Goal: Task Accomplishment & Management: Manage account settings

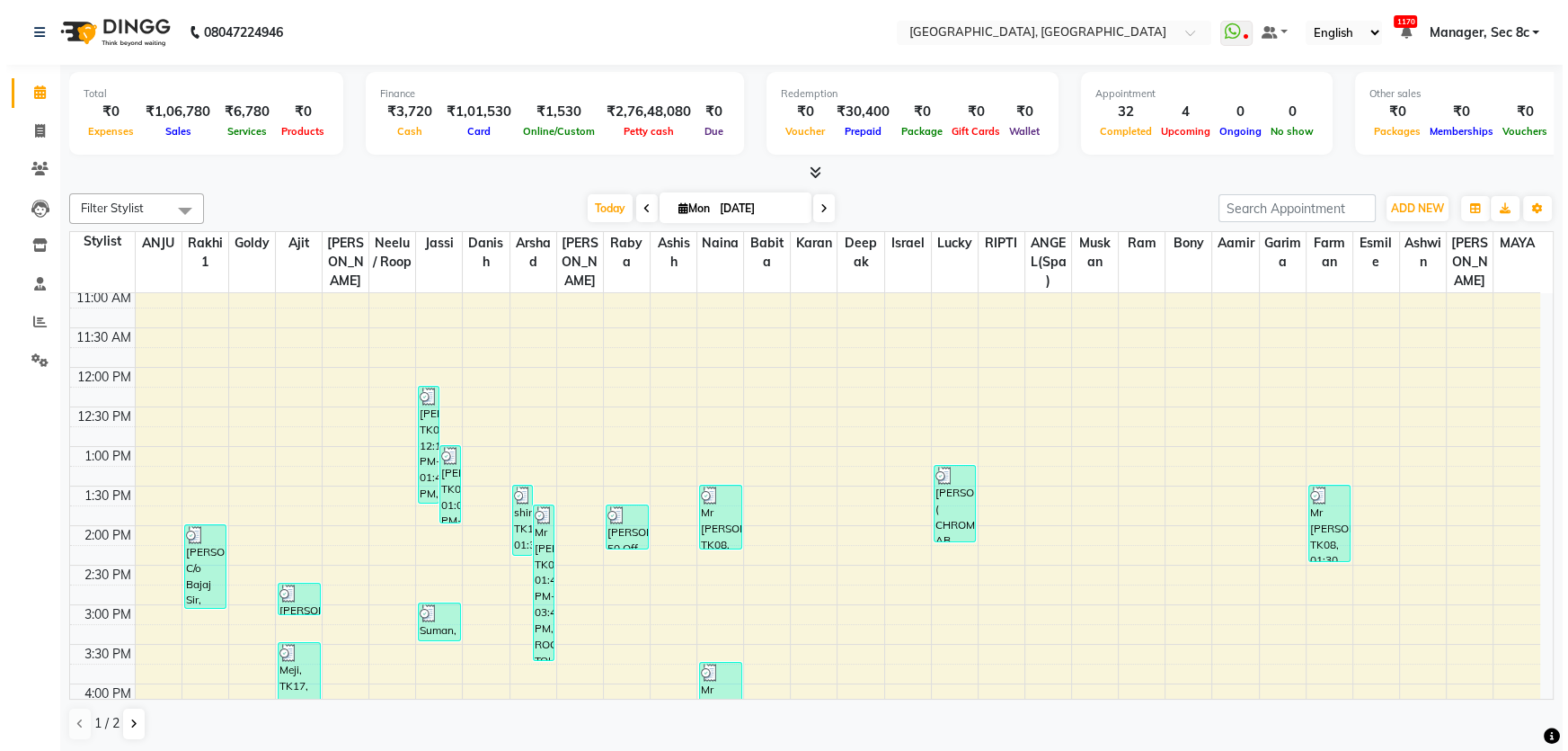
scroll to position [490, 0]
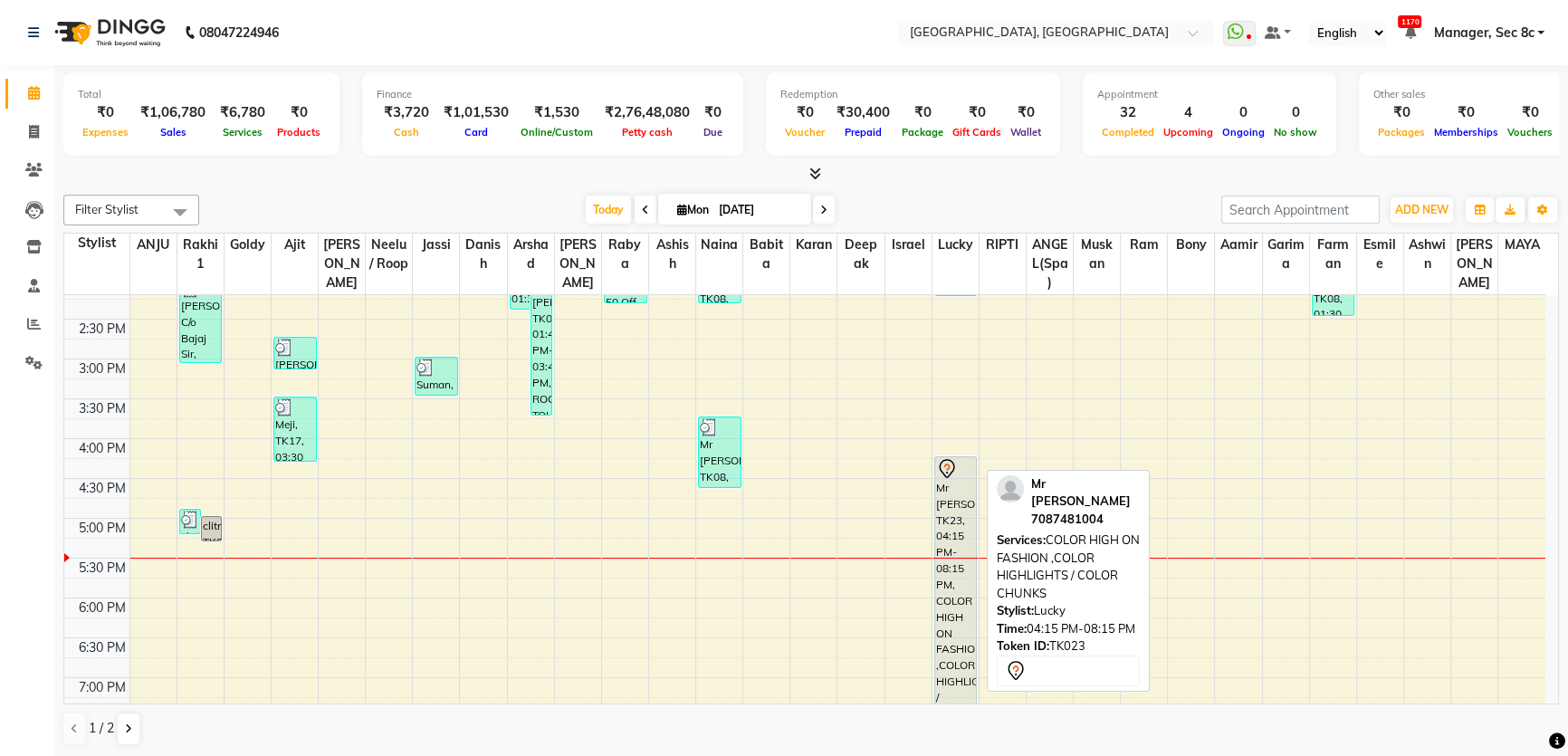
click at [963, 519] on div "Mr [PERSON_NAME], TK23, 04:15 PM-08:15 PM, COLOR HIGH ON FASHION ,COLOR HIGHLIG…" at bounding box center [956, 614] width 42 height 314
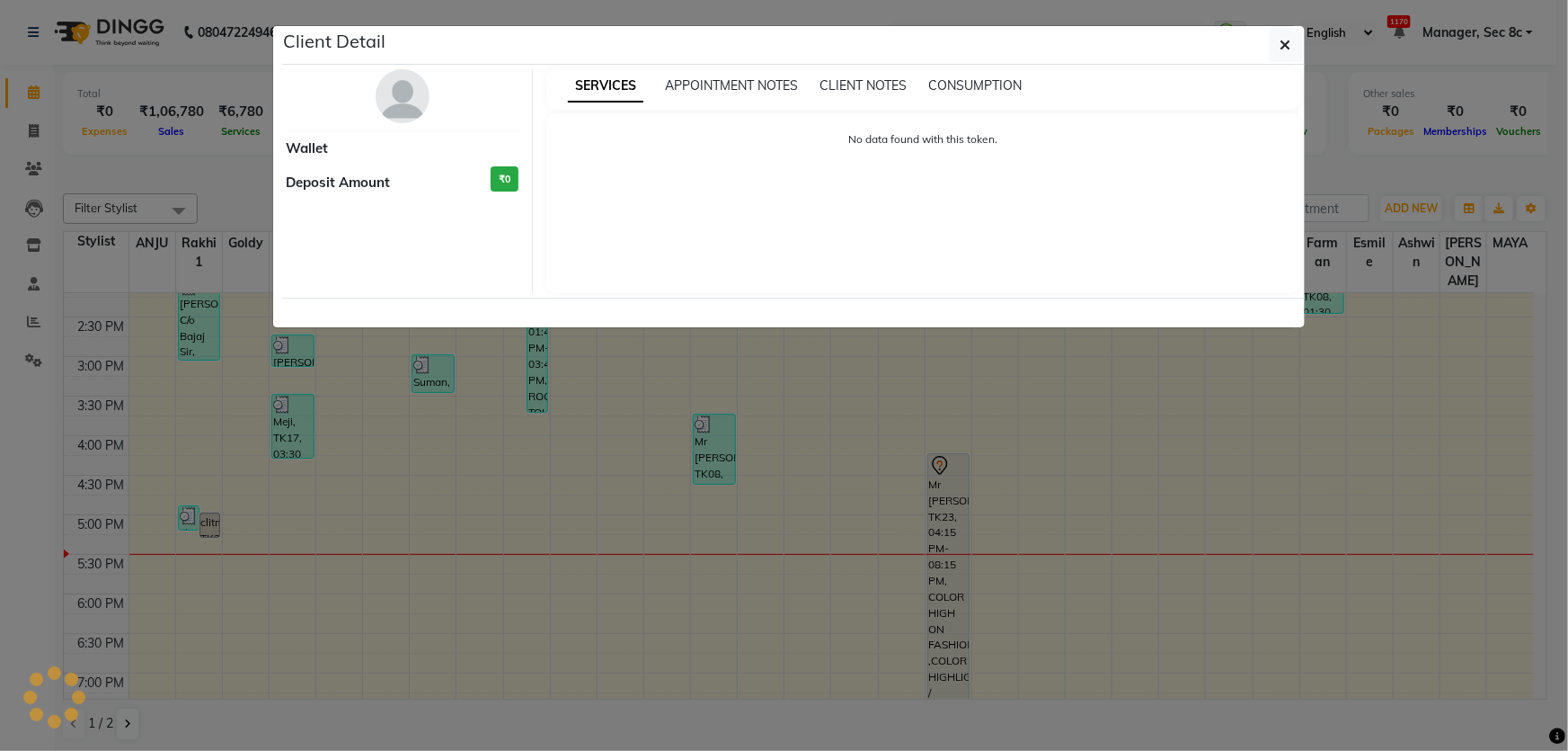
select select "7"
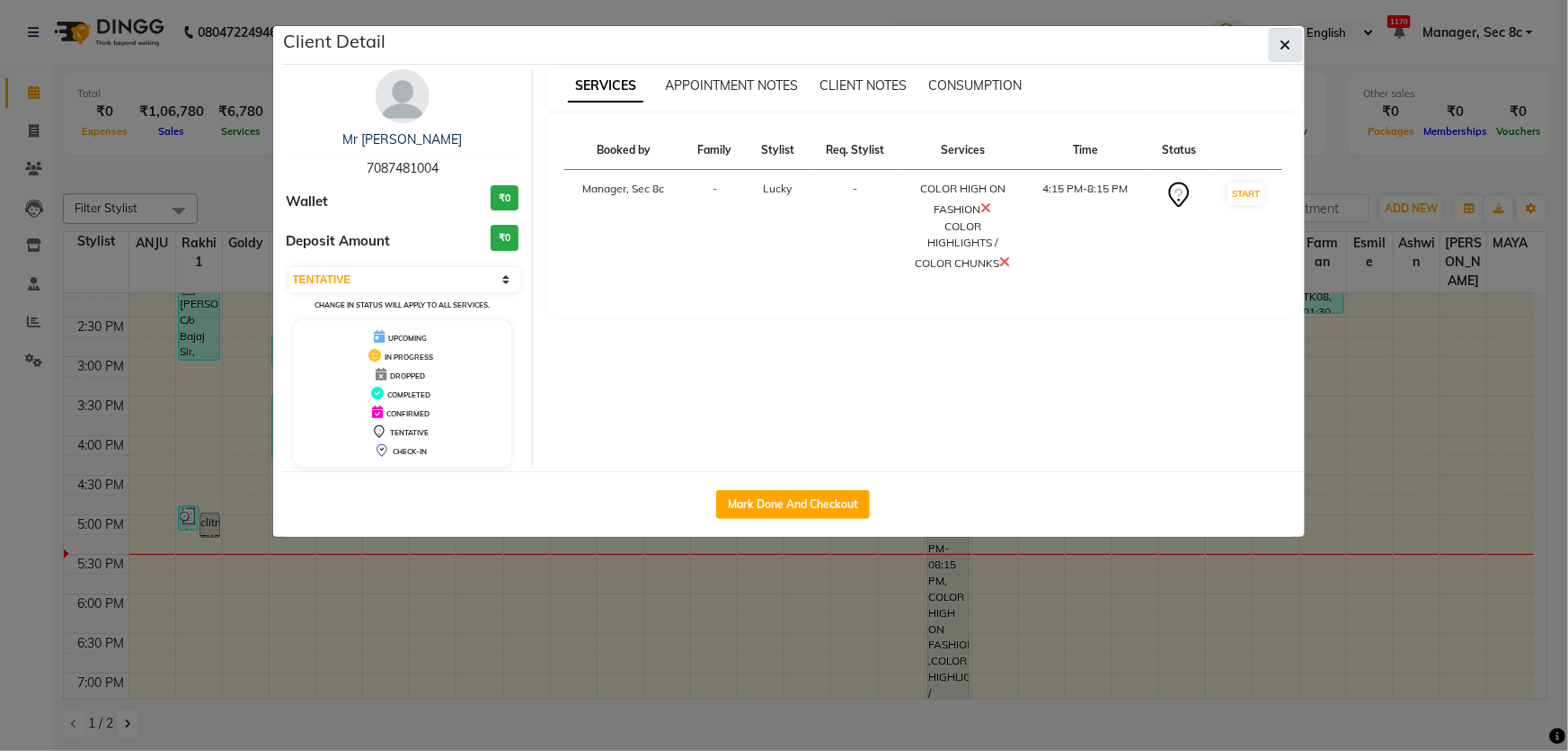
click at [1290, 48] on icon "button" at bounding box center [1286, 45] width 11 height 15
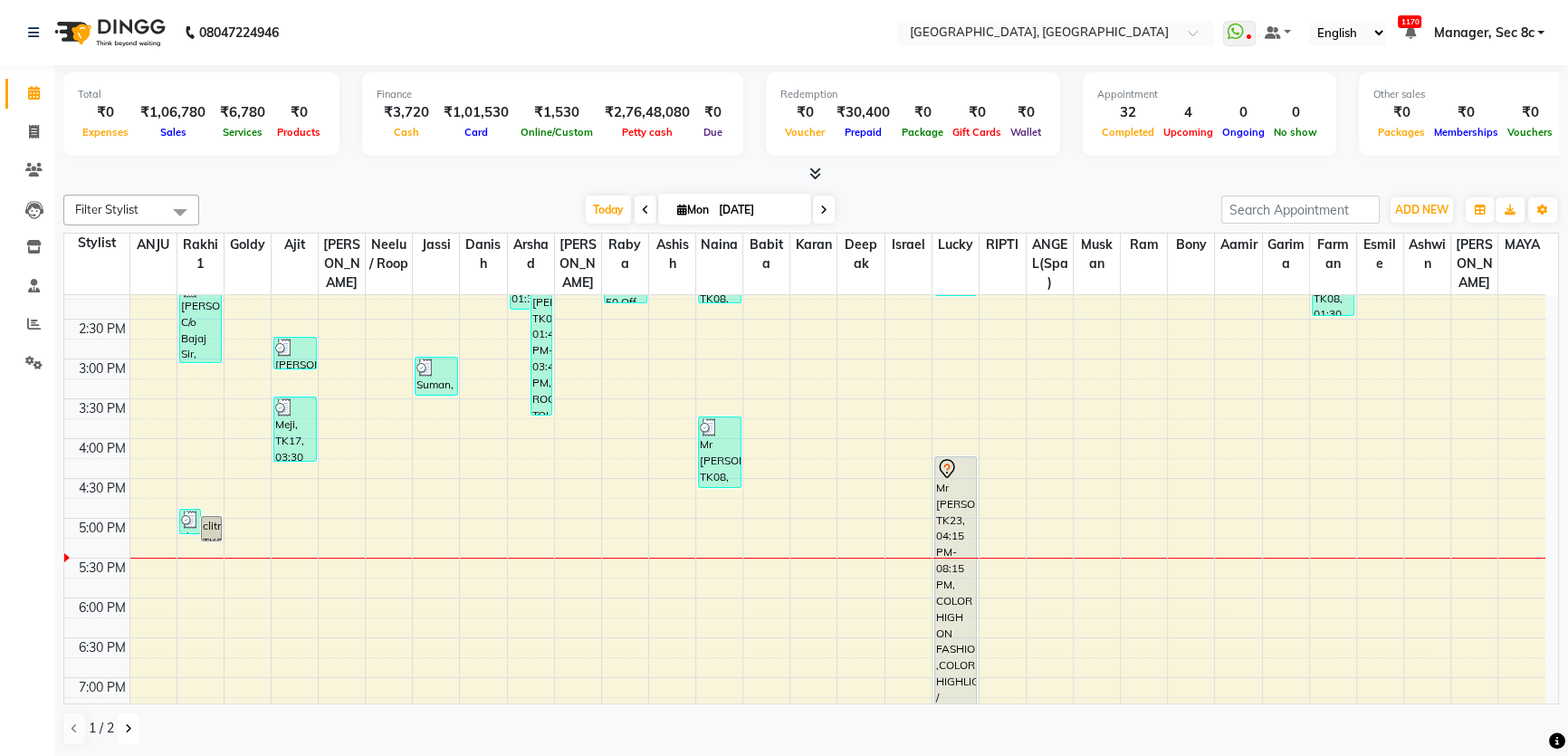
click at [132, 731] on button at bounding box center [128, 728] width 21 height 31
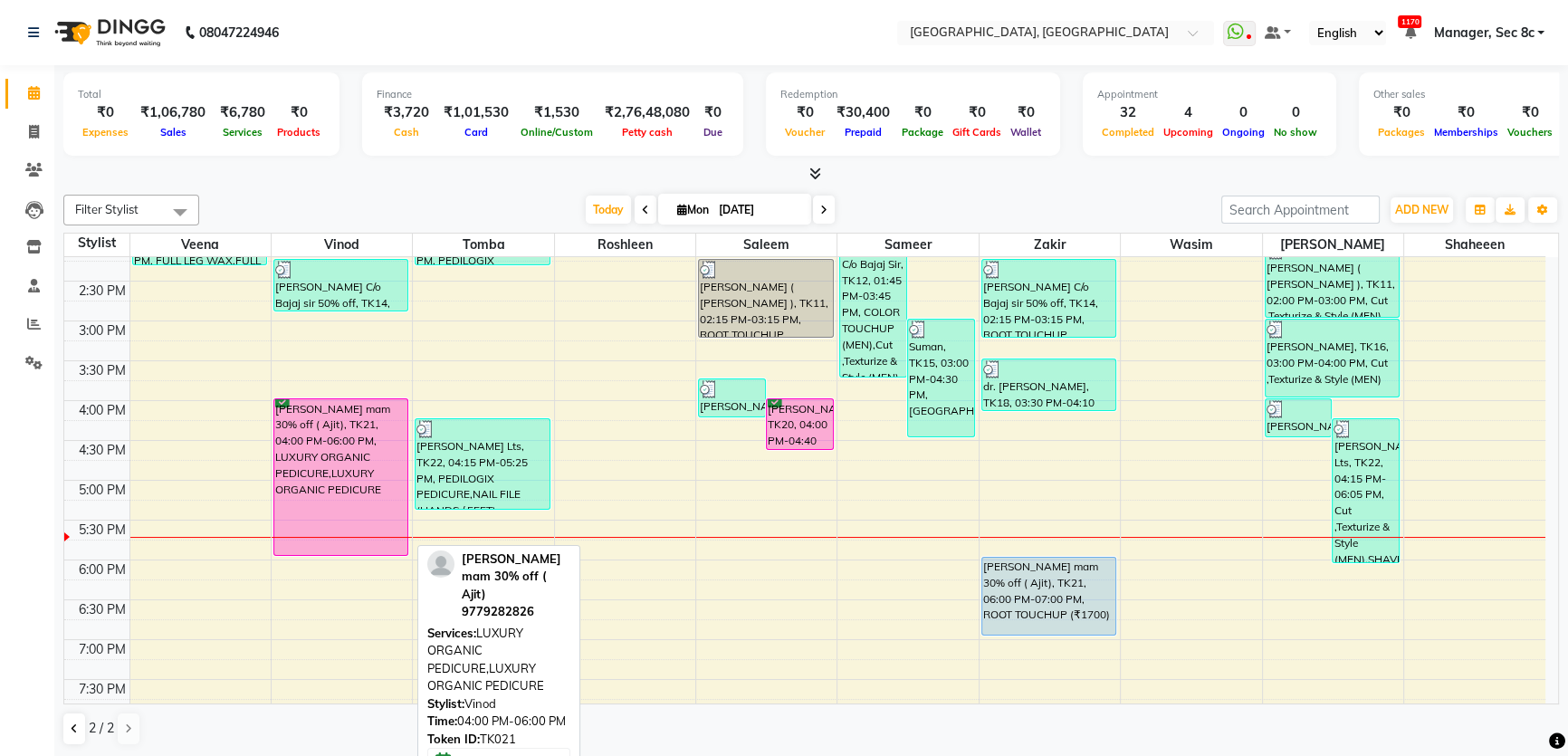
click at [363, 433] on div "[PERSON_NAME] mam 30% off ( Ajit), TK21, 04:00 PM-06:00 PM, LUXURY ORGANIC PEDI…" at bounding box center [341, 477] width 134 height 156
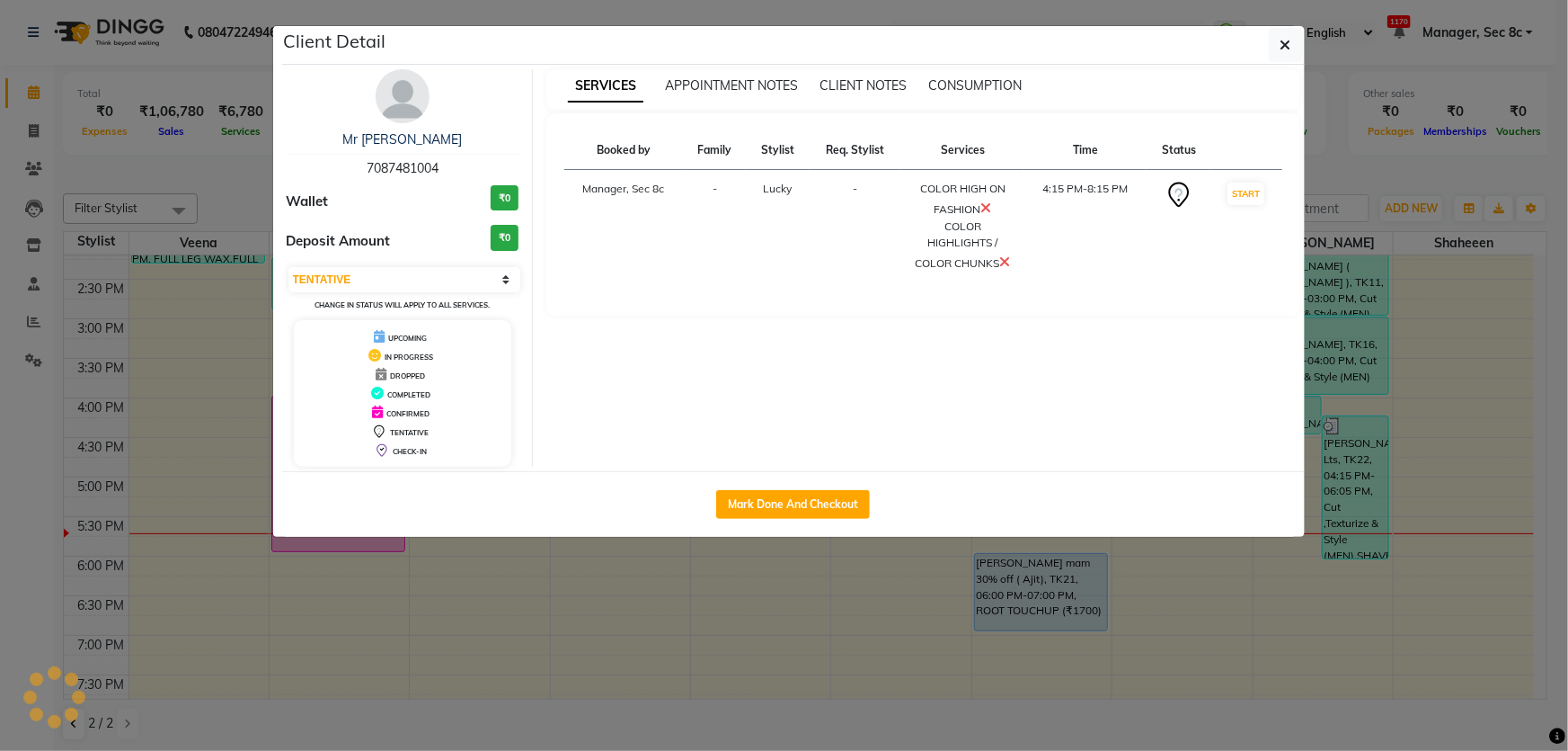
select select "select"
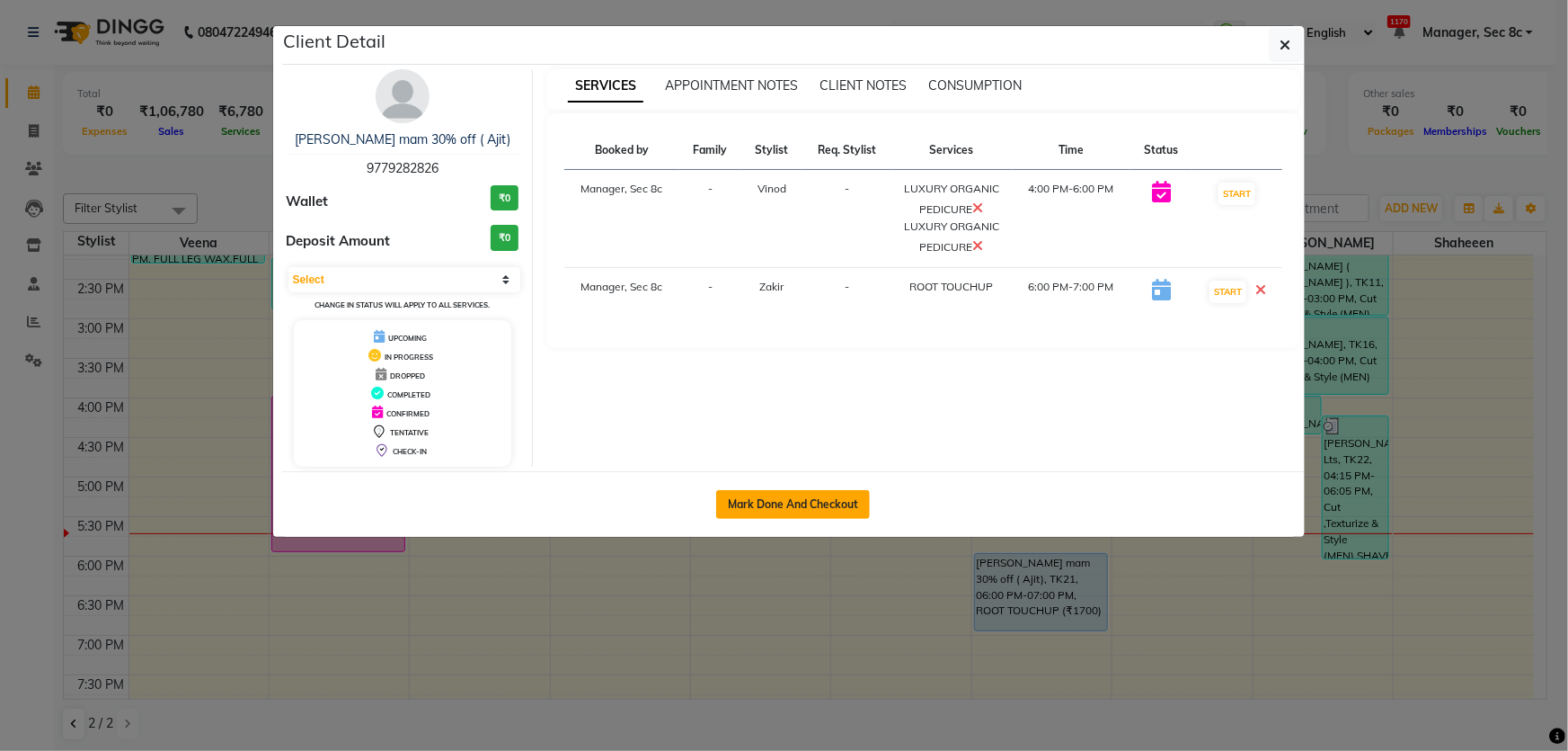
click at [776, 502] on button "Mark Done And Checkout" at bounding box center [792, 504] width 154 height 29
select select "4281"
select select "service"
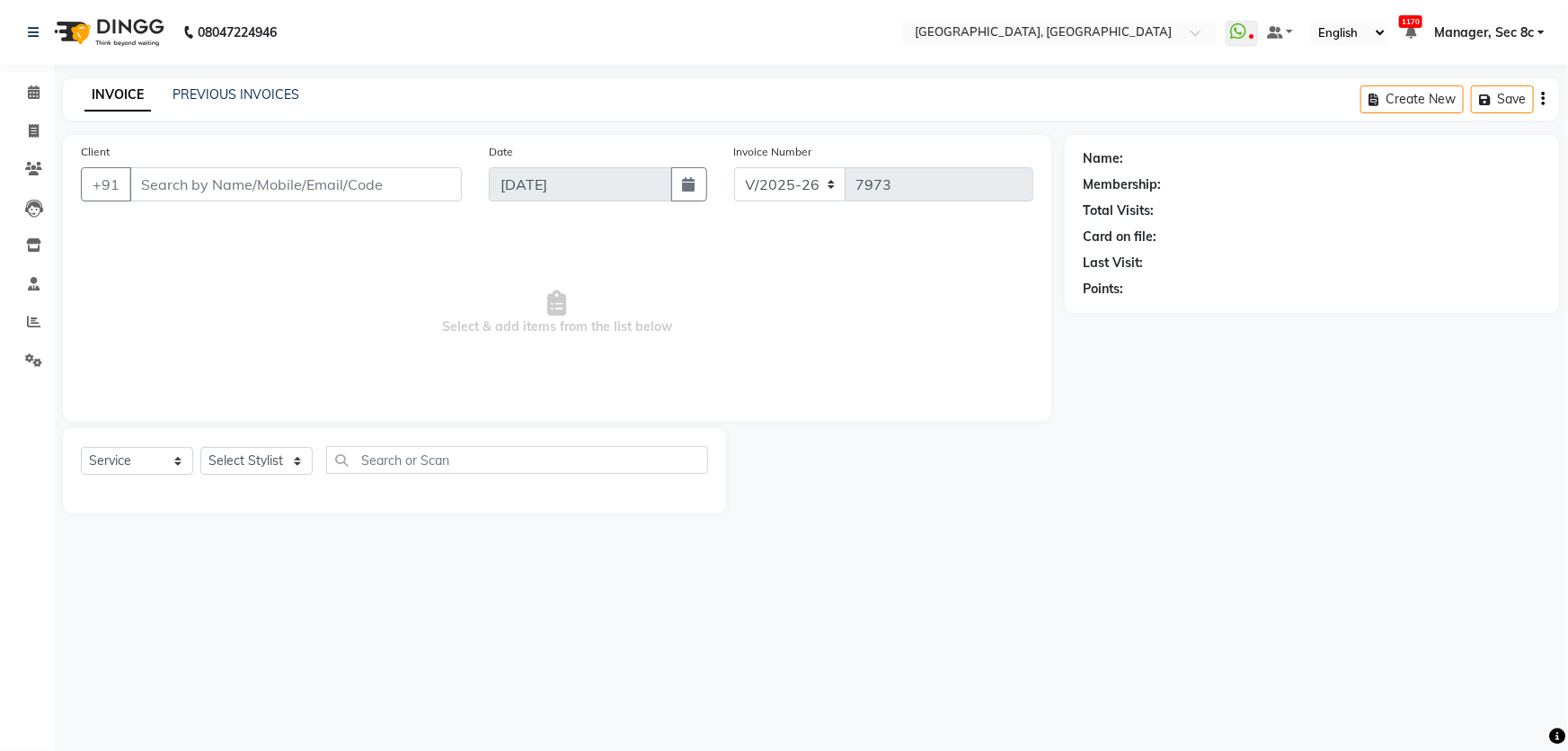
type input "9779282826"
select select "25447"
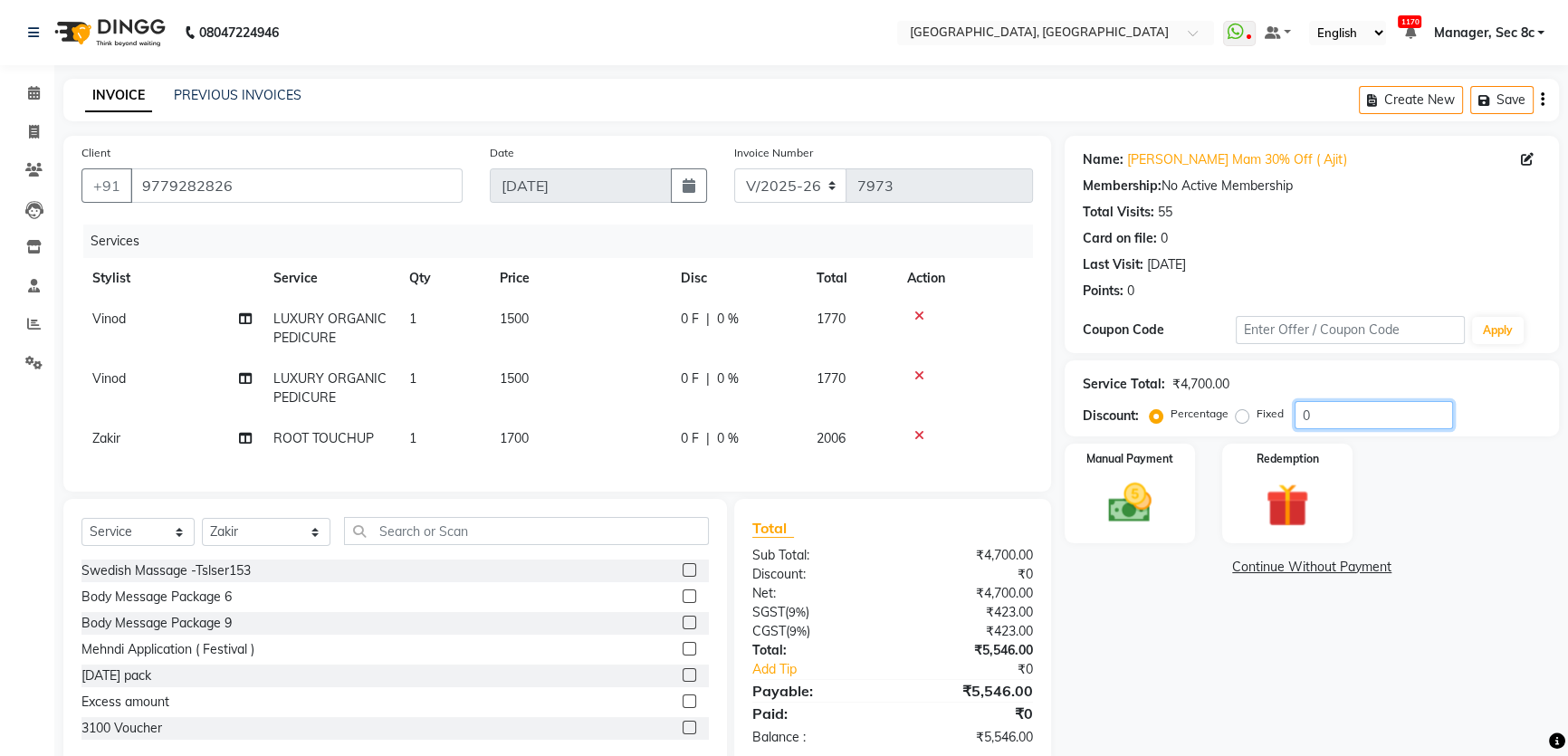
drag, startPoint x: 1317, startPoint y: 422, endPoint x: 1274, endPoint y: 421, distance: 43.0
click at [1274, 421] on div "Percentage Fixed 0" at bounding box center [1303, 415] width 300 height 28
type input "5"
type input "30"
click at [1256, 419] on label "Fixed" at bounding box center [1269, 414] width 27 height 17
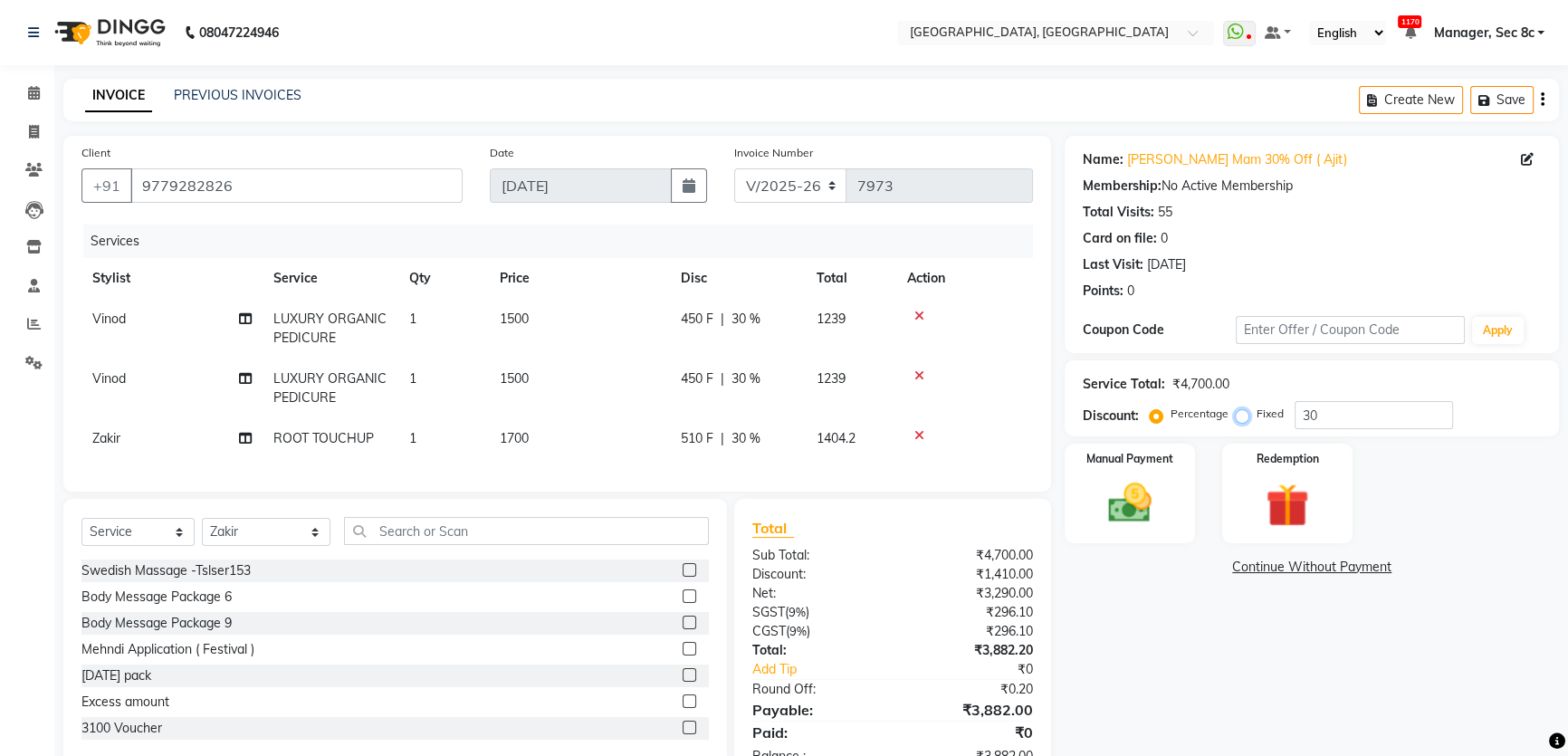
click at [1243, 419] on input "Fixed" at bounding box center [1245, 414] width 13 height 13
radio input "true"
drag, startPoint x: 1337, startPoint y: 416, endPoint x: 1194, endPoint y: 416, distance: 143.0
click at [1194, 416] on div "Percentage Fixed 30" at bounding box center [1303, 415] width 300 height 28
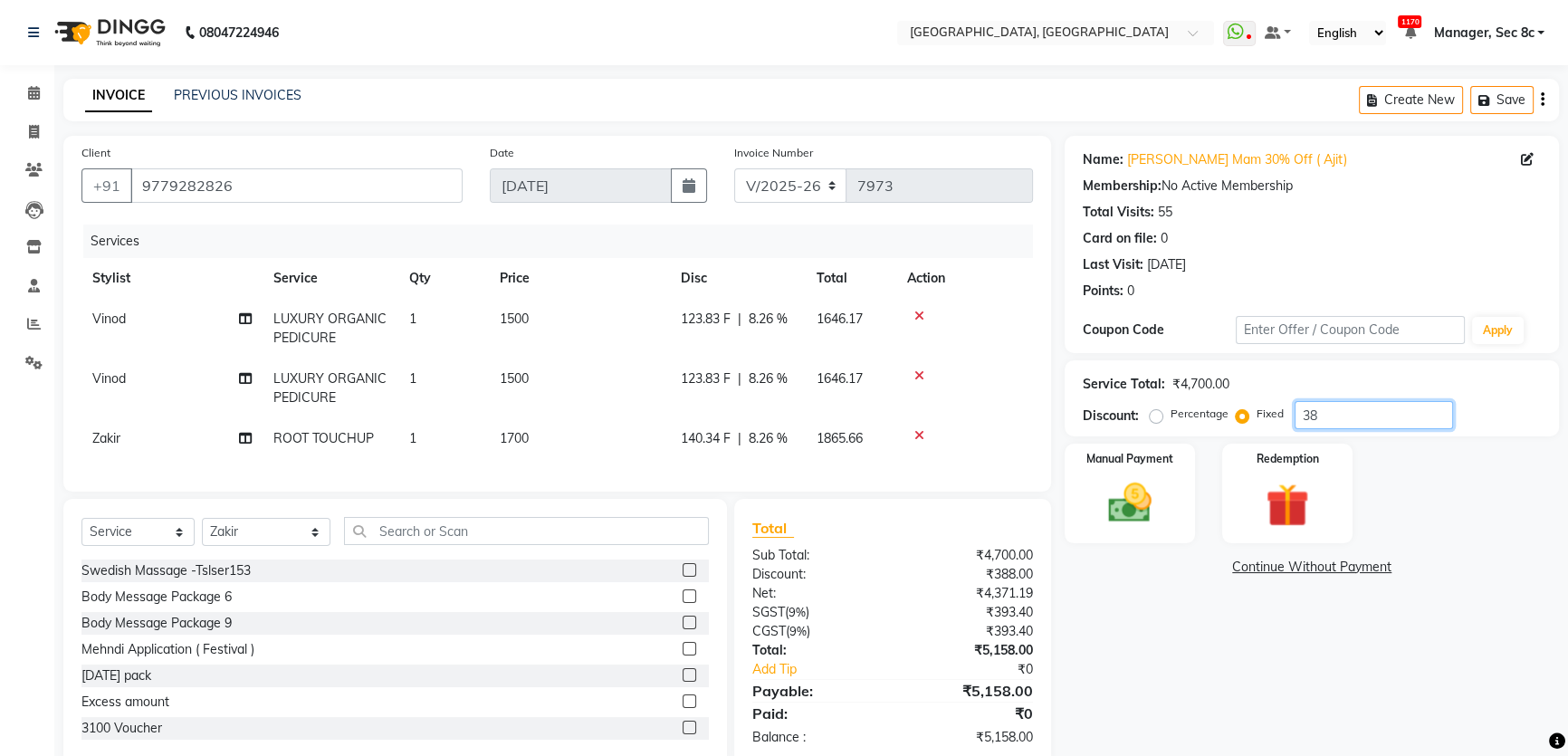
type input "3"
type input "1666"
click at [1109, 471] on div "Manual Payment" at bounding box center [1129, 493] width 135 height 103
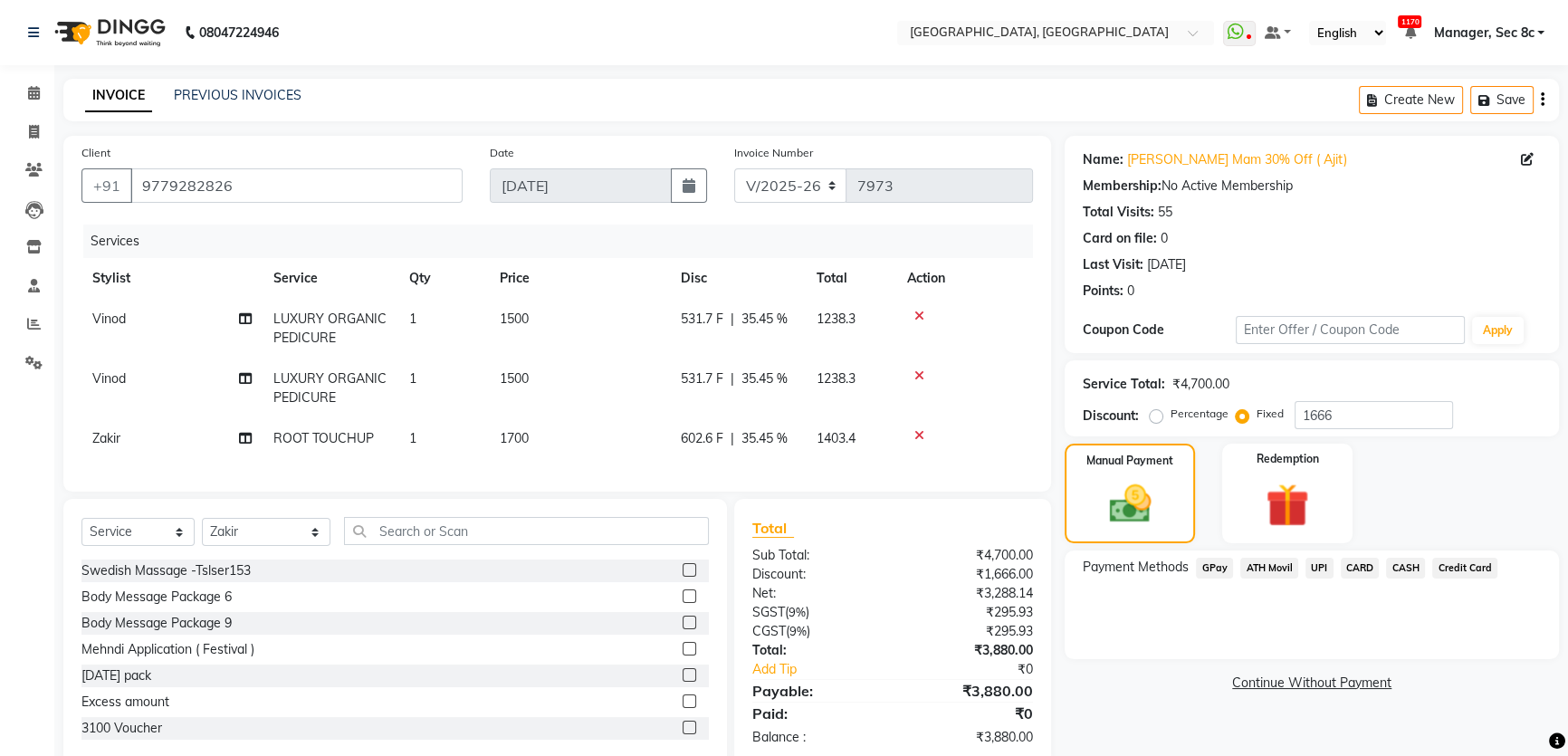
scroll to position [49, 0]
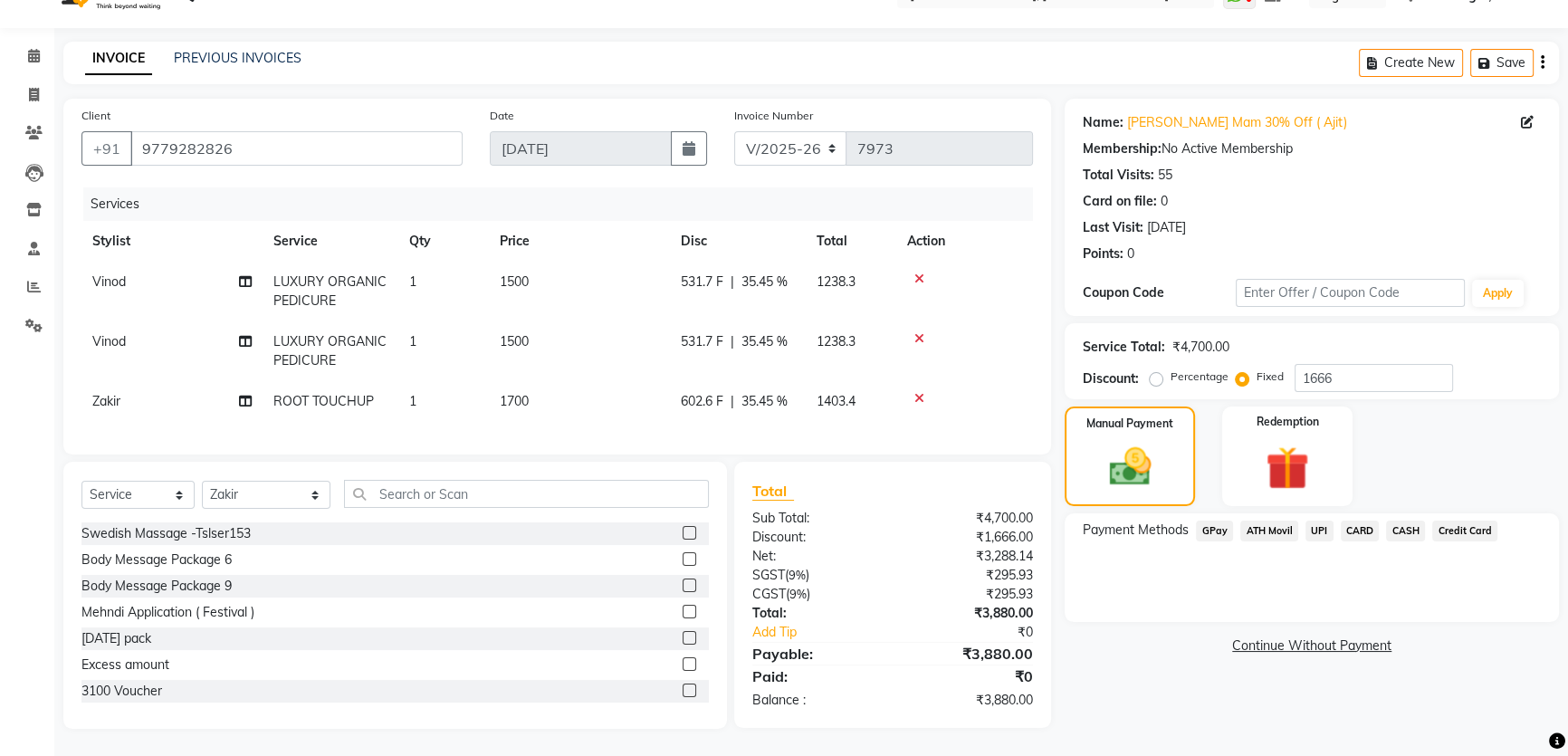
click at [1417, 520] on span "CASH" at bounding box center [1405, 531] width 39 height 20
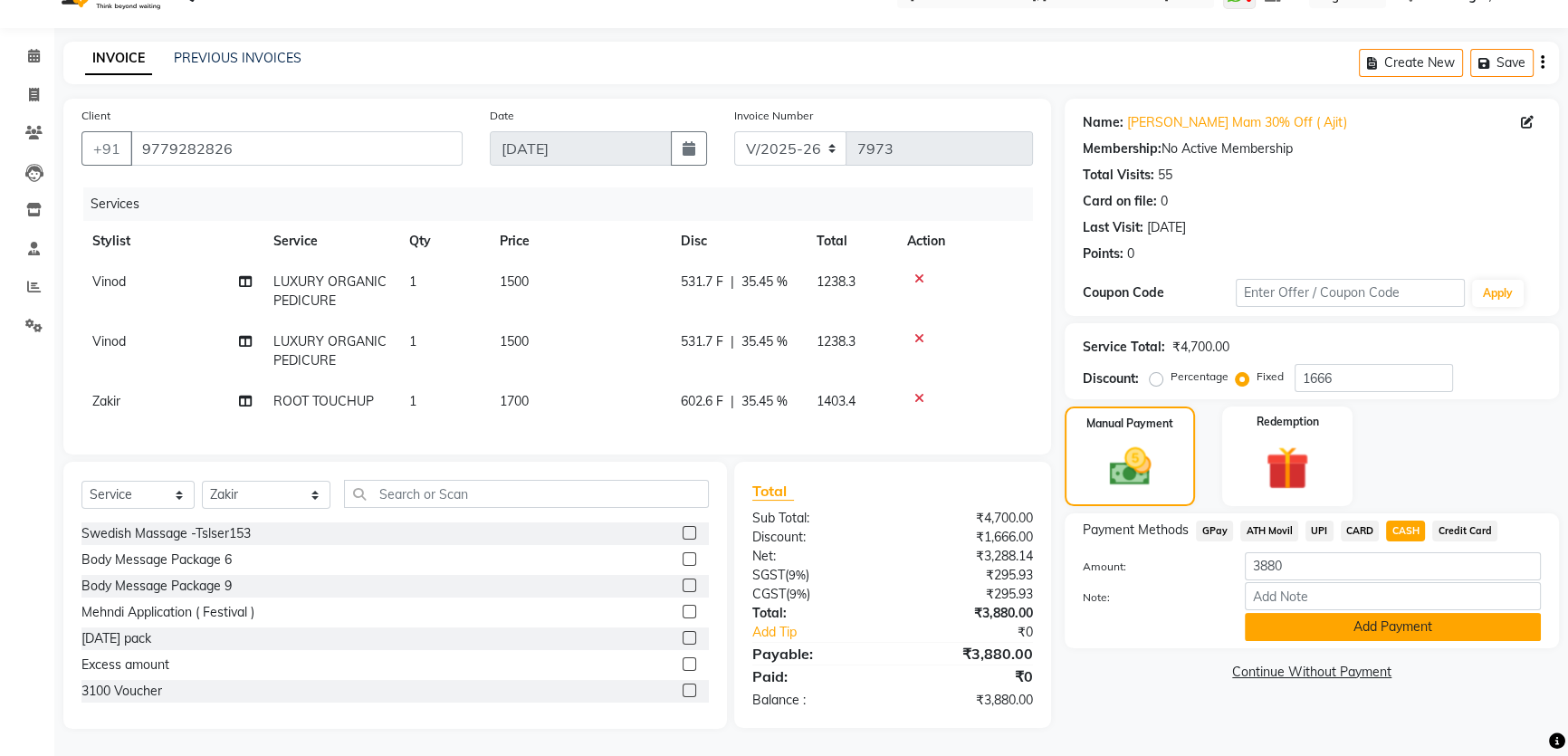
click at [1253, 619] on button "Add Payment" at bounding box center [1392, 626] width 296 height 28
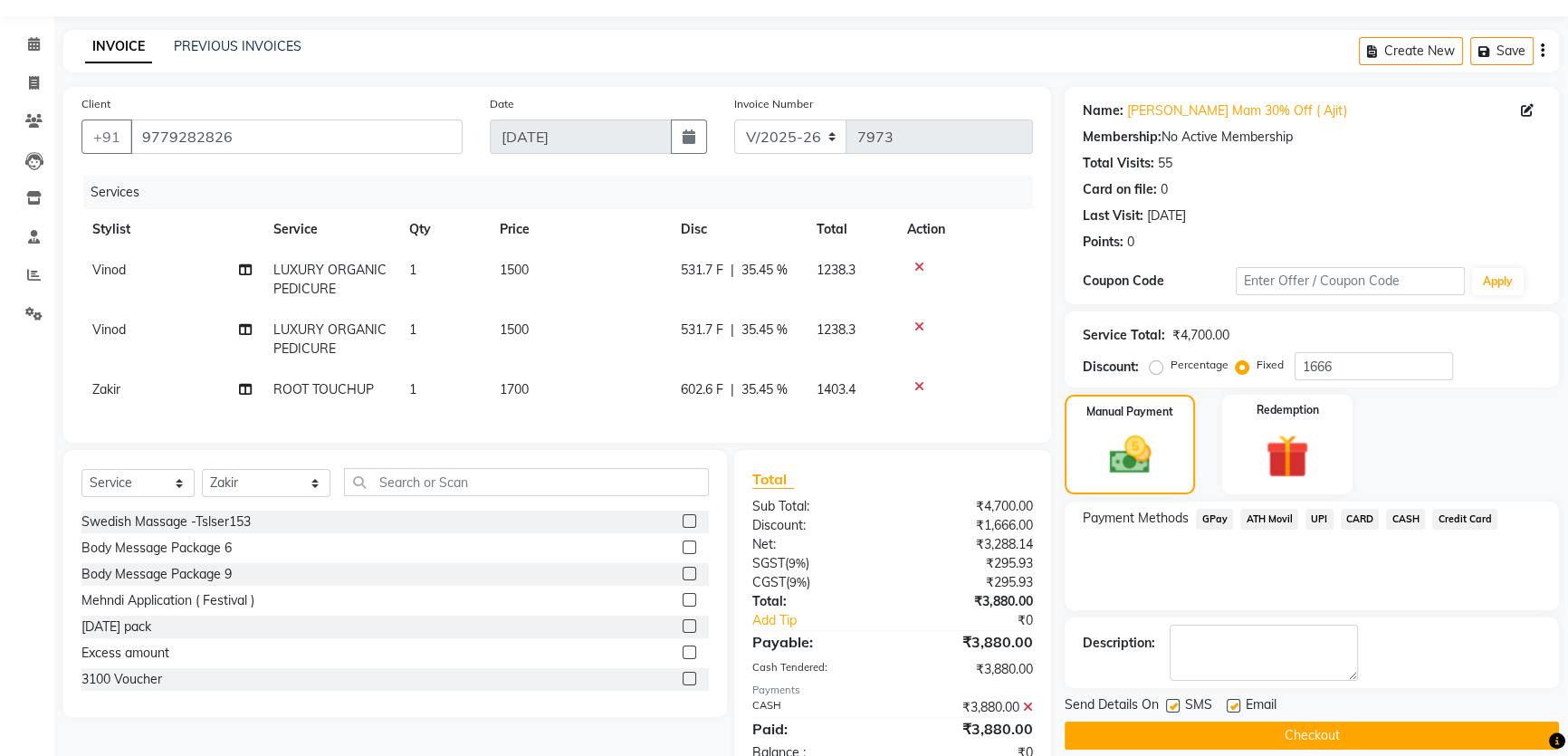
click at [1231, 727] on button "Checkout" at bounding box center [1311, 735] width 495 height 28
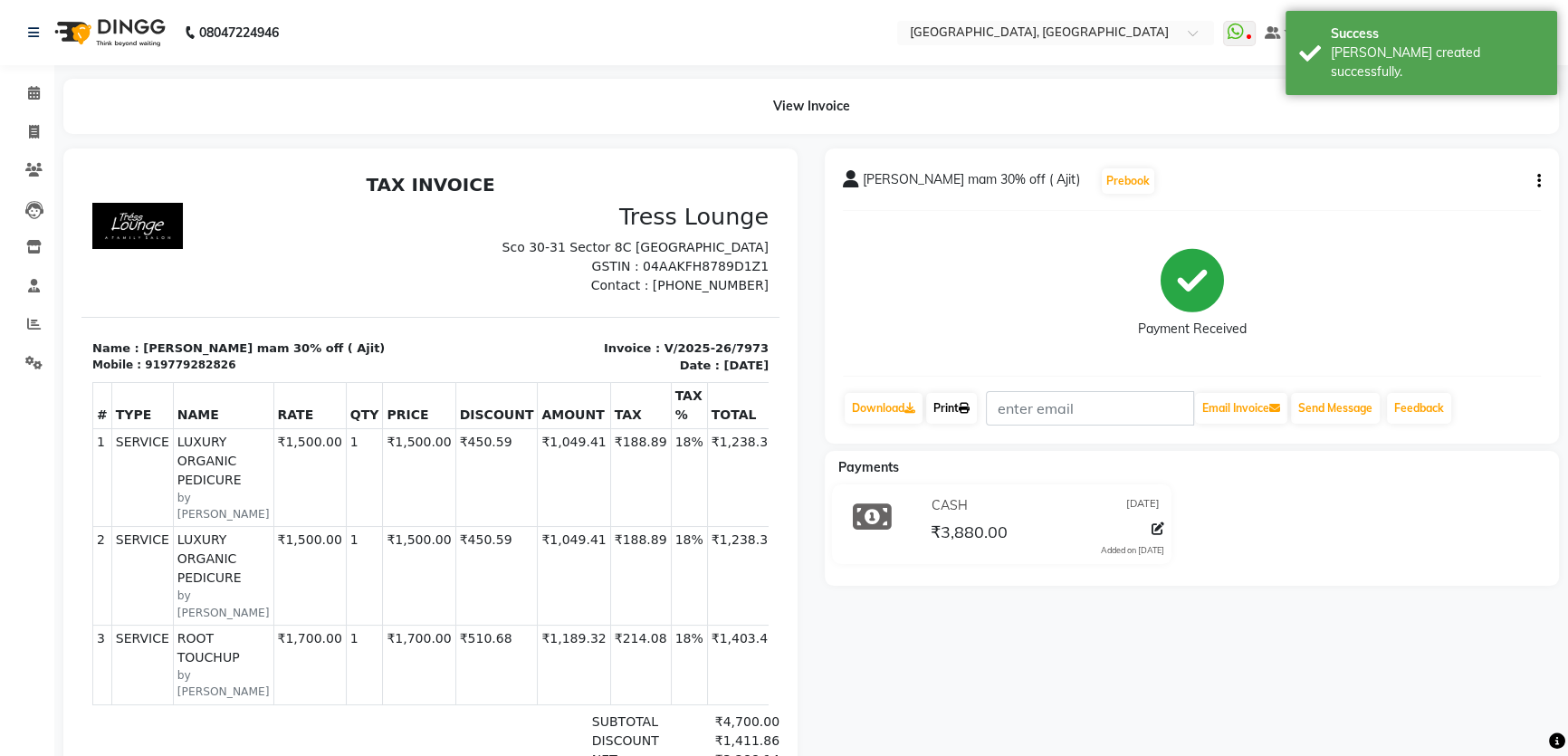
click at [970, 404] on icon at bounding box center [964, 408] width 11 height 11
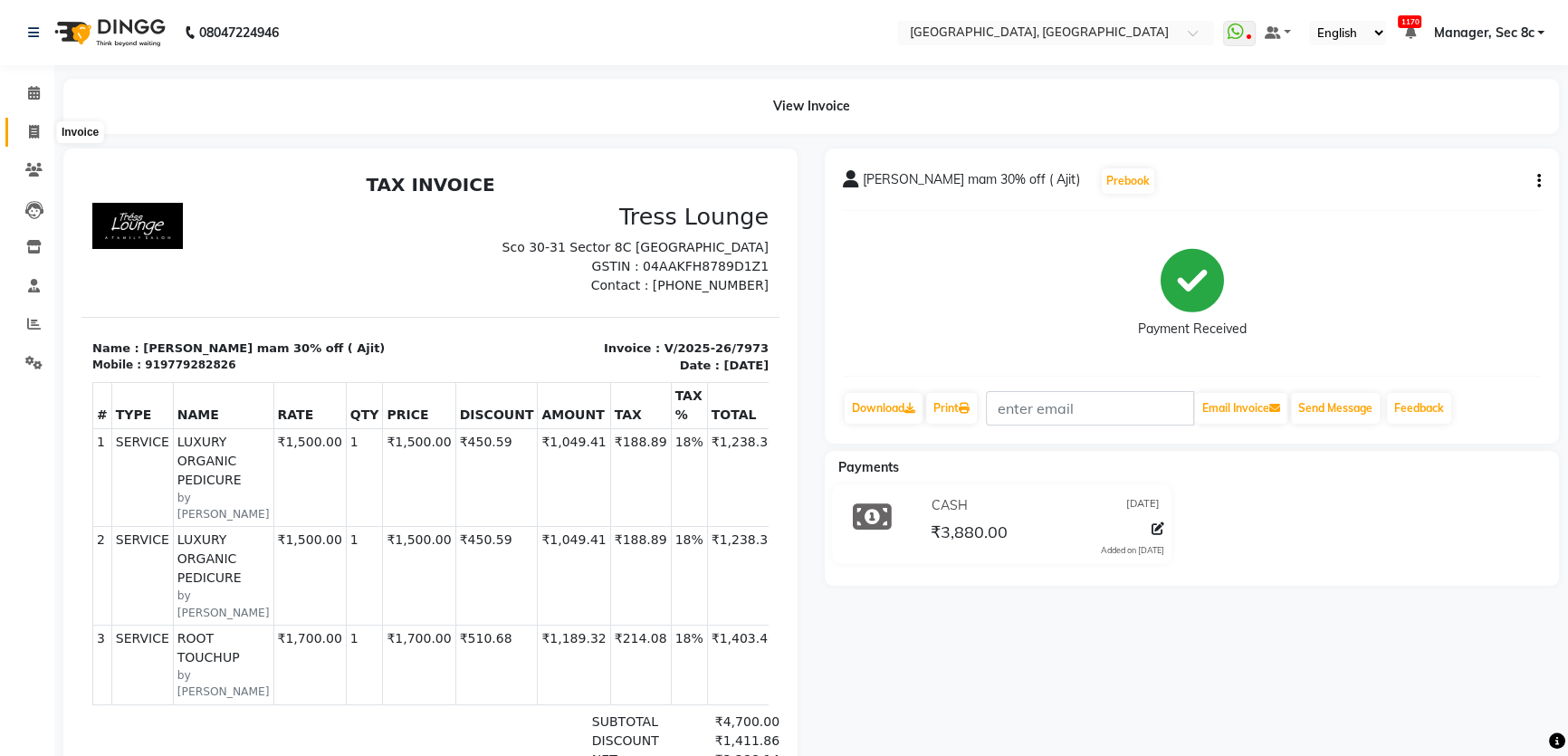
click at [29, 133] on icon at bounding box center [33, 132] width 10 height 14
select select "service"
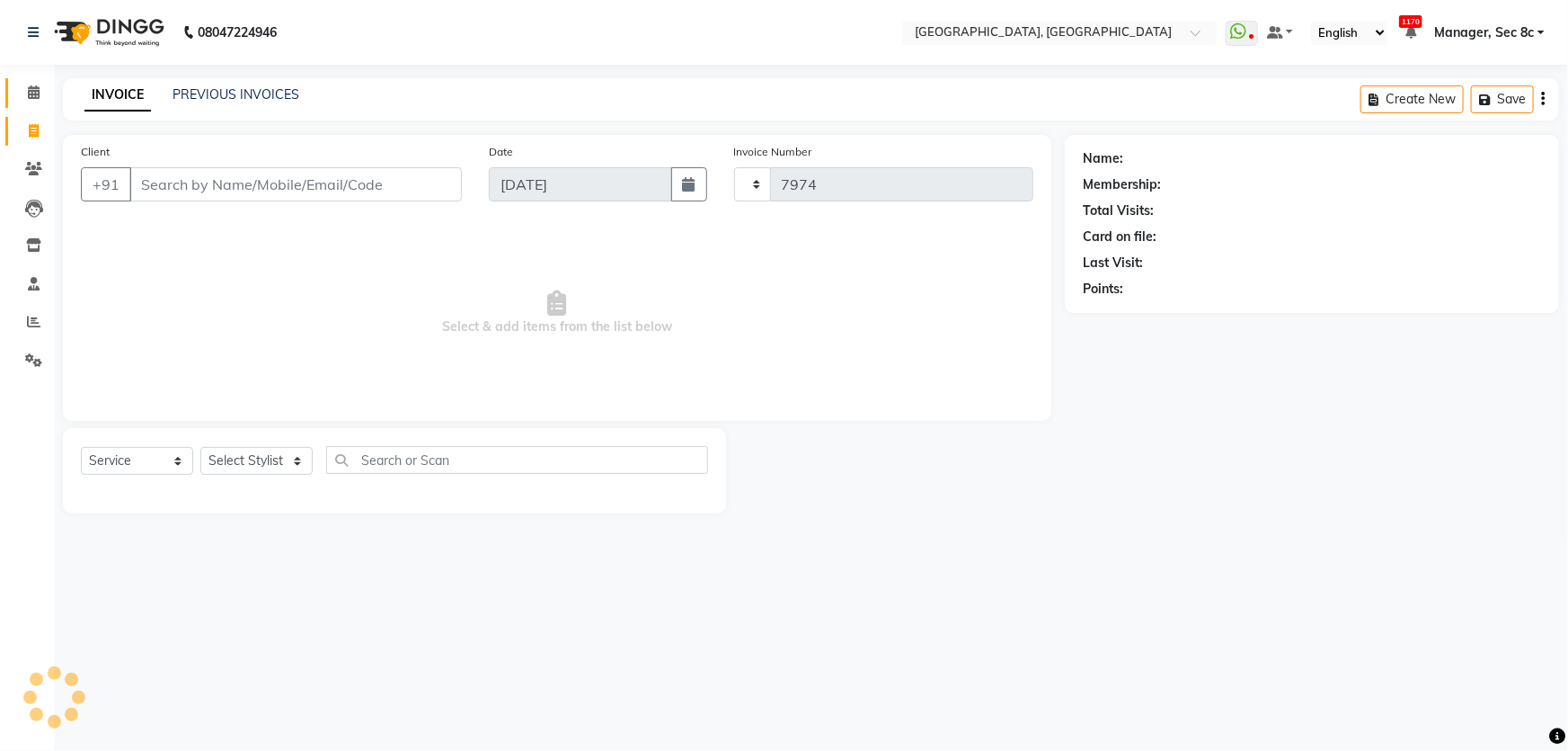
click at [22, 91] on span at bounding box center [34, 93] width 31 height 20
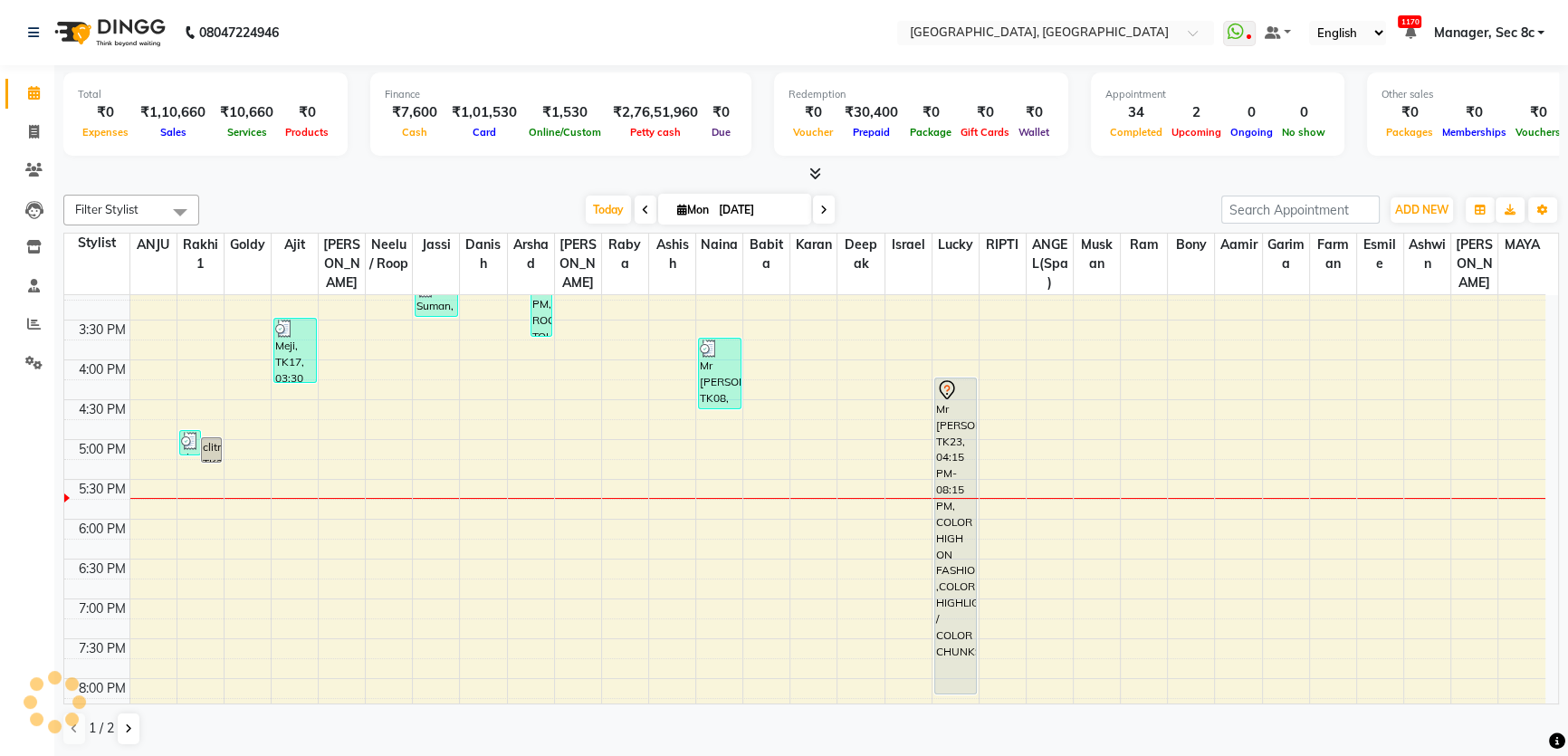
scroll to position [701, 0]
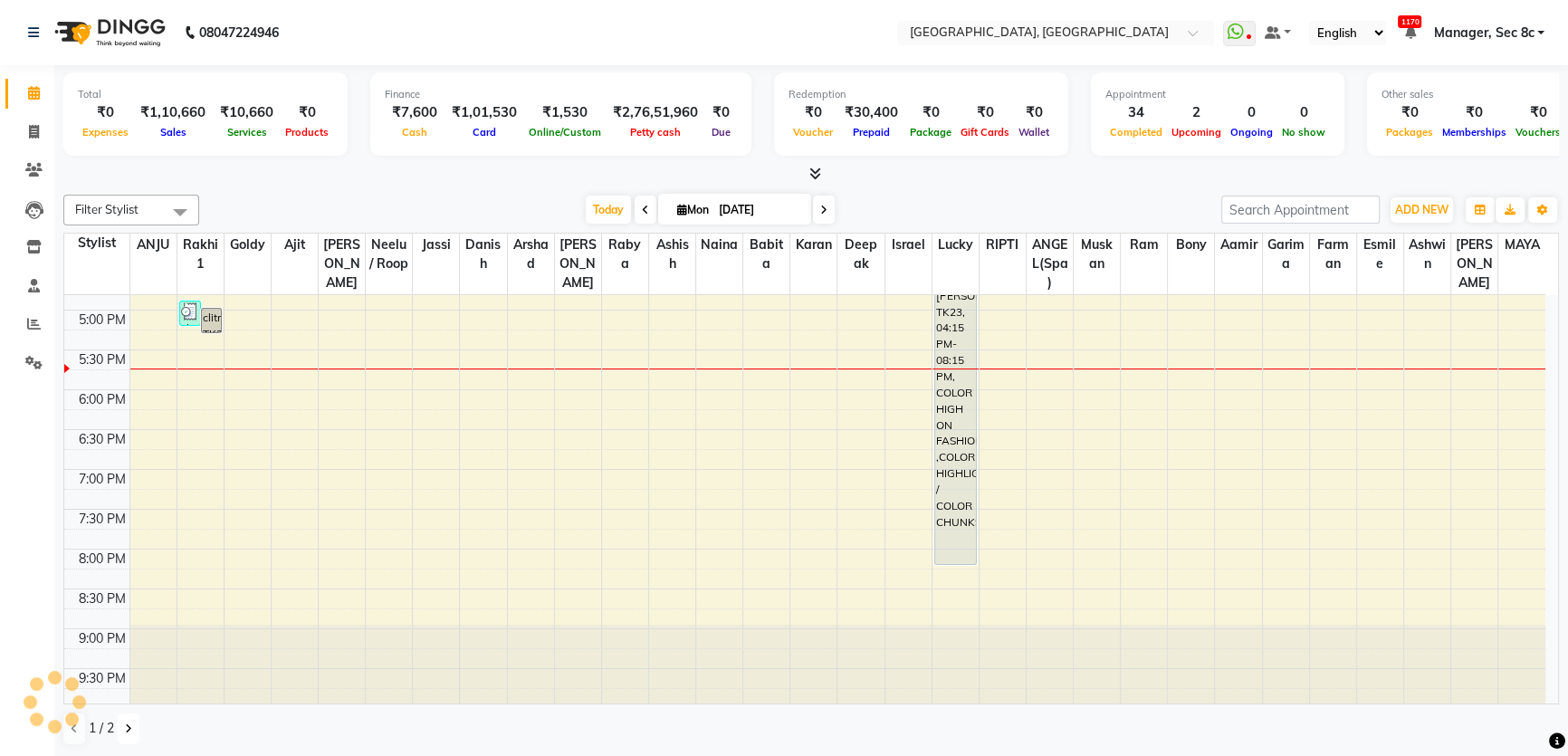
click at [135, 724] on button at bounding box center [128, 728] width 21 height 31
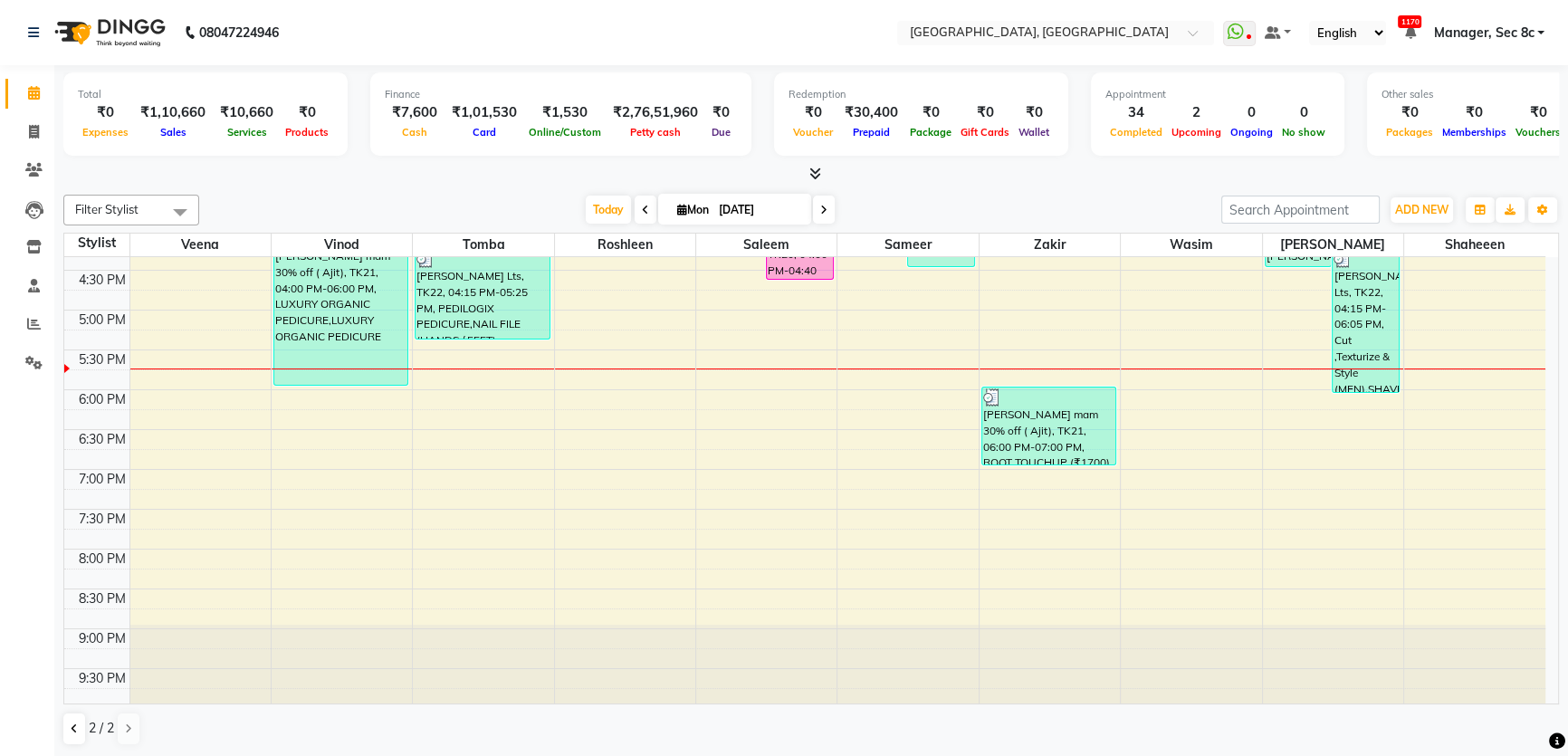
scroll to position [581, 0]
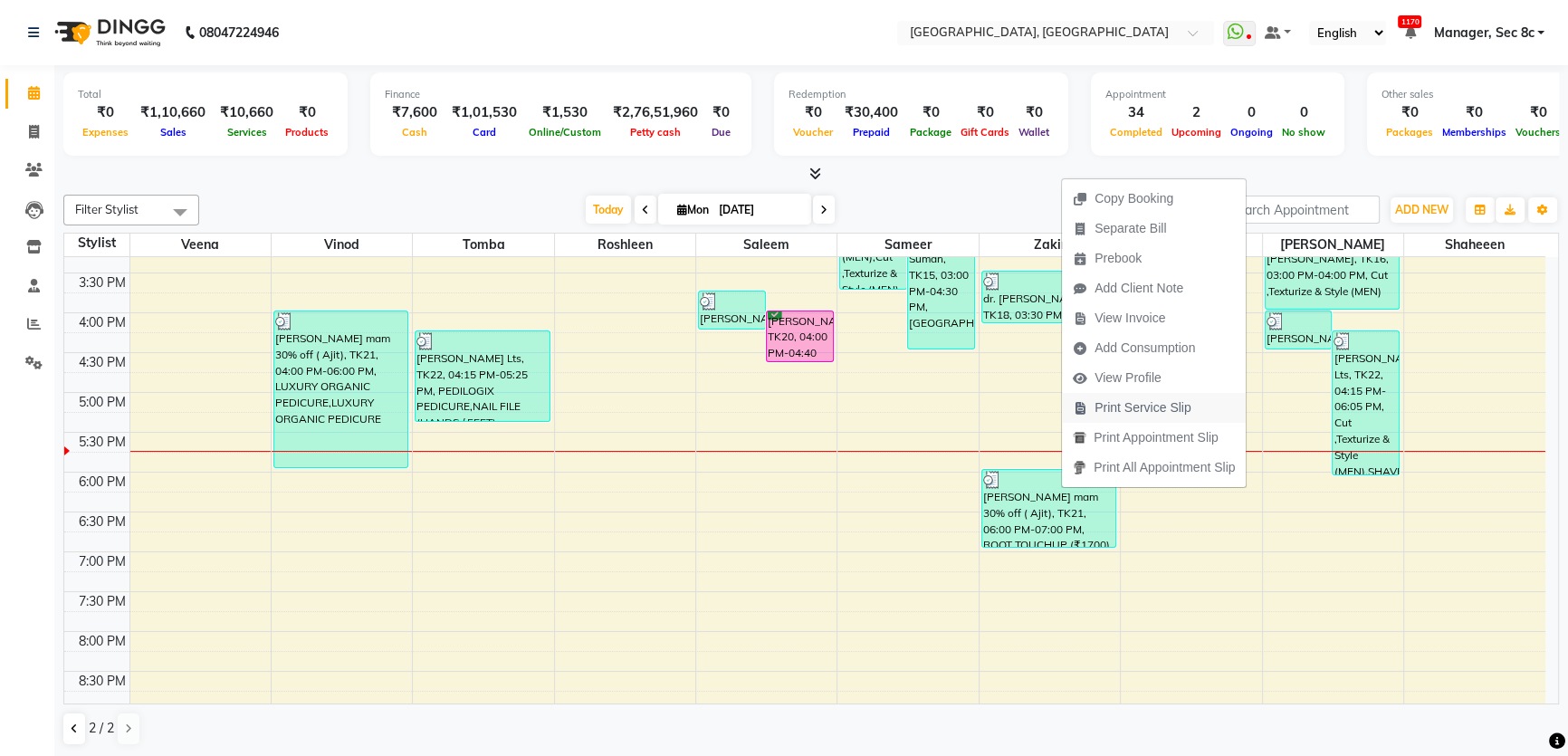
click at [1110, 412] on span "Print Service Slip" at bounding box center [1142, 407] width 96 height 19
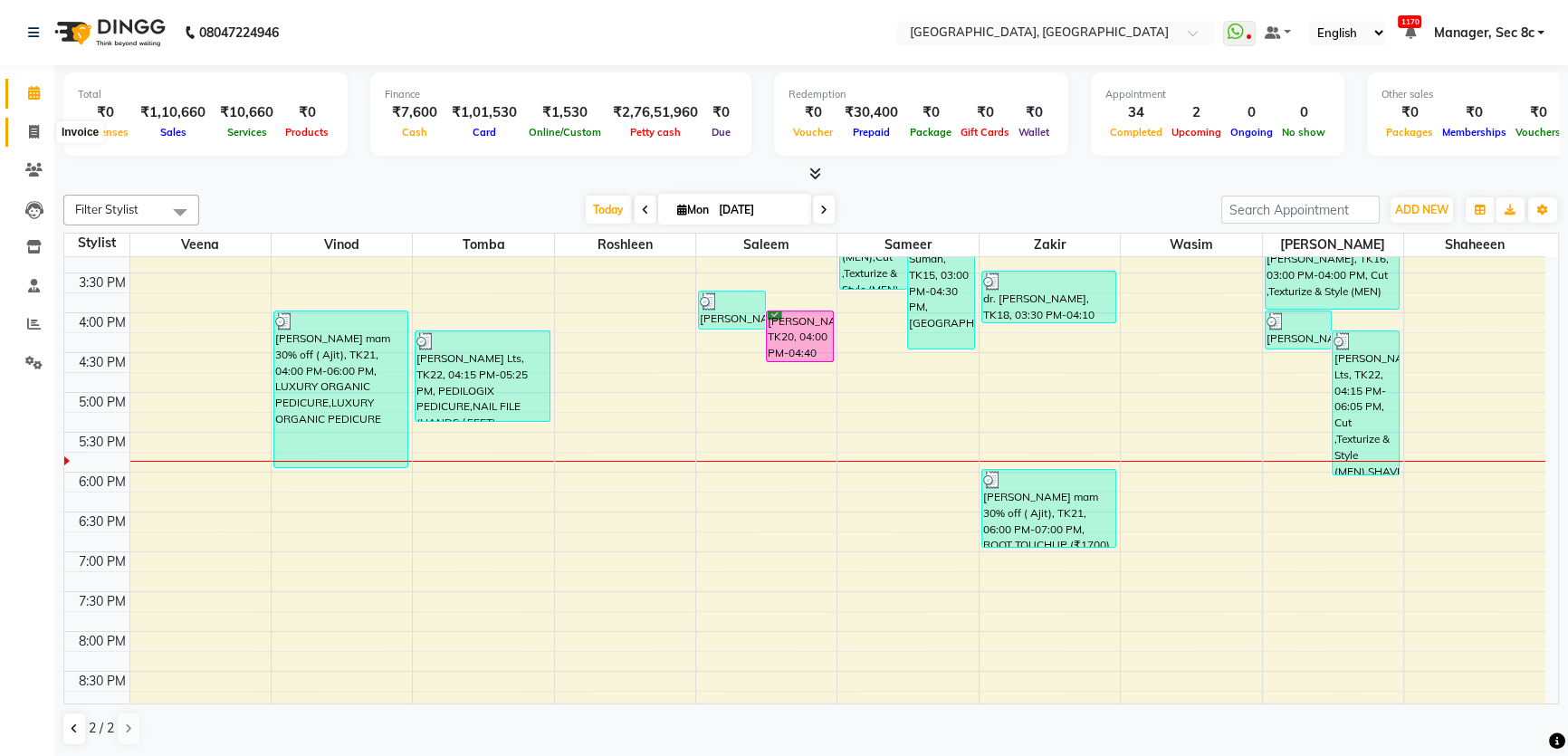
click at [29, 127] on icon at bounding box center [33, 132] width 10 height 14
select select "service"
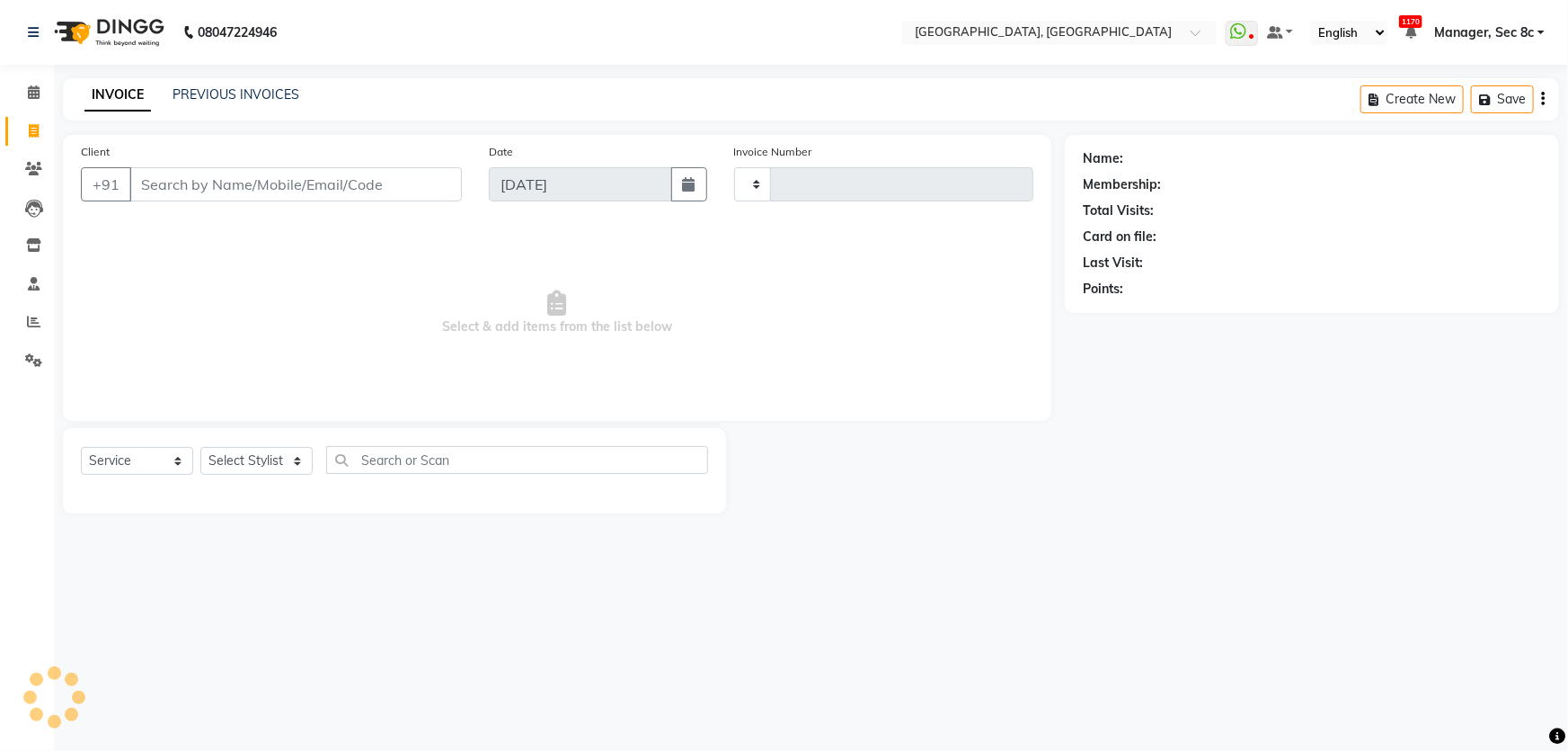
type input "7974"
select select "4281"
click at [202, 170] on input "Client" at bounding box center [295, 183] width 333 height 34
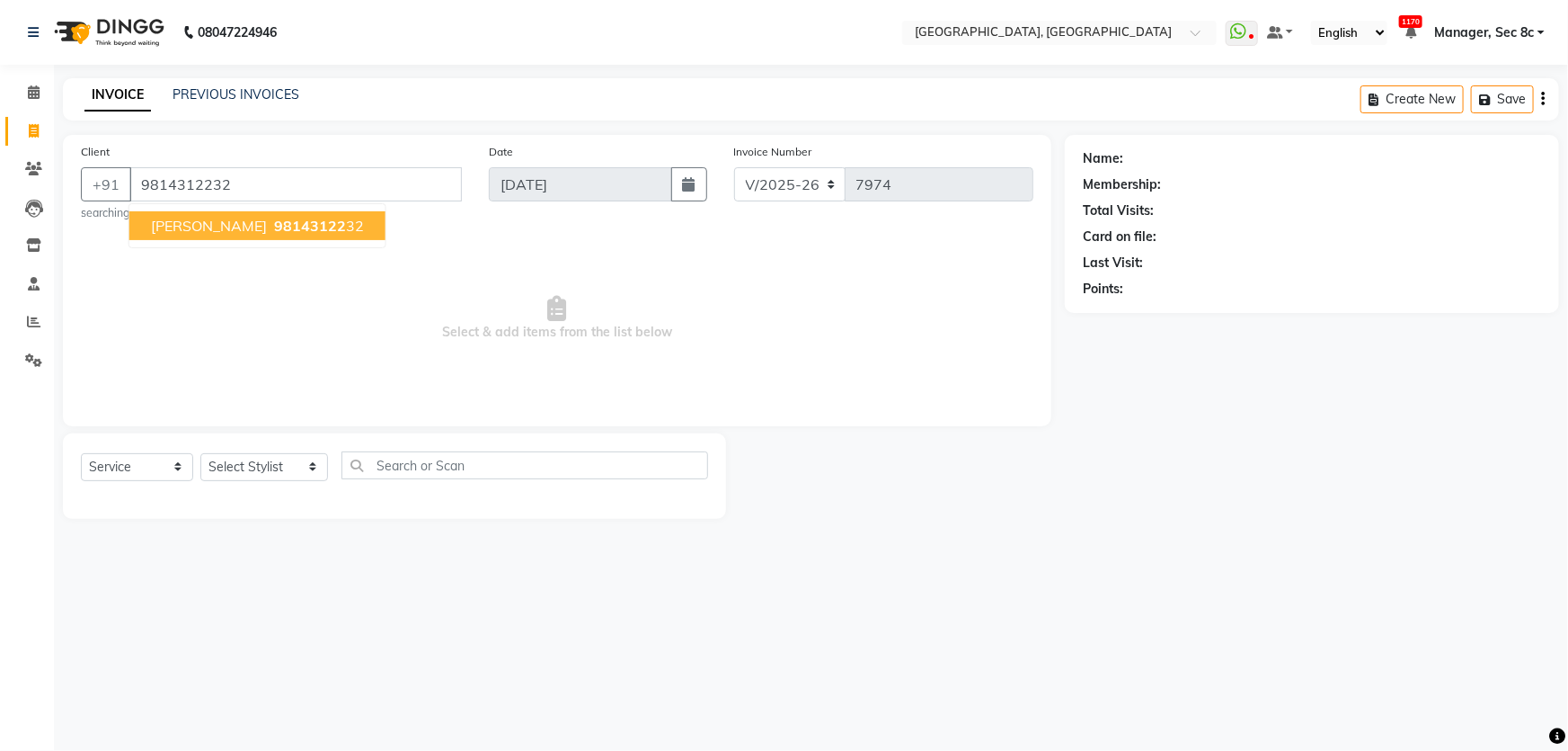
type input "9814312232"
click at [215, 218] on span "[PERSON_NAME]" at bounding box center [209, 226] width 116 height 18
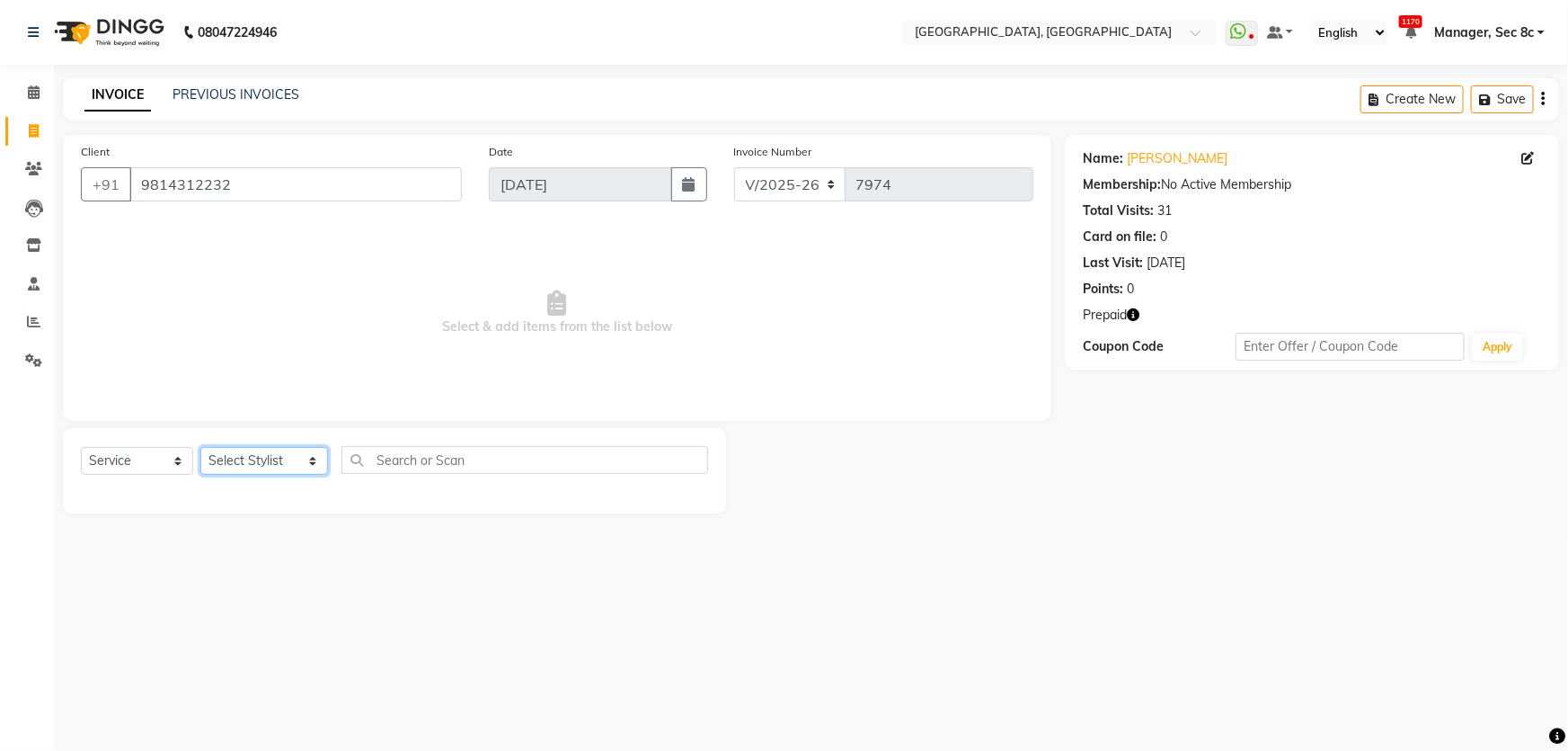
click at [211, 455] on select "Select Stylist [PERSON_NAME] [PERSON_NAME] Aditya [PERSON_NAME] [PERSON_NAME](S…" at bounding box center [264, 461] width 128 height 28
select select "25446"
click at [201, 447] on select "Select Stylist [PERSON_NAME] [PERSON_NAME] Aditya [PERSON_NAME] [PERSON_NAME](S…" at bounding box center [264, 461] width 128 height 28
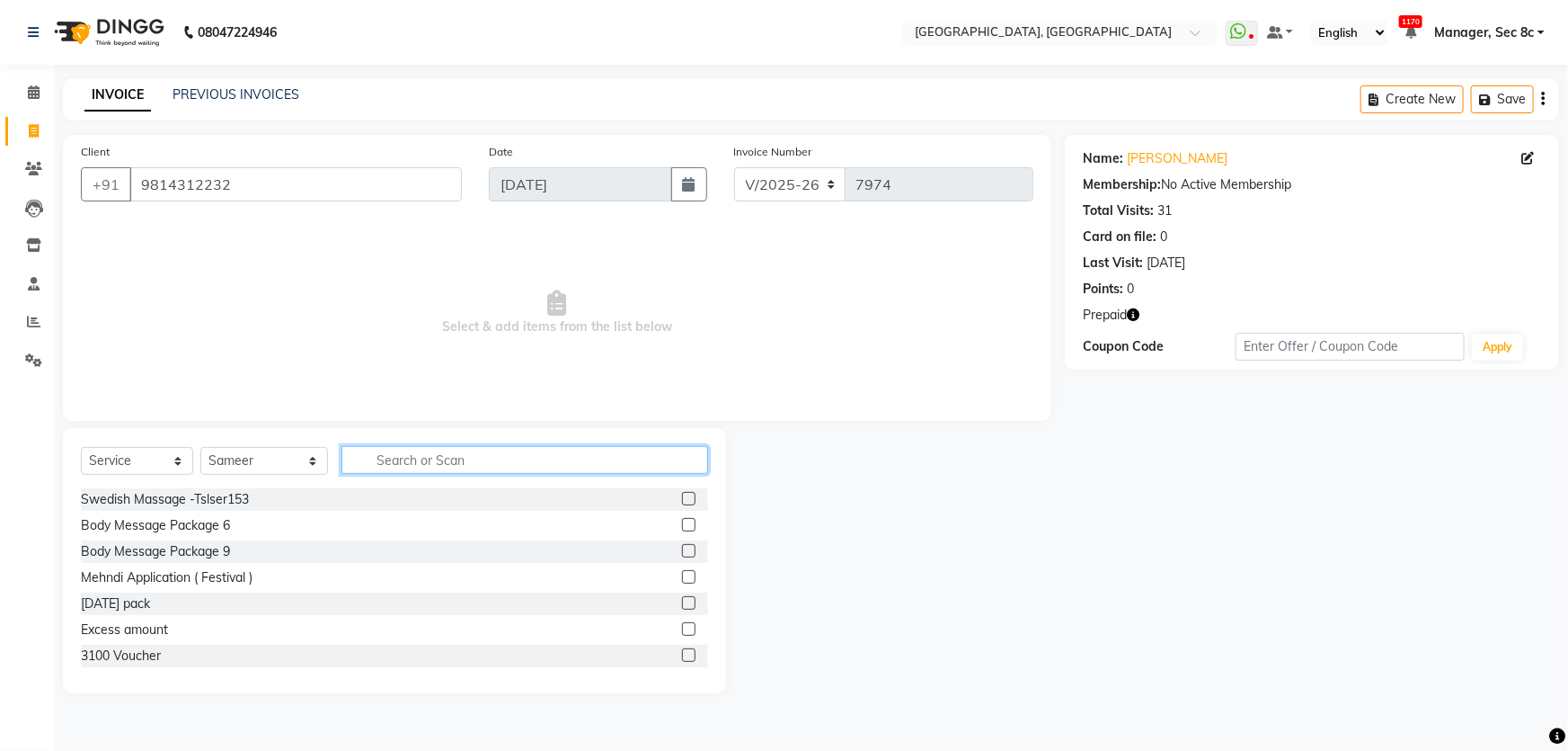
click at [404, 453] on input "text" at bounding box center [525, 460] width 367 height 28
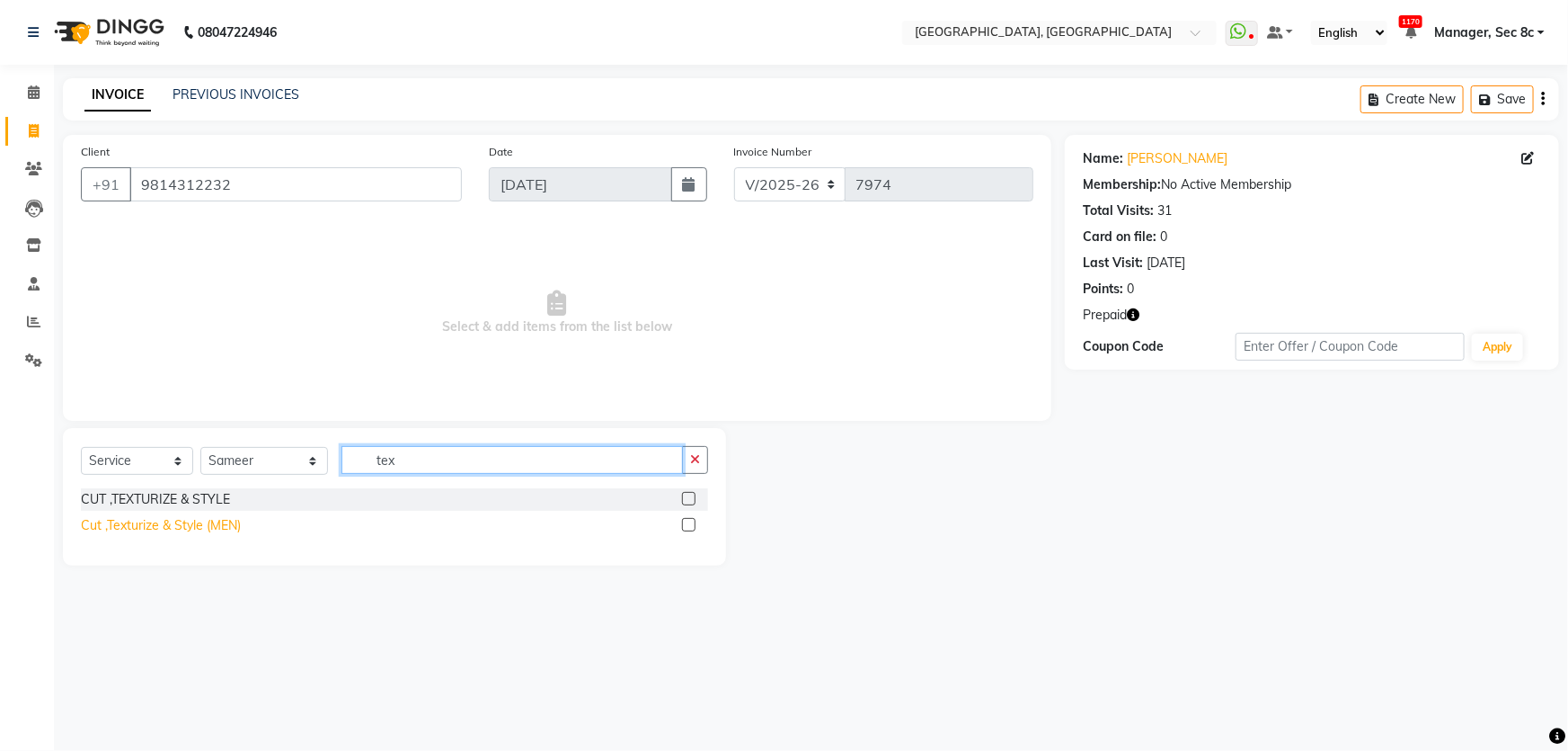
type input "tex"
click at [205, 522] on div "Cut ,Texturize & Style (MEN)" at bounding box center [161, 525] width 160 height 18
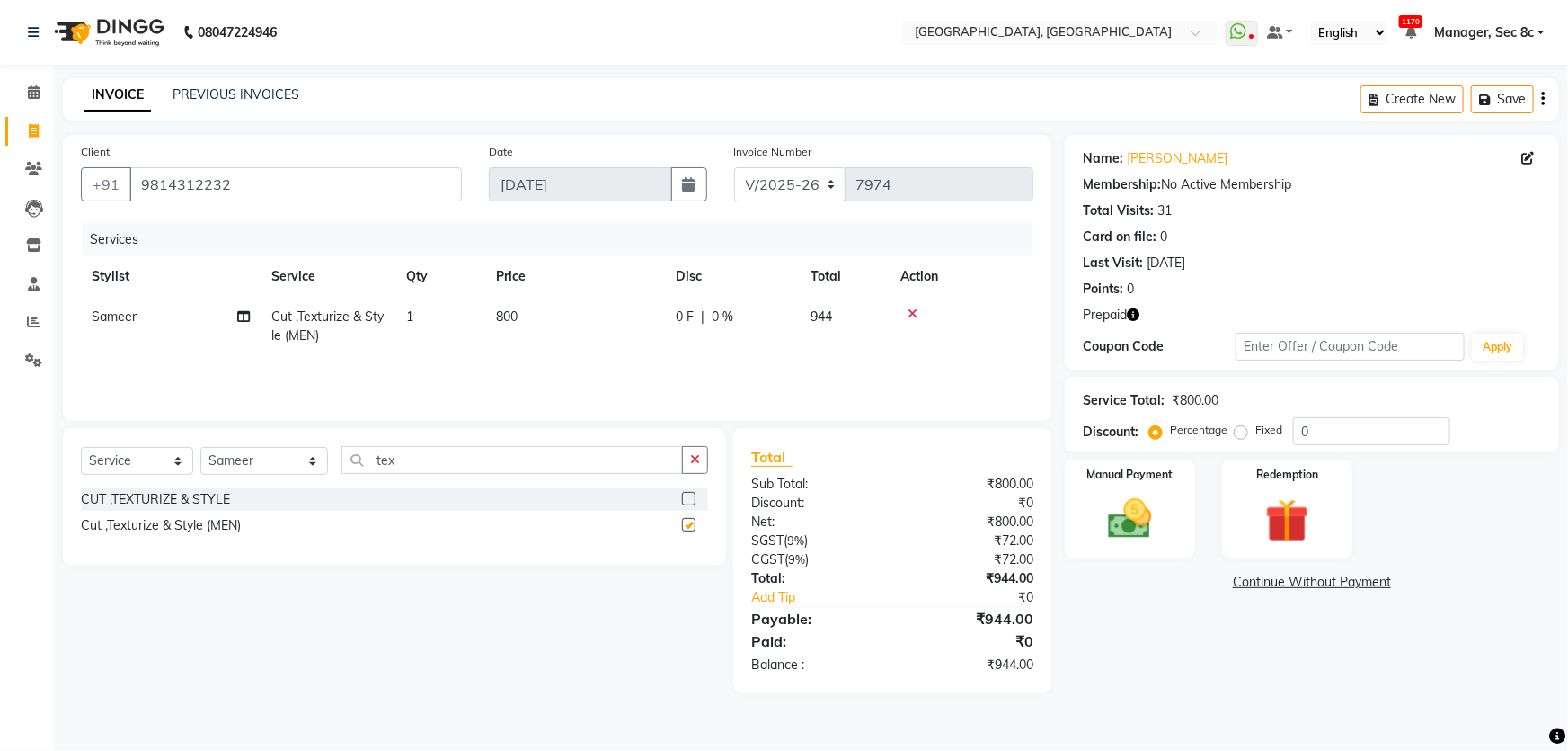
checkbox input "false"
click at [1272, 479] on label "Redemption" at bounding box center [1288, 473] width 64 height 18
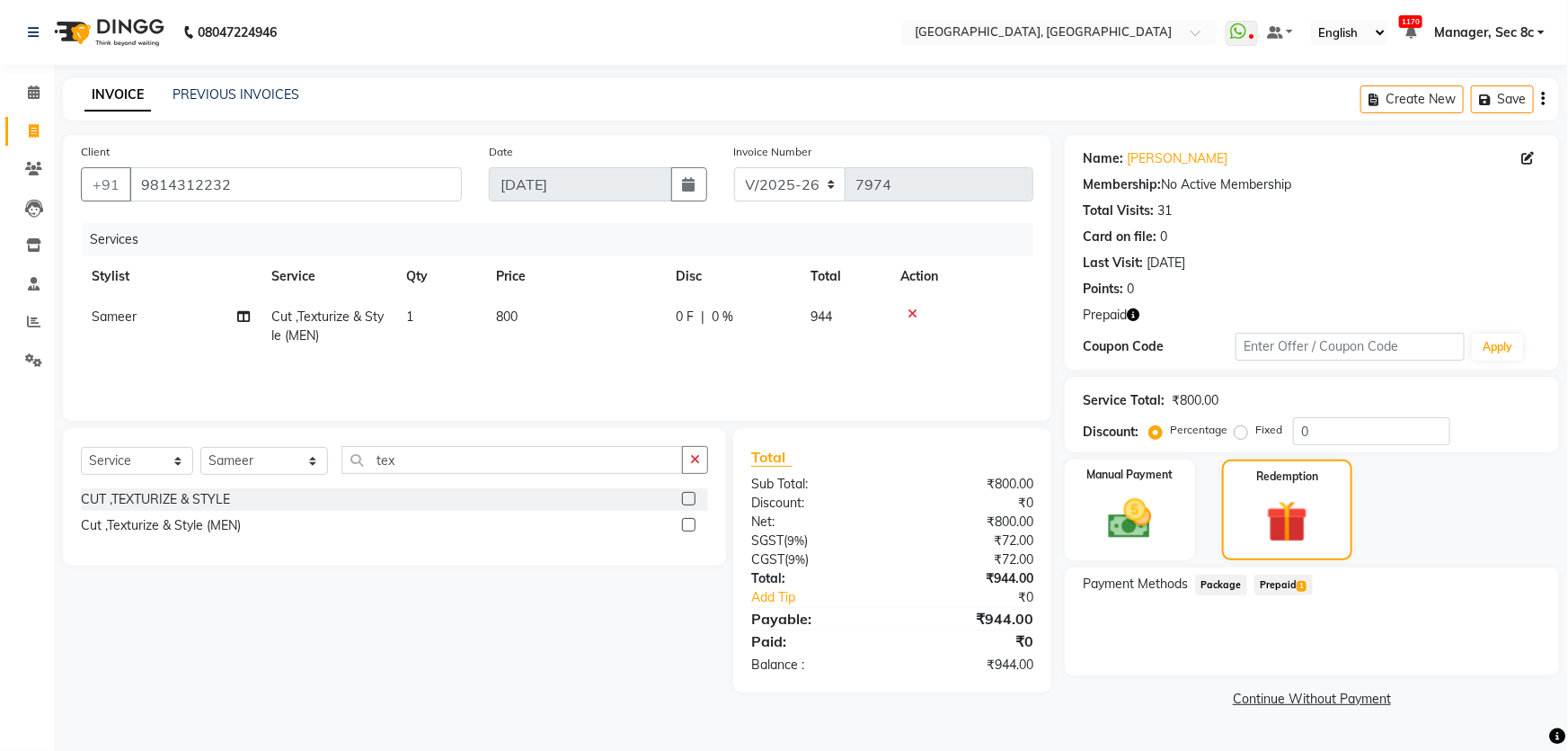
click at [1294, 576] on span "Prepaid 1" at bounding box center [1283, 584] width 58 height 20
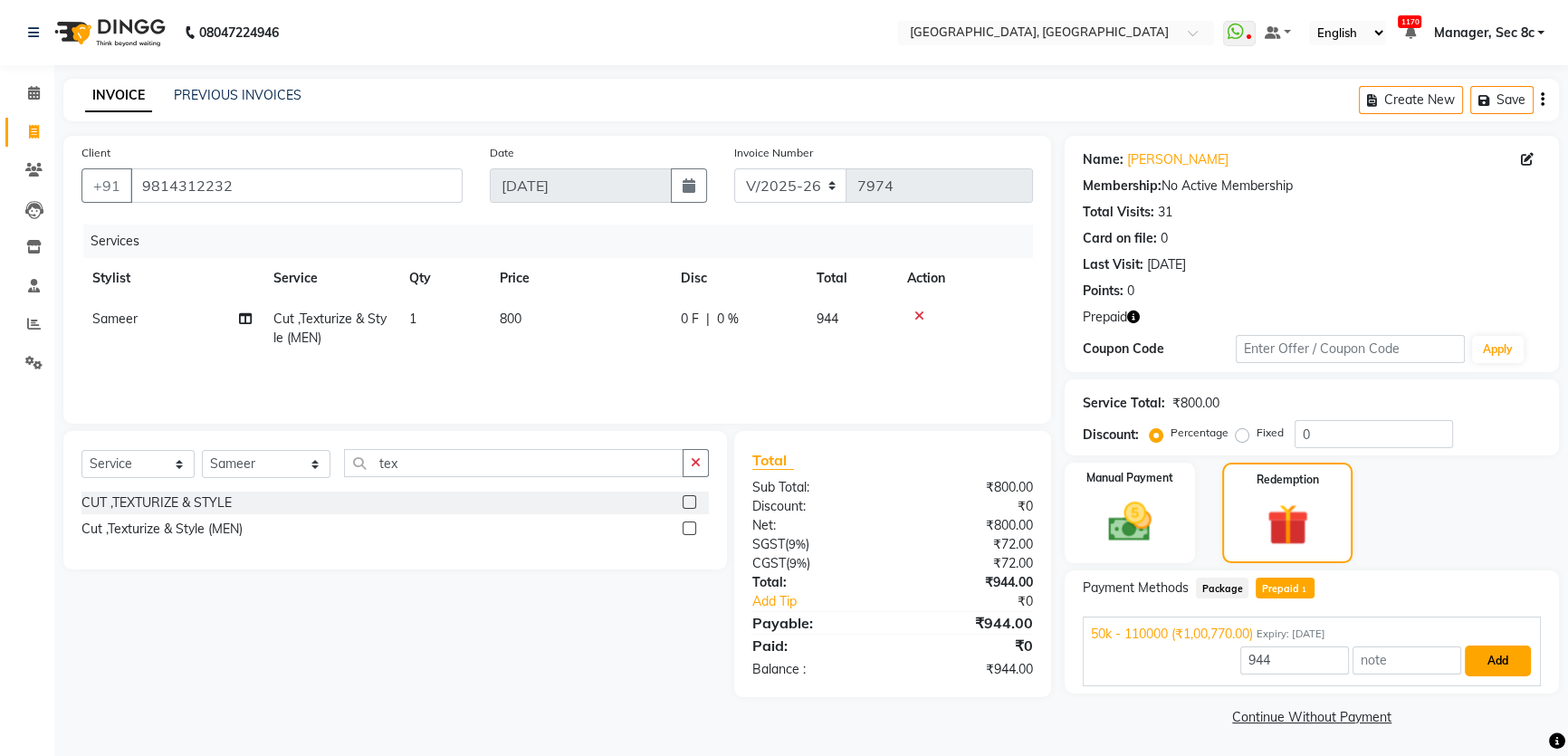
click at [1468, 670] on button "Add" at bounding box center [1497, 660] width 66 height 31
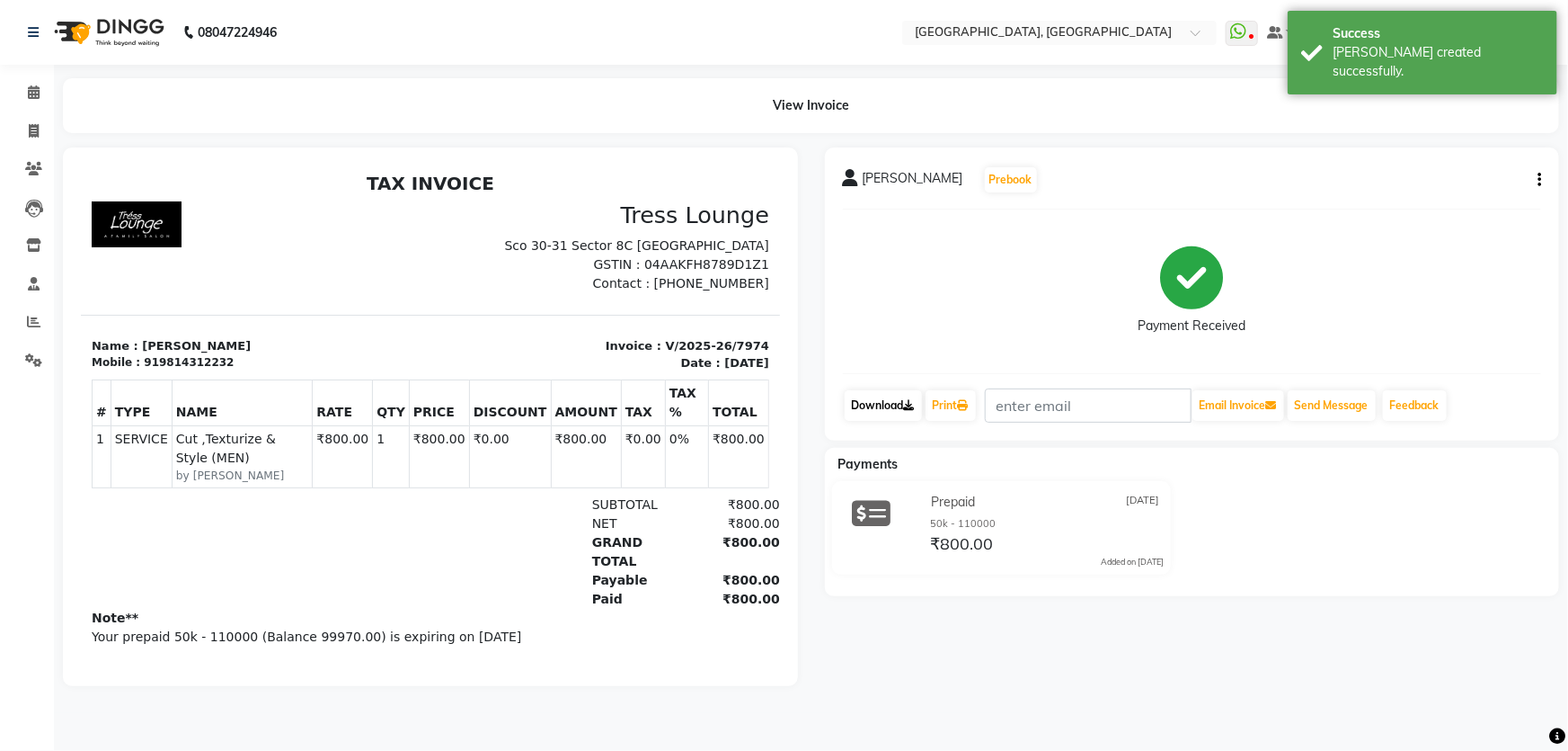
click at [917, 417] on link "Download" at bounding box center [883, 405] width 77 height 30
click at [934, 406] on link "Print" at bounding box center [951, 405] width 51 height 30
drag, startPoint x: 18, startPoint y: 137, endPoint x: 26, endPoint y: 118, distance: 20.6
click at [18, 136] on span at bounding box center [34, 132] width 31 height 20
select select "service"
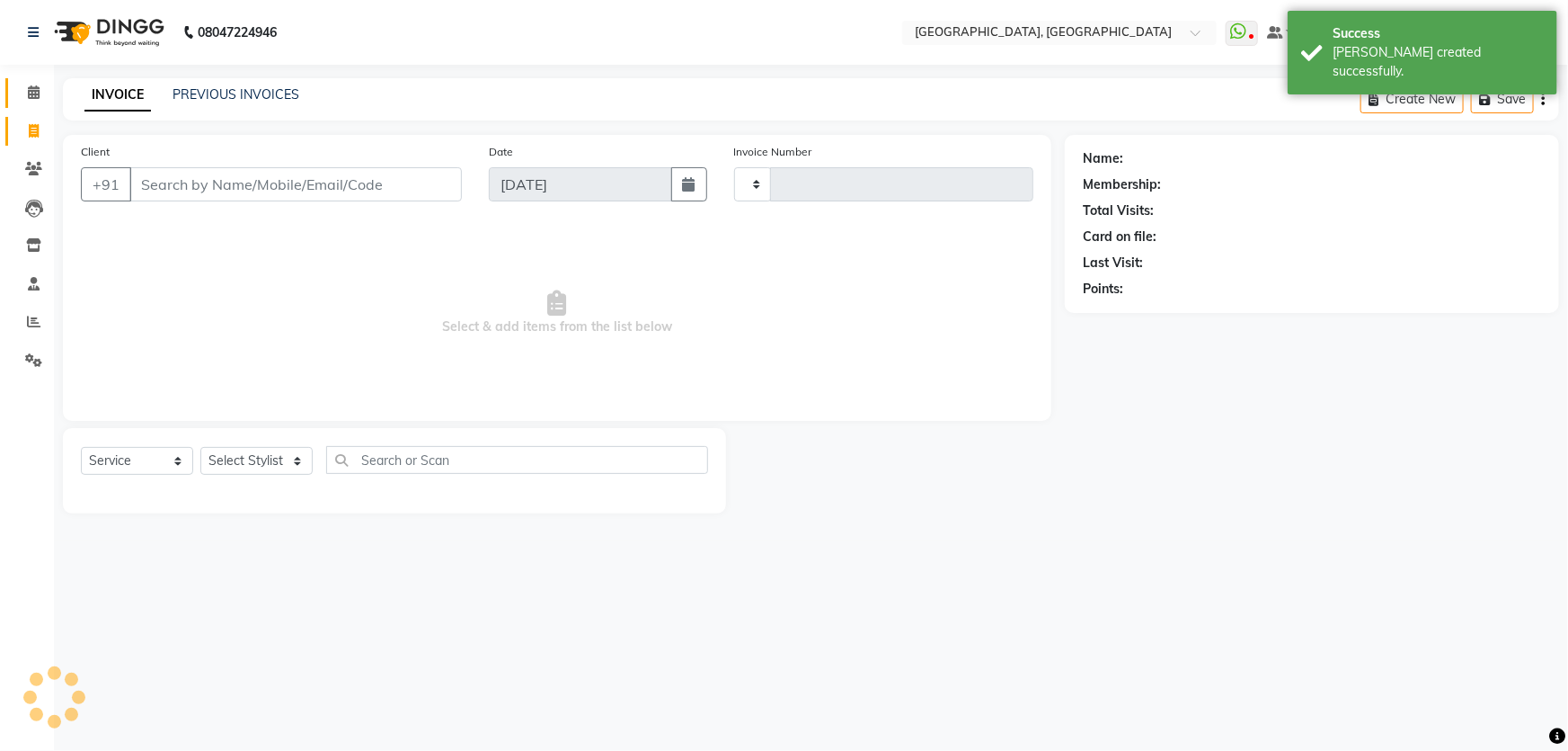
click at [29, 102] on link "Calendar" at bounding box center [27, 93] width 43 height 29
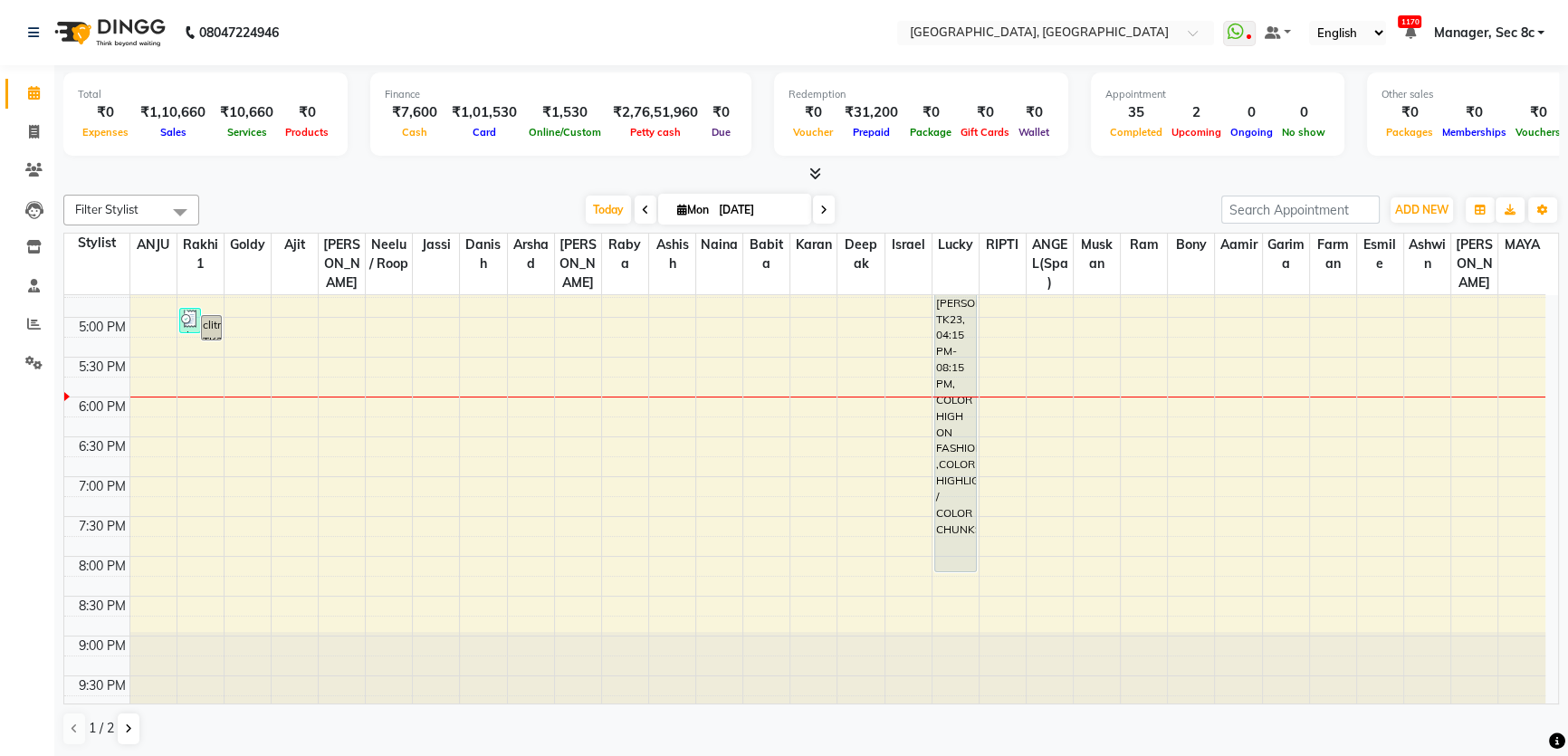
scroll to position [701, 0]
click at [720, 397] on div "8:00 AM 8:30 AM 9:00 AM 9:30 AM 10:00 AM 10:30 AM 11:00 AM 11:30 AM 12:00 PM 12…" at bounding box center [804, 150] width 1481 height 1114
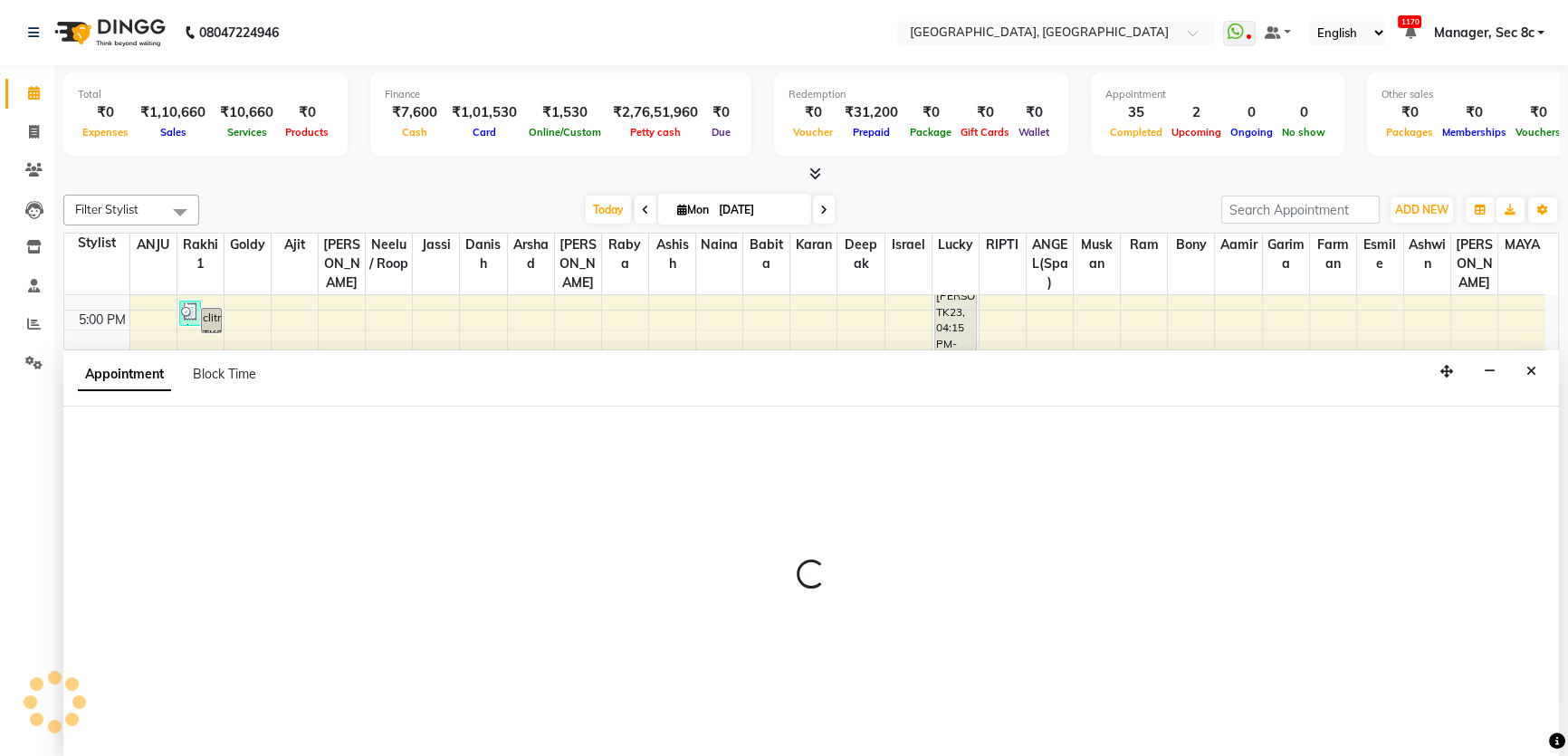
scroll to position [0, 0]
select select "25925"
select select "1080"
select select "tentative"
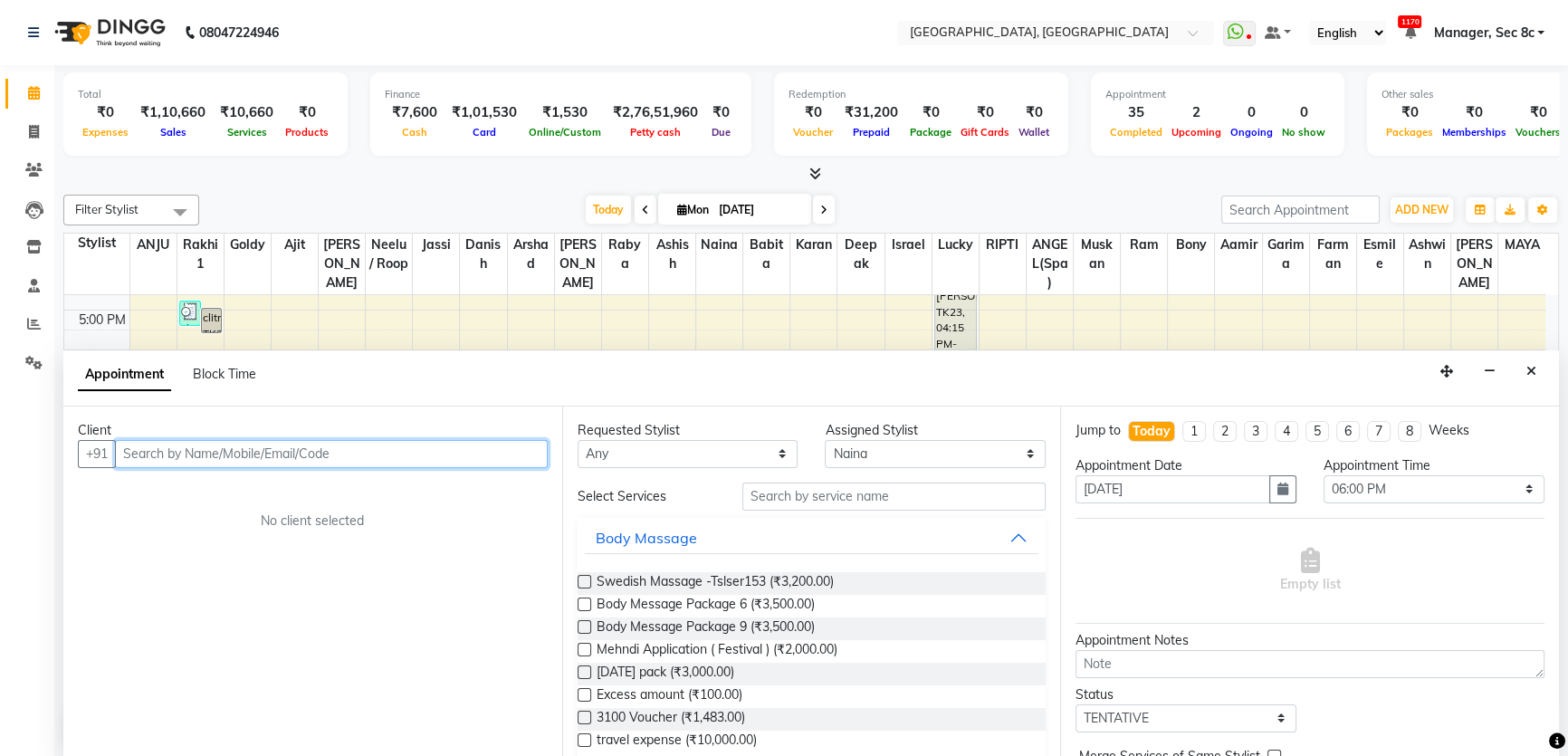
click at [259, 445] on input "text" at bounding box center [331, 454] width 432 height 28
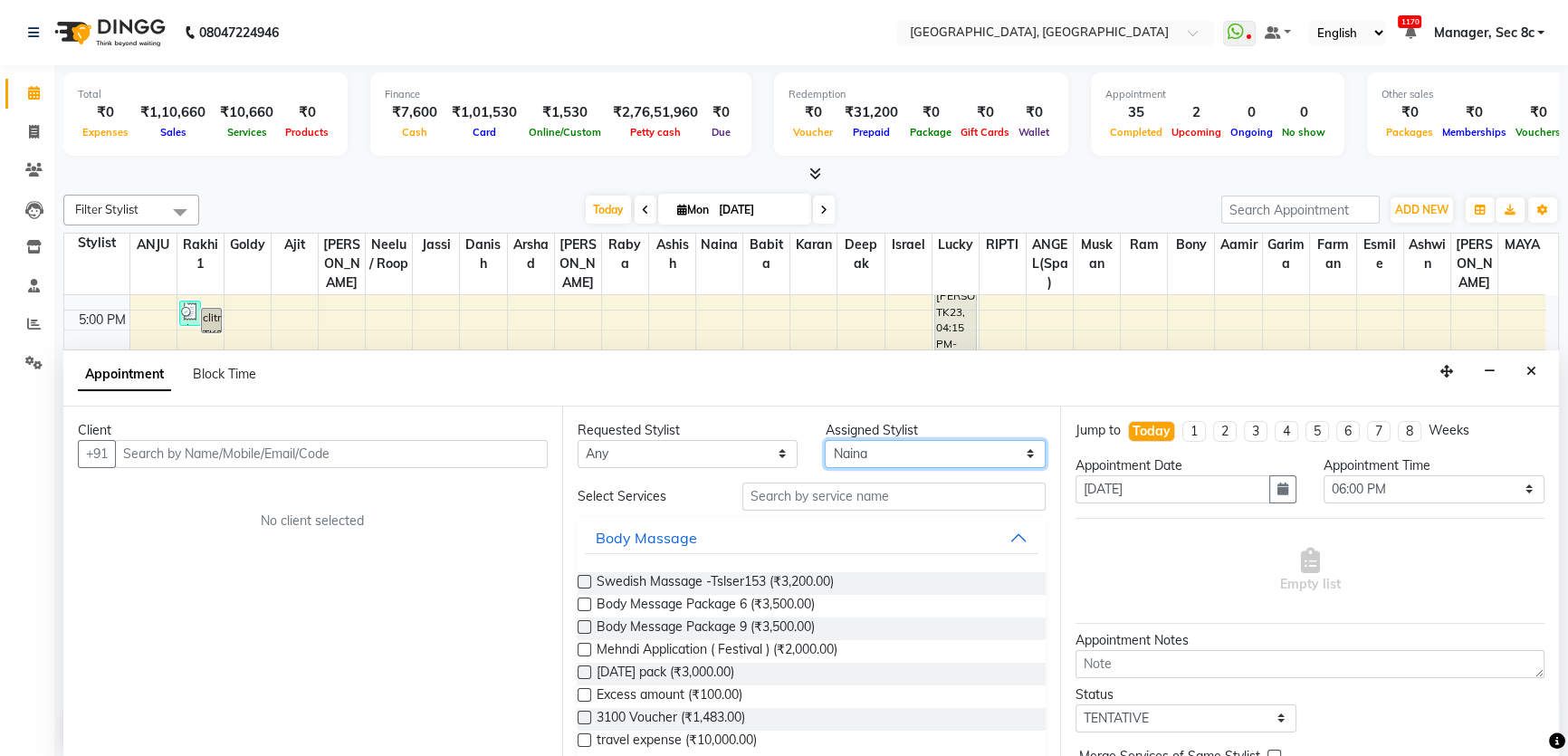
click at [901, 450] on select "Select [PERSON_NAME](Spa) [PERSON_NAME] [PERSON_NAME] [PERSON_NAME] [PERSON_NAM…" at bounding box center [935, 454] width 221 height 28
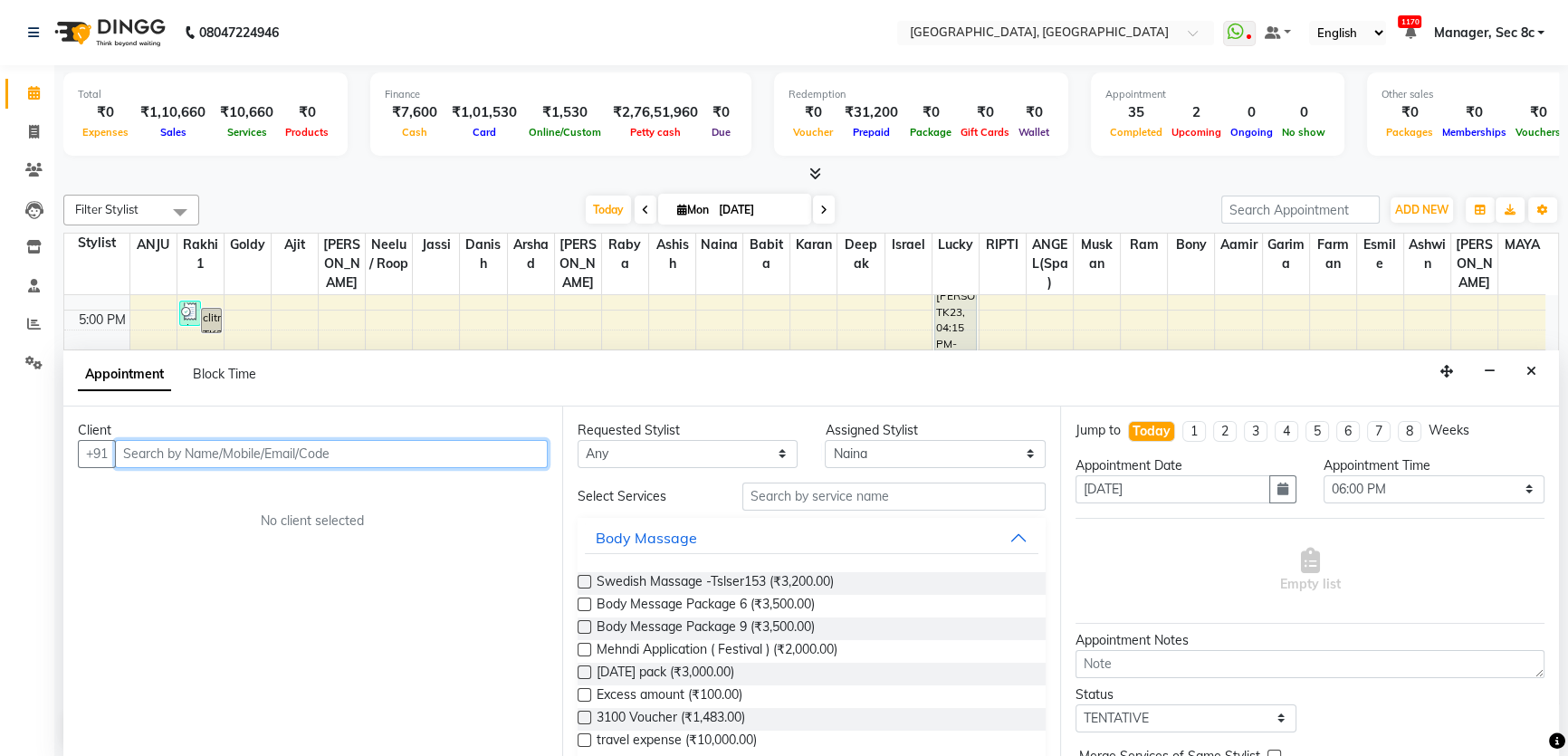
click at [392, 444] on input "text" at bounding box center [331, 454] width 432 height 28
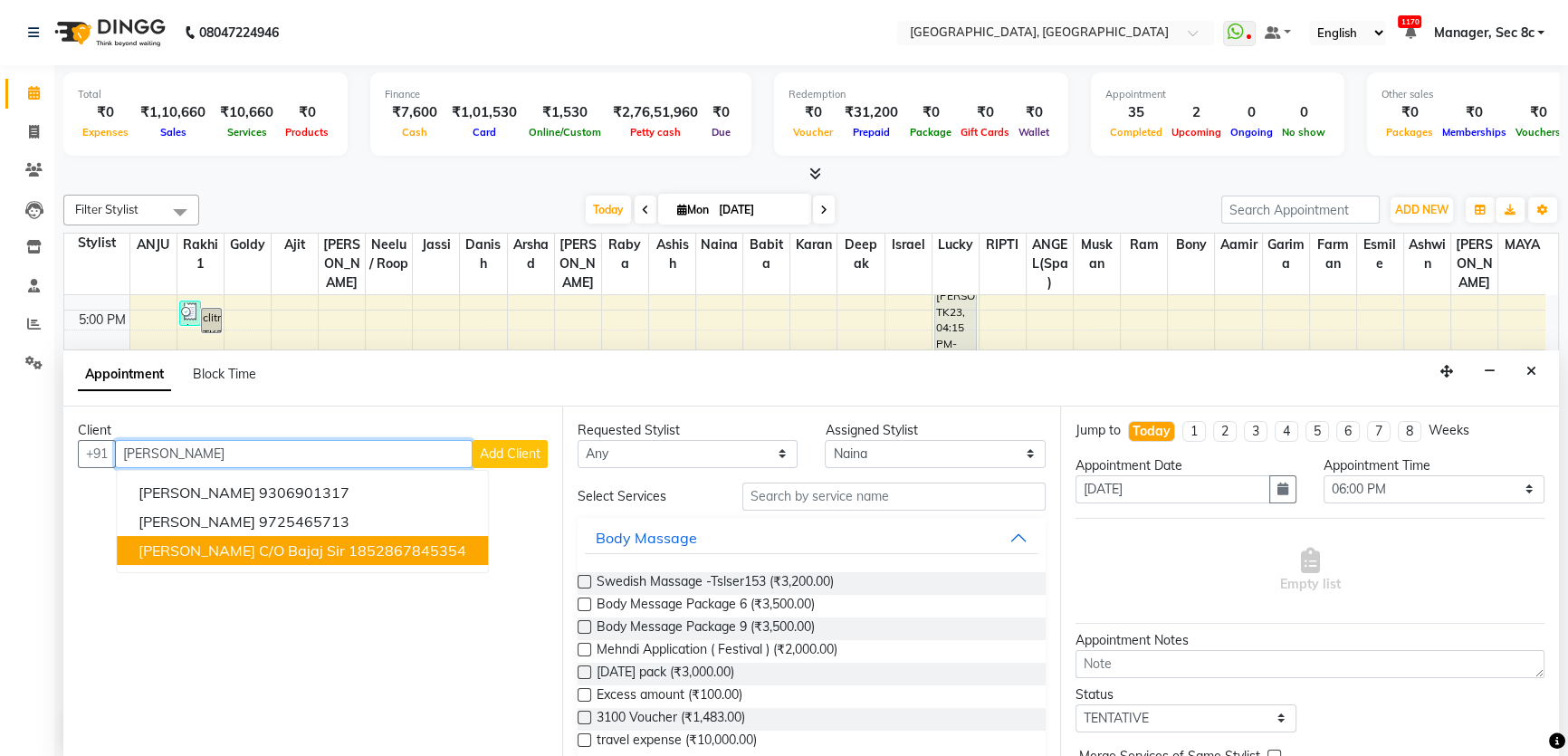
click at [295, 557] on button "Harpal Cheema c/o Bajaj sir 1852867845354" at bounding box center [302, 549] width 371 height 29
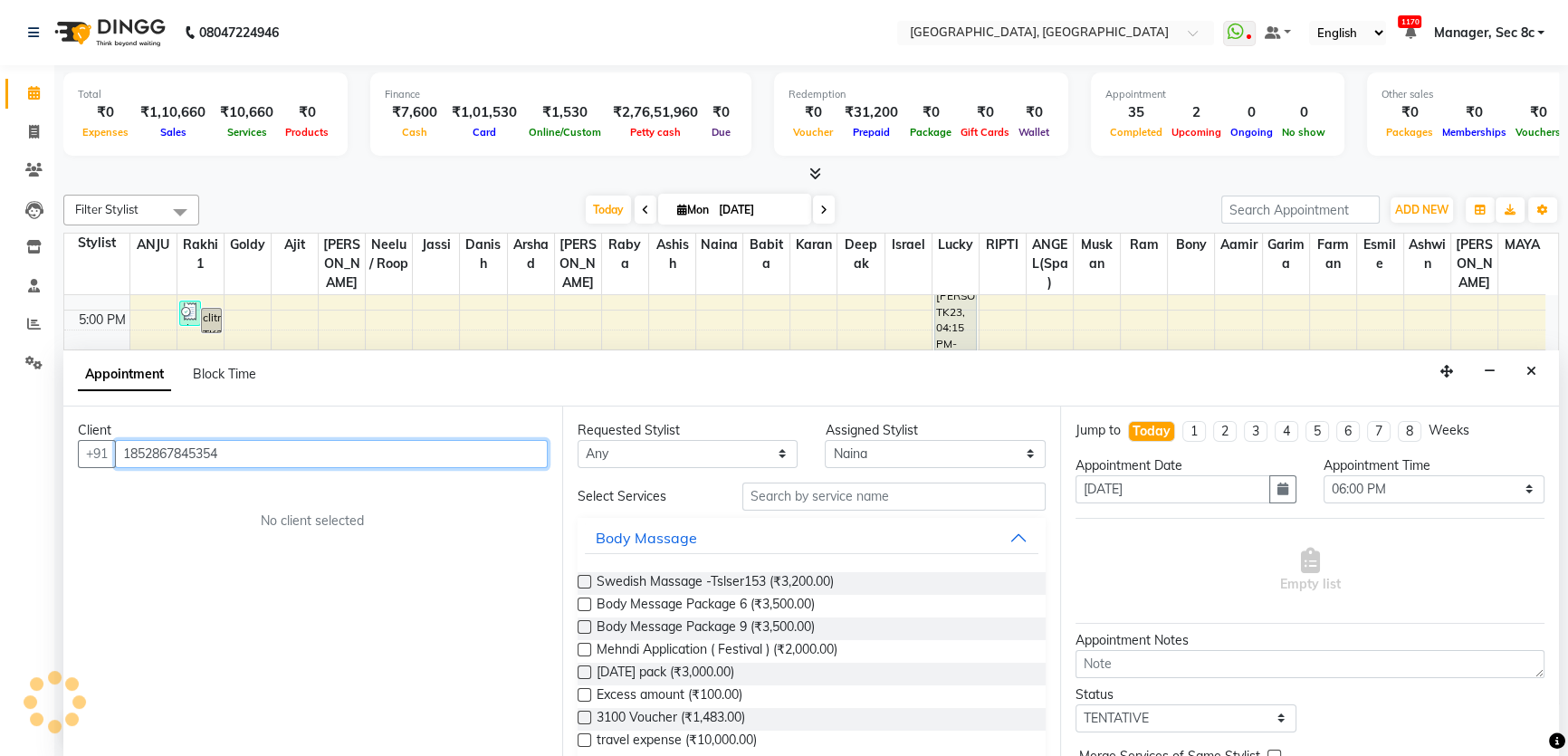
type input "1852867845354"
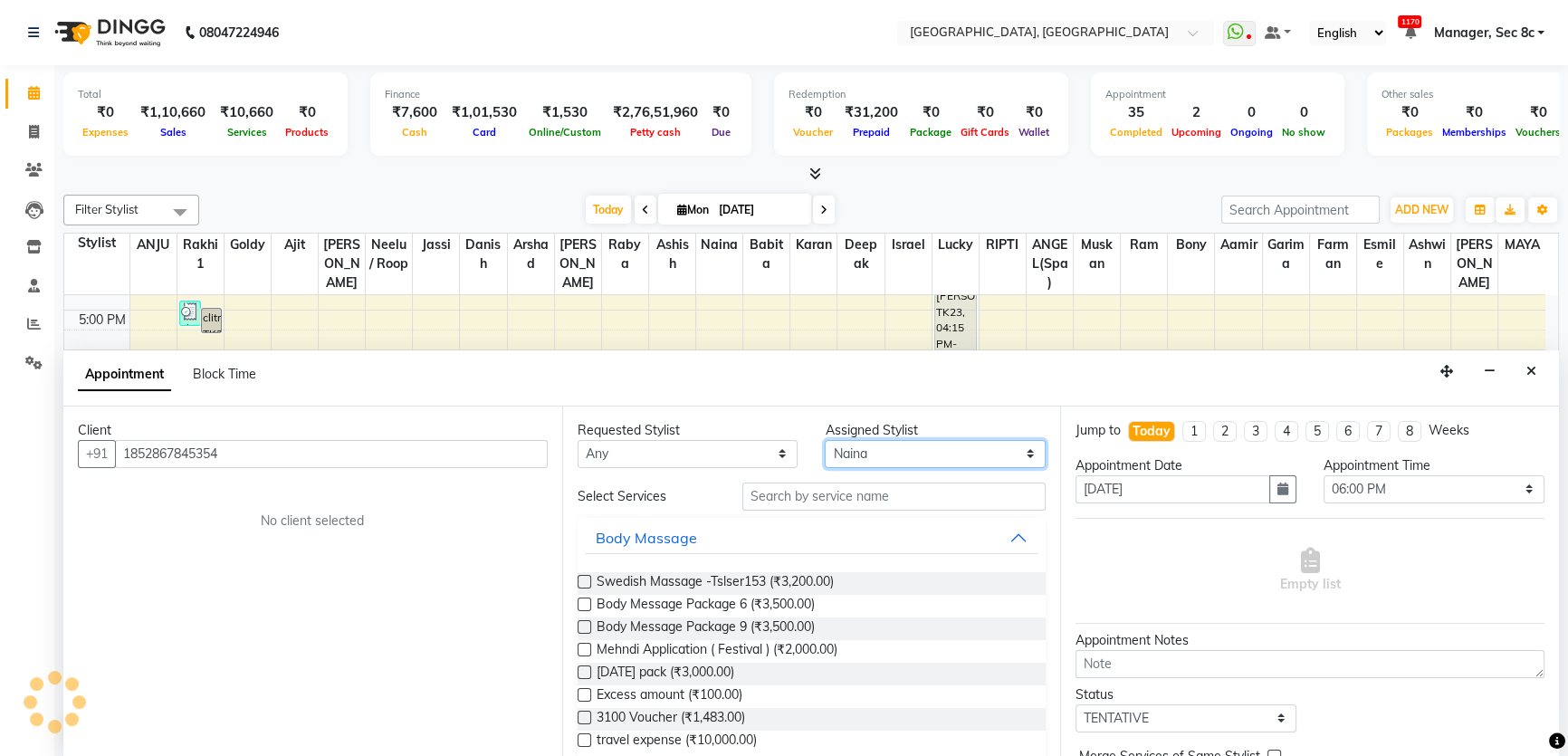
click at [890, 457] on select "Select [PERSON_NAME](Spa) [PERSON_NAME] [PERSON_NAME] [PERSON_NAME] [PERSON_NAM…" at bounding box center [935, 454] width 221 height 28
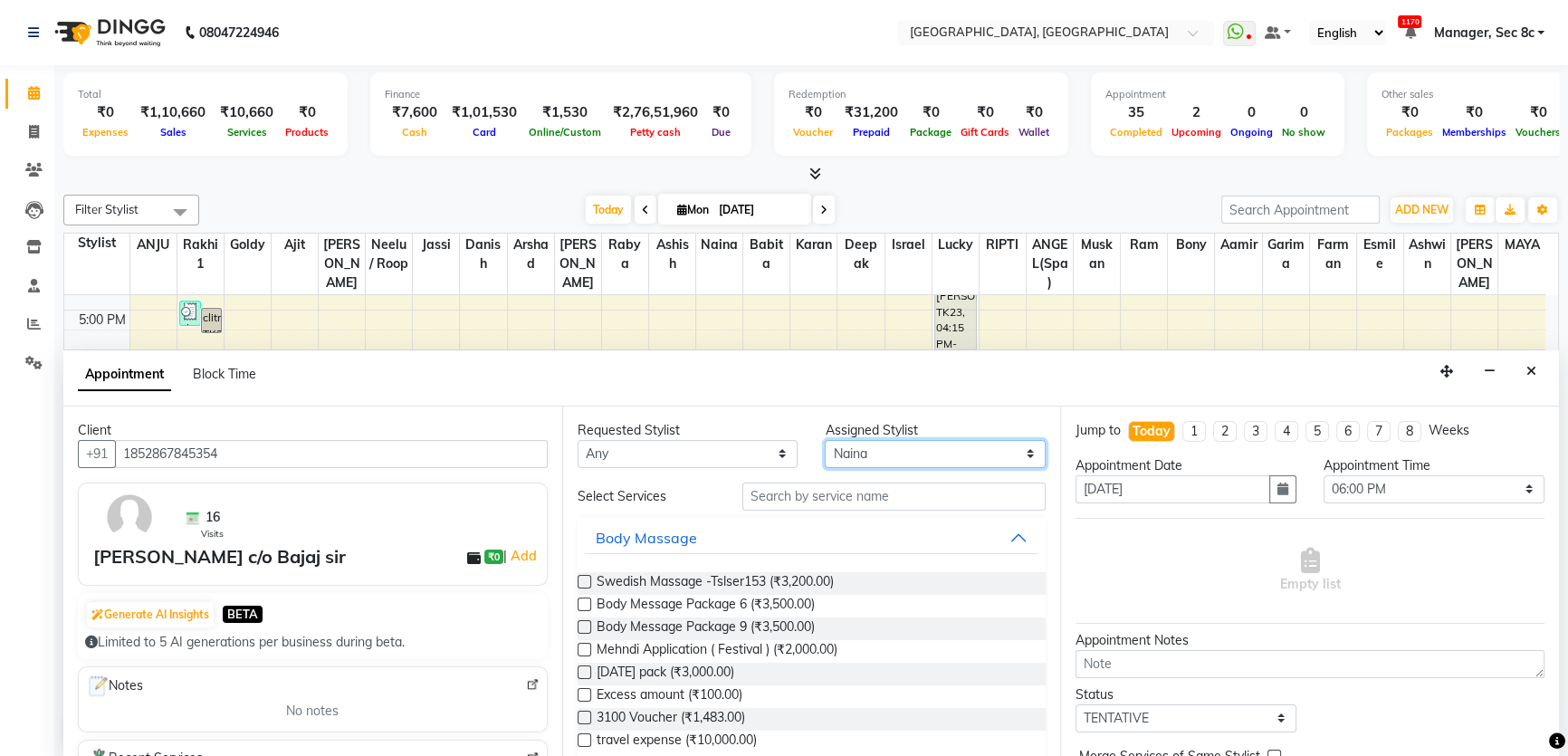
select select "25441"
click at [825, 440] on select "Select [PERSON_NAME](Spa) [PERSON_NAME] [PERSON_NAME] [PERSON_NAME] [PERSON_NAM…" at bounding box center [935, 454] width 221 height 28
click at [866, 485] on input "text" at bounding box center [893, 496] width 303 height 28
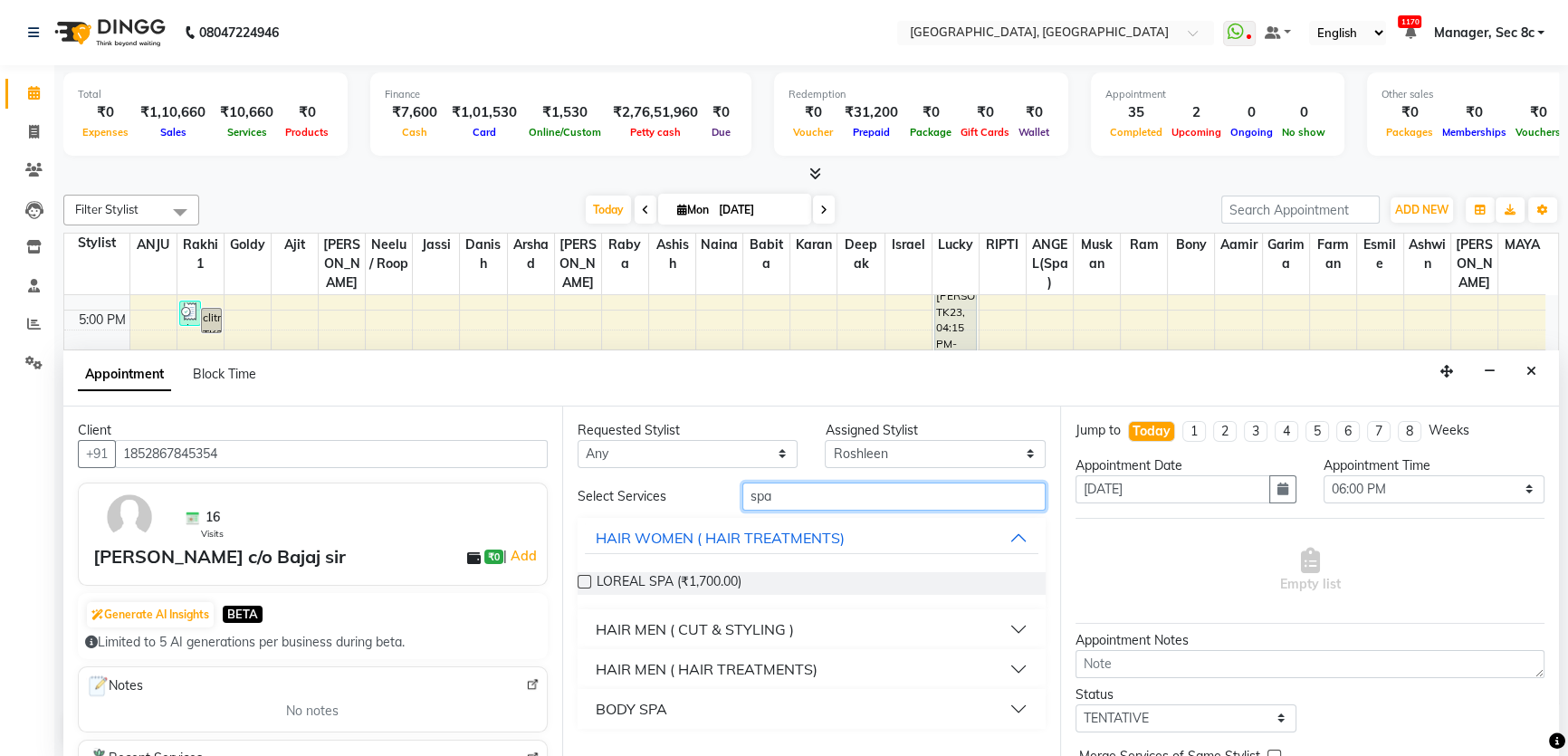
type input "spa"
drag, startPoint x: 631, startPoint y: 705, endPoint x: 712, endPoint y: 710, distance: 81.2
click at [632, 705] on div "BODY SPA" at bounding box center [631, 708] width 71 height 21
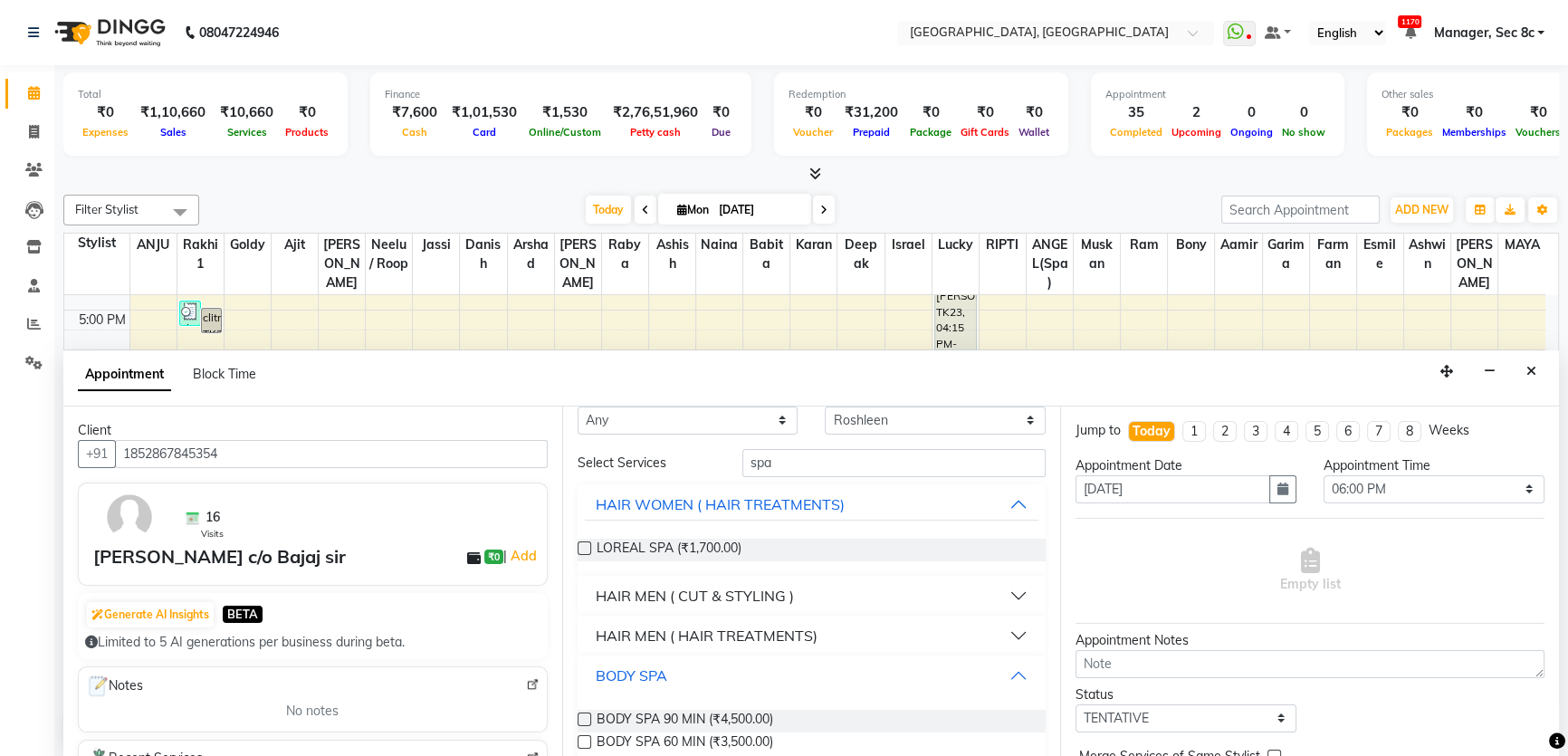
scroll to position [58, 0]
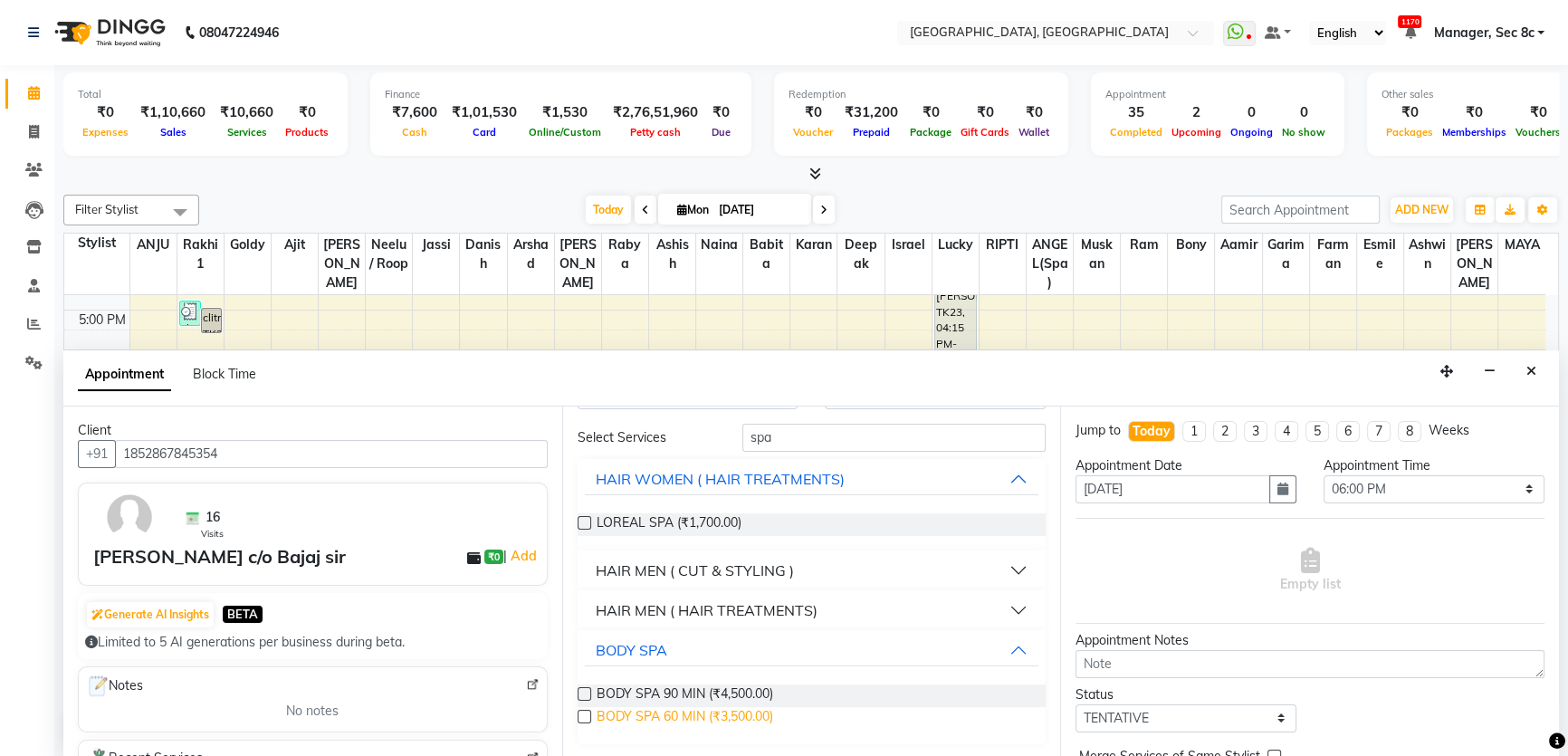
click at [713, 714] on span "BODY SPA 60 MIN (₹3,500.00)" at bounding box center [685, 718] width 176 height 22
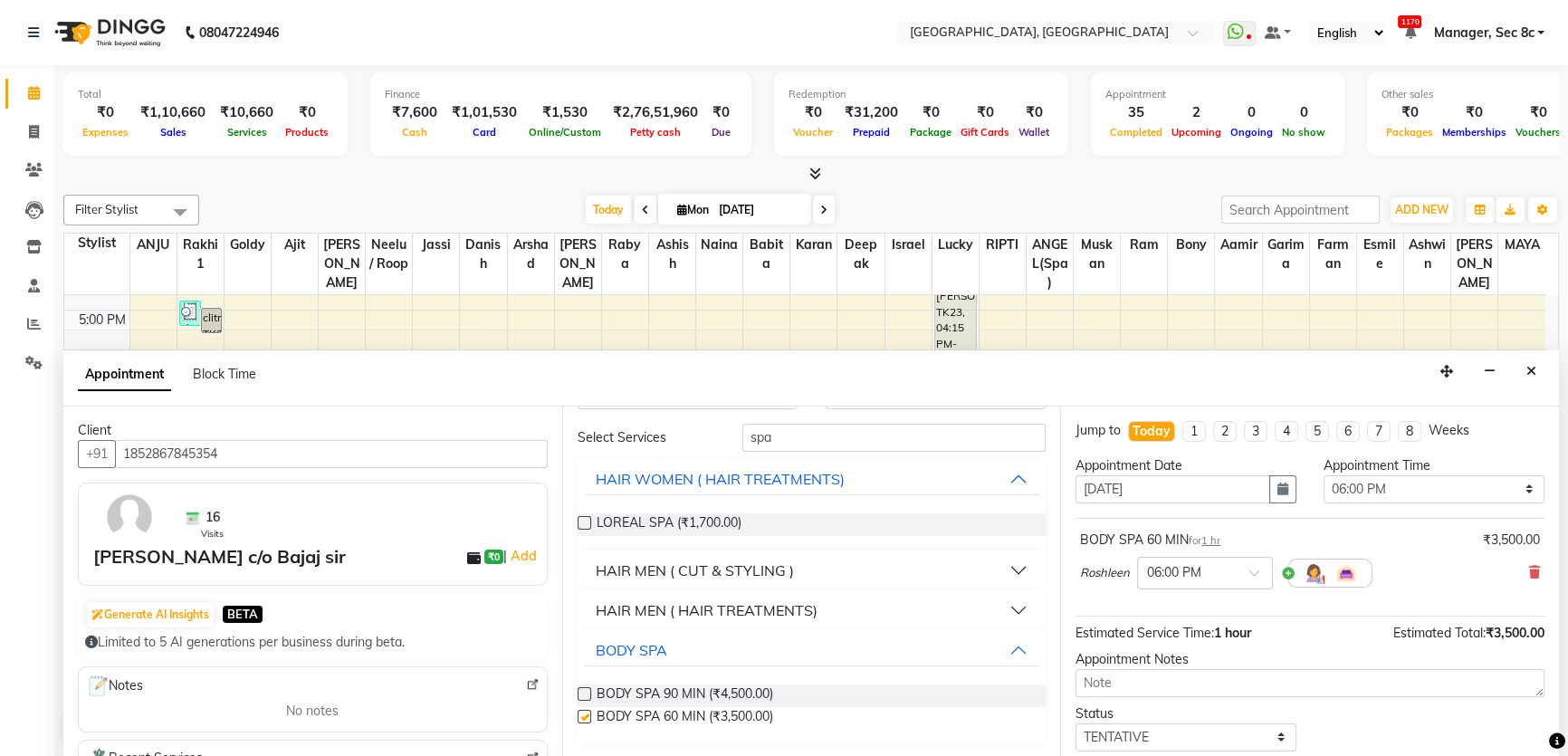
checkbox input "false"
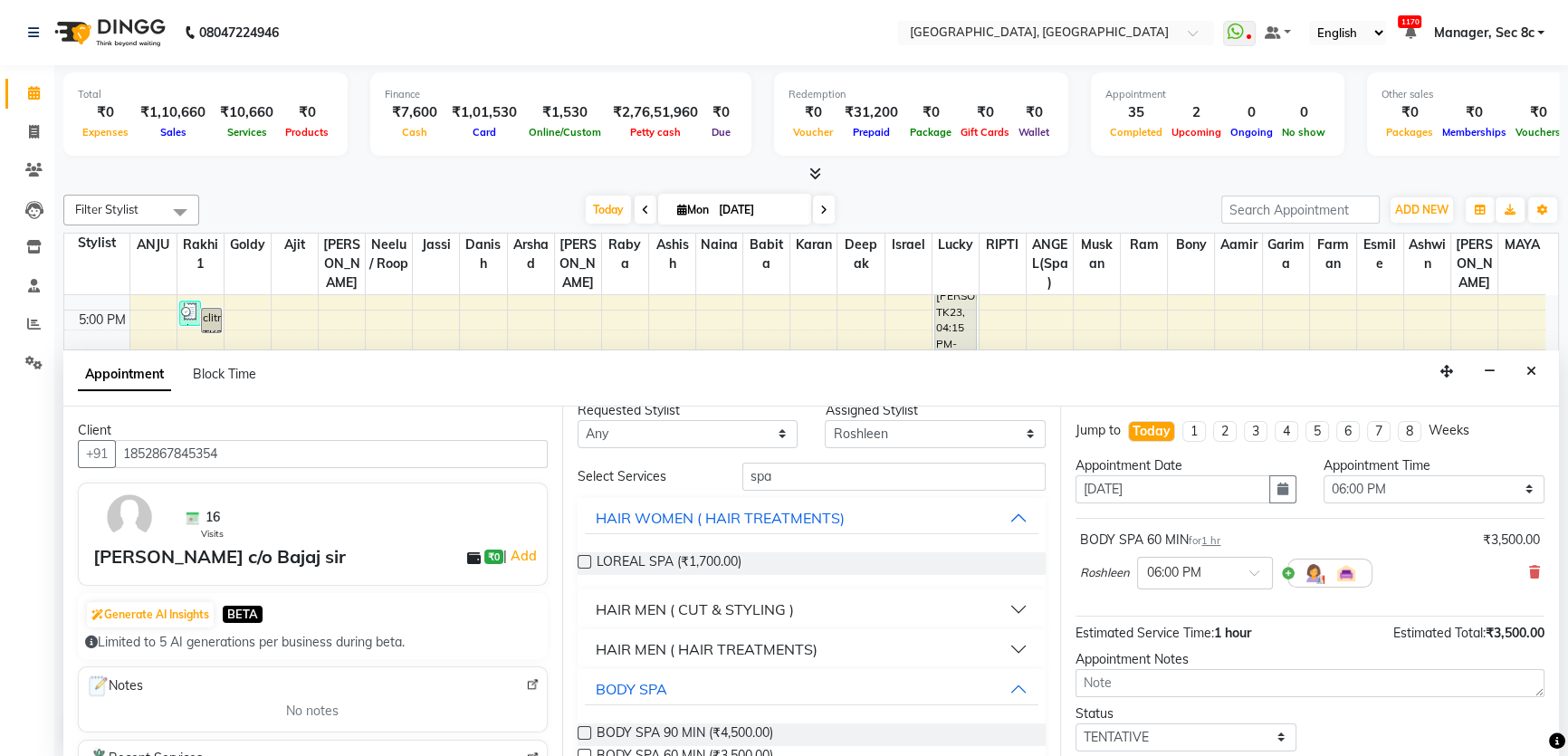
scroll to position [0, 0]
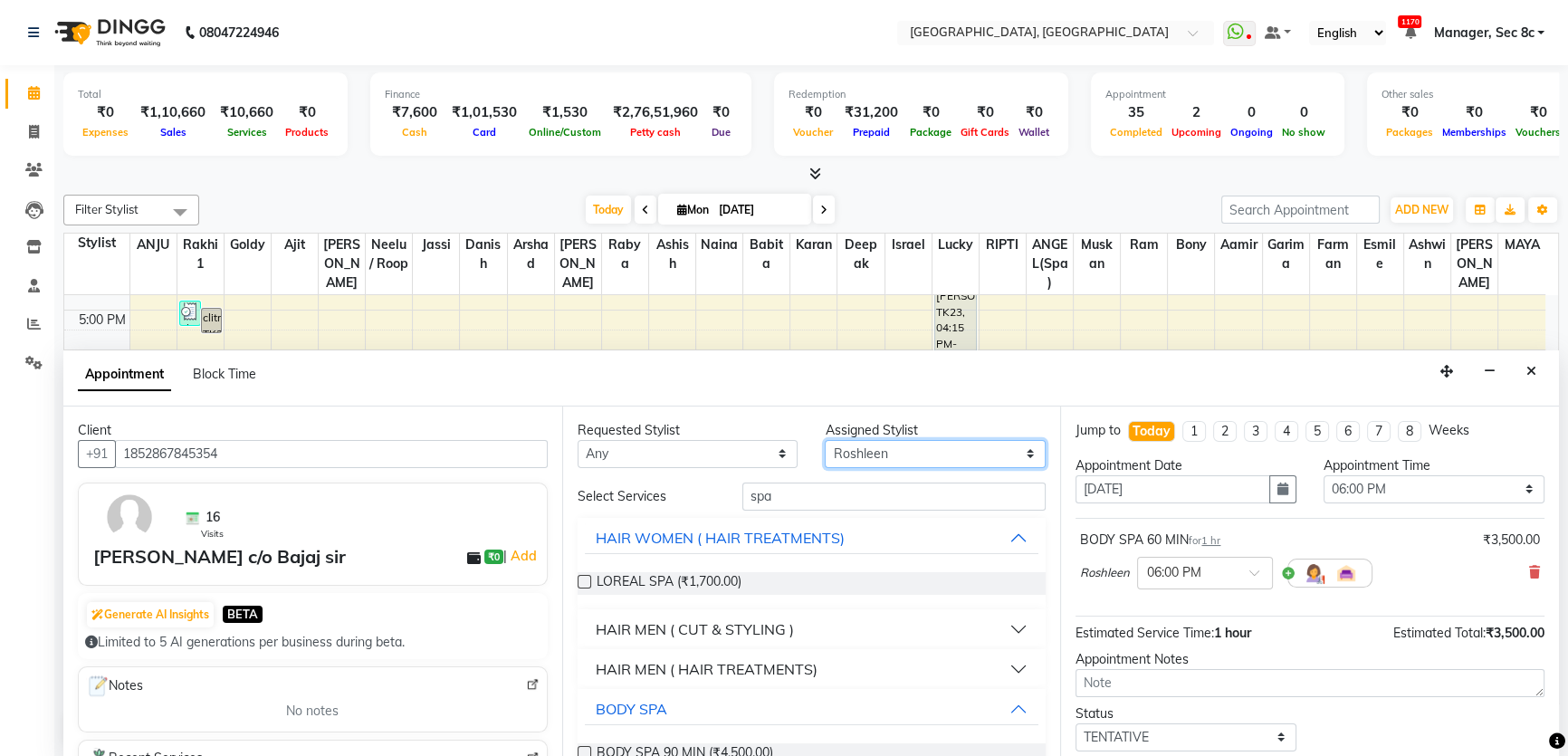
drag, startPoint x: 868, startPoint y: 461, endPoint x: 877, endPoint y: 456, distance: 10.3
click at [868, 461] on select "Select [PERSON_NAME](Spa) [PERSON_NAME] [PERSON_NAME] [PERSON_NAME] [PERSON_NAM…" at bounding box center [935, 454] width 221 height 28
select select "25426"
click at [825, 440] on select "Select [PERSON_NAME](Spa) [PERSON_NAME] [PERSON_NAME] [PERSON_NAME] [PERSON_NAM…" at bounding box center [935, 454] width 221 height 28
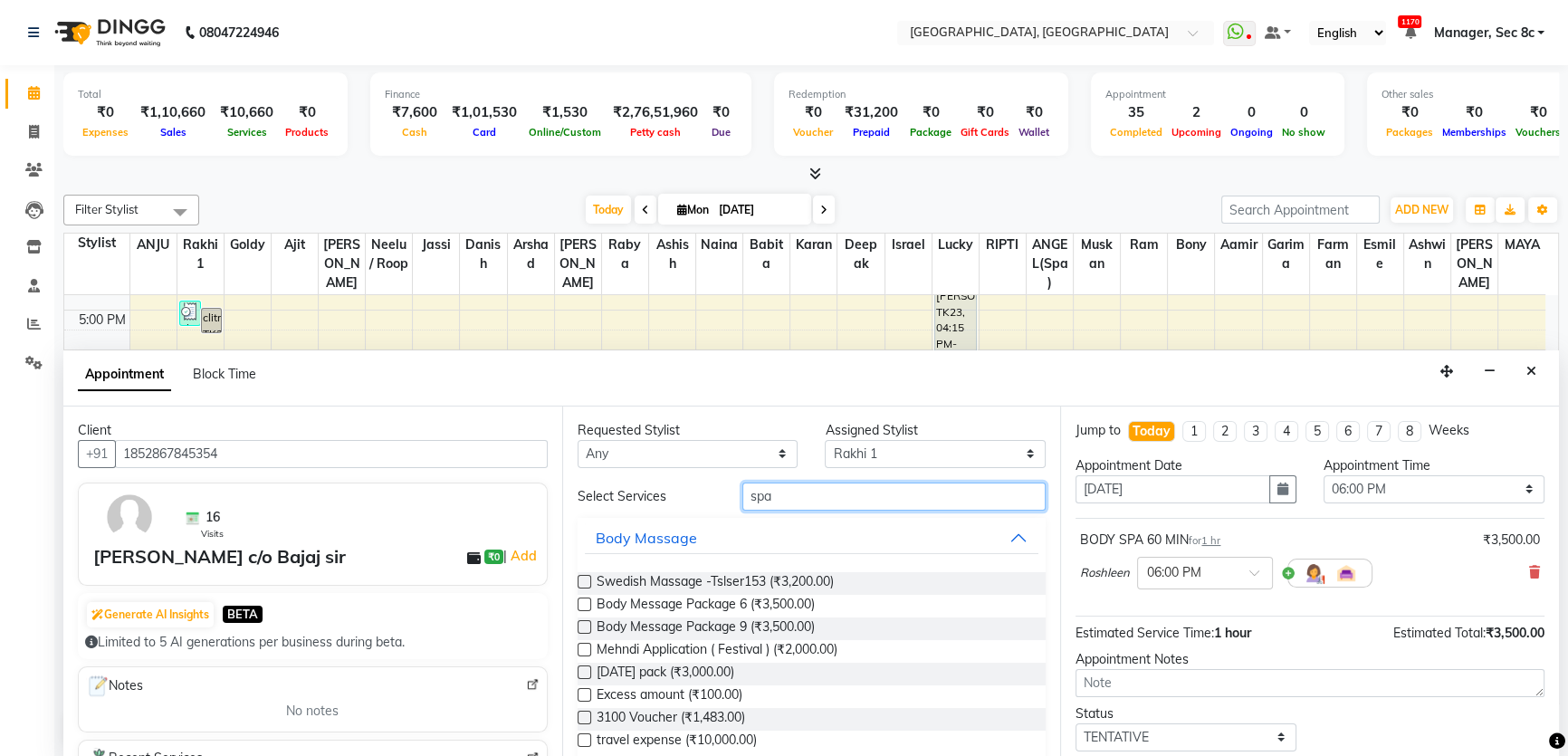
click at [841, 504] on input "spa" at bounding box center [893, 496] width 303 height 28
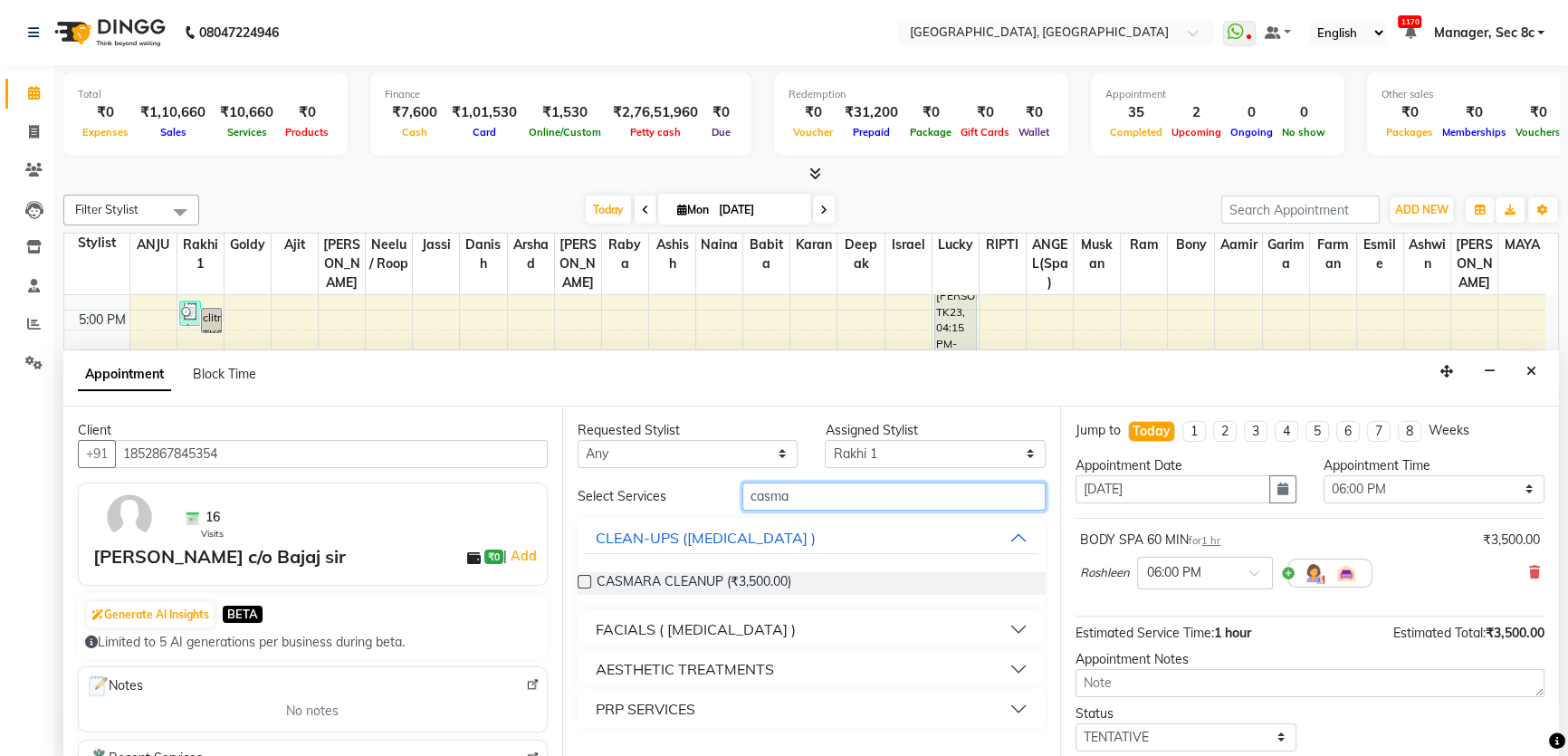
type input "casma"
click at [744, 621] on div "FACIALS ( [MEDICAL_DATA] )" at bounding box center [696, 628] width 200 height 21
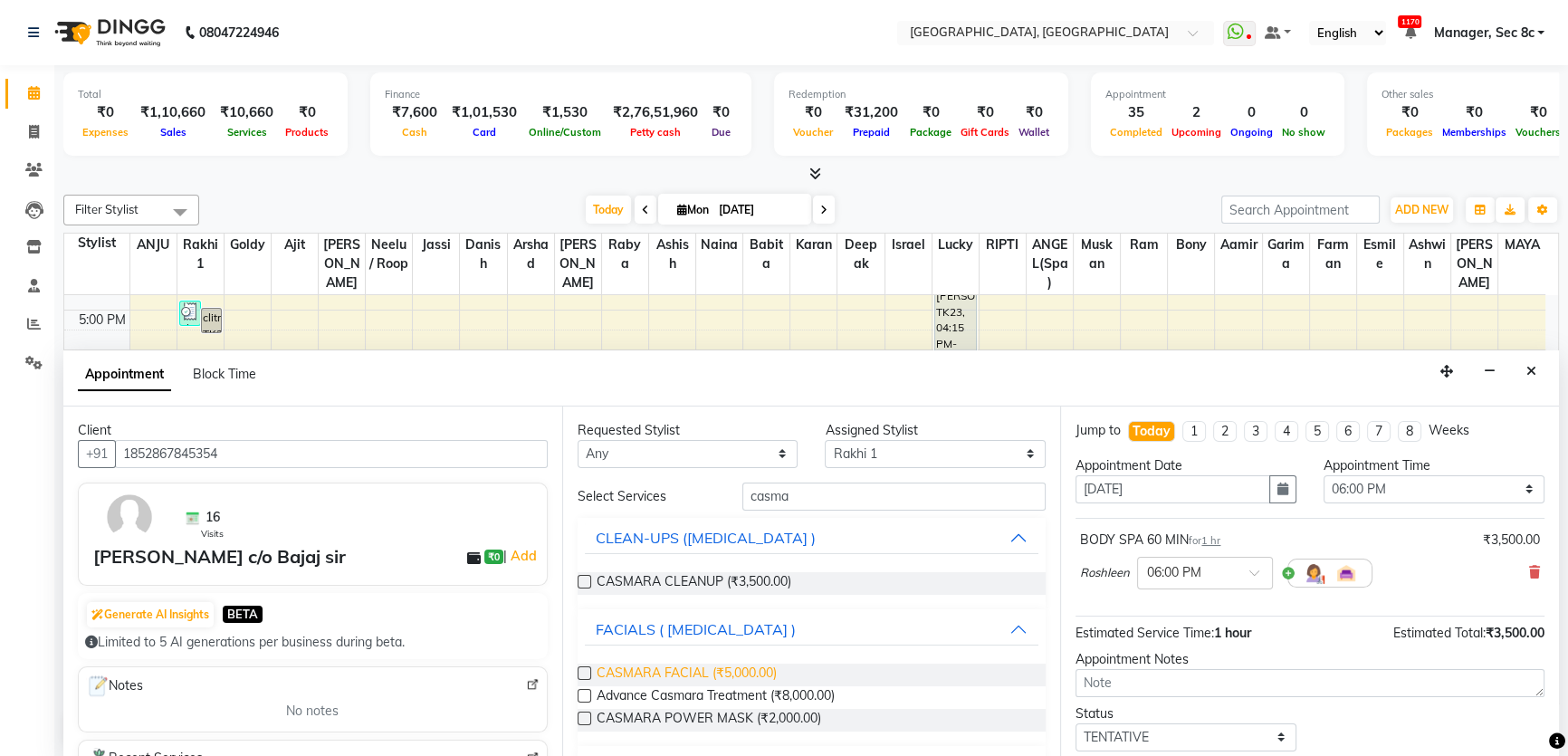
click at [649, 670] on span "CASMARA FACIAL (₹5,000.00)" at bounding box center [687, 674] width 180 height 22
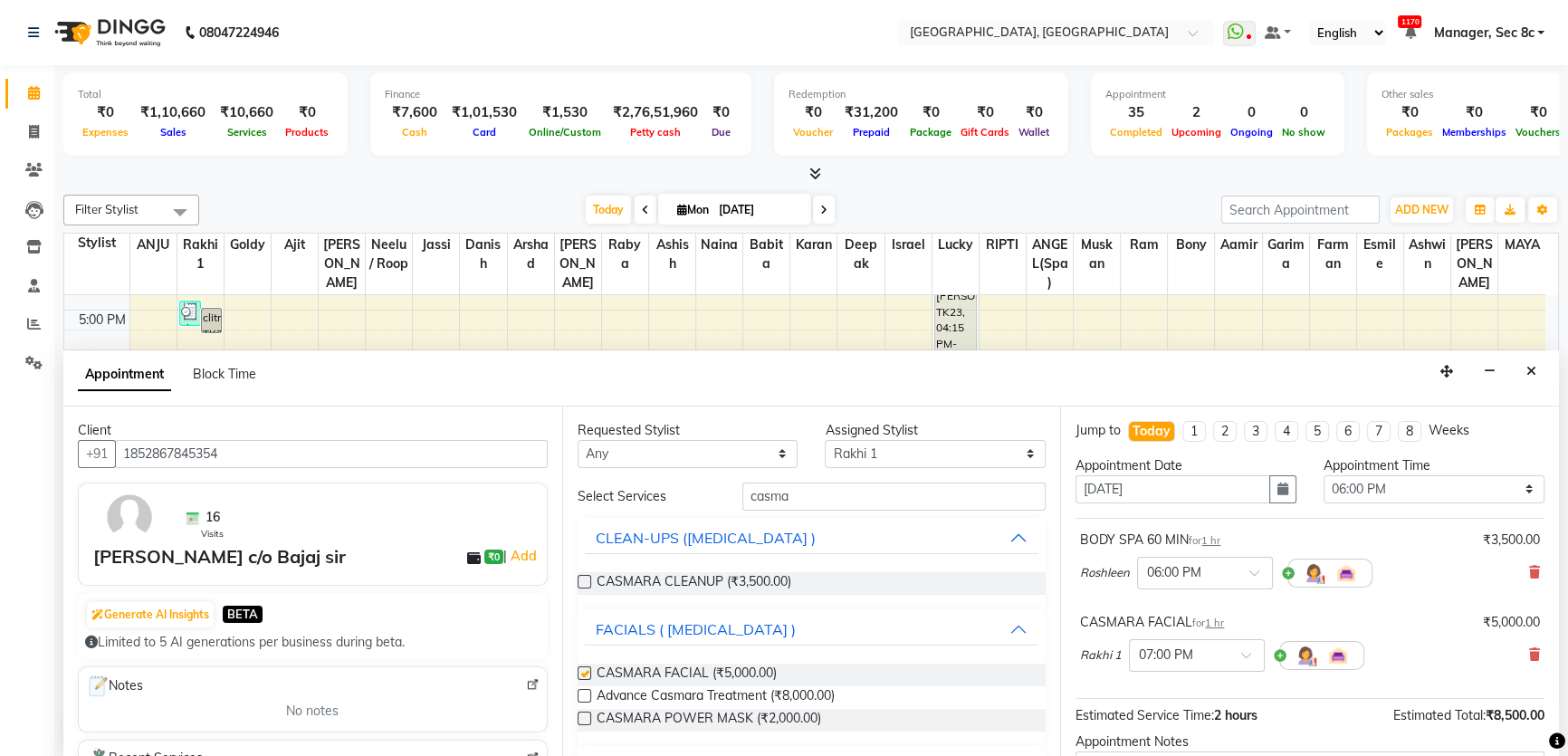
checkbox input "false"
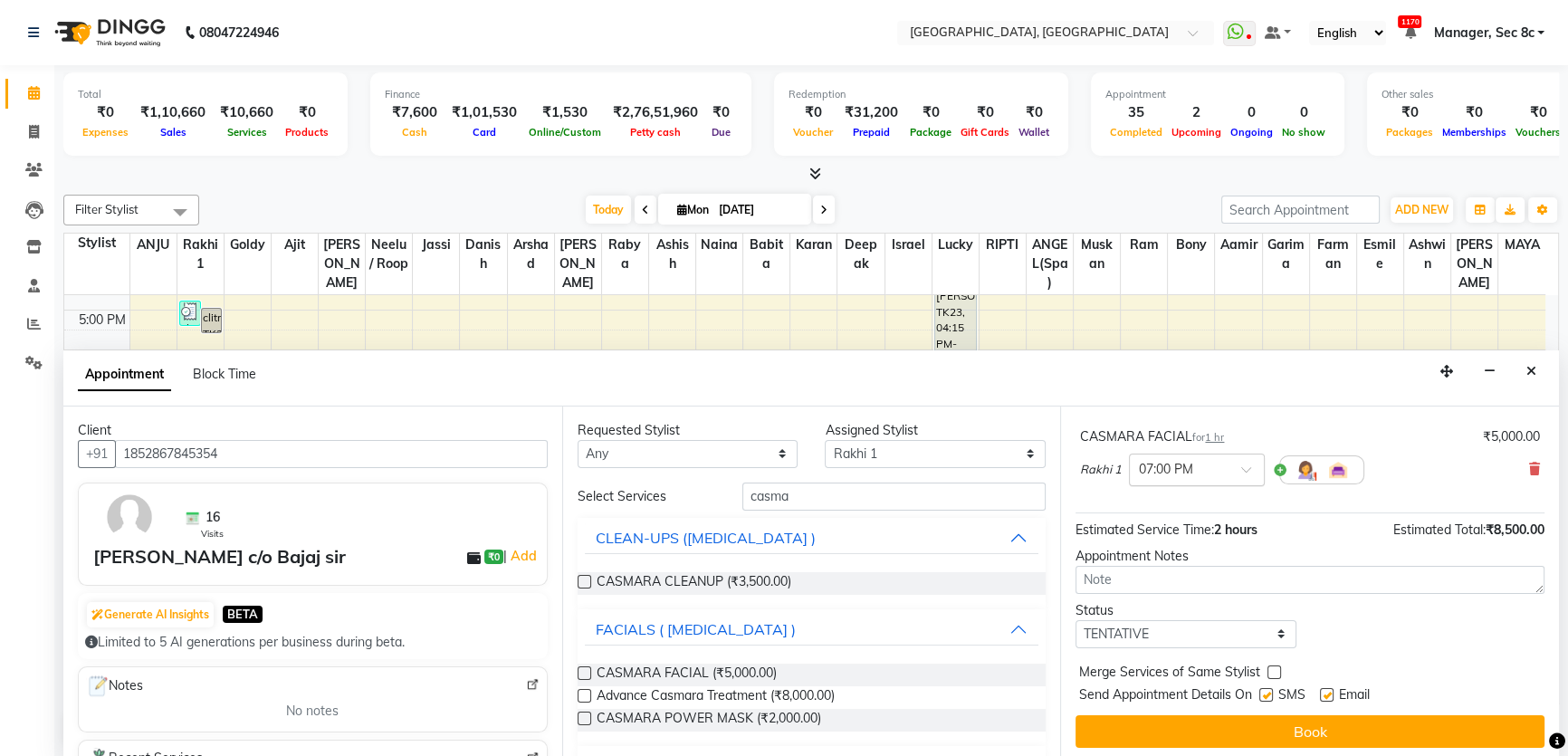
scroll to position [189, 0]
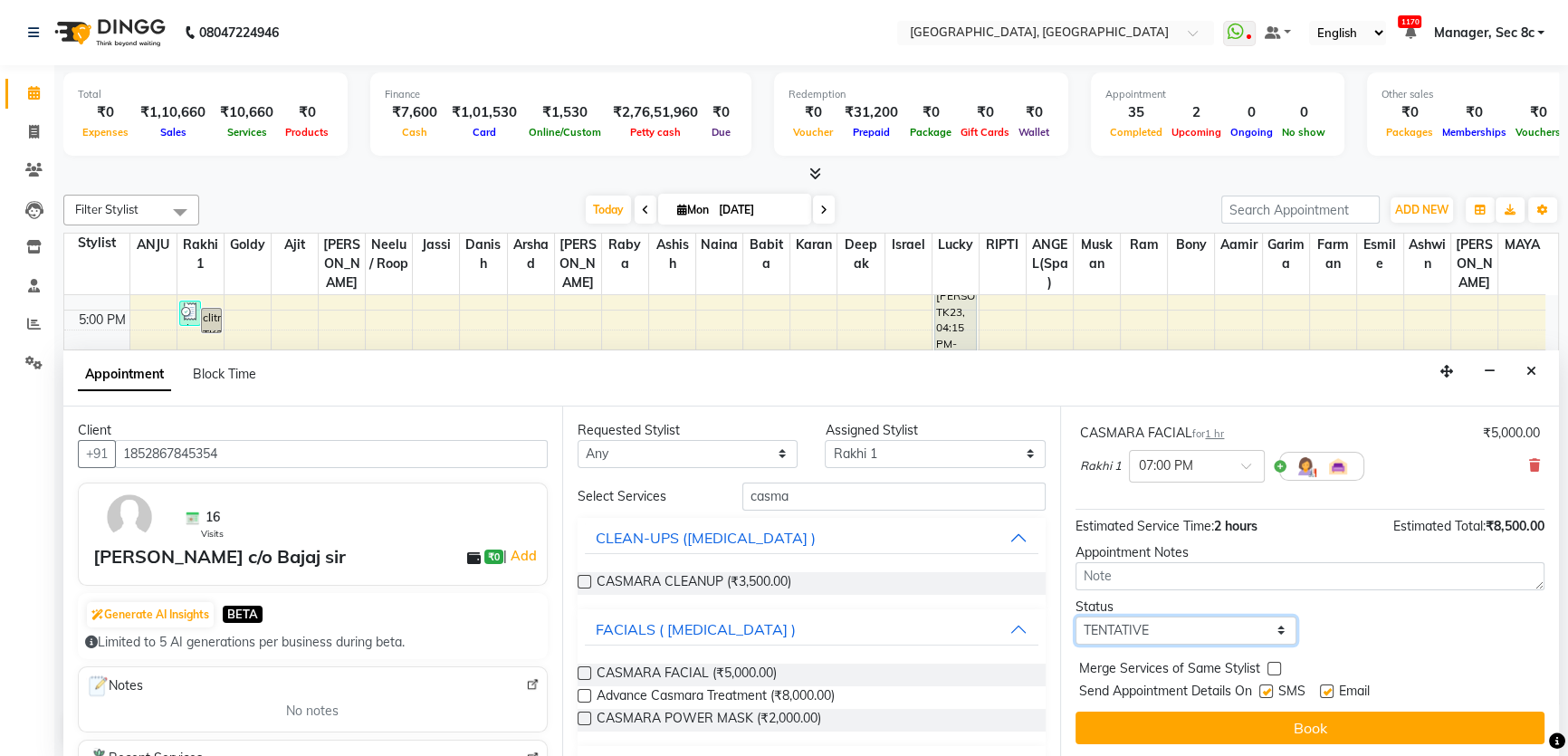
click at [1208, 623] on select "Select TENTATIVE CONFIRM CHECK-IN UPCOMING" at bounding box center [1186, 630] width 221 height 28
select select "confirm booking"
click at [1075, 616] on select "Select TENTATIVE CONFIRM CHECK-IN UPCOMING" at bounding box center [1186, 630] width 221 height 28
click at [1267, 671] on label at bounding box center [1274, 668] width 14 height 14
click at [1267, 671] on input "checkbox" at bounding box center [1273, 670] width 12 height 12
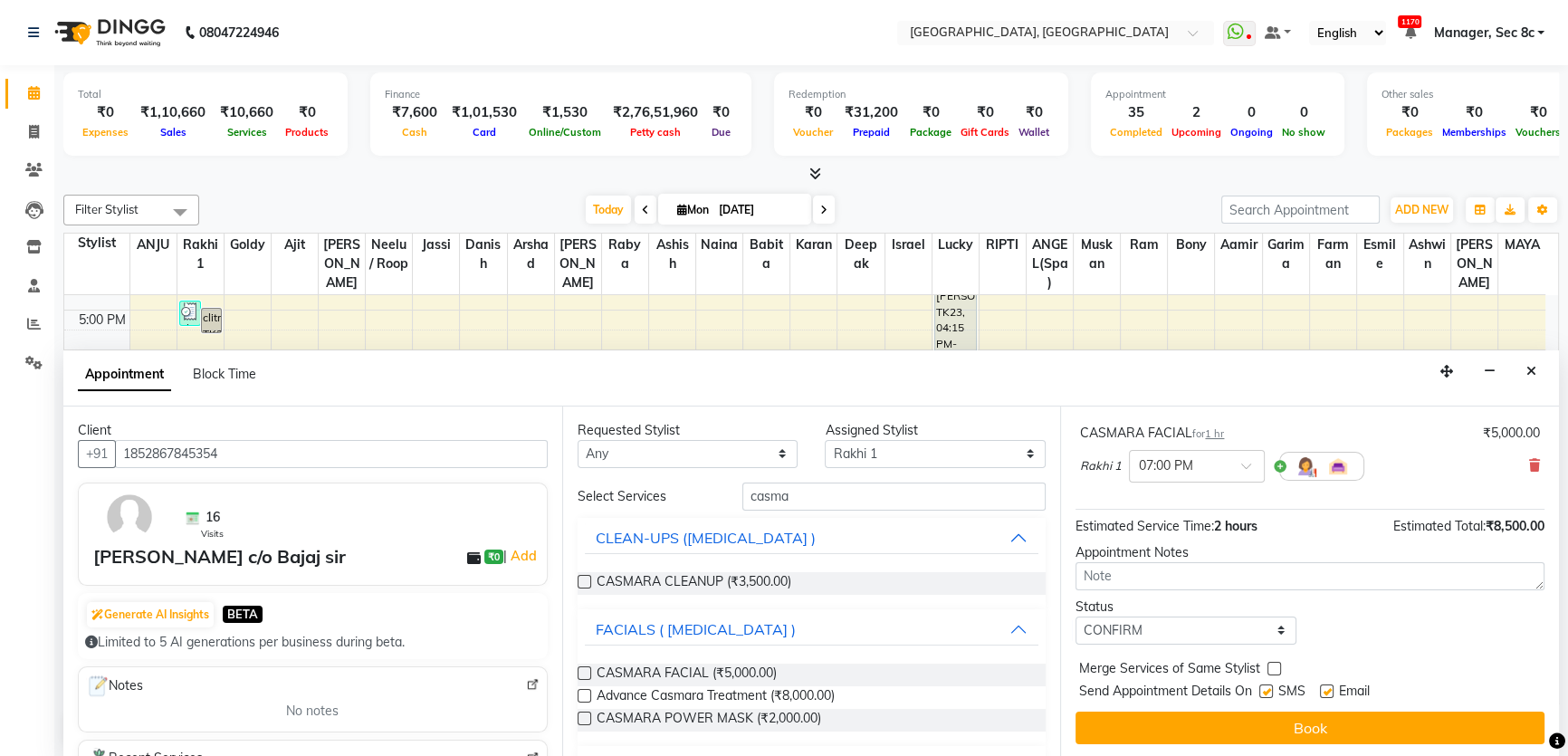
checkbox input "true"
click at [1272, 688] on label at bounding box center [1266, 690] width 14 height 14
click at [1271, 688] on input "checkbox" at bounding box center [1265, 692] width 12 height 12
checkbox input "false"
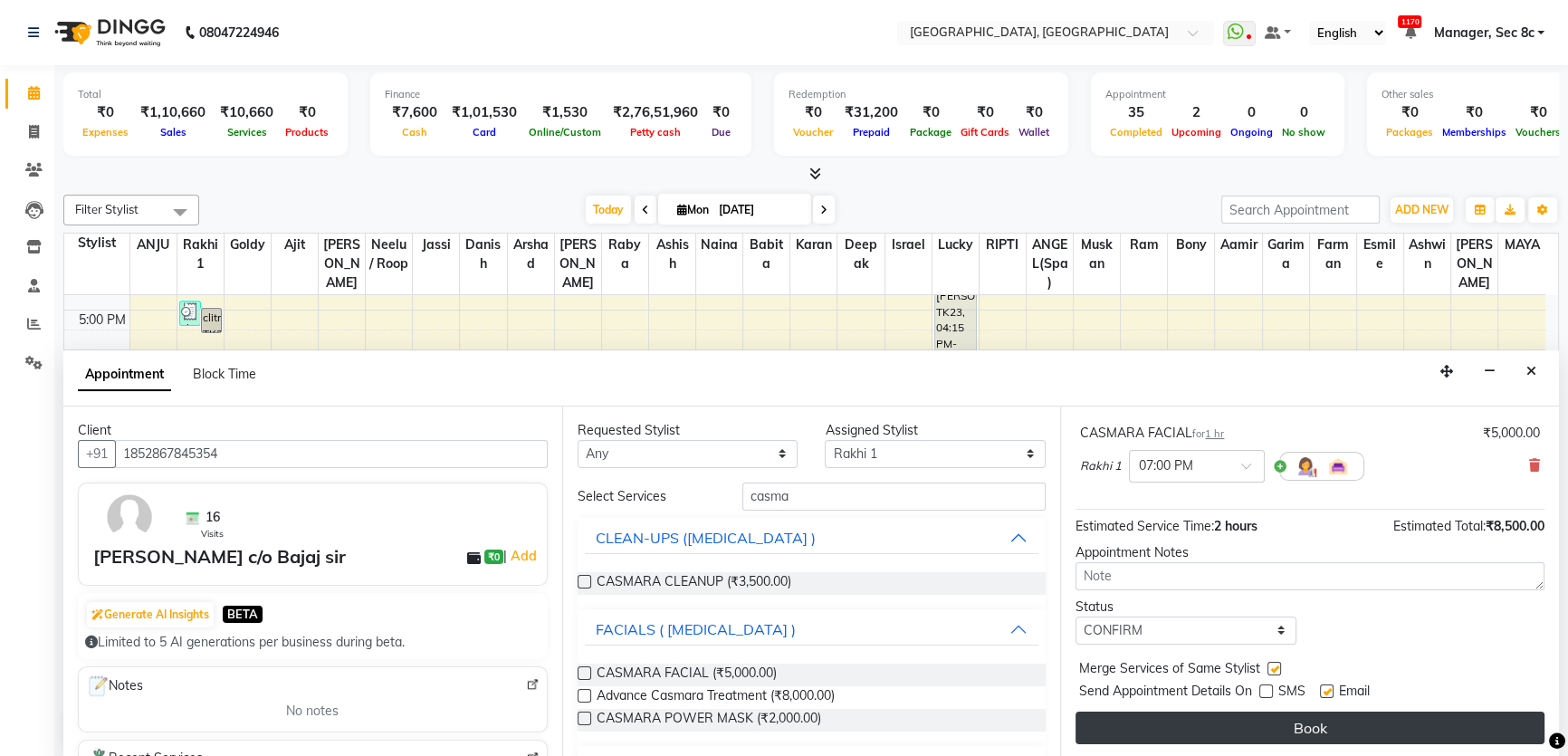
click at [1260, 714] on button "Book" at bounding box center [1309, 727] width 469 height 32
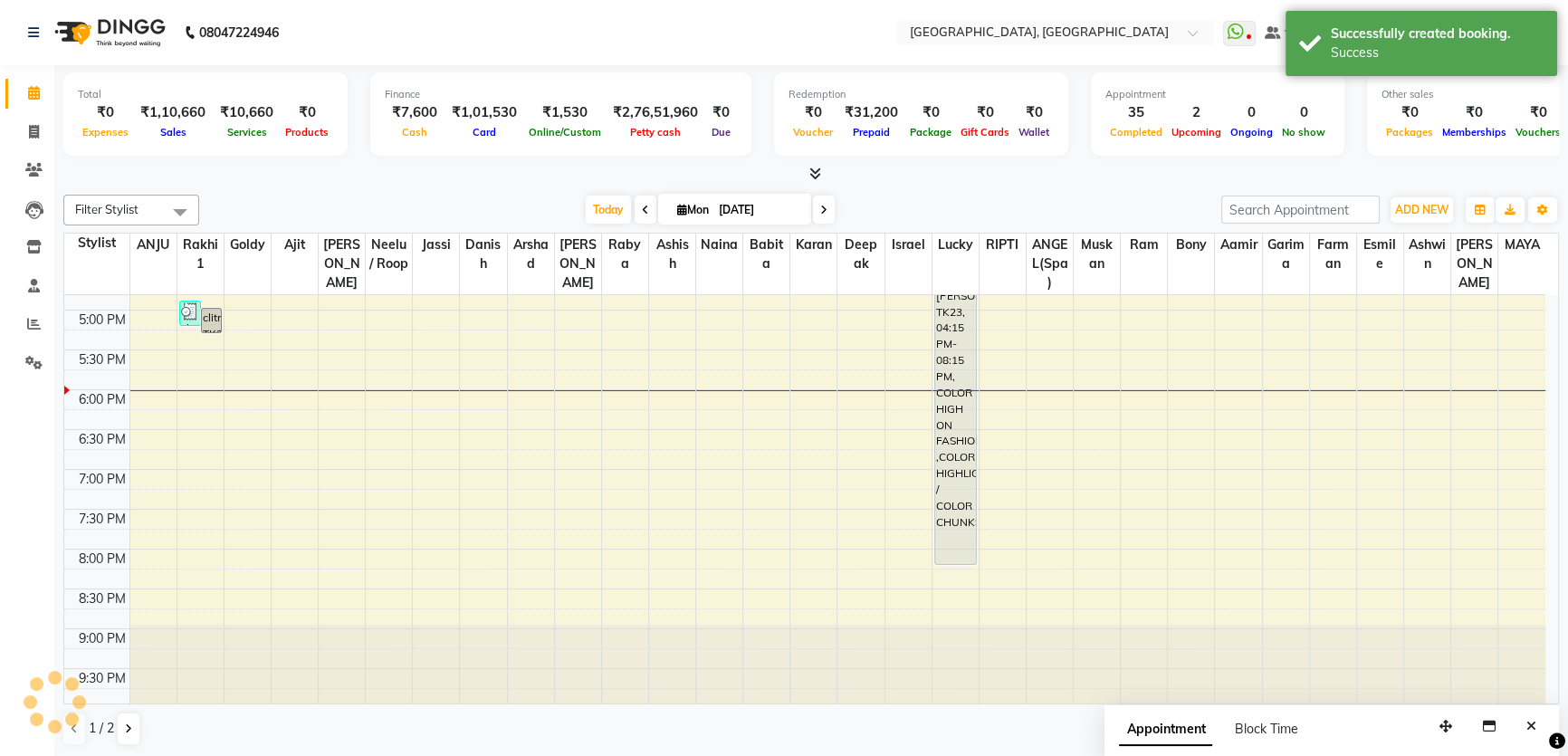
scroll to position [0, 0]
drag, startPoint x: 225, startPoint y: 482, endPoint x: 207, endPoint y: 404, distance: 80.0
click at [207, 404] on tbody "8:00 AM 8:30 AM 9:00 AM 9:30 AM 10:00 AM 10:30 AM 11:00 AM 11:30 AM 12:00 PM 12…" at bounding box center [804, 150] width 1481 height 1114
select select "25427"
select select "tentative"
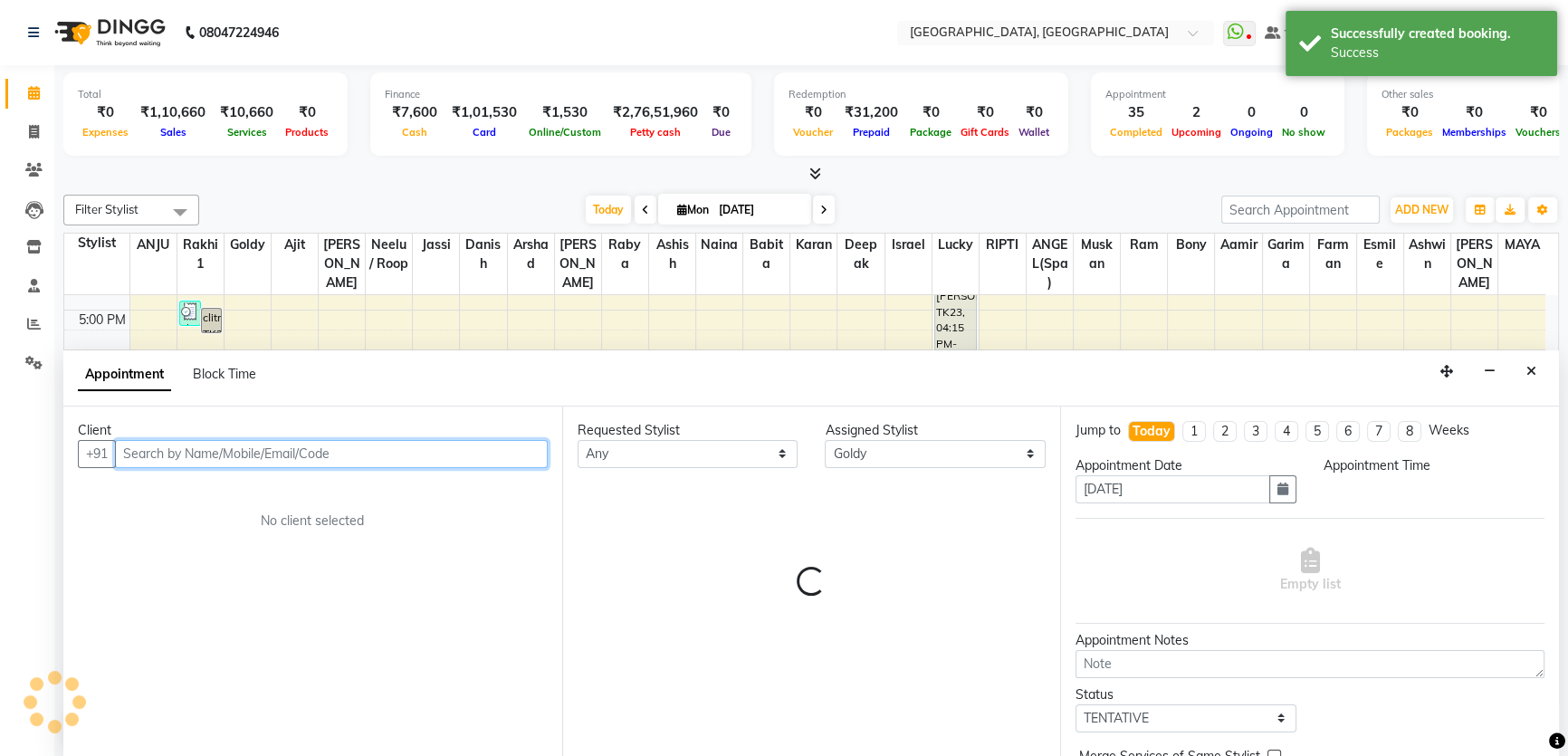
select select "1080"
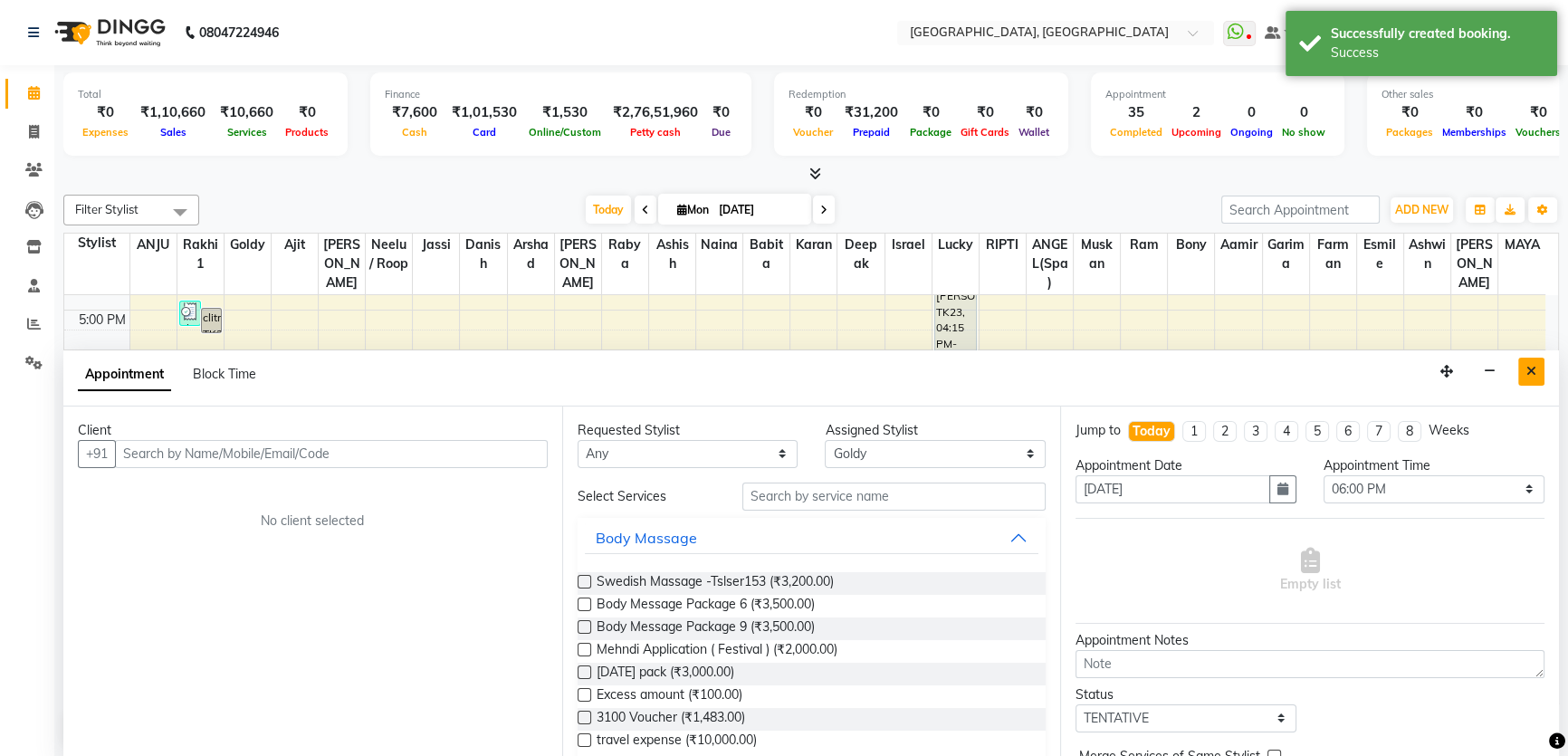
click at [1532, 365] on icon "Close" at bounding box center [1531, 371] width 10 height 13
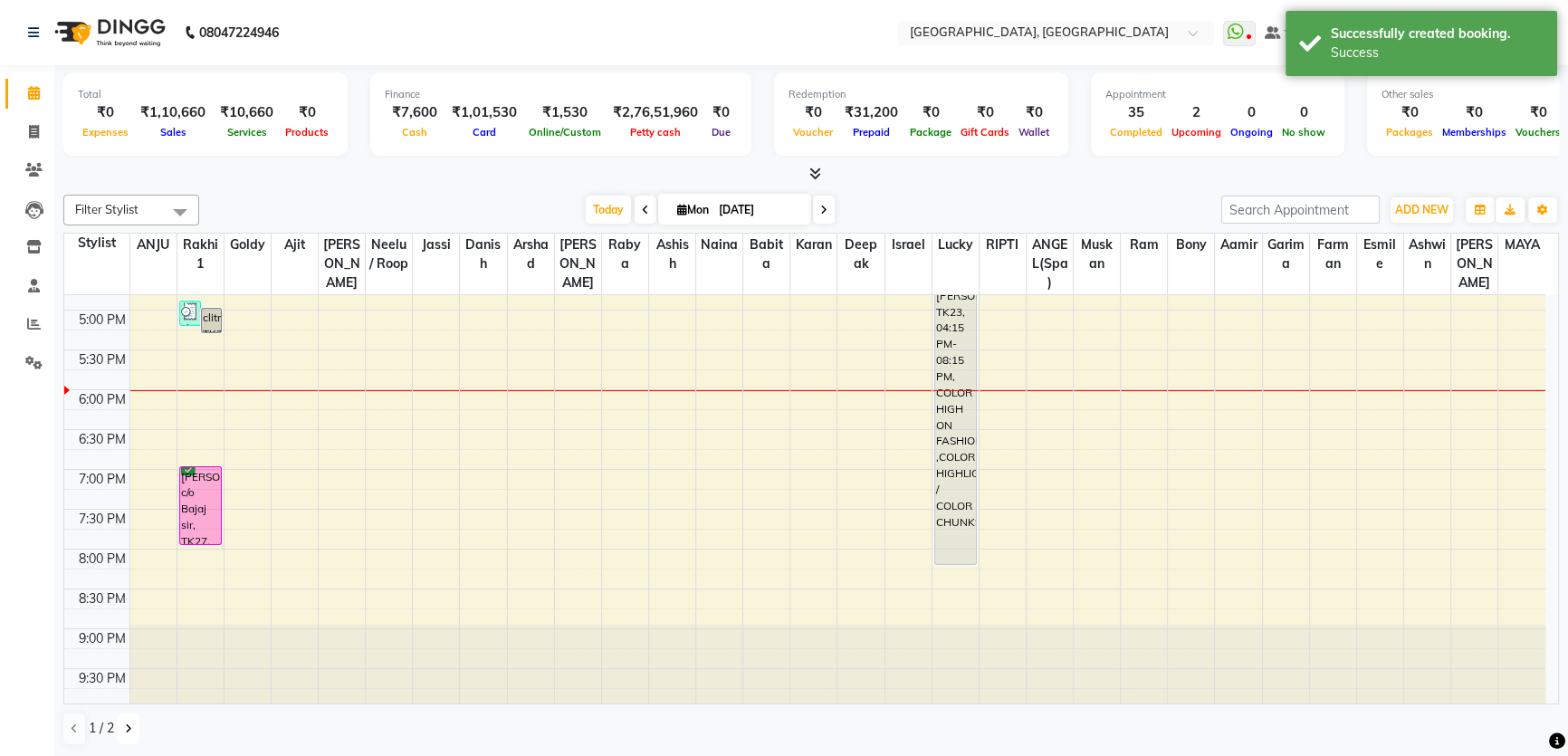
click at [136, 729] on button at bounding box center [128, 728] width 21 height 31
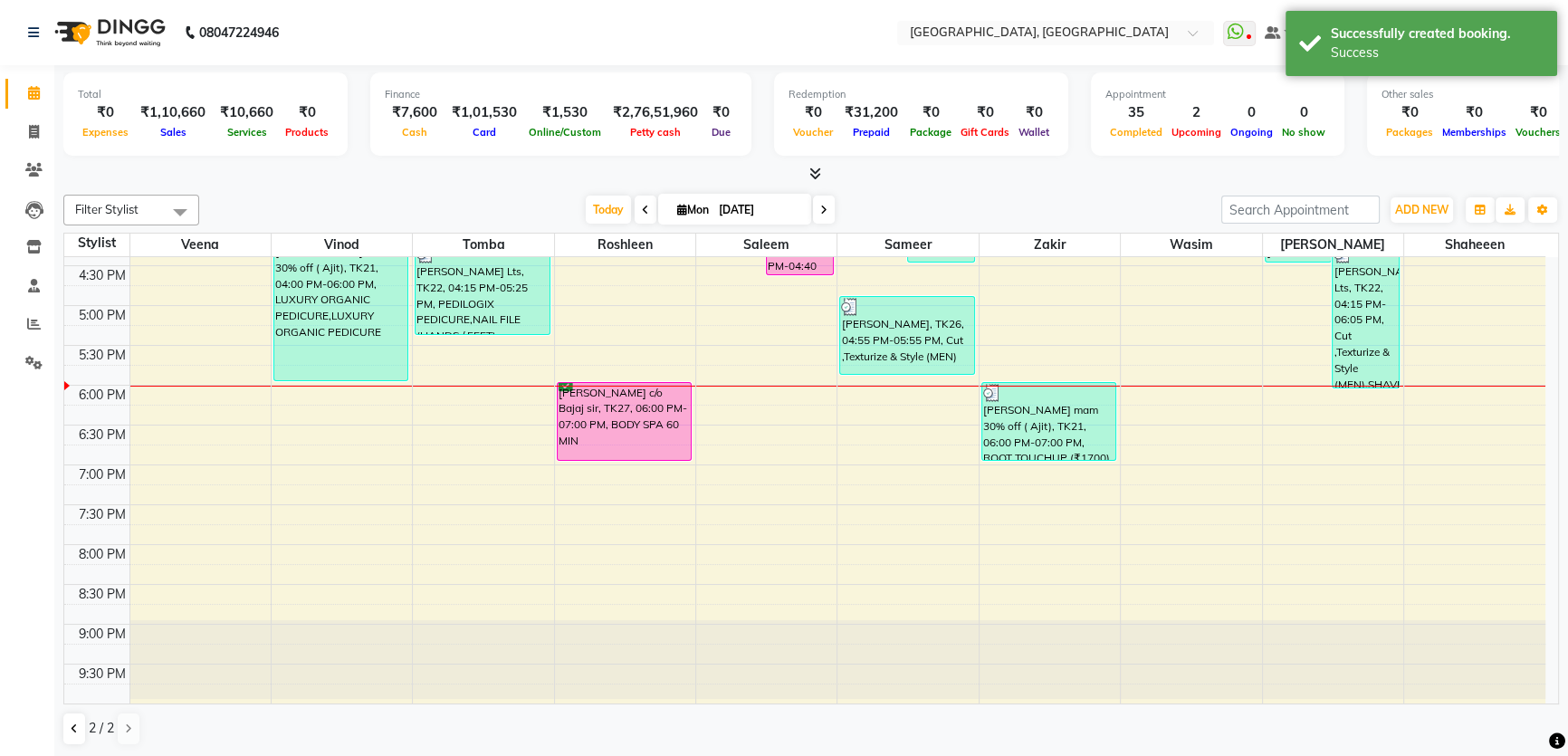
scroll to position [663, 0]
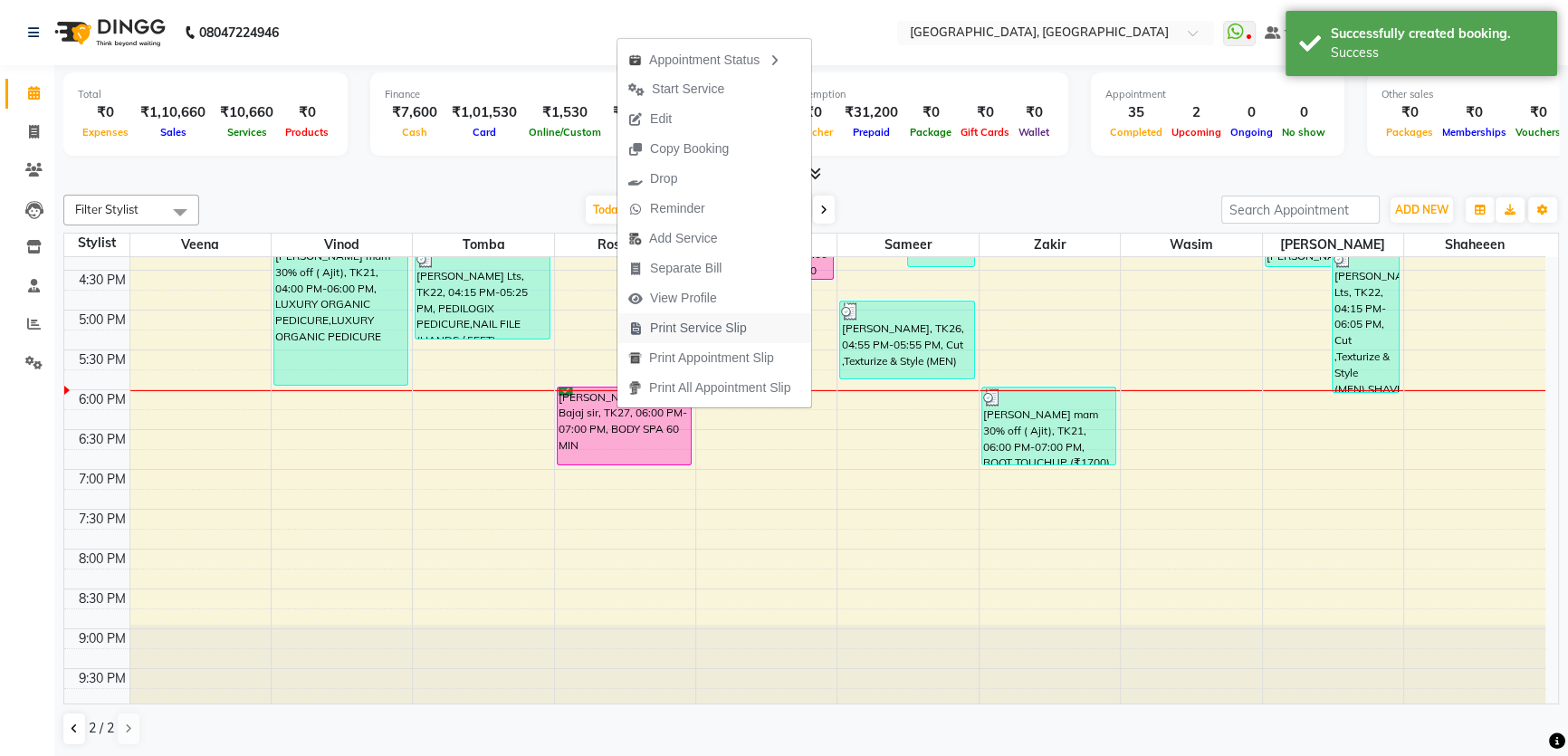
click at [688, 321] on span "Print Service Slip" at bounding box center [698, 327] width 96 height 19
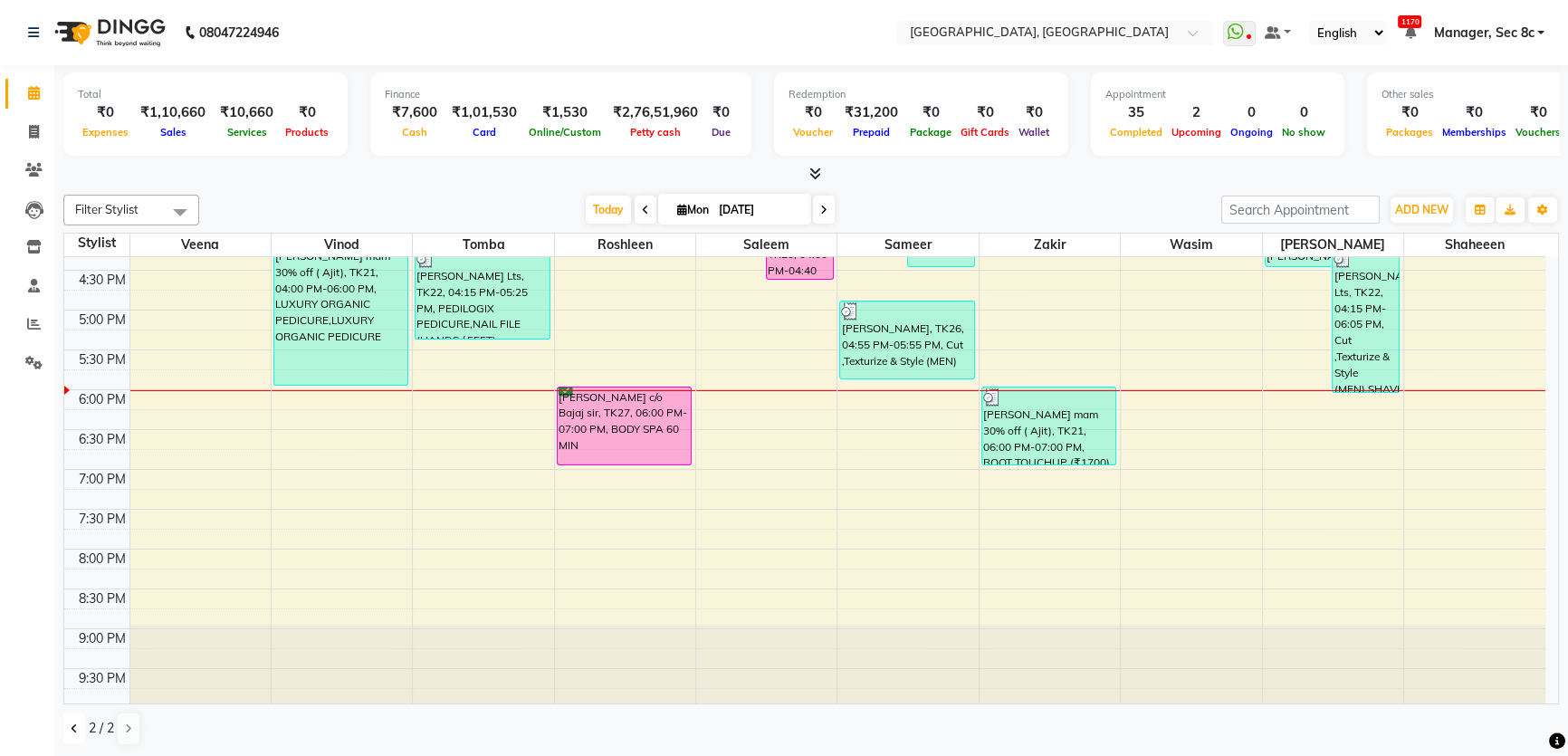
drag, startPoint x: 65, startPoint y: 724, endPoint x: 105, endPoint y: 710, distance: 42.4
click at [66, 724] on button at bounding box center [73, 728] width 21 height 31
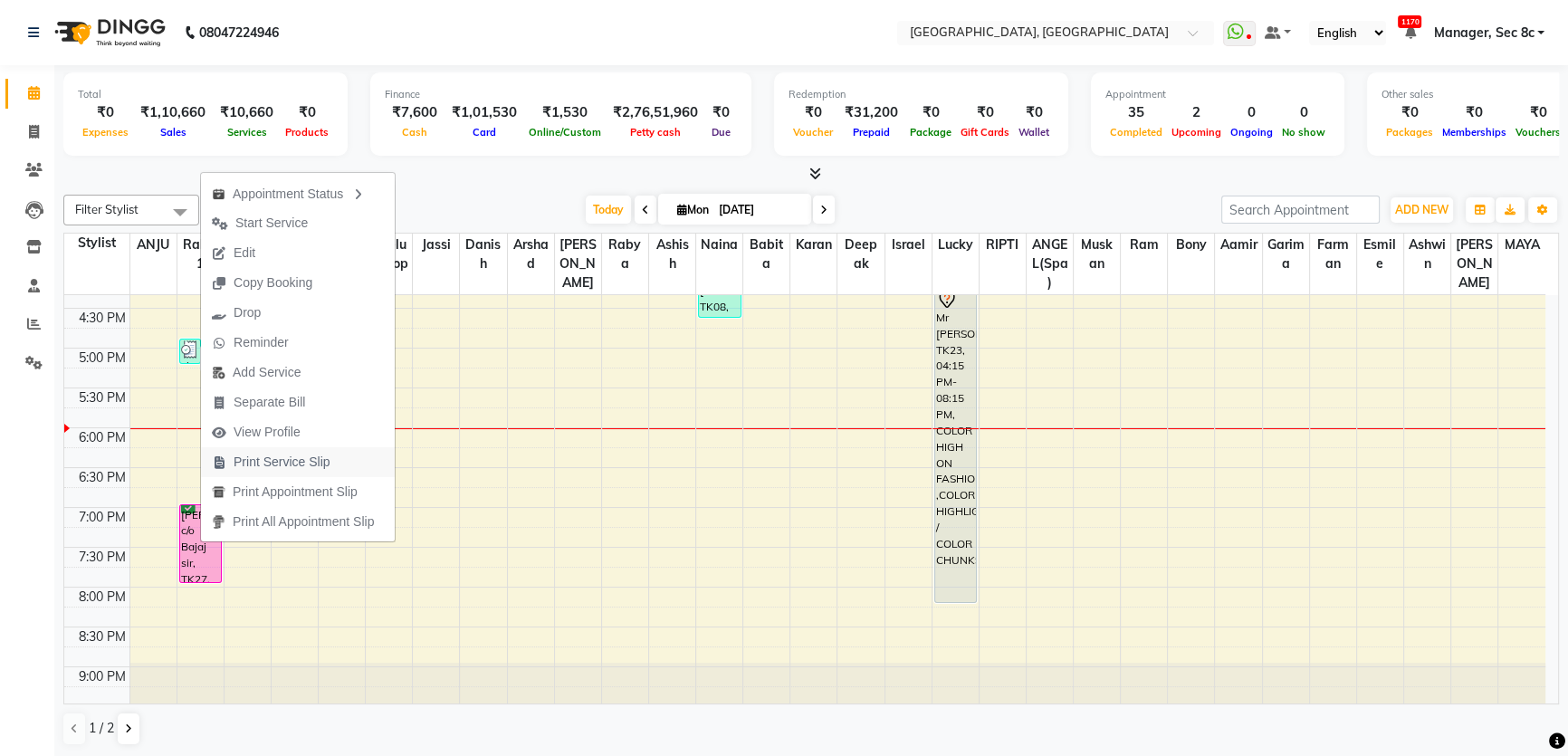
click at [265, 472] on span "Print Service Slip" at bounding box center [271, 462] width 140 height 30
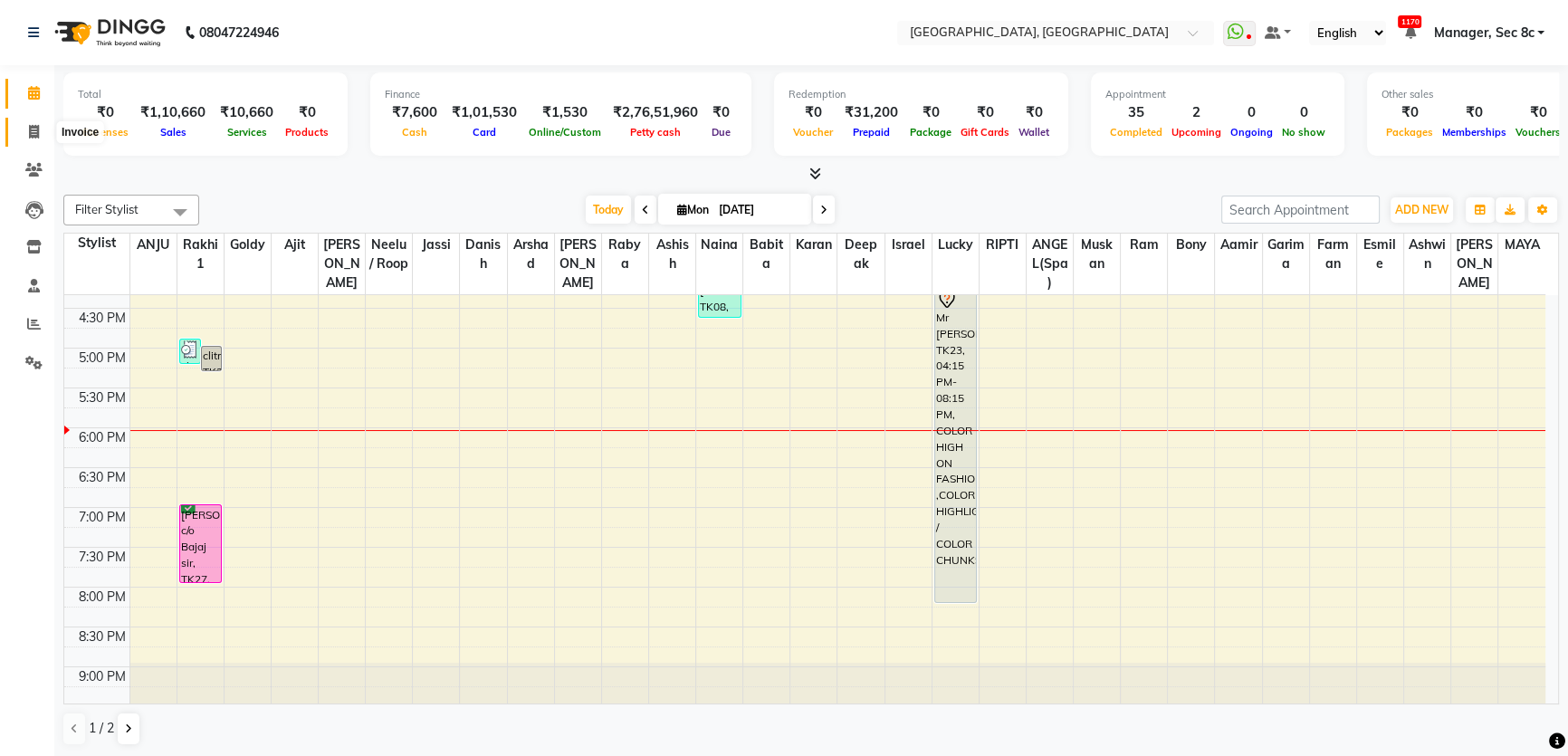
click at [41, 126] on span at bounding box center [34, 133] width 32 height 20
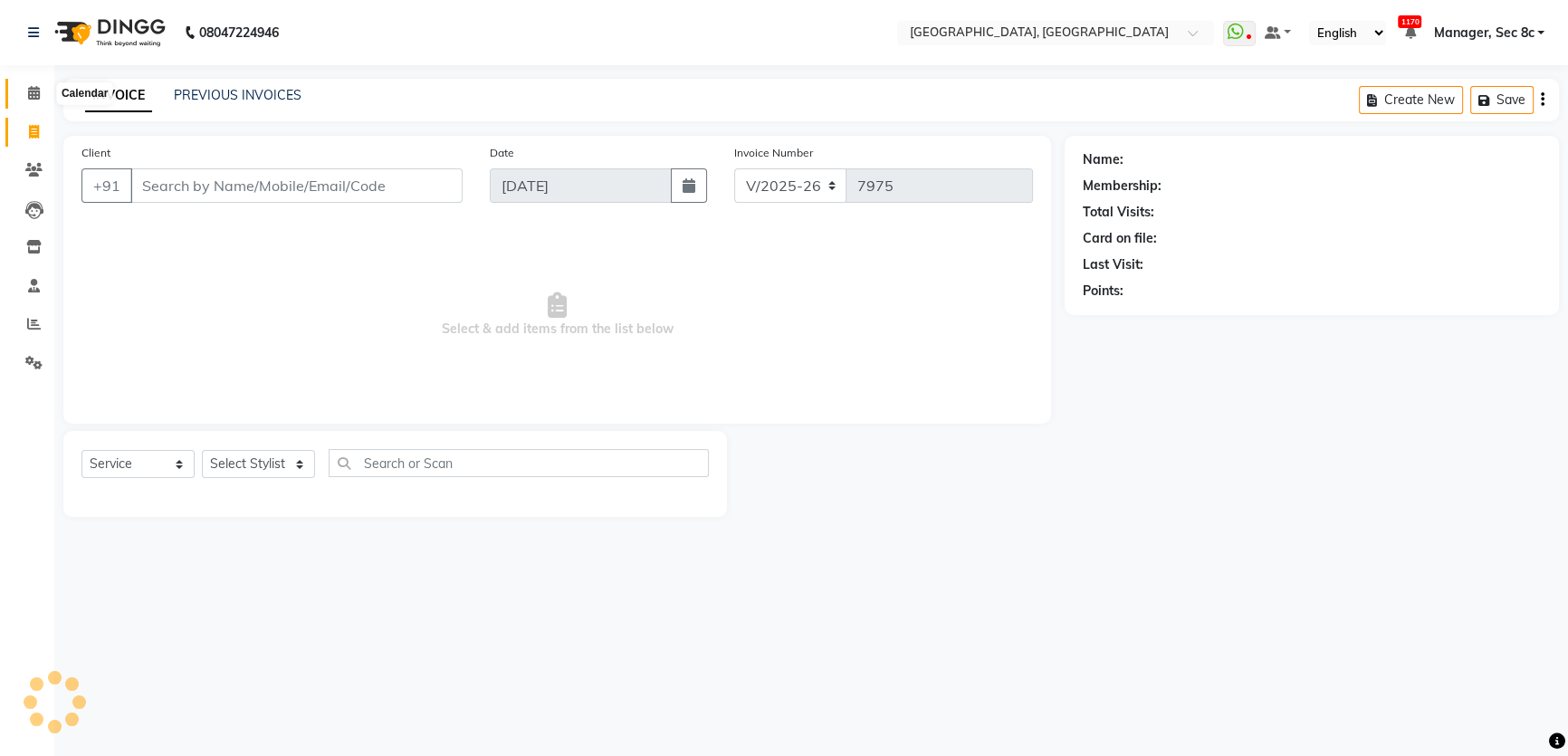
click at [36, 100] on span at bounding box center [34, 94] width 32 height 20
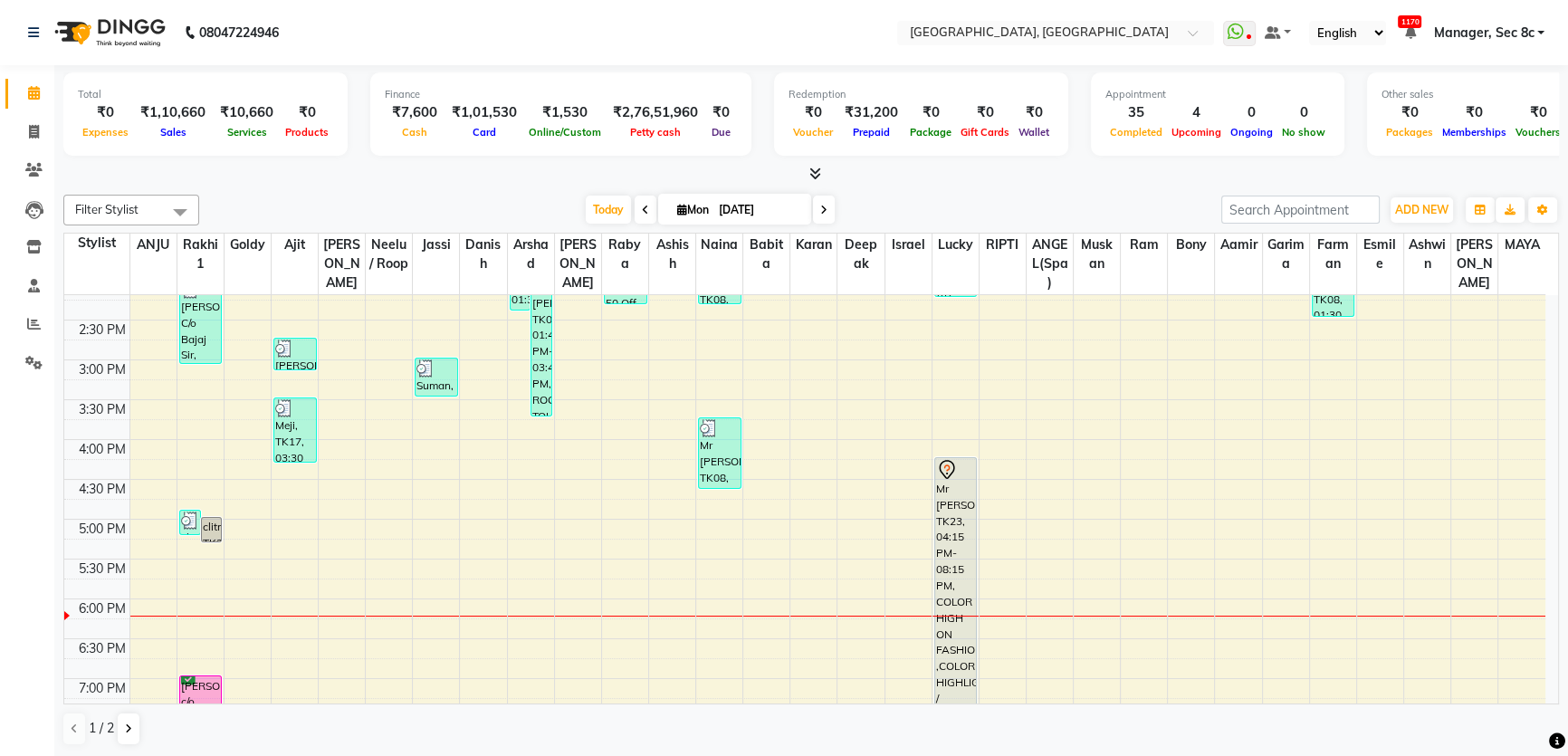
scroll to position [658, 0]
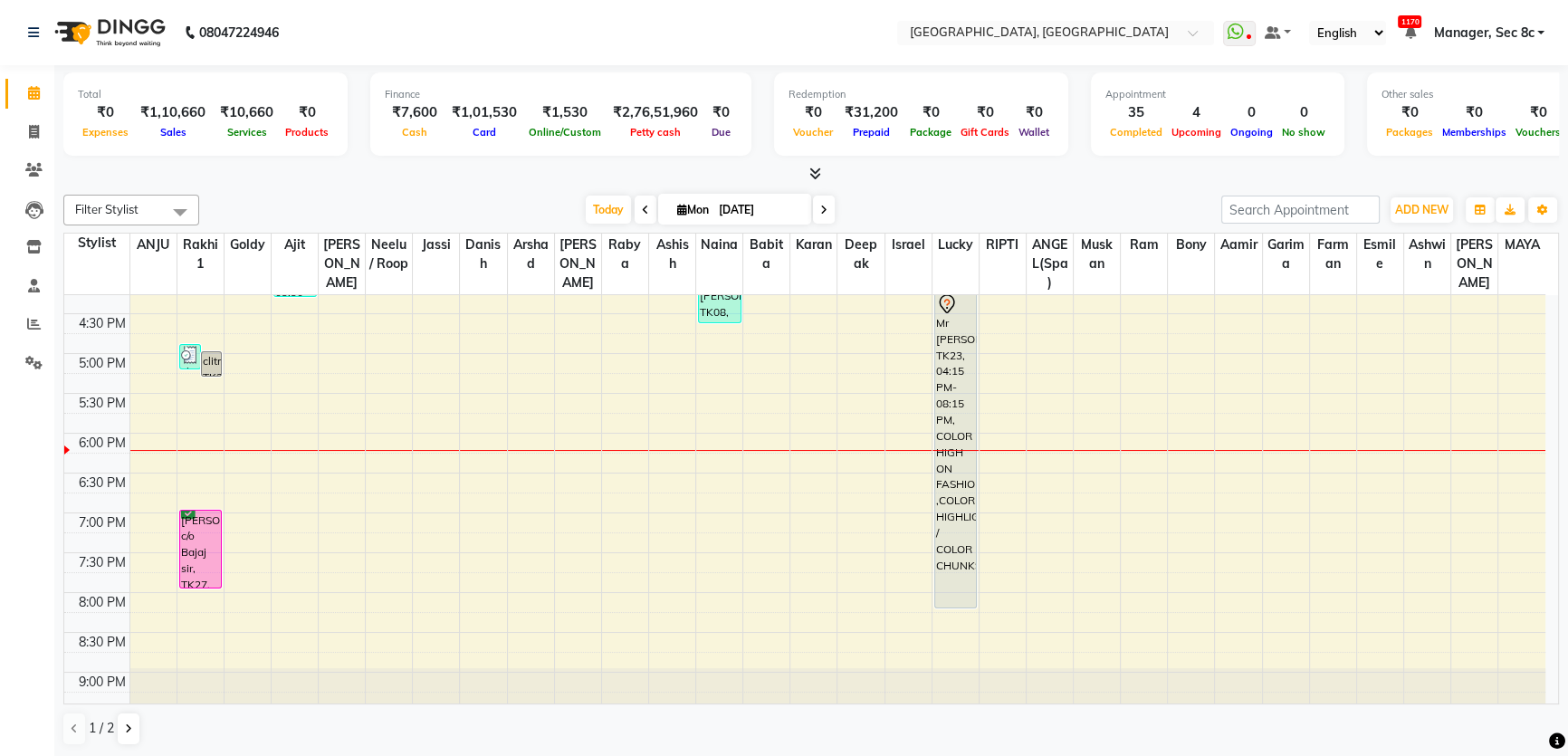
click at [387, 461] on div "8:00 AM 8:30 AM 9:00 AM 9:30 AM 10:00 AM 10:30 AM 11:00 AM 11:30 AM 12:00 PM 12…" at bounding box center [804, 194] width 1481 height 1114
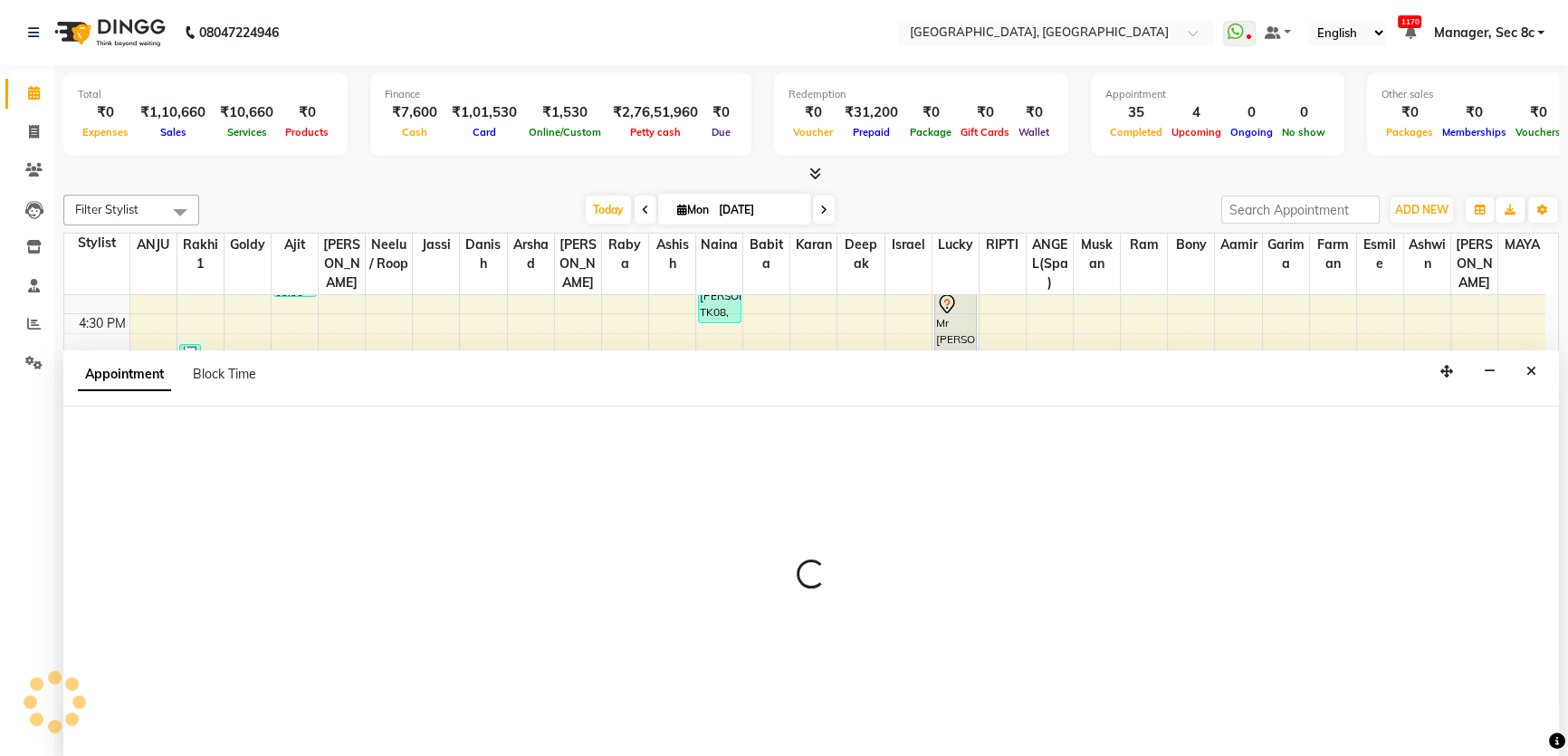
scroll to position [0, 0]
select select "25437"
select select "tentative"
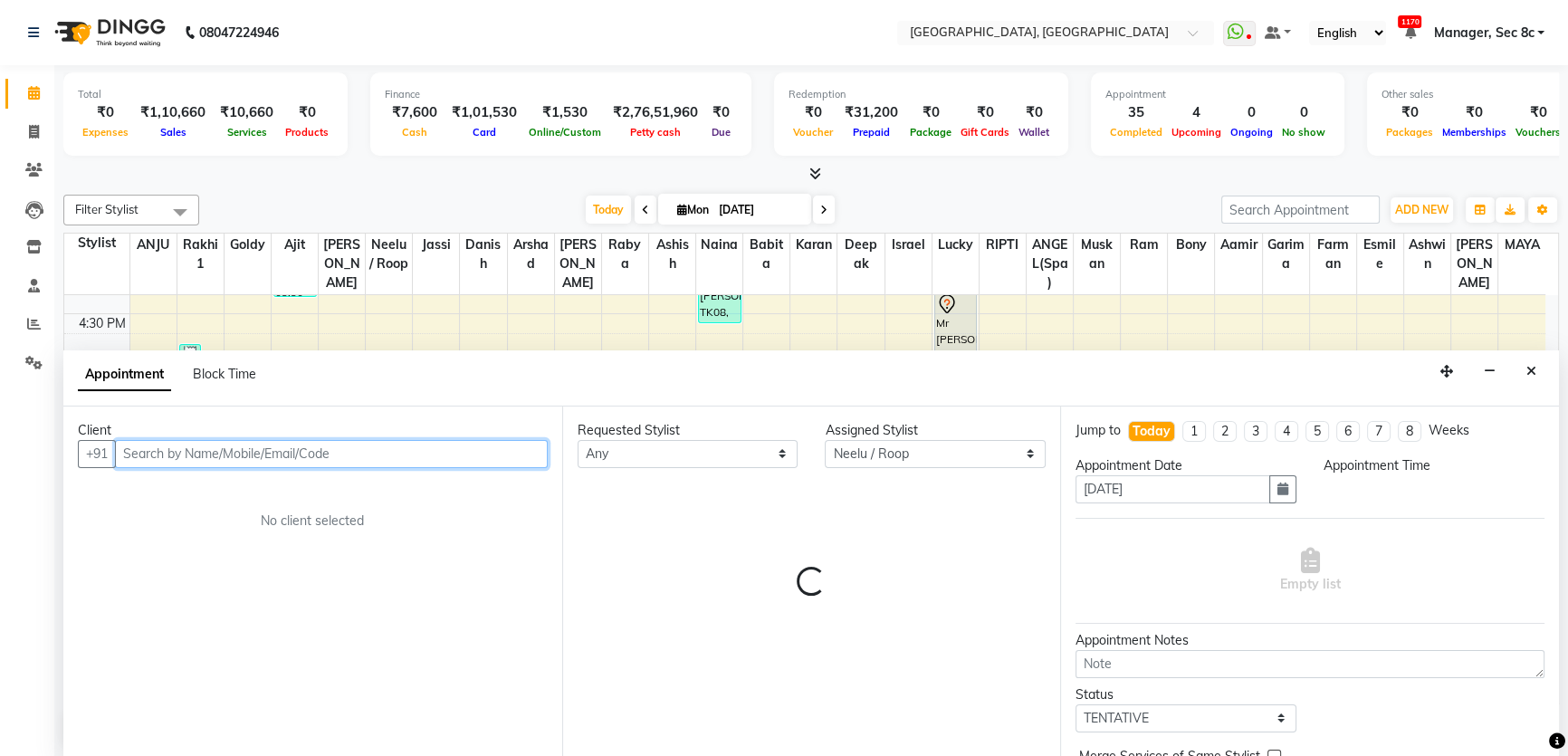
select select "1095"
click at [262, 446] on input "text" at bounding box center [331, 454] width 432 height 28
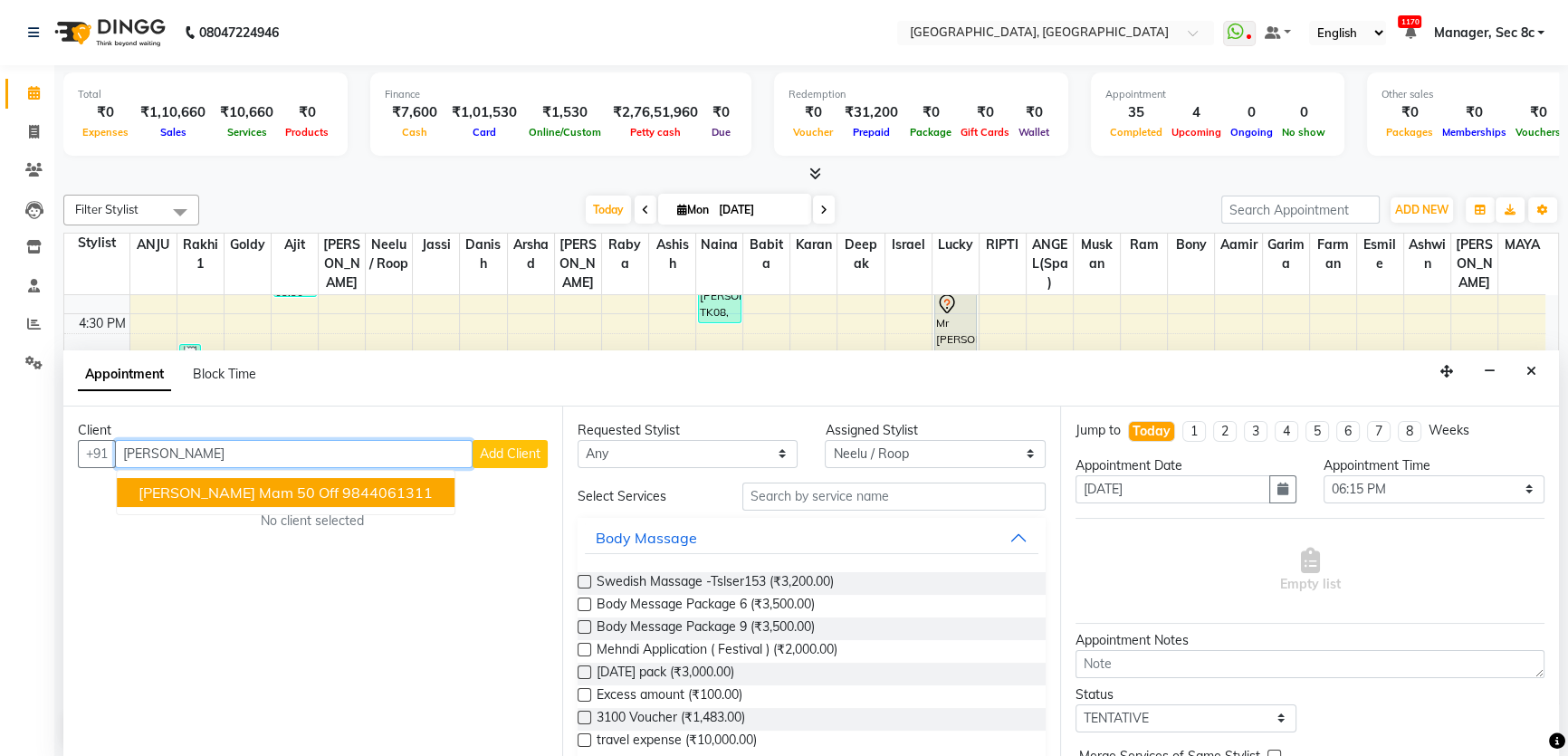
click at [266, 489] on span "[PERSON_NAME] Mam 50 Off" at bounding box center [238, 493] width 200 height 19
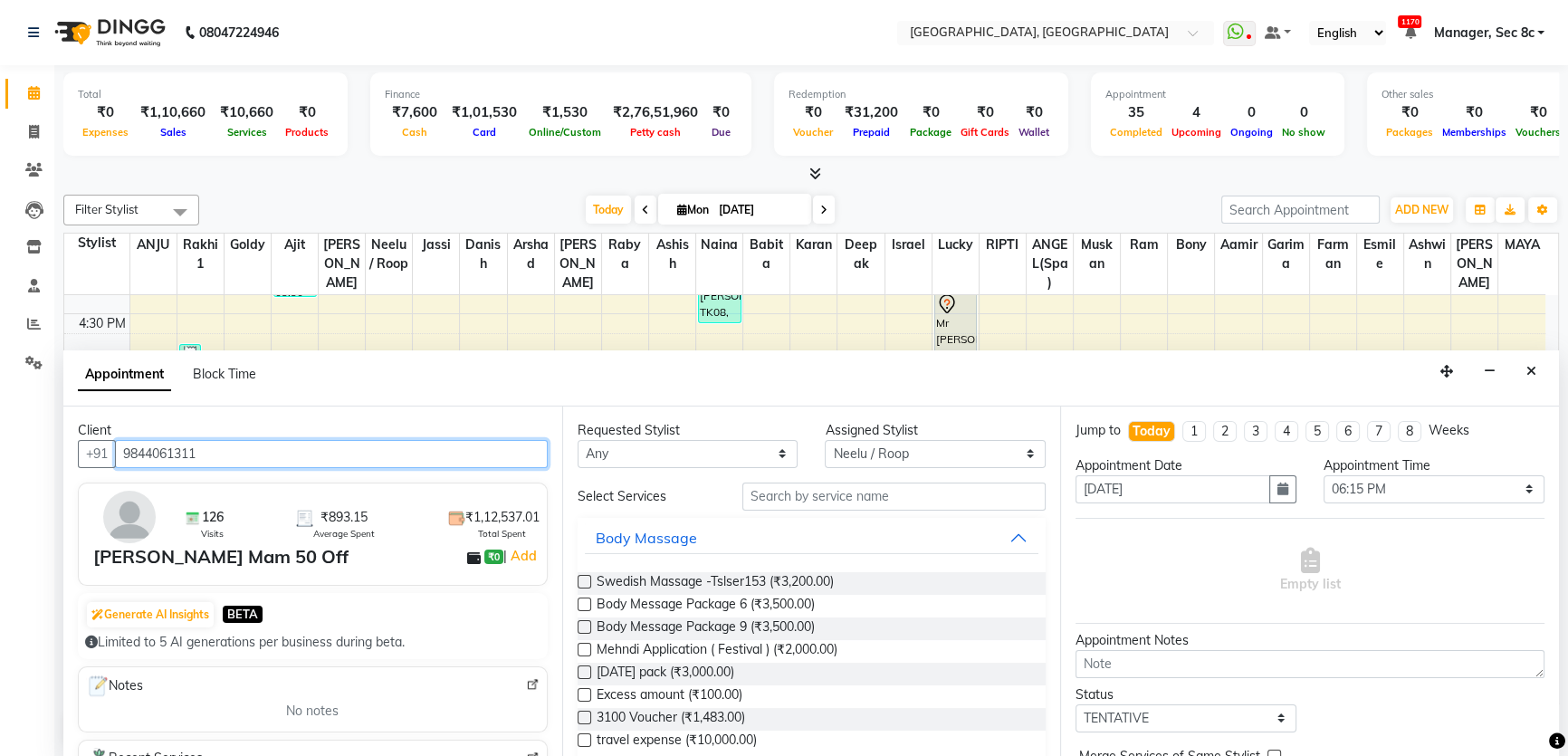
type input "9844061311"
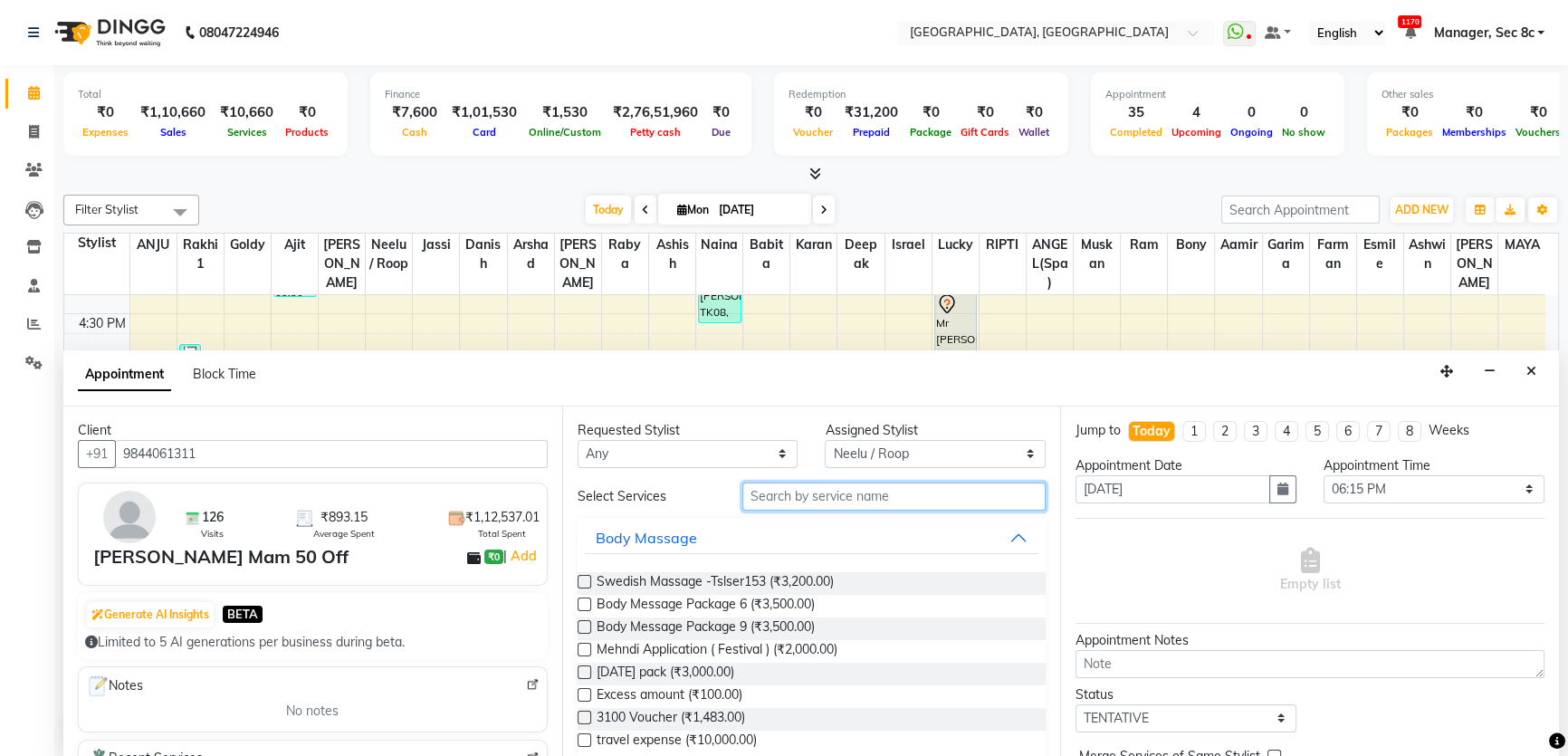
click at [815, 503] on input "text" at bounding box center [893, 496] width 303 height 28
click at [901, 431] on div "Assigned Stylist" at bounding box center [935, 430] width 221 height 19
click at [903, 442] on select "Select [PERSON_NAME](Spa) [PERSON_NAME] [PERSON_NAME] [PERSON_NAME] [PERSON_NAM…" at bounding box center [935, 454] width 221 height 28
select select "25446"
click at [825, 440] on select "Select [PERSON_NAME](Spa) [PERSON_NAME] [PERSON_NAME] [PERSON_NAME] [PERSON_NAM…" at bounding box center [935, 454] width 221 height 28
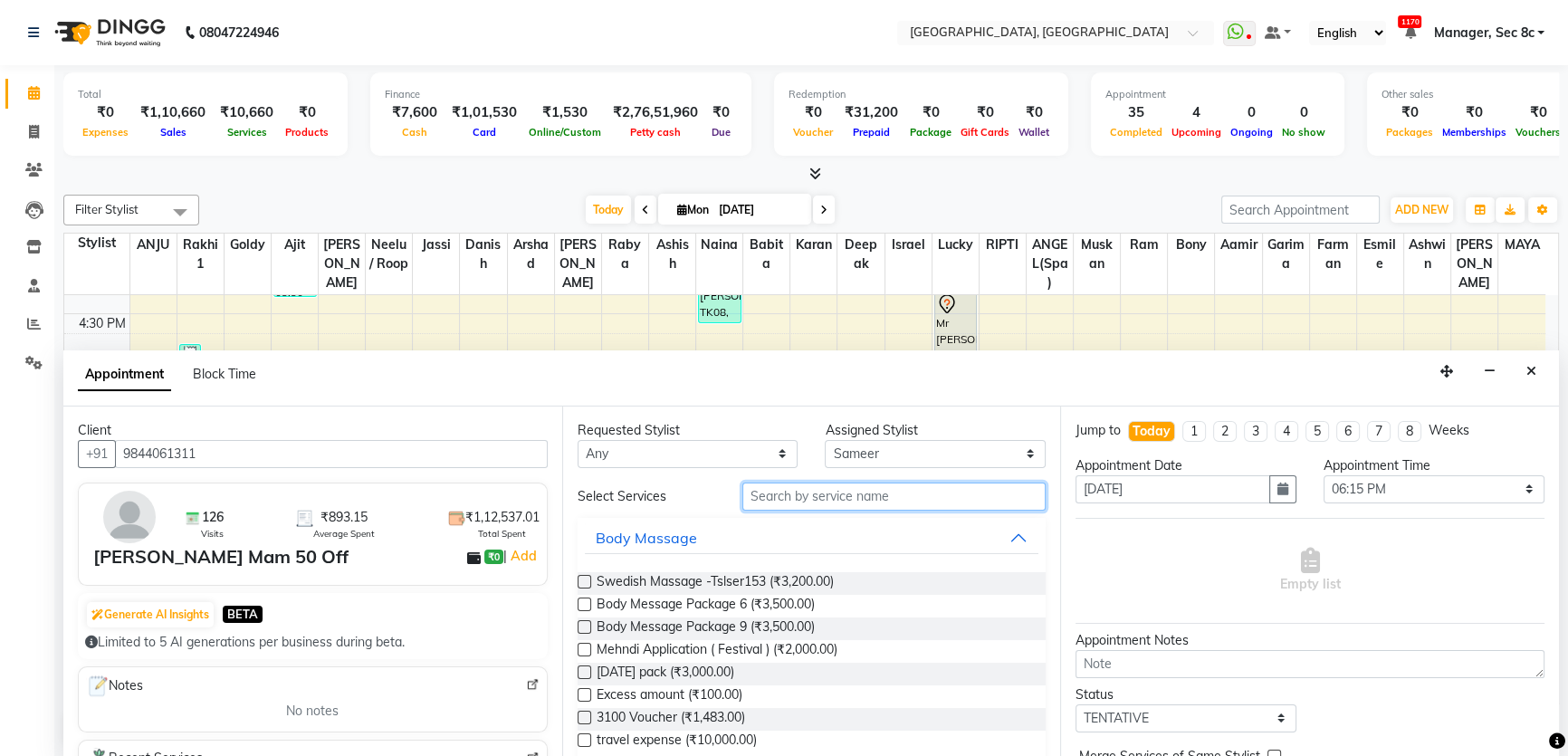
click at [878, 500] on input "text" at bounding box center [893, 496] width 303 height 28
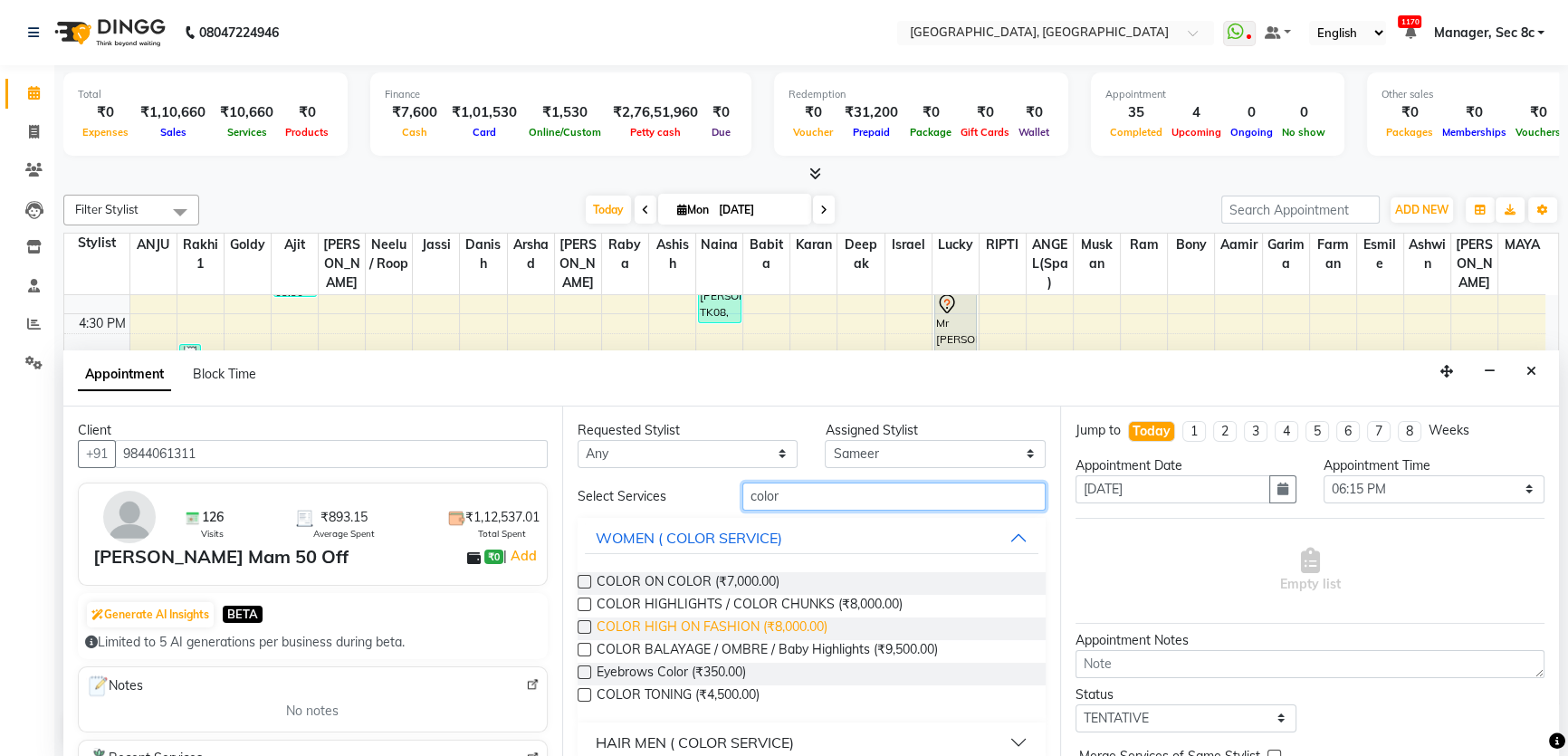
type input "color"
drag, startPoint x: 732, startPoint y: 624, endPoint x: 760, endPoint y: 622, distance: 28.1
click at [734, 624] on span "COLOR HIGH ON FASHION (₹8,000.00)" at bounding box center [712, 628] width 231 height 22
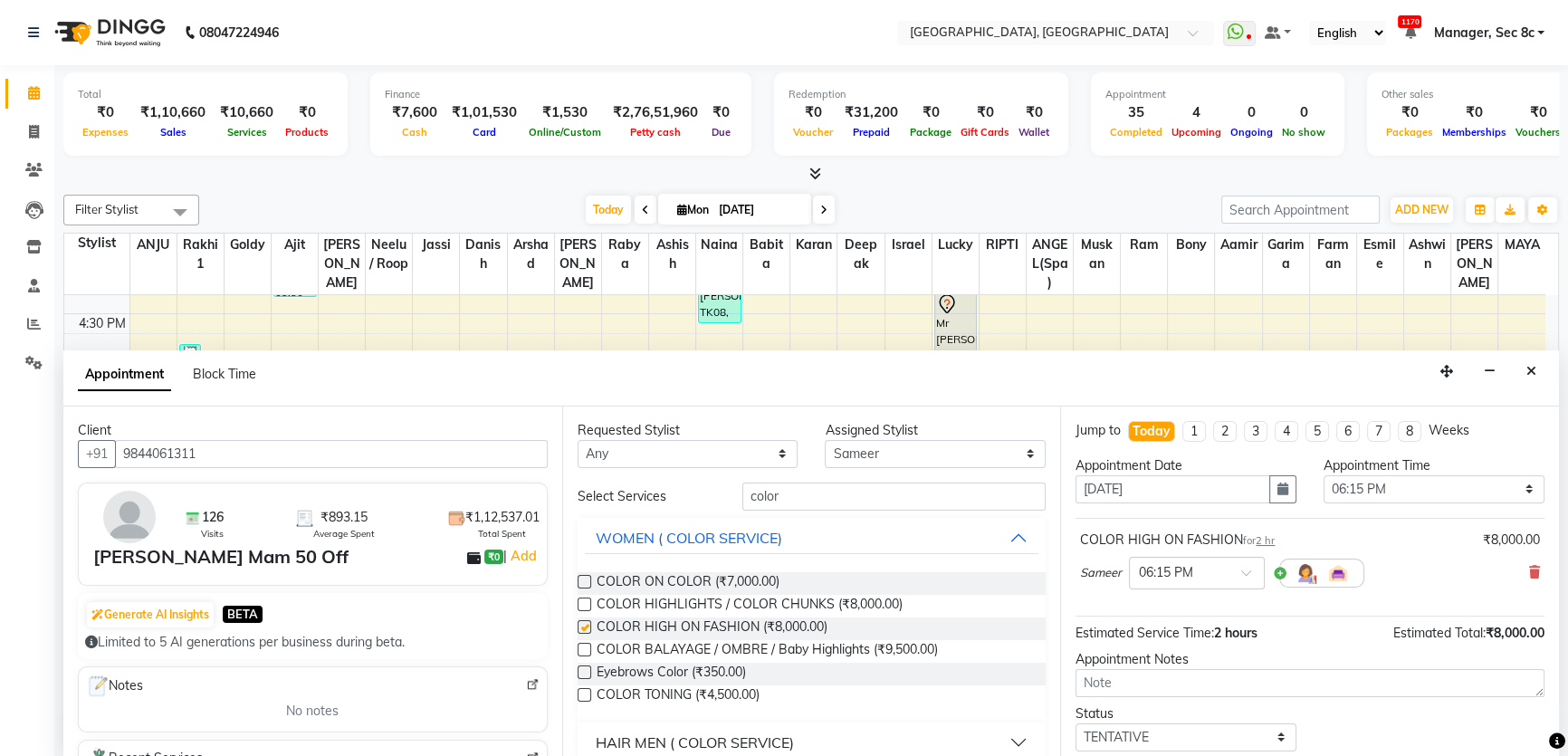
checkbox input "false"
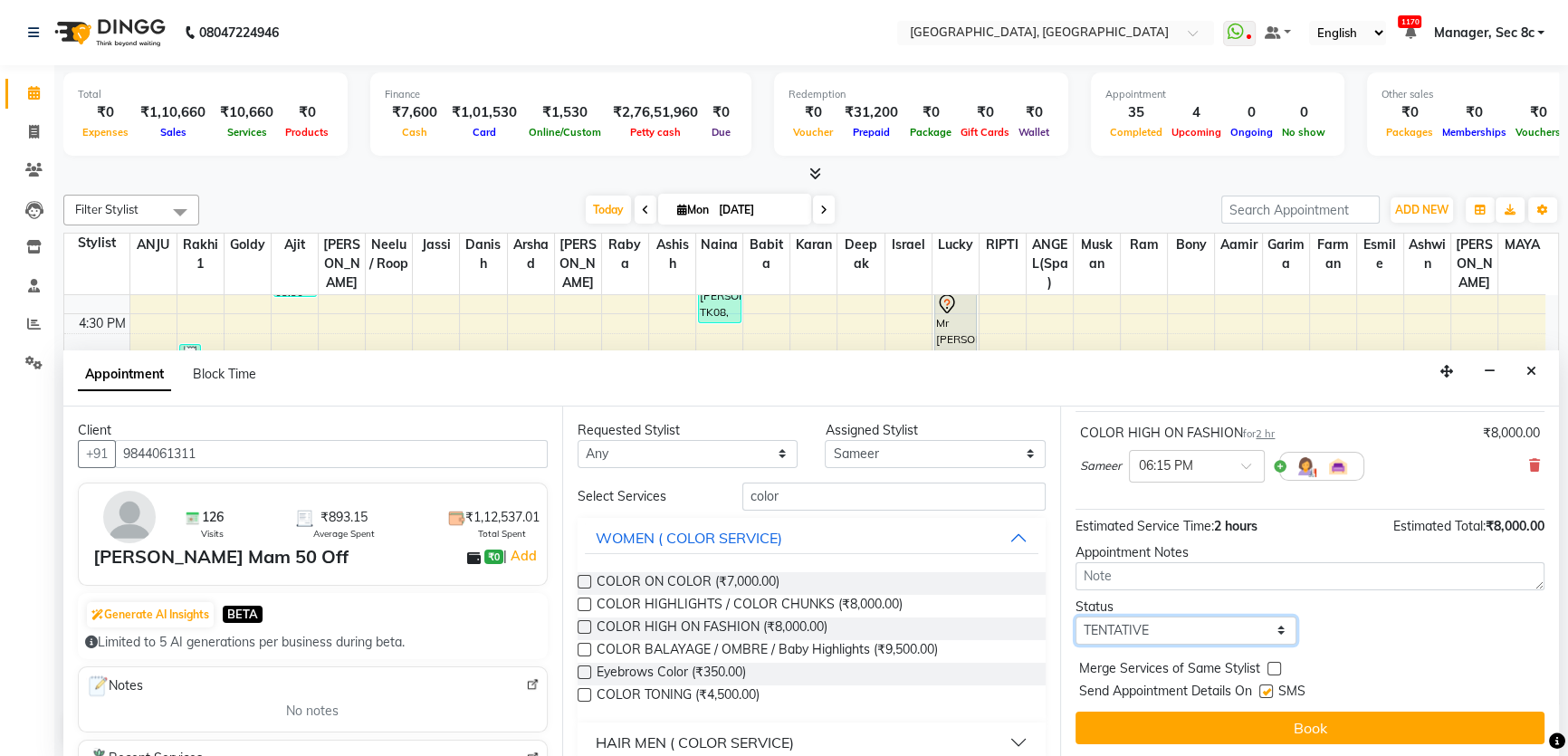
click at [1212, 629] on select "Select TENTATIVE CONFIRM CHECK-IN UPCOMING" at bounding box center [1186, 630] width 221 height 28
select select "confirm booking"
click at [1075, 616] on select "Select TENTATIVE CONFIRM CHECK-IN UPCOMING" at bounding box center [1186, 630] width 221 height 28
click at [1271, 661] on label at bounding box center [1274, 668] width 14 height 14
click at [1271, 664] on input "checkbox" at bounding box center [1273, 670] width 12 height 12
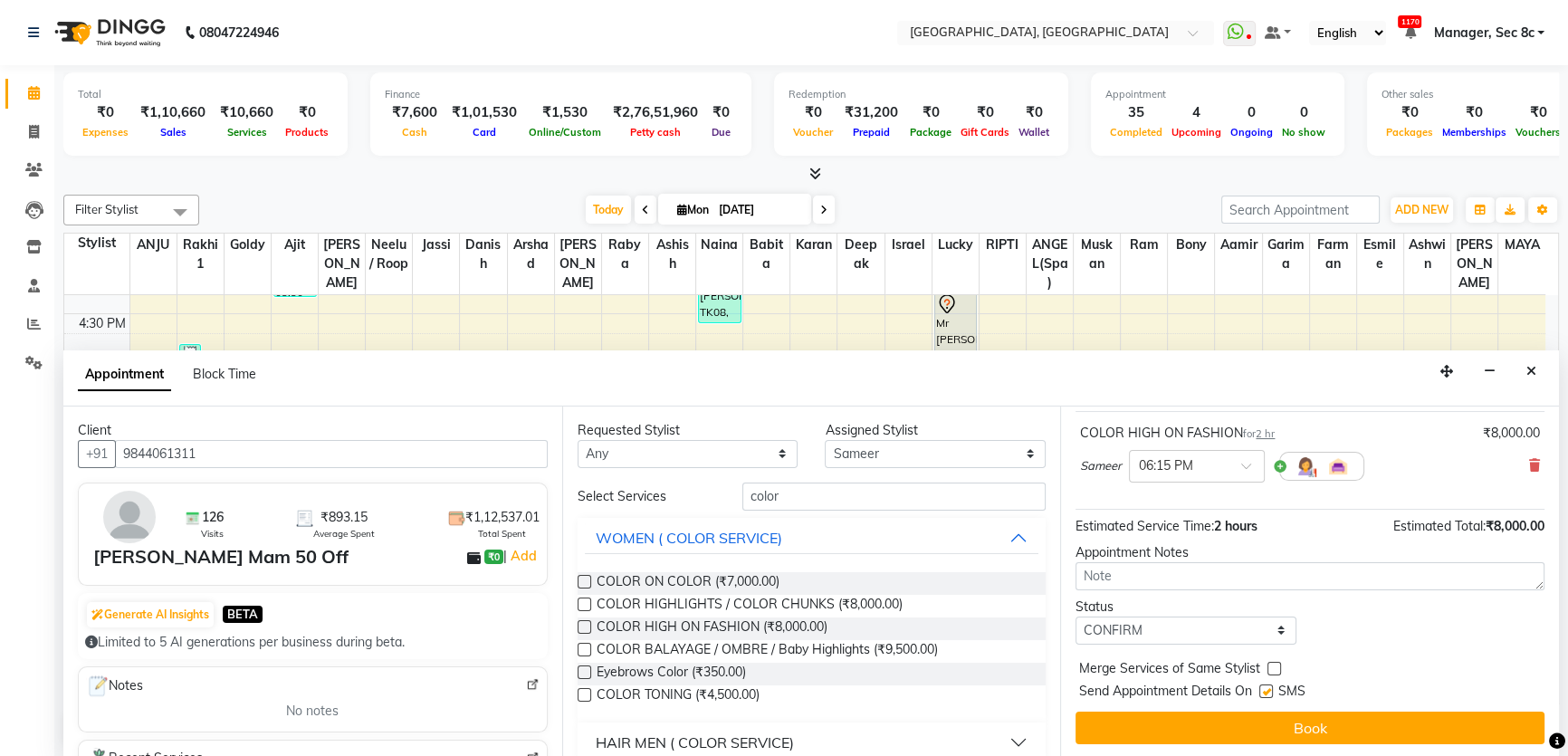
checkbox input "true"
click at [1261, 696] on div at bounding box center [1265, 694] width 12 height 19
click at [1266, 689] on label at bounding box center [1266, 690] width 14 height 14
click at [1266, 689] on input "checkbox" at bounding box center [1265, 692] width 12 height 12
checkbox input "false"
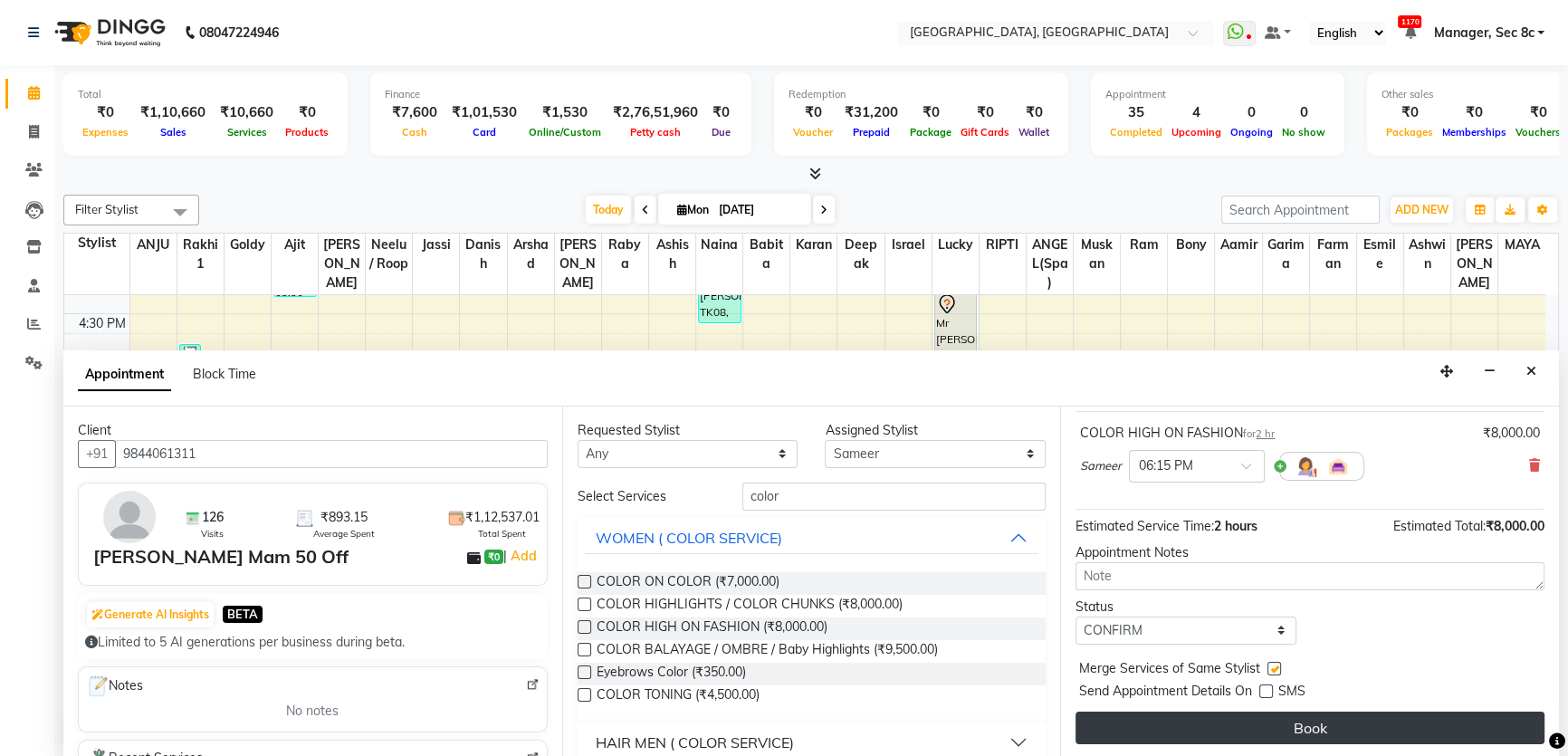
click at [1262, 715] on button "Book" at bounding box center [1309, 727] width 469 height 32
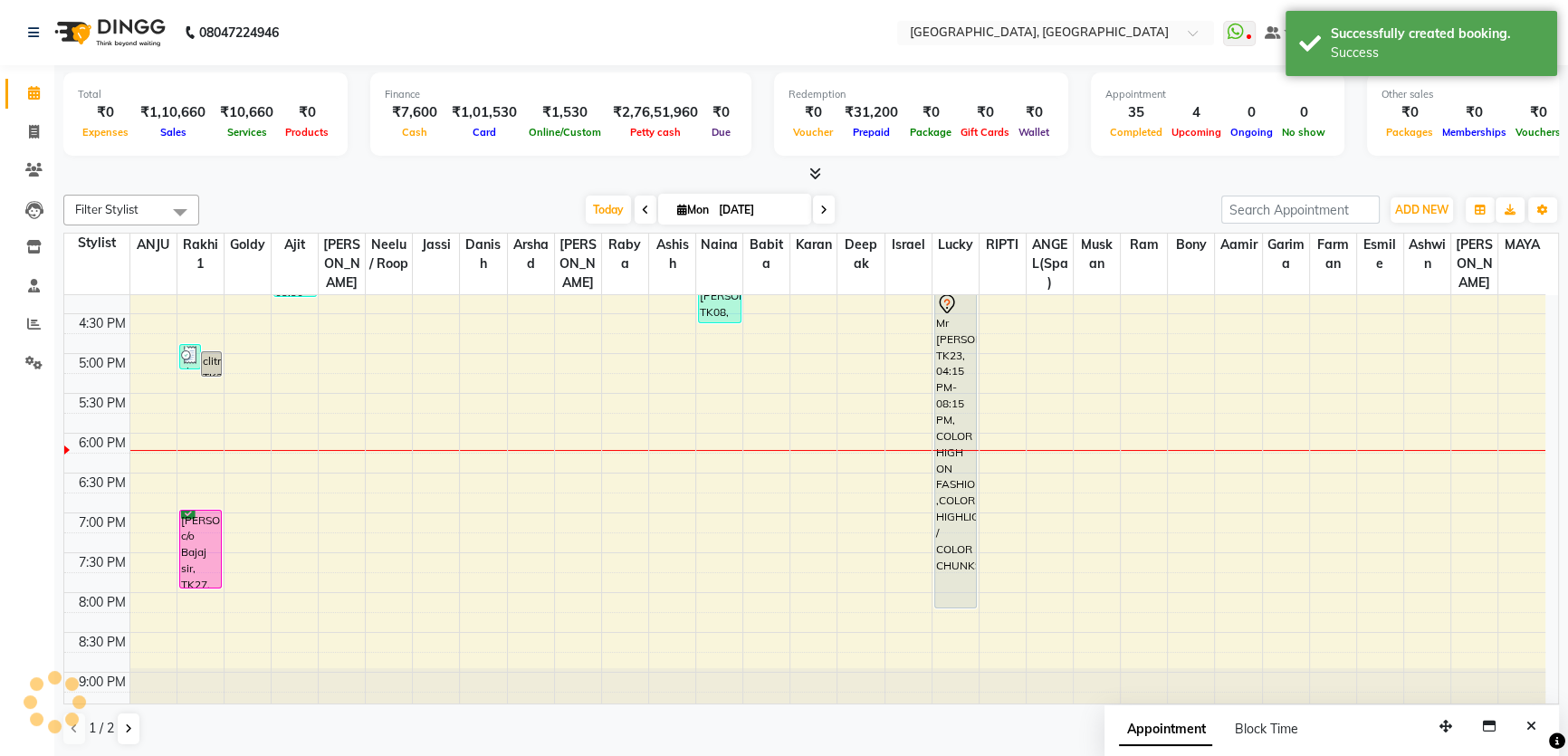
scroll to position [0, 0]
drag, startPoint x: 96, startPoint y: 724, endPoint x: 108, endPoint y: 726, distance: 12.2
click at [99, 726] on span "1 / 2" at bounding box center [101, 728] width 25 height 19
click at [133, 729] on button at bounding box center [128, 728] width 21 height 31
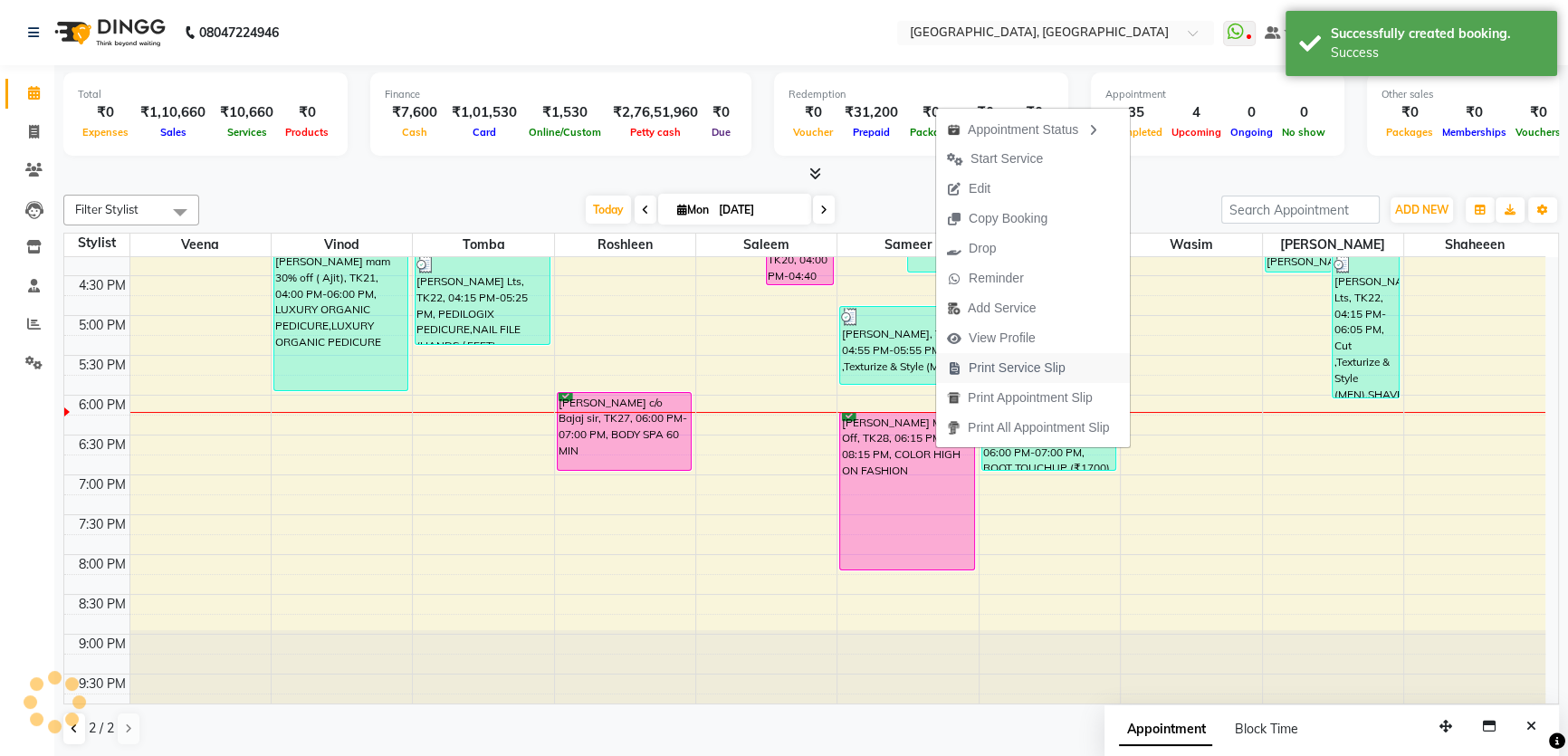
click at [1000, 377] on span "Print Service Slip" at bounding box center [1017, 367] width 96 height 19
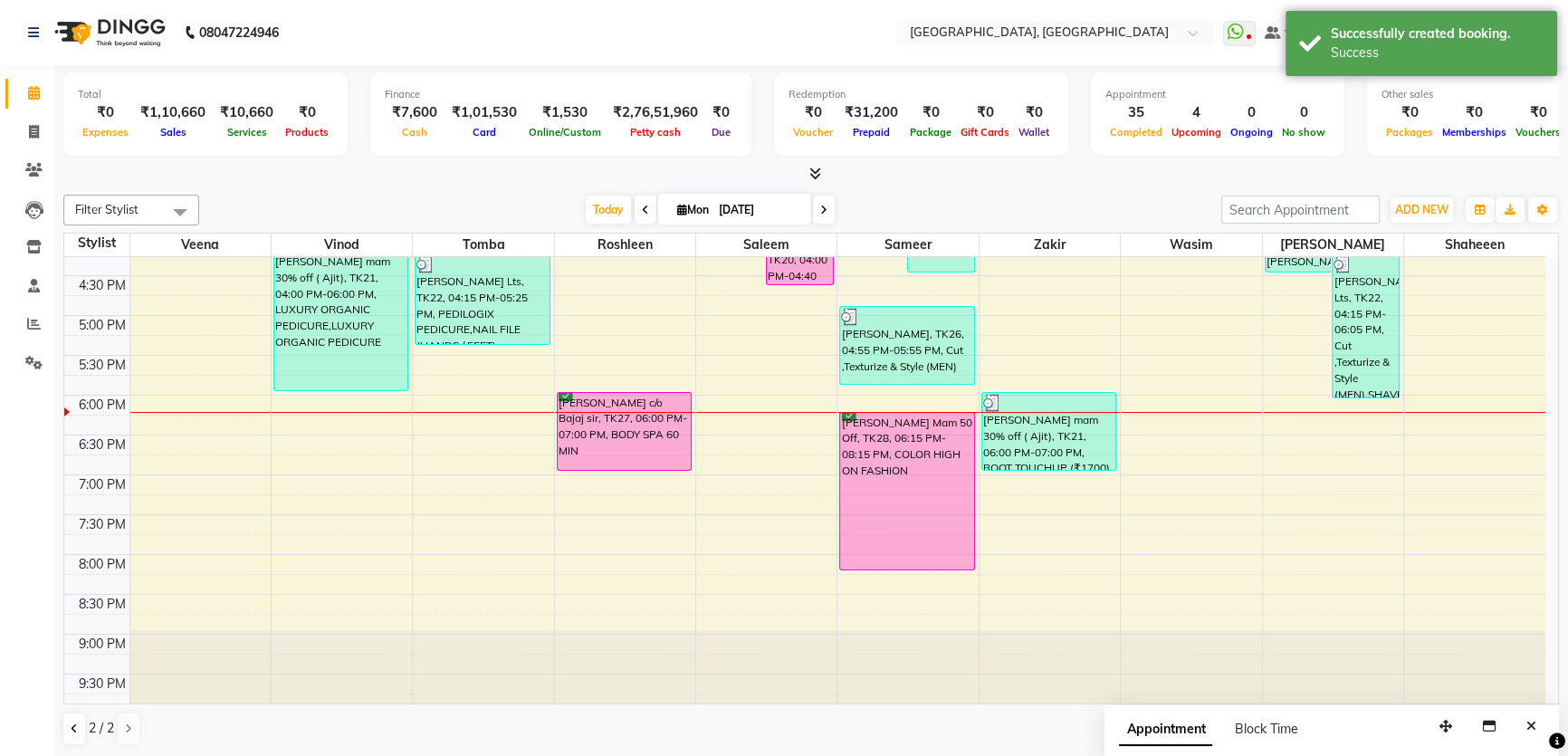
scroll to position [493, 0]
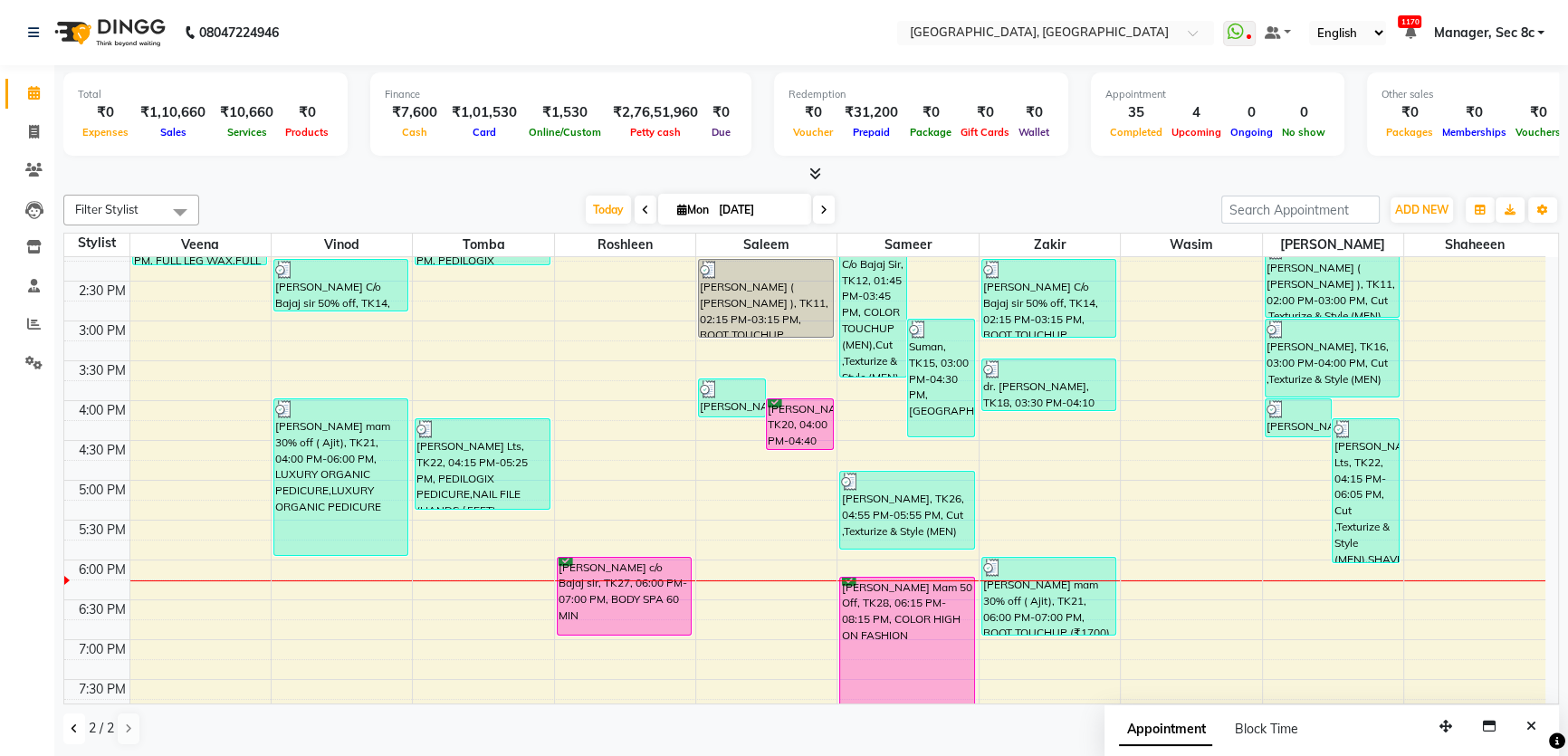
click at [65, 724] on button at bounding box center [73, 728] width 21 height 31
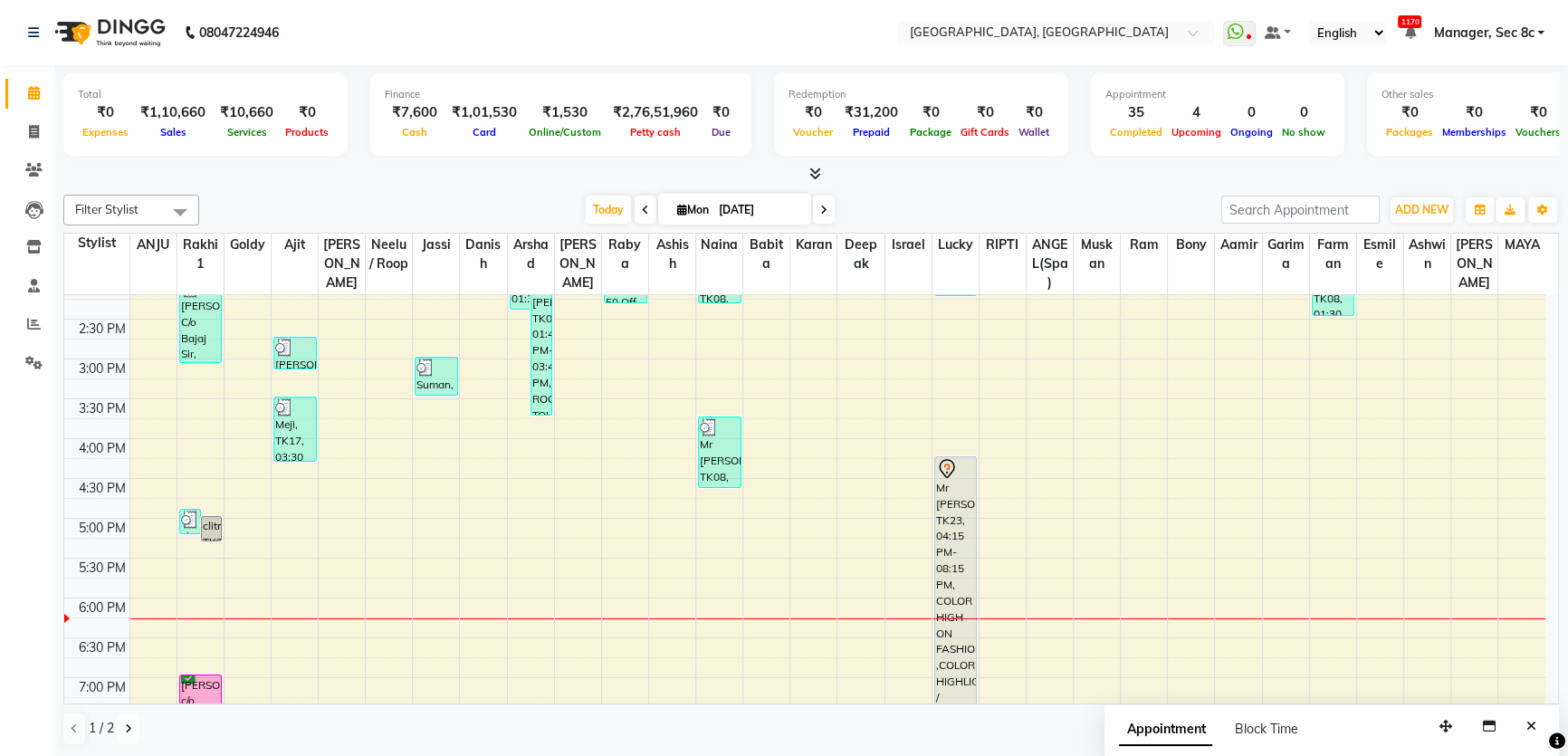
click at [129, 728] on icon at bounding box center [129, 728] width 7 height 11
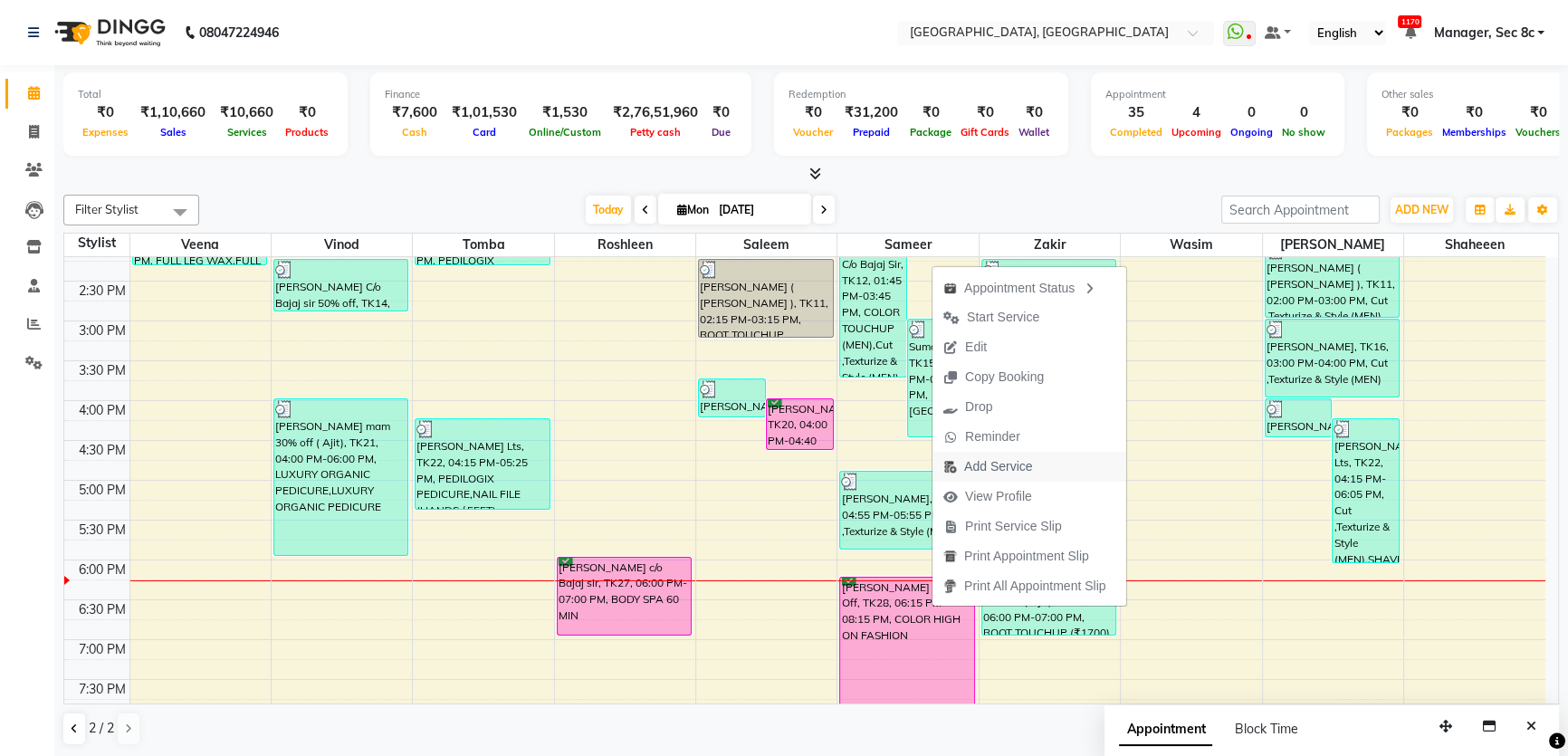
click at [1006, 461] on span "Add Service" at bounding box center [997, 467] width 68 height 19
select select "25446"
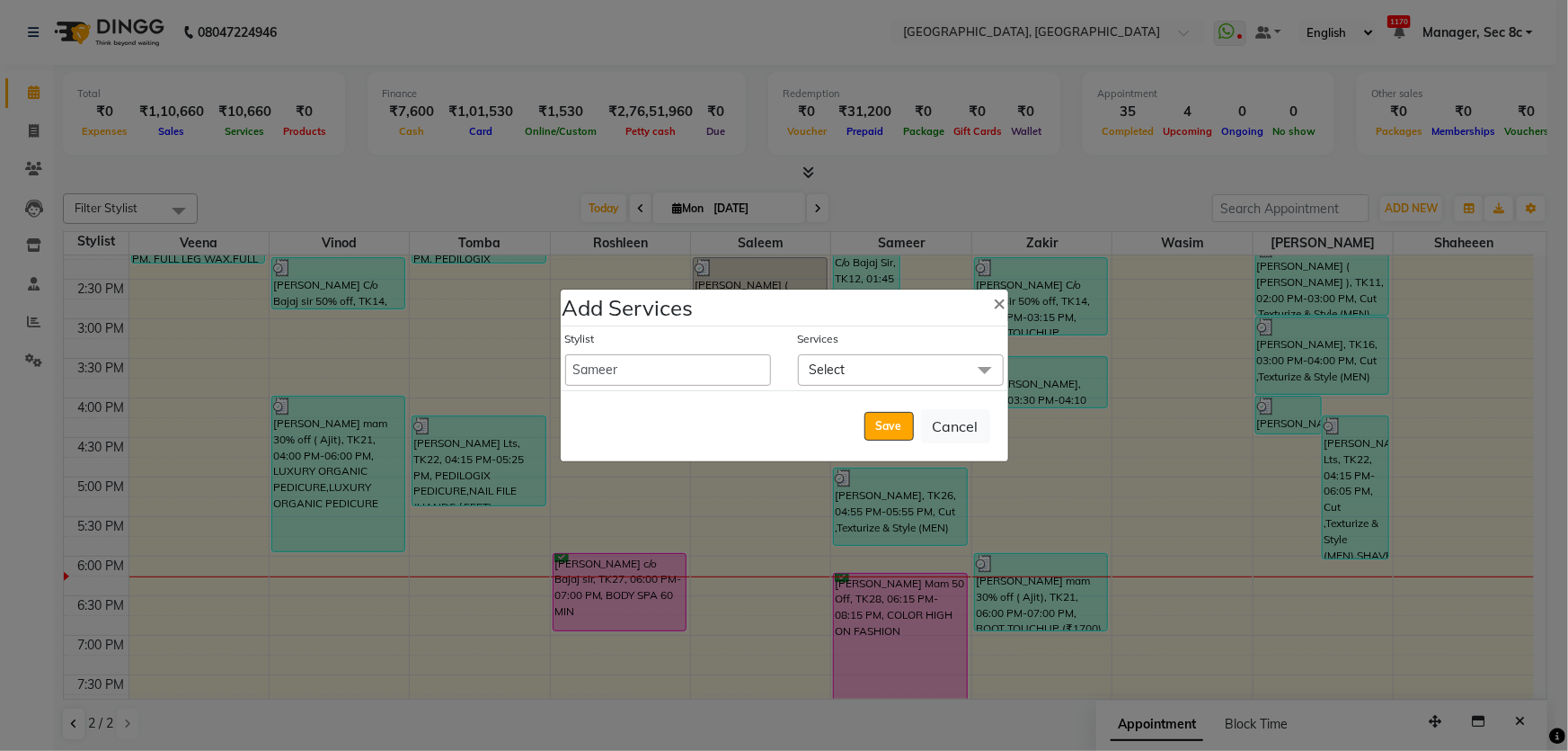
click at [869, 360] on span "Select" at bounding box center [900, 370] width 205 height 31
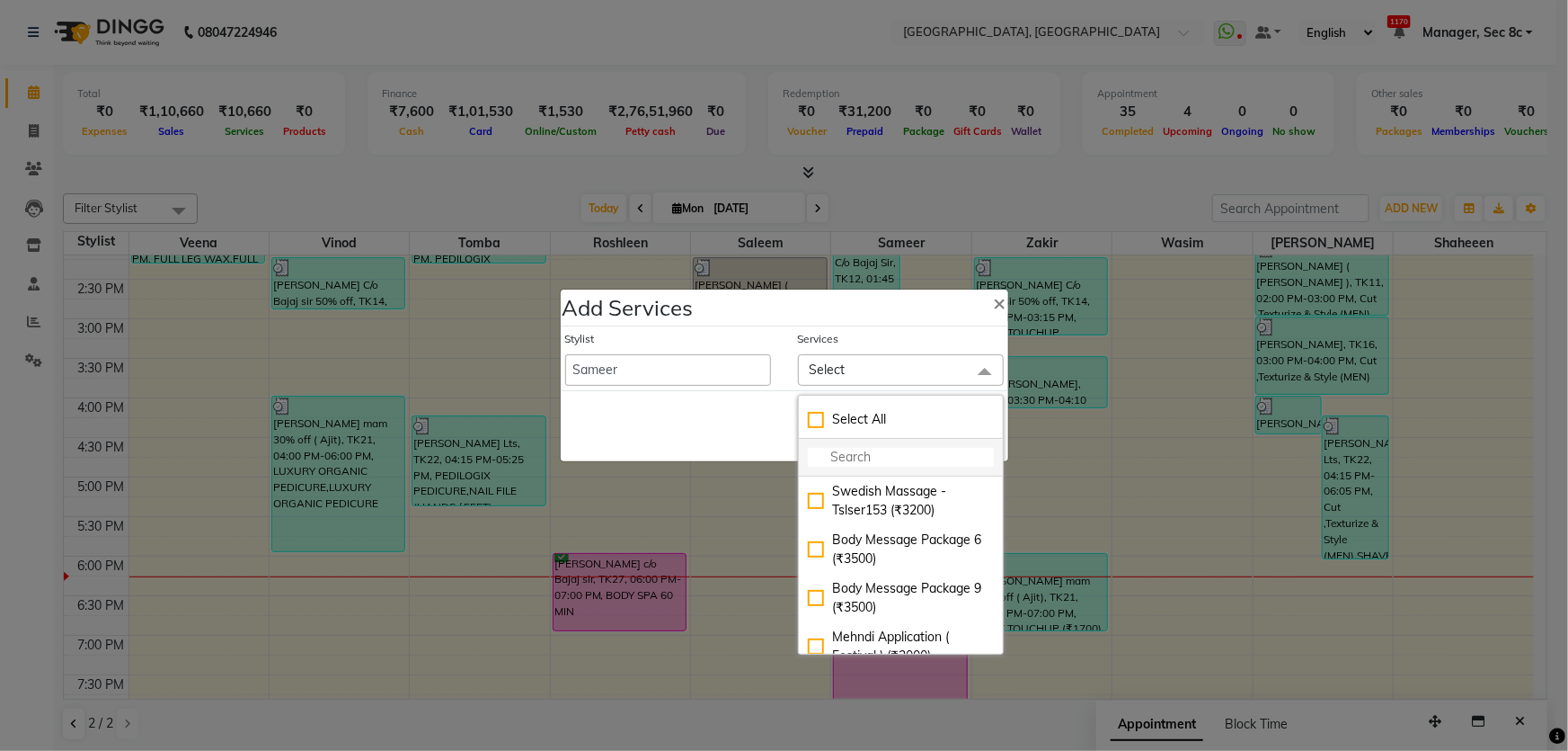
click at [861, 455] on input "multiselect-search" at bounding box center [901, 457] width 186 height 18
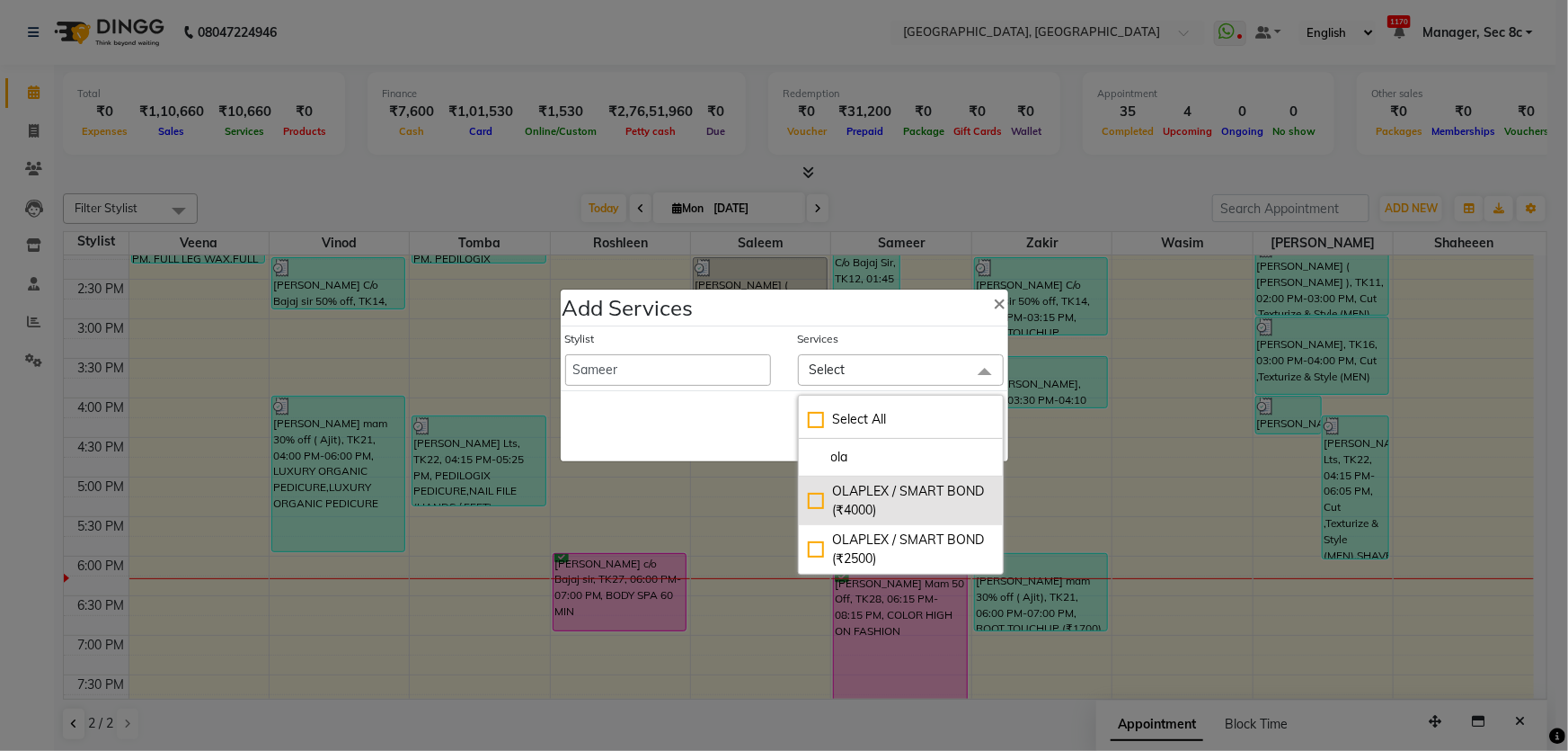
type input "ola"
click at [934, 503] on div "OLAPLEX / SMART BOND (₹4000)" at bounding box center [901, 500] width 186 height 38
checkbox input "true"
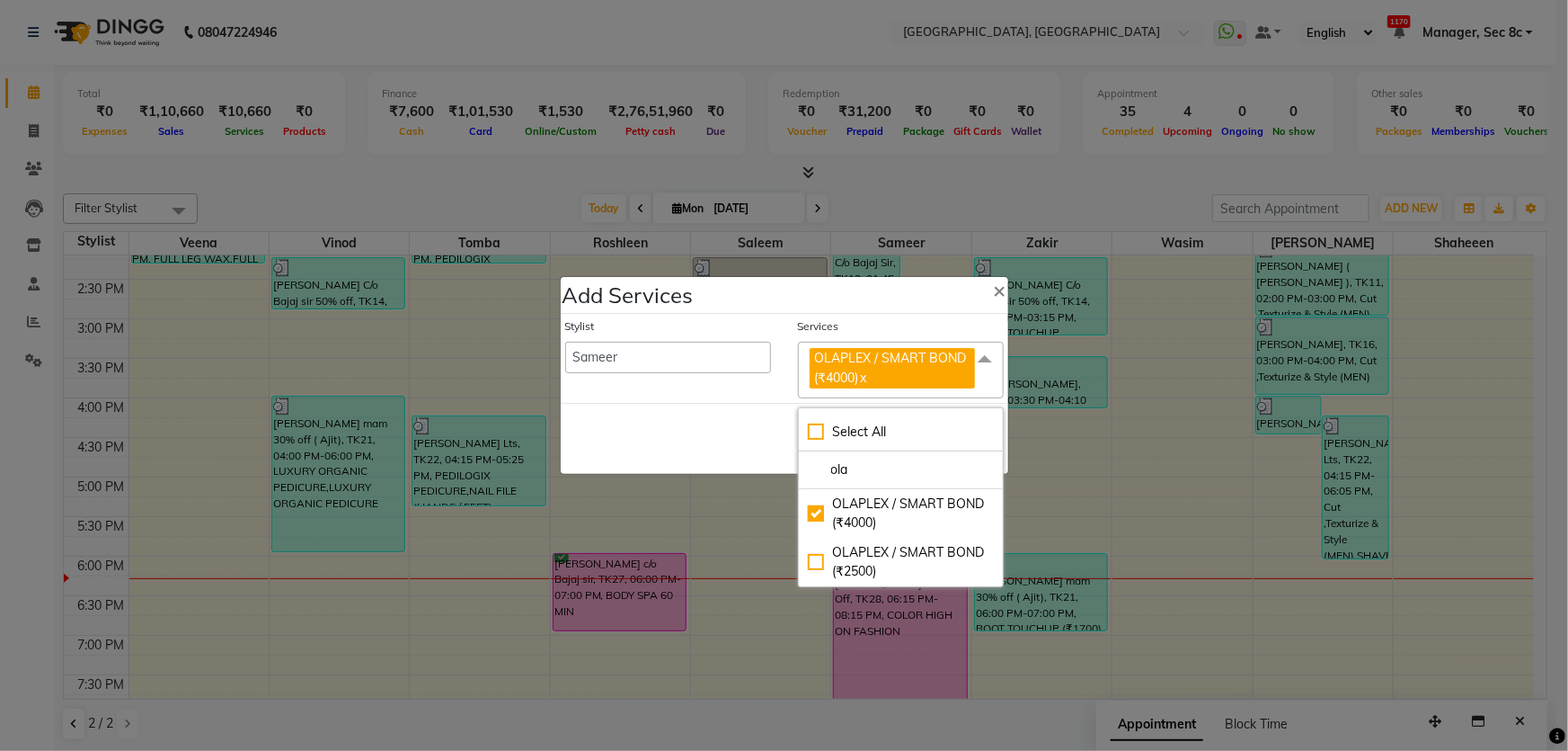
click at [715, 424] on div "Save Cancel" at bounding box center [785, 438] width 448 height 71
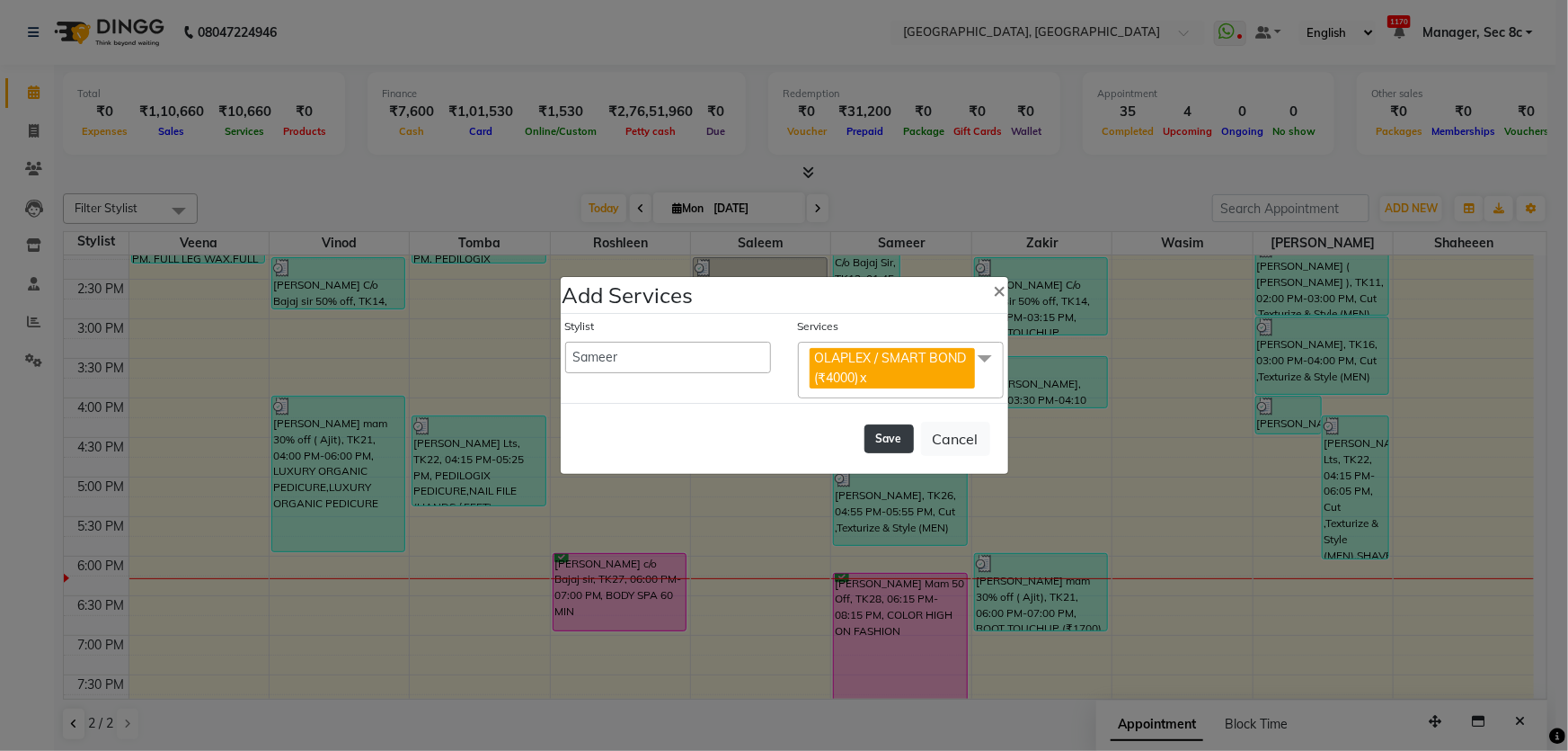
click at [894, 438] on button "Save" at bounding box center [889, 438] width 50 height 29
select select "63743"
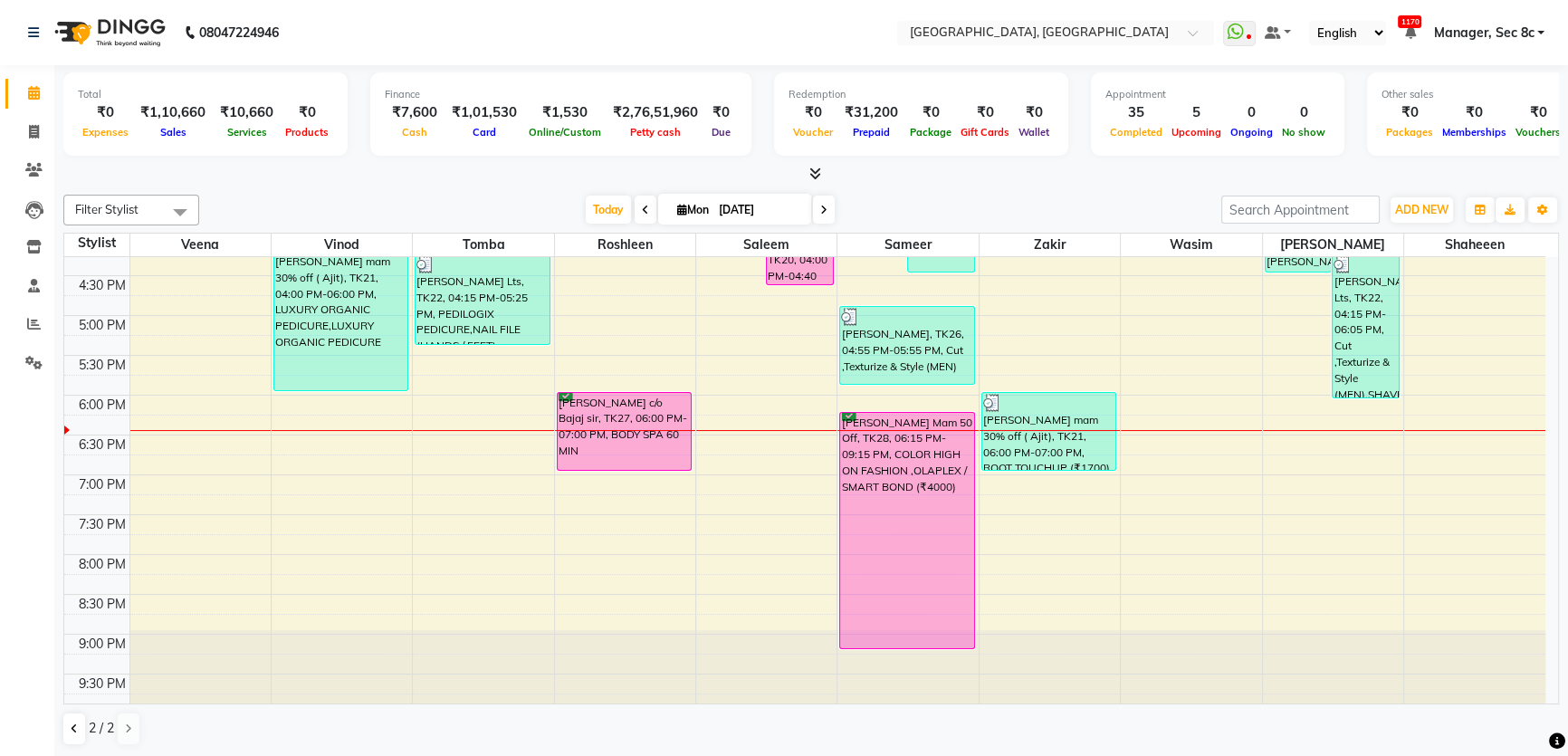
click at [210, 174] on div at bounding box center [810, 174] width 1495 height 19
click at [613, 480] on div "8:00 AM 8:30 AM 9:00 AM 9:30 AM 10:00 AM 10:30 AM 11:00 AM 11:30 AM 12:00 PM 12…" at bounding box center [804, 156] width 1481 height 1114
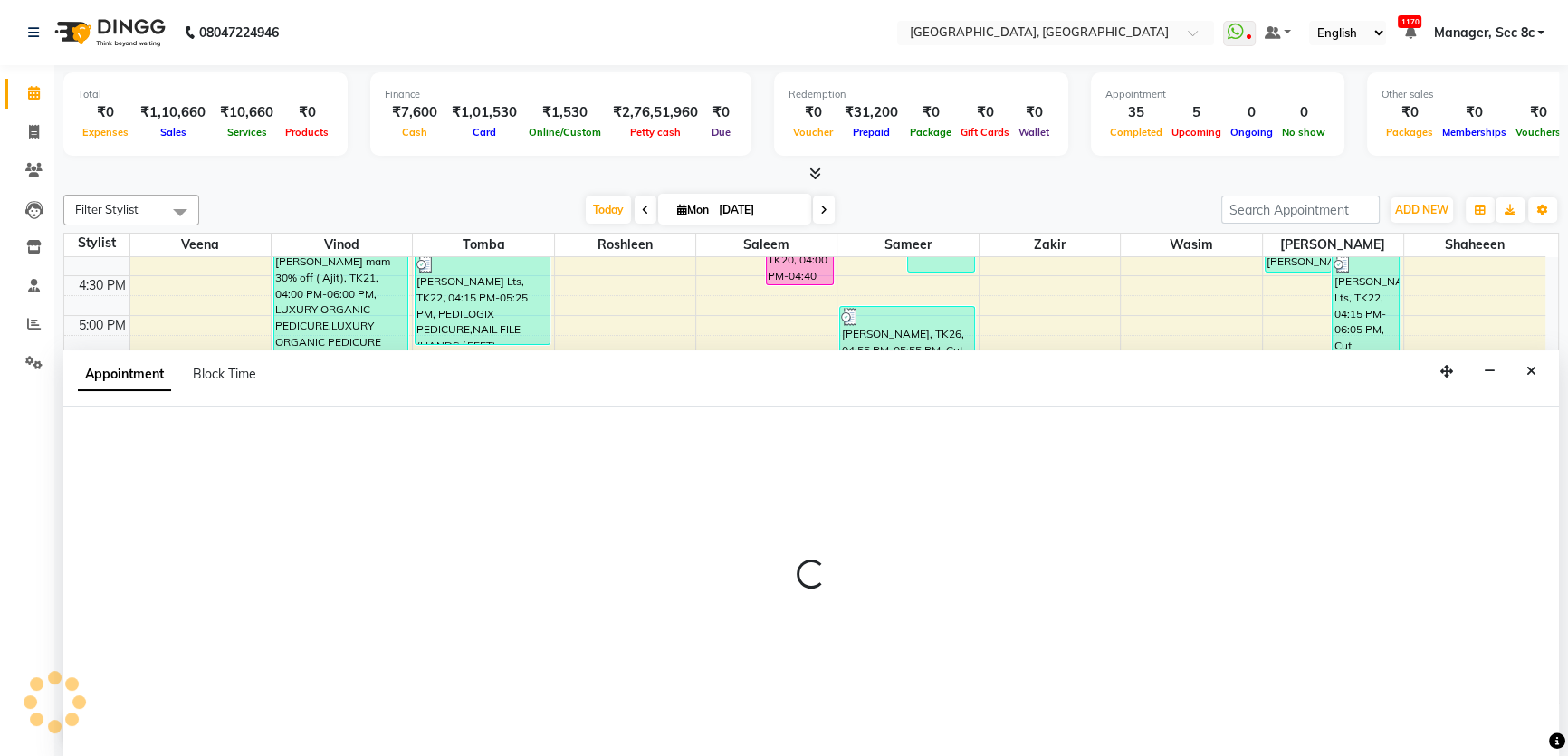
select select "25441"
select select "1140"
select select "tentative"
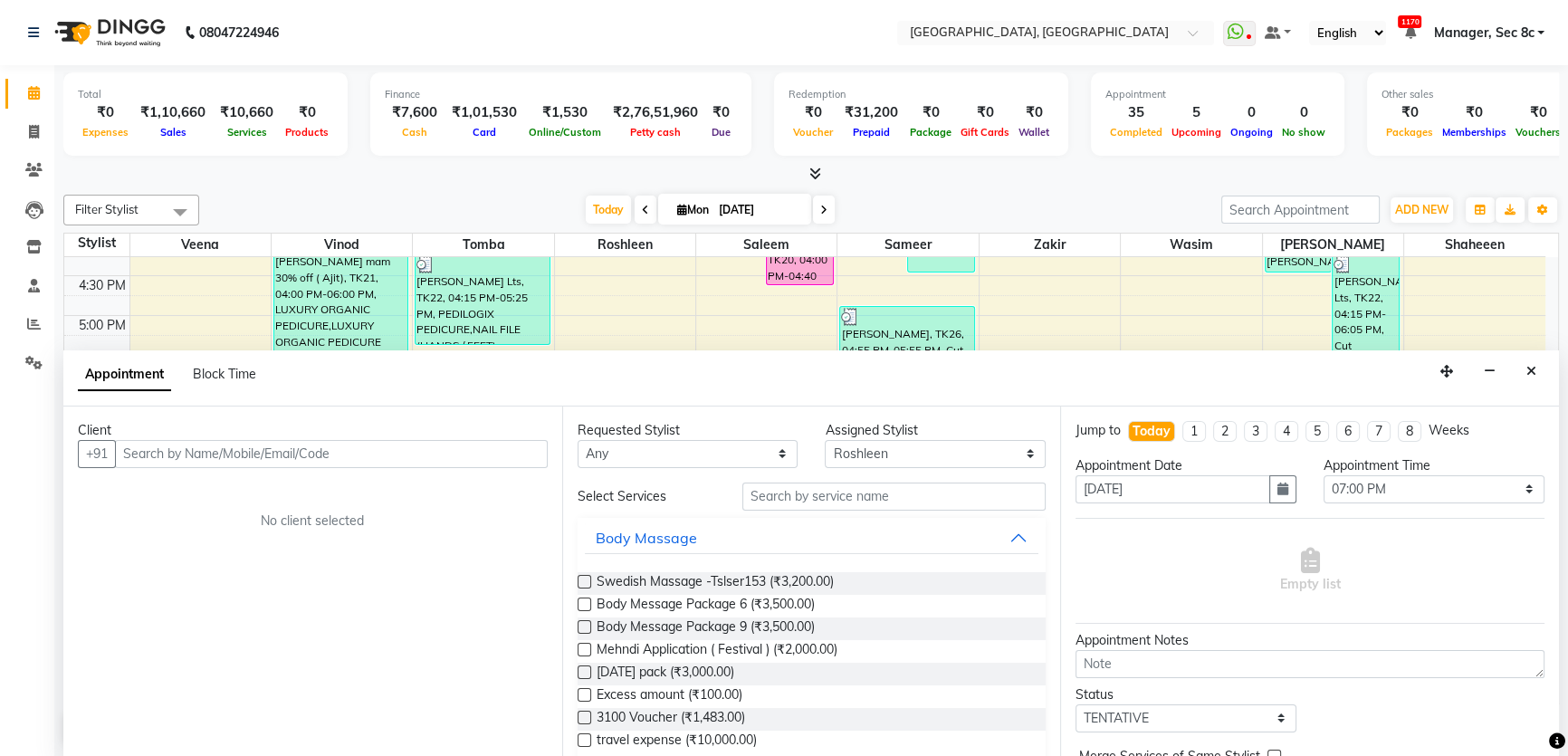
click at [288, 463] on input "text" at bounding box center [331, 454] width 432 height 28
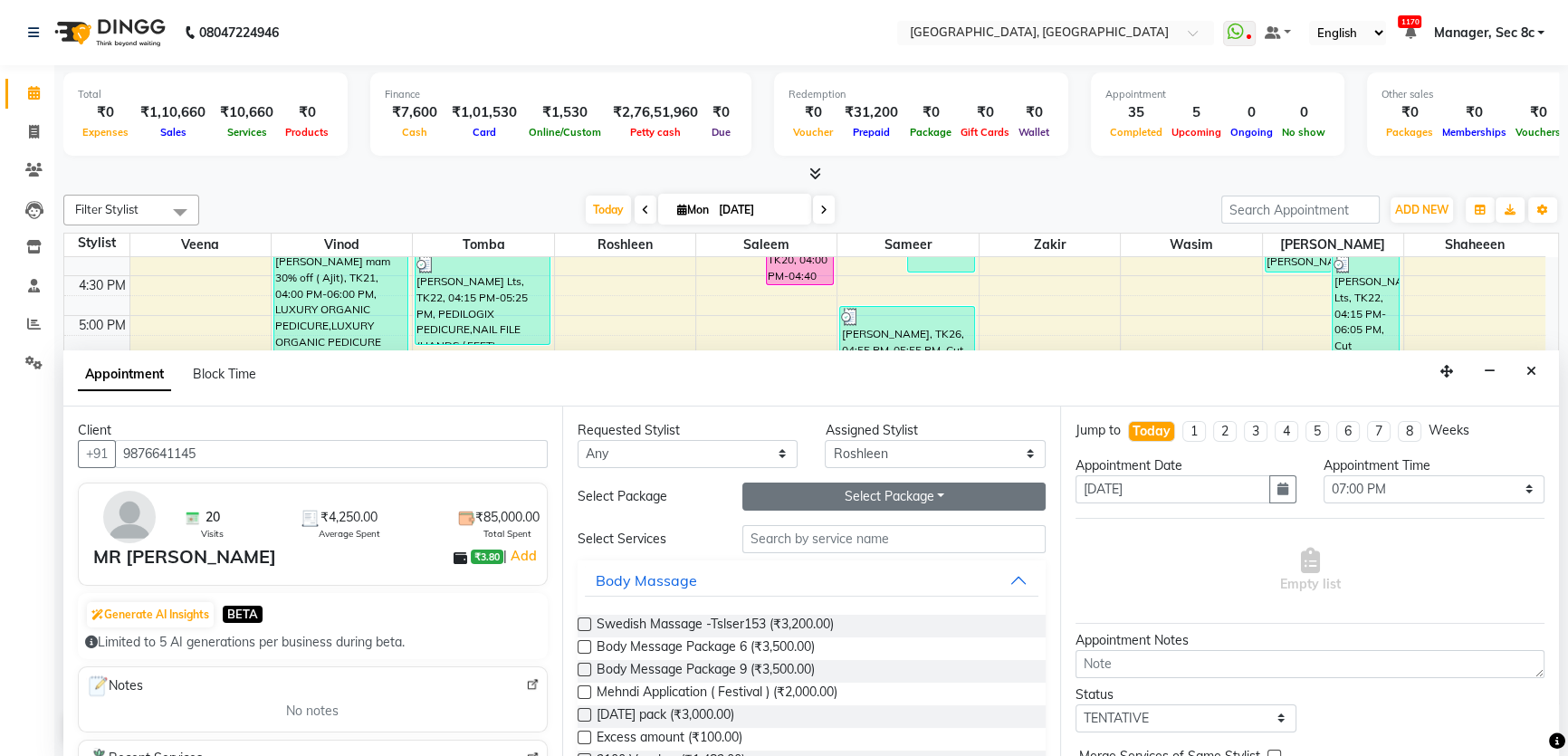
type input "9876641145"
click at [892, 503] on button "Select Package Toggle Dropdown" at bounding box center [893, 496] width 303 height 28
click at [859, 532] on li "20-12 spa 60" at bounding box center [815, 533] width 143 height 26
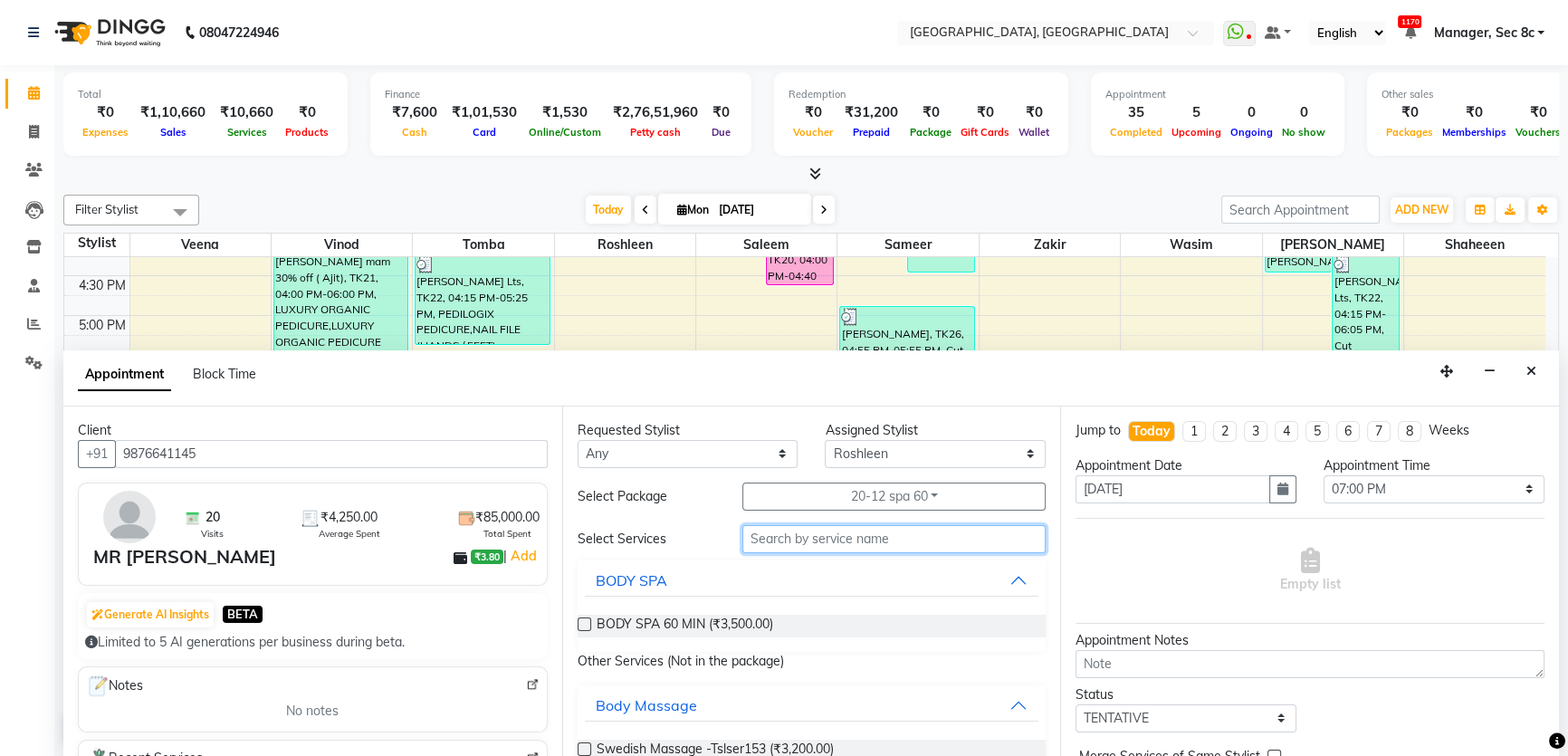
click at [880, 534] on input "text" at bounding box center [893, 539] width 303 height 28
click at [745, 622] on span "BODY SPA 60 MIN (₹3,500.00)" at bounding box center [685, 625] width 176 height 22
checkbox input "false"
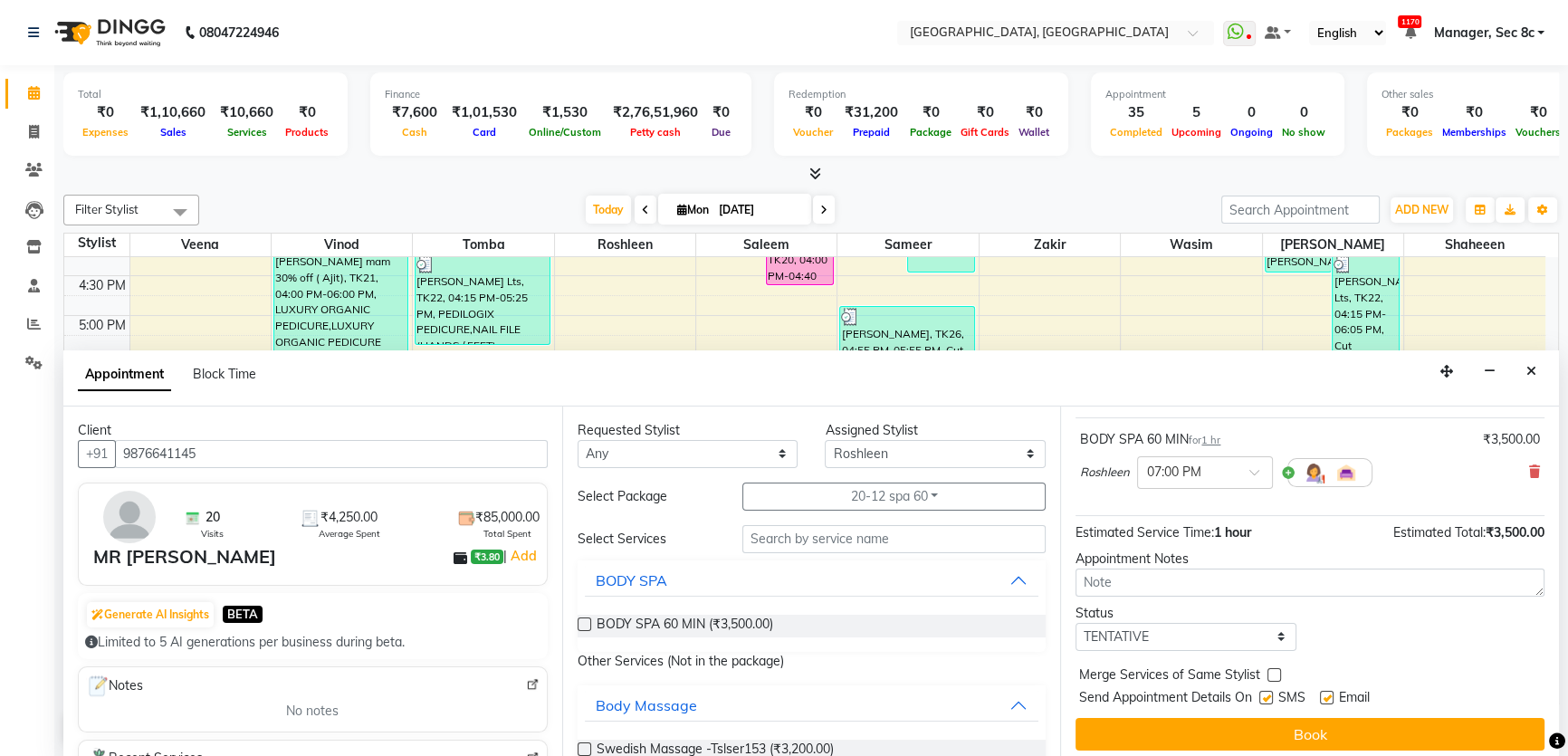
scroll to position [107, 0]
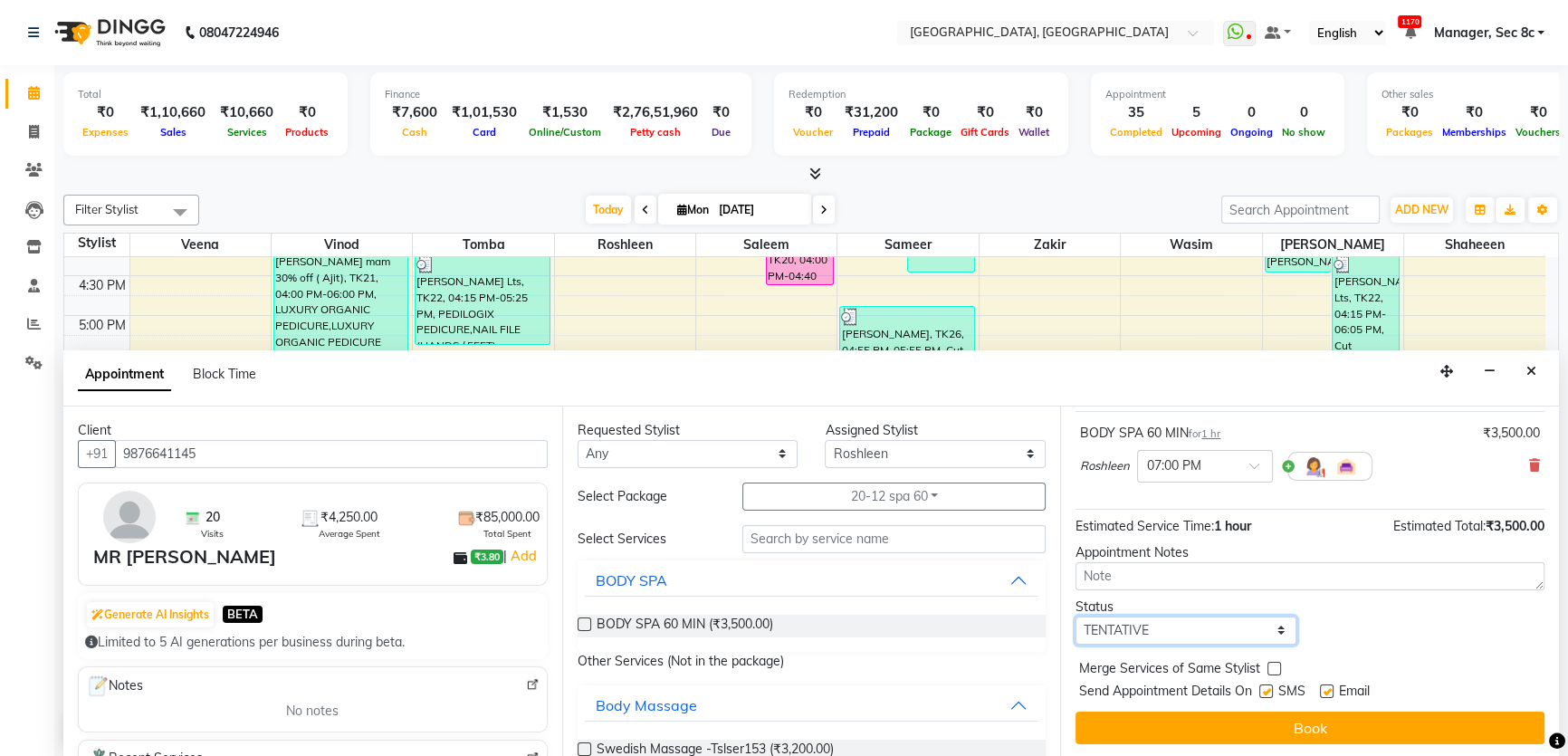
click at [1229, 622] on select "Select TENTATIVE CONFIRM CHECK-IN UPCOMING" at bounding box center [1186, 630] width 221 height 28
select select "confirm booking"
click at [1075, 616] on select "Select TENTATIVE CONFIRM CHECK-IN UPCOMING" at bounding box center [1186, 630] width 221 height 28
click at [1274, 661] on label at bounding box center [1274, 668] width 14 height 14
click at [1274, 664] on input "checkbox" at bounding box center [1273, 670] width 12 height 12
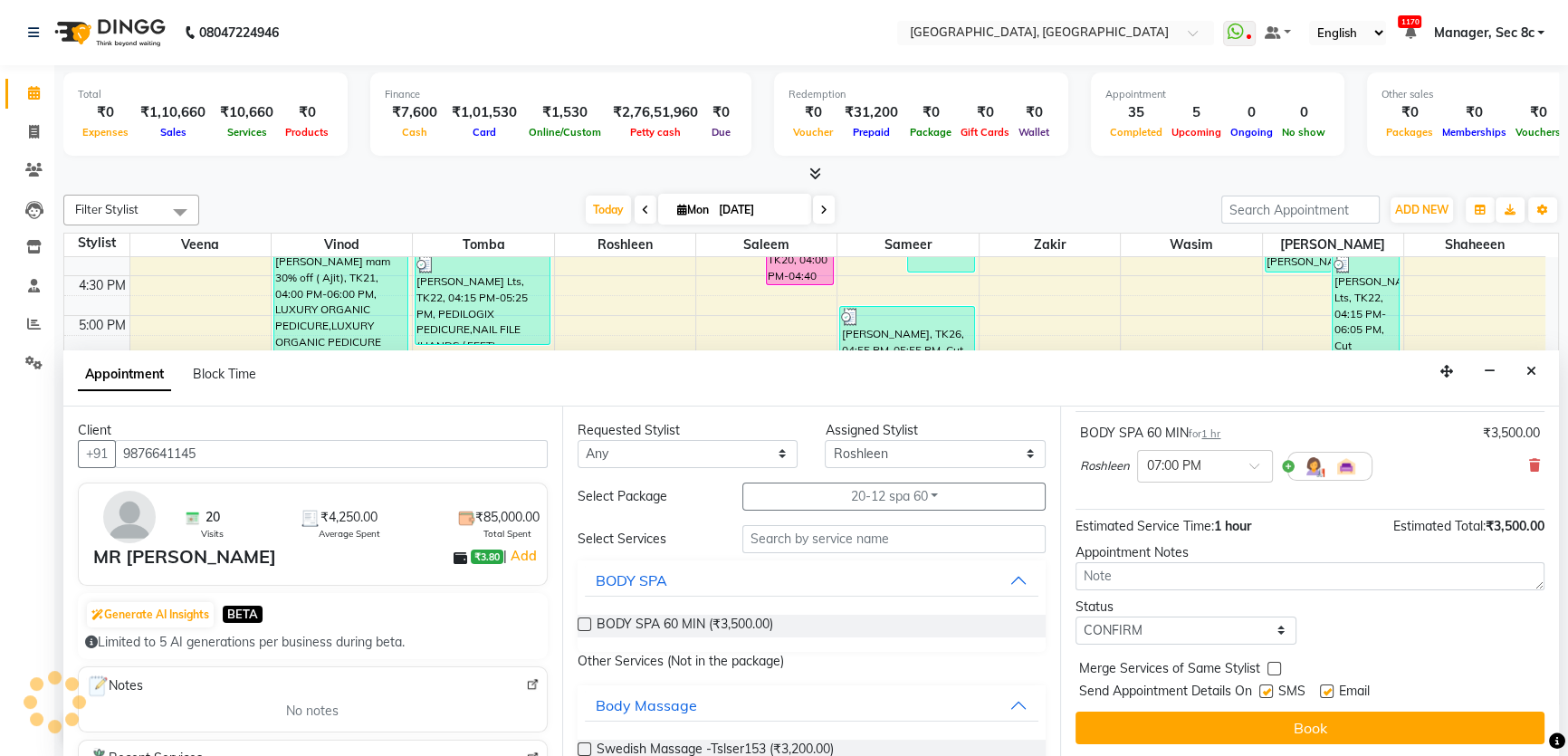
checkbox input "true"
click at [1267, 691] on label at bounding box center [1266, 690] width 14 height 14
click at [1267, 691] on input "checkbox" at bounding box center [1265, 692] width 12 height 12
checkbox input "false"
click at [1275, 718] on button "Book" at bounding box center [1309, 727] width 469 height 32
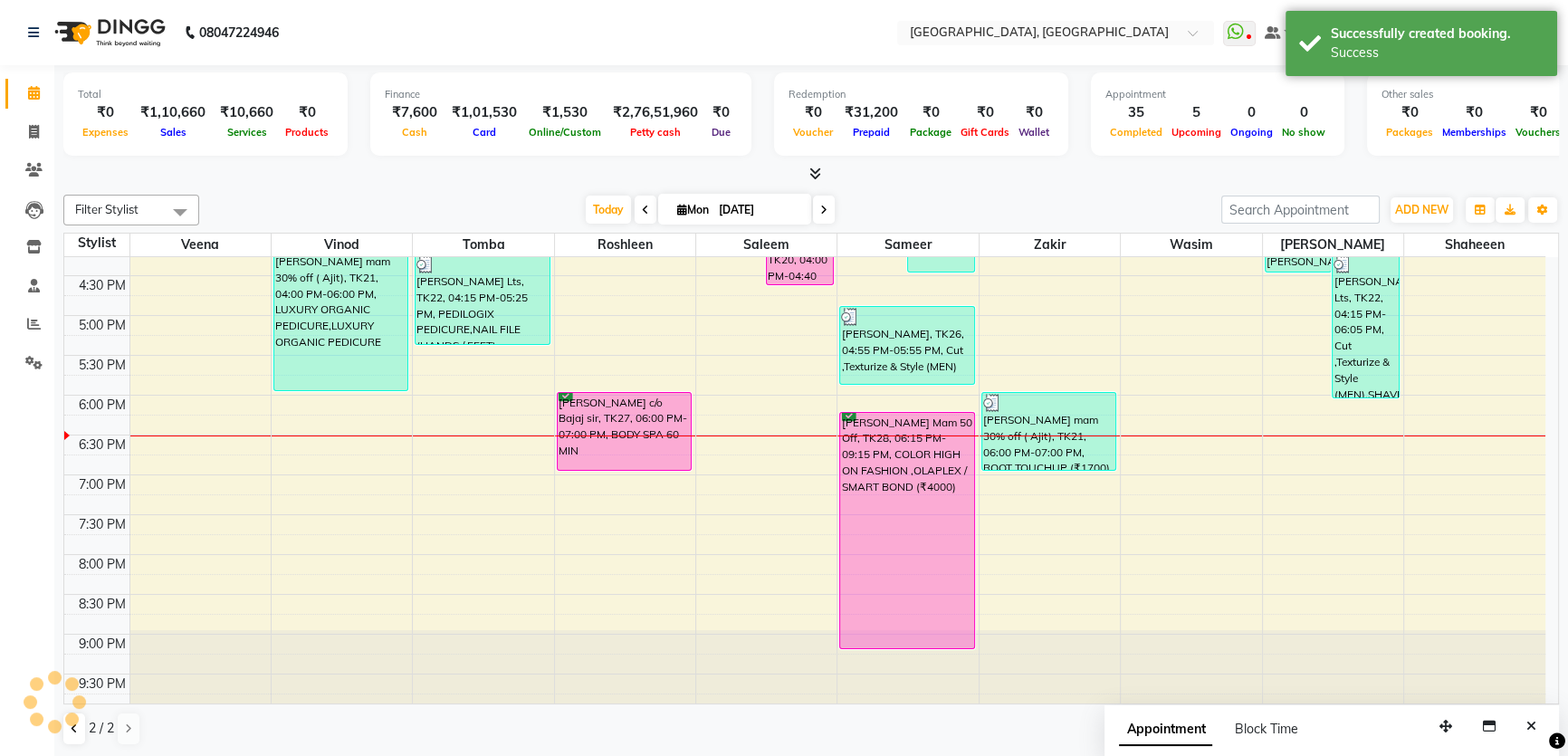
scroll to position [0, 0]
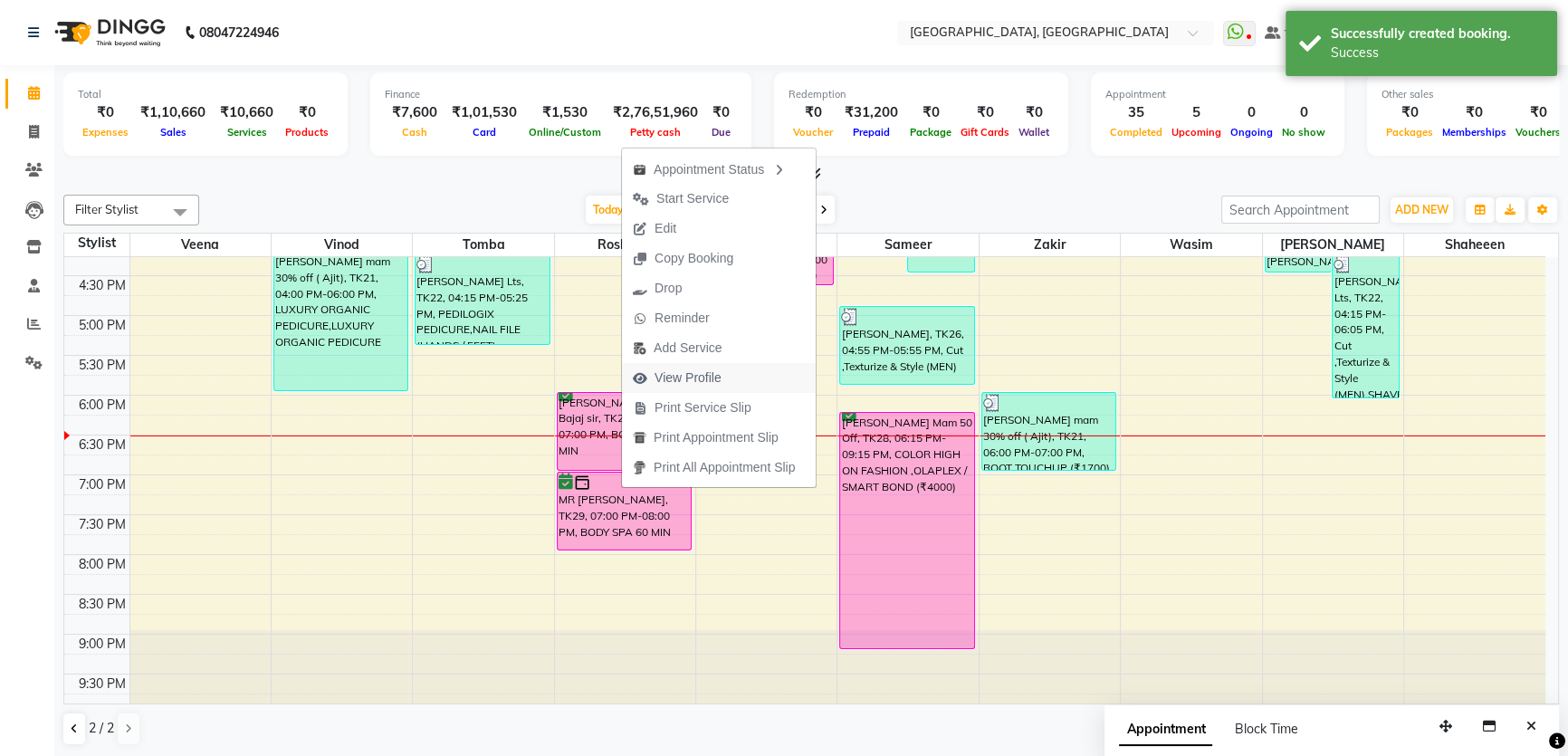
click at [693, 371] on span "View Profile" at bounding box center [688, 378] width 67 height 19
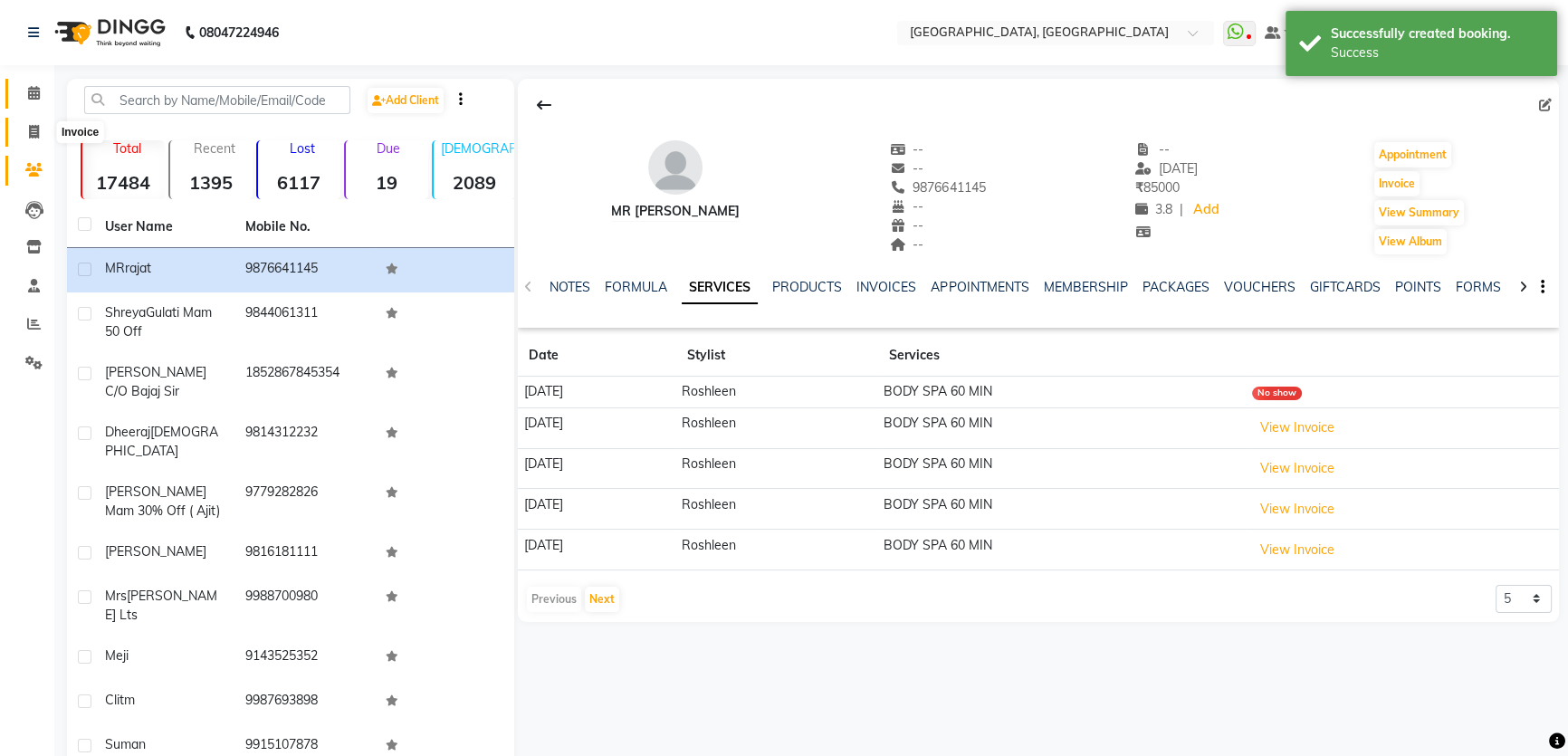
drag, startPoint x: 25, startPoint y: 124, endPoint x: 36, endPoint y: 88, distance: 37.6
click at [26, 122] on span at bounding box center [34, 133] width 32 height 20
click at [36, 88] on icon at bounding box center [33, 93] width 12 height 14
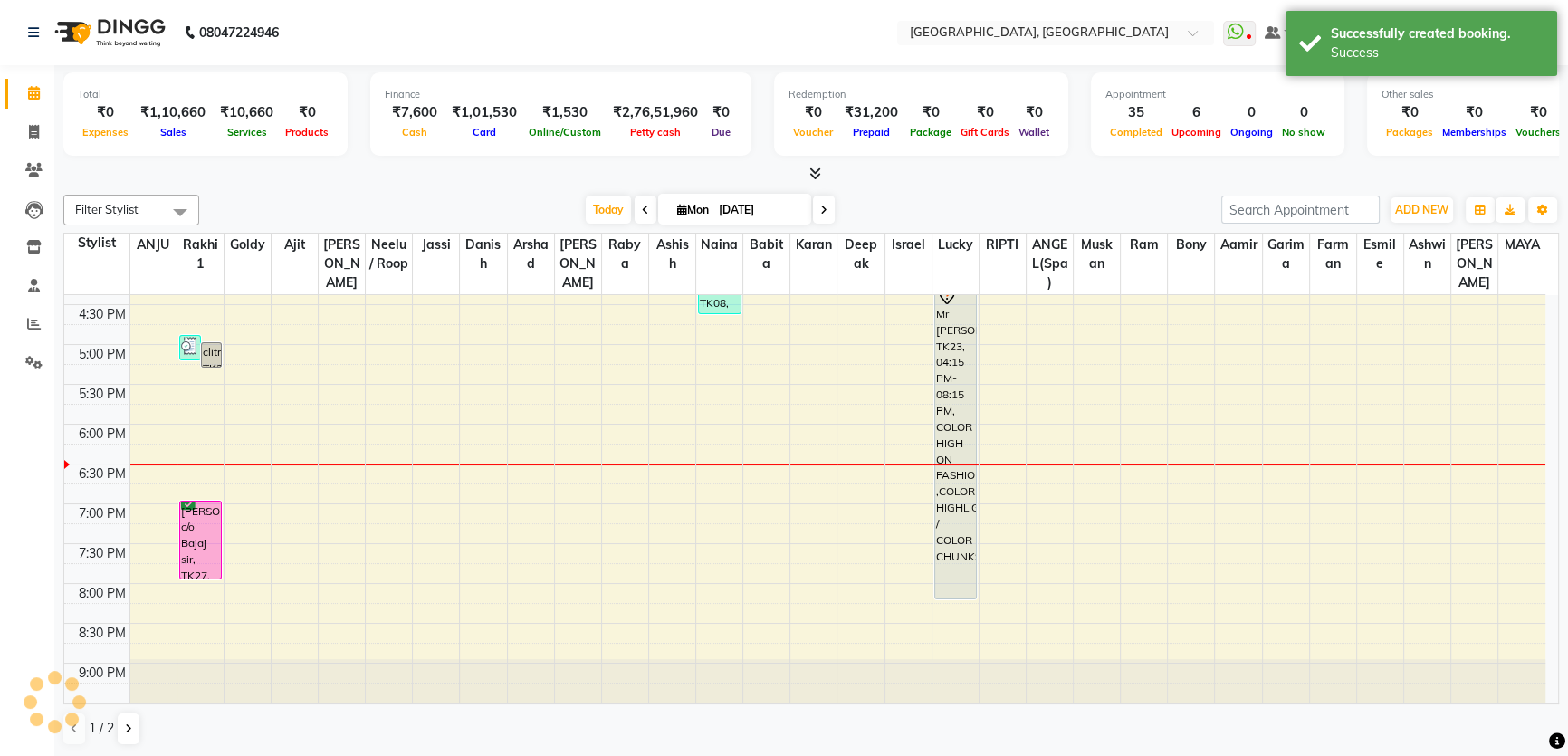
scroll to position [701, 0]
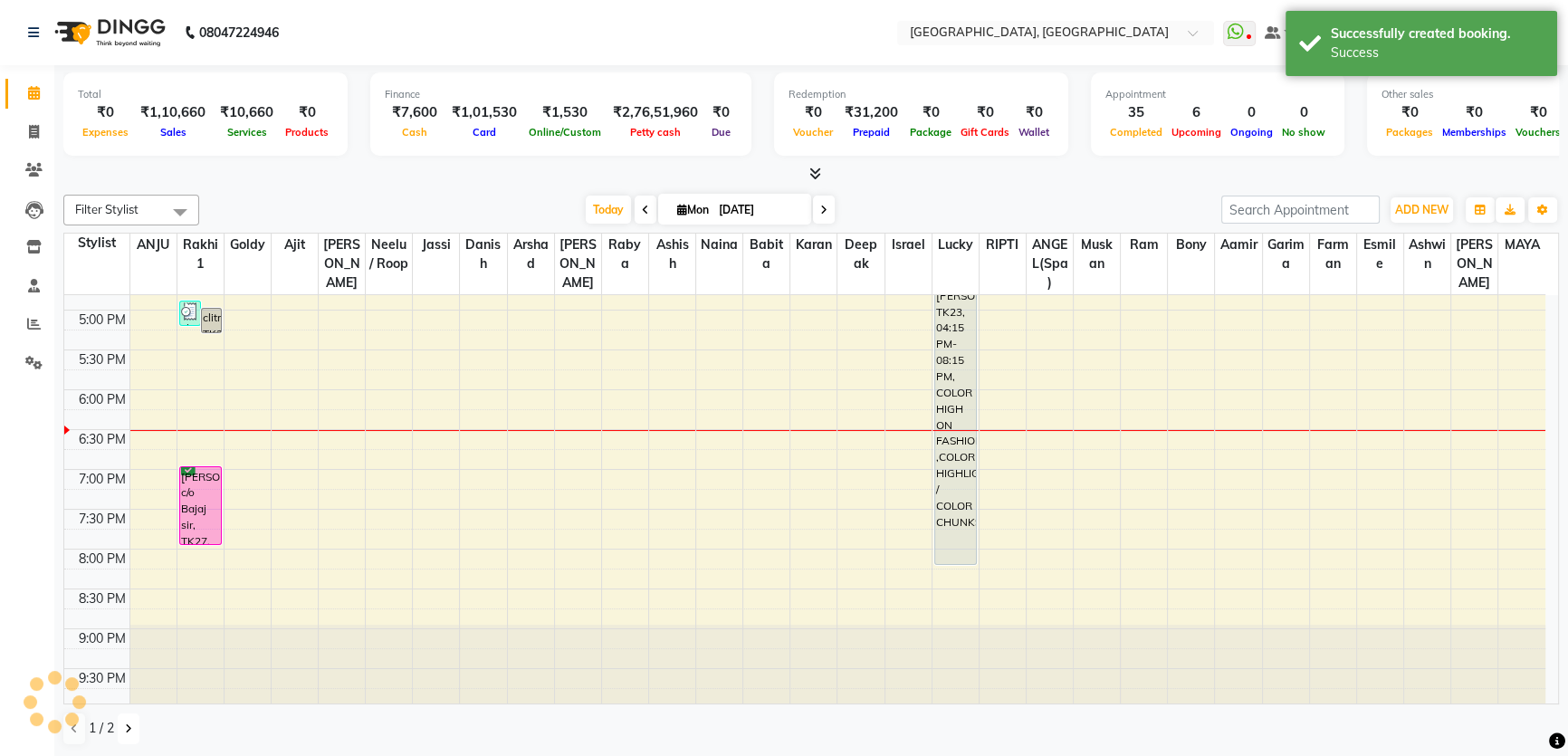
click at [120, 733] on button at bounding box center [128, 728] width 21 height 31
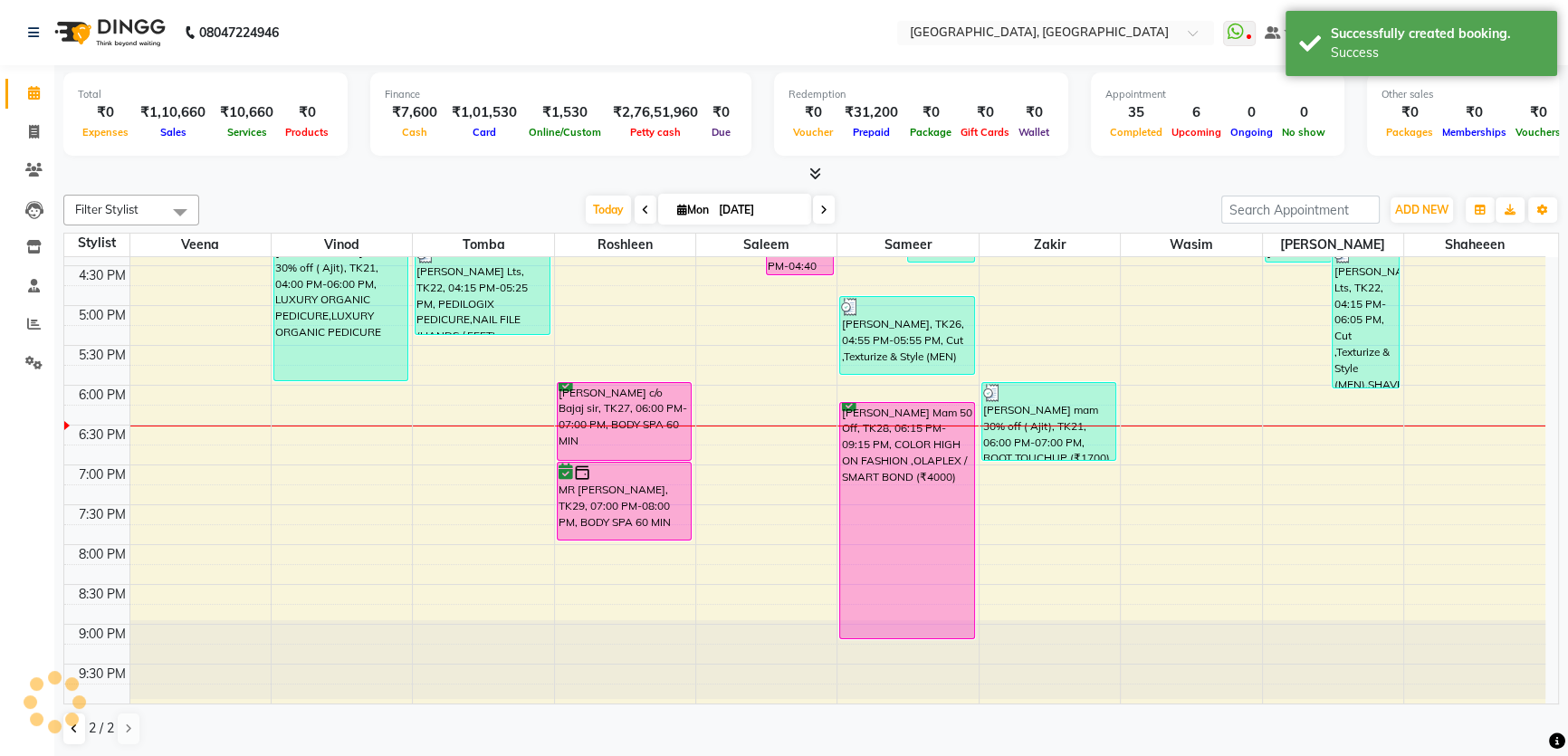
scroll to position [663, 0]
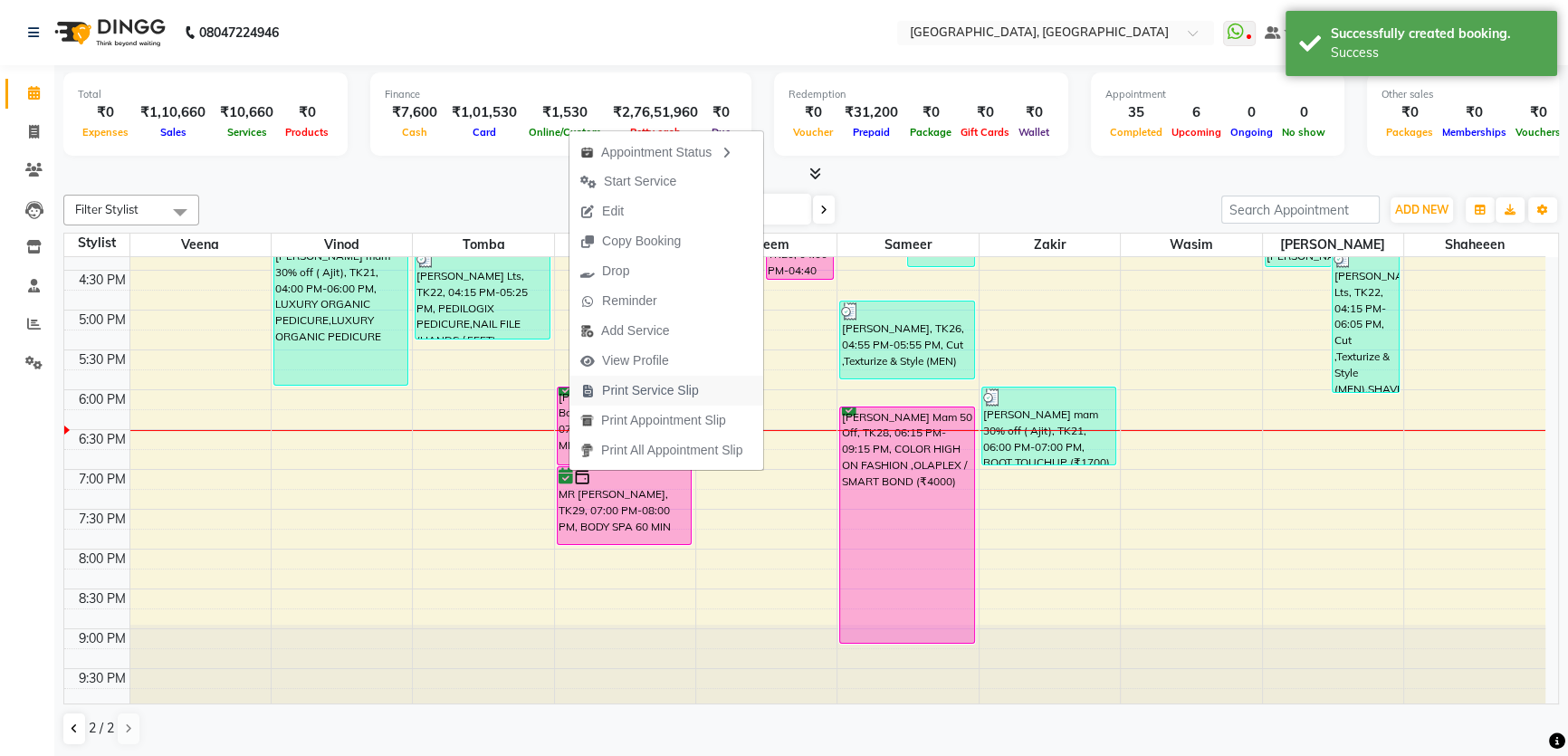
click at [627, 391] on span "Print Service Slip" at bounding box center [650, 391] width 96 height 19
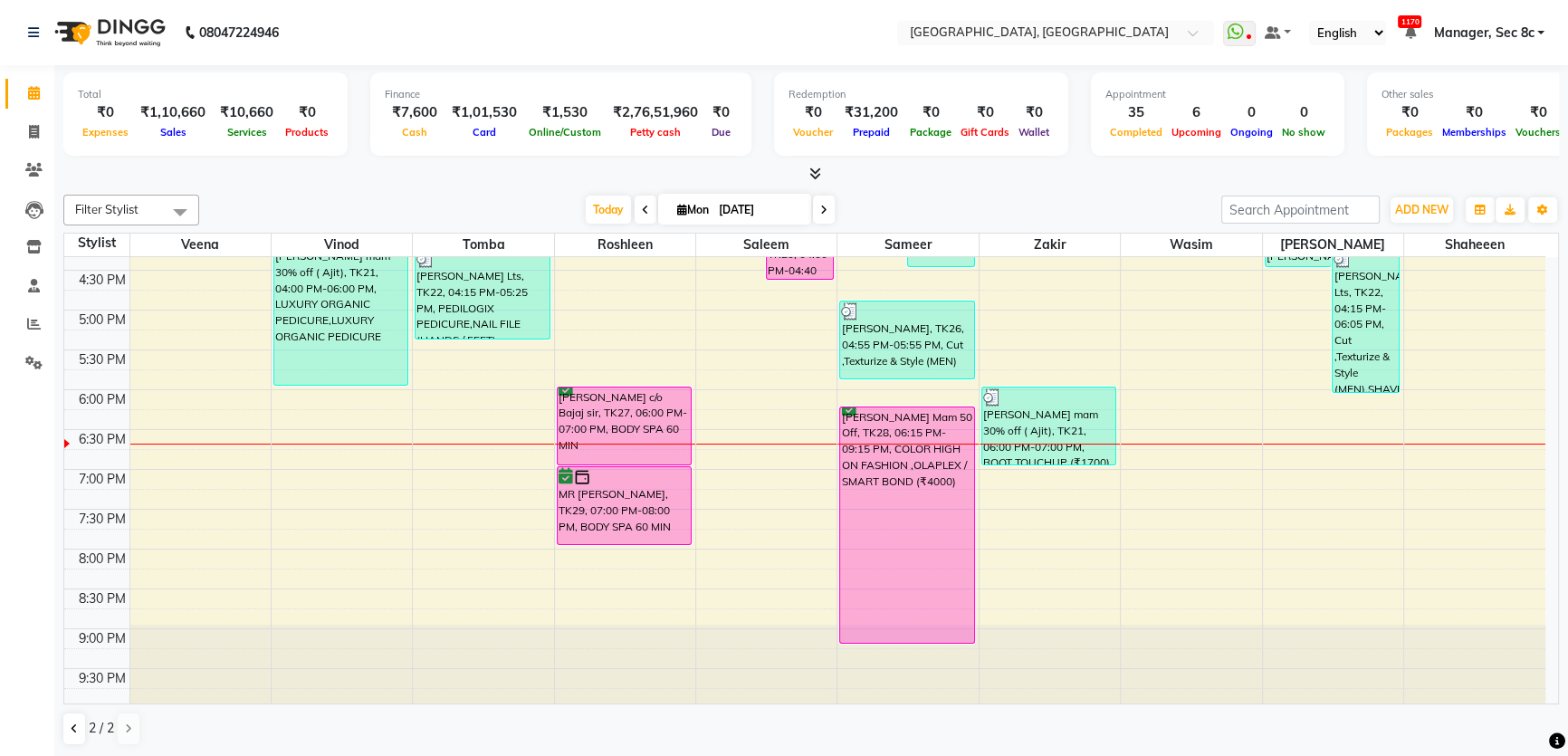
click at [748, 450] on div "8:00 AM 8:30 AM 9:00 AM 9:30 AM 10:00 AM 10:30 AM 11:00 AM 11:30 AM 12:00 PM 12…" at bounding box center [804, 150] width 1481 height 1114
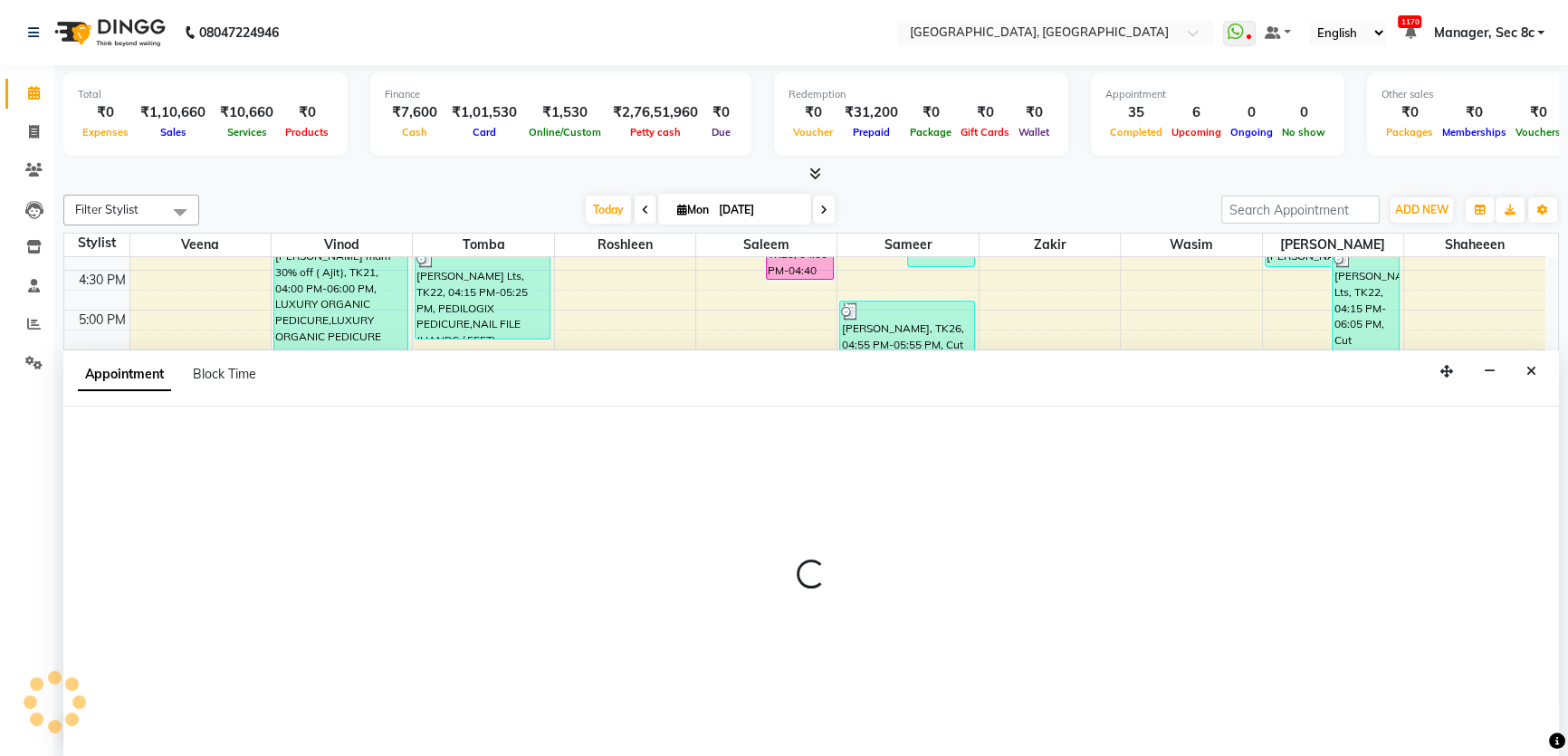
scroll to position [0, 0]
select select "25445"
select select "tentative"
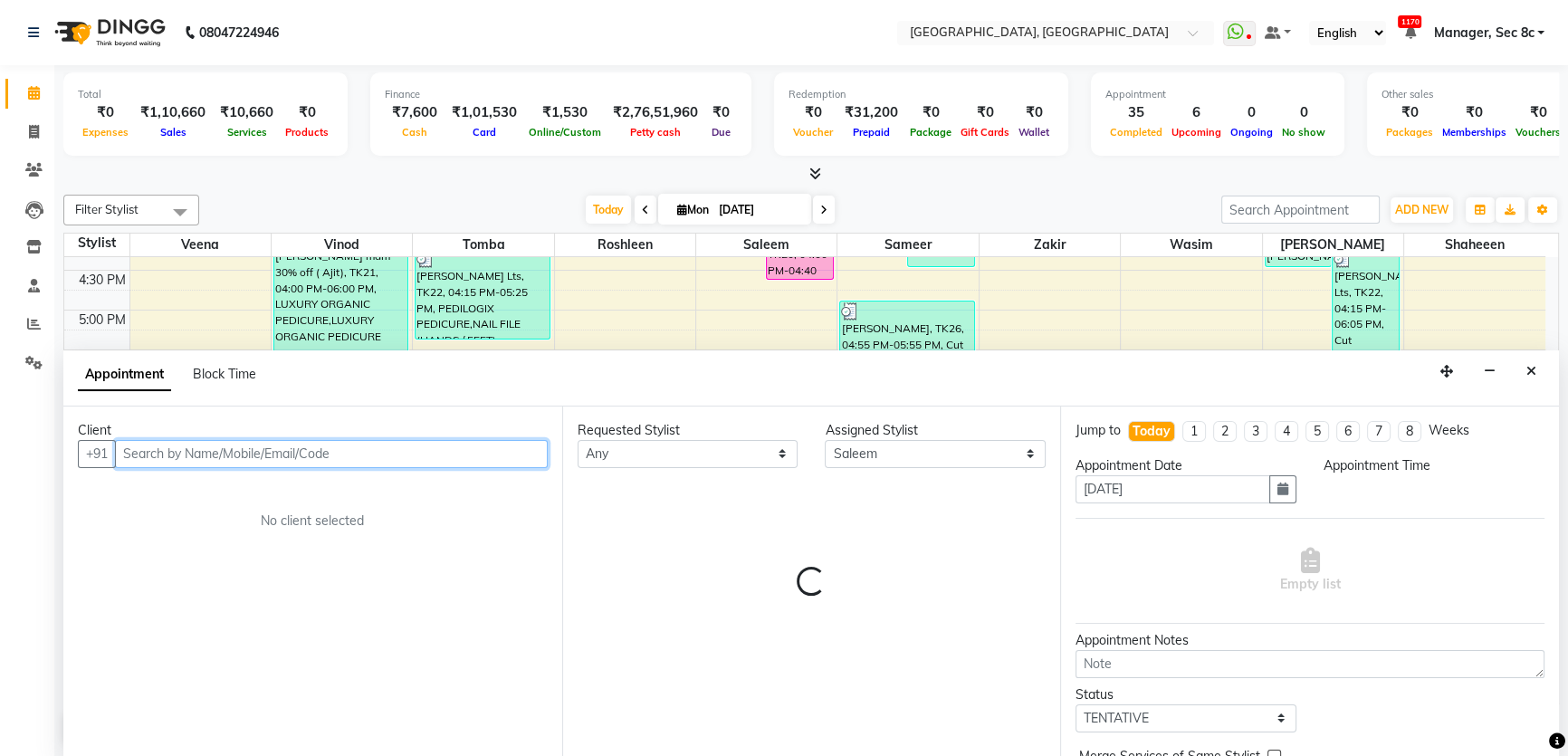
select select "1125"
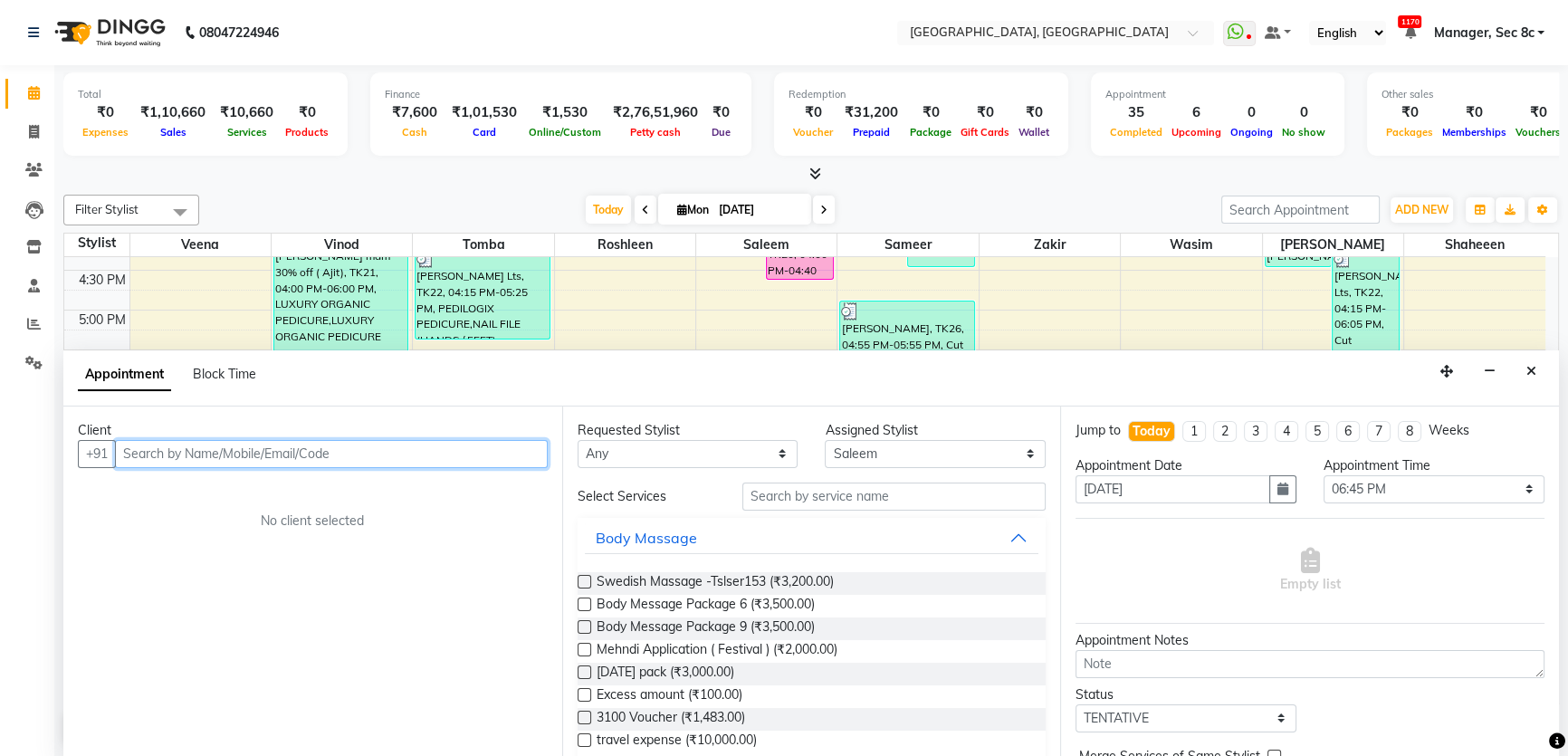
click at [222, 455] on input "text" at bounding box center [331, 454] width 432 height 28
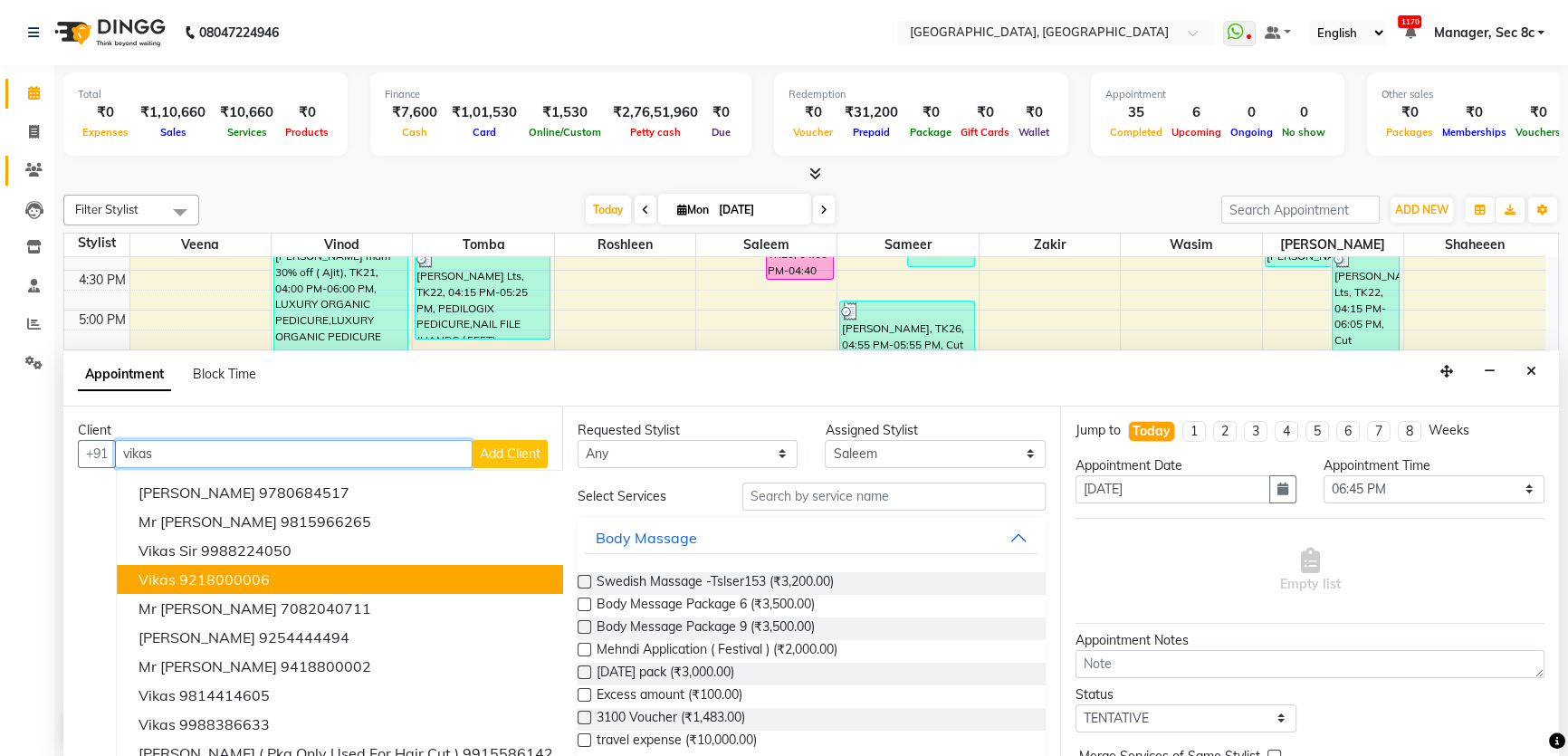
type input "vikas"
click at [19, 168] on span at bounding box center [34, 171] width 32 height 20
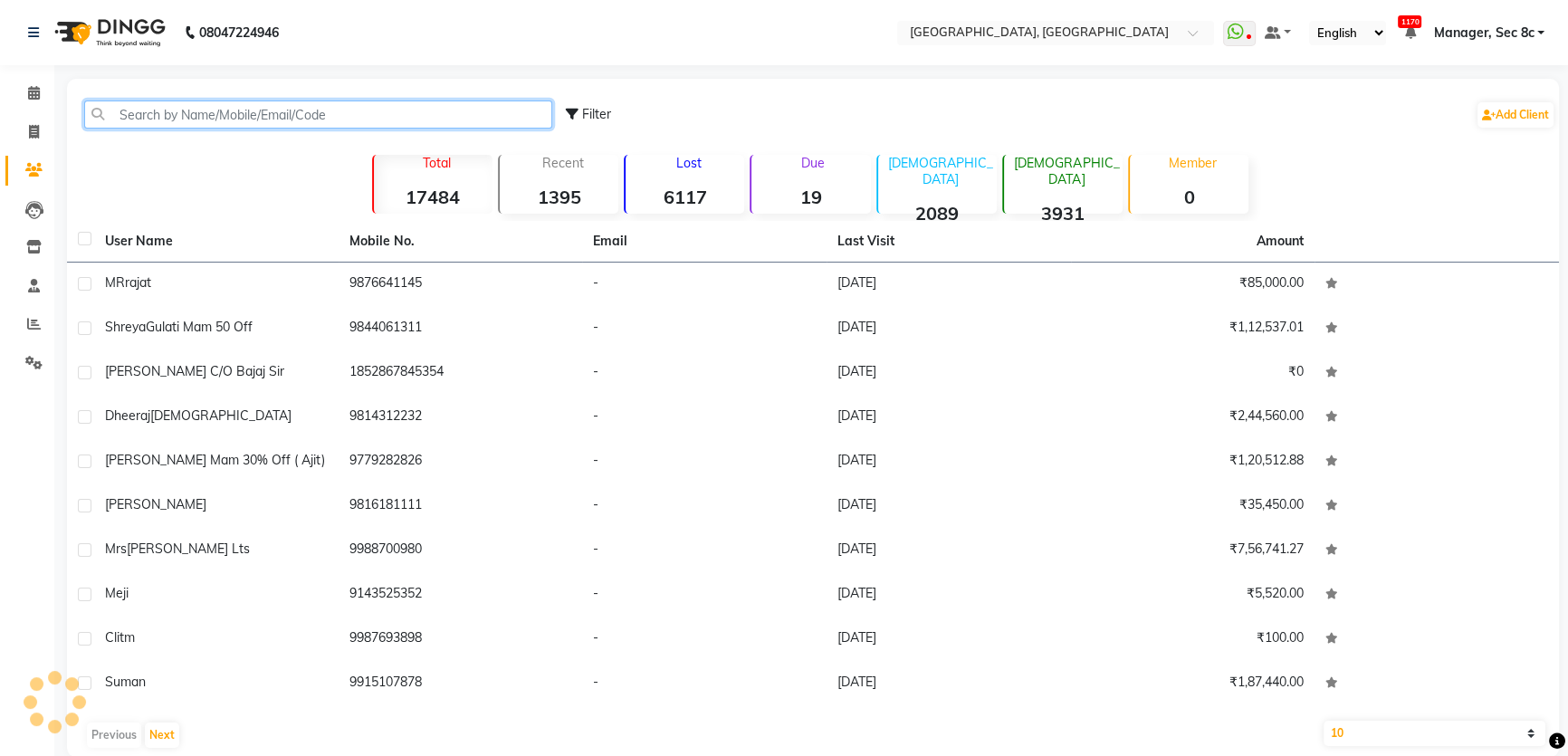
click at [242, 116] on input "text" at bounding box center [318, 114] width 468 height 28
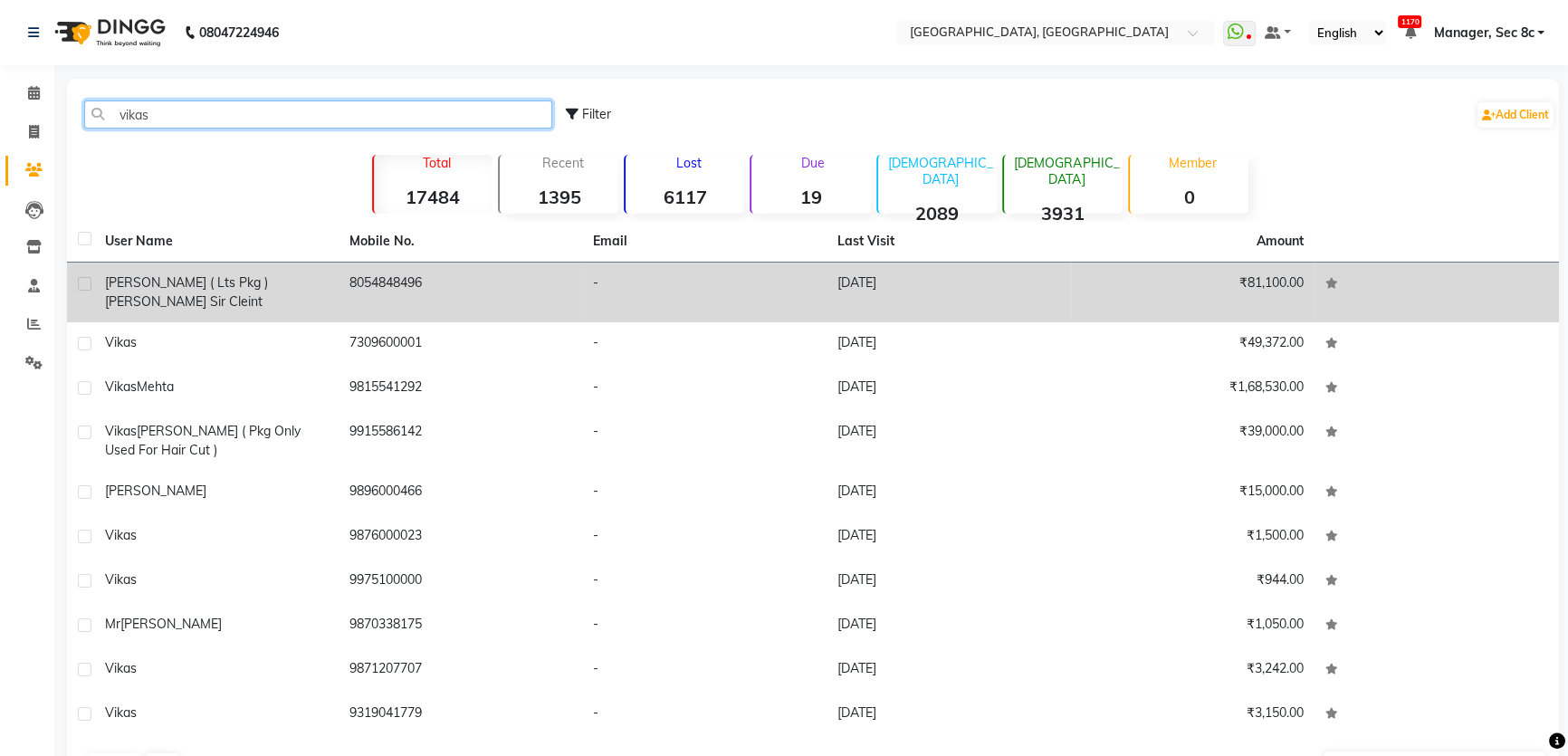
type input "vikas"
click at [326, 279] on div "[PERSON_NAME] ( Lts pkg ) [PERSON_NAME] sir cleint" at bounding box center [216, 292] width 223 height 38
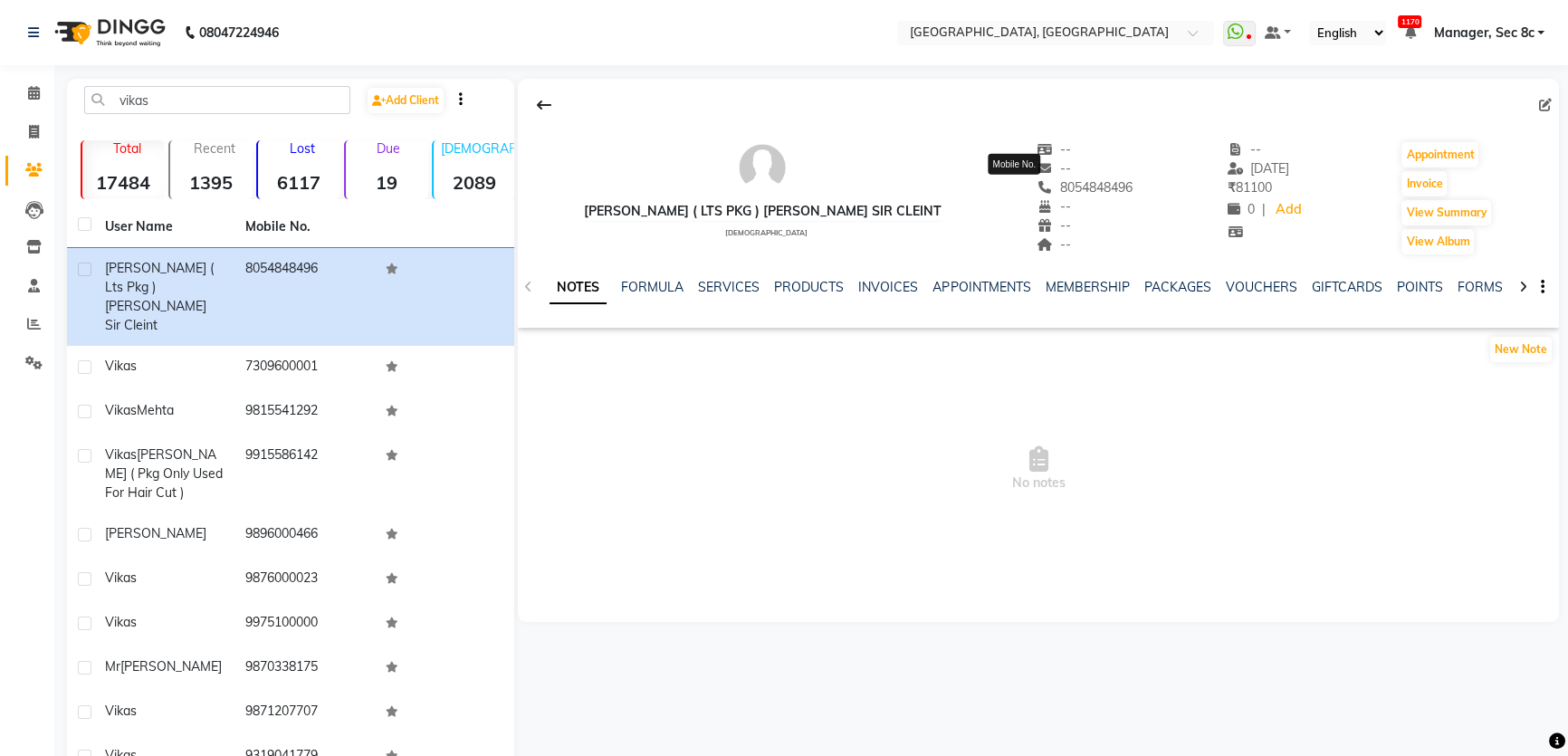
click at [1036, 185] on span "8054848496" at bounding box center [1084, 187] width 96 height 17
copy span "8054848496"
click at [20, 123] on span at bounding box center [34, 133] width 32 height 20
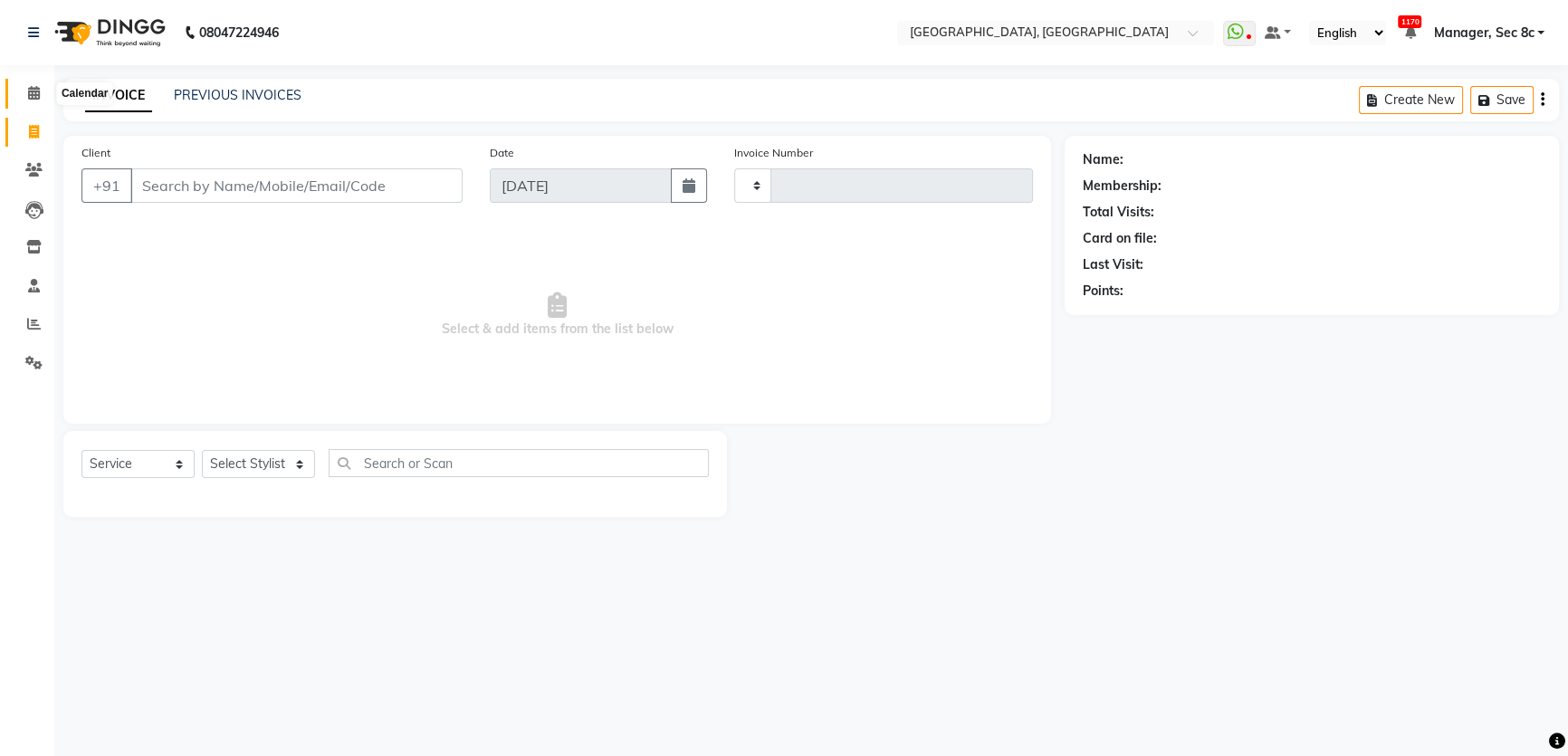
click at [25, 91] on span at bounding box center [34, 94] width 32 height 20
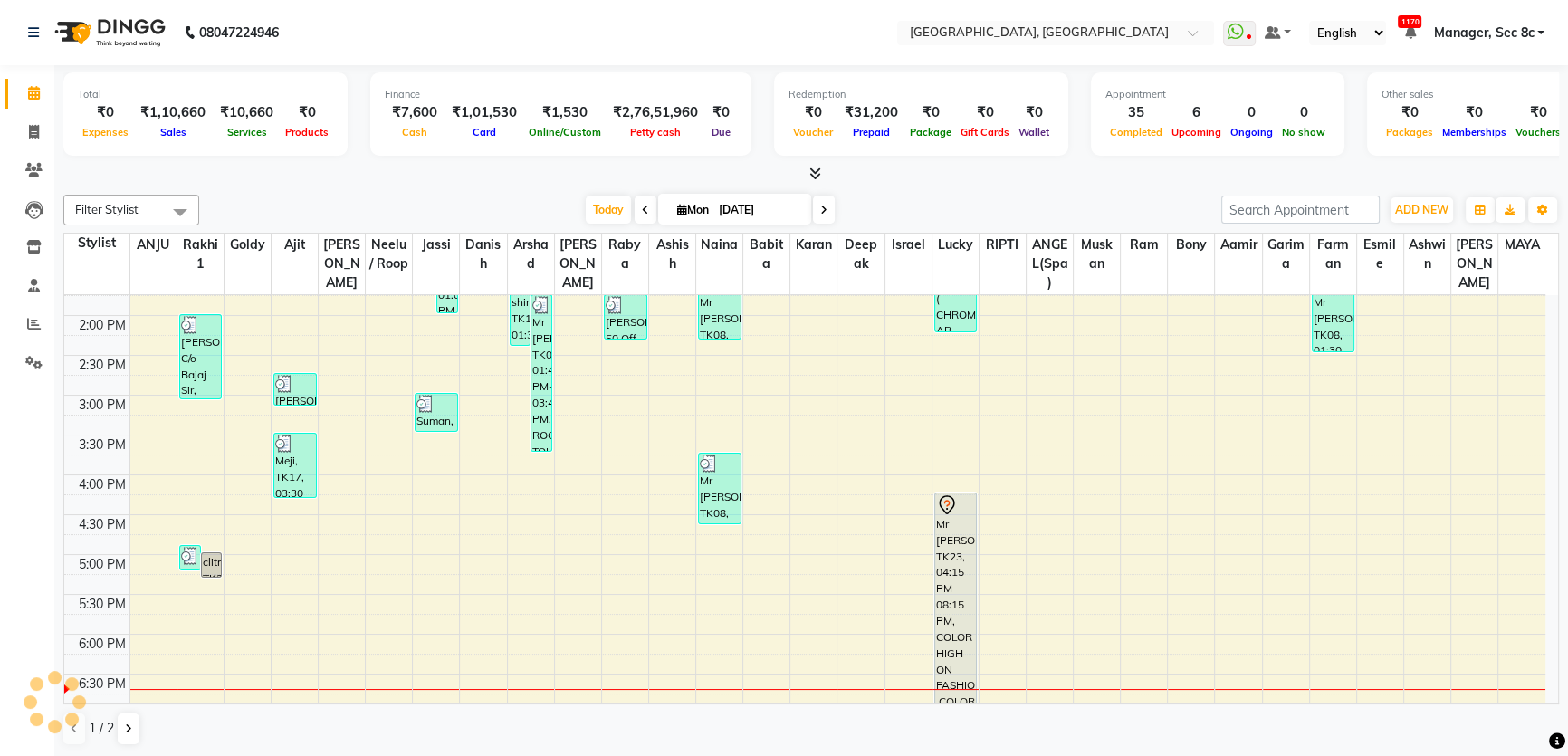
scroll to position [658, 0]
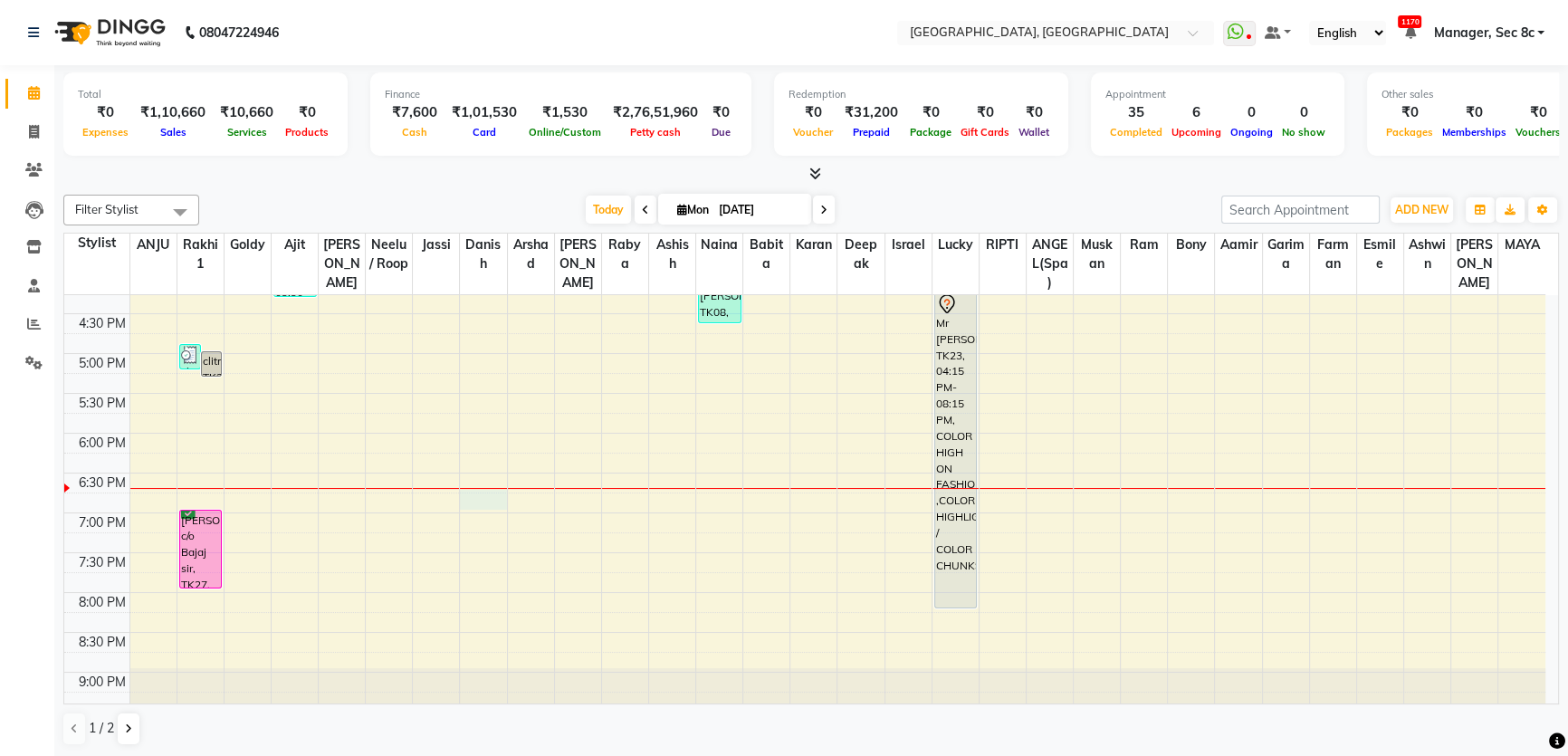
click at [470, 494] on div "8:00 AM 8:30 AM 9:00 AM 9:30 AM 10:00 AM 10:30 AM 11:00 AM 11:30 AM 12:00 PM 12…" at bounding box center [804, 194] width 1481 height 1114
select select "25448"
select select "1125"
select select "tentative"
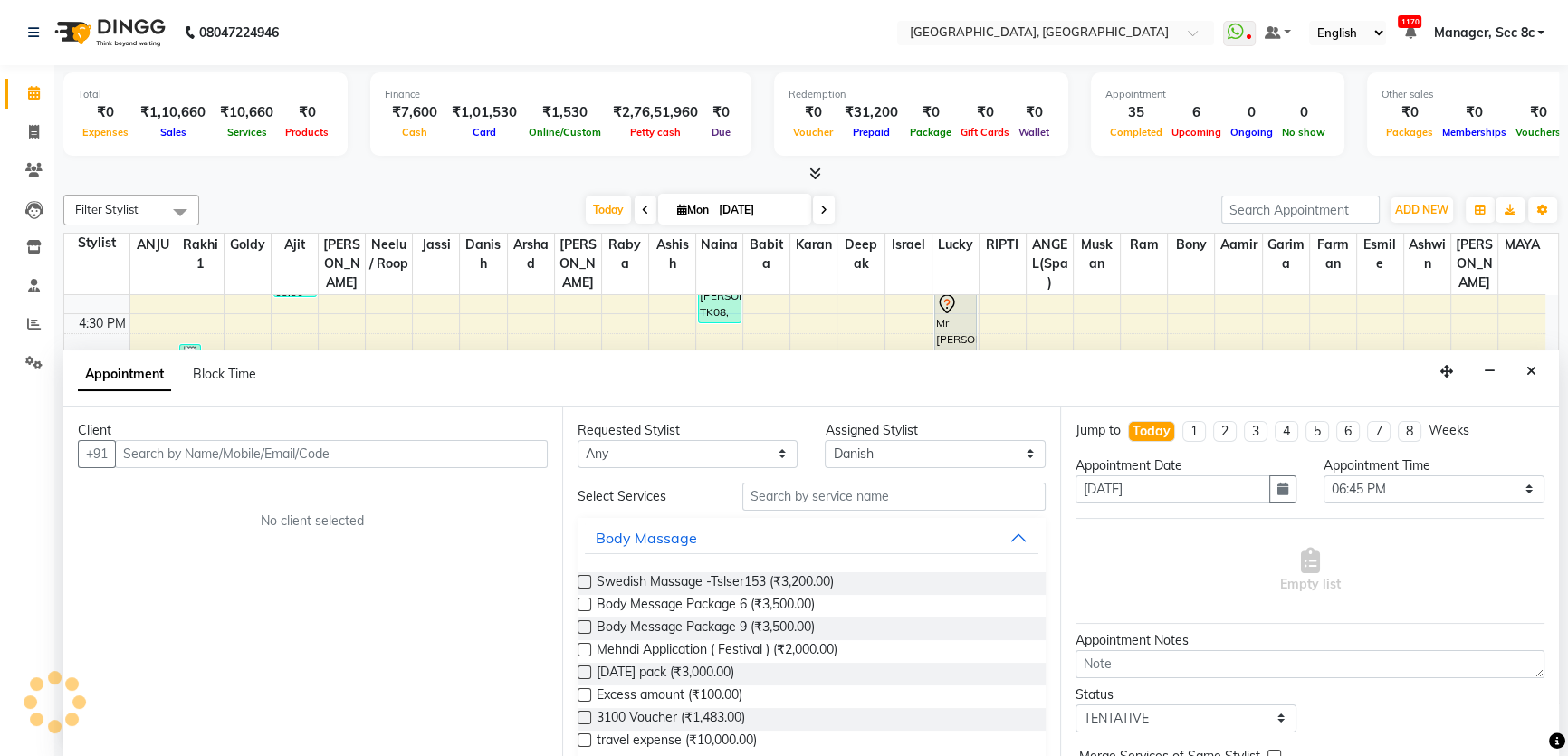
scroll to position [0, 0]
click at [407, 458] on input "text" at bounding box center [331, 454] width 432 height 28
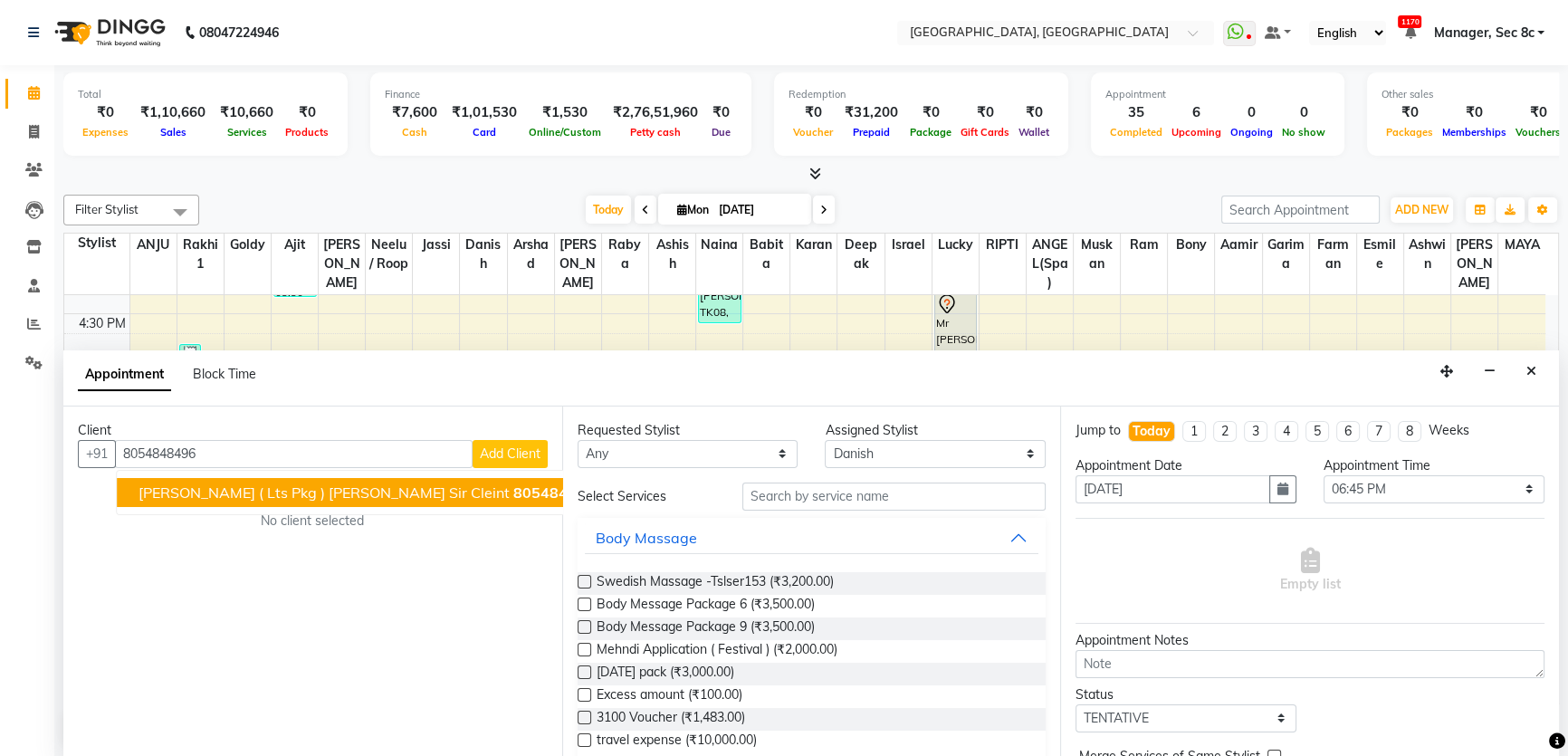
click at [290, 483] on span "[PERSON_NAME] ( Lts pkg ) [PERSON_NAME] sir cleint" at bounding box center [324, 493] width 371 height 19
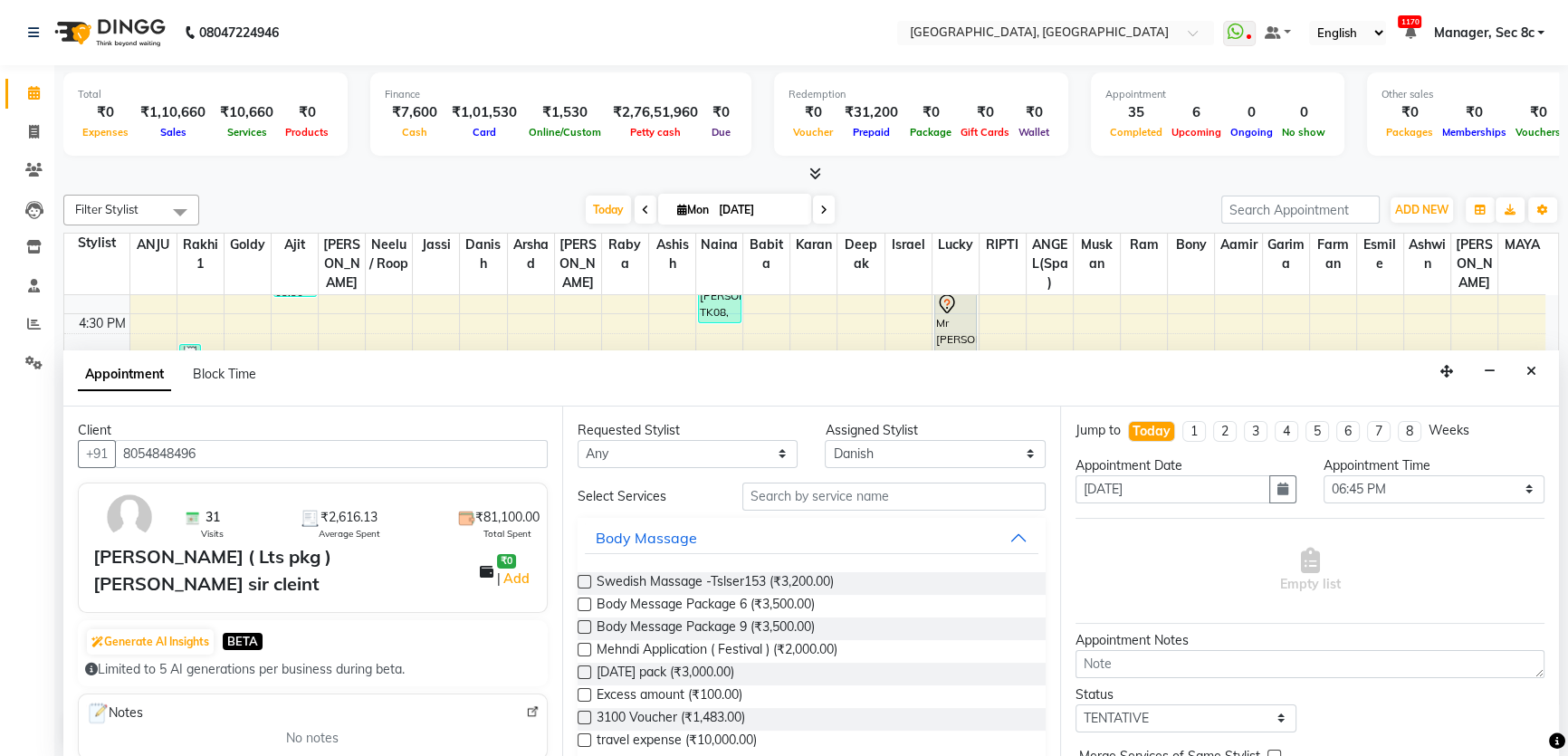
type input "8054848496"
click at [941, 445] on select "Select [PERSON_NAME](Spa) [PERSON_NAME] [PERSON_NAME] [PERSON_NAME] [PERSON_NAM…" at bounding box center [935, 454] width 221 height 28
select select "65627"
click at [825, 440] on select "Select [PERSON_NAME](Spa) [PERSON_NAME] [PERSON_NAME] [PERSON_NAME] [PERSON_NAM…" at bounding box center [935, 454] width 221 height 28
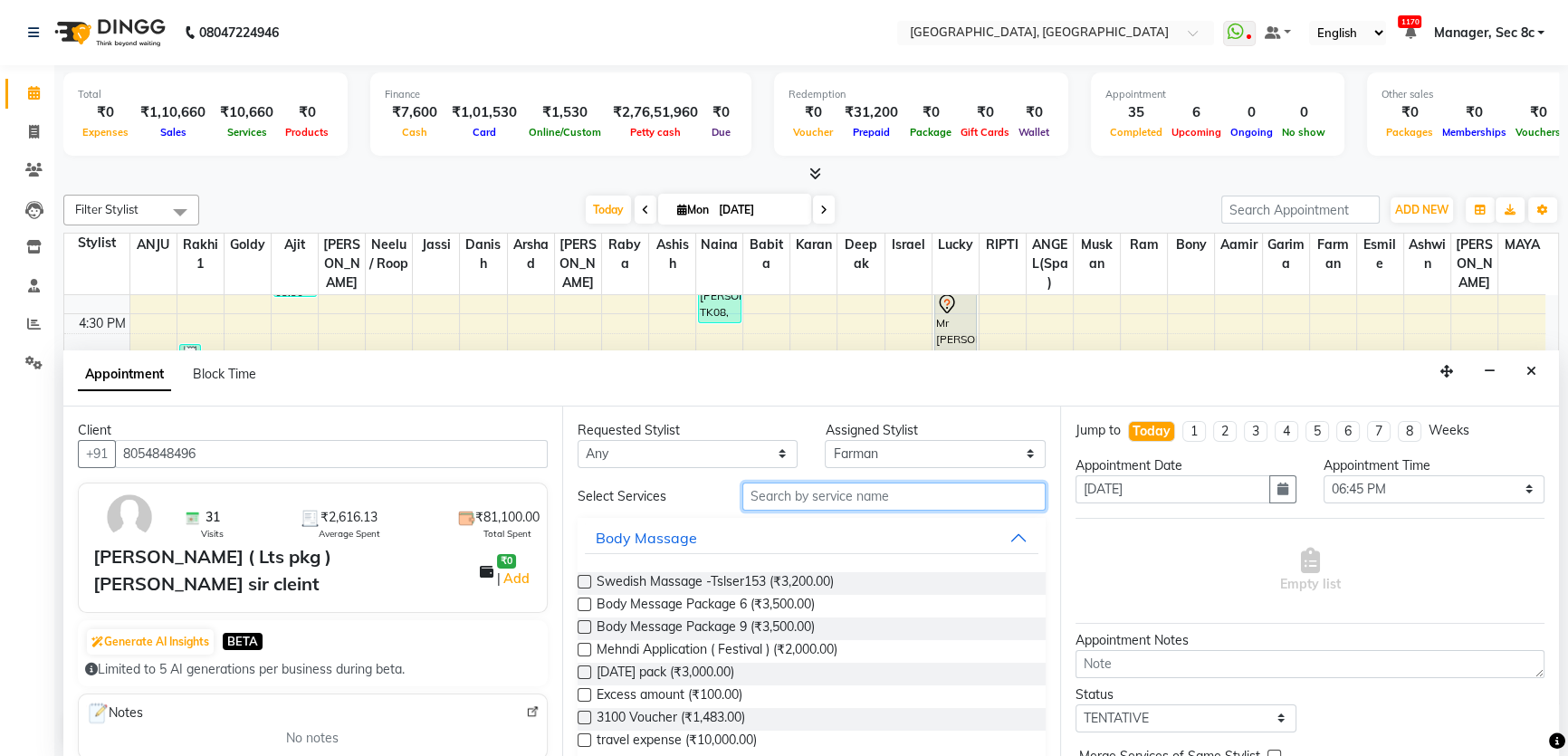
click at [810, 504] on input "text" at bounding box center [893, 496] width 303 height 28
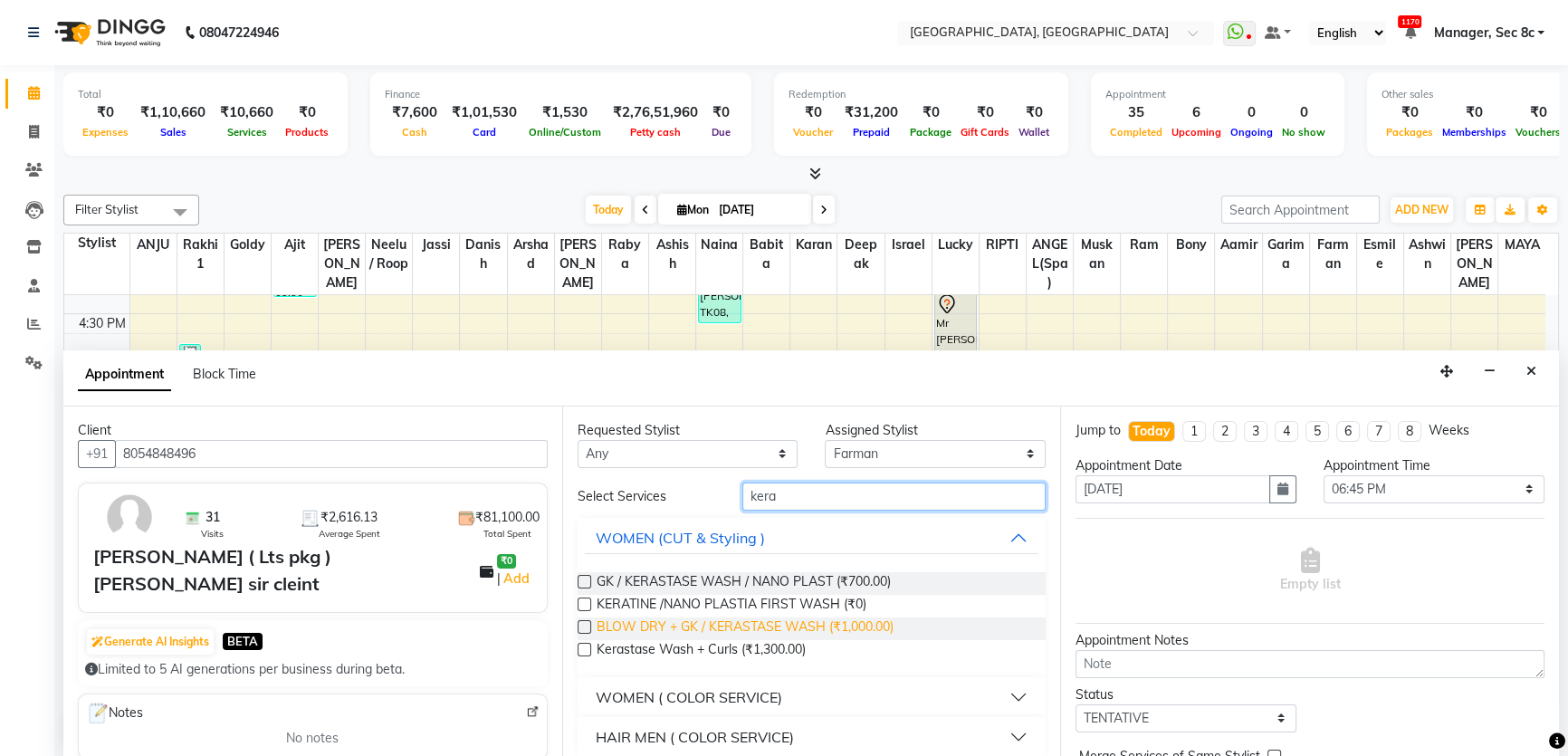
type input "kera"
drag, startPoint x: 649, startPoint y: 616, endPoint x: 738, endPoint y: 623, distance: 89.3
click at [653, 618] on span "BLOW DRY + GK / KERASTASE WASH (₹1,000.00)" at bounding box center [745, 628] width 297 height 22
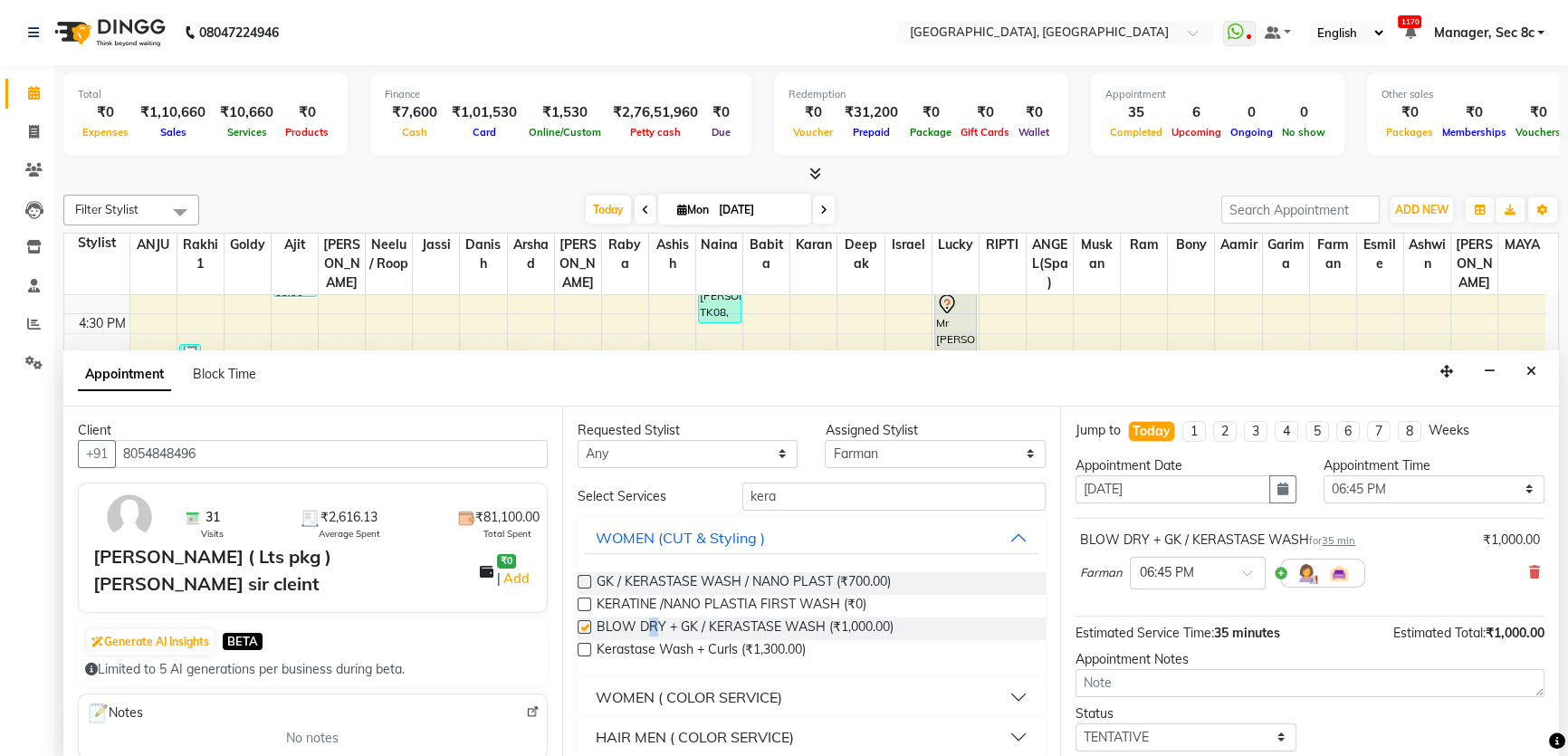
checkbox input "false"
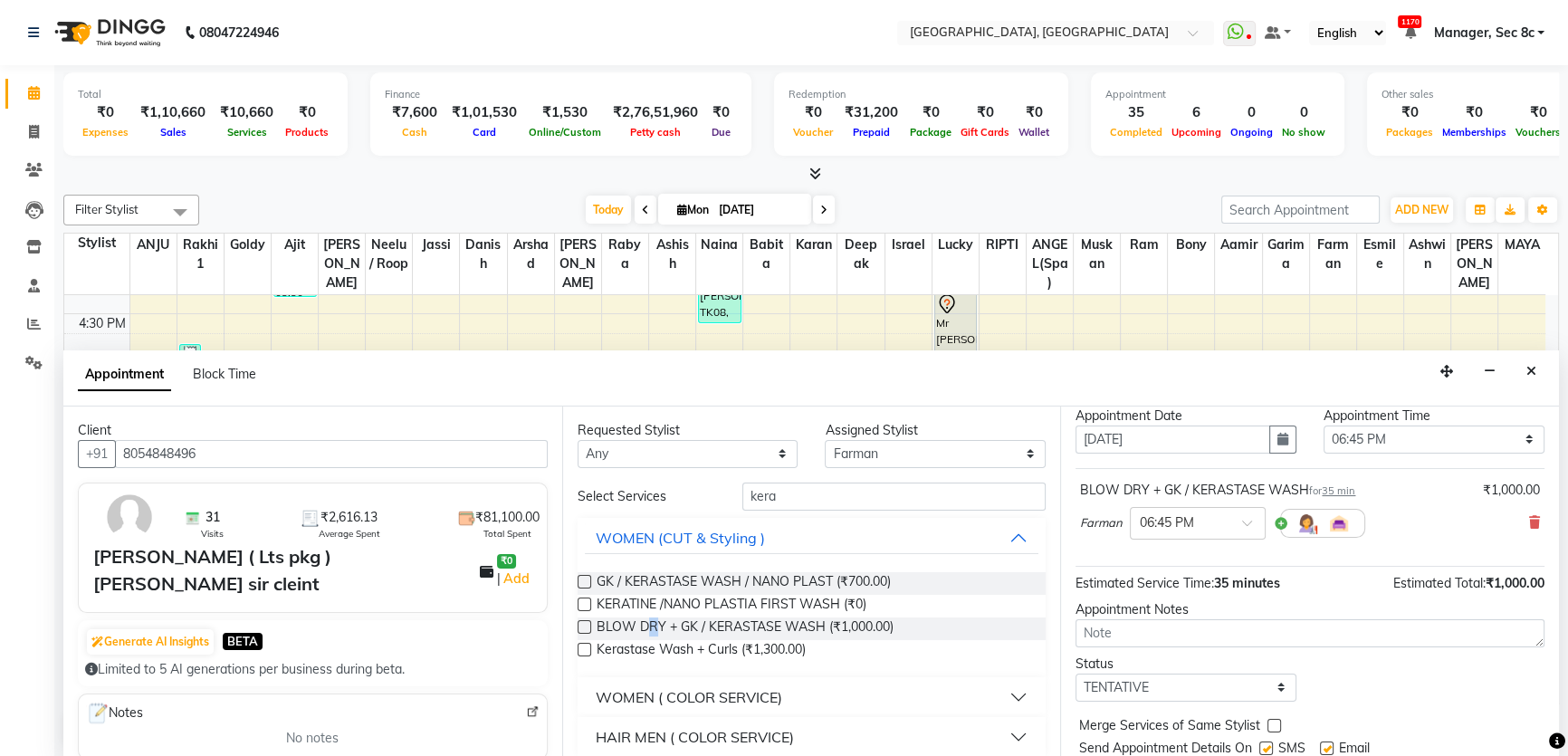
scroll to position [107, 0]
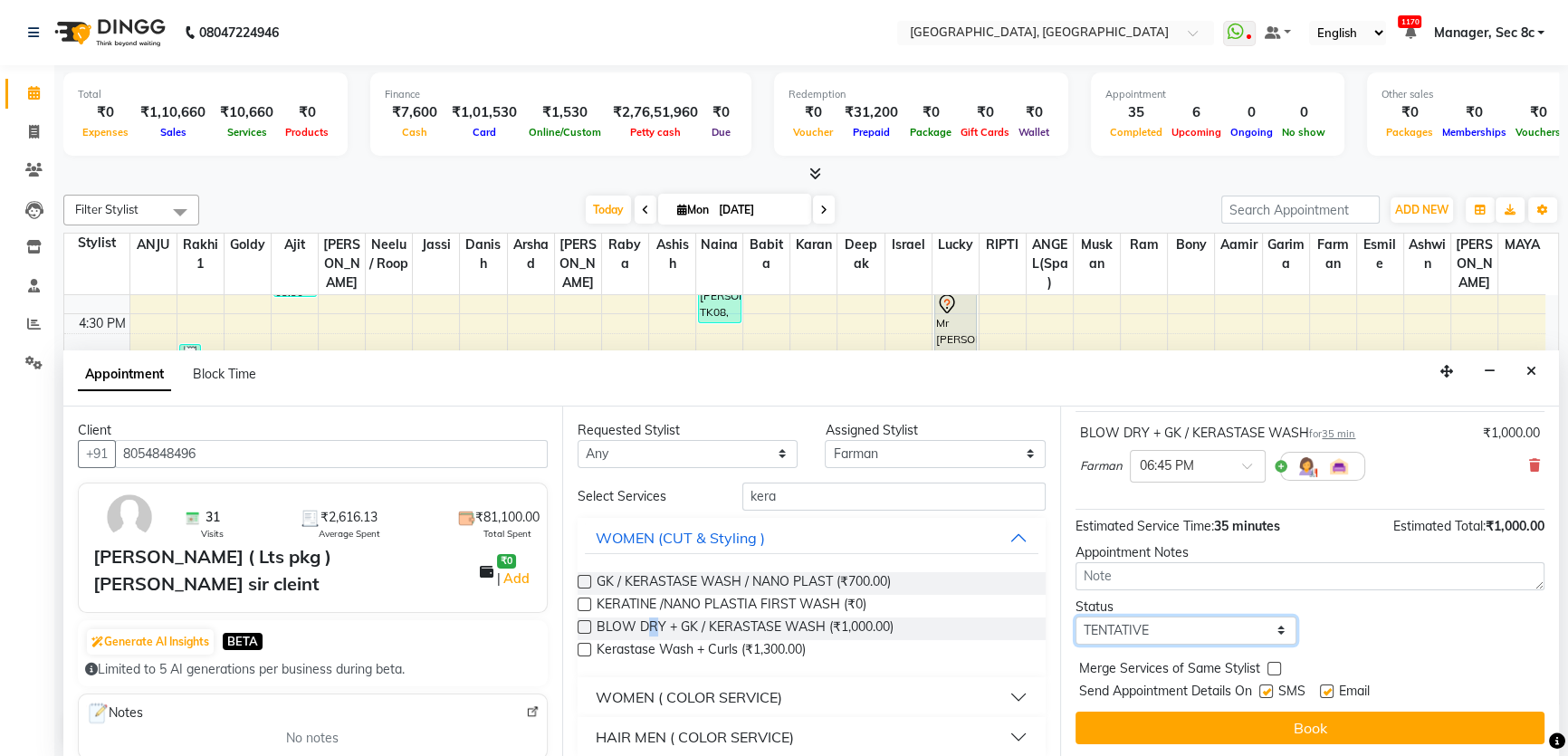
click at [1172, 634] on select "Select TENTATIVE CONFIRM CHECK-IN UPCOMING" at bounding box center [1186, 630] width 221 height 28
select select "confirm booking"
click at [1075, 616] on select "Select TENTATIVE CONFIRM CHECK-IN UPCOMING" at bounding box center [1186, 630] width 221 height 28
click at [1279, 665] on div "Merge Services of Same Stylist" at bounding box center [1309, 670] width 469 height 22
click at [1273, 661] on label at bounding box center [1274, 668] width 14 height 14
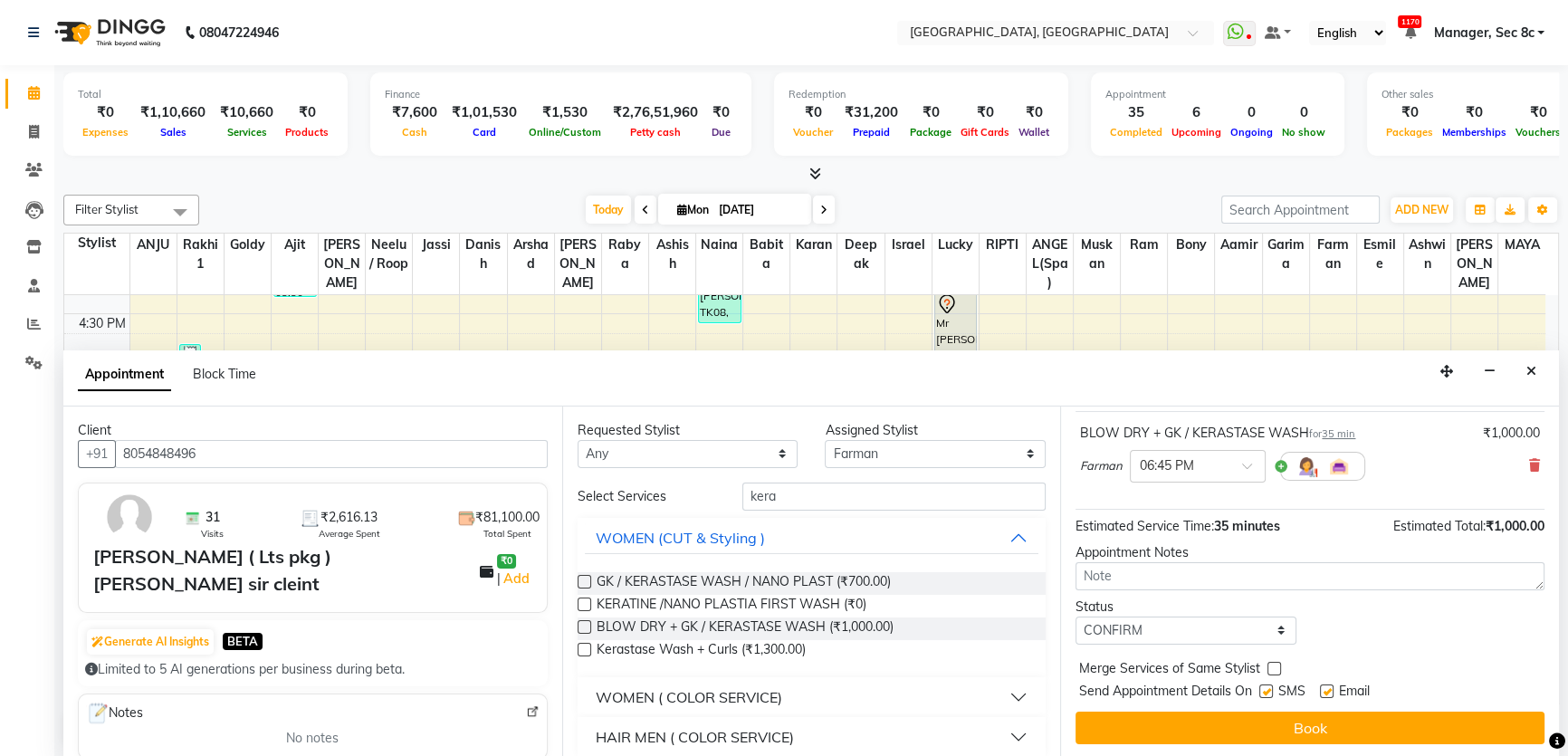
click at [1273, 664] on input "checkbox" at bounding box center [1273, 670] width 12 height 12
checkbox input "true"
click at [1262, 682] on div "SMS" at bounding box center [1289, 693] width 60 height 22
click at [1270, 690] on label at bounding box center [1266, 690] width 14 height 14
click at [1270, 690] on input "checkbox" at bounding box center [1265, 692] width 12 height 12
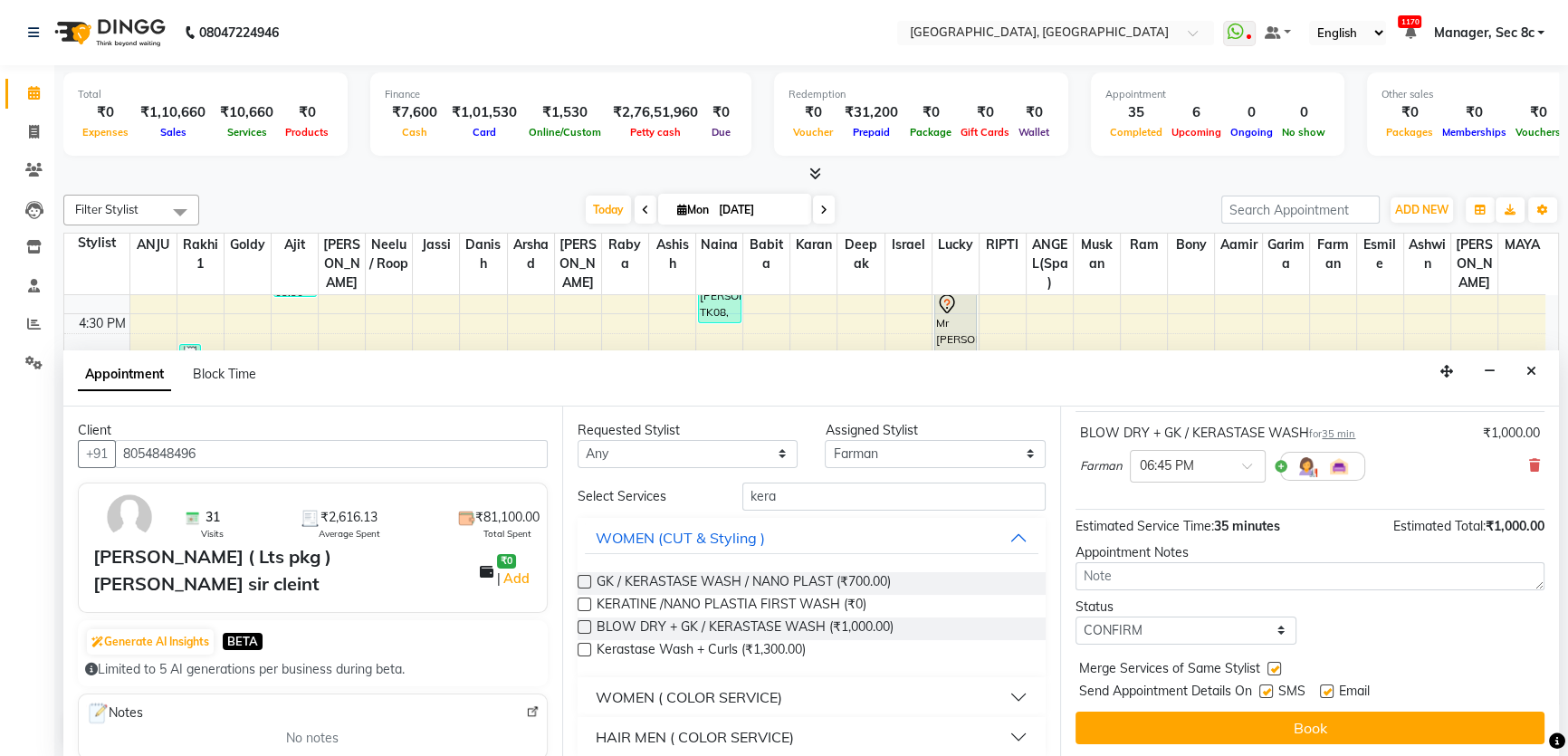
checkbox input "false"
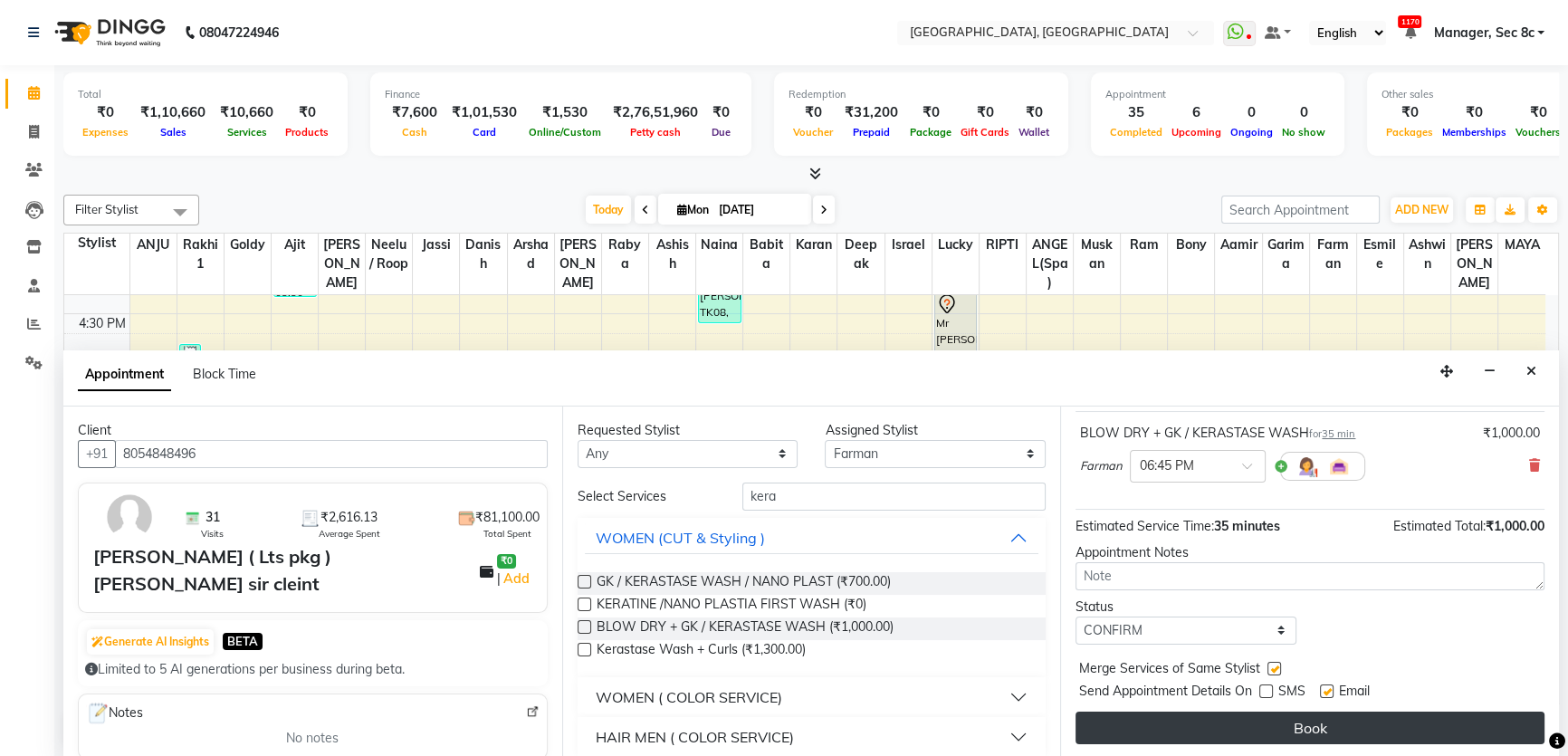
click at [1271, 721] on button "Book" at bounding box center [1309, 727] width 469 height 32
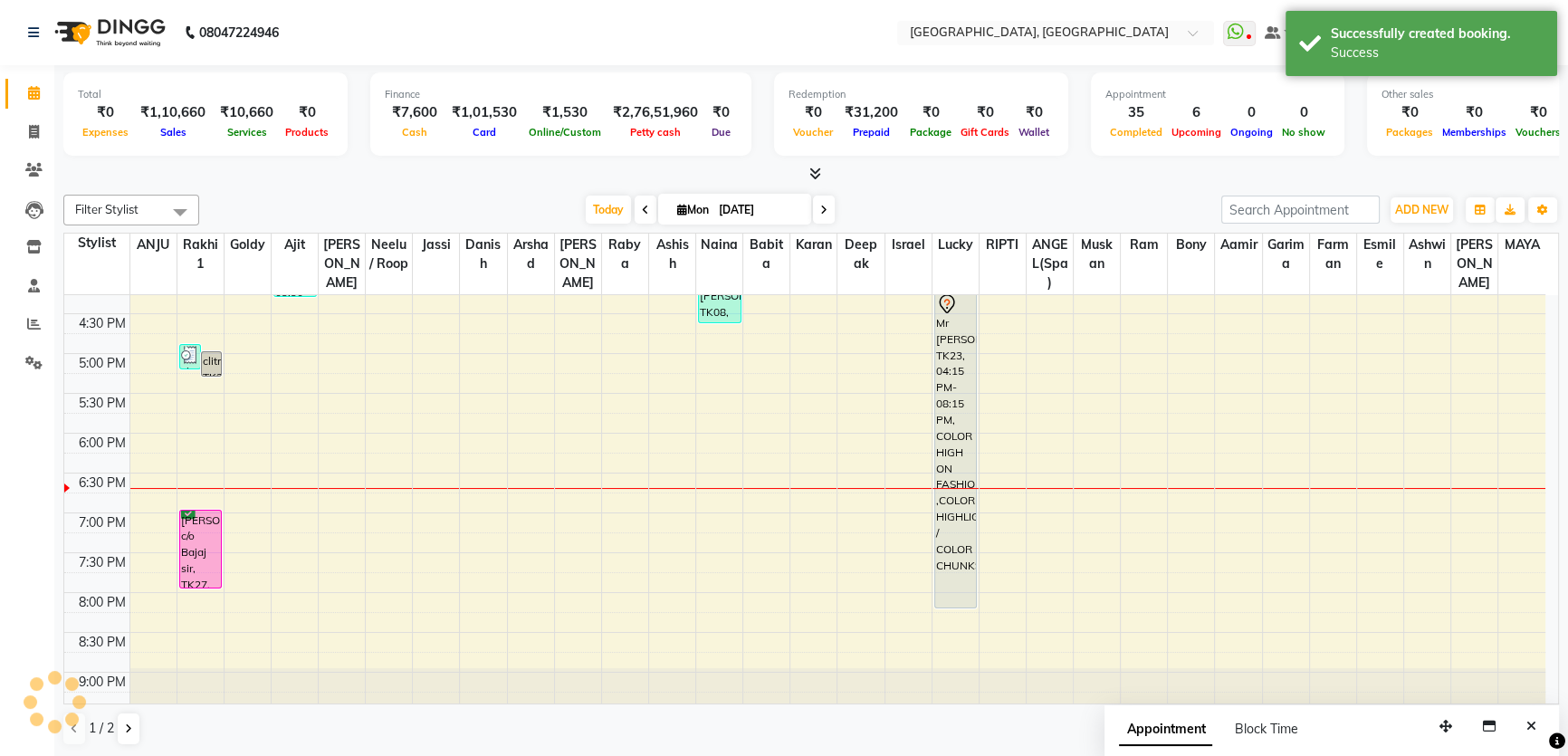
scroll to position [0, 0]
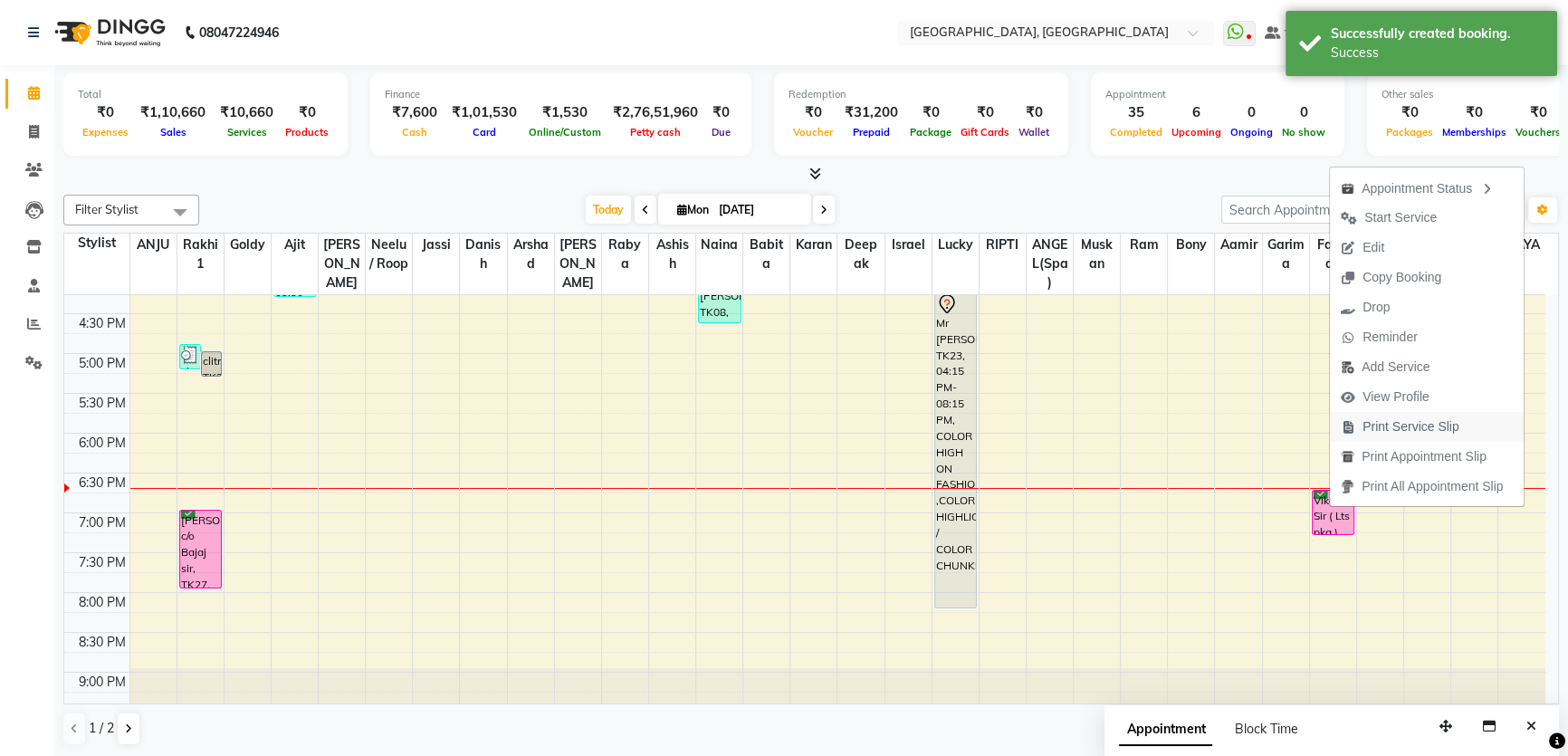
click at [1374, 433] on span "Print Service Slip" at bounding box center [1410, 427] width 96 height 19
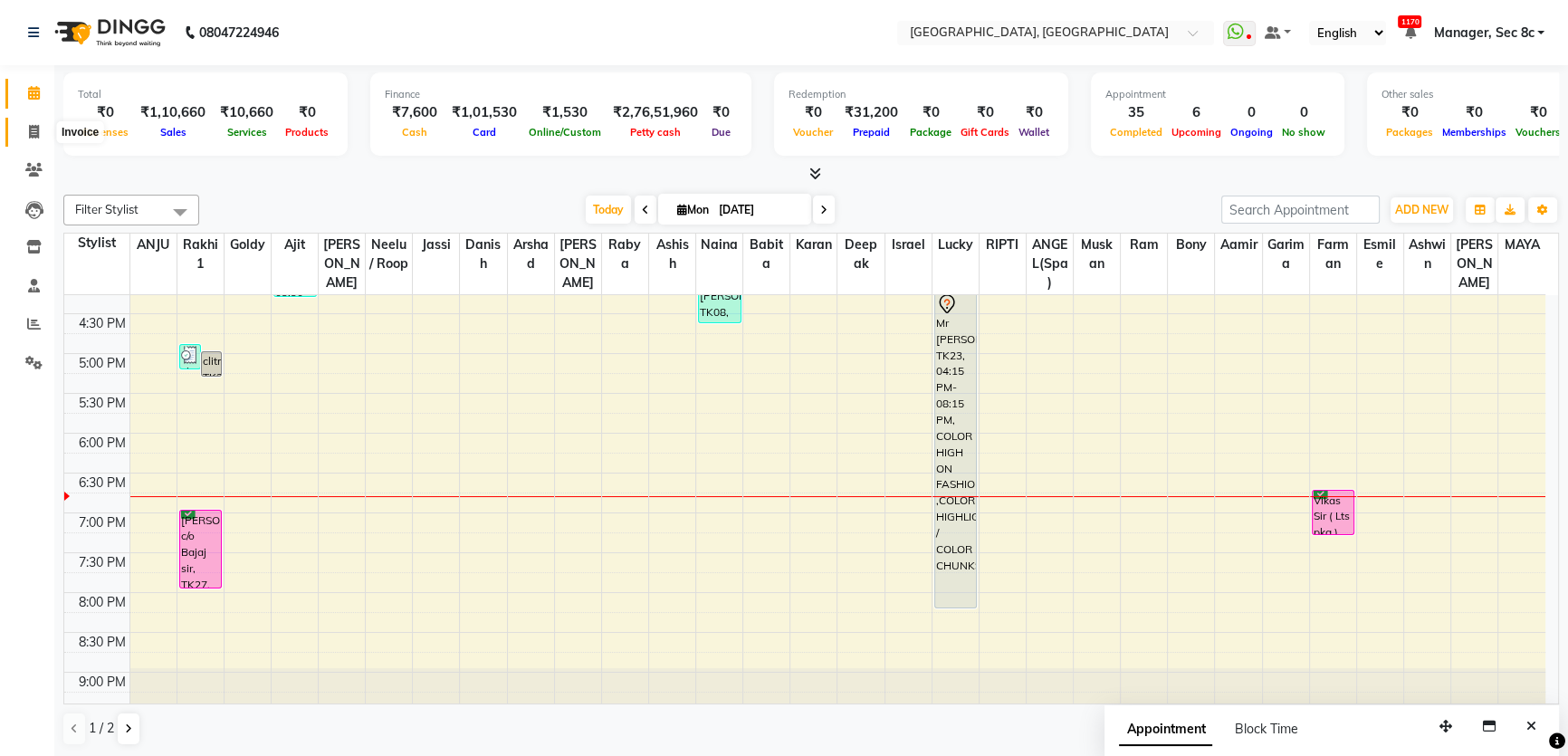
click at [25, 141] on span at bounding box center [34, 133] width 32 height 20
select select "service"
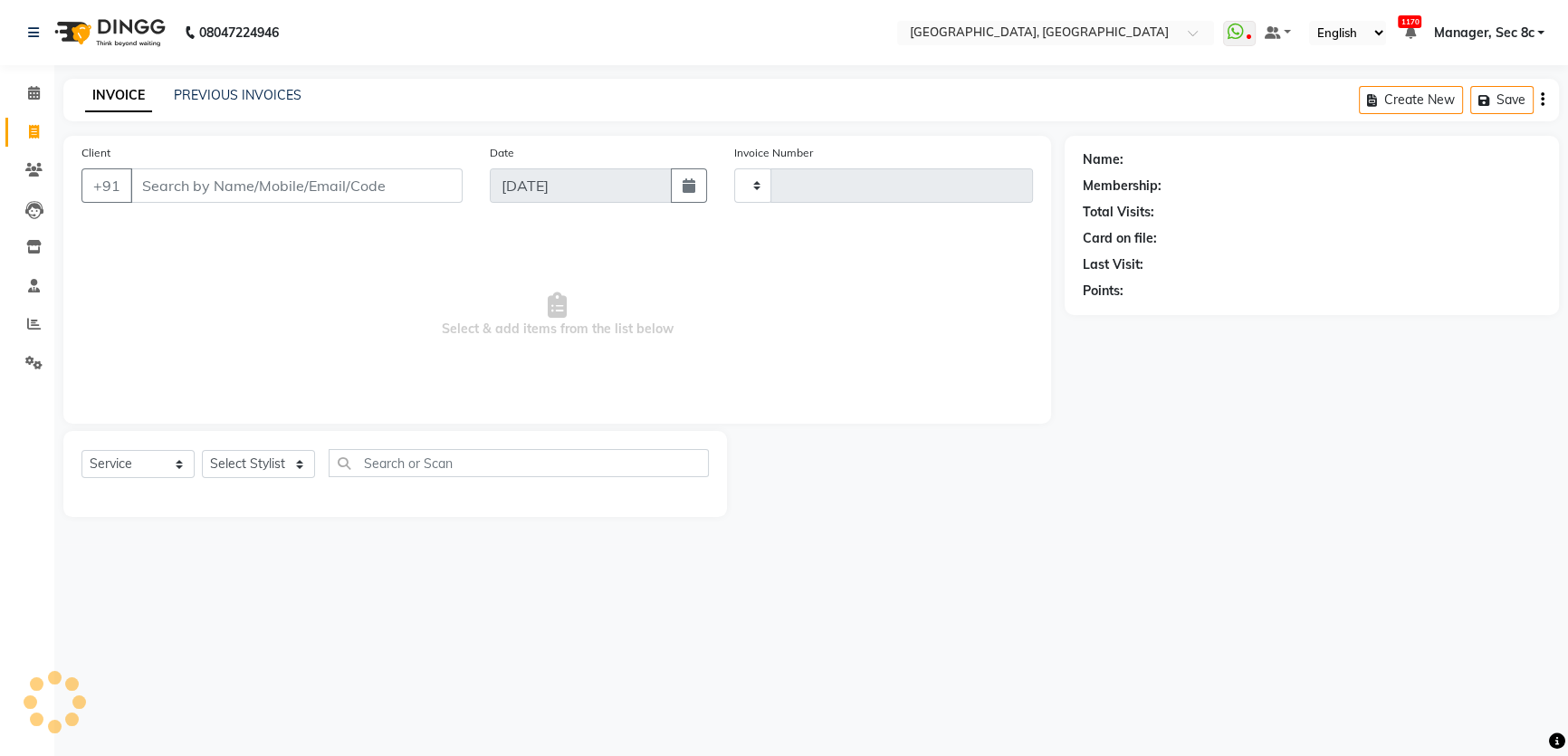
type input "7975"
select select "4281"
click at [173, 175] on input "Client" at bounding box center [297, 185] width 335 height 34
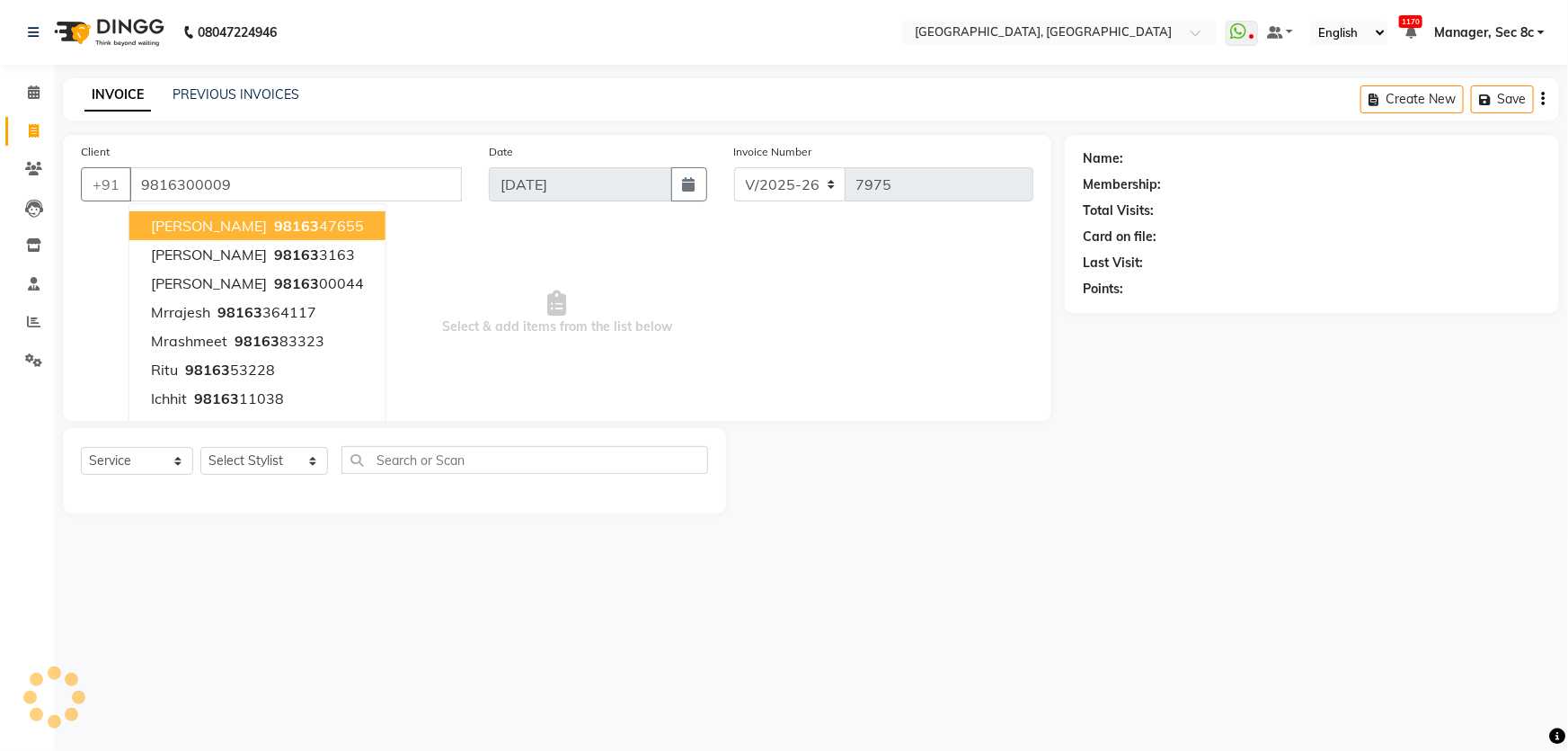
type input "9816300009"
click at [423, 224] on span "Select & add items from the list below" at bounding box center [557, 312] width 953 height 180
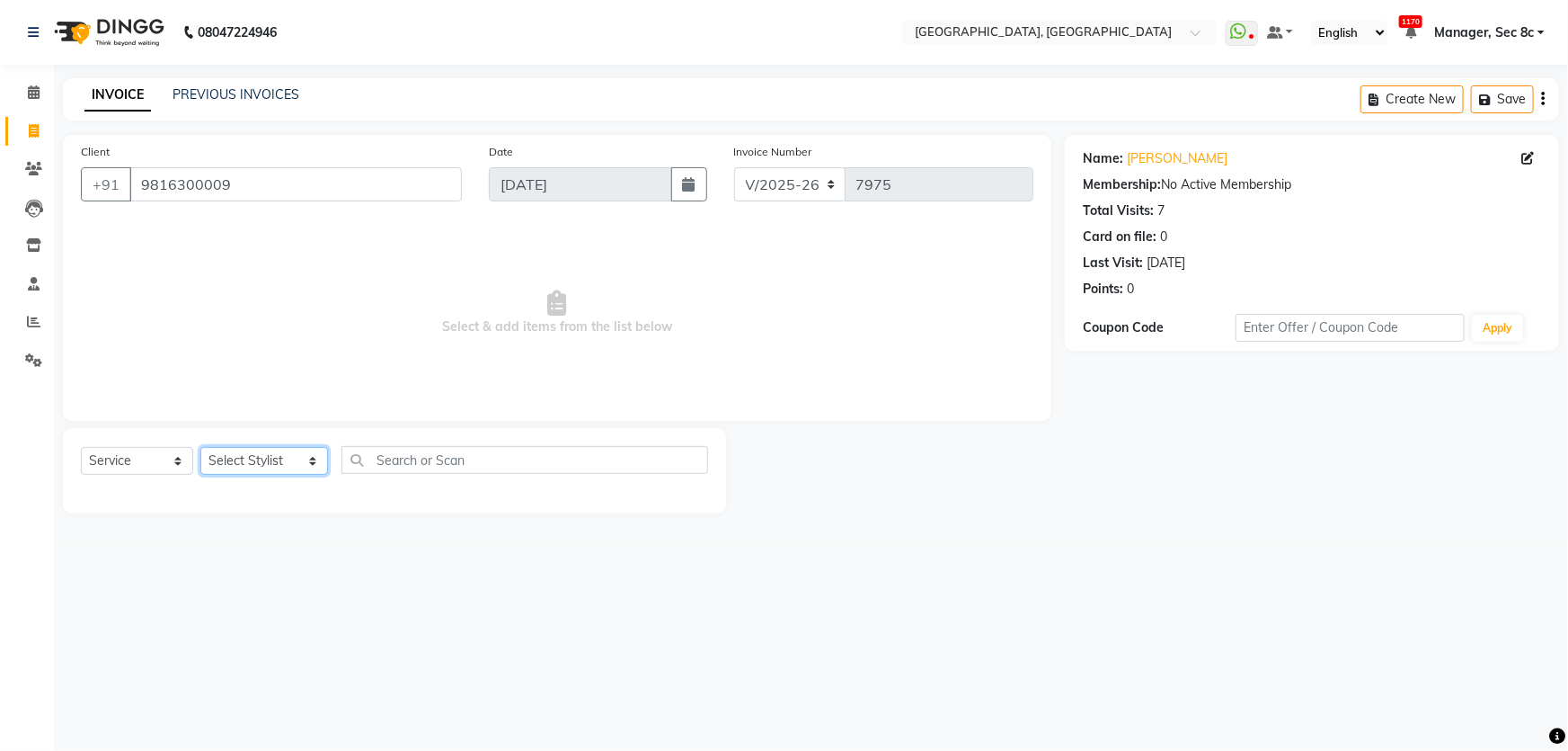
click at [284, 464] on select "Select Stylist [PERSON_NAME] [PERSON_NAME] Aditya [PERSON_NAME] [PERSON_NAME](S…" at bounding box center [264, 461] width 128 height 28
select select "25445"
click at [201, 447] on select "Select Stylist [PERSON_NAME] [PERSON_NAME] Aditya [PERSON_NAME] [PERSON_NAME](S…" at bounding box center [264, 461] width 128 height 28
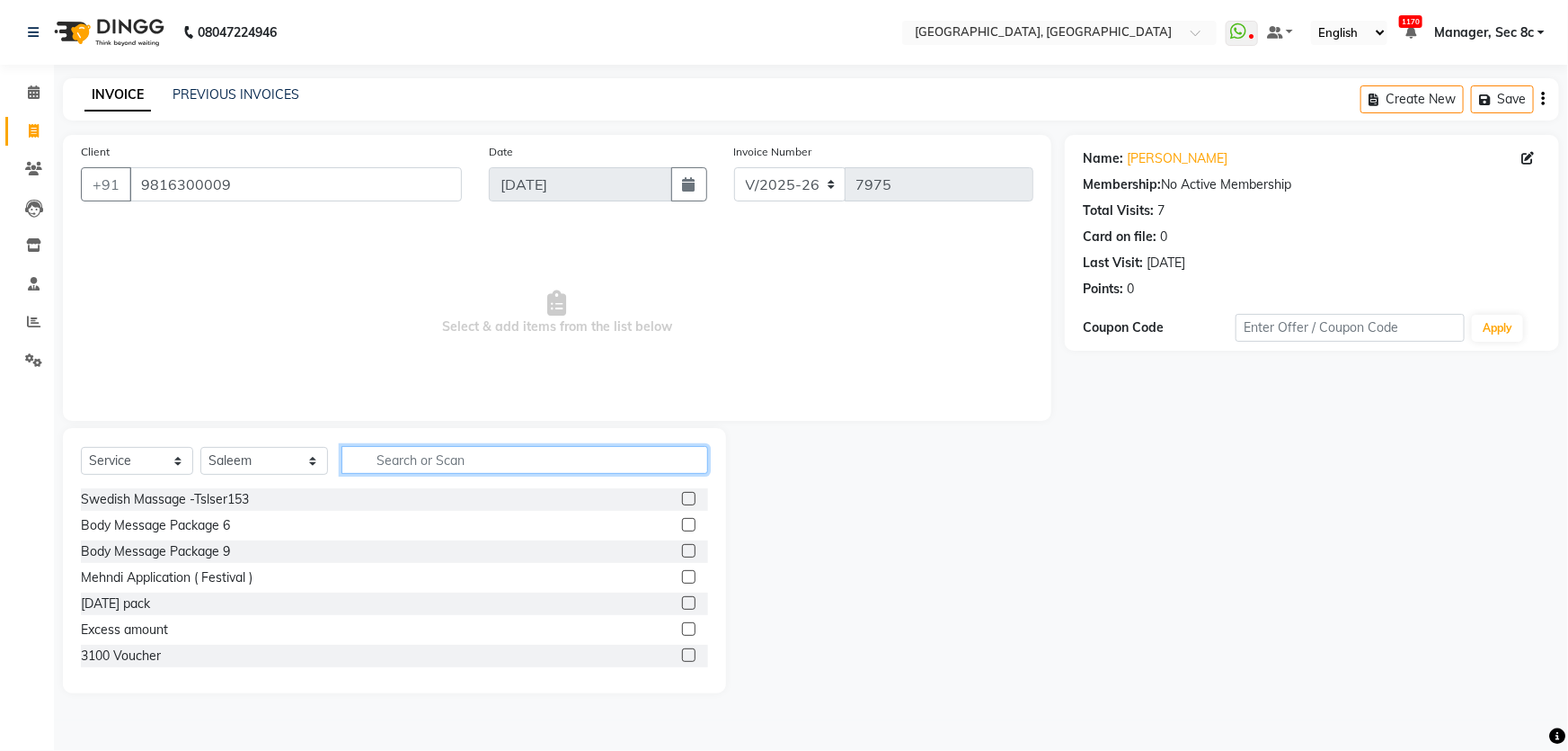
click at [460, 467] on input "text" at bounding box center [525, 460] width 367 height 28
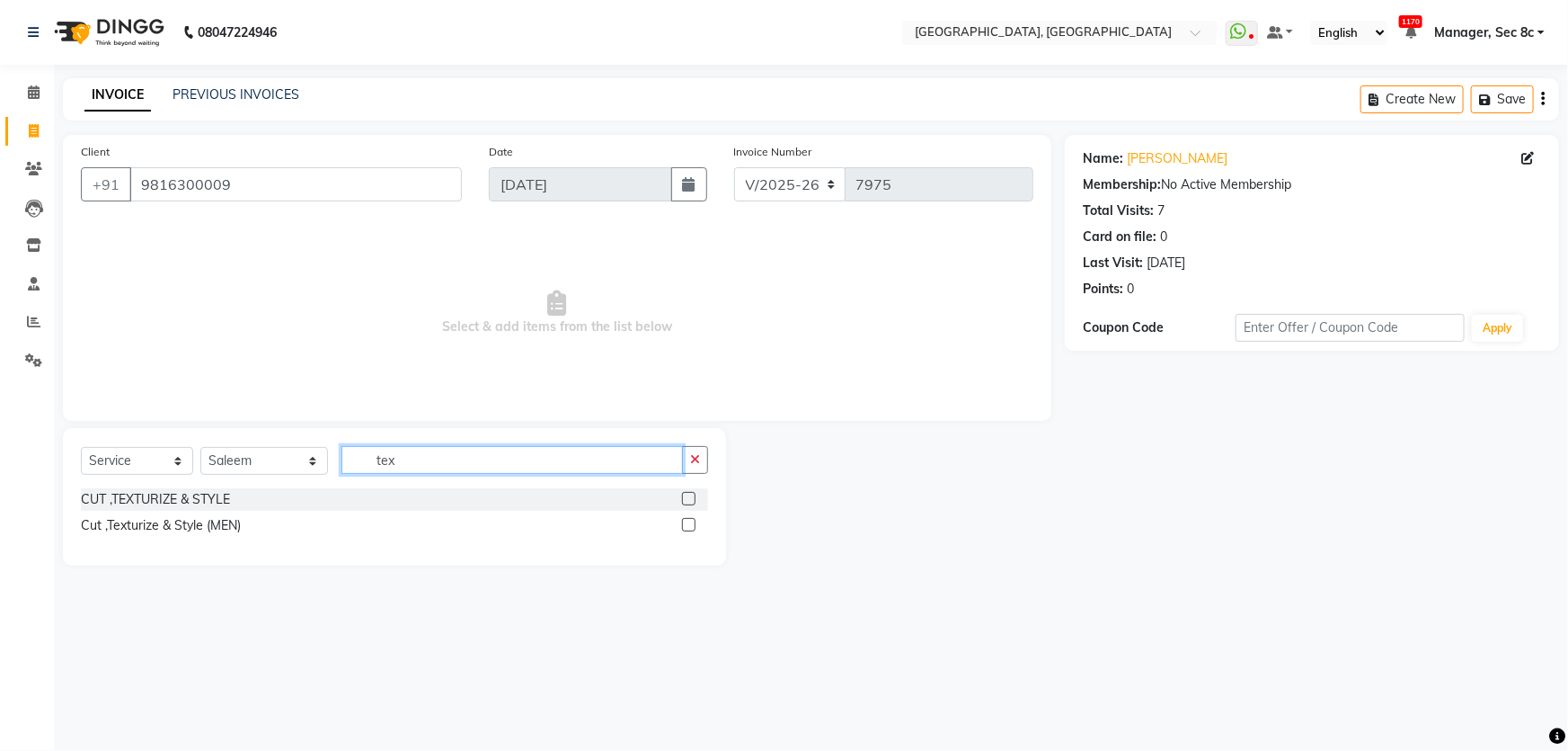
type input "tex"
click at [98, 510] on div "CUT ,TEXTURIZE & STYLE" at bounding box center [394, 499] width 627 height 22
click at [147, 531] on div "Cut ,Texturize & Style (MEN)" at bounding box center [161, 525] width 160 height 18
checkbox input "false"
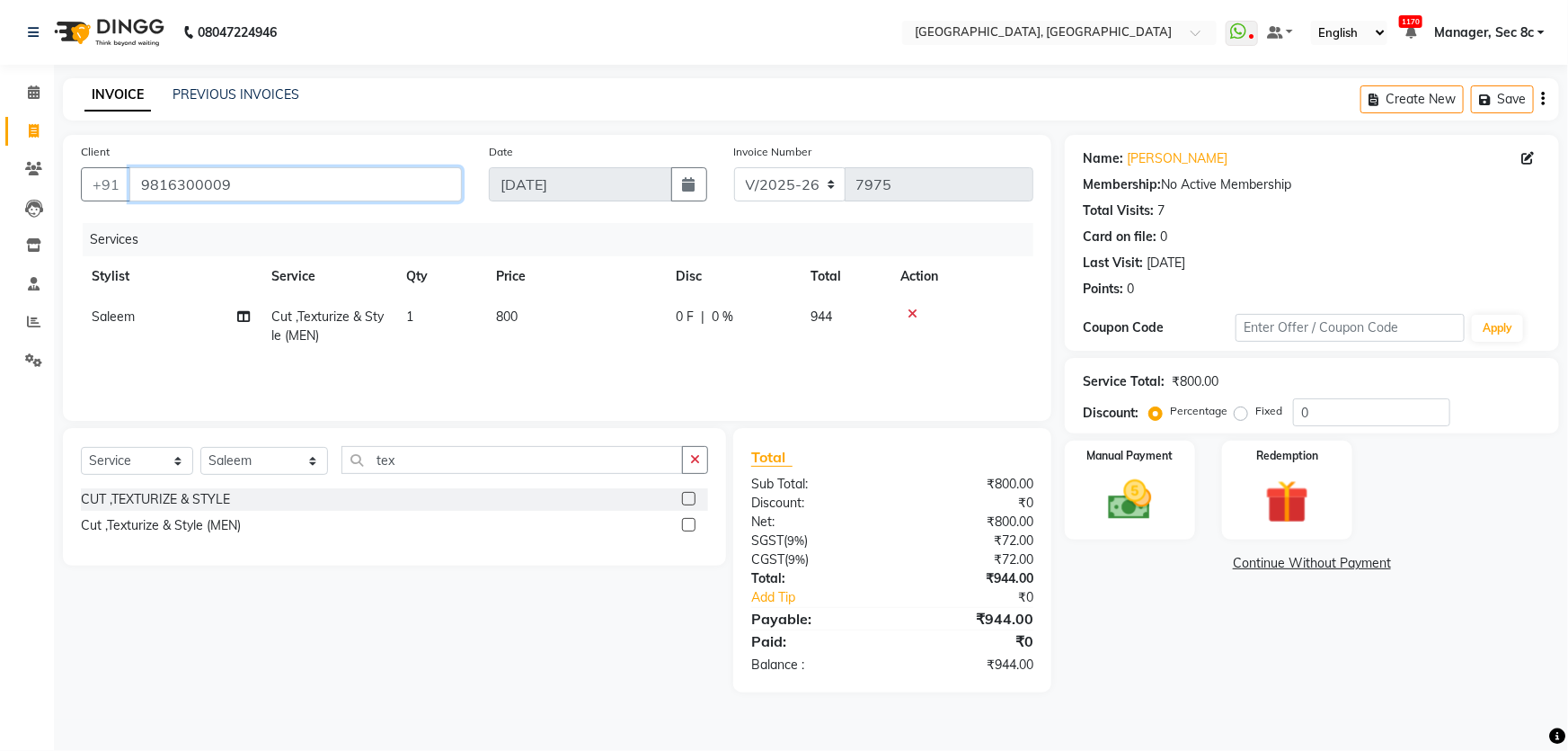
click at [287, 182] on input "9816300009" at bounding box center [295, 183] width 333 height 34
click at [1256, 412] on label "Fixed" at bounding box center [1269, 411] width 27 height 17
click at [1241, 412] on input "Fixed" at bounding box center [1245, 411] width 13 height 13
radio input "true"
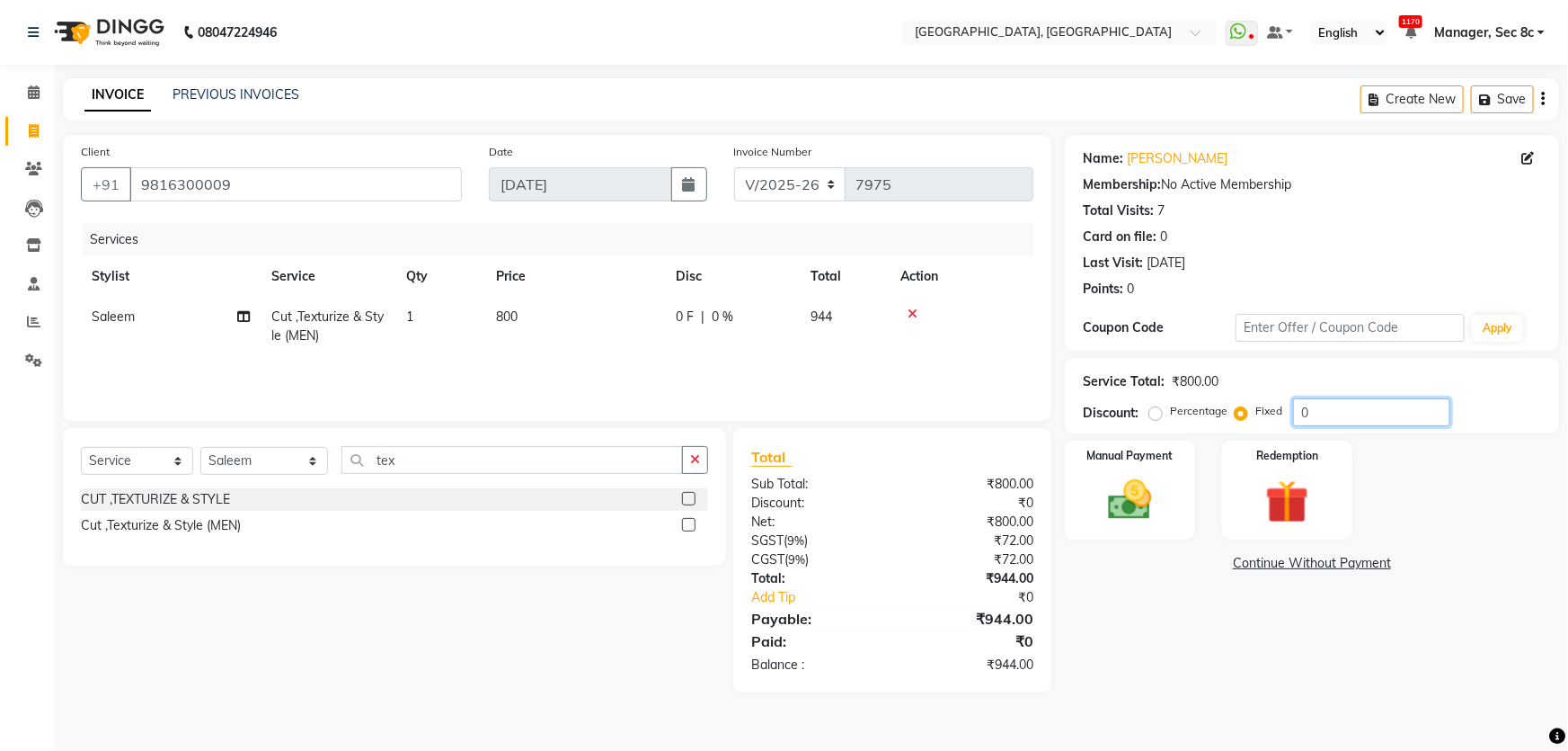
drag, startPoint x: 1410, startPoint y: 426, endPoint x: 1101, endPoint y: 414, distance: 309.2
click at [1101, 414] on div "Service Total: ₹800.00 Discount: Percentage Fixed 0" at bounding box center [1312, 395] width 495 height 76
type input "6"
drag, startPoint x: 1303, startPoint y: 405, endPoint x: 1246, endPoint y: 404, distance: 57.0
click at [1309, 413] on input "344" at bounding box center [1372, 412] width 158 height 28
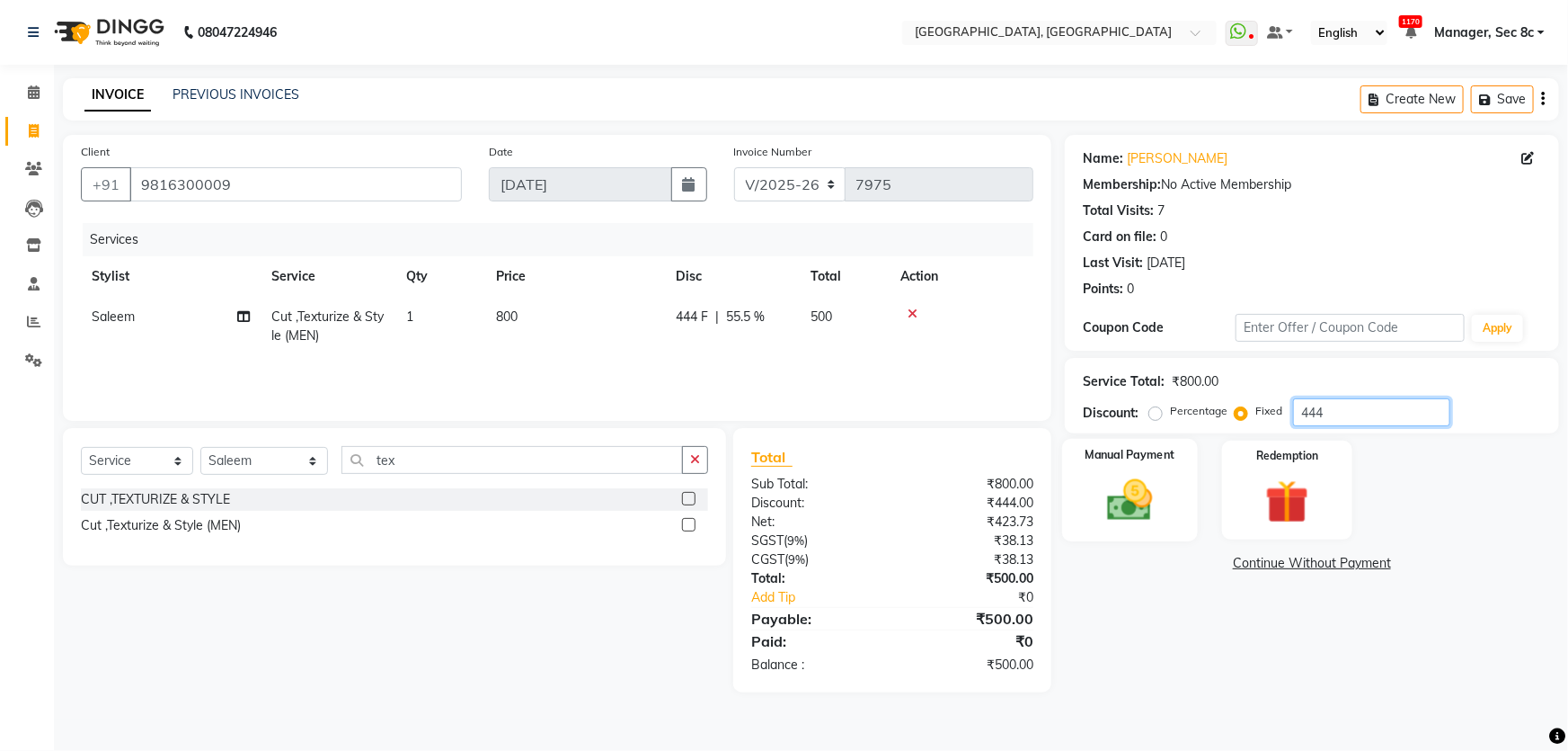
type input "444"
click at [1089, 479] on div "Manual Payment" at bounding box center [1129, 490] width 135 height 103
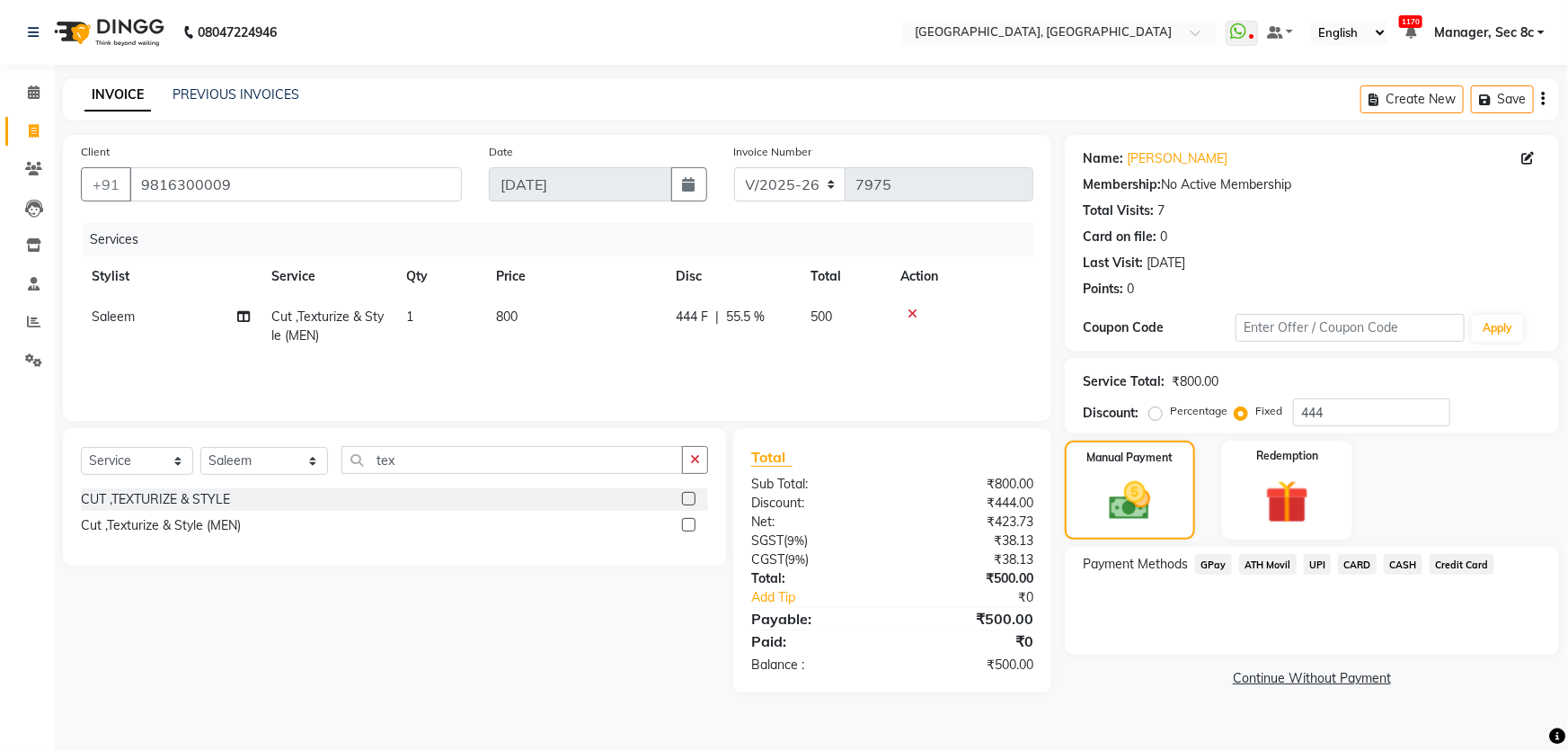
click at [1394, 562] on span "CASH" at bounding box center [1403, 564] width 39 height 20
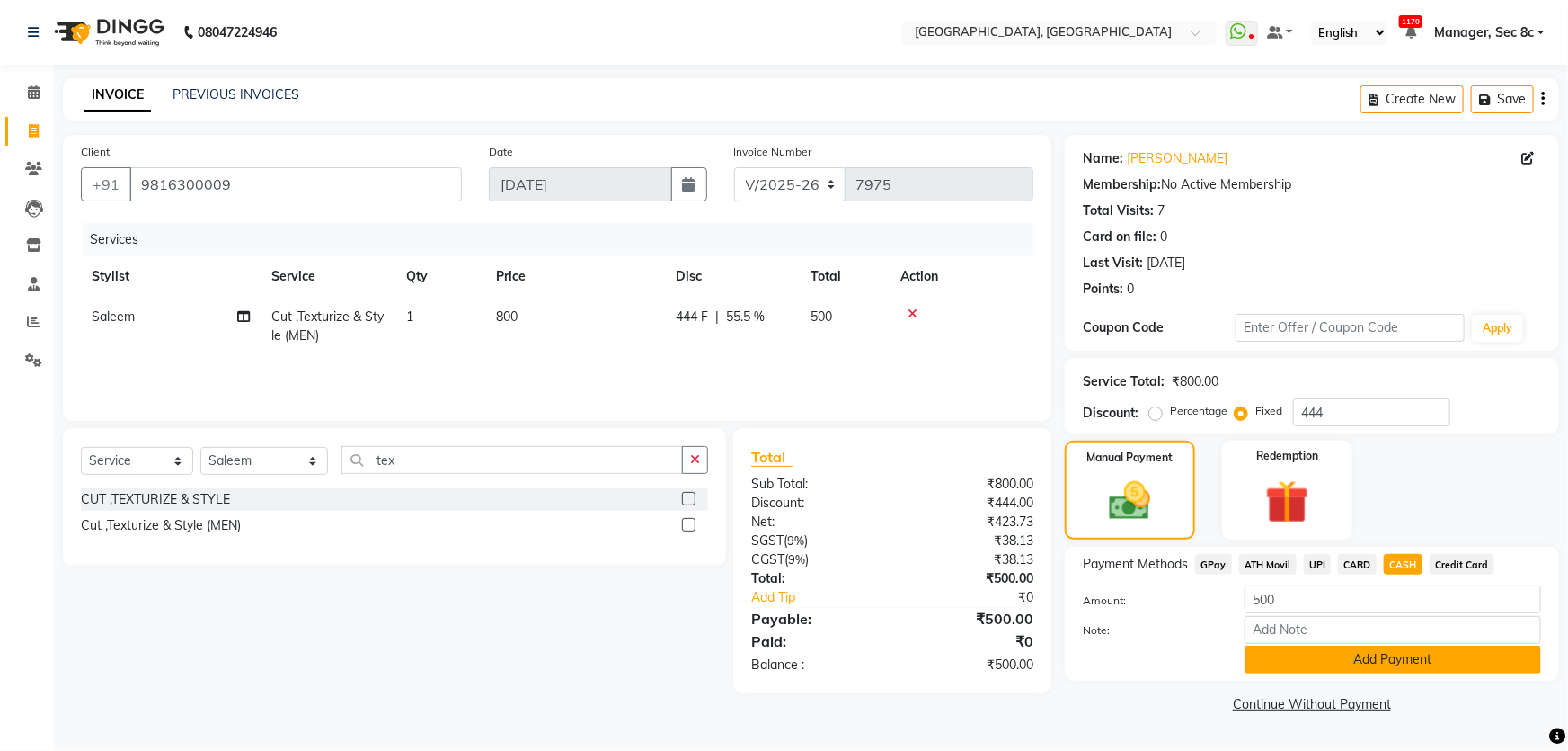
click at [1380, 656] on button "Add Payment" at bounding box center [1393, 659] width 297 height 28
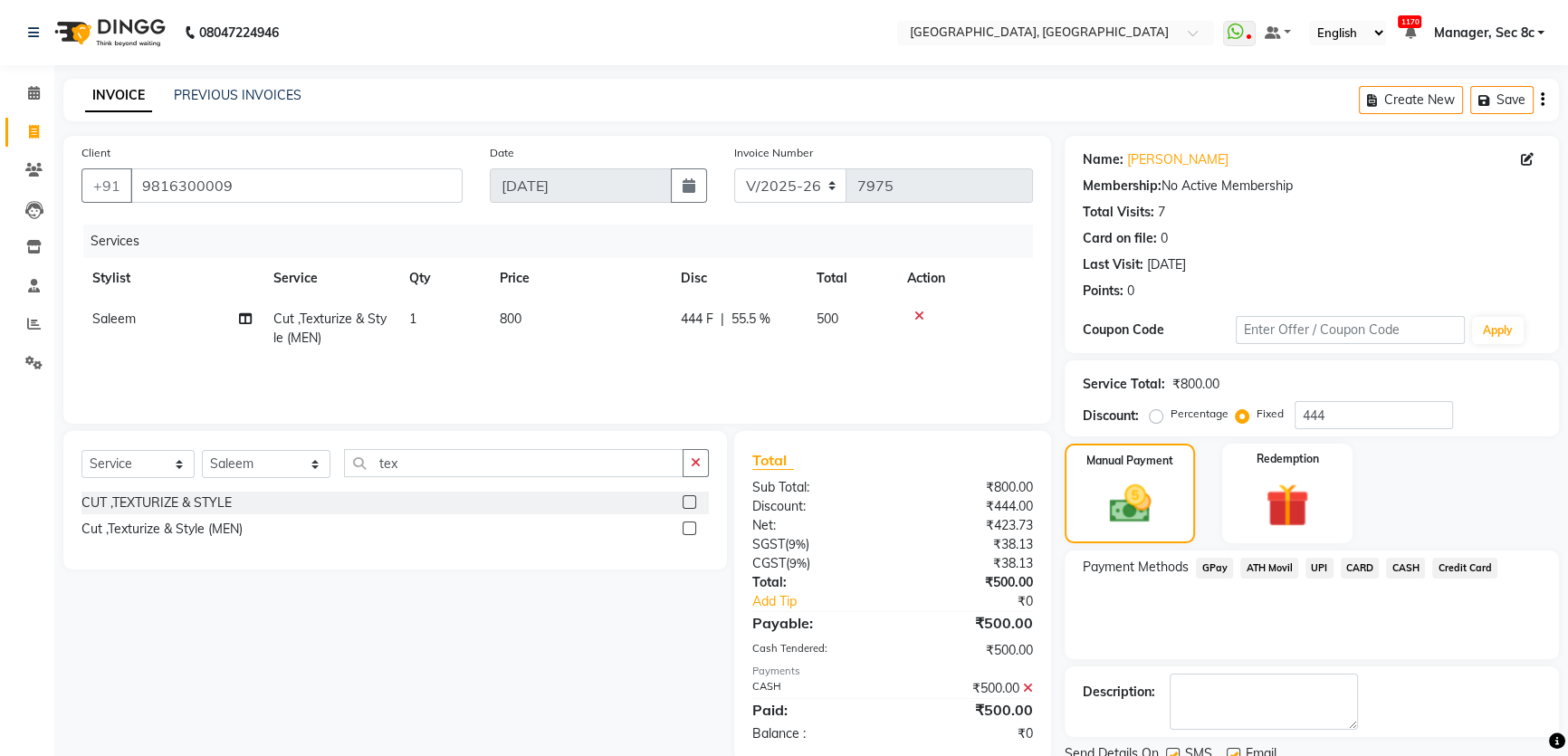
scroll to position [68, 0]
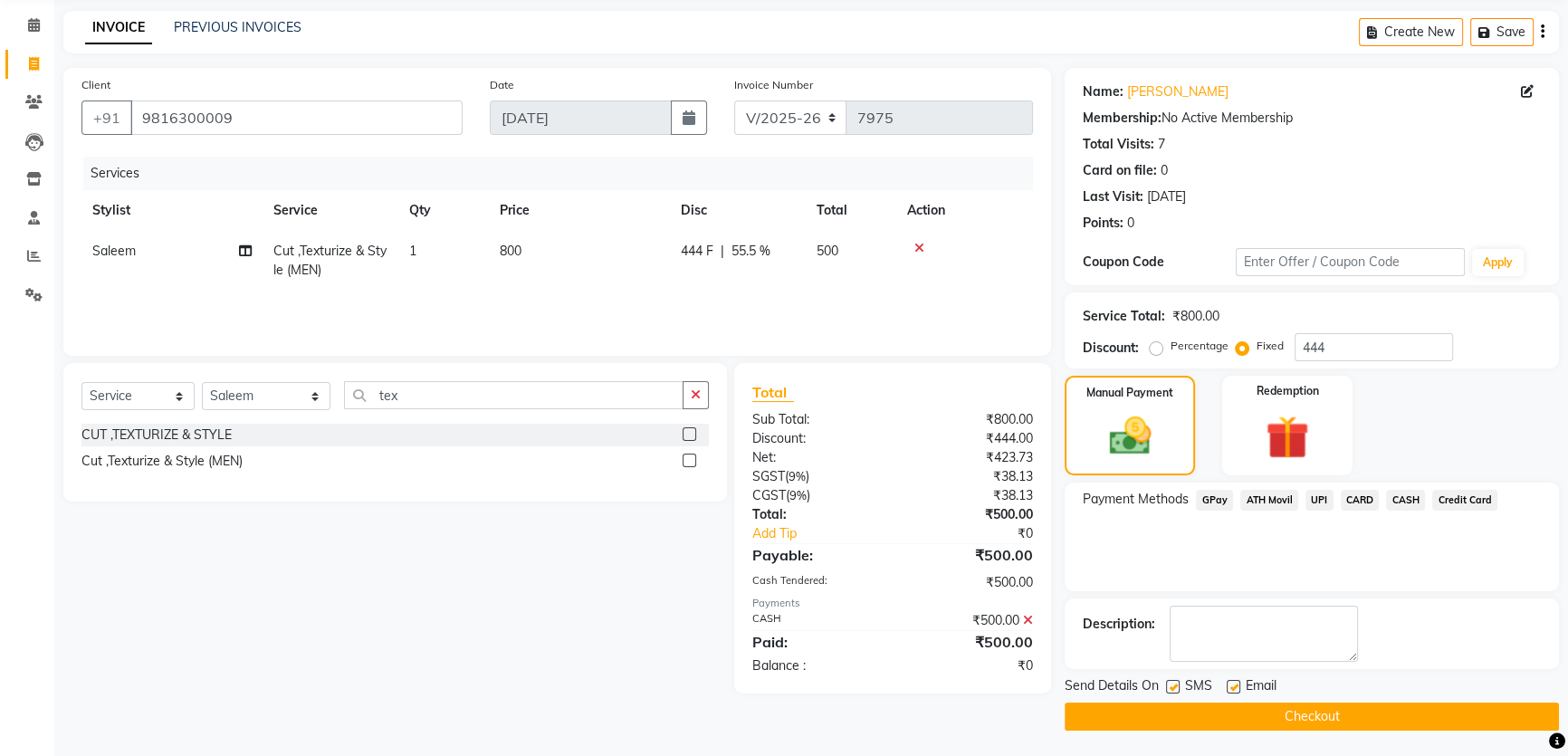
click at [1176, 680] on label at bounding box center [1172, 686] width 14 height 14
click at [1176, 682] on input "checkbox" at bounding box center [1171, 687] width 12 height 12
checkbox input "false"
click at [1236, 718] on button "Checkout" at bounding box center [1311, 716] width 495 height 28
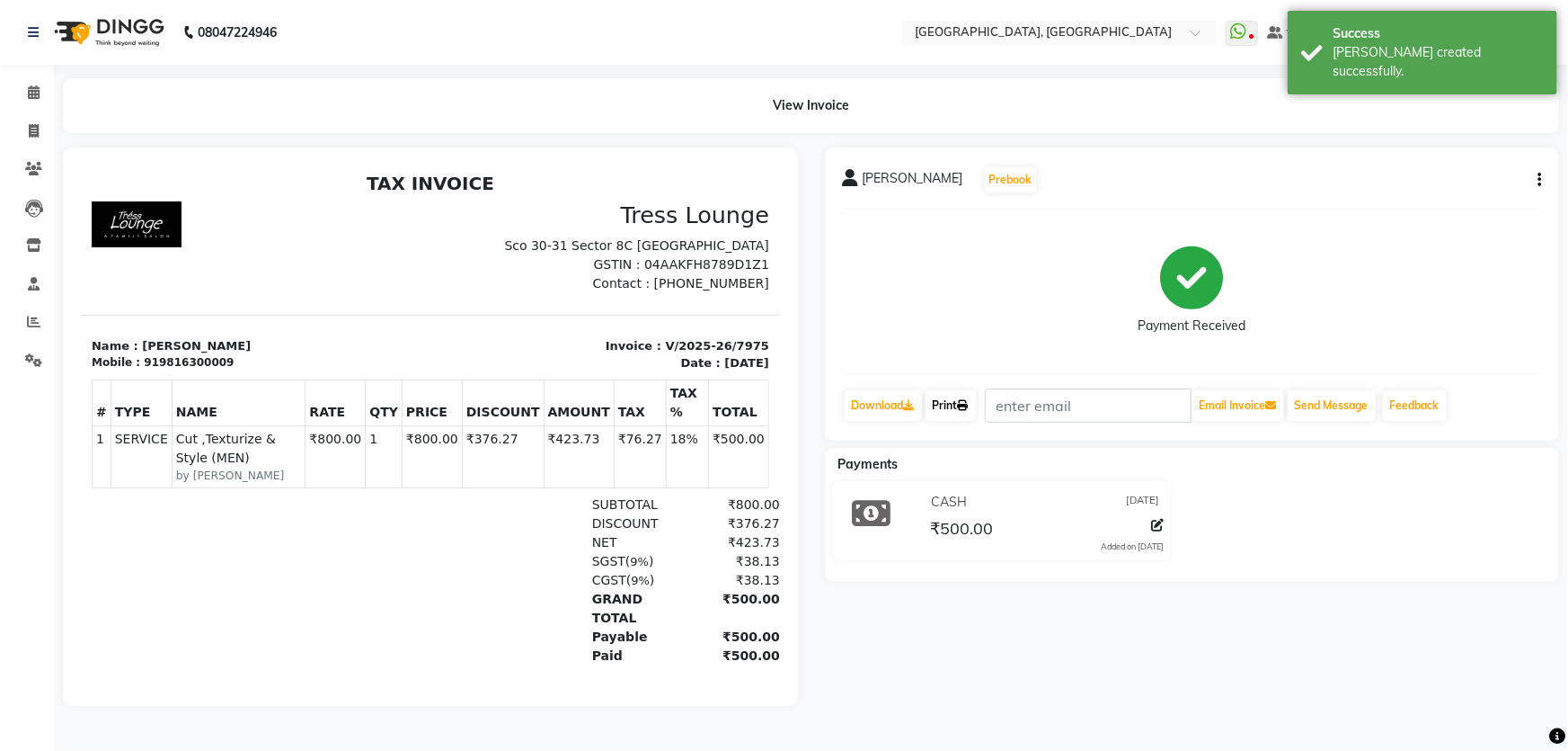
click at [953, 408] on link "Print" at bounding box center [951, 405] width 51 height 30
click at [31, 135] on icon at bounding box center [33, 131] width 10 height 14
select select "service"
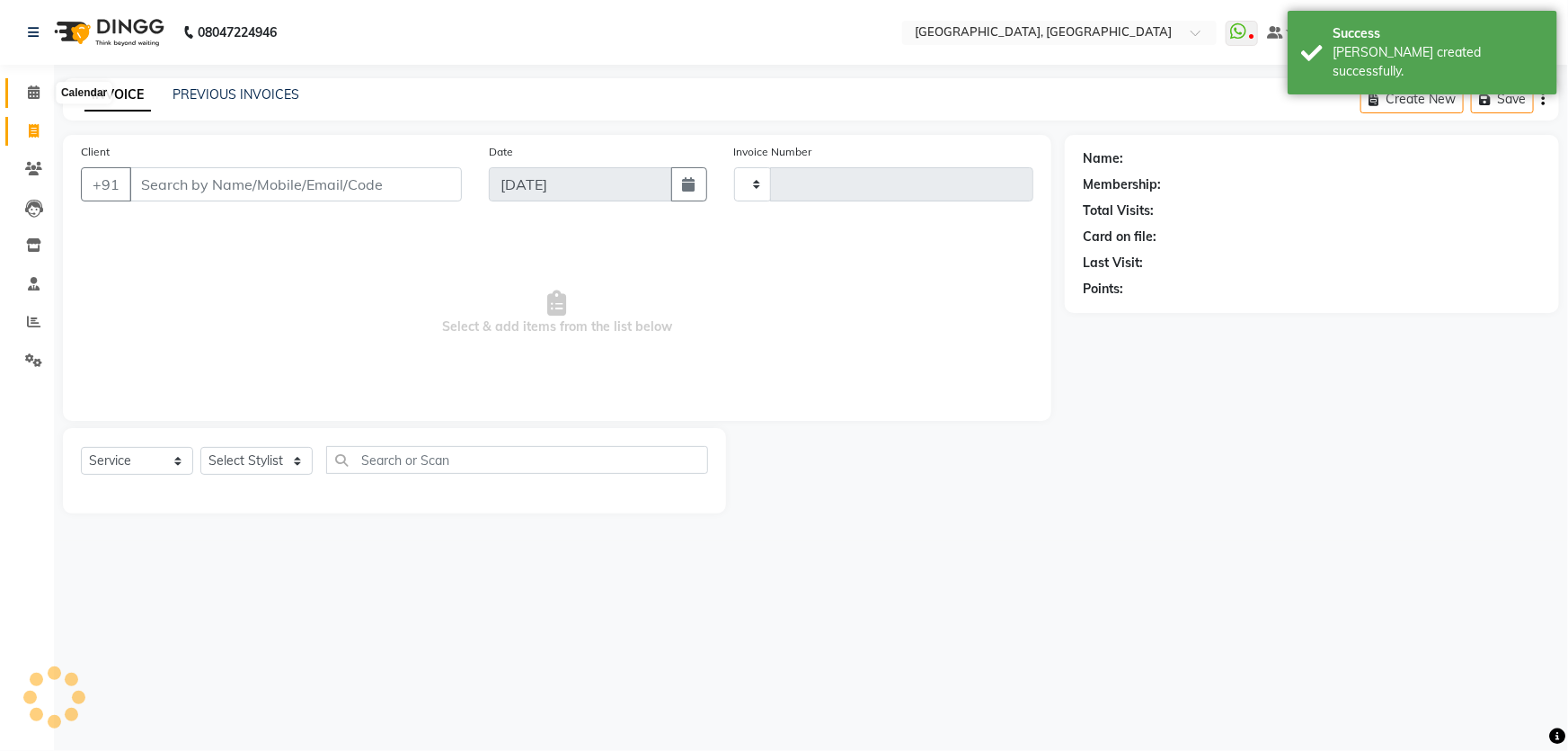
click at [41, 85] on span at bounding box center [34, 93] width 31 height 20
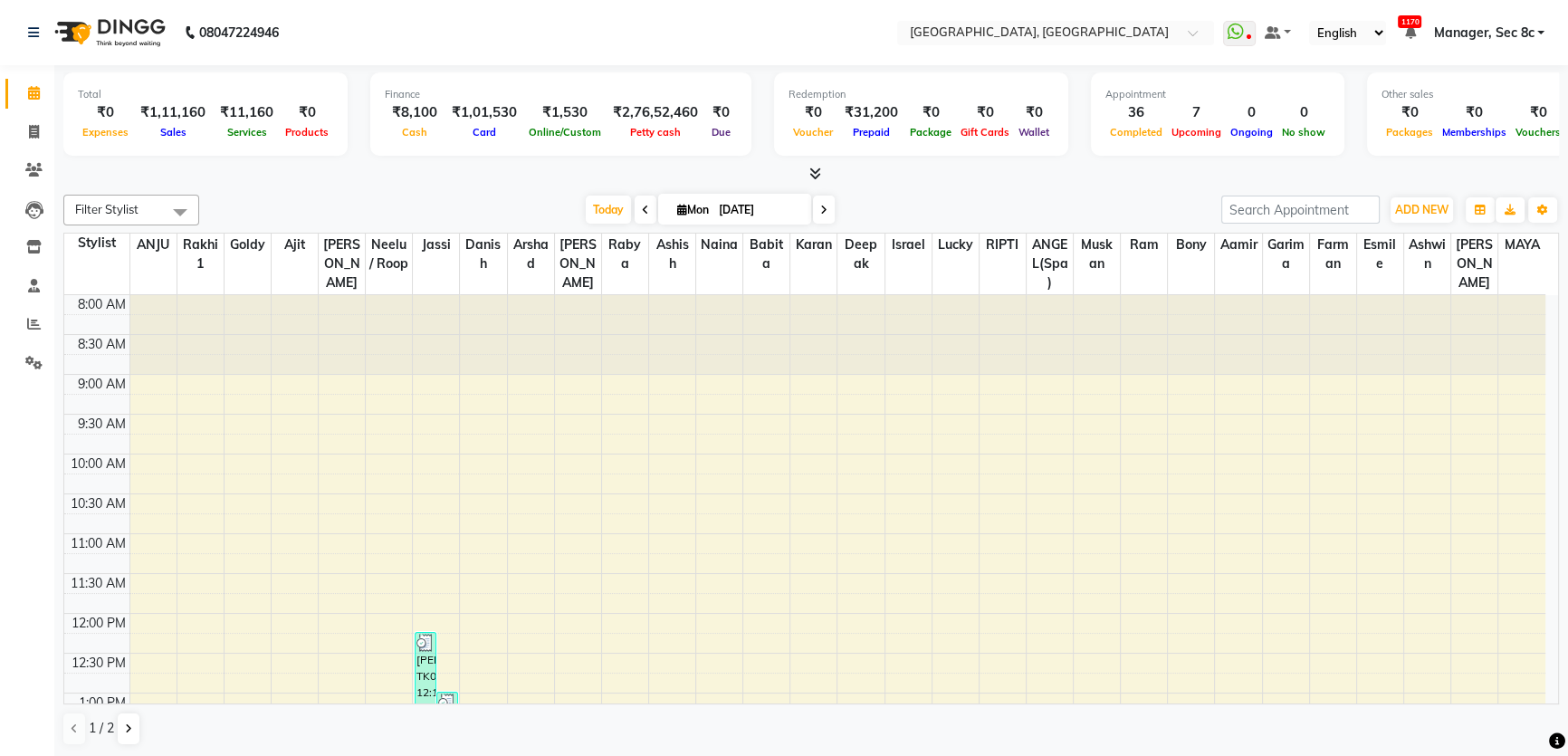
click at [675, 454] on td at bounding box center [837, 463] width 1416 height 19
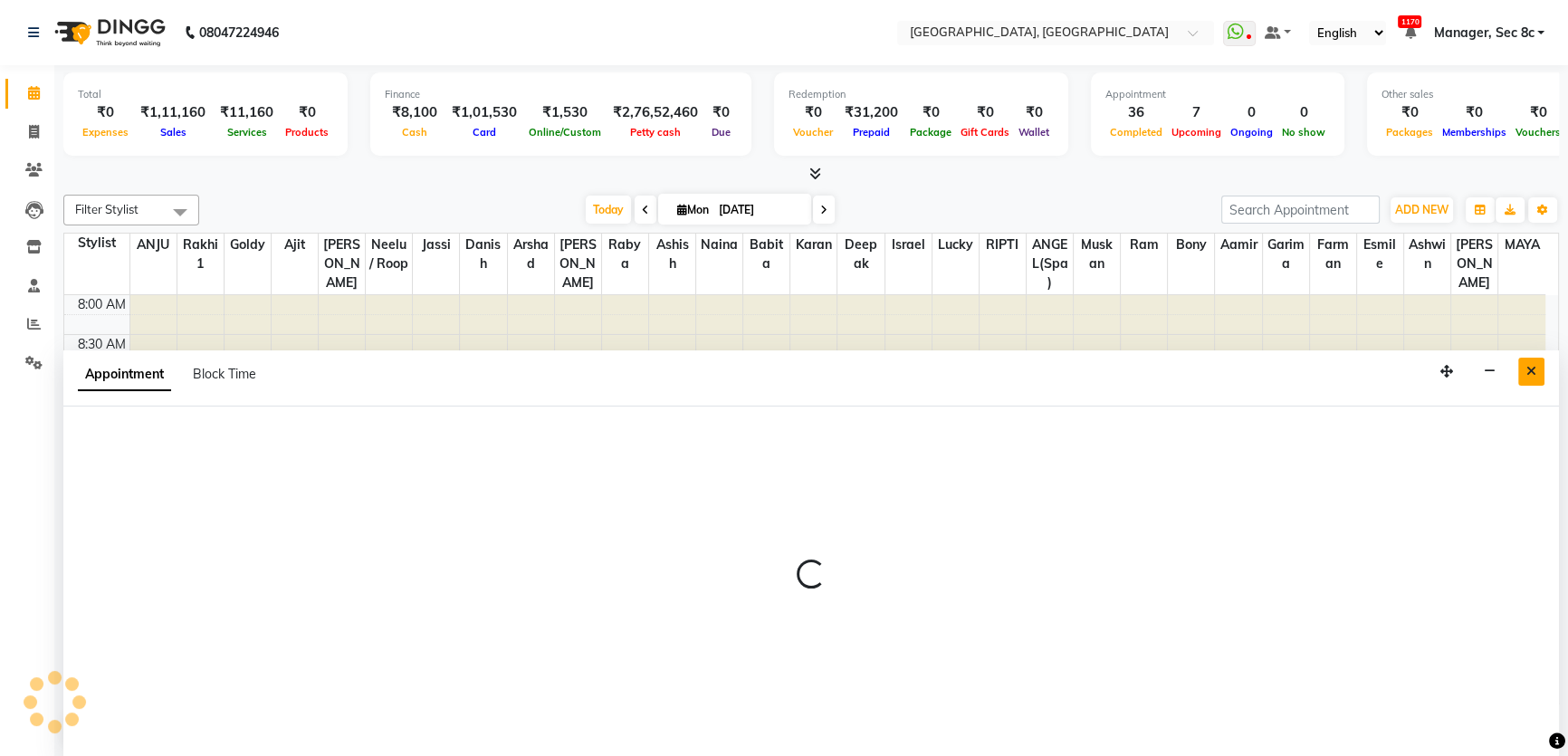
click at [1530, 371] on icon "Close" at bounding box center [1531, 371] width 10 height 13
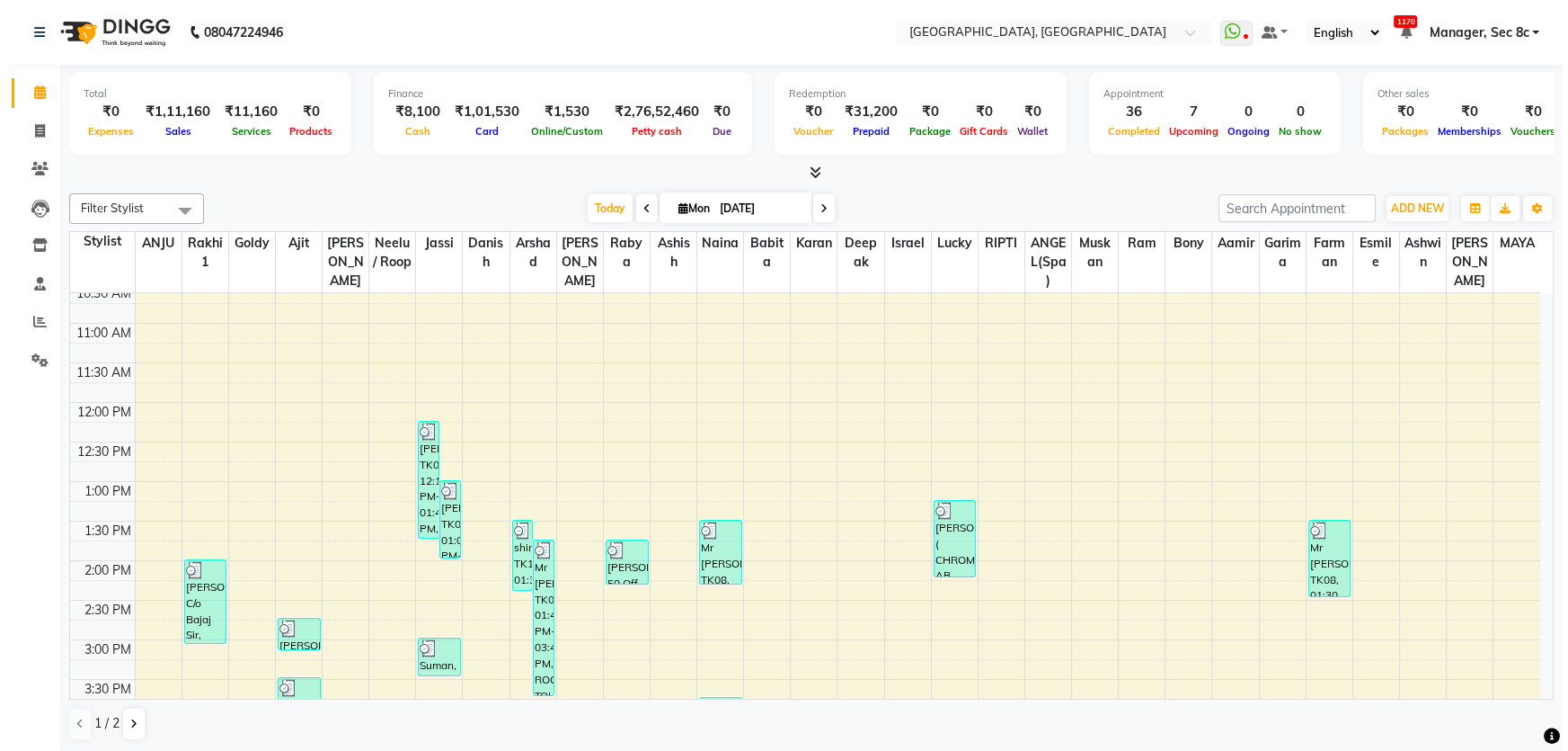
scroll to position [615, 0]
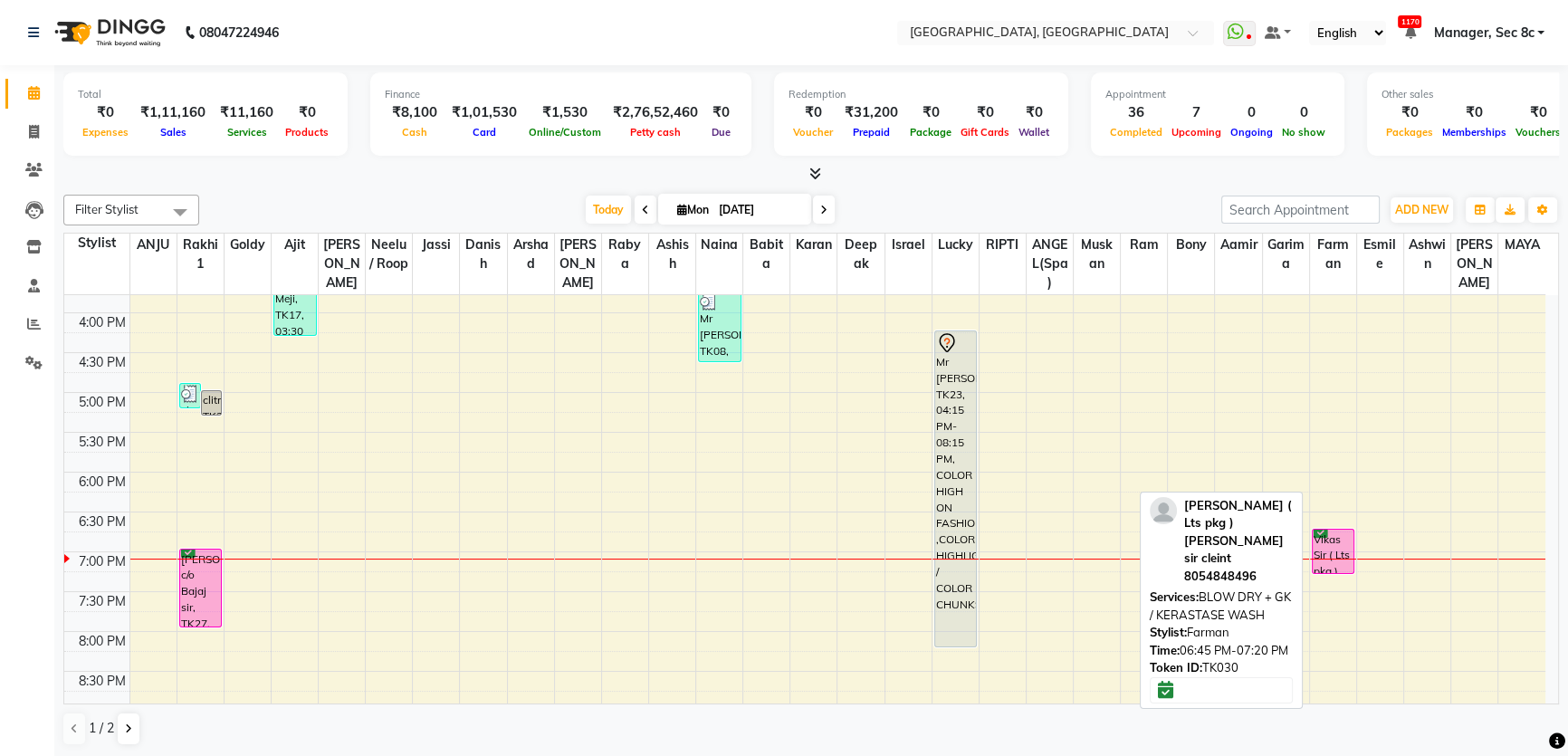
click at [1340, 540] on div "Vikas Sir ( Lts pkg ) [PERSON_NAME] sir cleint, TK30, 06:45 PM-07:20 PM, BLOW D…" at bounding box center [1332, 551] width 42 height 44
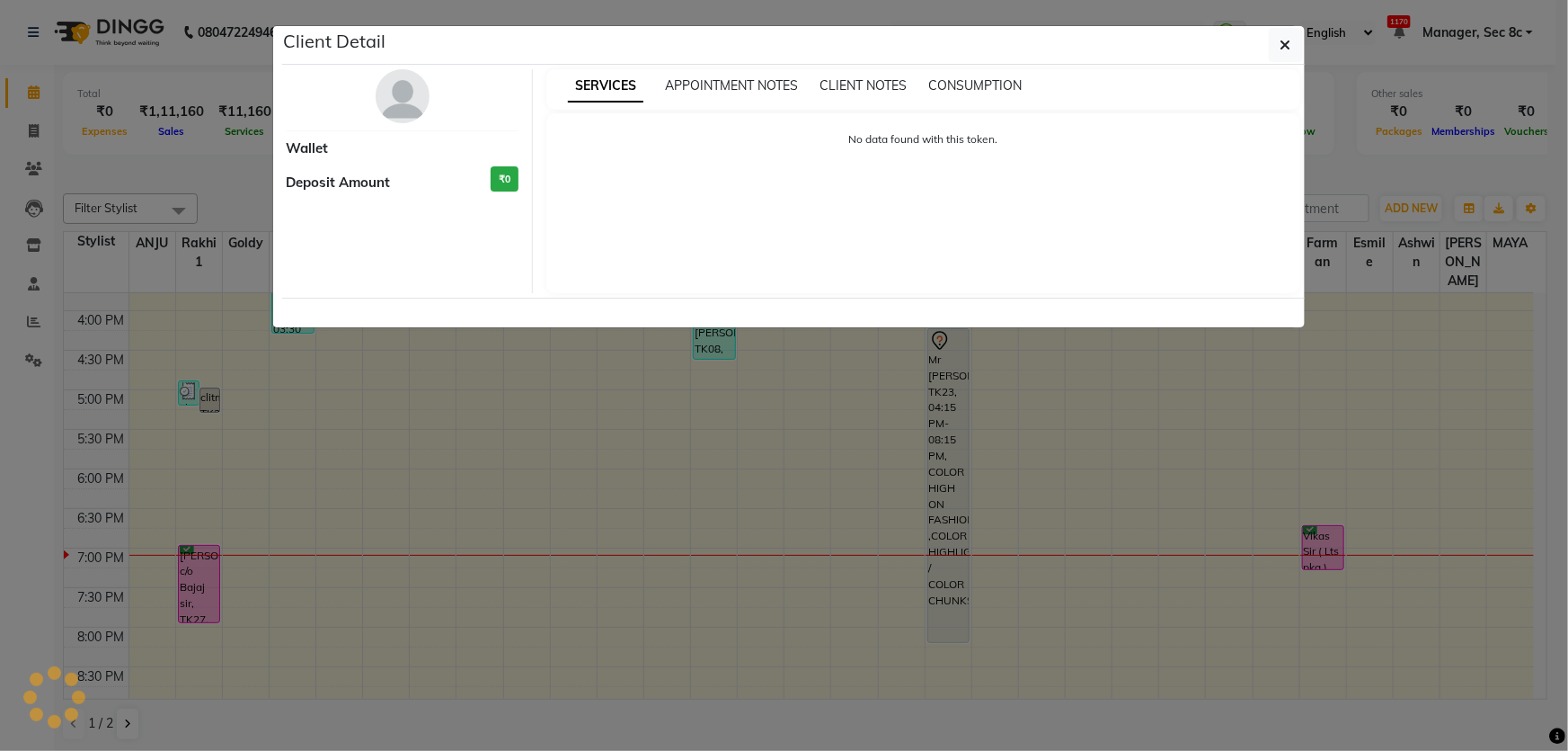
select select "6"
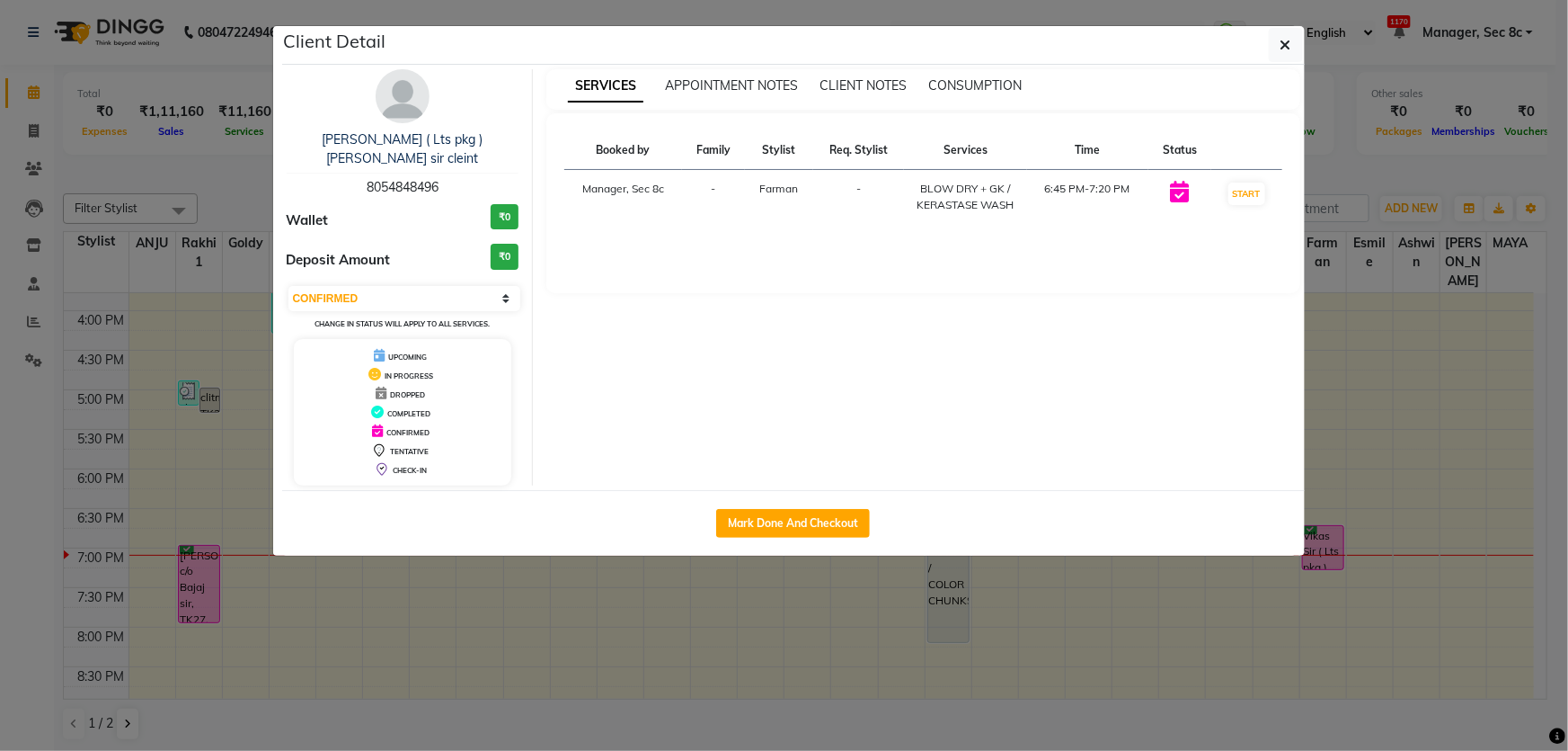
drag, startPoint x: 769, startPoint y: 527, endPoint x: 858, endPoint y: 492, distance: 95.6
click at [770, 525] on div "Mark Done And Checkout" at bounding box center [793, 522] width 1023 height 65
click at [824, 509] on button "Mark Done And Checkout" at bounding box center [792, 522] width 154 height 29
select select "4281"
select select "service"
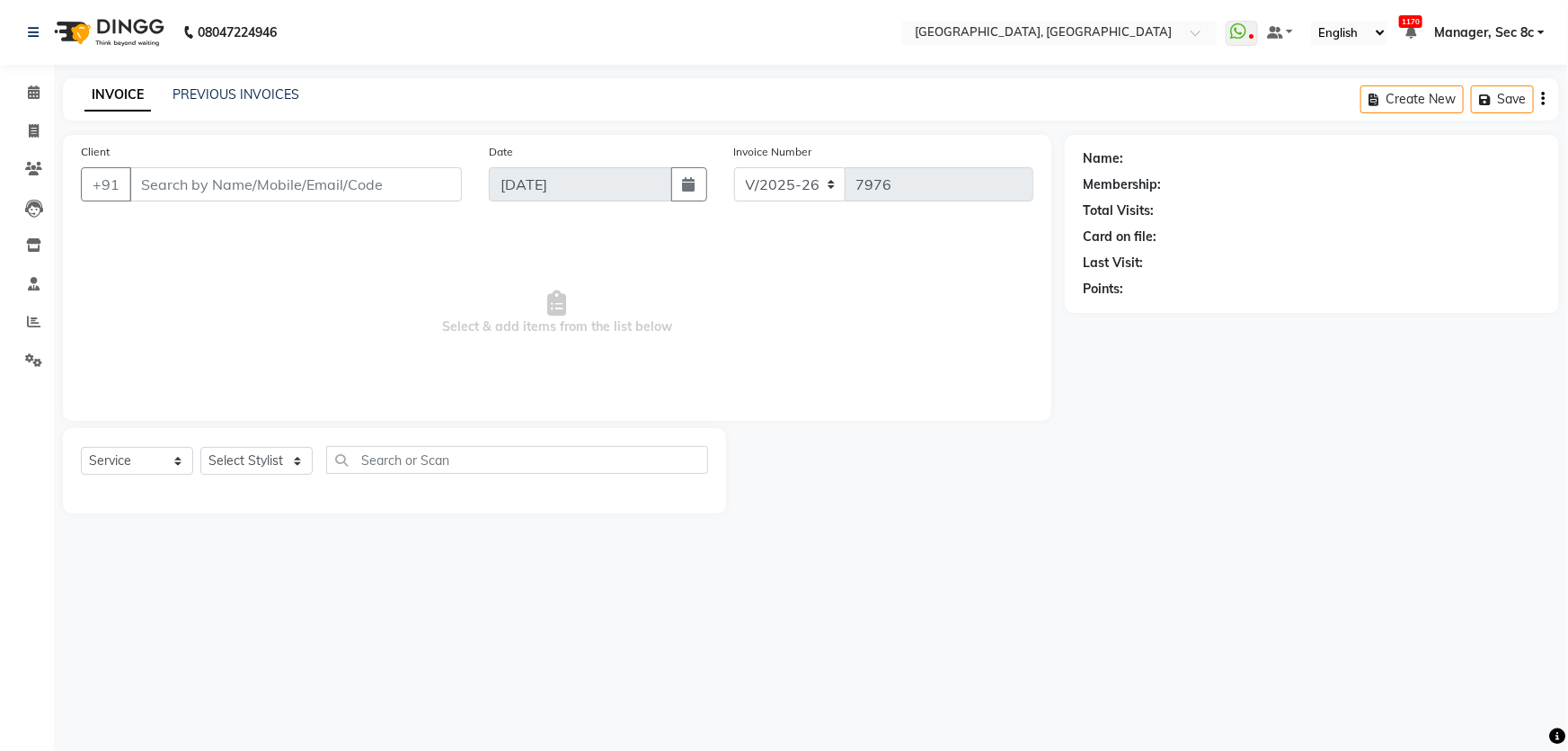
type input "8054848496"
select select "65627"
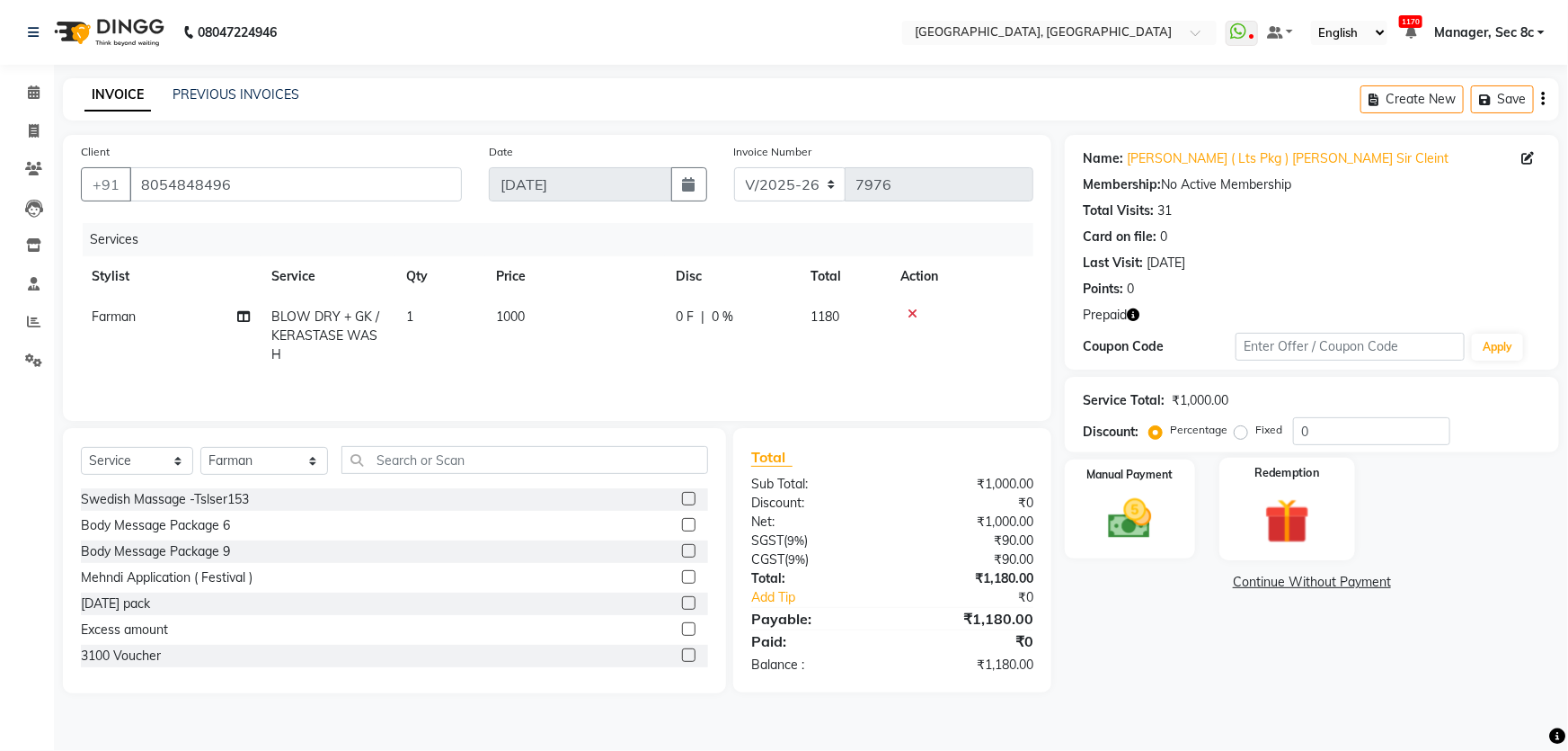
click at [1327, 488] on div "Redemption" at bounding box center [1287, 510] width 135 height 103
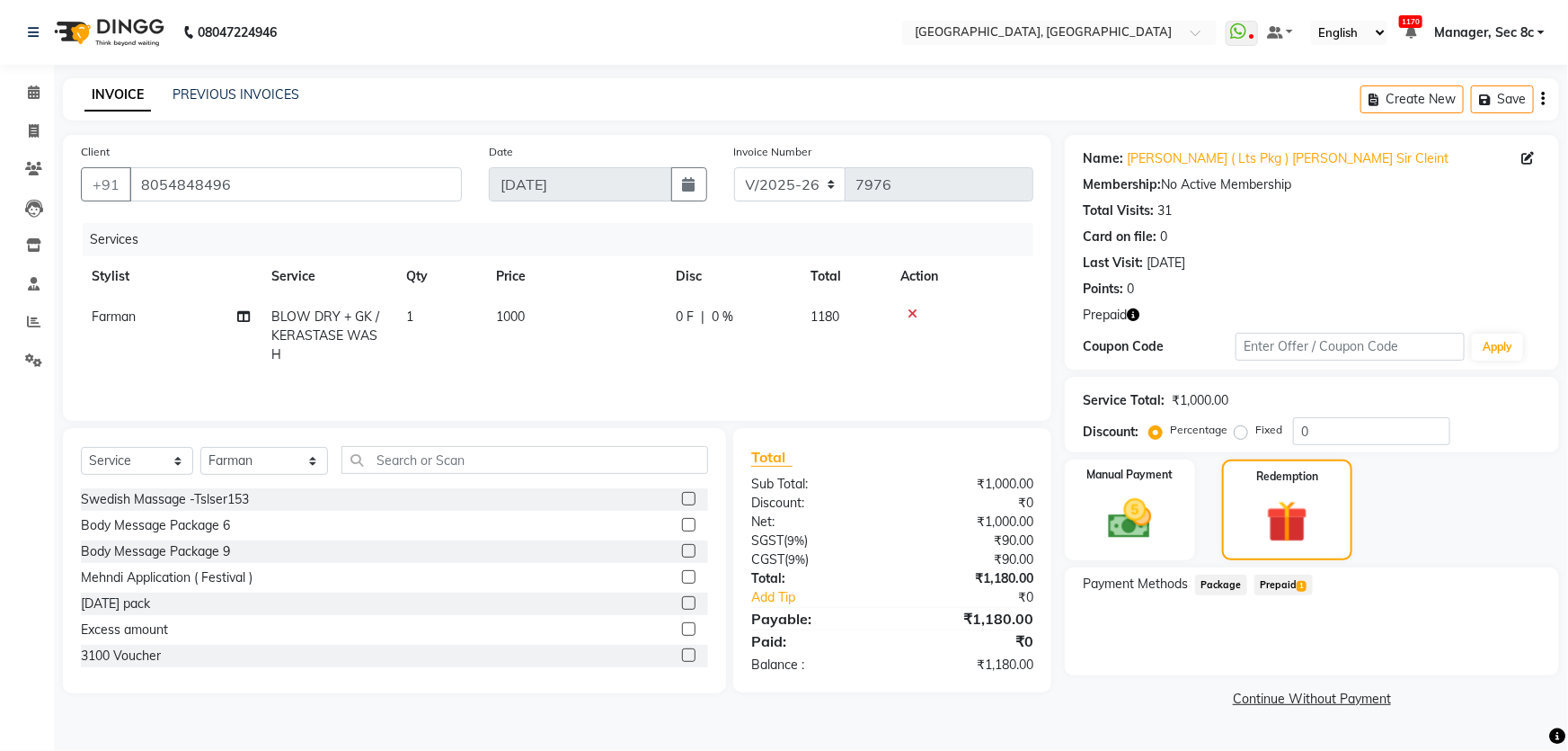
click at [1294, 569] on div "Payment Methods Package Prepaid 1" at bounding box center [1312, 621] width 495 height 108
click at [1293, 581] on span "Prepaid 1" at bounding box center [1283, 584] width 58 height 20
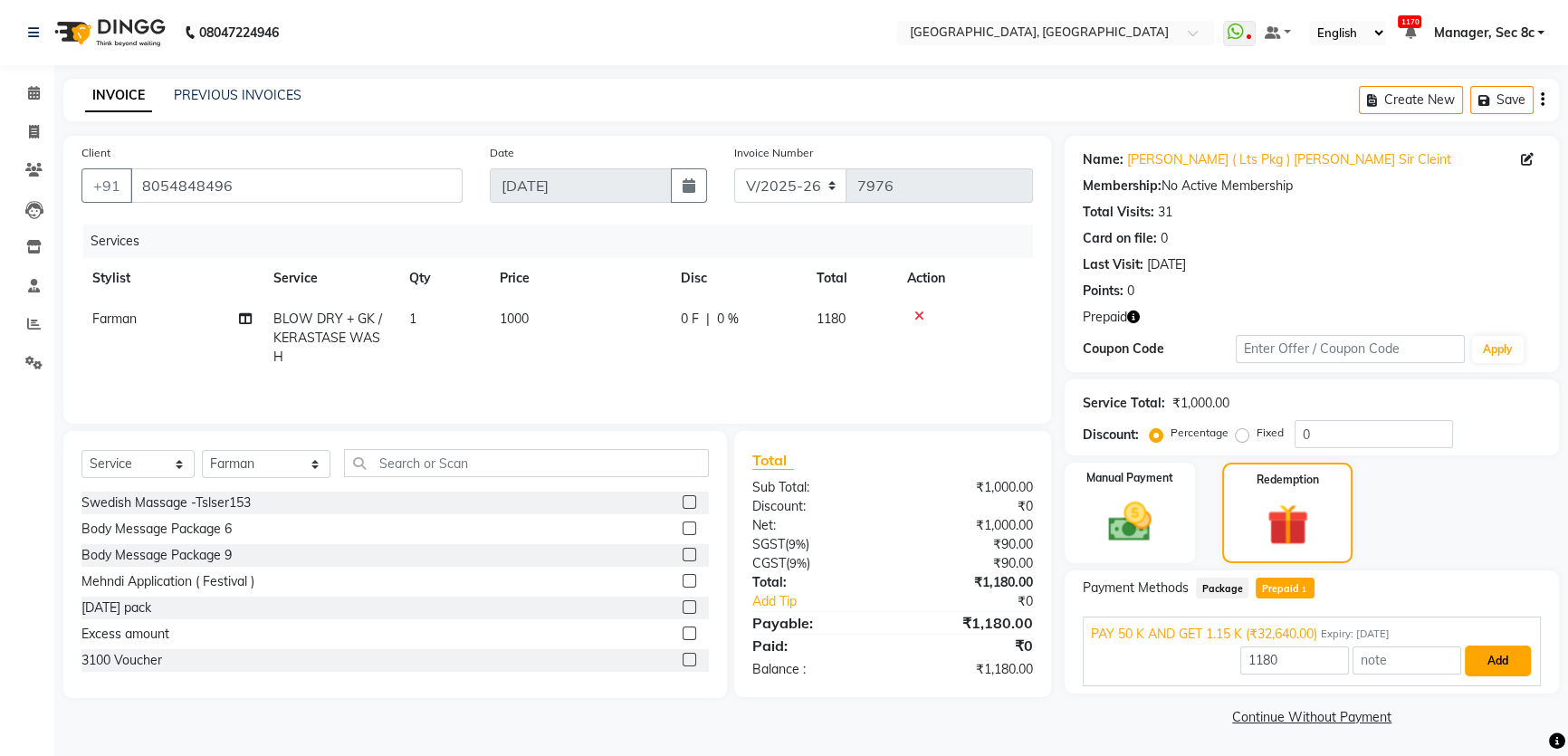
click at [1486, 660] on button "Add" at bounding box center [1497, 660] width 66 height 31
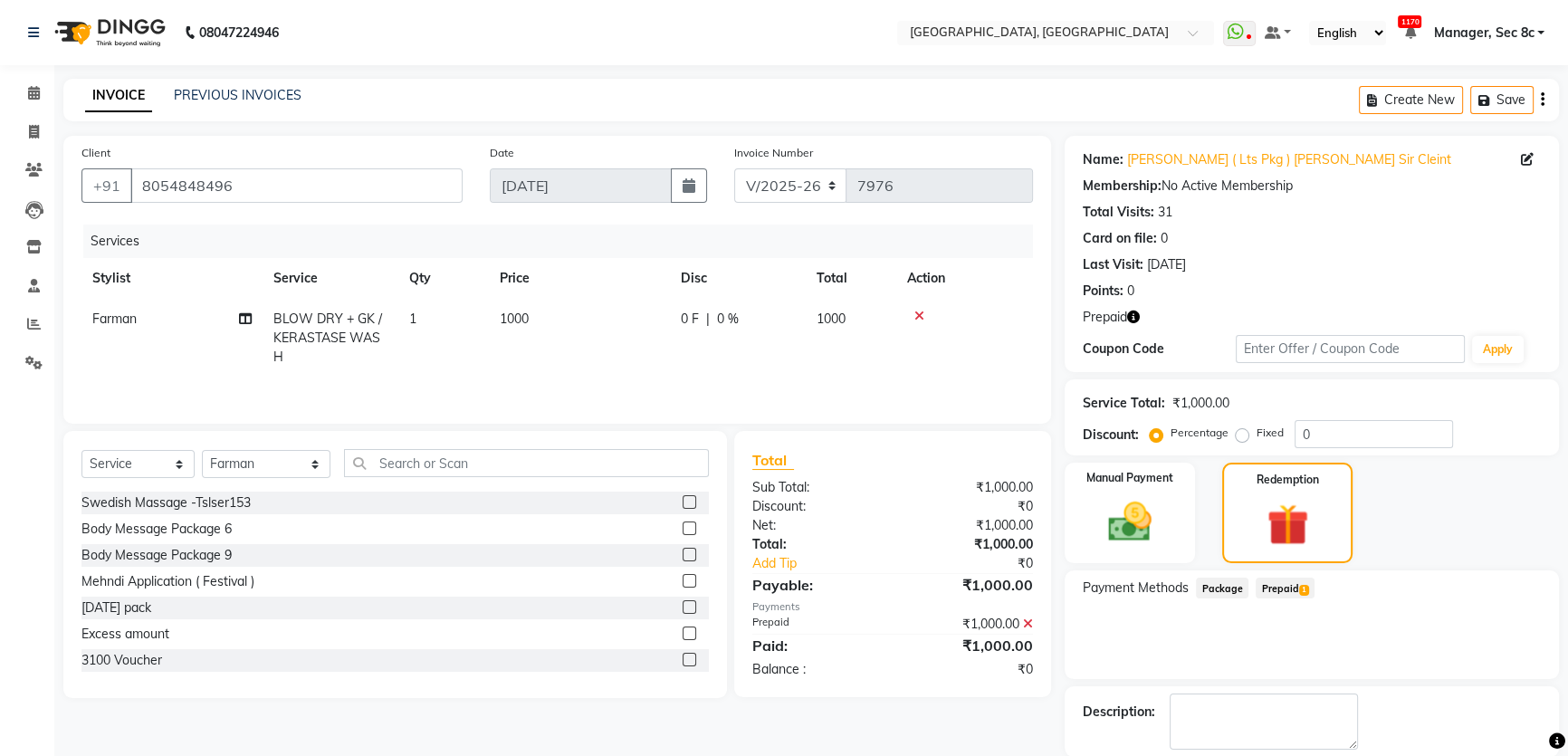
scroll to position [89, 0]
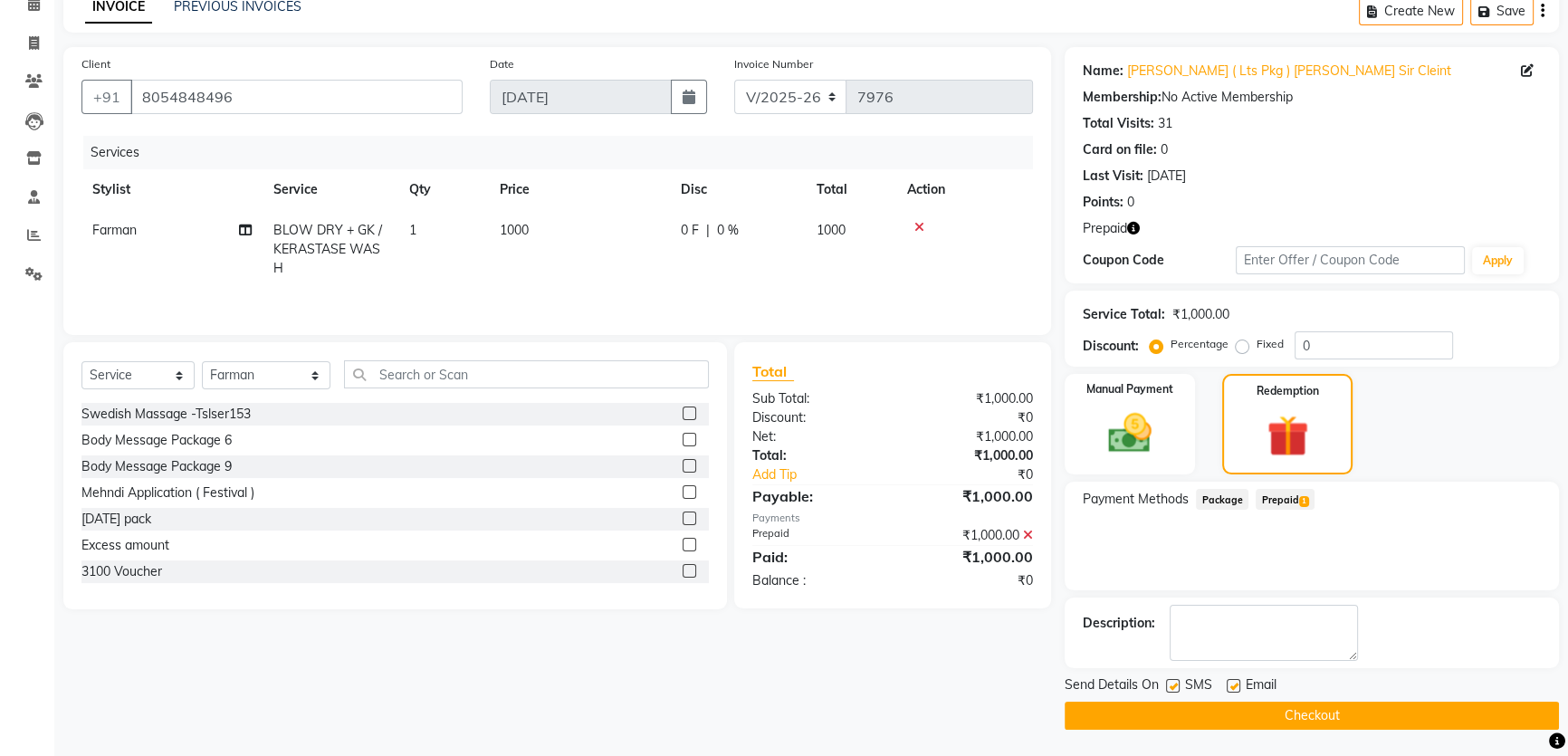
click at [1176, 689] on label at bounding box center [1172, 686] width 14 height 14
click at [1176, 689] on input "checkbox" at bounding box center [1171, 686] width 12 height 12
checkbox input "false"
click at [1195, 716] on button "Checkout" at bounding box center [1311, 715] width 495 height 28
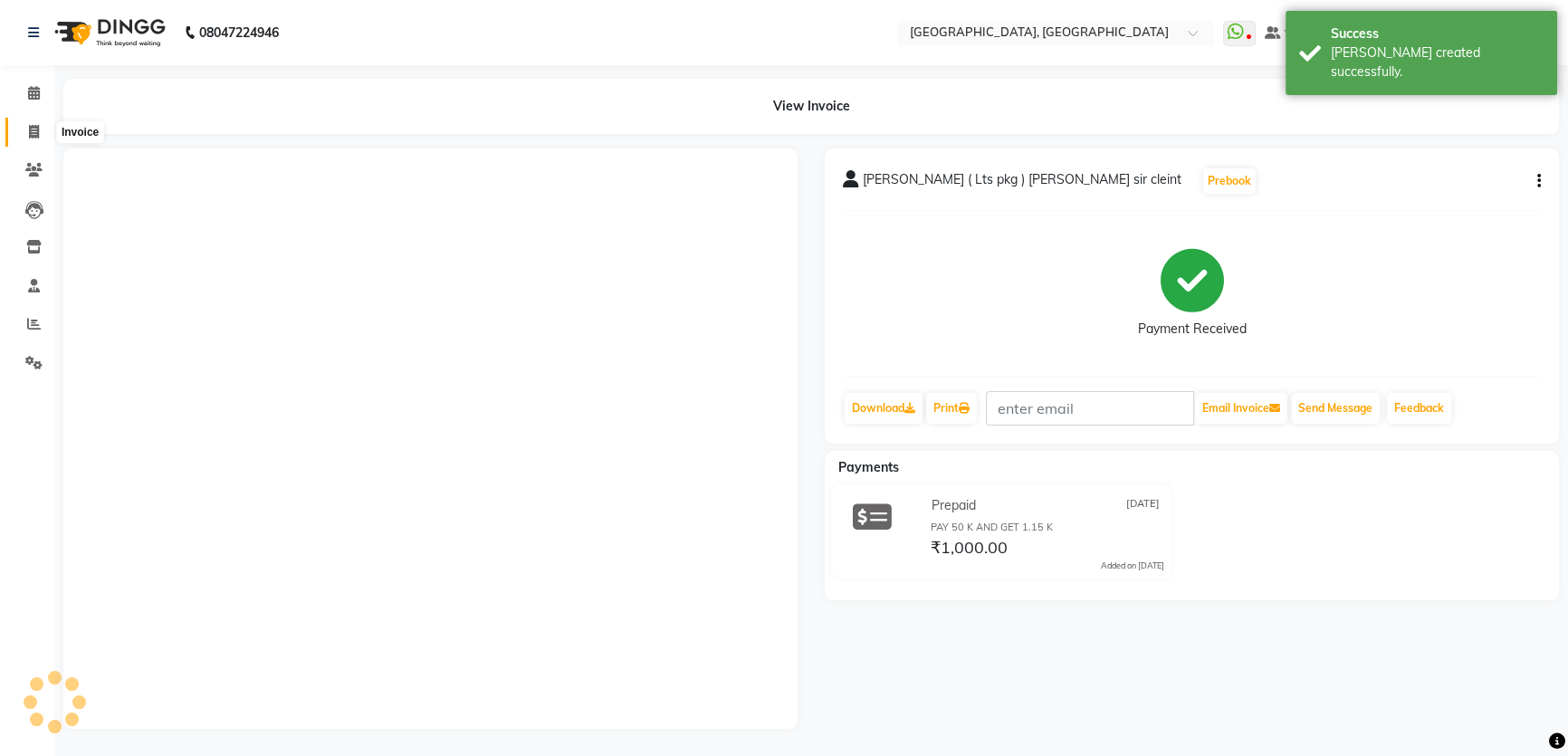
click at [19, 127] on span at bounding box center [34, 133] width 32 height 20
select select "service"
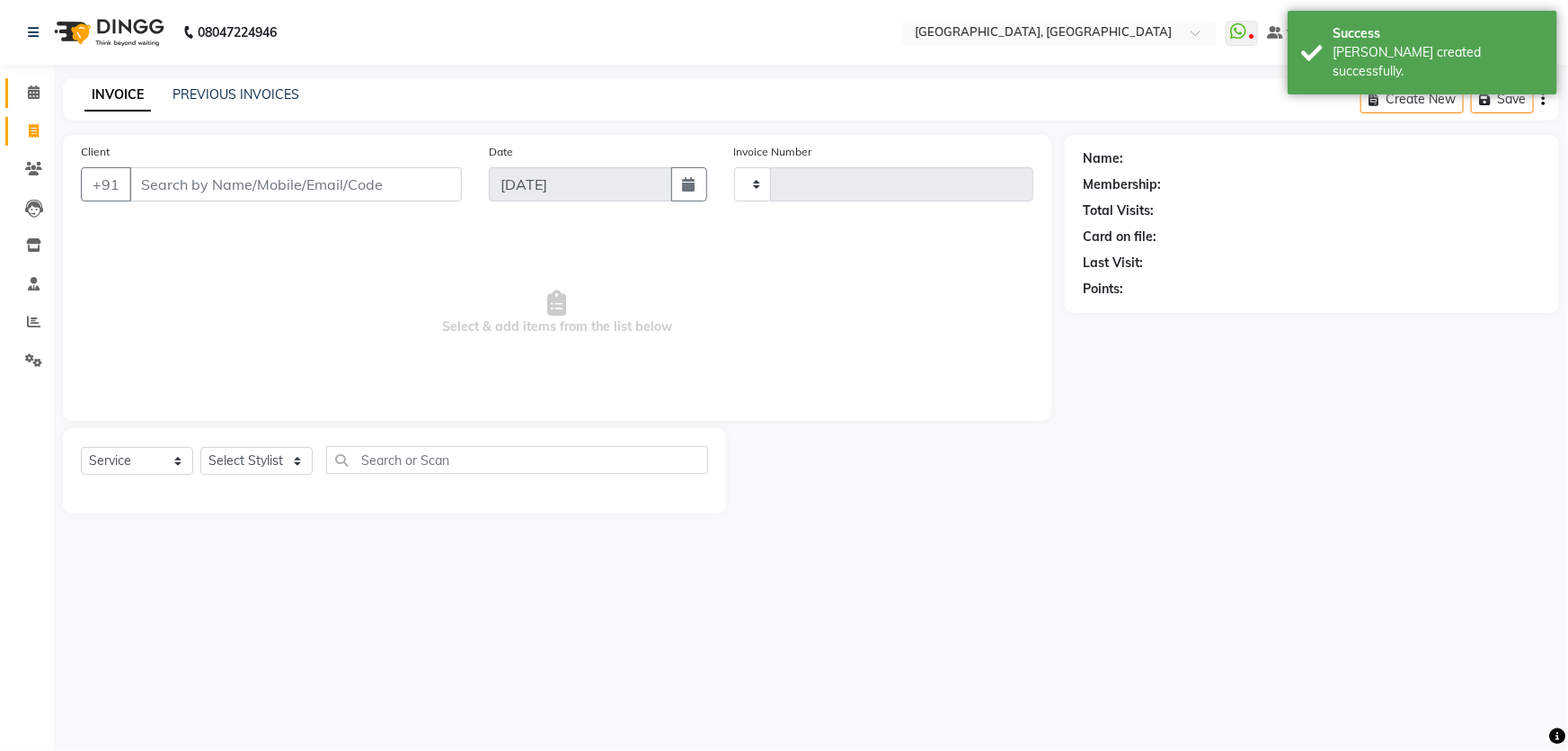
type input "7977"
click at [33, 97] on icon at bounding box center [33, 92] width 12 height 14
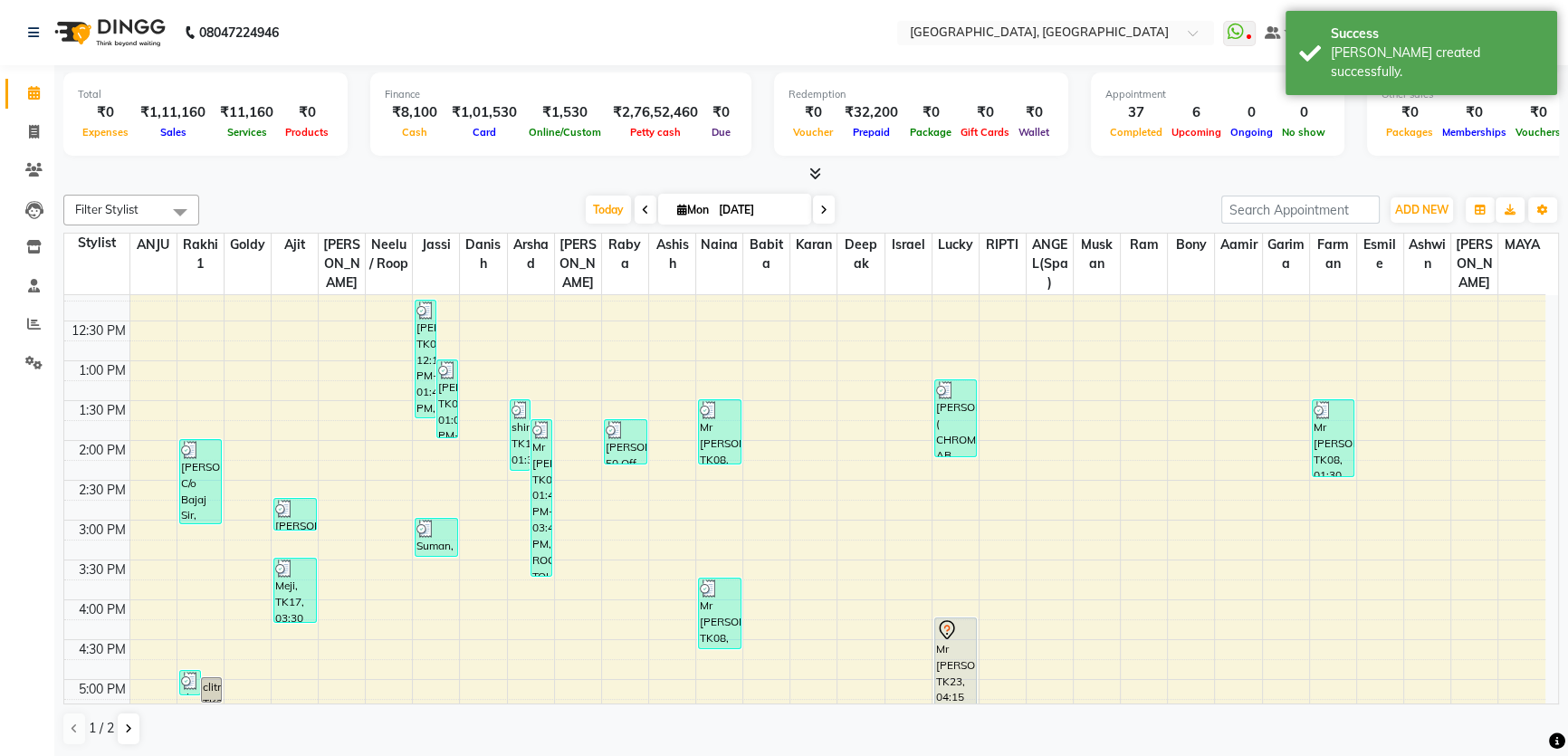
scroll to position [411, 0]
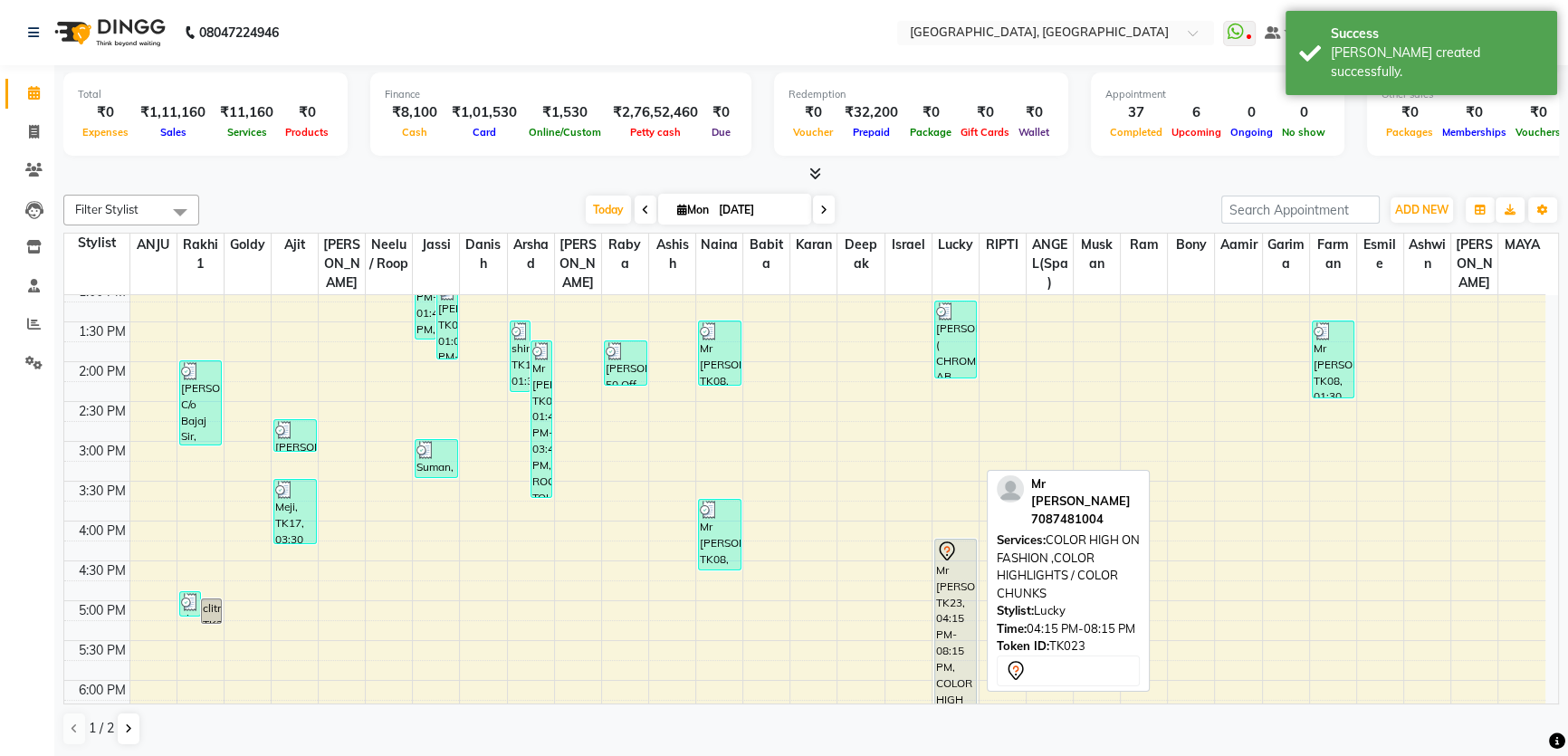
click at [940, 572] on div "Mr [PERSON_NAME], TK23, 04:15 PM-08:15 PM, COLOR HIGH ON FASHION ,COLOR HIGHLIG…" at bounding box center [956, 696] width 42 height 314
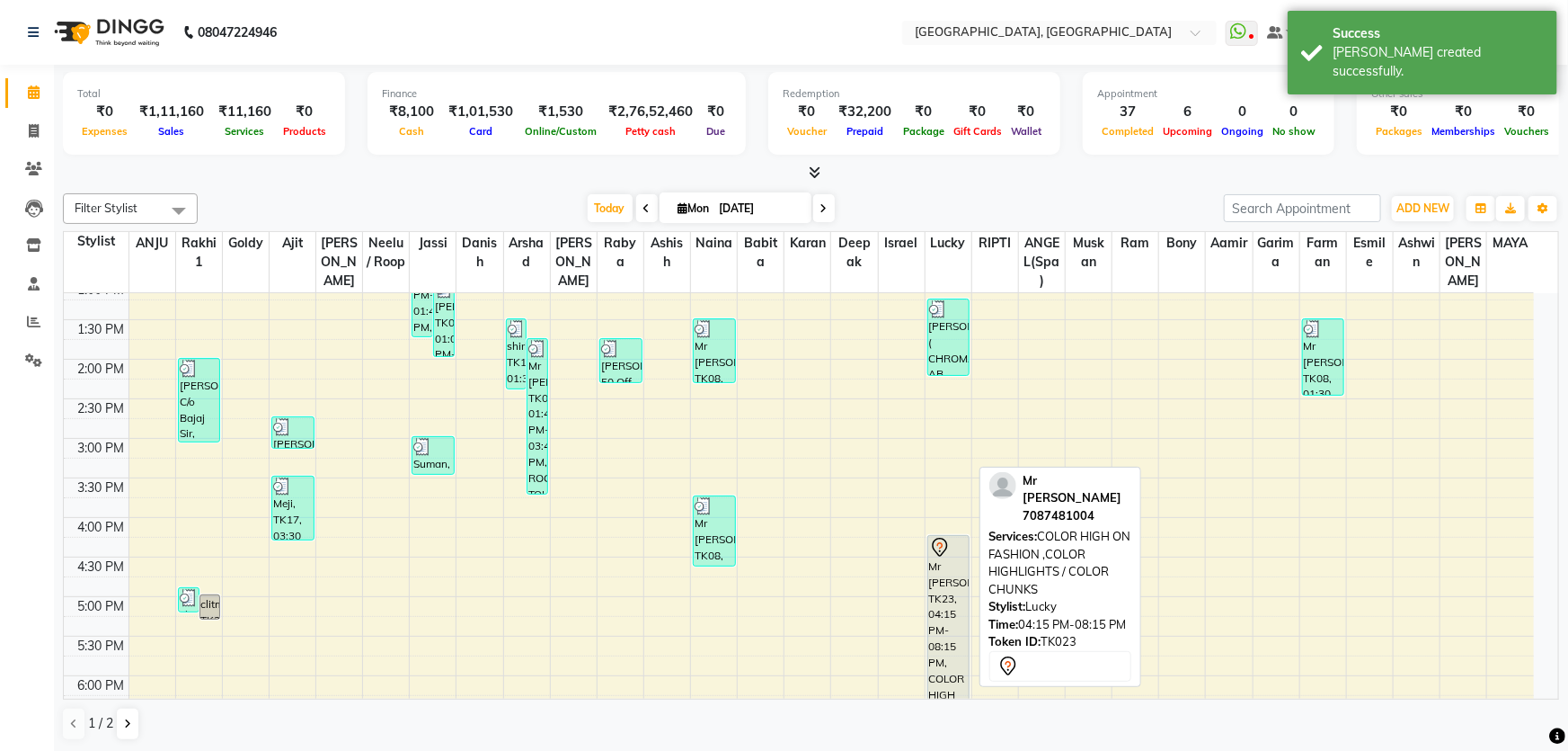
select select "7"
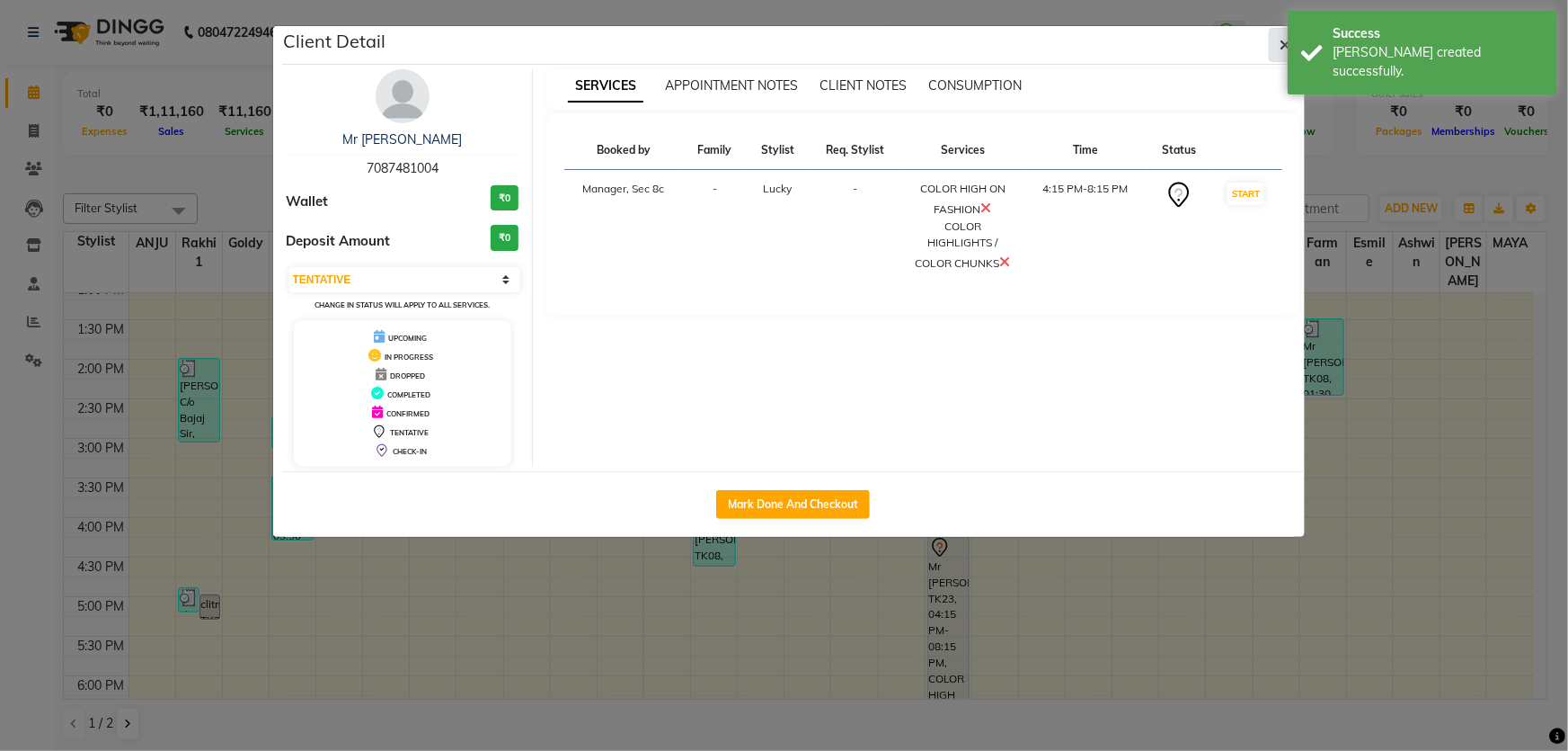
drag, startPoint x: 1281, startPoint y: 49, endPoint x: 1263, endPoint y: 58, distance: 20.1
click at [1281, 49] on icon "button" at bounding box center [1286, 45] width 11 height 15
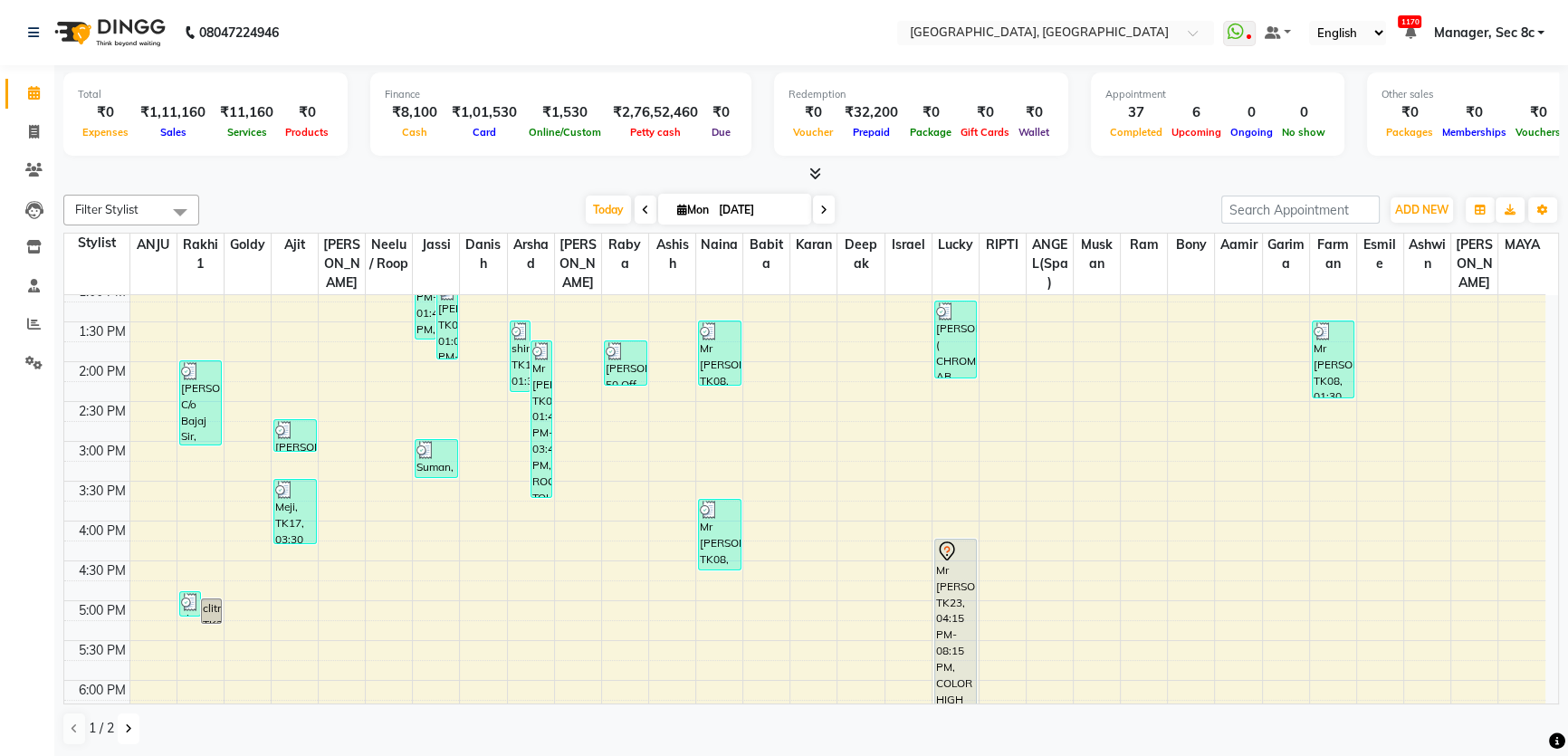
click at [129, 723] on icon at bounding box center [129, 728] width 7 height 11
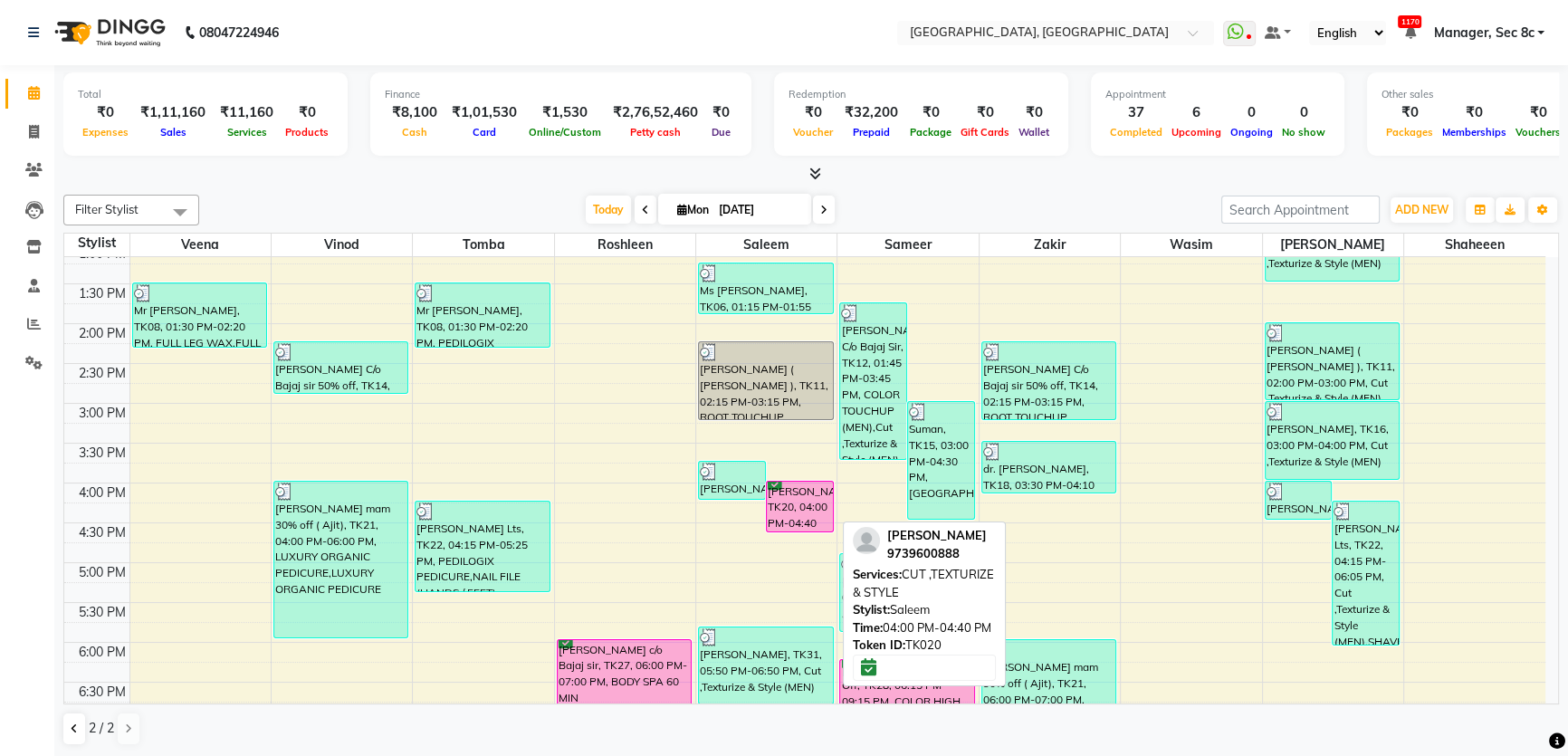
click at [825, 494] on div "[PERSON_NAME], TK20, 04:00 PM-04:40 PM, CUT ,TEXTURIZE & STYLE" at bounding box center [799, 506] width 66 height 50
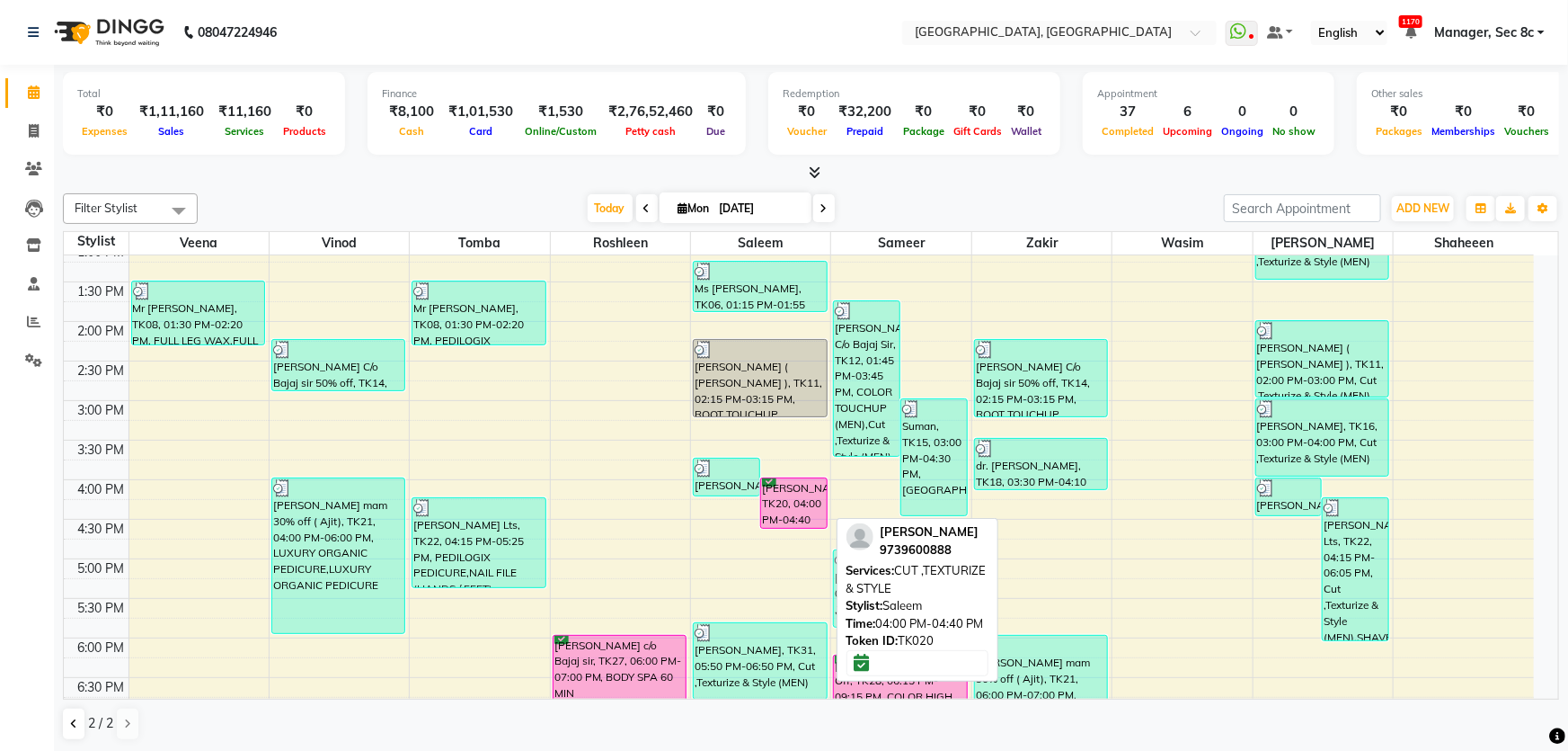
select select "6"
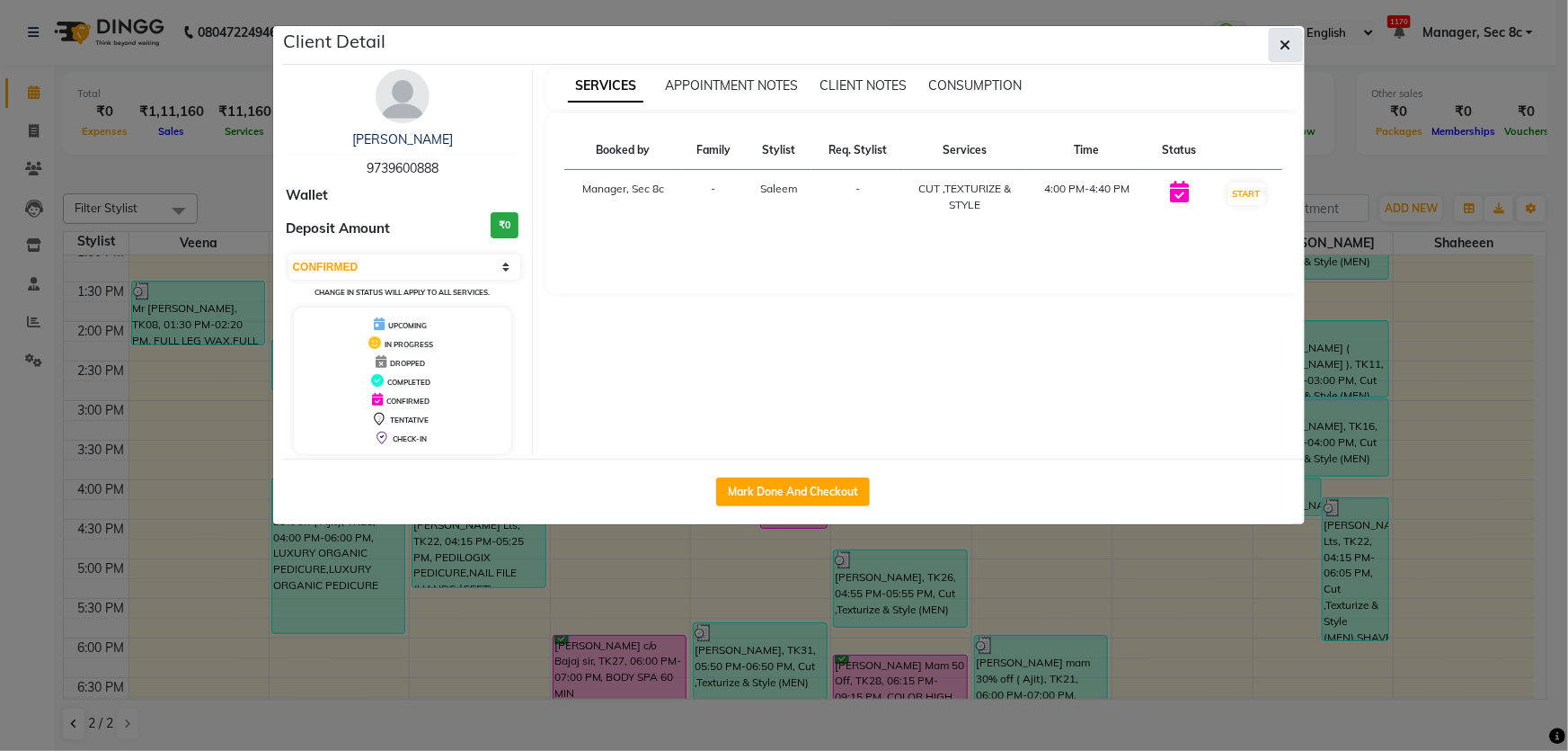
click at [1276, 32] on button "button" at bounding box center [1285, 44] width 34 height 34
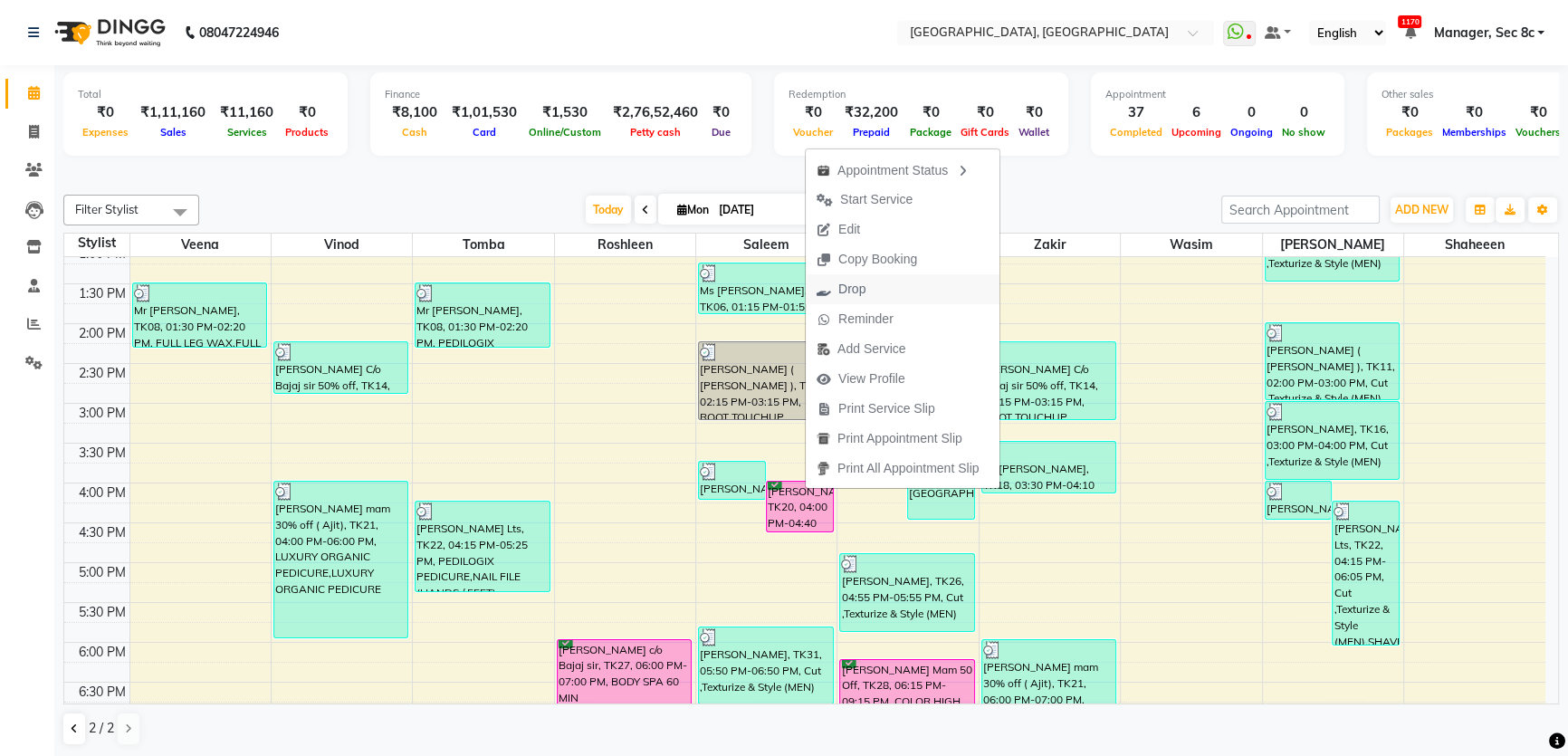
click at [861, 296] on span "Drop" at bounding box center [851, 288] width 27 height 19
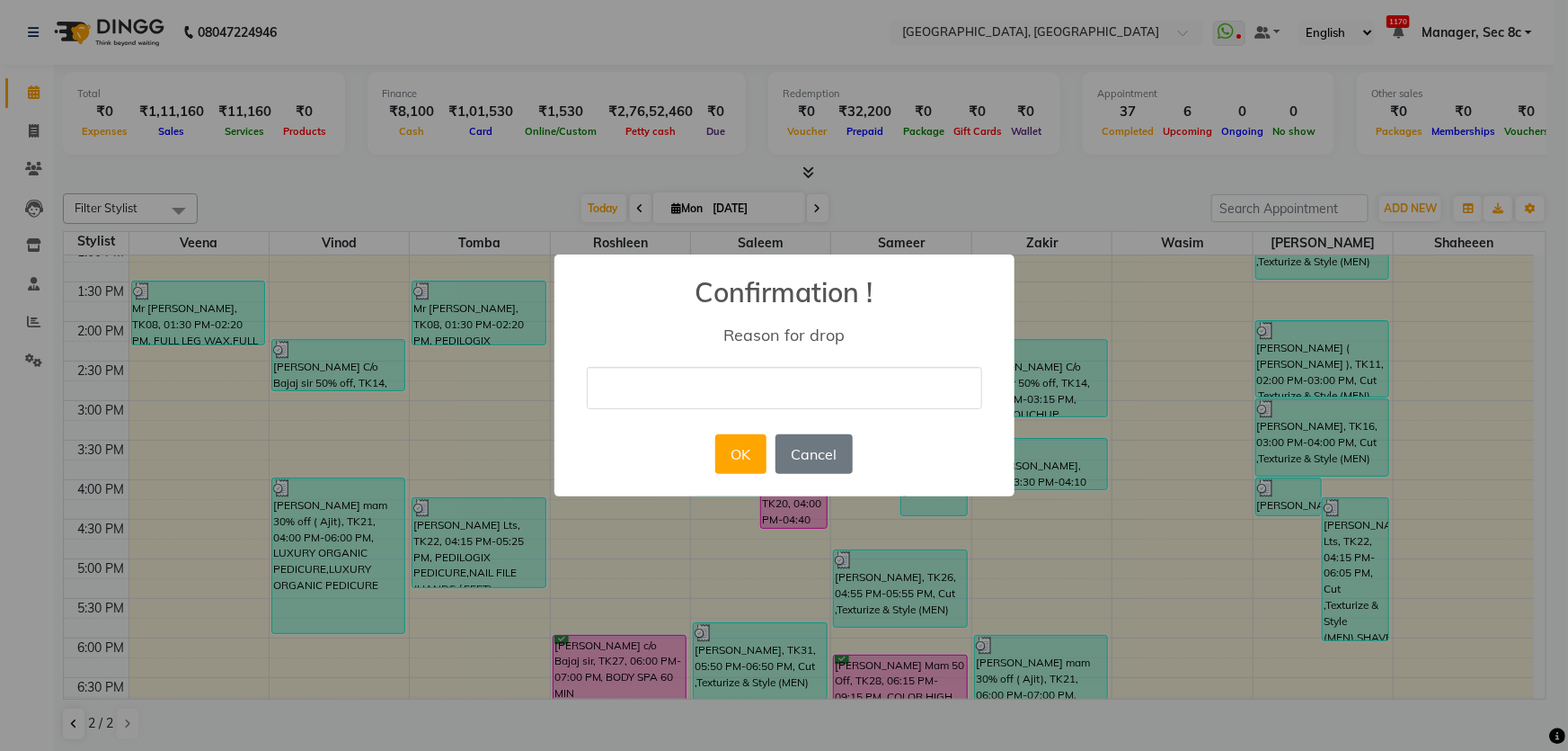
click at [803, 395] on input "text" at bounding box center [784, 388] width 395 height 42
type input "billed"
click at [771, 455] on div "OK No Cancel" at bounding box center [784, 453] width 146 height 49
click at [760, 457] on button "OK" at bounding box center [741, 453] width 52 height 40
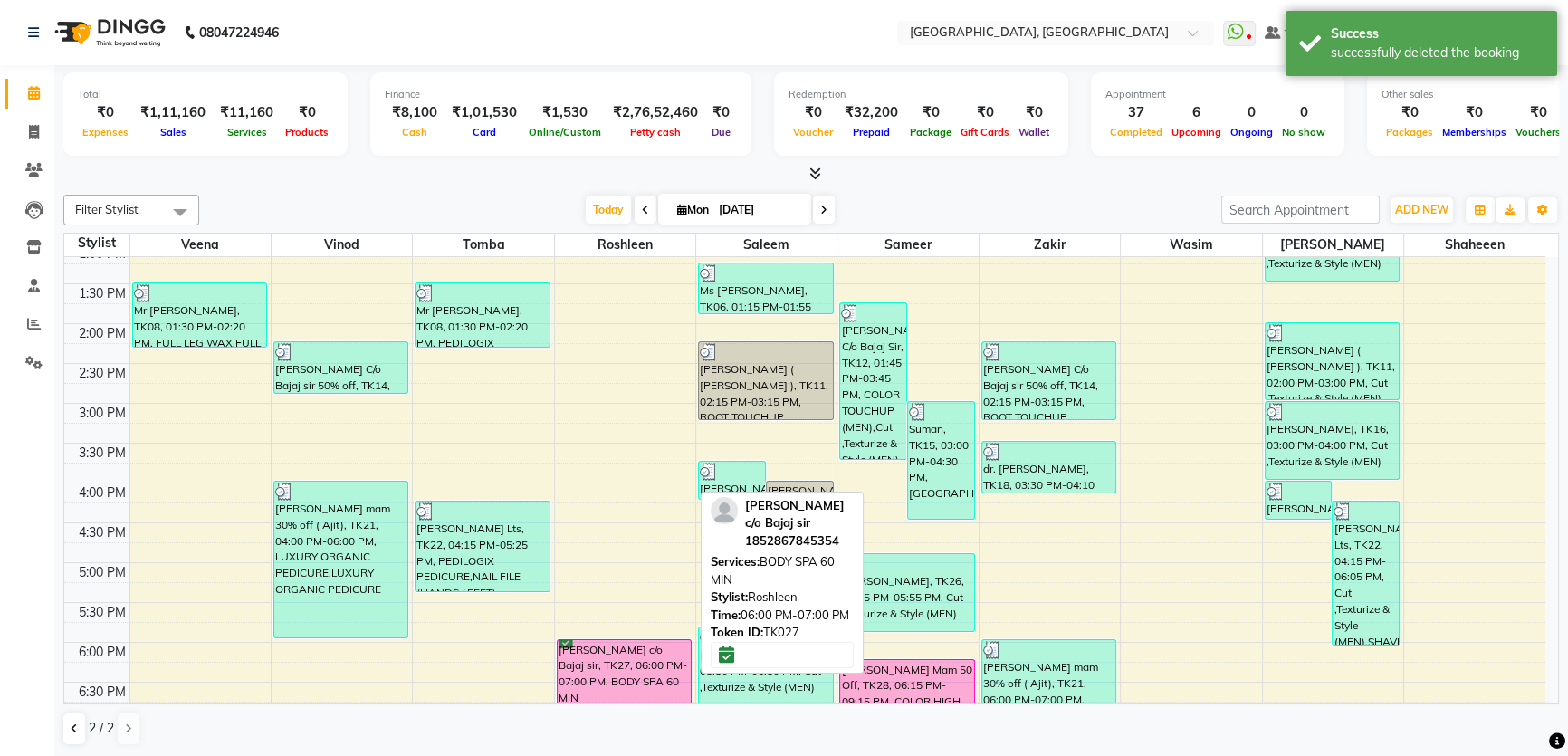
click at [620, 651] on div "[PERSON_NAME] c/o Bajaj sir, TK27, 06:00 PM-07:00 PM, BODY SPA 60 MIN" at bounding box center [624, 678] width 134 height 77
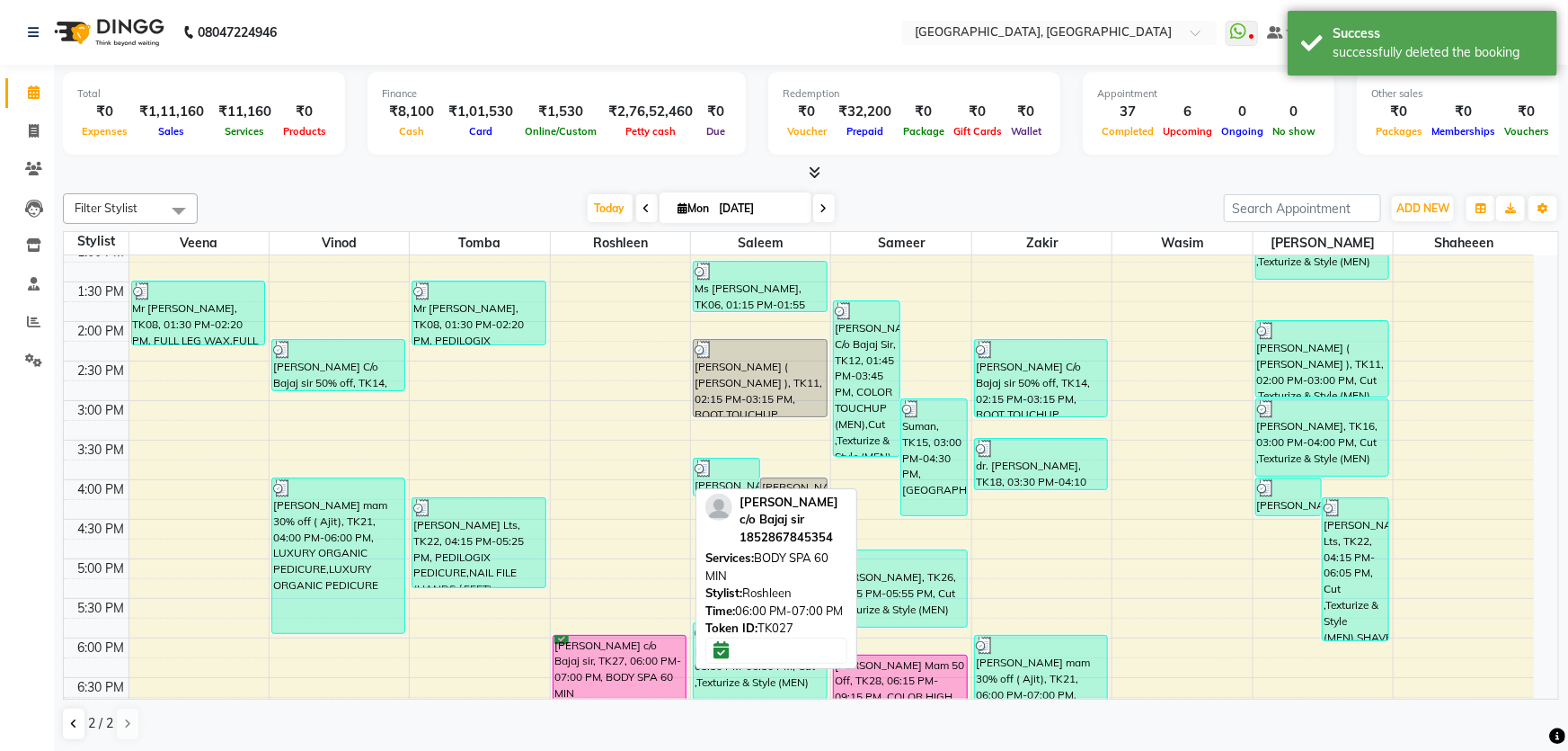
select select "6"
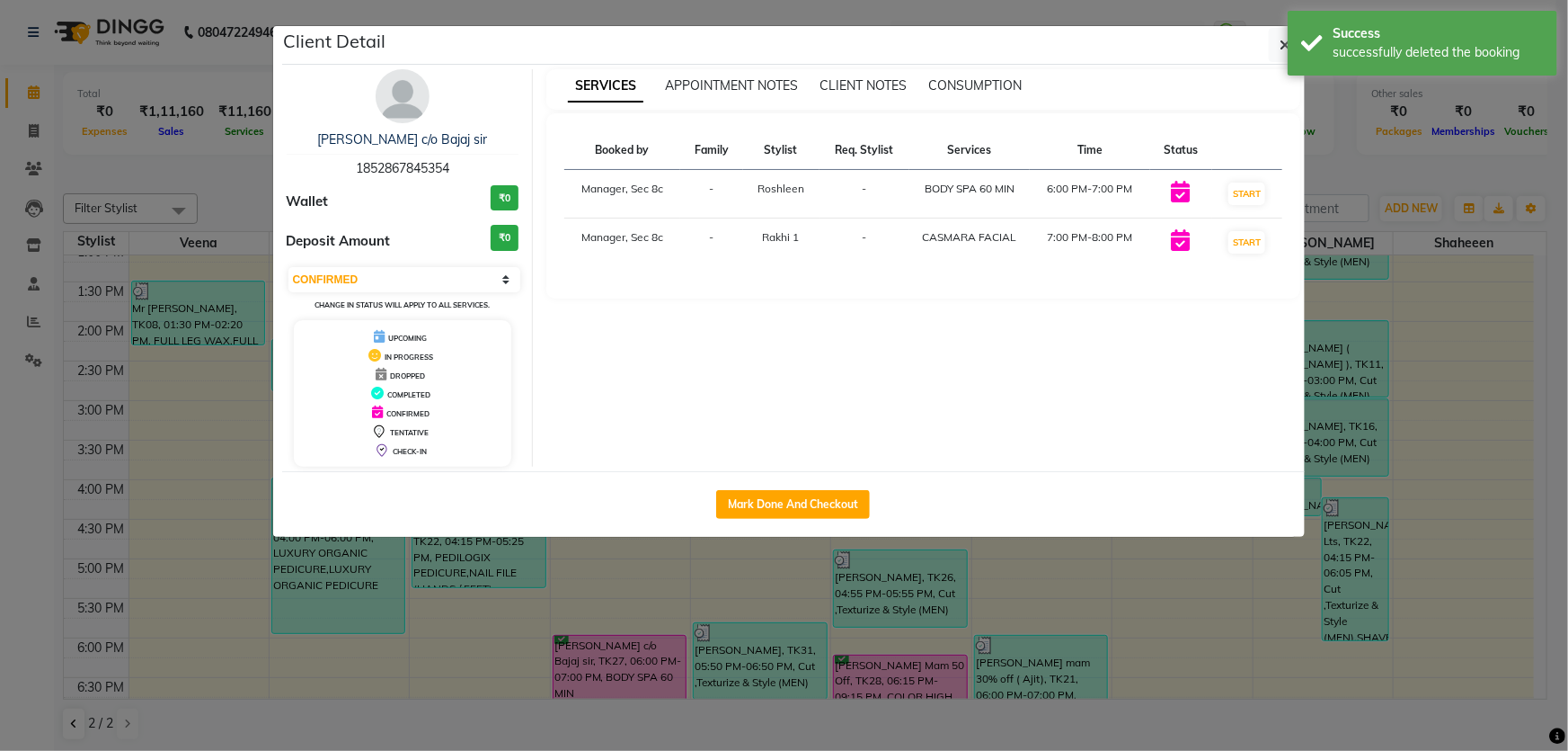
click at [879, 347] on div "SERVICES APPOINTMENT NOTES CLIENT NOTES CONSUMPTION Booked by Family Stylist Re…" at bounding box center [923, 267] width 781 height 397
click at [1272, 42] on button "button" at bounding box center [1285, 44] width 34 height 34
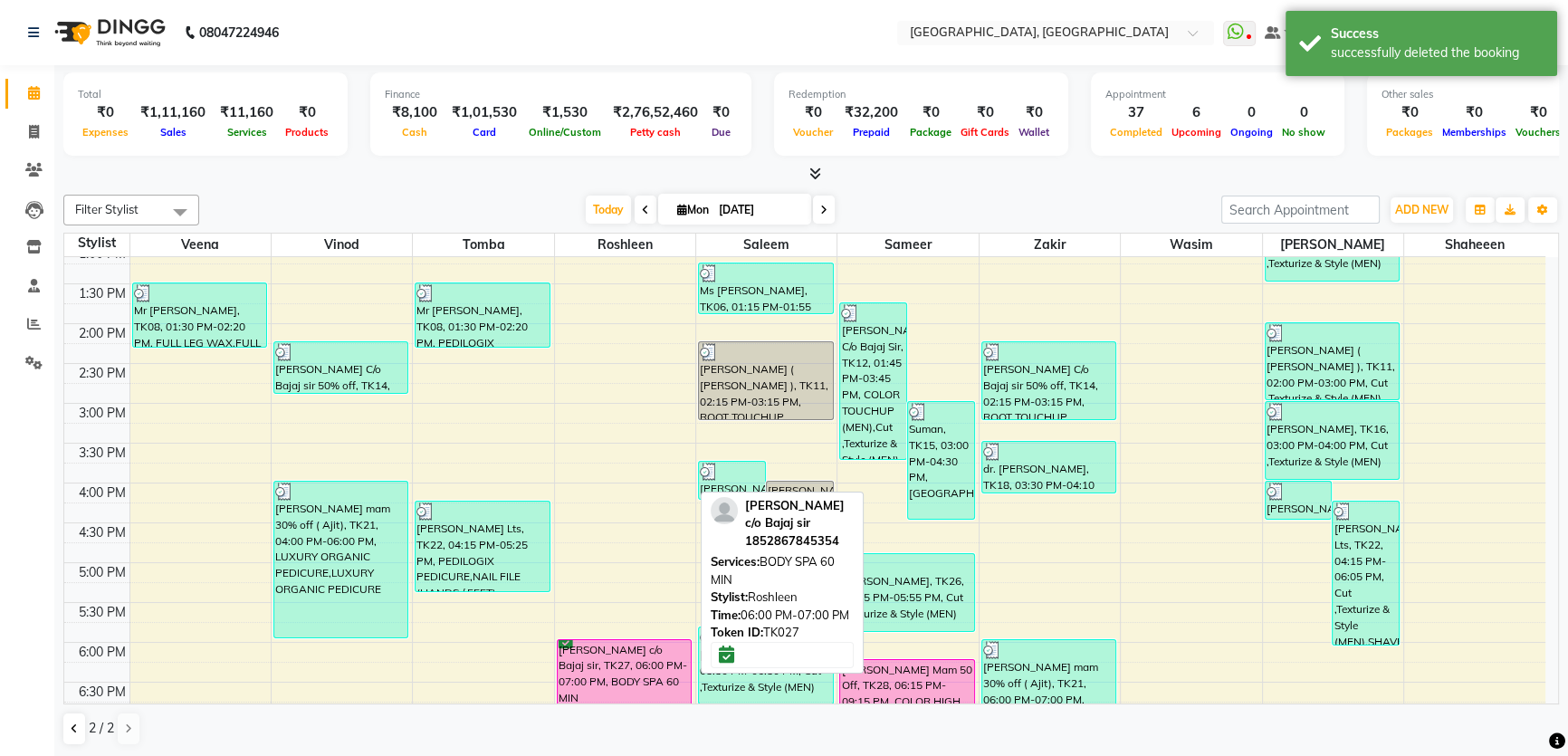
click at [610, 652] on div "[PERSON_NAME] c/o Bajaj sir, TK27, 06:00 PM-07:00 PM, BODY SPA 60 MIN" at bounding box center [624, 678] width 134 height 77
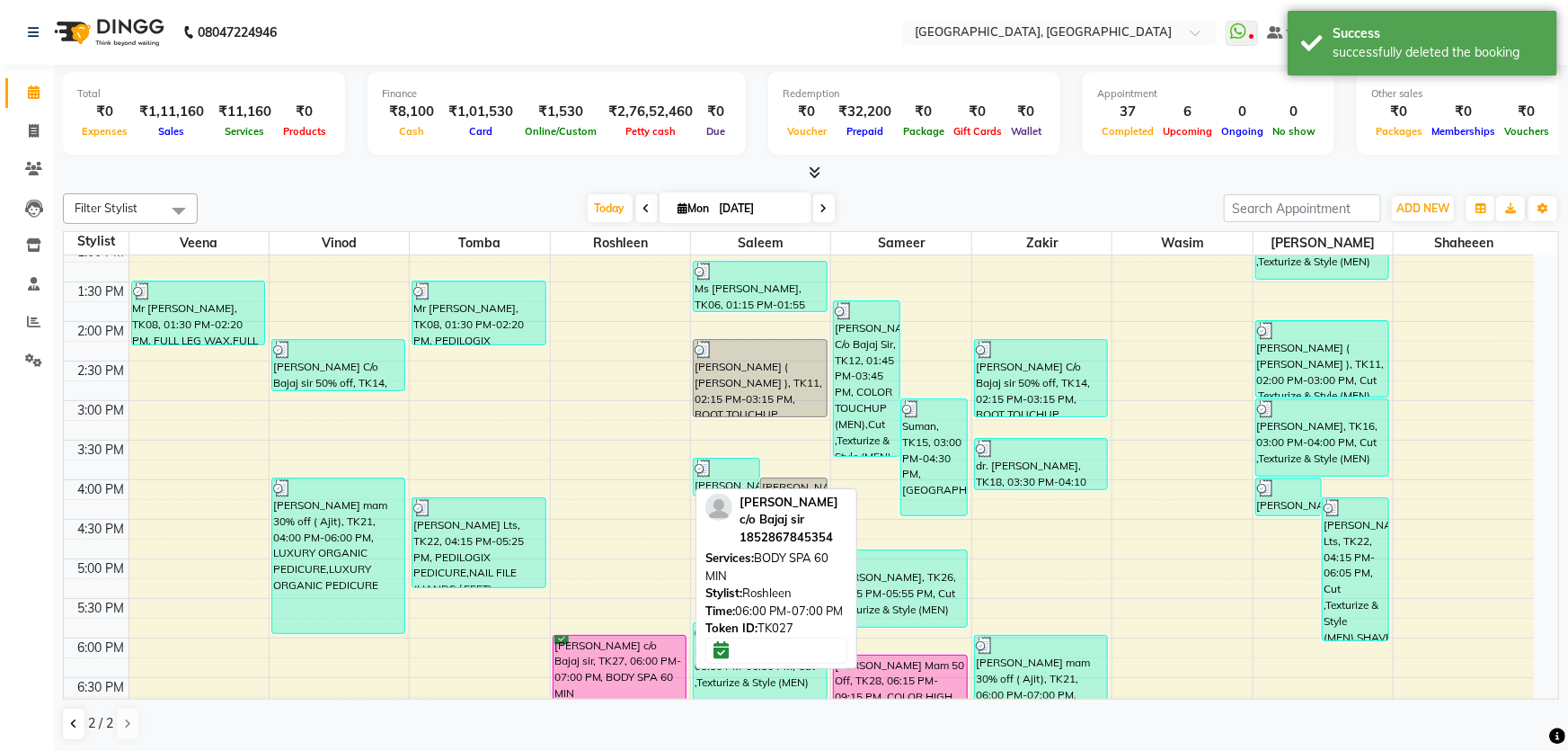
select select "6"
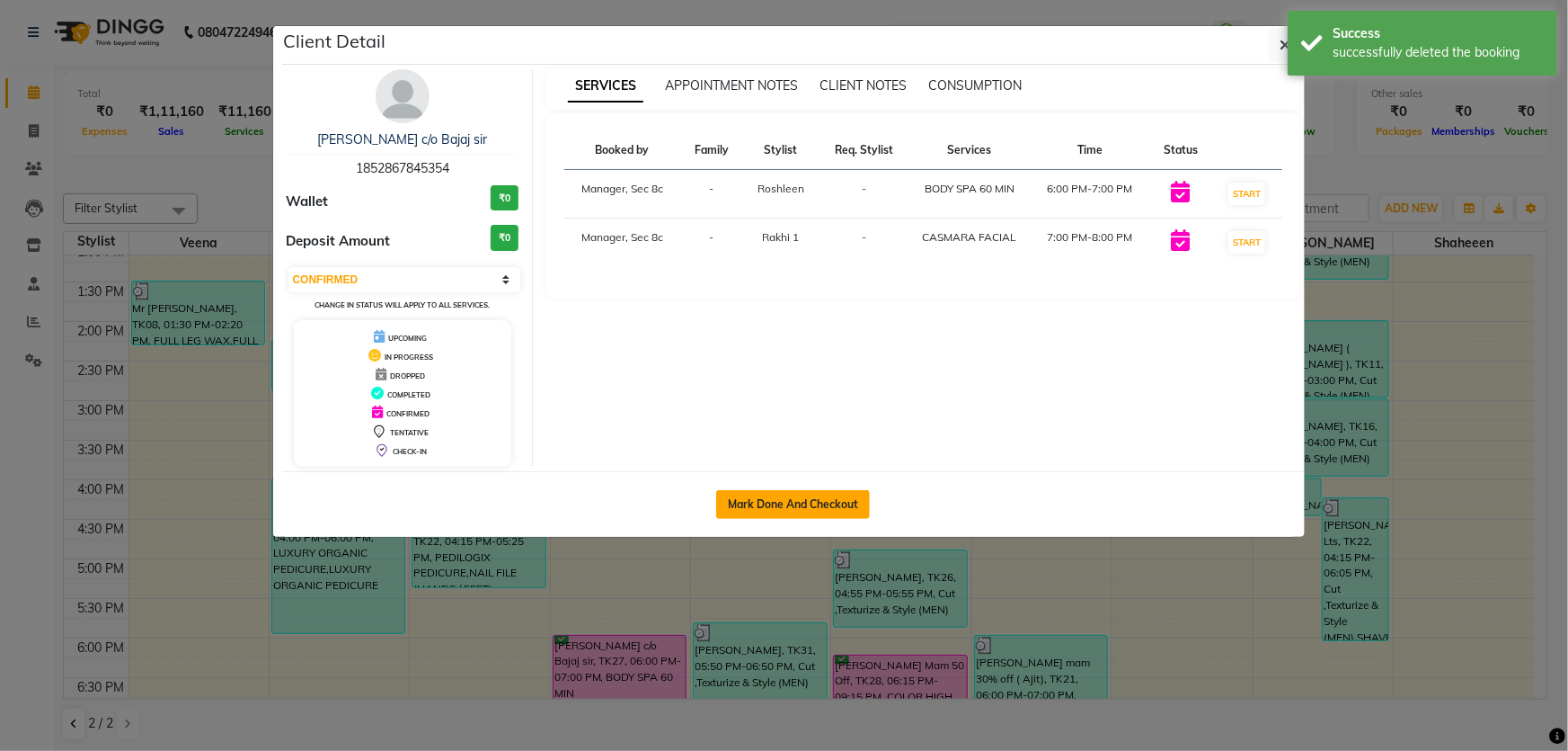
click at [751, 511] on button "Mark Done And Checkout" at bounding box center [792, 504] width 154 height 29
select select "service"
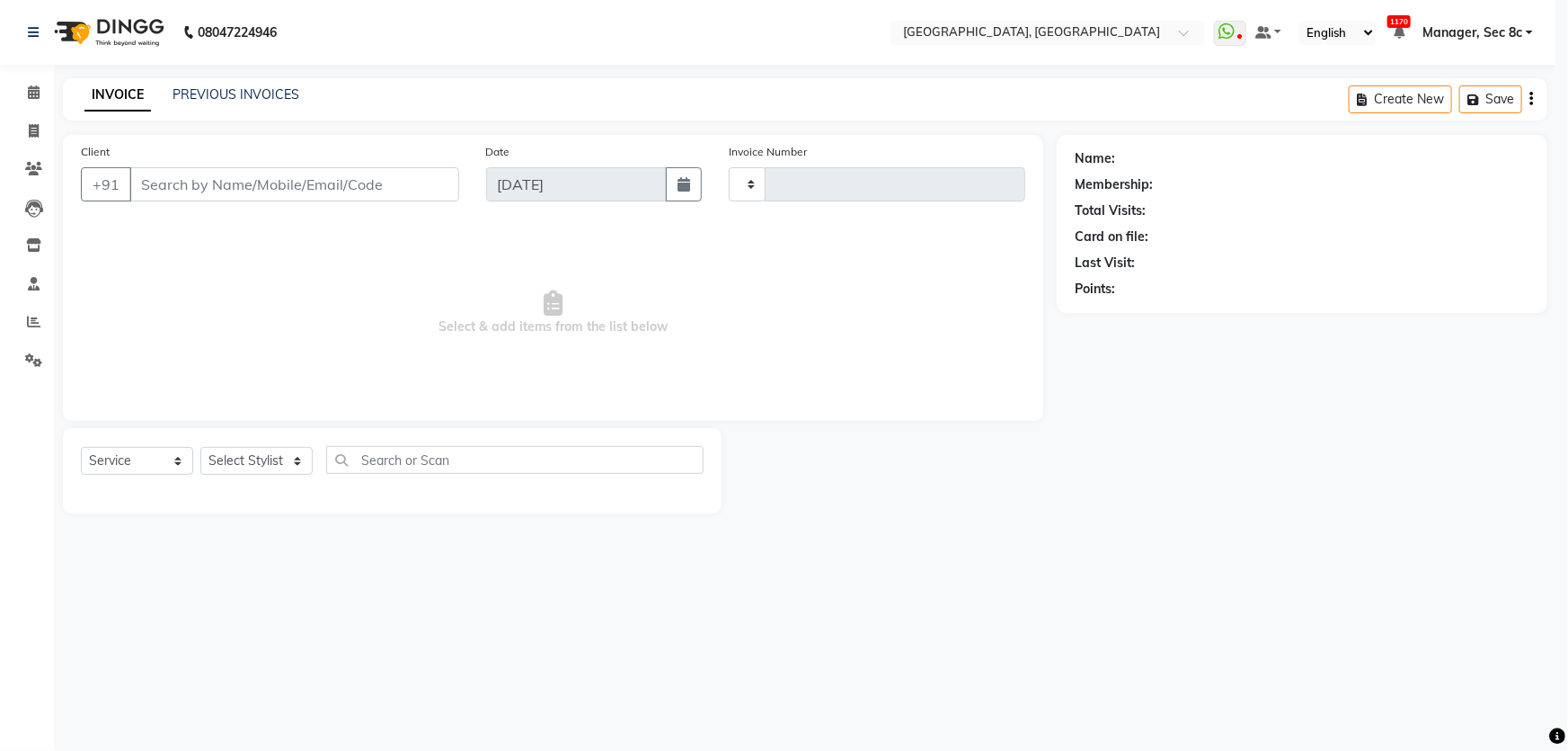
type input "7977"
select select "4281"
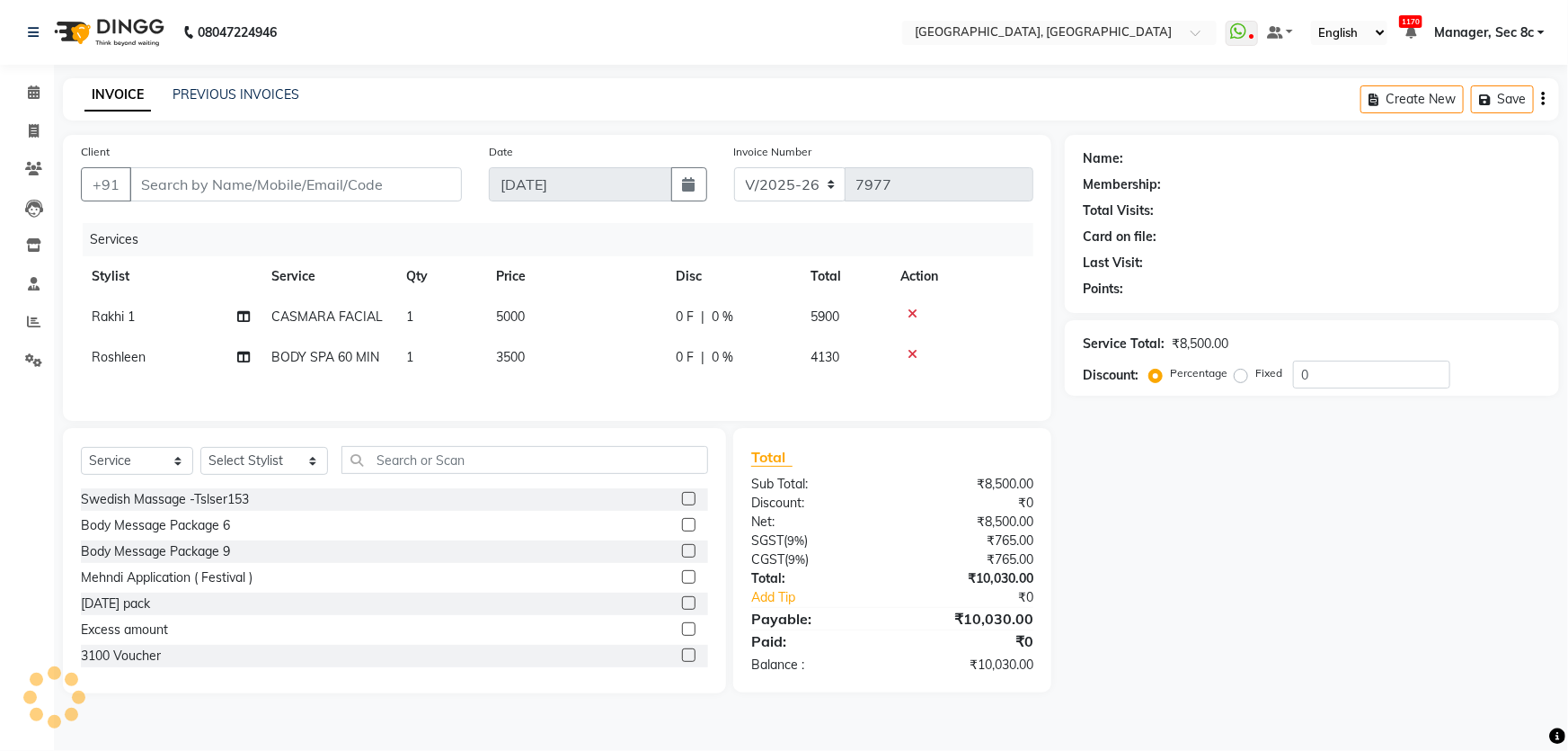
type input "1852867845354"
select select "25441"
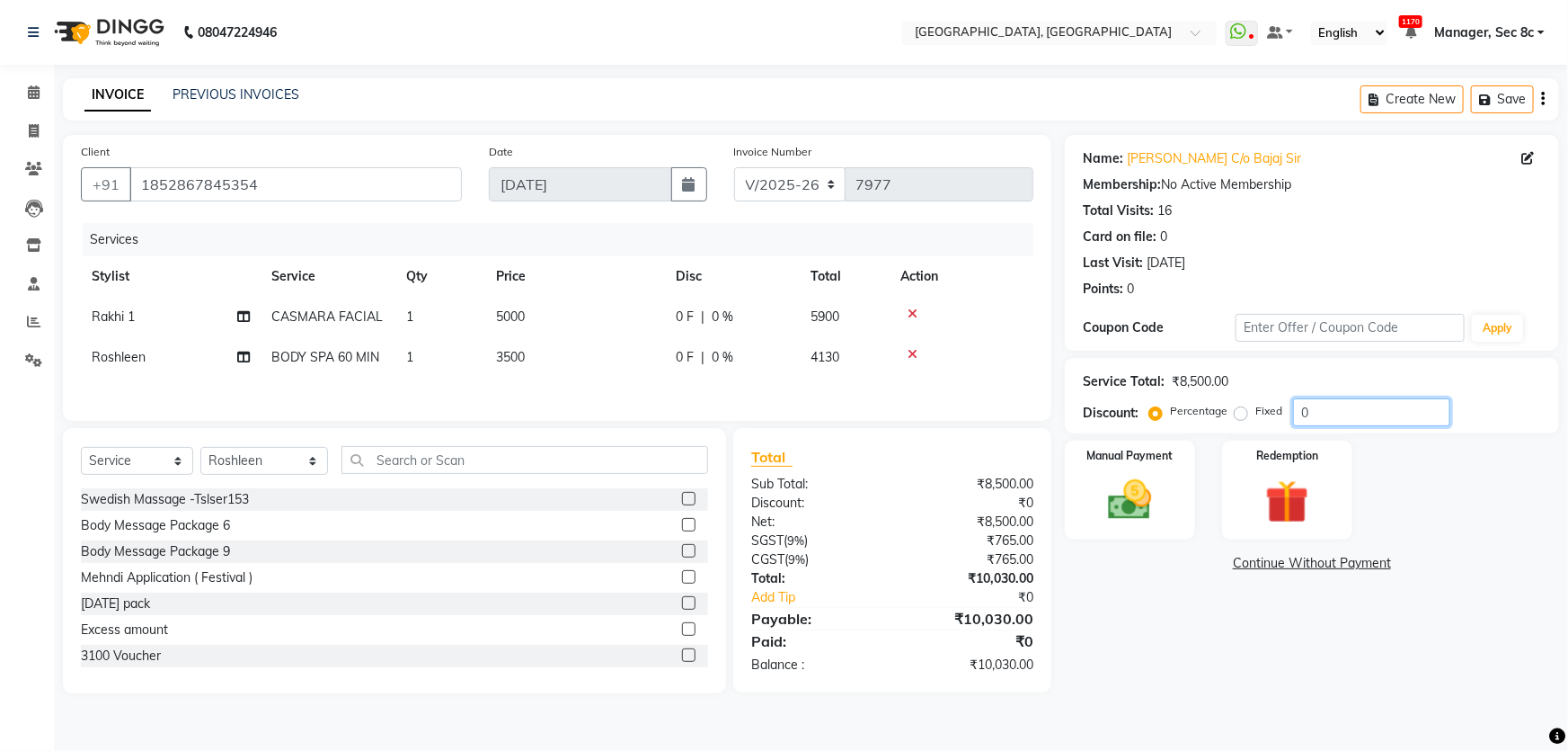
click at [1229, 417] on div "Percentage Fixed 0" at bounding box center [1302, 412] width 298 height 28
type input "100"
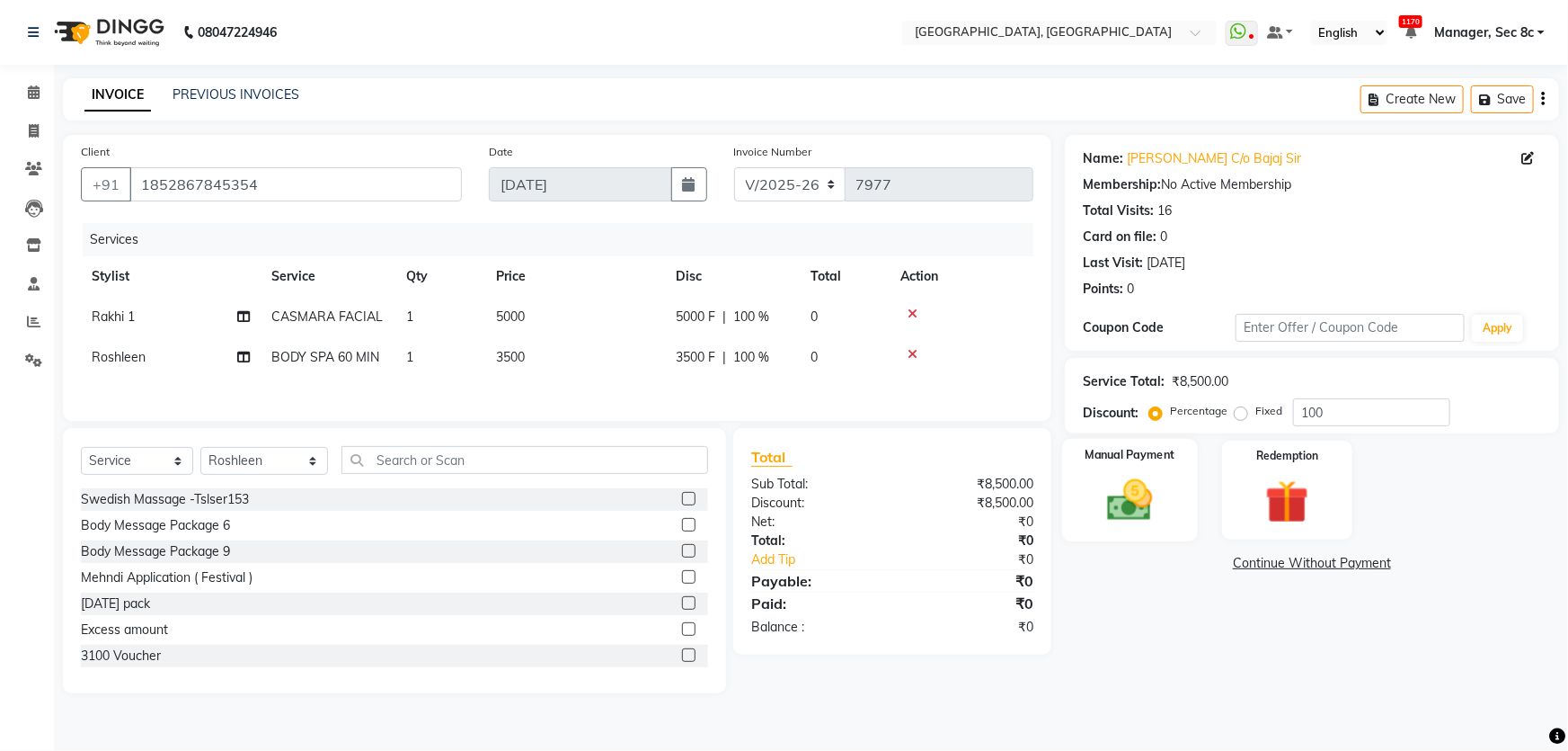
click at [1138, 458] on label "Manual Payment" at bounding box center [1130, 454] width 90 height 18
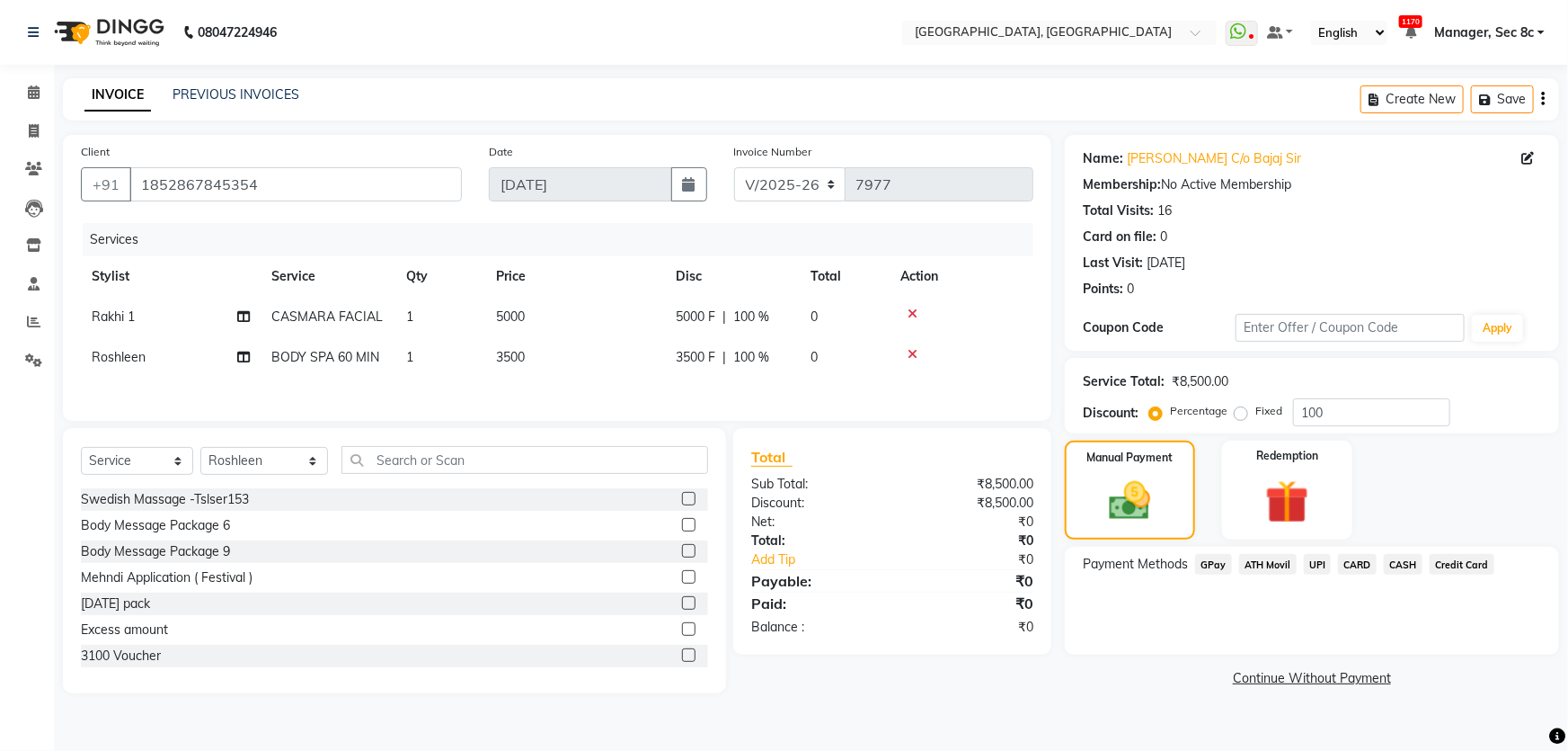
click at [1283, 565] on span "ATH Movil" at bounding box center [1268, 564] width 57 height 20
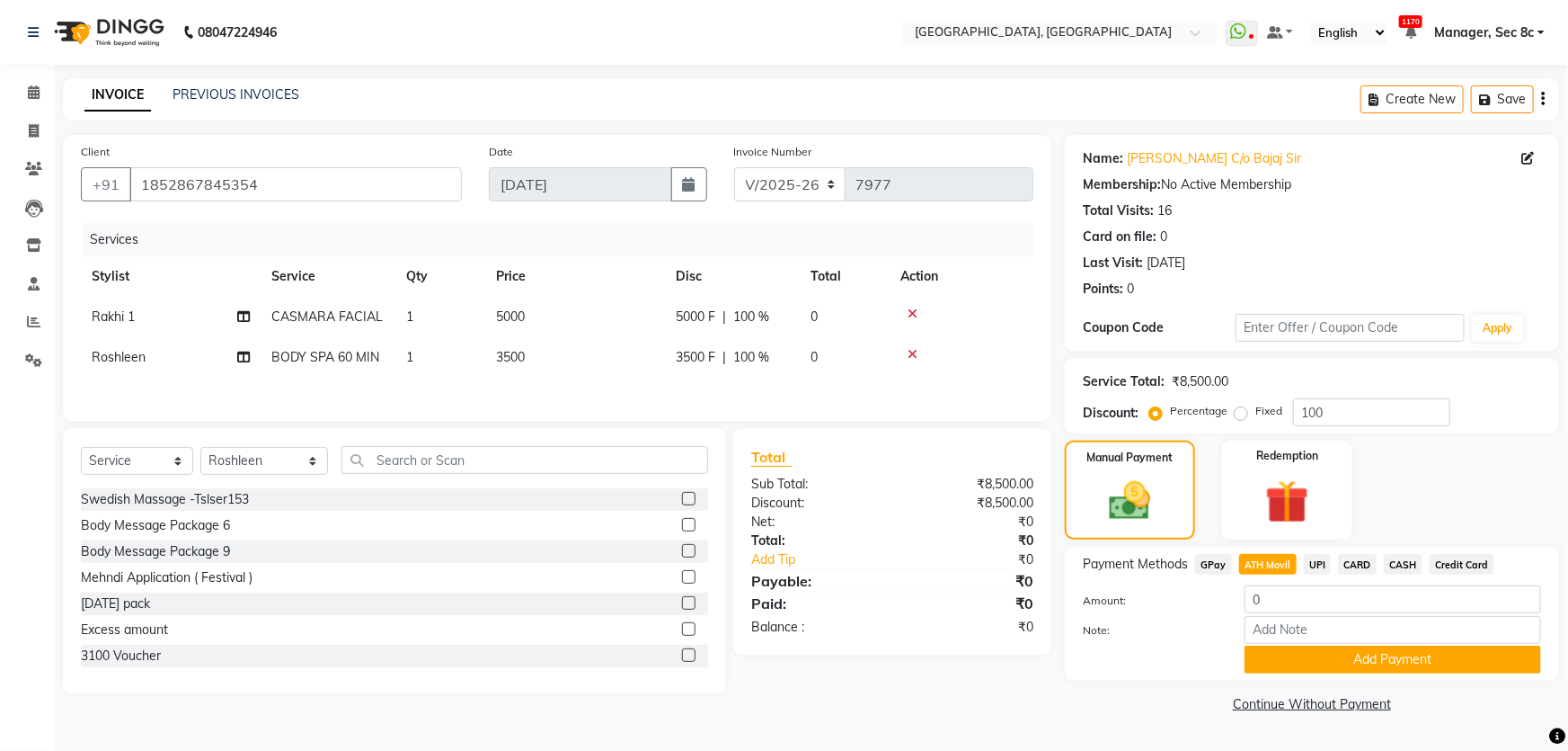
click at [1326, 652] on button "Add Payment" at bounding box center [1393, 659] width 297 height 28
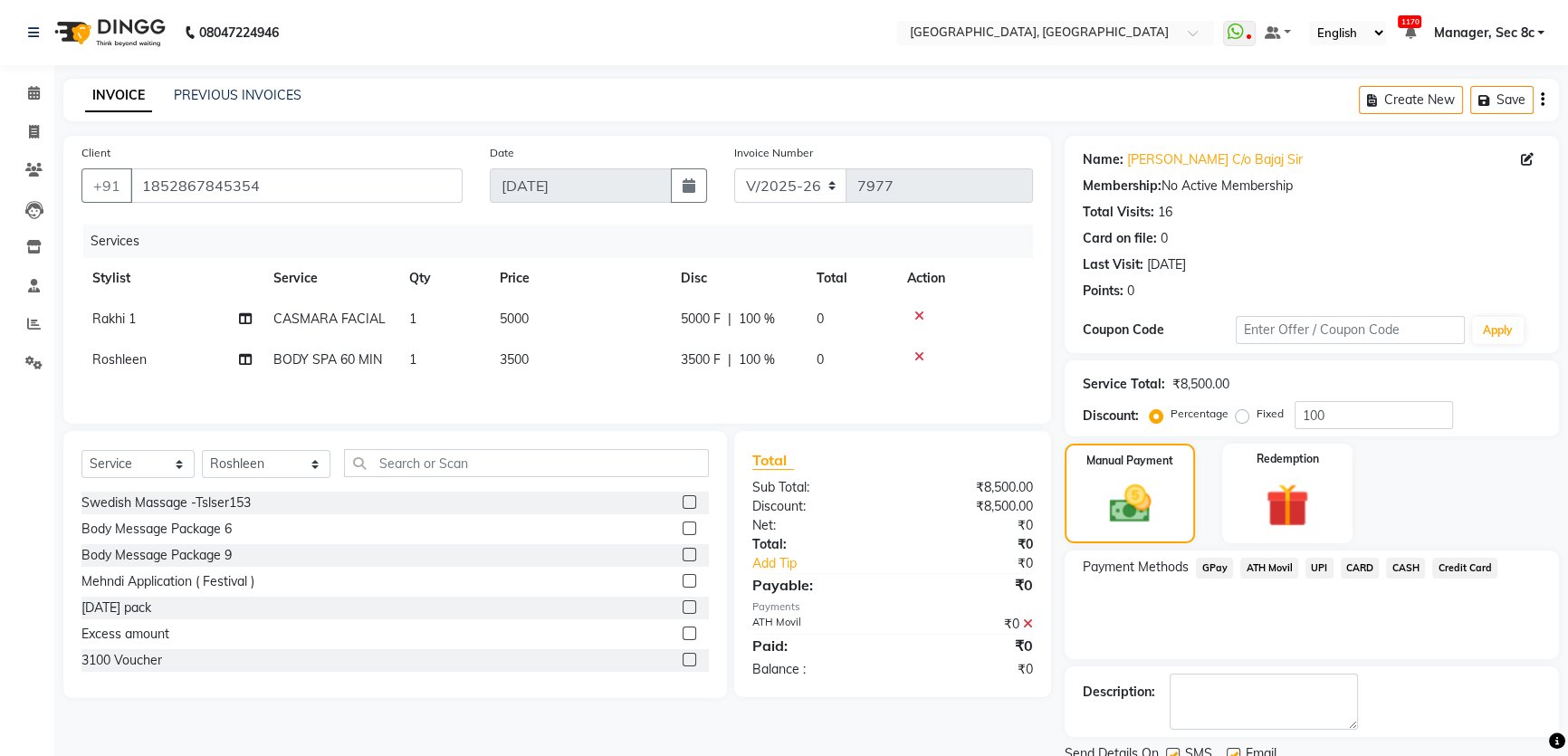
scroll to position [68, 0]
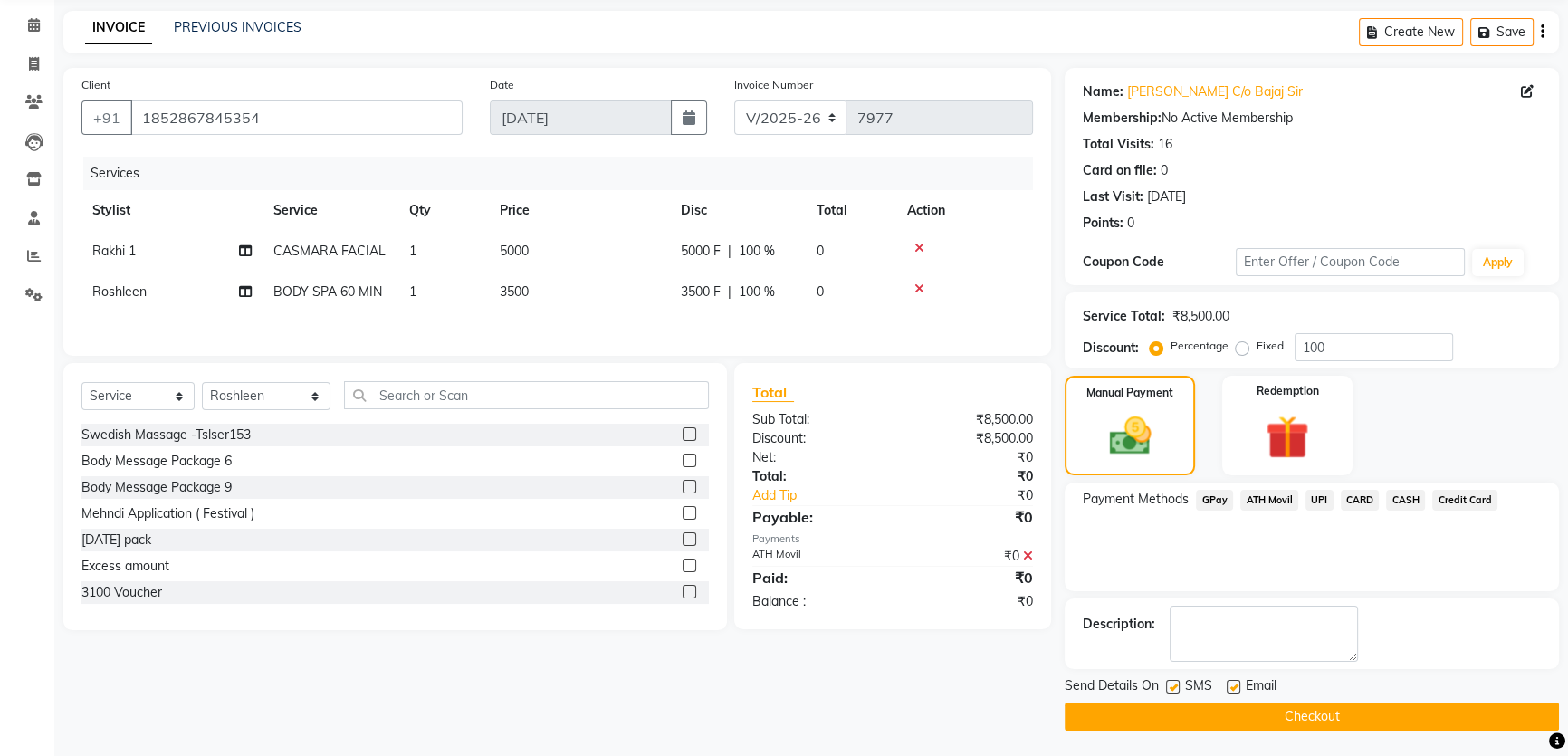
click at [1176, 683] on label at bounding box center [1172, 686] width 14 height 14
click at [1176, 683] on input "checkbox" at bounding box center [1171, 687] width 12 height 12
checkbox input "false"
click at [1202, 716] on button "Checkout" at bounding box center [1311, 716] width 495 height 28
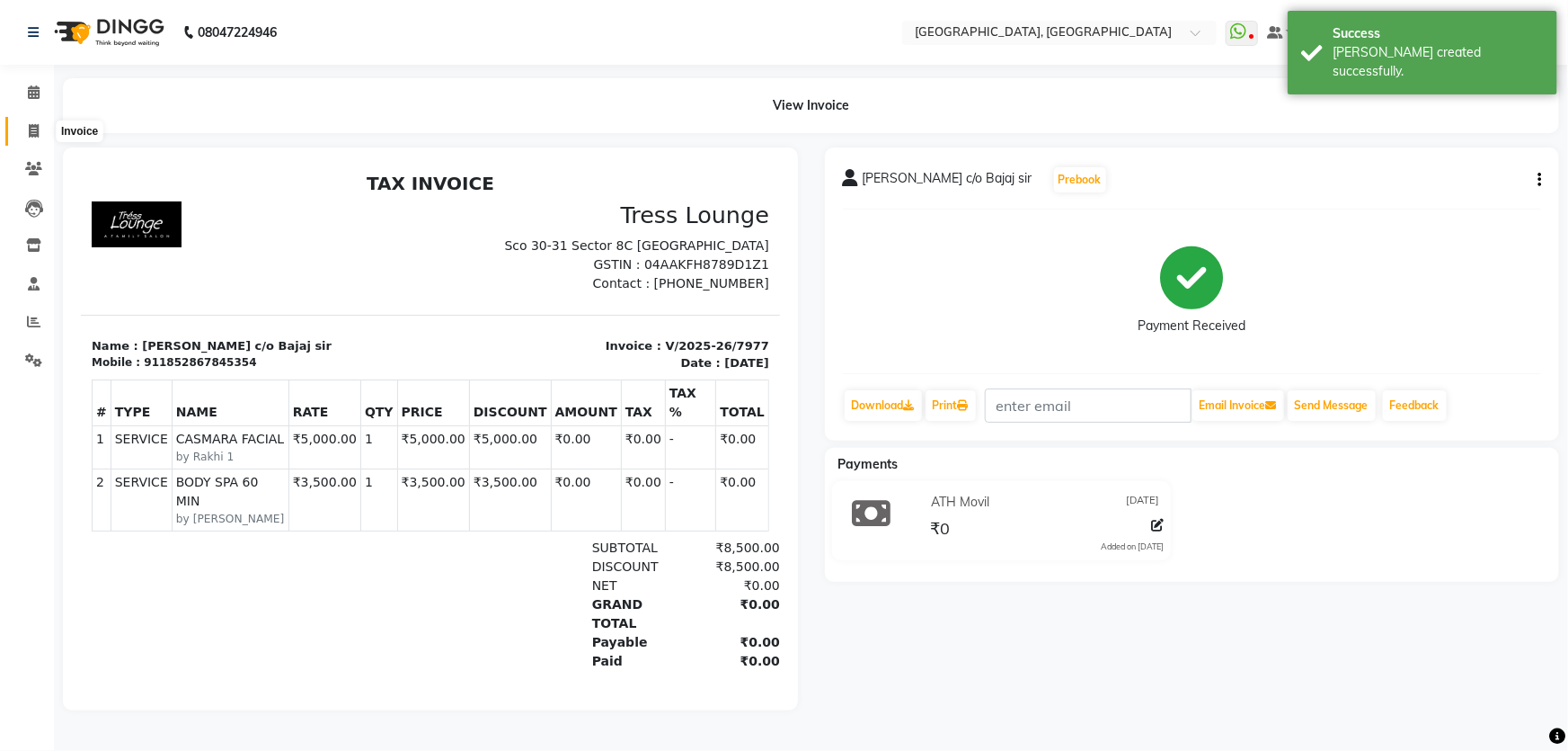
click at [41, 125] on span at bounding box center [34, 132] width 31 height 20
select select "service"
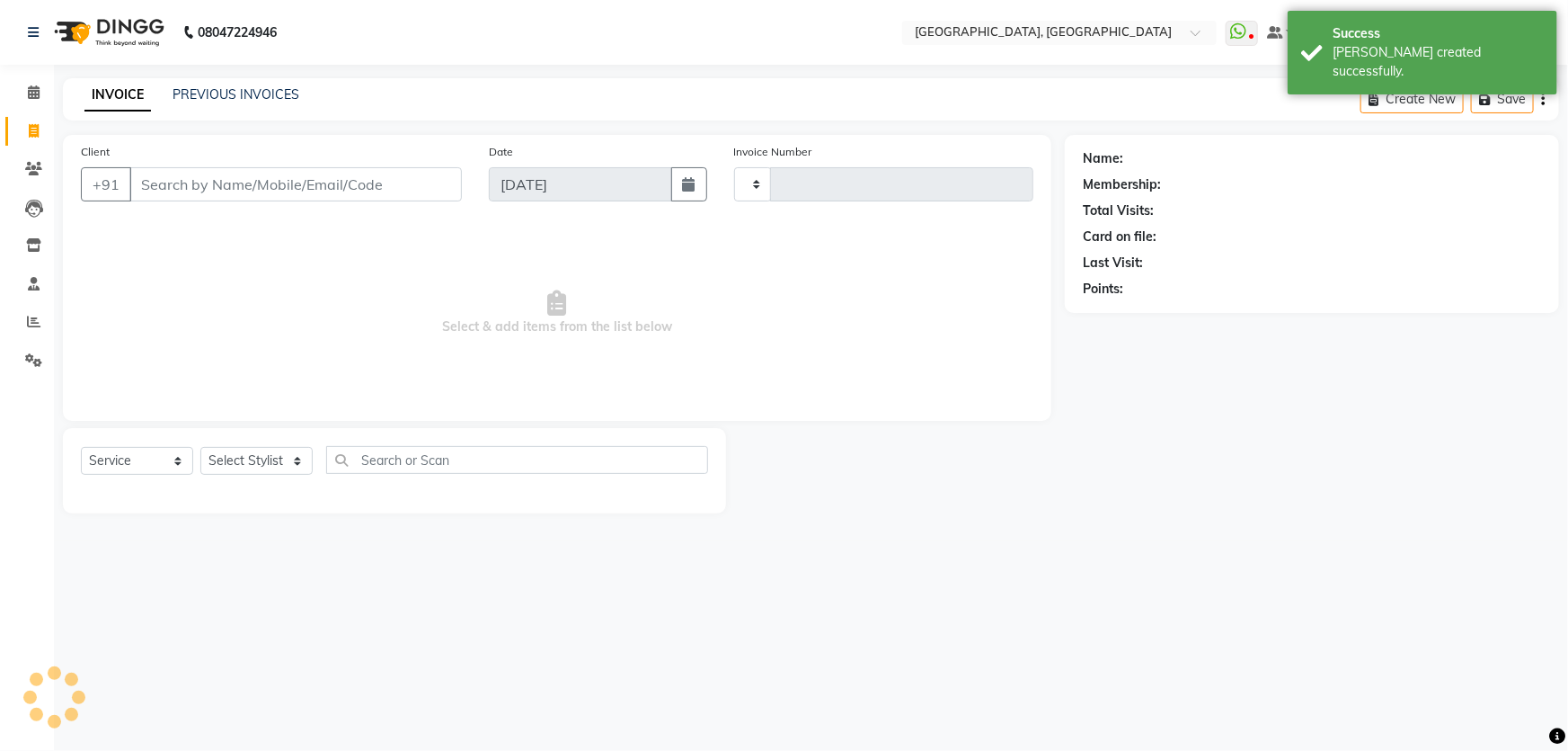
type input "7978"
select select "4281"
click at [36, 93] on icon at bounding box center [33, 92] width 12 height 14
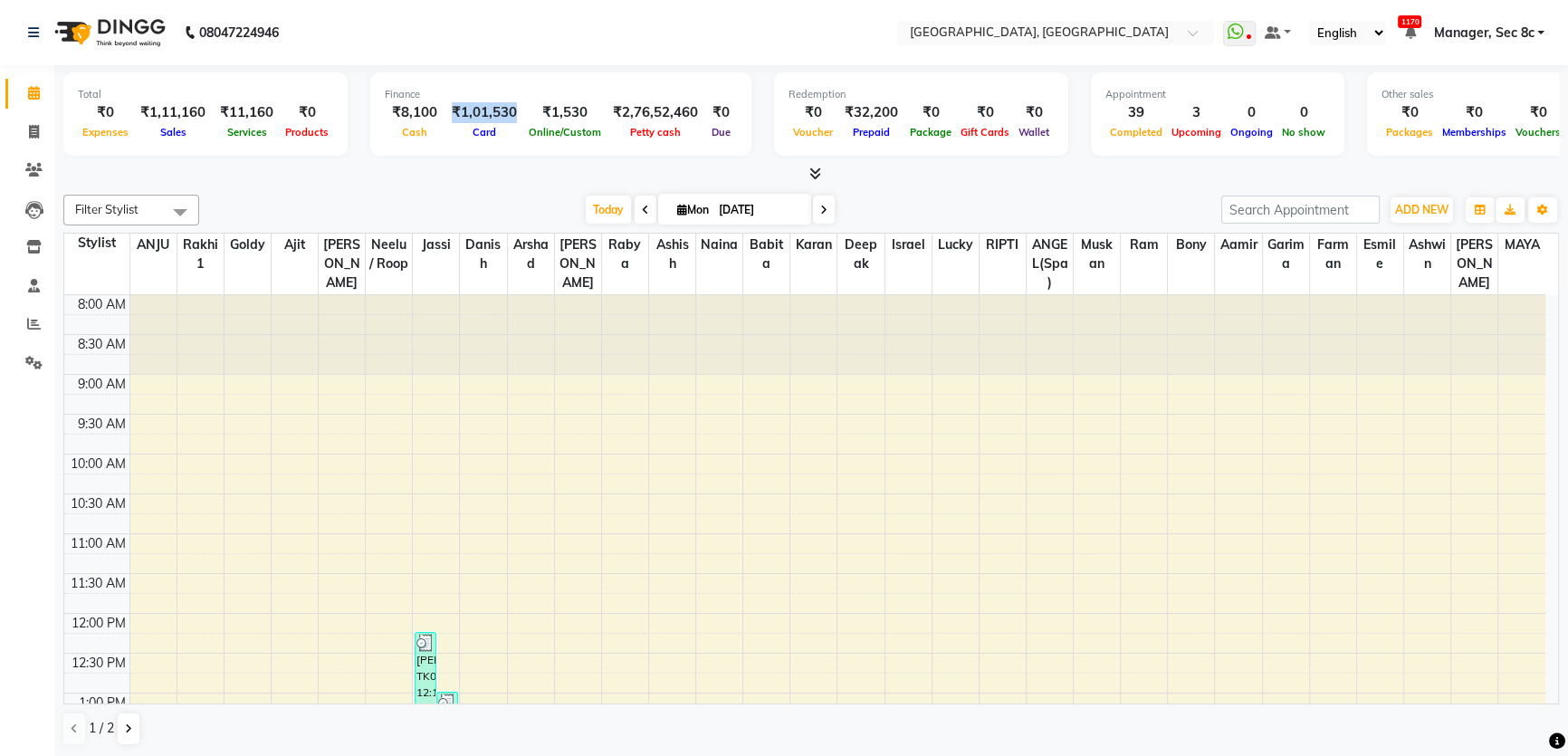
drag, startPoint x: 444, startPoint y: 102, endPoint x: 510, endPoint y: 100, distance: 66.0
click at [510, 102] on div "₹1,01,530" at bounding box center [484, 112] width 80 height 20
click at [41, 135] on span at bounding box center [34, 133] width 32 height 20
select select "4281"
select select "service"
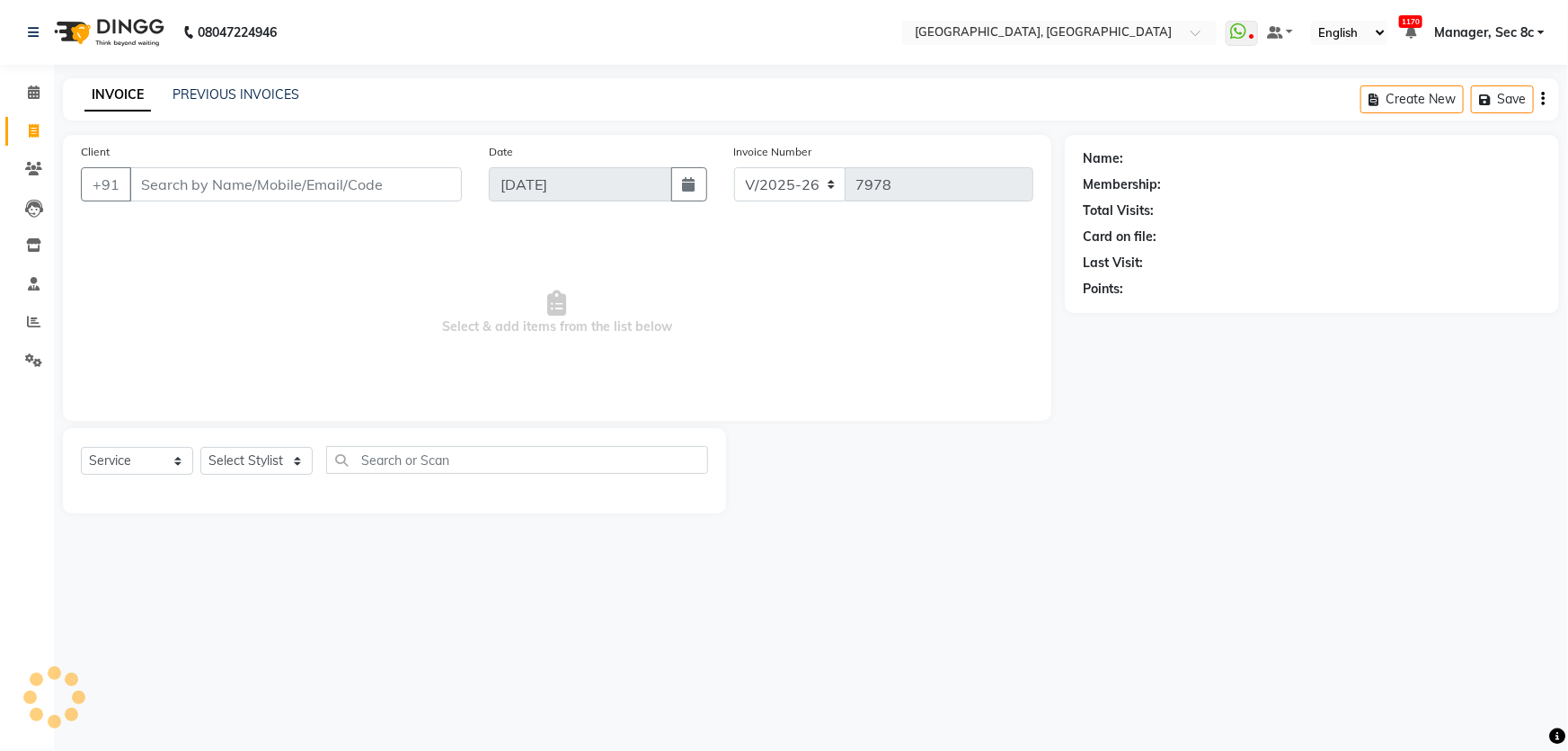
click at [207, 188] on input "Client" at bounding box center [295, 183] width 333 height 34
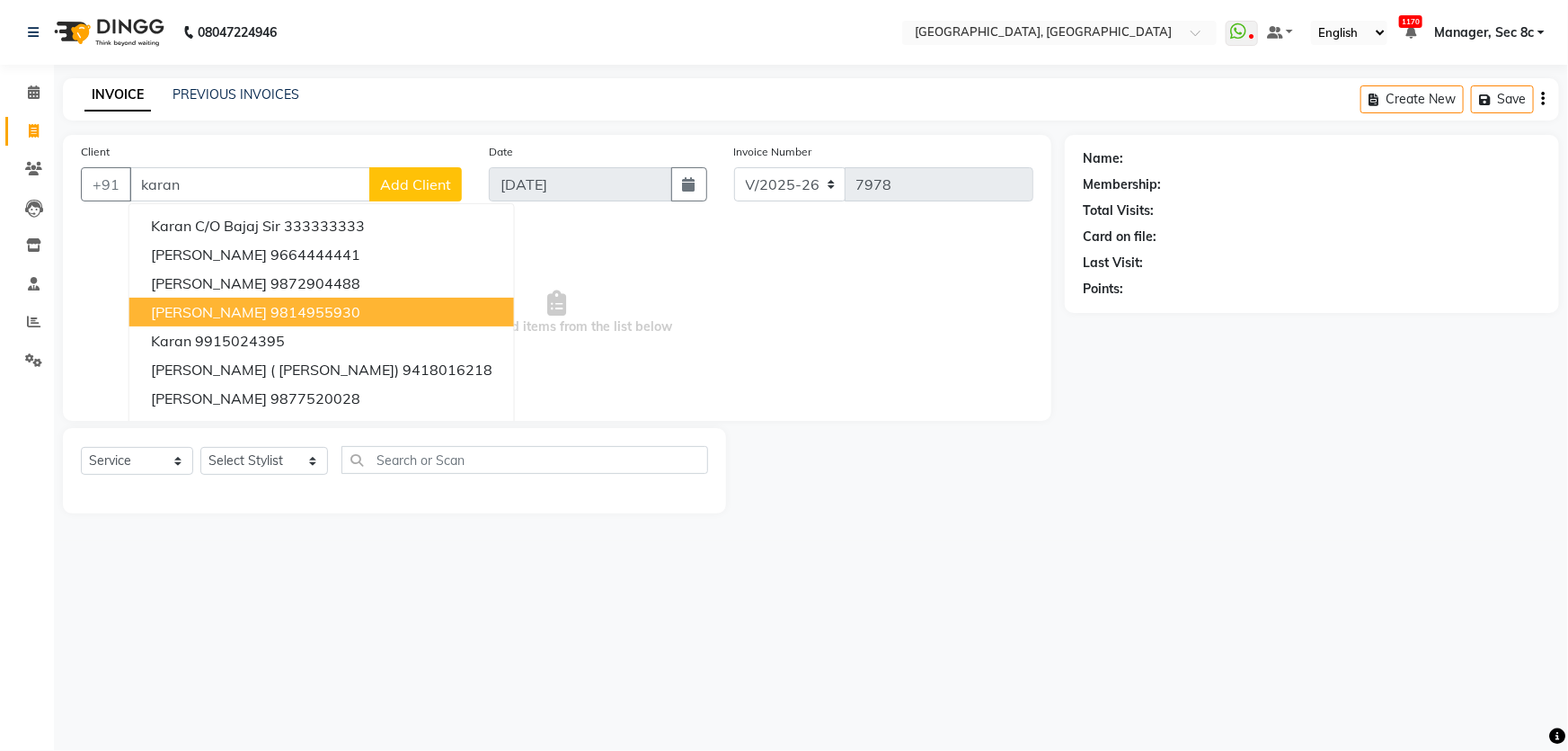
type input "karan"
click at [18, 157] on link "Clients" at bounding box center [27, 170] width 43 height 29
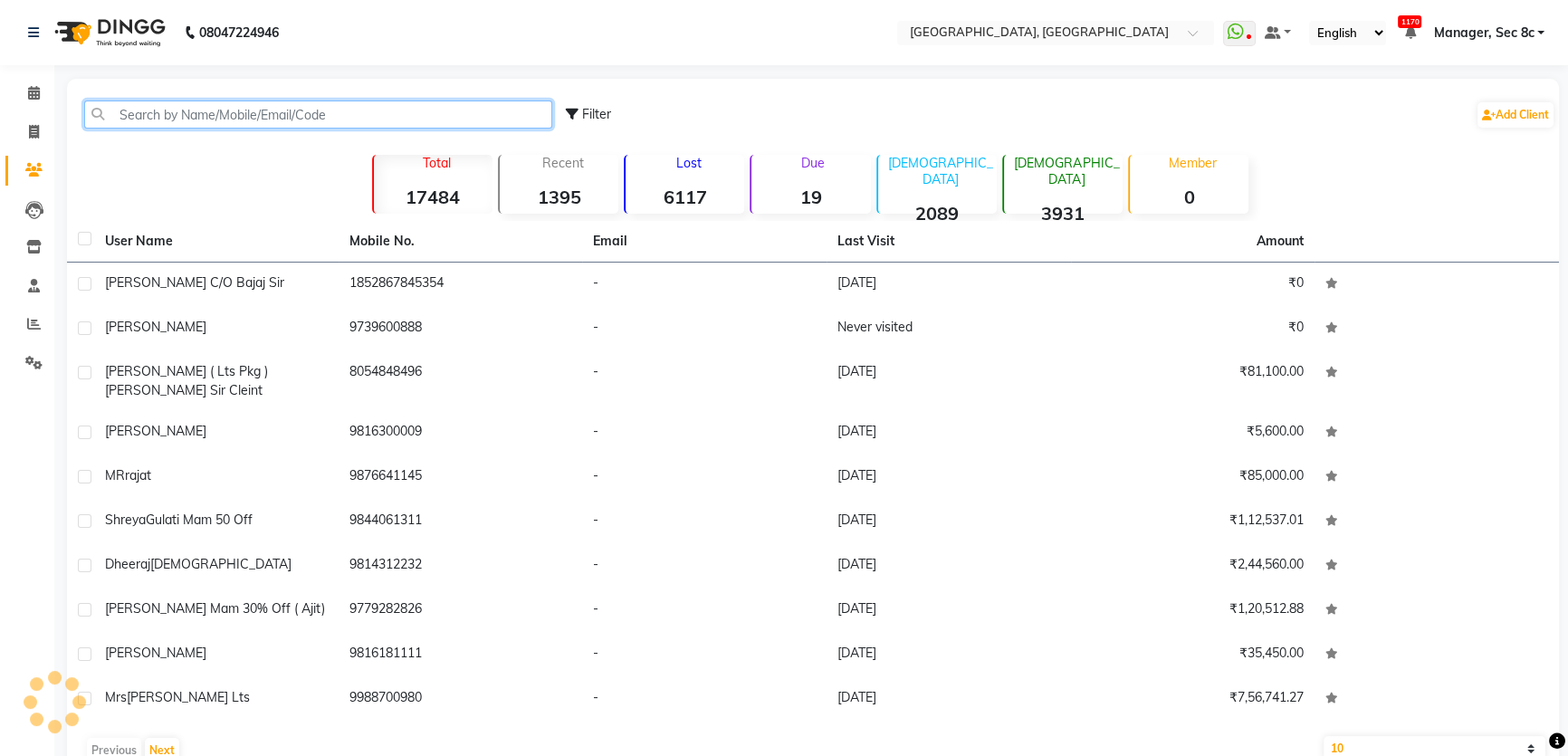
click at [456, 109] on input "text" at bounding box center [318, 114] width 468 height 28
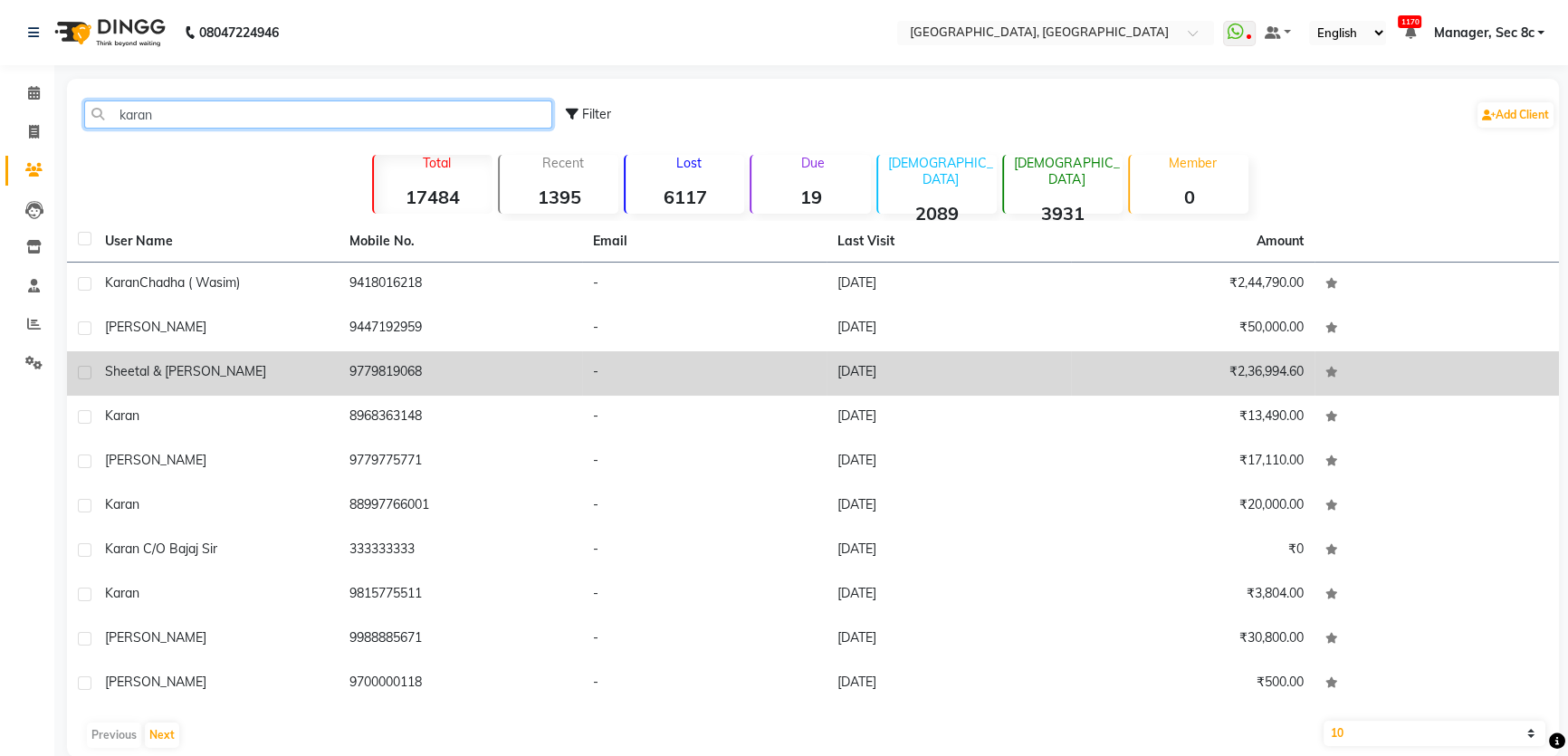
type input "karan"
click at [123, 387] on td "Sheetal & [PERSON_NAME]" at bounding box center [215, 373] width 244 height 45
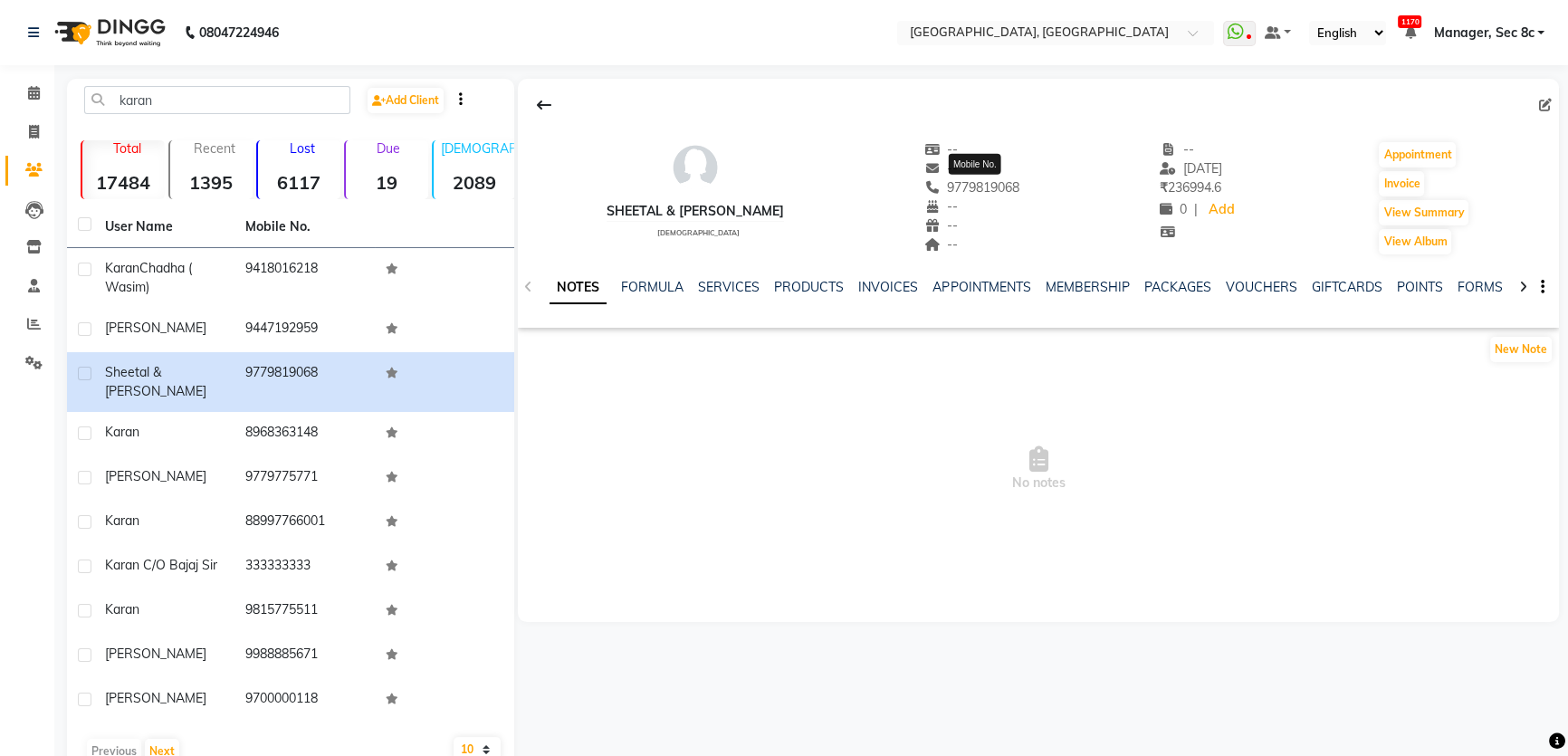
click at [1019, 190] on span "9779819068" at bounding box center [971, 187] width 96 height 17
copy span "9779819068"
click at [40, 135] on span at bounding box center [34, 133] width 32 height 20
select select "4281"
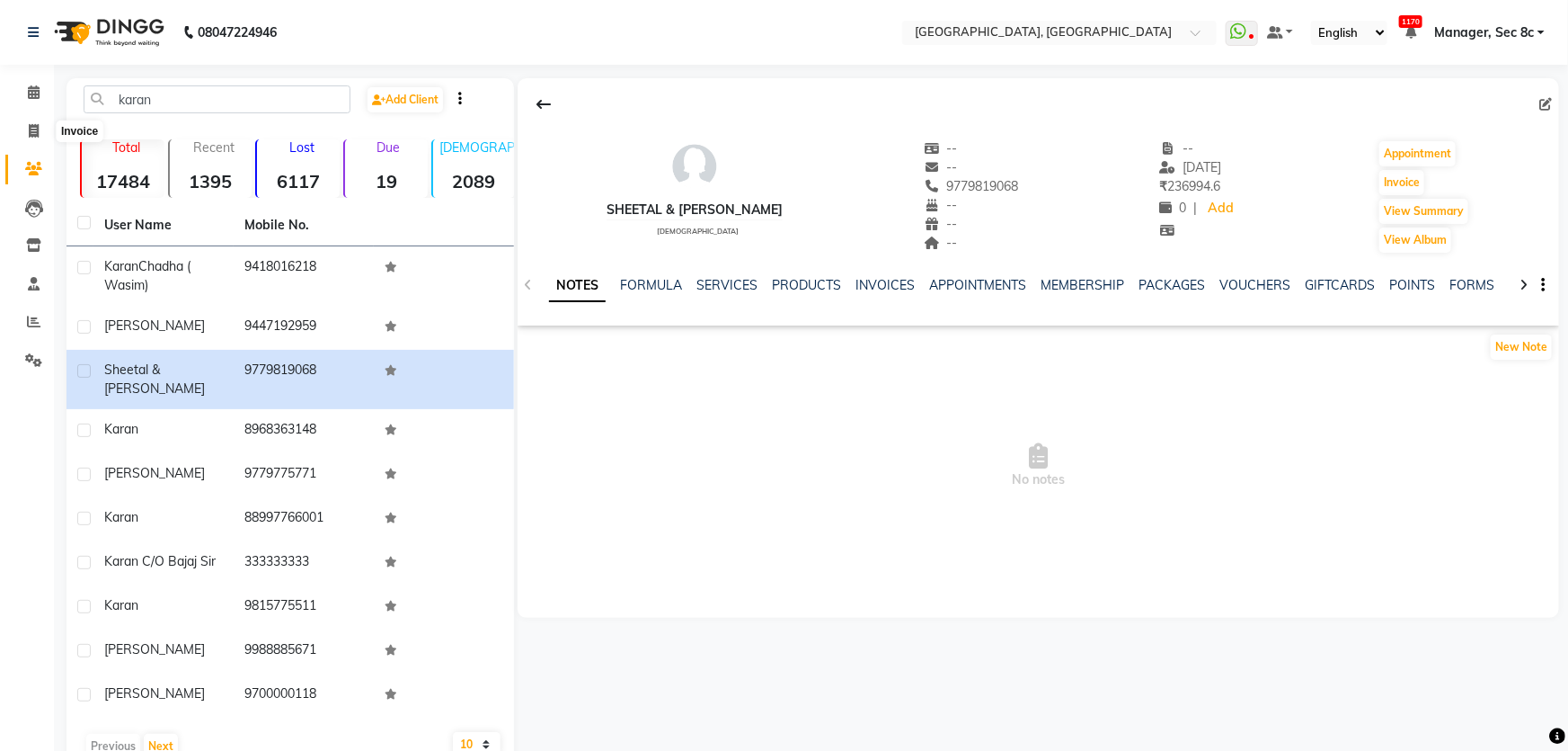
select select "service"
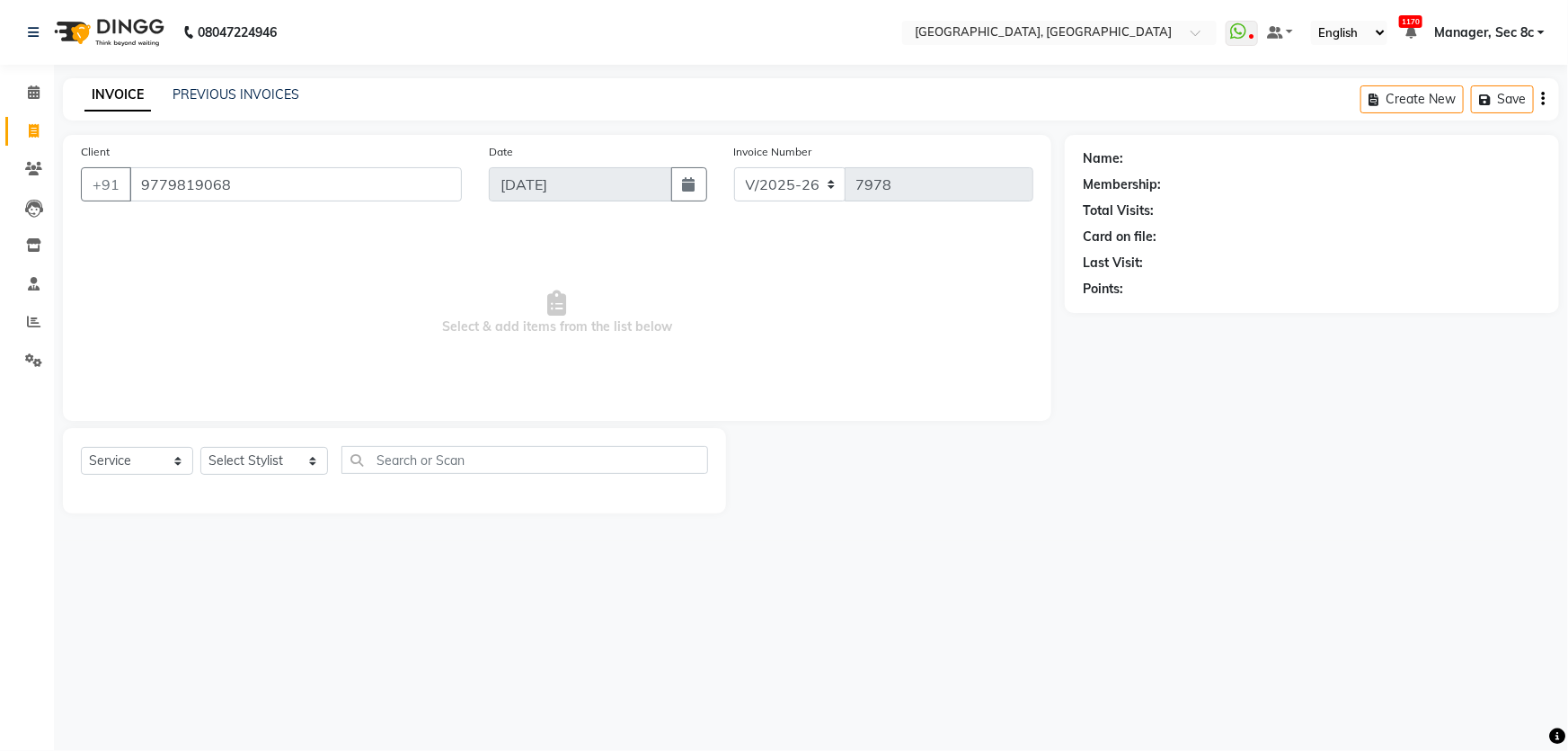
type input "9779819068"
click at [1141, 317] on div "Prepaid" at bounding box center [1311, 315] width 458 height 18
click at [1137, 317] on icon "button" at bounding box center [1133, 315] width 13 height 13
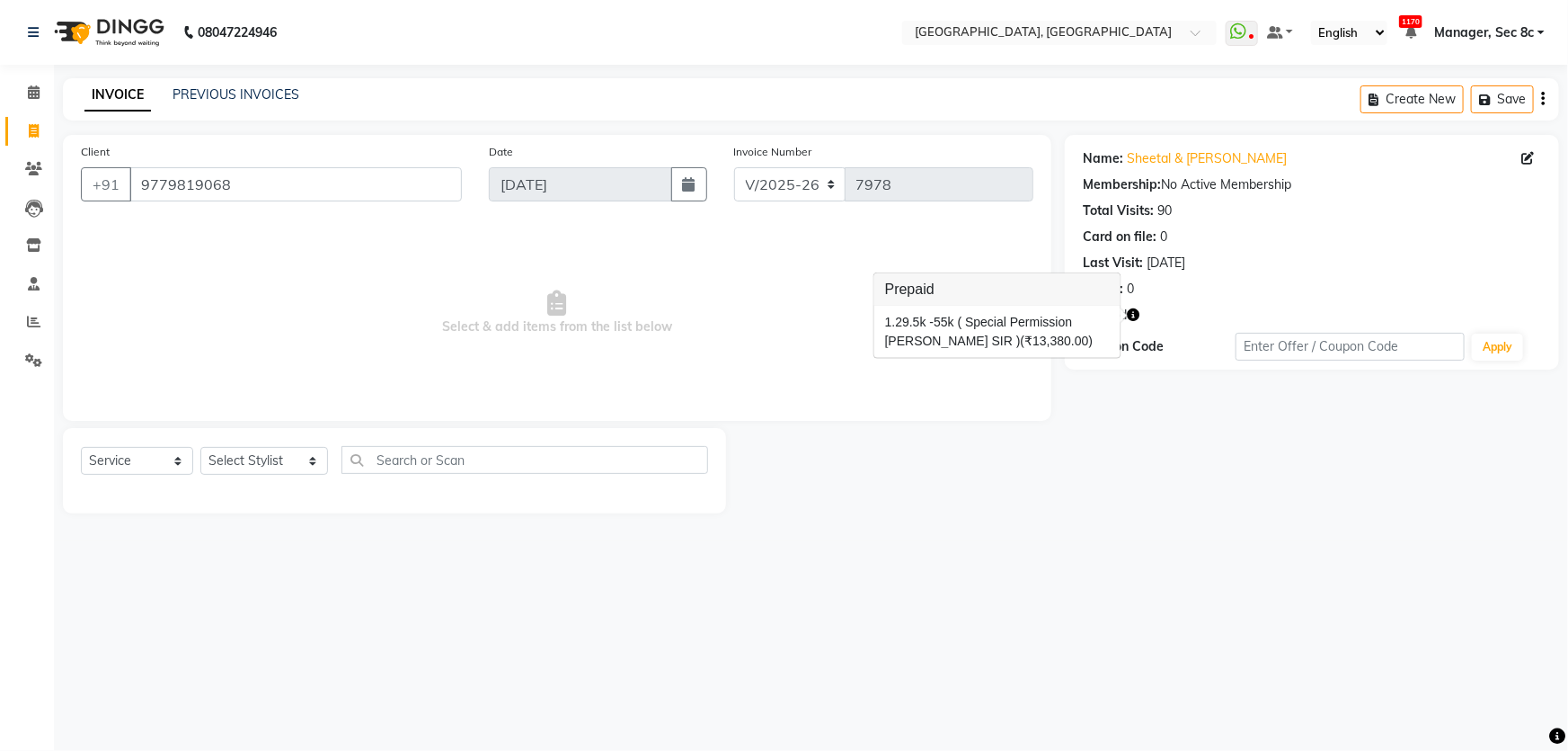
click at [1131, 317] on icon "button" at bounding box center [1133, 315] width 13 height 13
click at [257, 460] on select "Select Stylist [PERSON_NAME] [PERSON_NAME] Aditya [PERSON_NAME] [PERSON_NAME](S…" at bounding box center [264, 461] width 128 height 28
select select "25443"
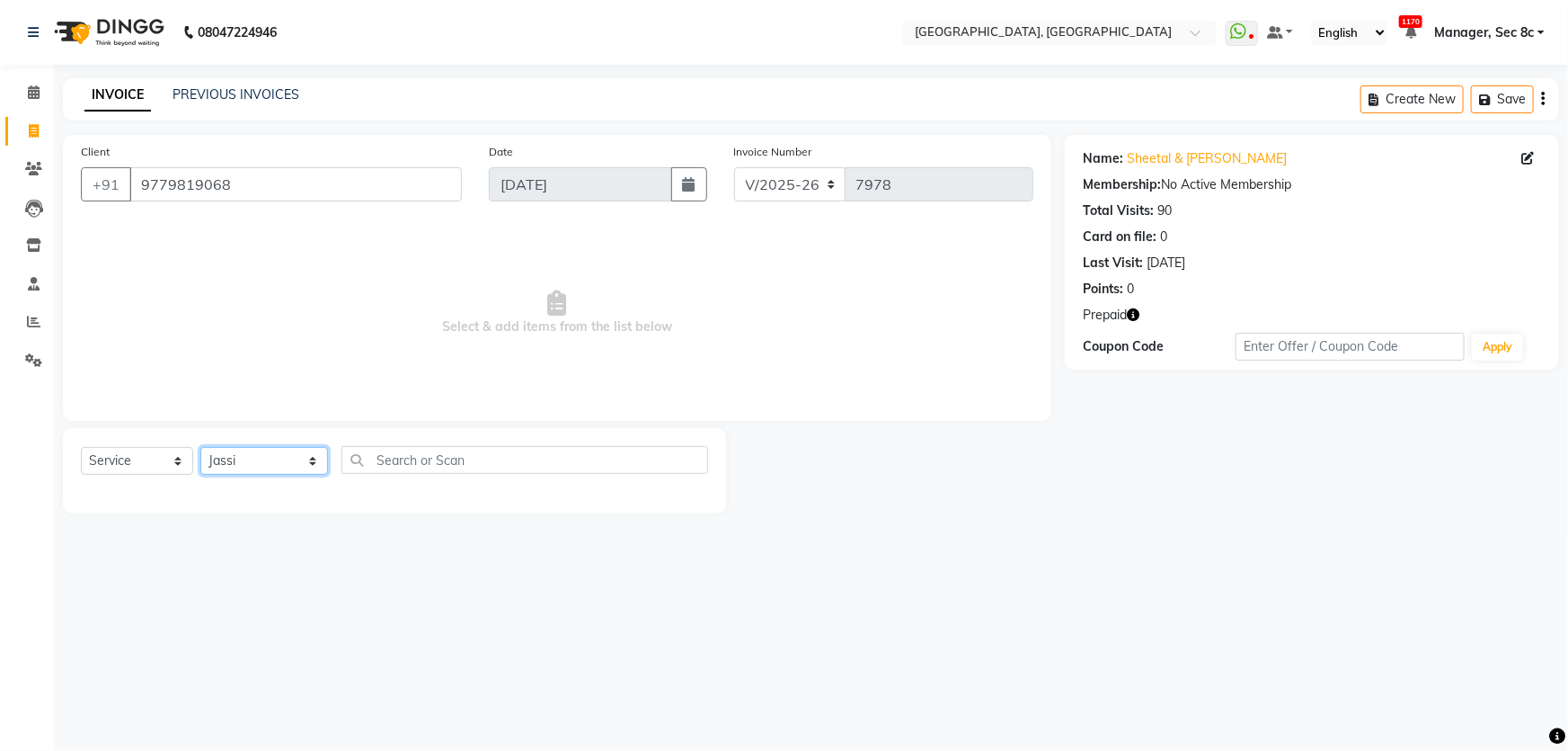
click at [201, 447] on select "Select Stylist [PERSON_NAME] [PERSON_NAME] Aditya [PERSON_NAME] [PERSON_NAME](S…" at bounding box center [264, 461] width 128 height 28
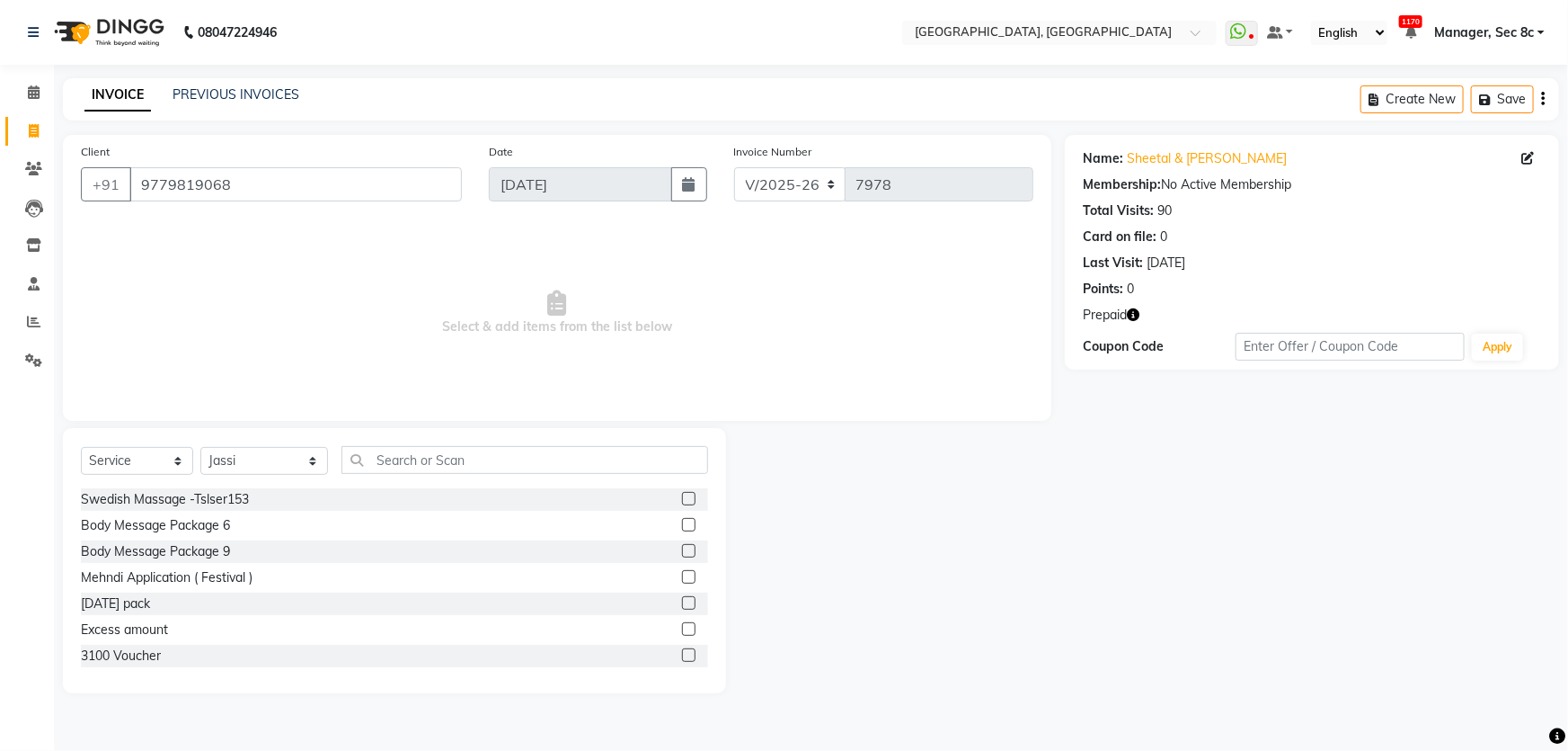
click at [498, 449] on div "Select Service Product Membership Package Voucher Prepaid Gift Card Select Styl…" at bounding box center [394, 560] width 663 height 265
click at [498, 449] on input "text" at bounding box center [525, 460] width 367 height 28
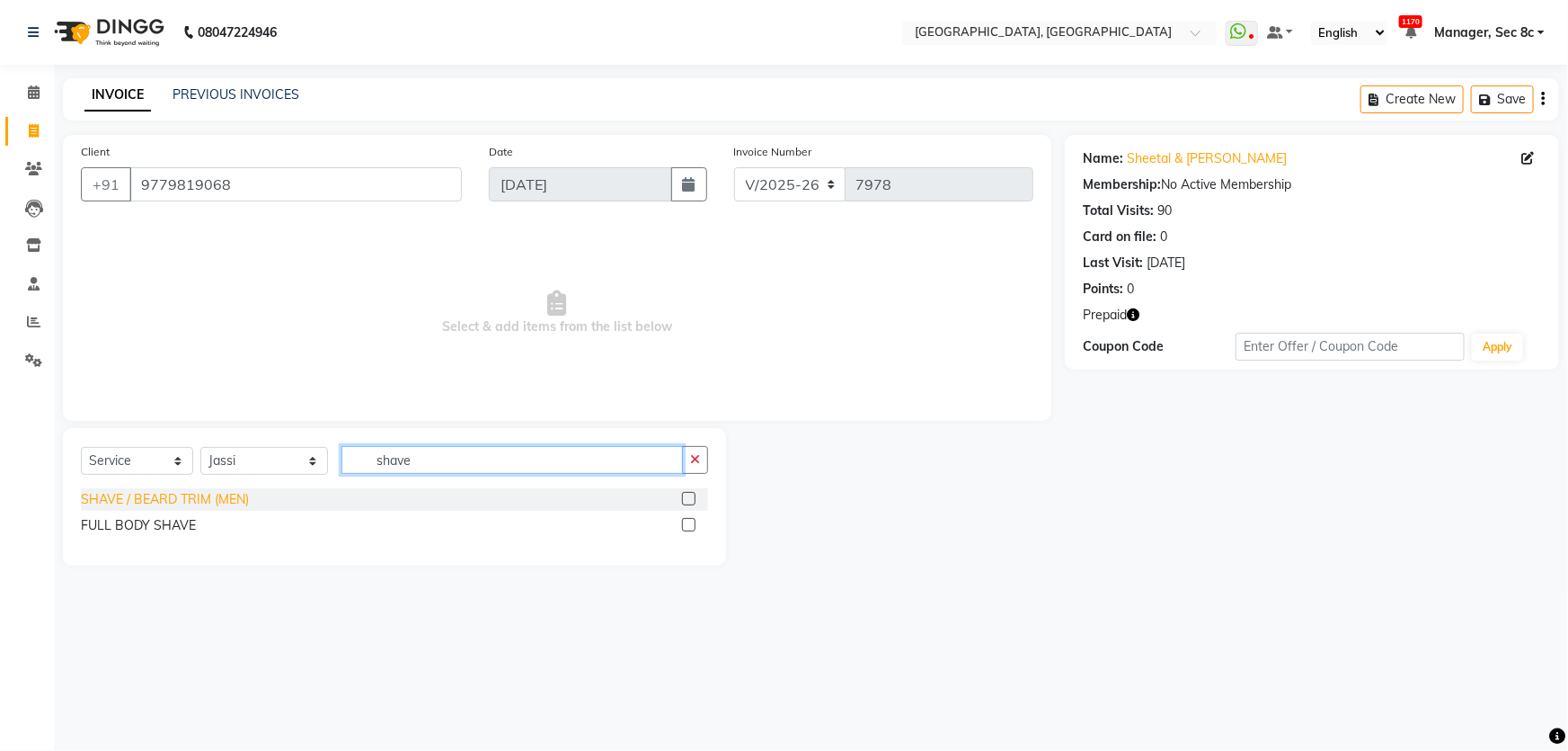
type input "shave"
click at [193, 493] on div "SHAVE / BEARD TRIM (MEN)" at bounding box center [165, 499] width 168 height 18
checkbox input "false"
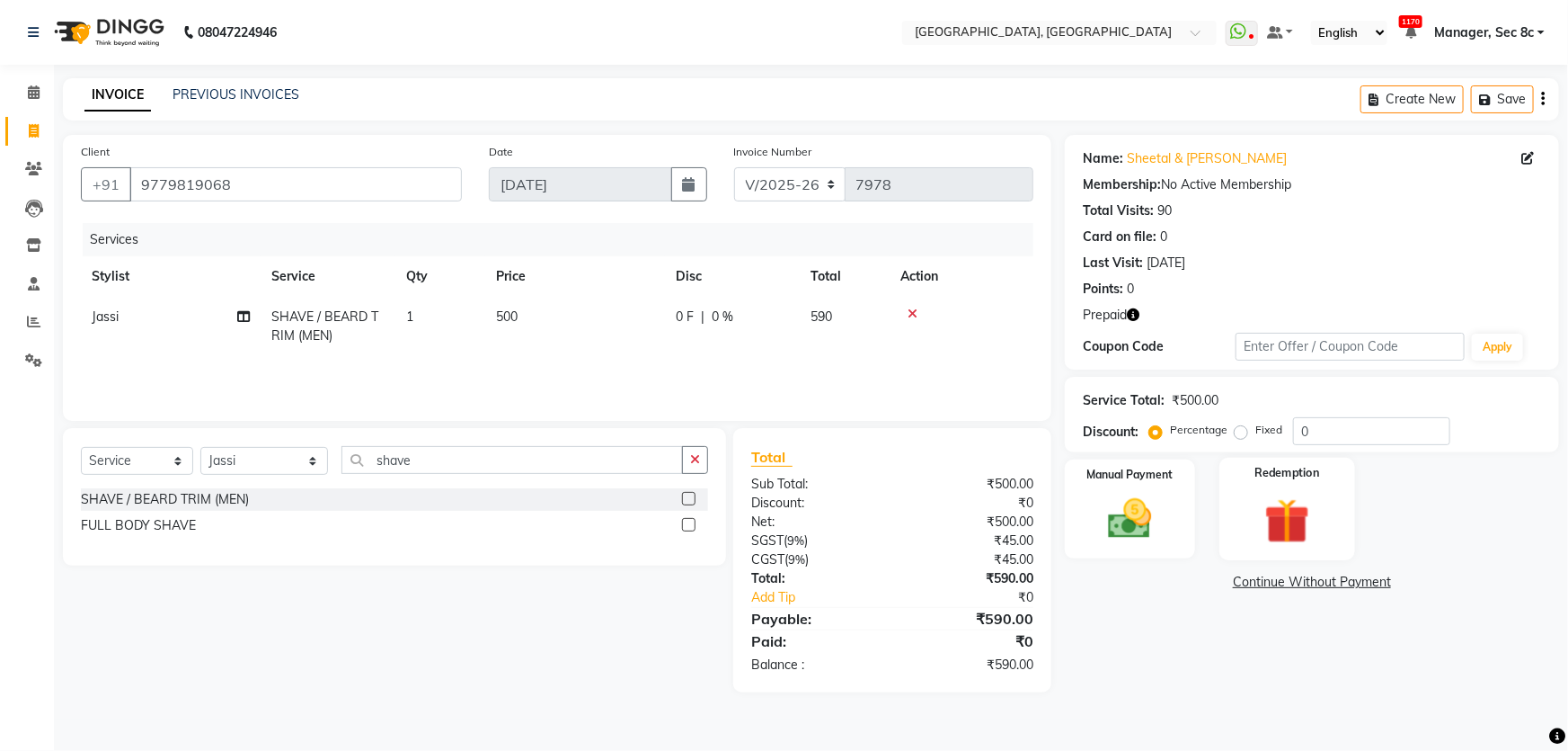
click at [1289, 528] on img at bounding box center [1288, 521] width 74 height 56
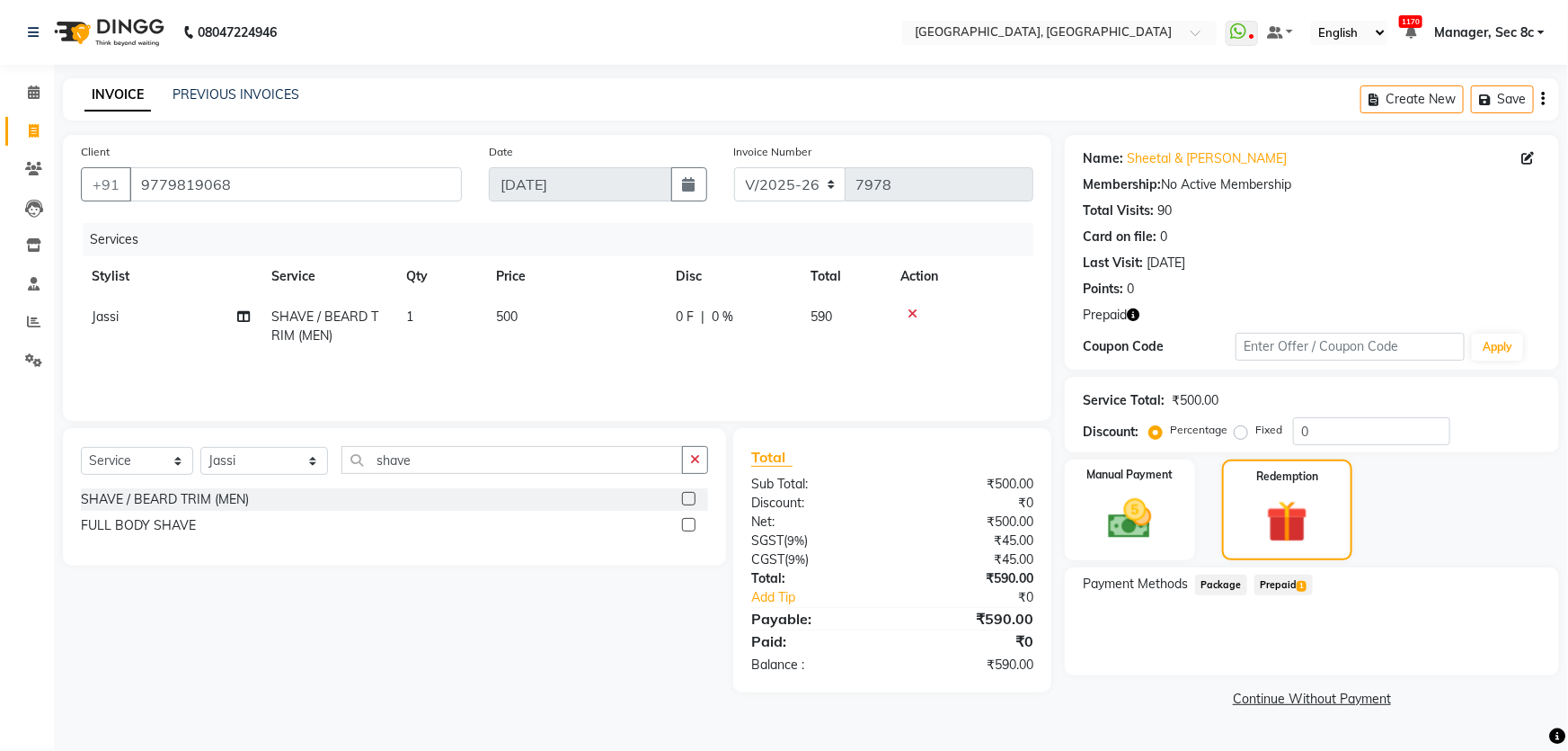
click at [1284, 592] on span "Prepaid 1" at bounding box center [1283, 584] width 58 height 20
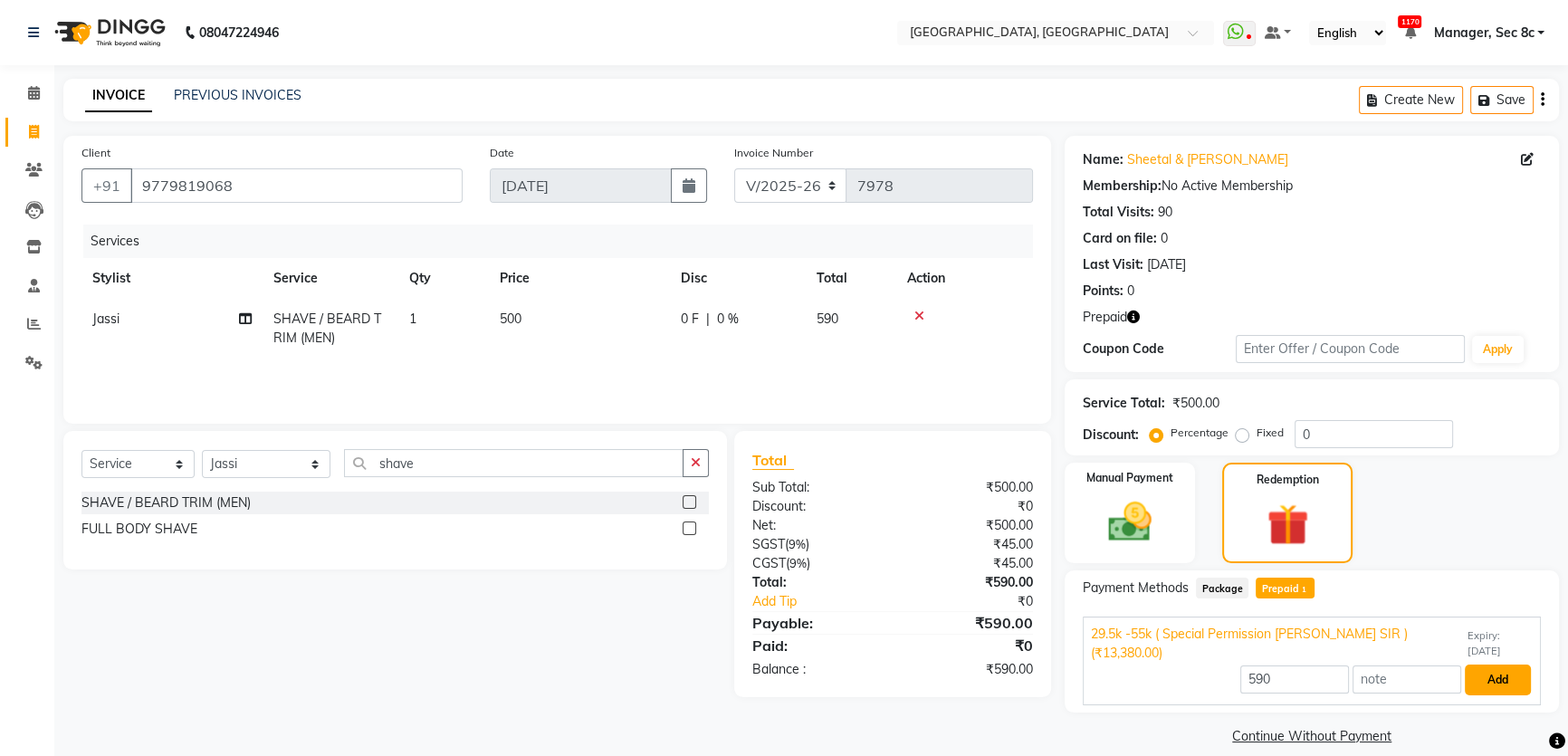
click at [1488, 664] on button "Add" at bounding box center [1497, 679] width 66 height 31
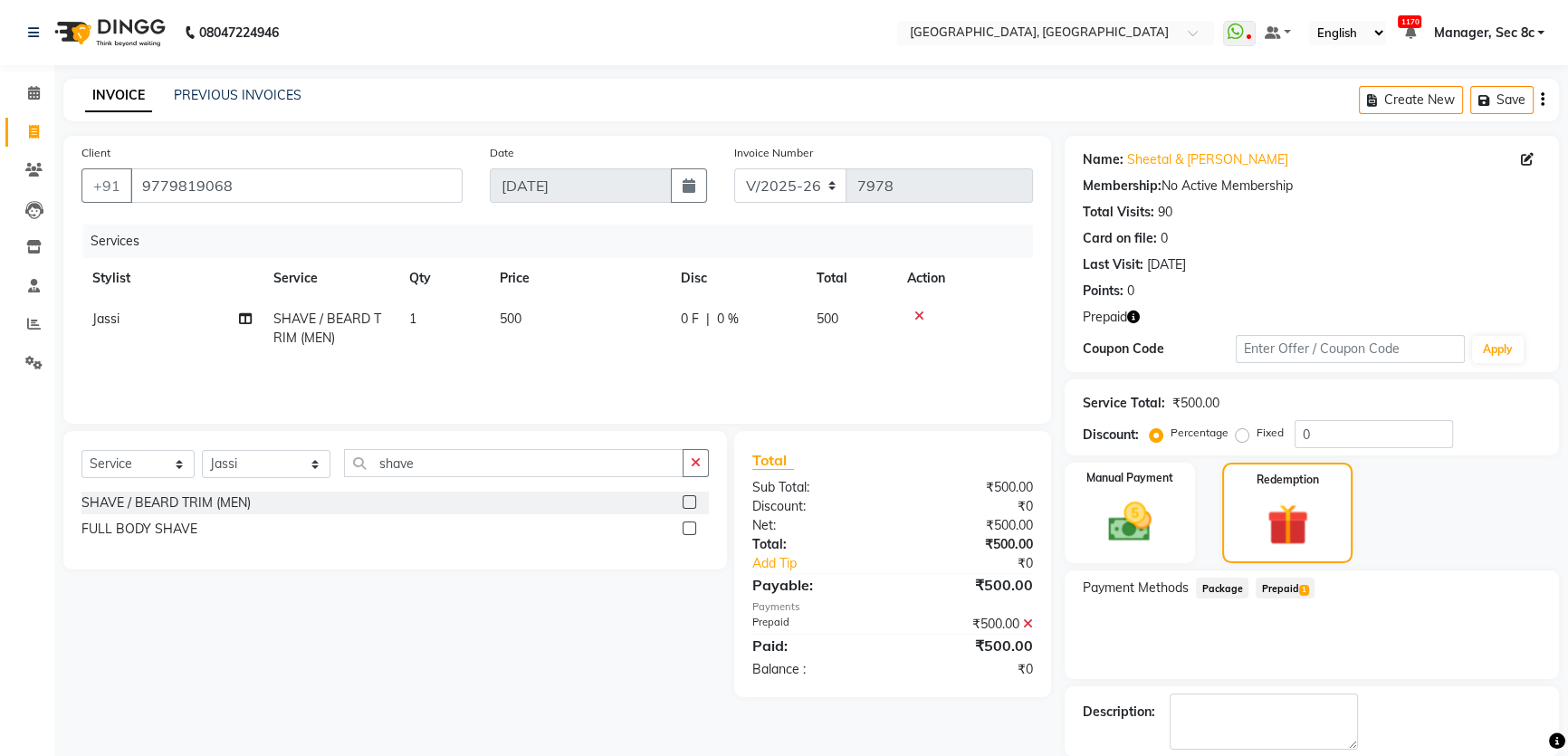
scroll to position [89, 0]
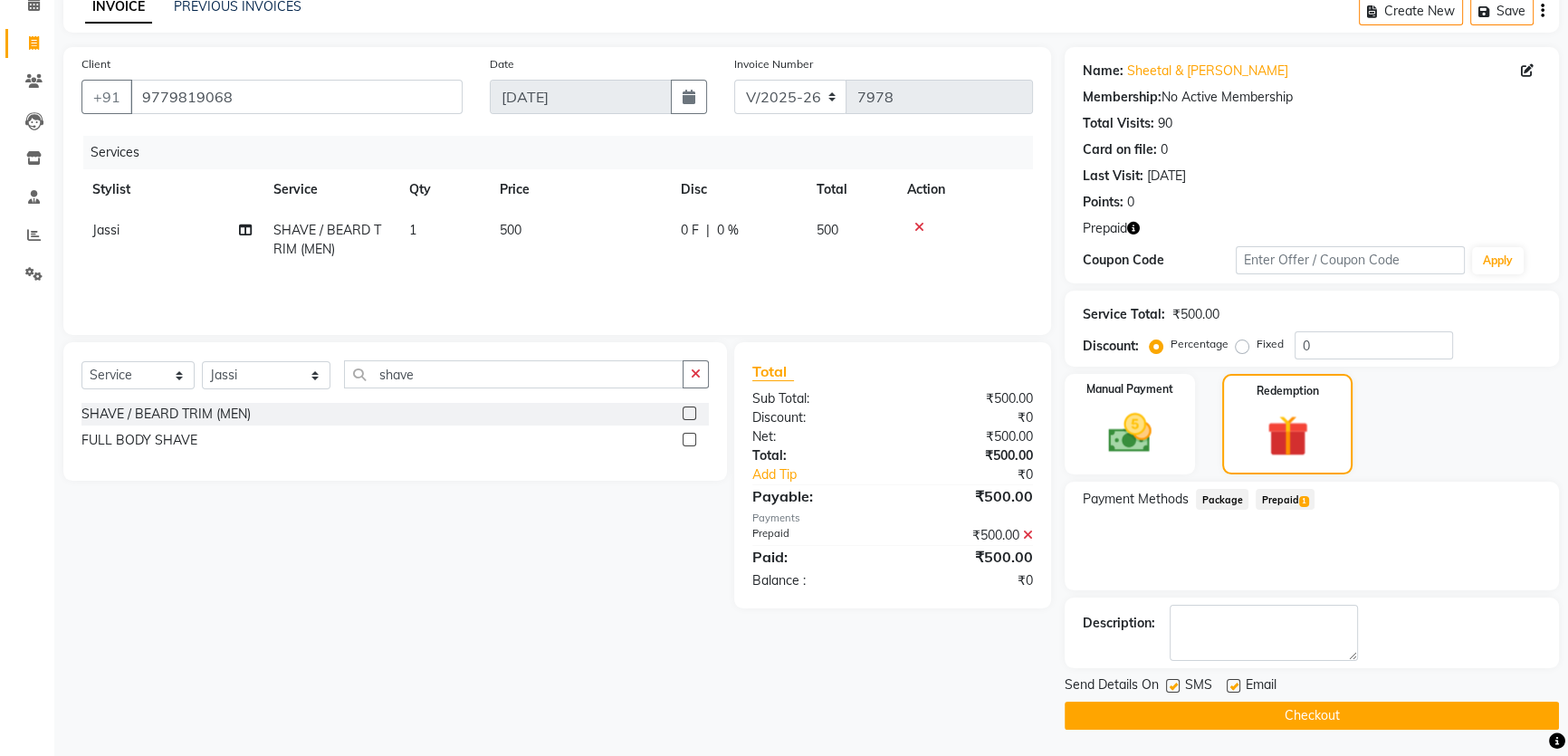
click at [1174, 683] on label at bounding box center [1172, 686] width 14 height 14
click at [1174, 683] on input "checkbox" at bounding box center [1171, 686] width 12 height 12
click at [1174, 684] on label at bounding box center [1172, 686] width 14 height 14
click at [1174, 684] on input "checkbox" at bounding box center [1171, 686] width 12 height 12
checkbox input "true"
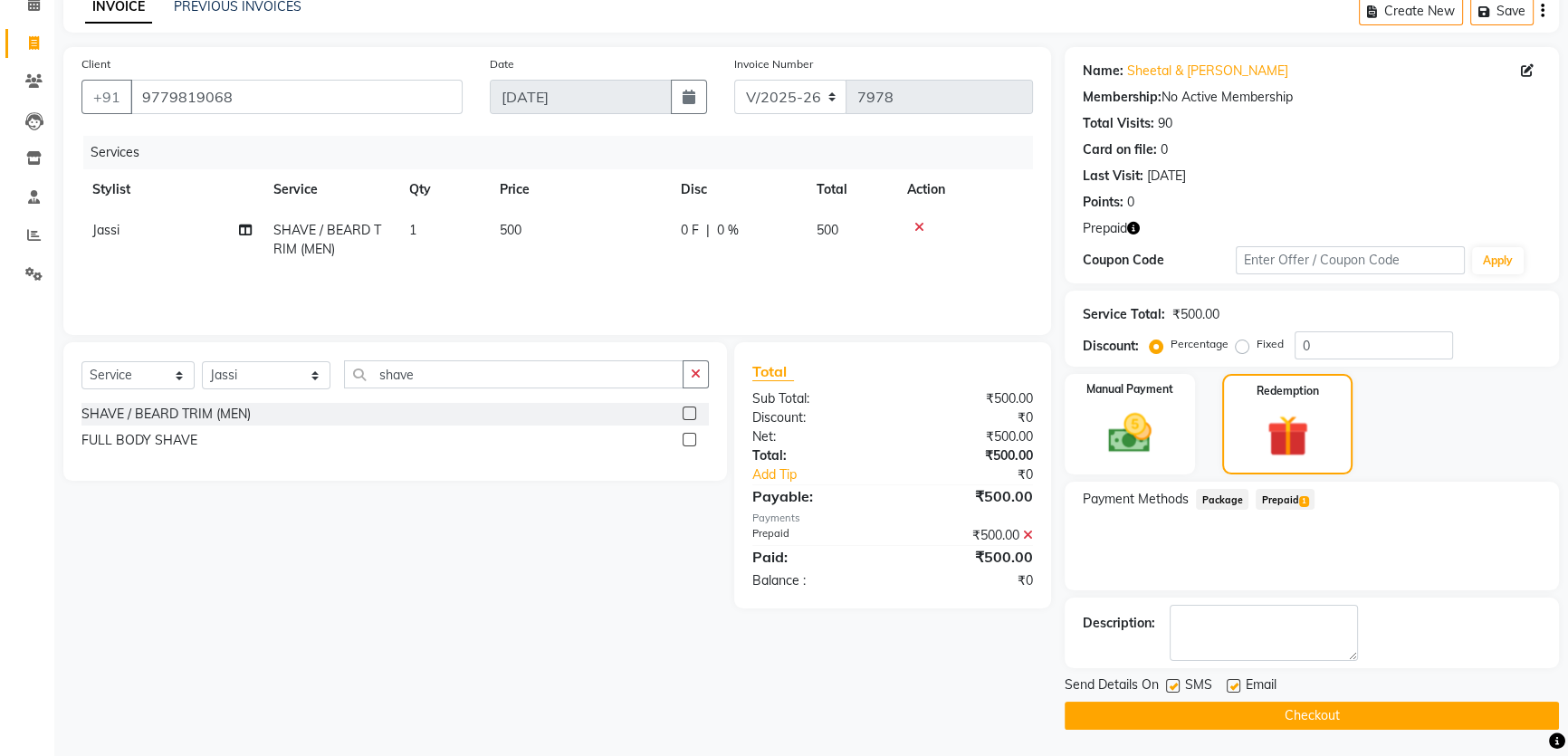
click at [1186, 711] on button "Checkout" at bounding box center [1311, 715] width 495 height 28
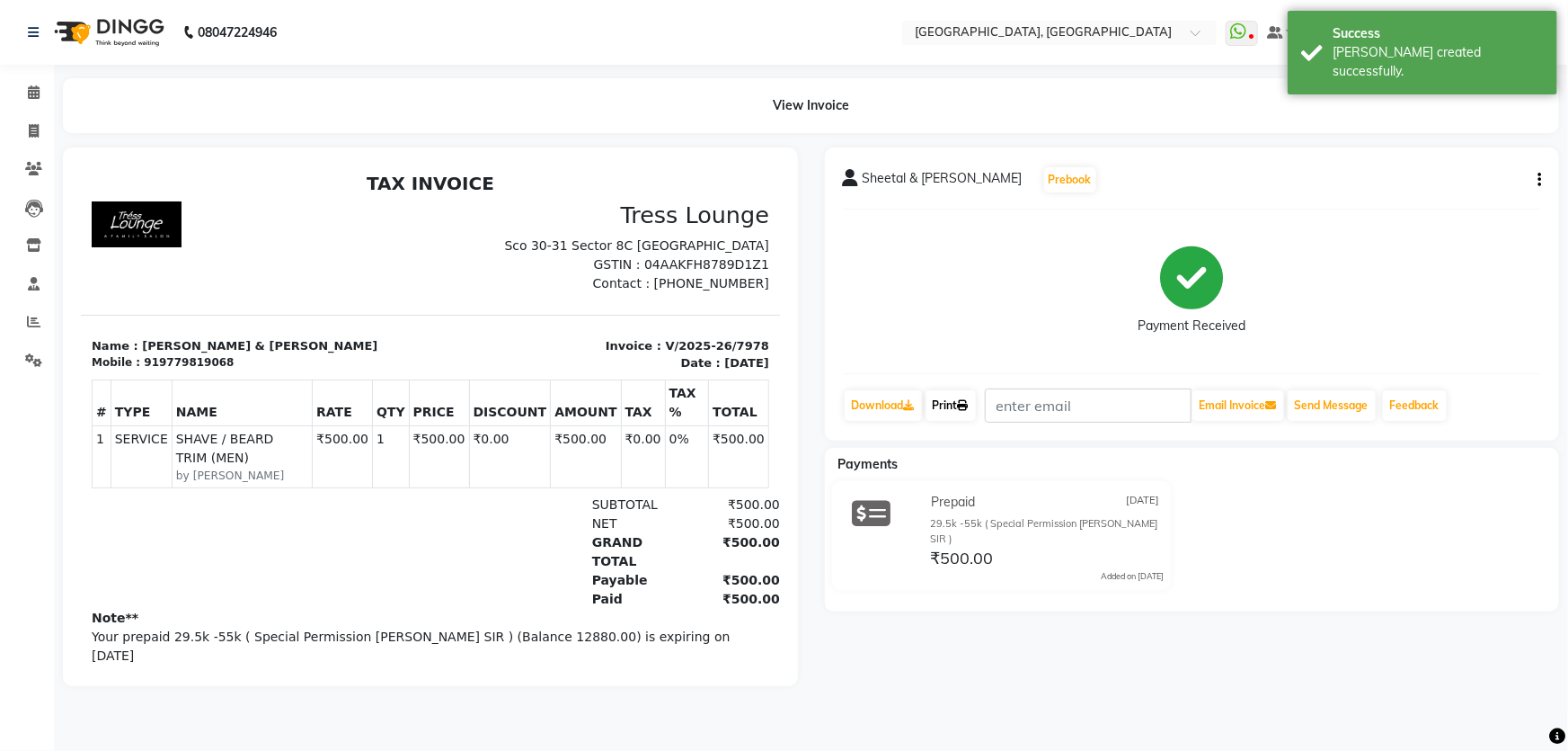
click at [976, 404] on link "Print" at bounding box center [951, 405] width 51 height 30
click at [24, 128] on span at bounding box center [34, 132] width 31 height 20
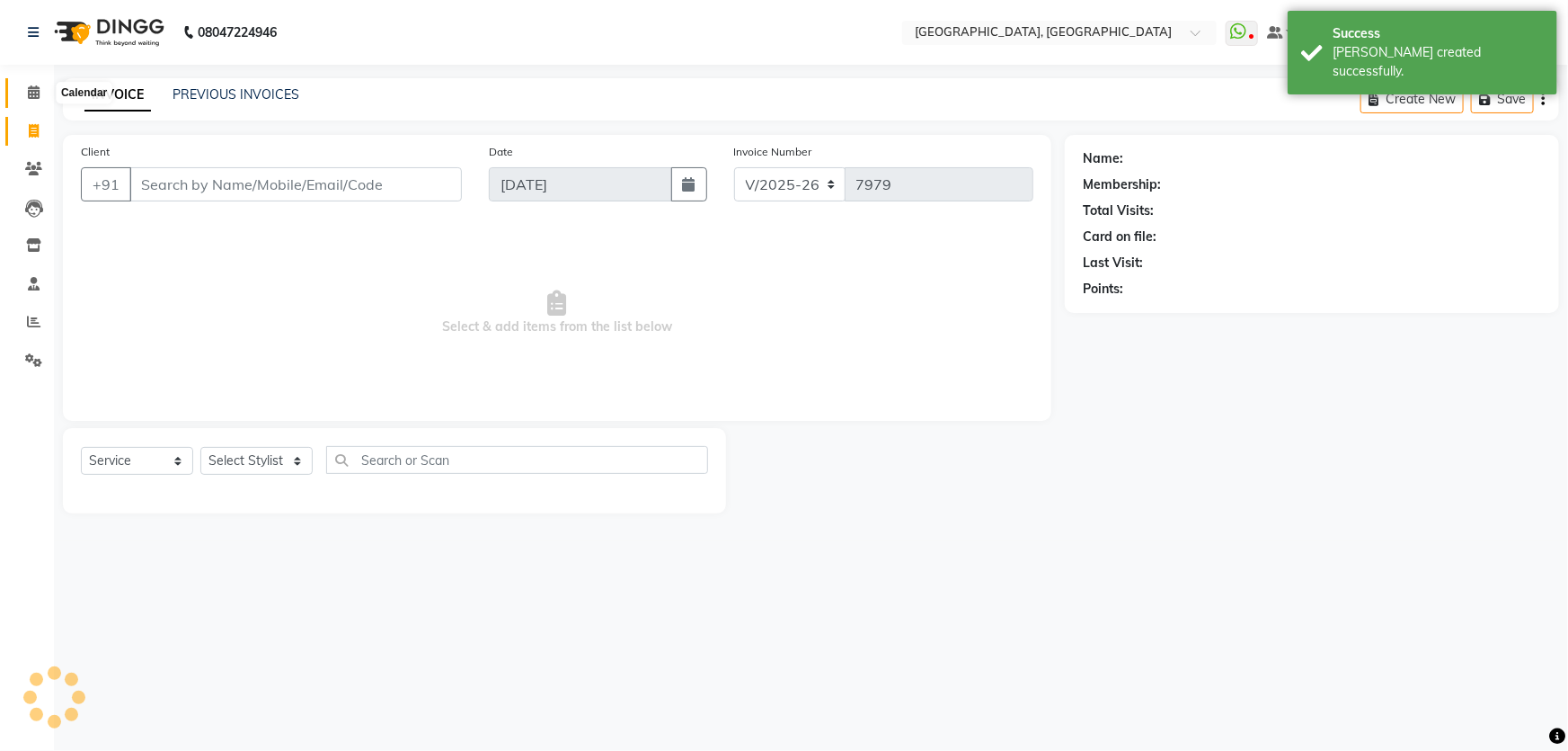
click at [25, 101] on span at bounding box center [34, 93] width 31 height 20
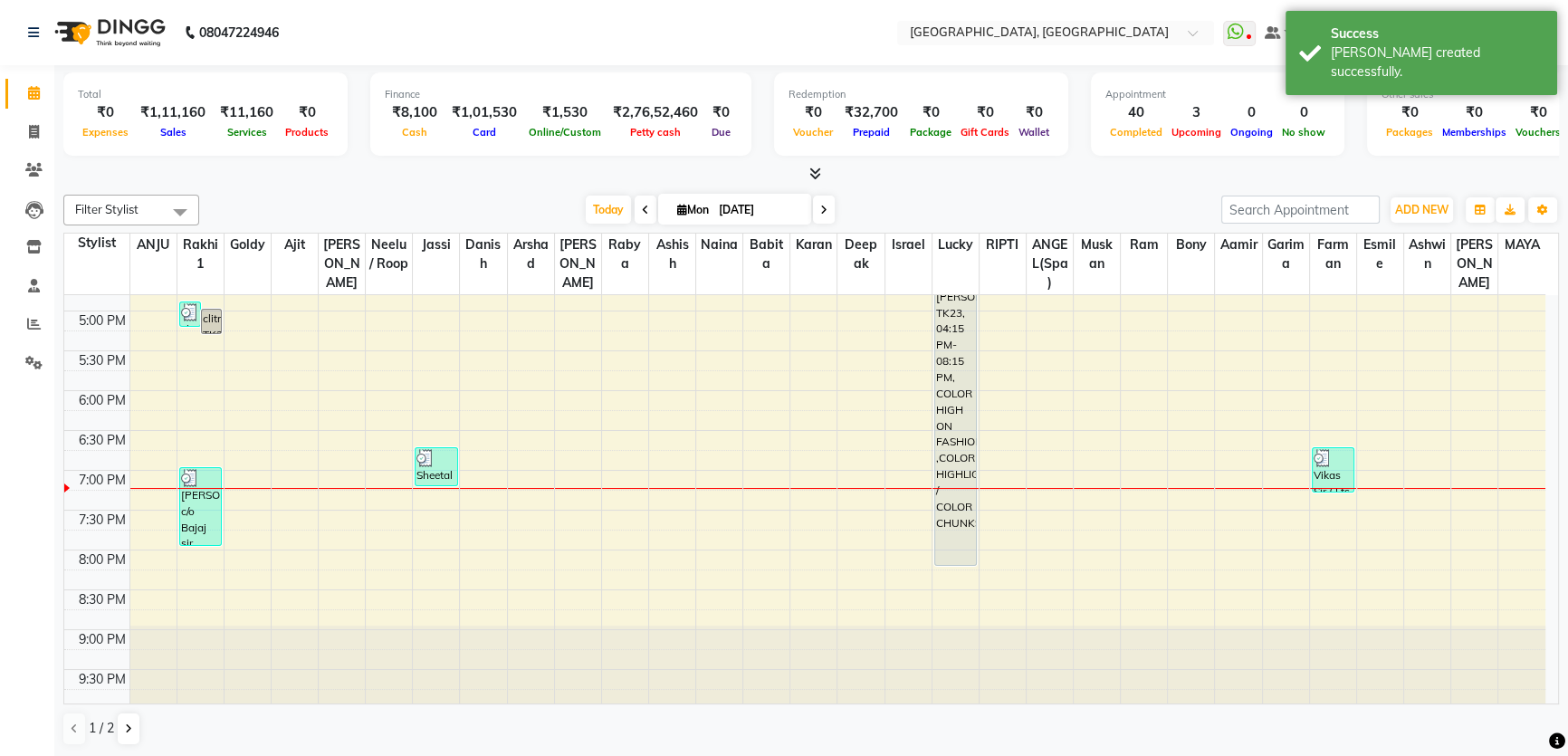
scroll to position [701, 0]
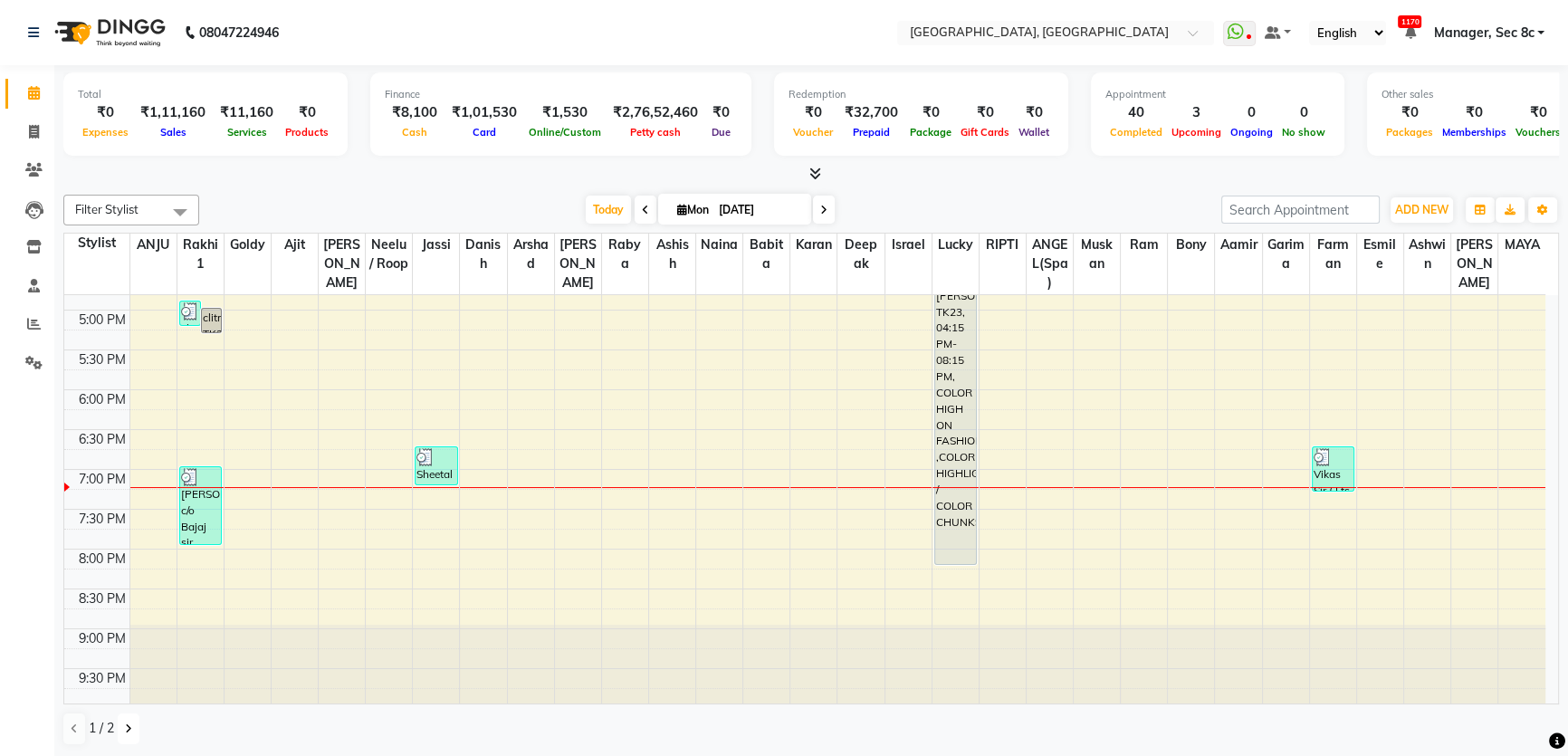
click at [134, 715] on button at bounding box center [128, 728] width 21 height 31
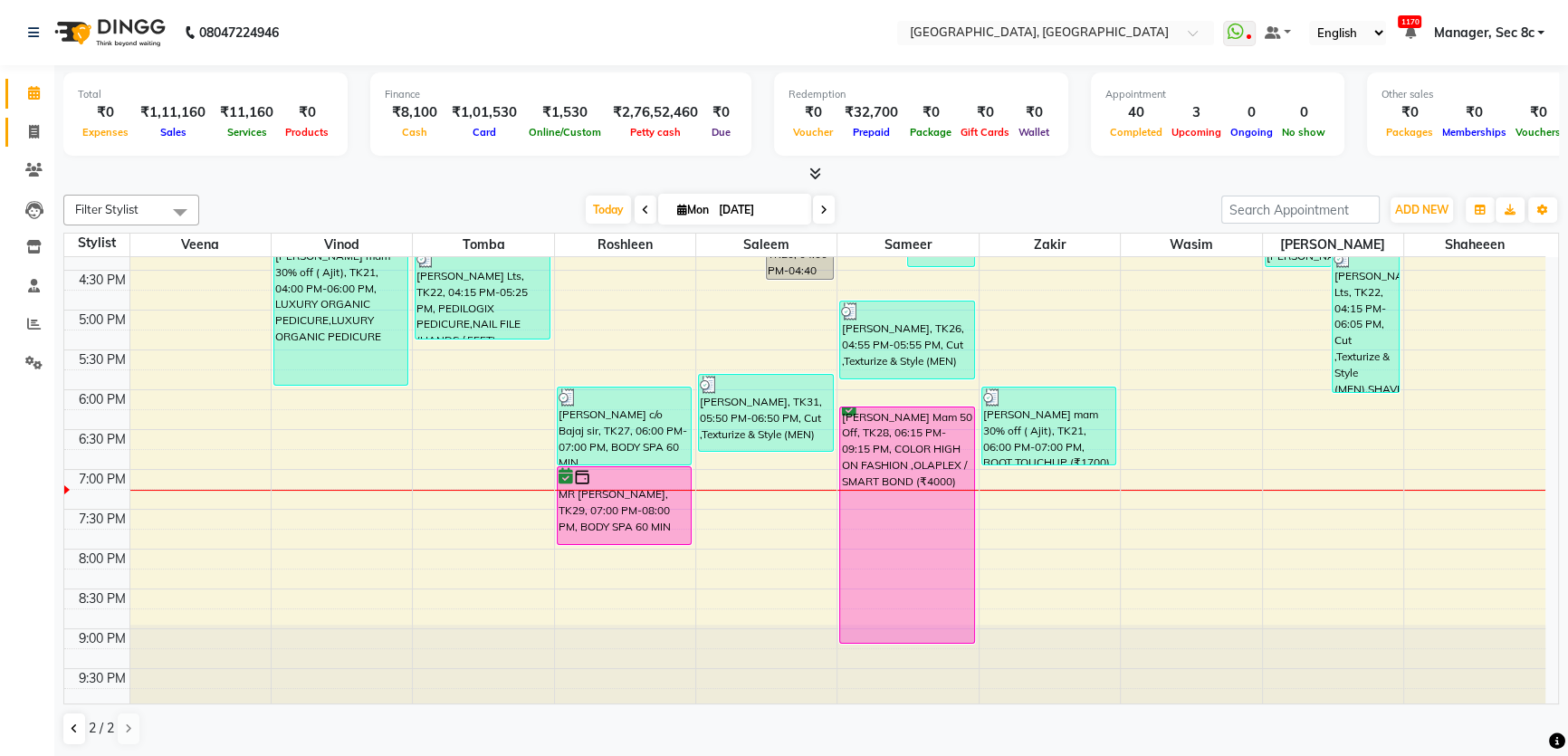
click at [21, 118] on link "Invoice" at bounding box center [27, 133] width 44 height 30
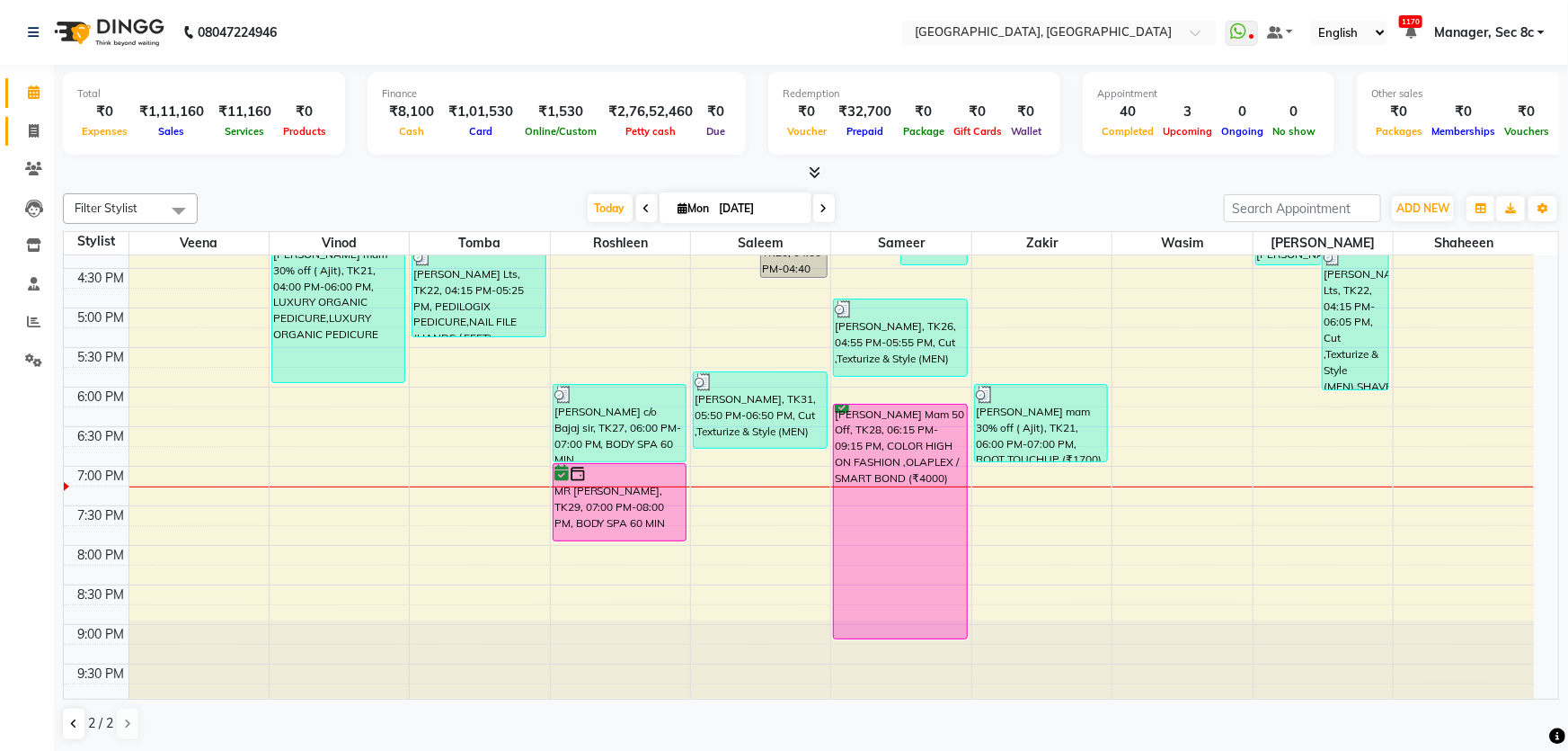
select select "service"
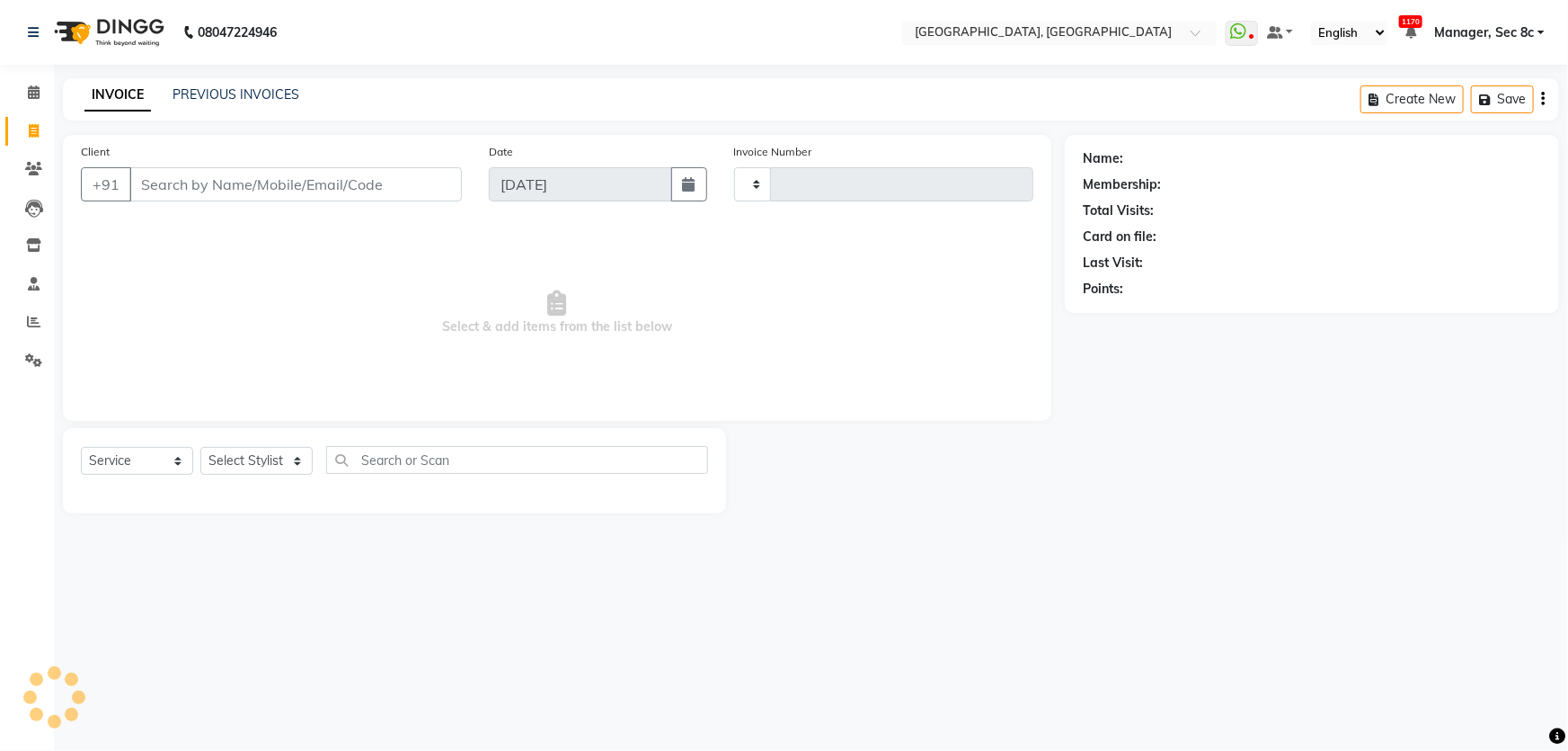
click at [182, 185] on input "Client" at bounding box center [295, 183] width 333 height 34
type input "7979"
select select "4281"
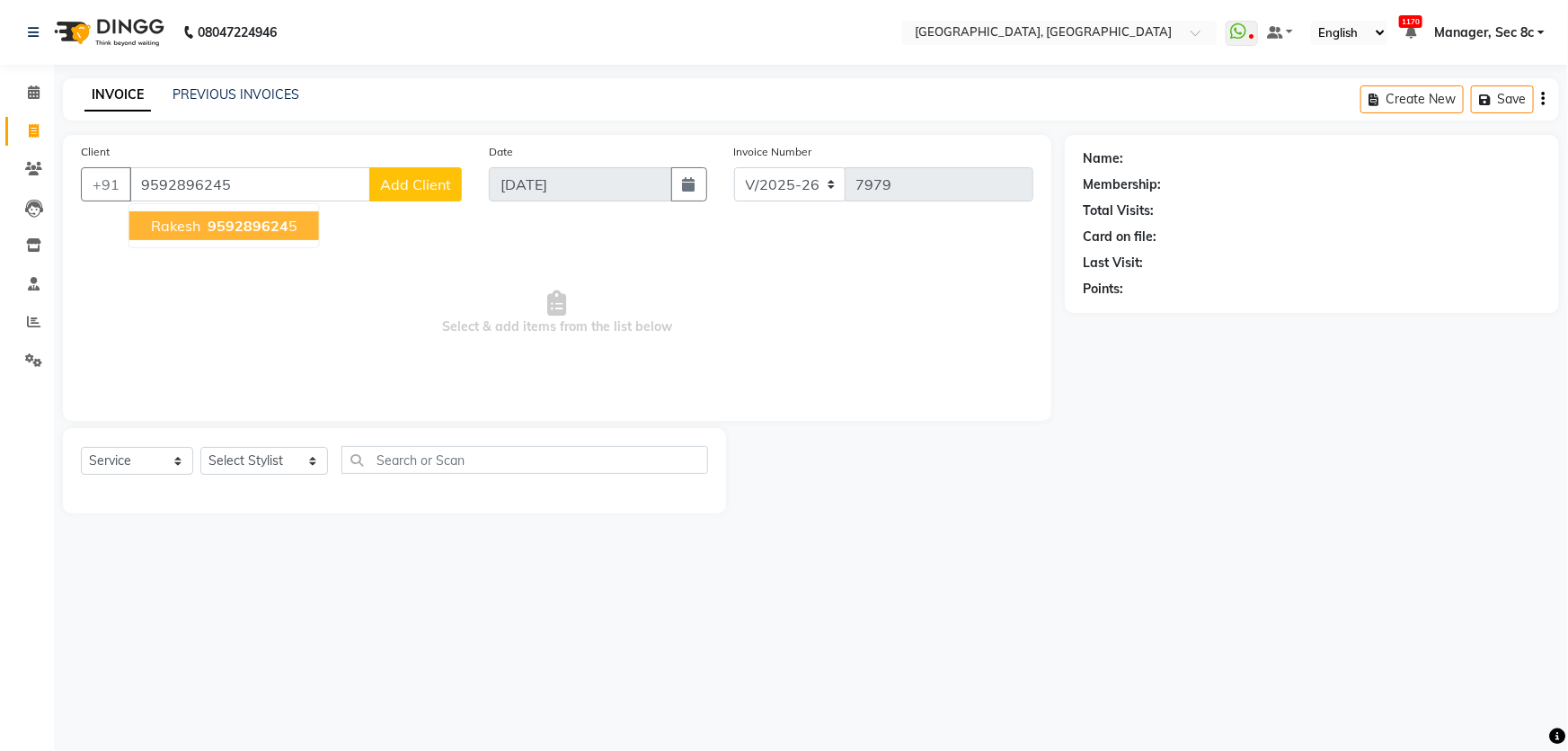
type input "9592896245"
click at [300, 231] on button "Rakesh 959289624 5" at bounding box center [224, 225] width 190 height 29
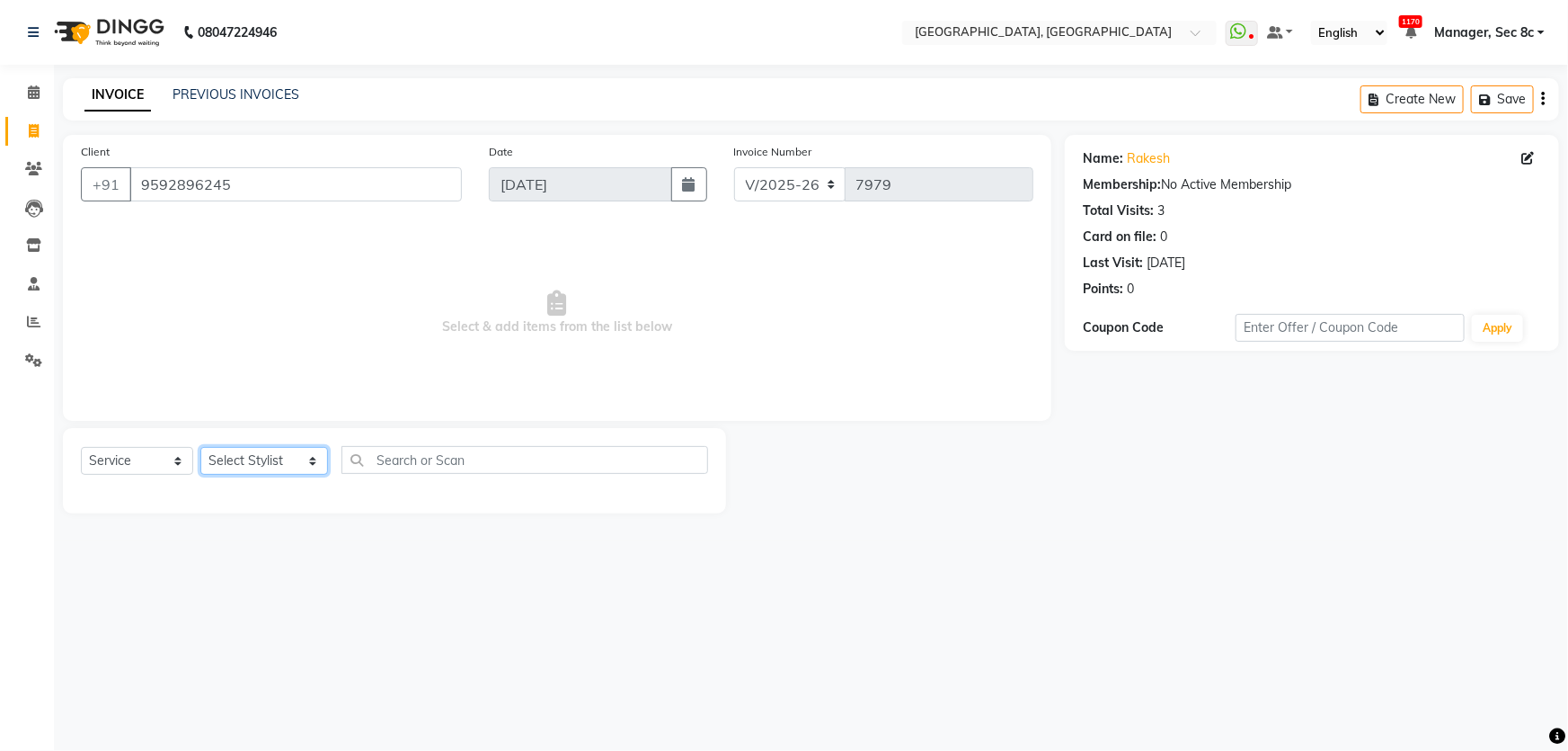
click at [239, 460] on select "Select Stylist [PERSON_NAME] [PERSON_NAME] Aditya [PERSON_NAME] [PERSON_NAME](S…" at bounding box center [264, 461] width 128 height 28
select select "25443"
click at [201, 447] on select "Select Stylist [PERSON_NAME] [PERSON_NAME] Aditya [PERSON_NAME] [PERSON_NAME](S…" at bounding box center [264, 461] width 128 height 28
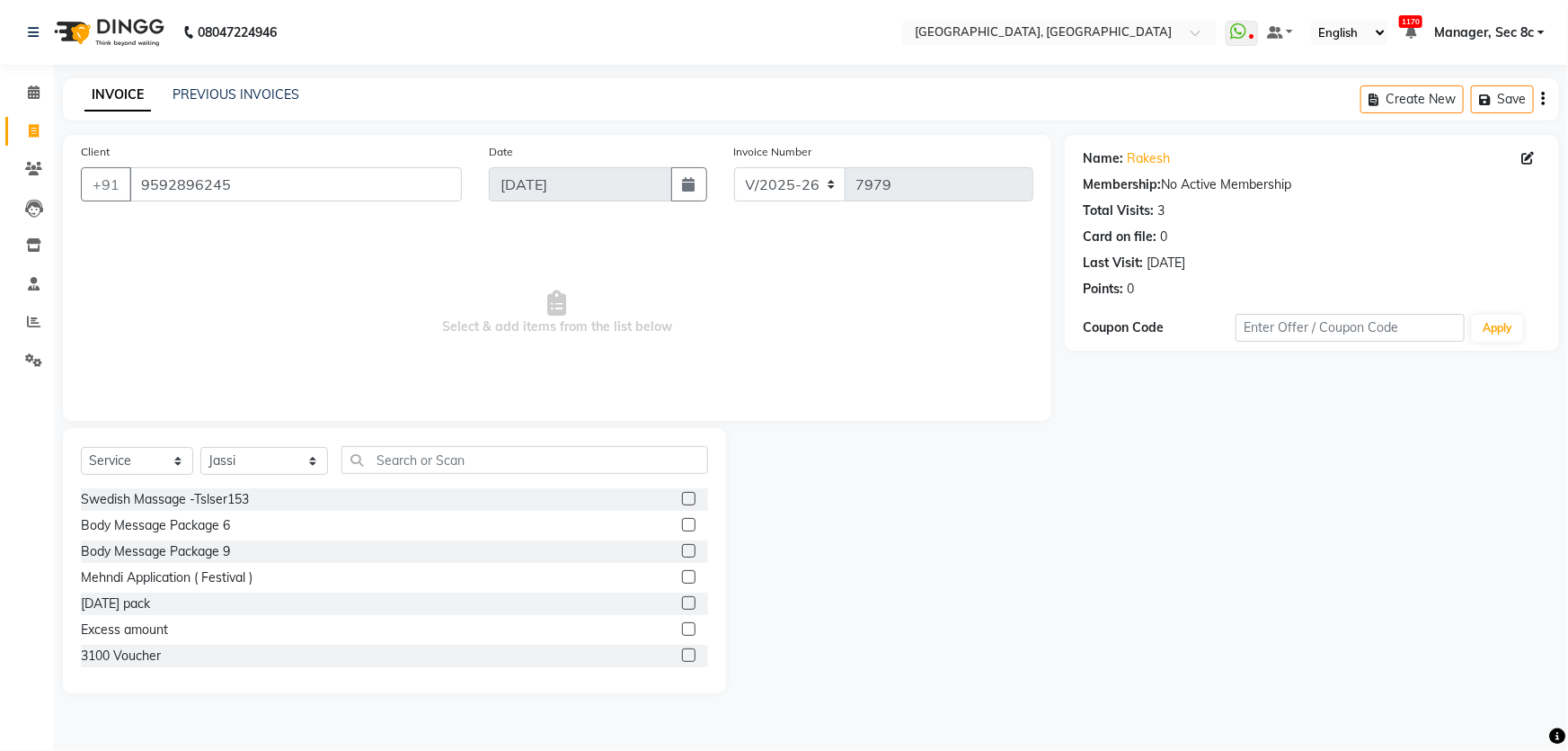
click at [393, 431] on div "Select Service Product Membership Package Voucher Prepaid Gift Card Select Styl…" at bounding box center [394, 560] width 663 height 265
click at [398, 442] on div "Select Service Product Membership Package Voucher Prepaid Gift Card Select Styl…" at bounding box center [394, 560] width 663 height 265
click at [400, 454] on input "text" at bounding box center [525, 460] width 367 height 28
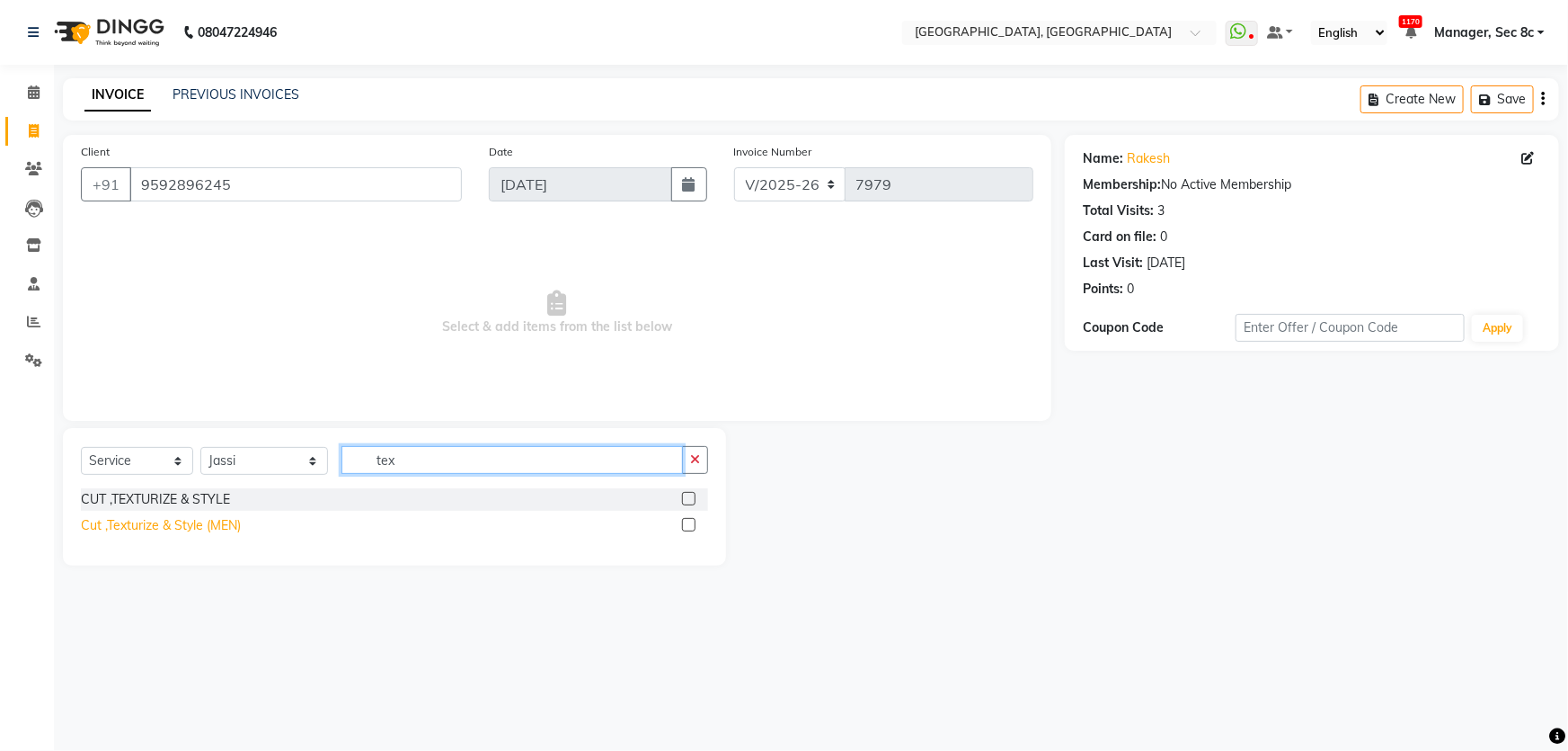
type input "tex"
click at [147, 524] on div "Cut ,Texturize & Style (MEN)" at bounding box center [161, 525] width 160 height 18
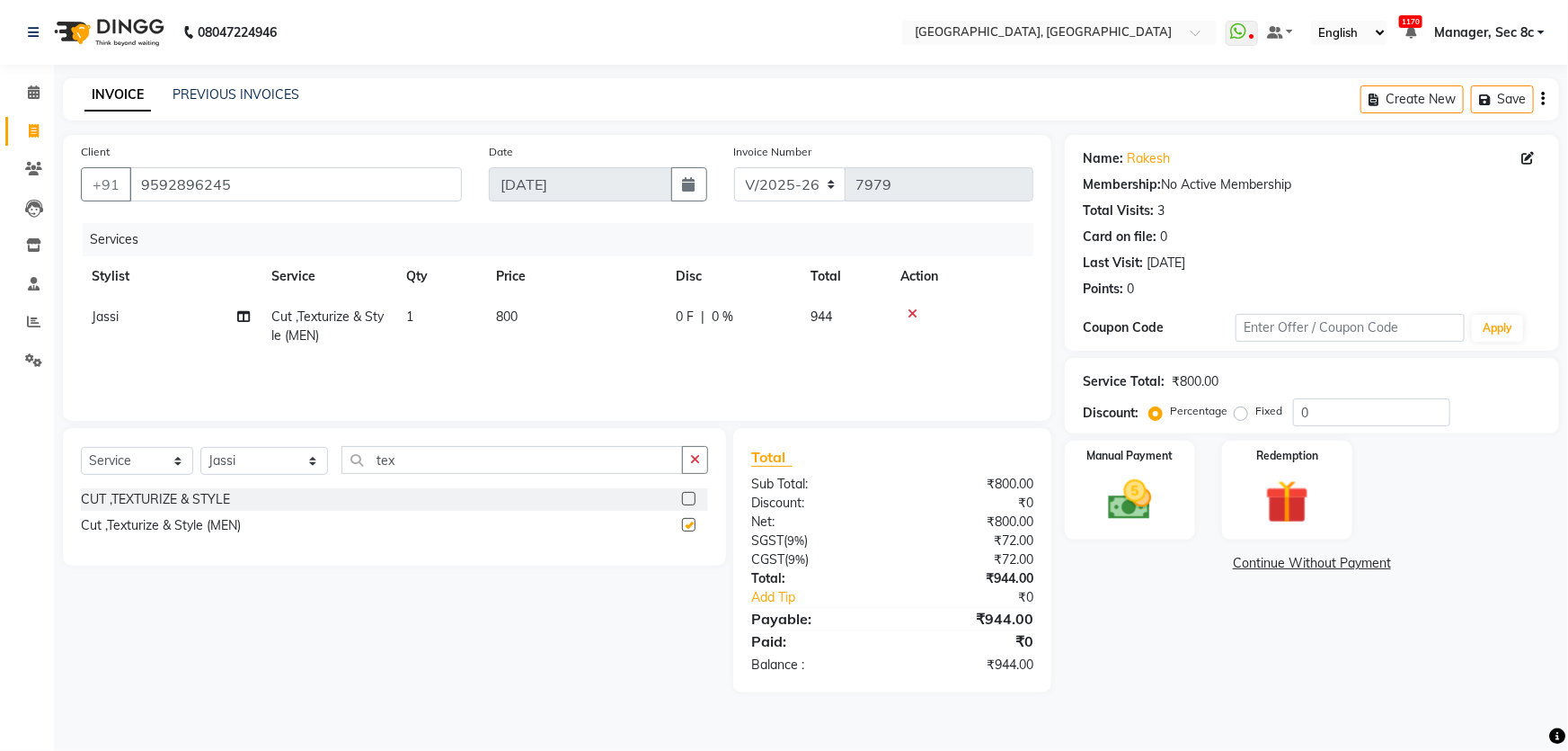
checkbox input "false"
click at [1256, 415] on label "Fixed" at bounding box center [1269, 411] width 27 height 17
click at [1244, 415] on input "Fixed" at bounding box center [1245, 411] width 13 height 13
radio input "true"
drag, startPoint x: 1320, startPoint y: 412, endPoint x: 1277, endPoint y: 413, distance: 43.0
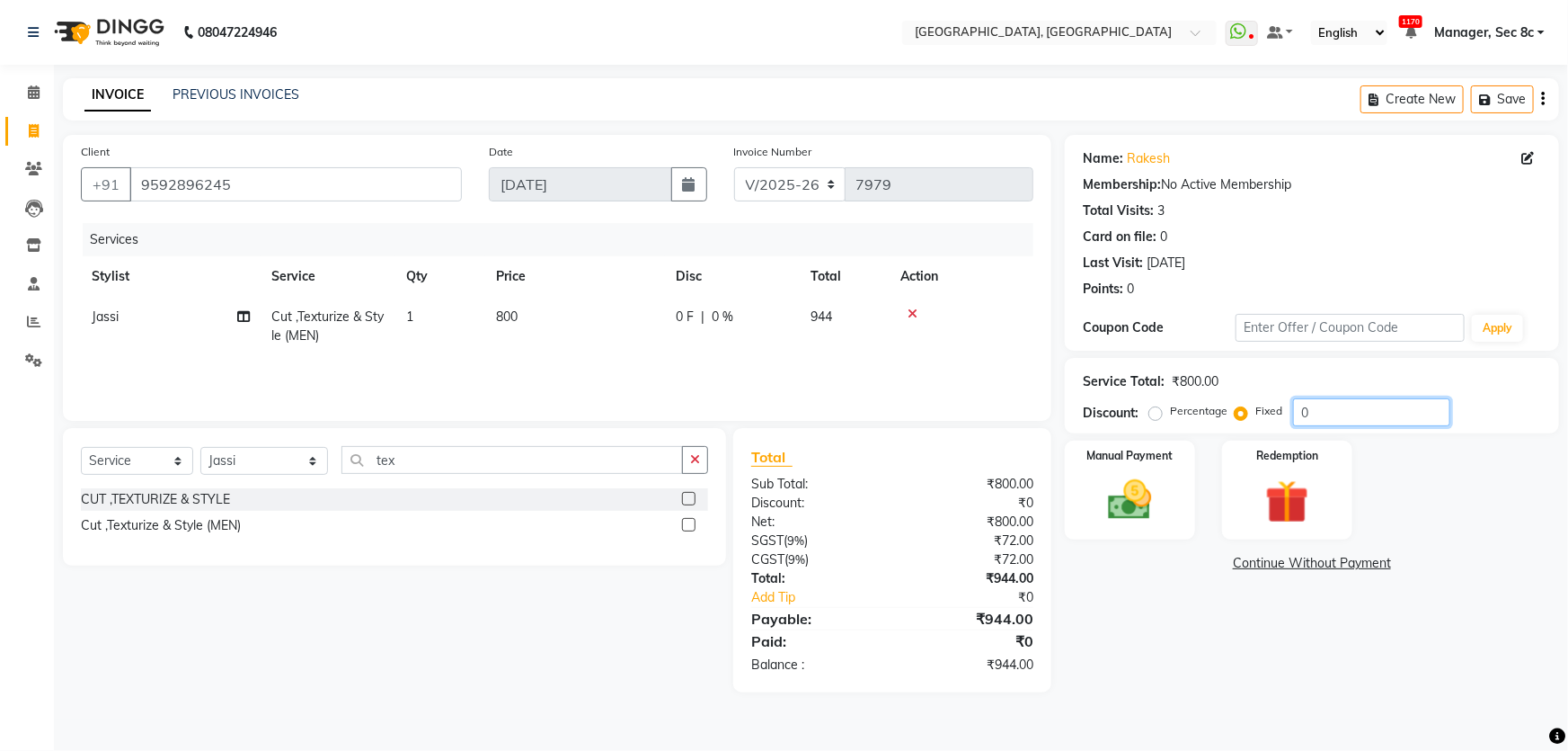
click at [1277, 413] on div "Percentage Fixed 0" at bounding box center [1302, 412] width 298 height 28
type input "4"
click at [1158, 464] on div "Manual Payment" at bounding box center [1129, 490] width 135 height 103
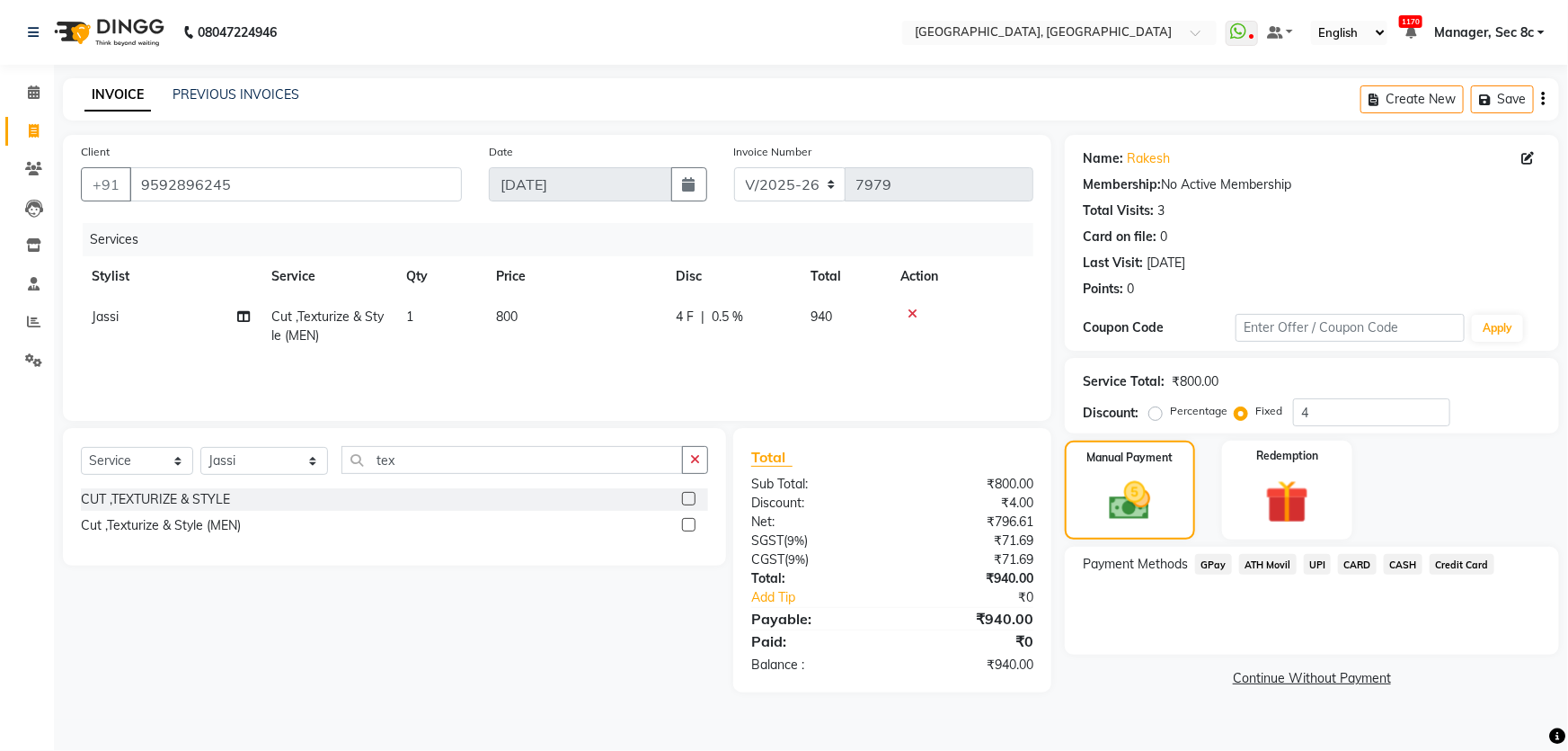
click at [1319, 560] on span "UPI" at bounding box center [1317, 564] width 28 height 20
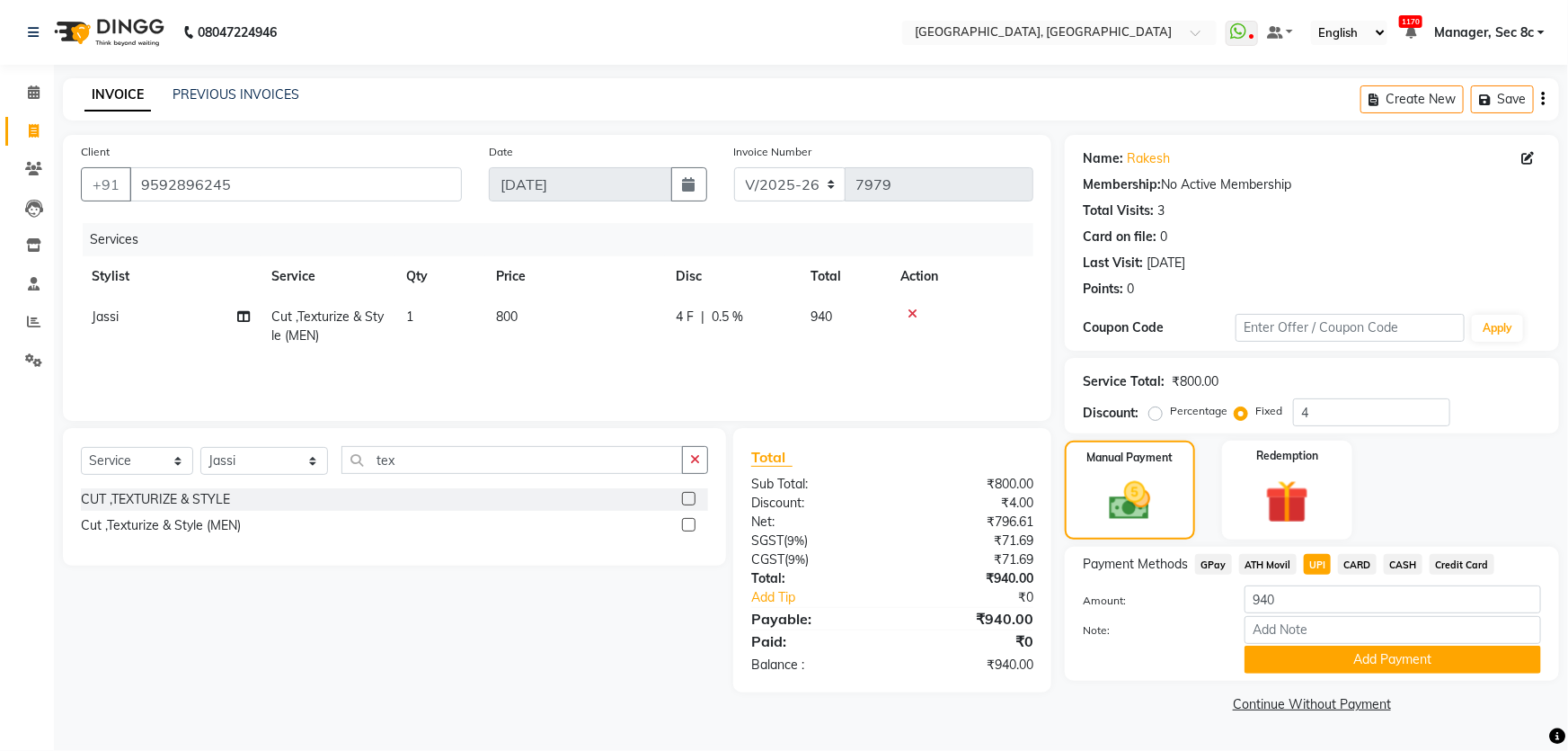
click at [1376, 534] on div "Manual Payment Redemption" at bounding box center [1312, 489] width 521 height 99
click at [359, 178] on input "9592896245" at bounding box center [295, 183] width 333 height 34
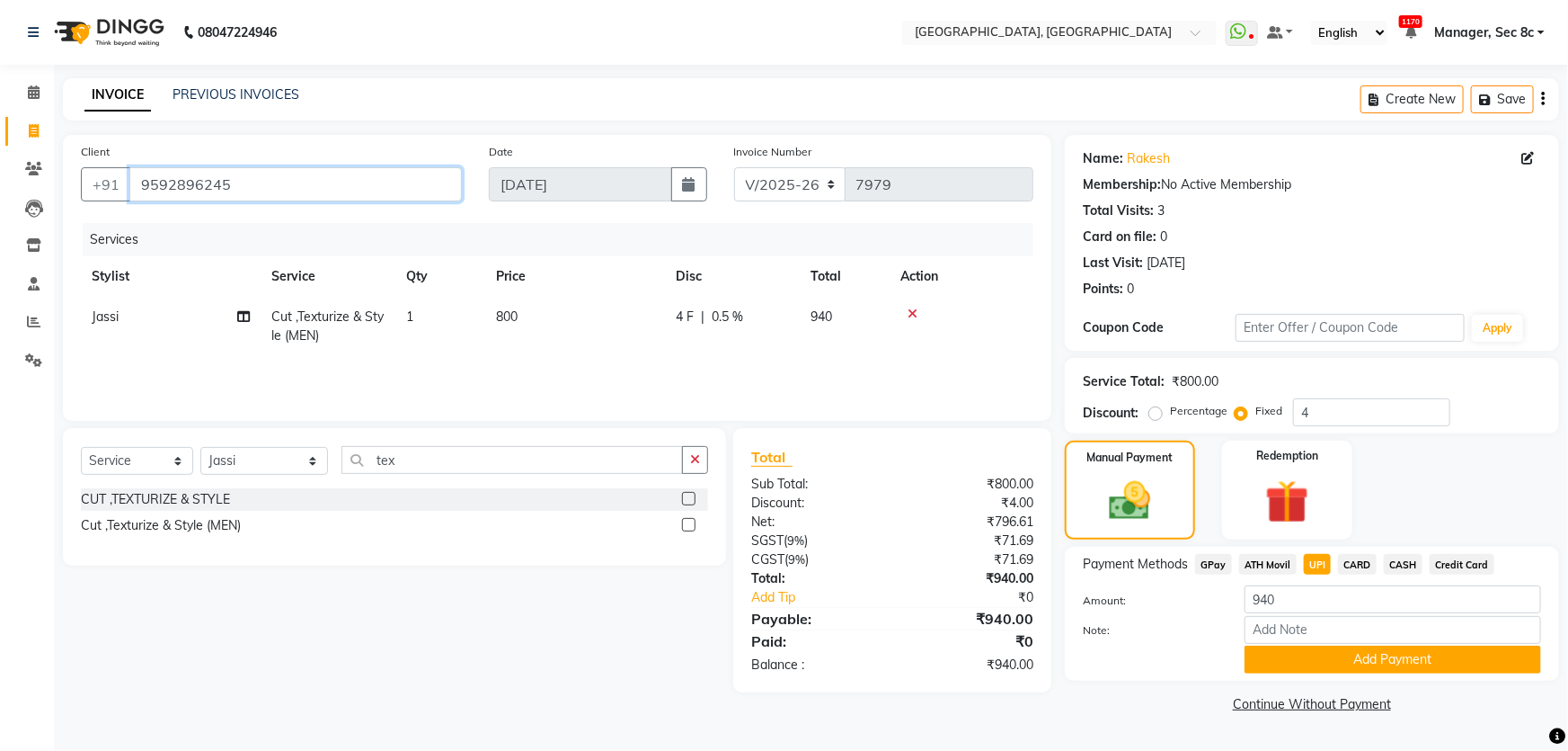
click at [359, 178] on input "9592896245" at bounding box center [295, 183] width 333 height 34
click at [1387, 663] on button "Add Payment" at bounding box center [1393, 659] width 297 height 28
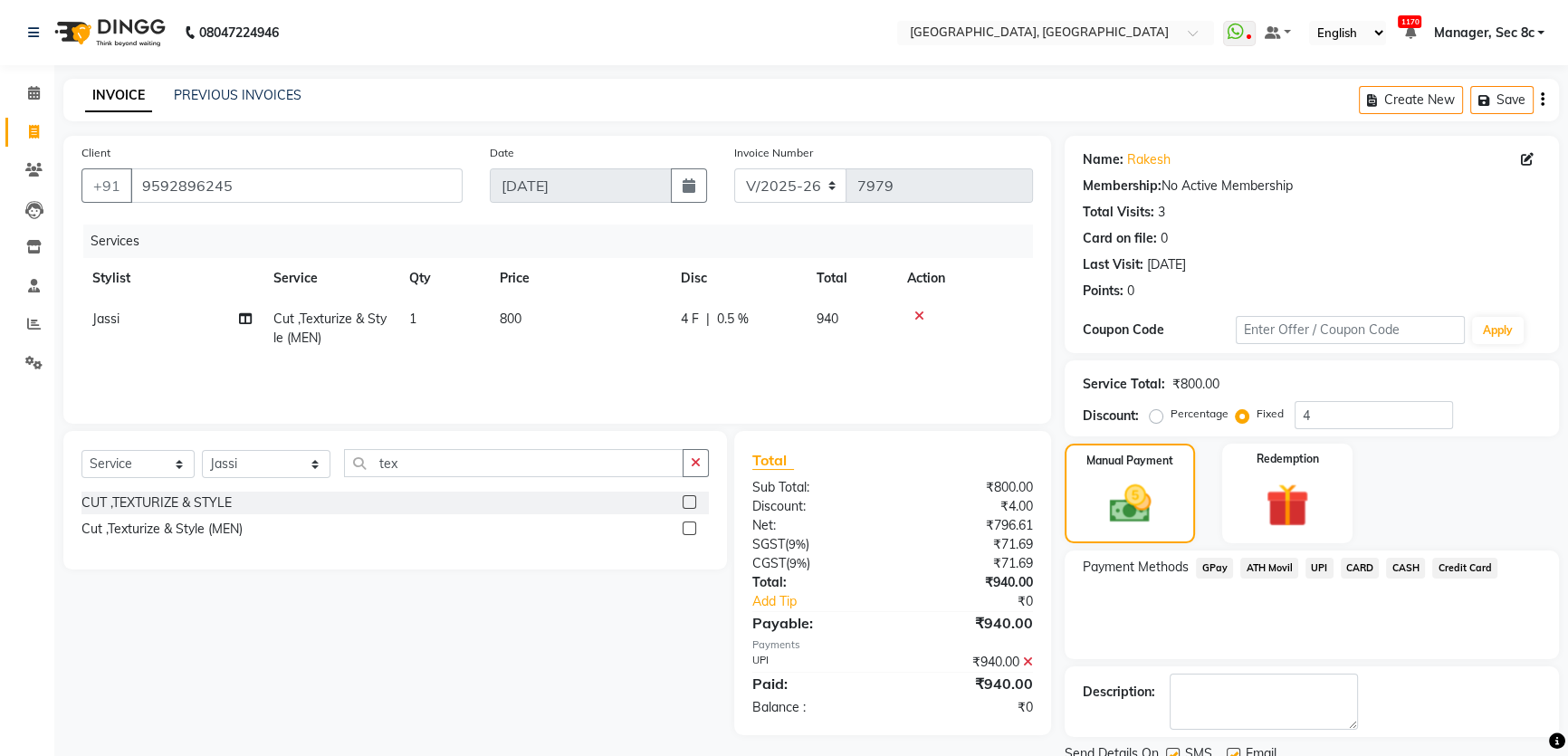
scroll to position [68, 0]
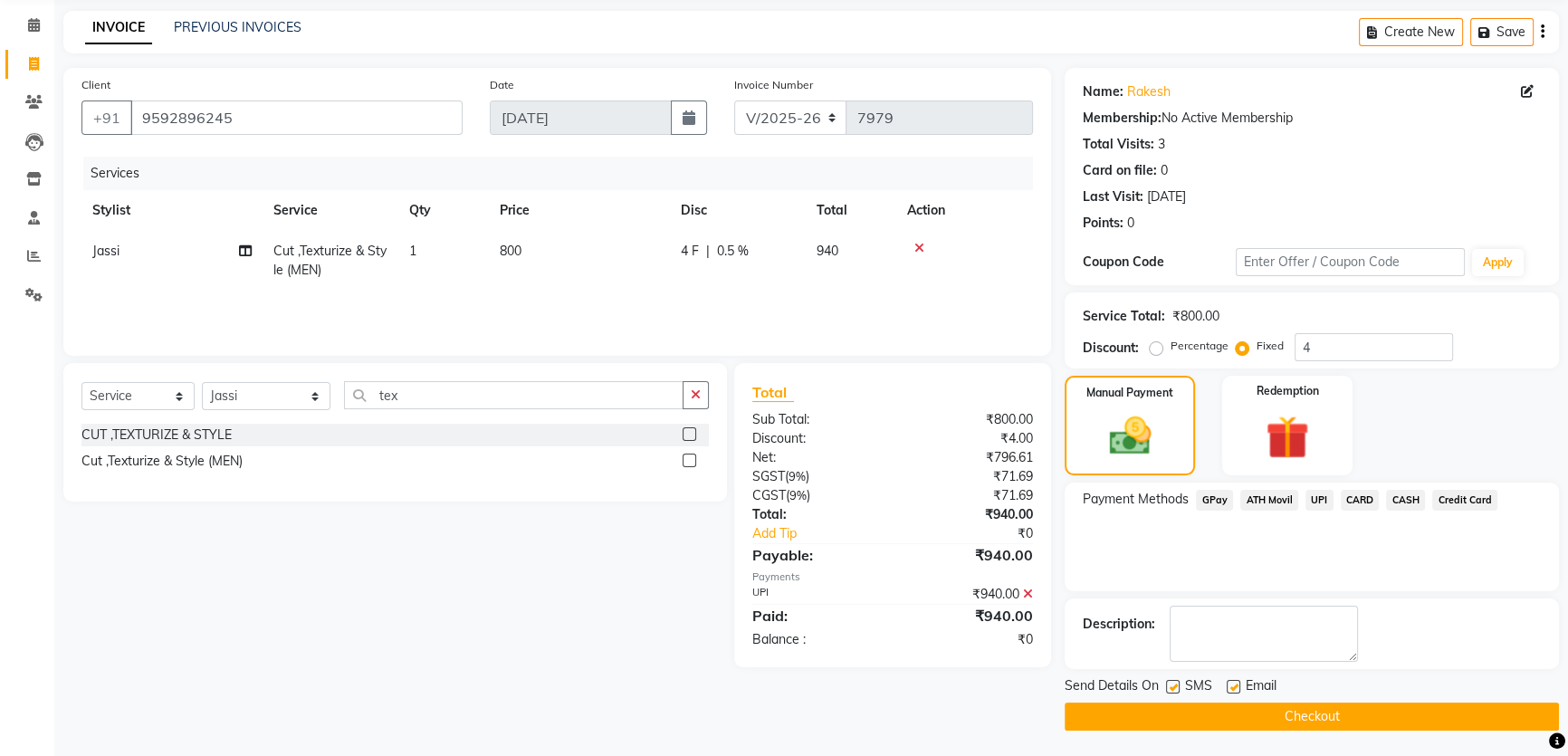
click at [1026, 596] on icon at bounding box center [1027, 594] width 10 height 13
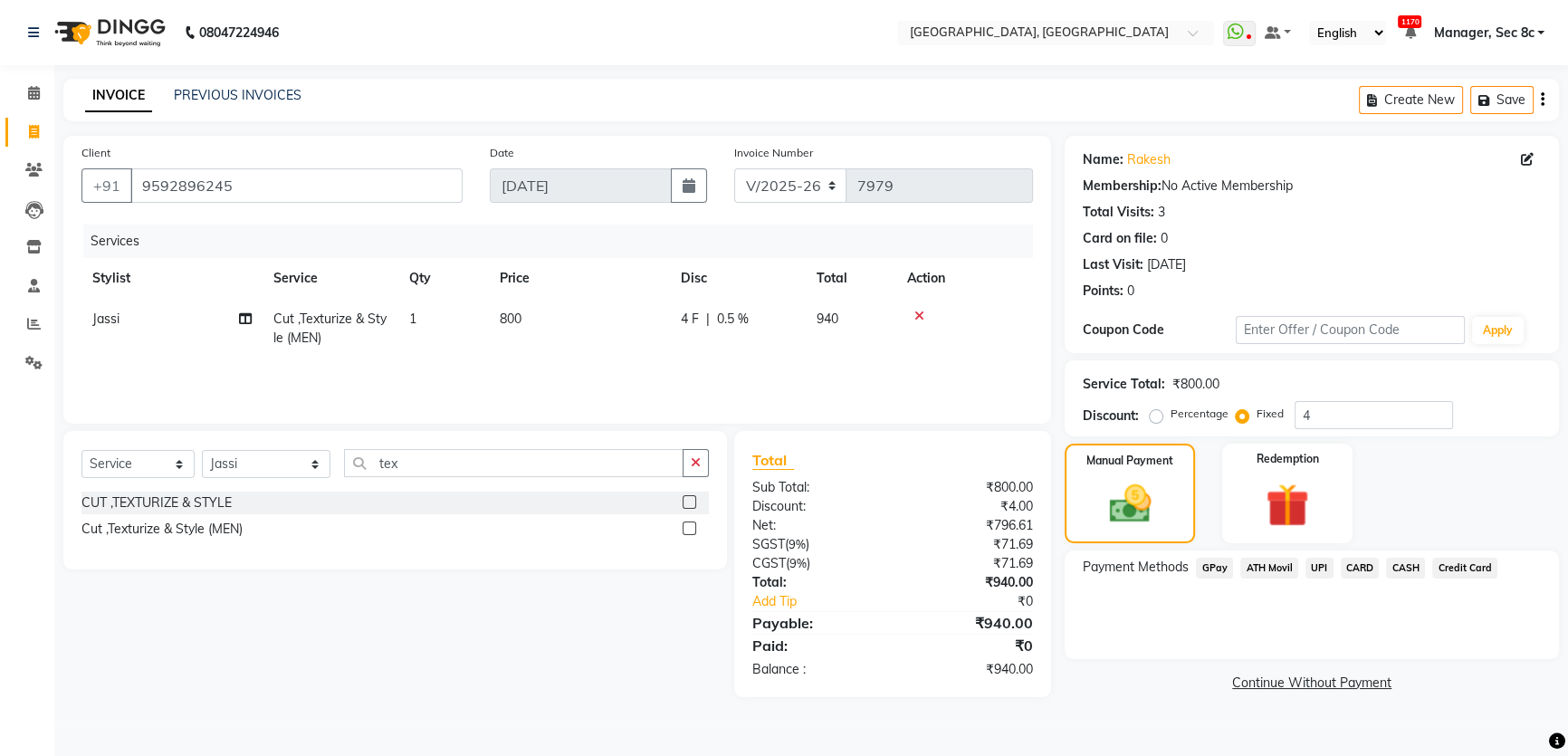
scroll to position [0, 0]
click at [388, 181] on input "9592896245" at bounding box center [297, 185] width 335 height 34
type input "959289624"
radio input "true"
type input "0"
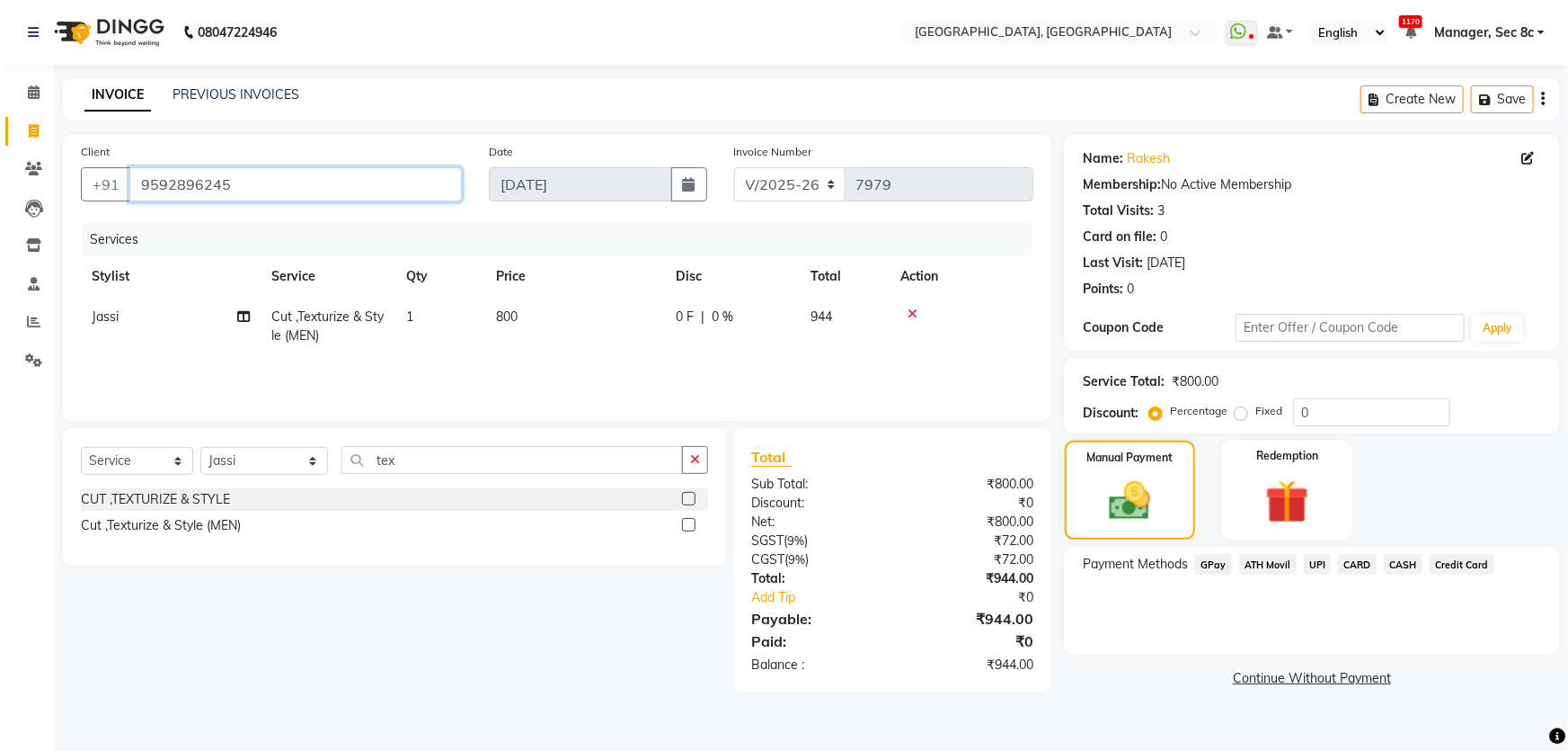
click at [391, 184] on input "9592896245" at bounding box center [295, 183] width 333 height 34
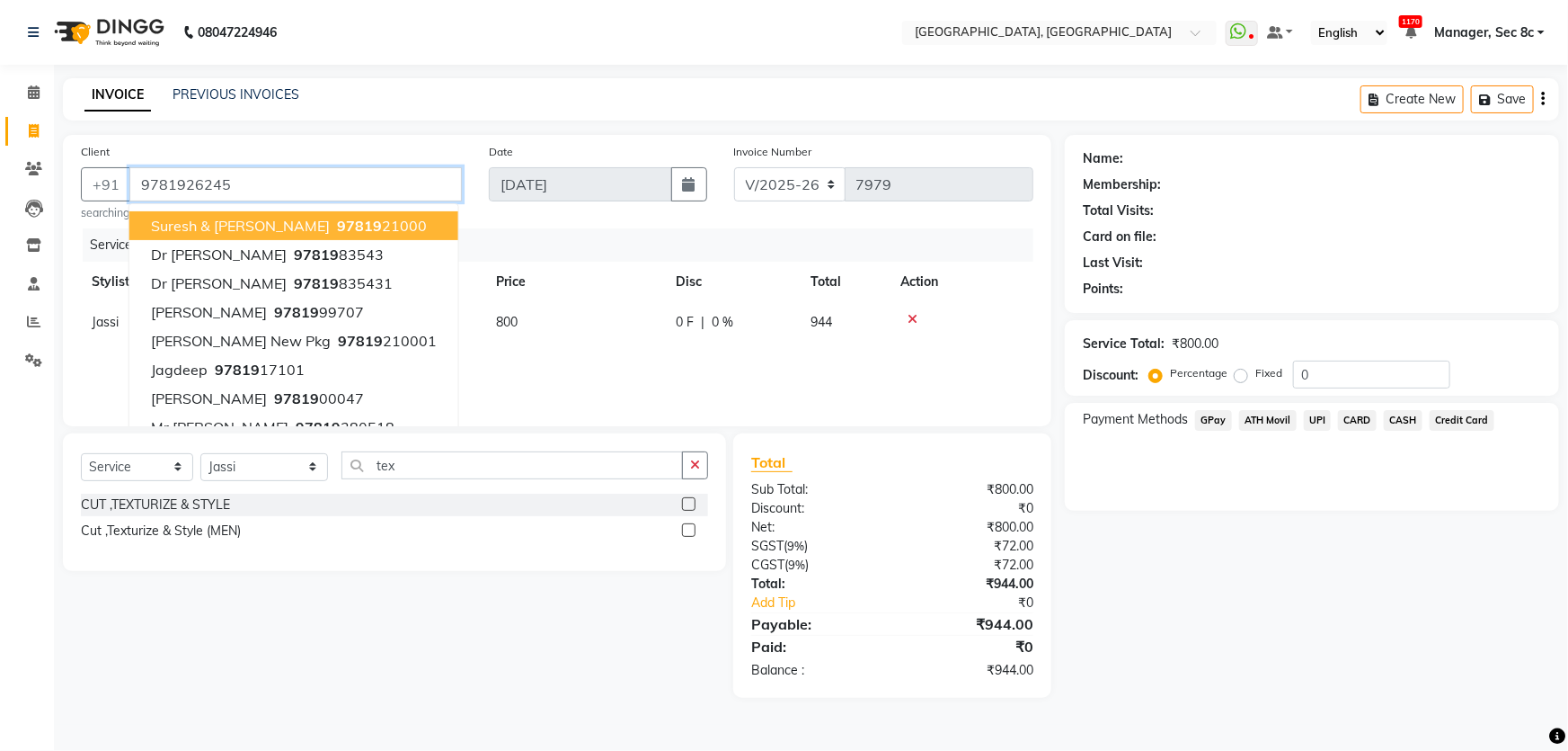
type input "9781926245"
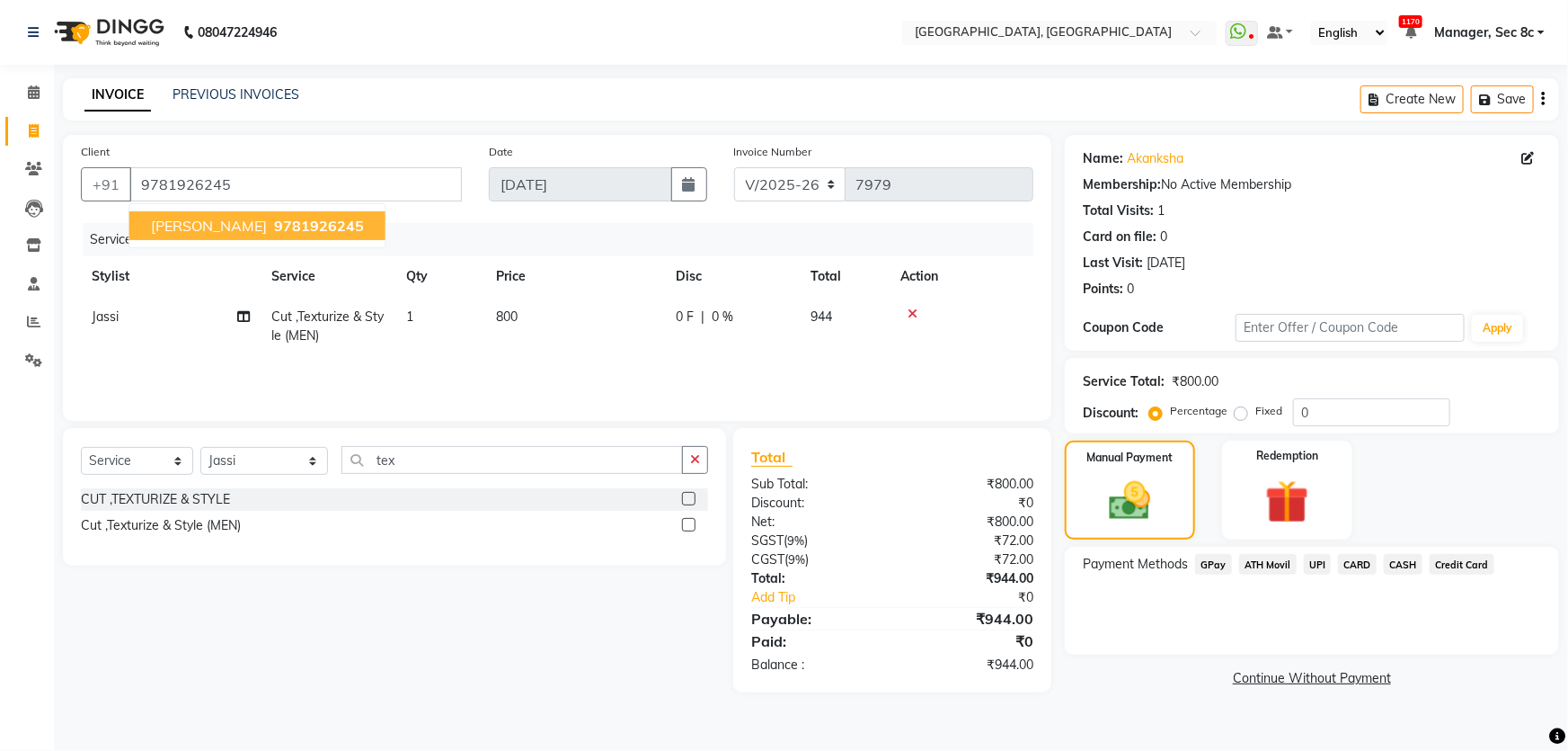
click at [275, 235] on button "[PERSON_NAME] 9781926245" at bounding box center [257, 225] width 256 height 29
click at [1256, 416] on label "Fixed" at bounding box center [1269, 411] width 27 height 17
click at [1239, 416] on input "Fixed" at bounding box center [1245, 411] width 13 height 13
radio input "true"
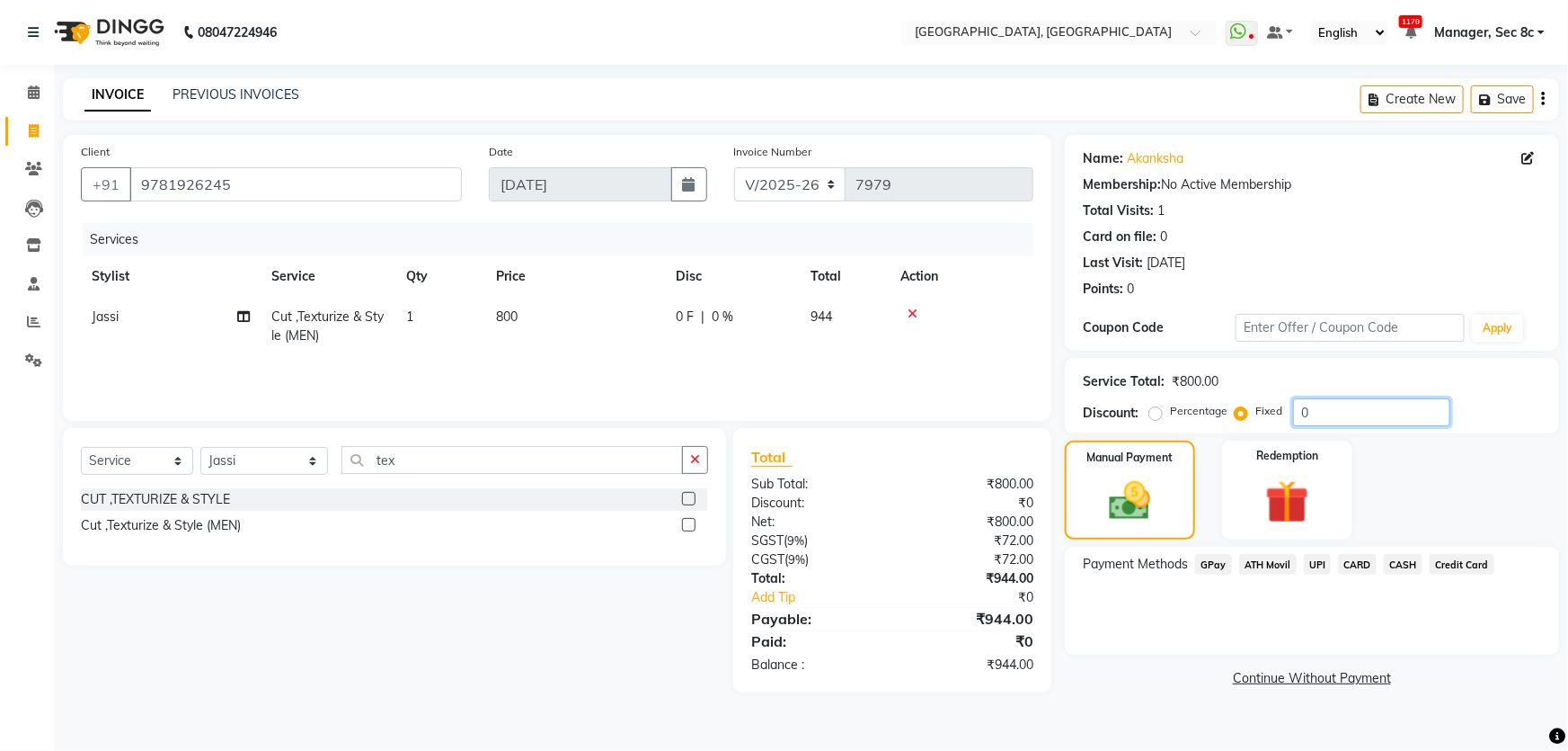
drag, startPoint x: 1318, startPoint y: 405, endPoint x: 1272, endPoint y: 416, distance: 47.3
click at [1272, 416] on div "Percentage Fixed 0" at bounding box center [1302, 412] width 298 height 28
type input "4"
click at [1475, 455] on div "Manual Payment Redemption" at bounding box center [1312, 489] width 521 height 99
click at [226, 183] on input "9781926245" at bounding box center [295, 183] width 333 height 34
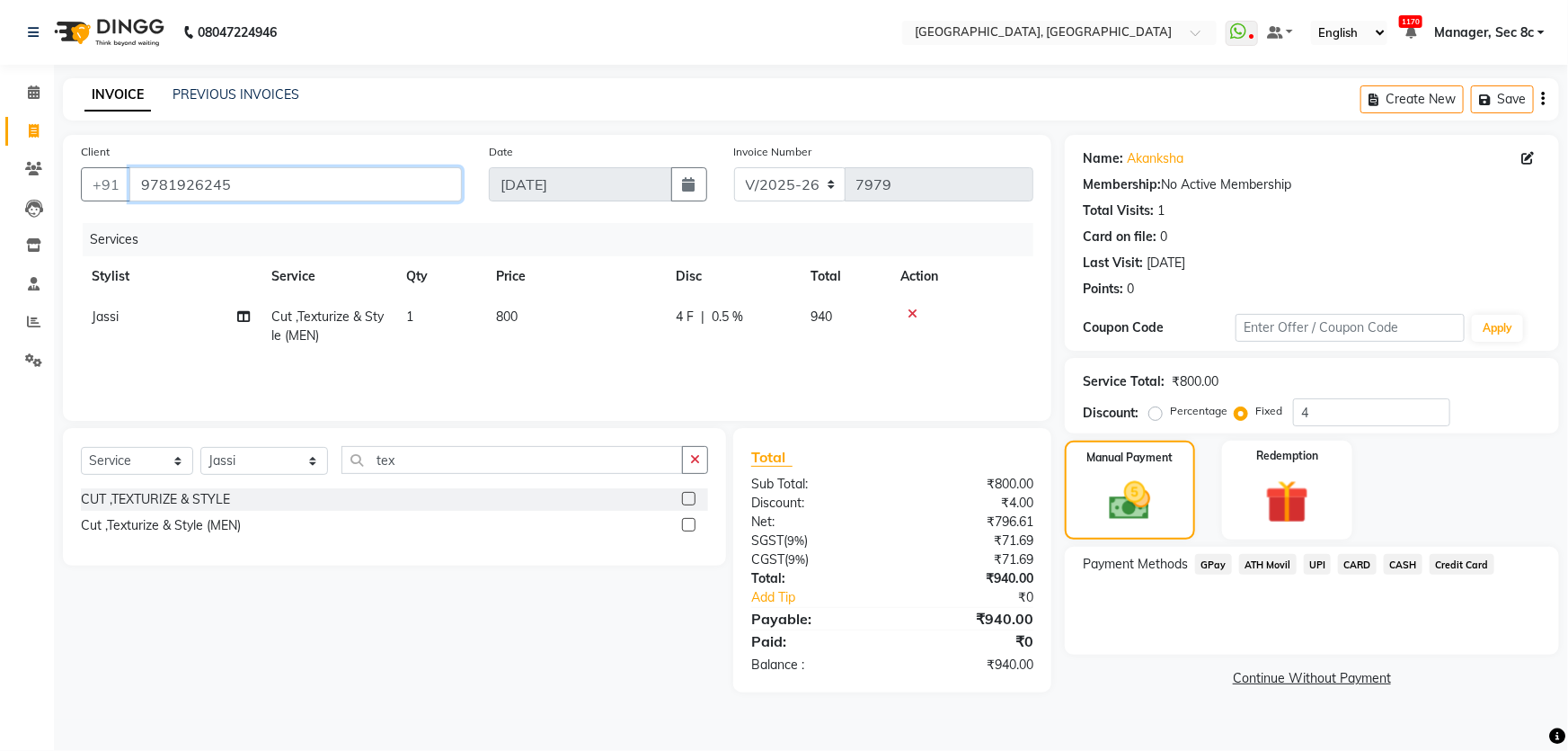
click at [226, 183] on input "9781926245" at bounding box center [295, 183] width 333 height 34
click at [36, 105] on link "Calendar" at bounding box center [27, 92] width 43 height 29
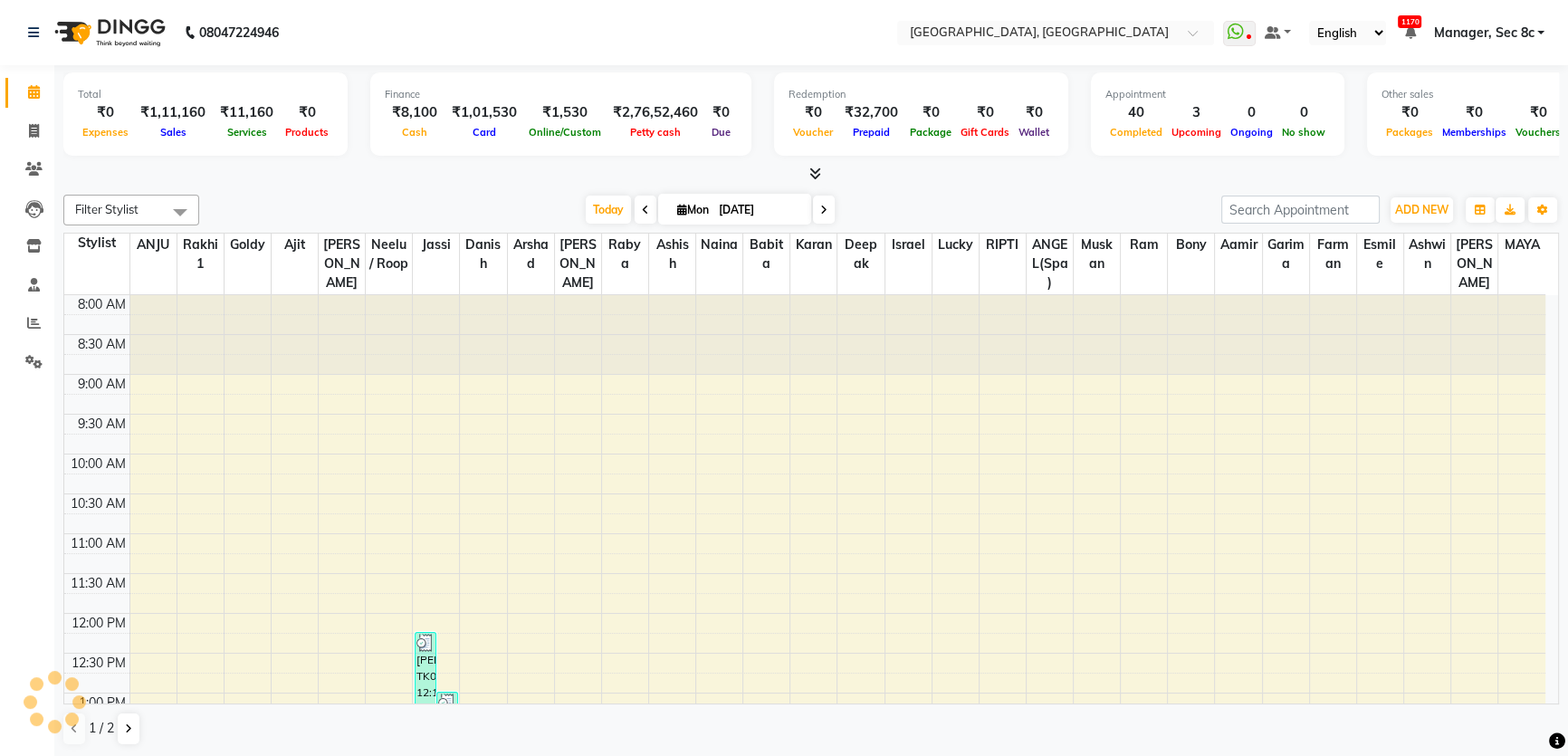
click at [1299, 159] on div "Total ₹0 Expenses ₹1,11,160 Sales ₹11,160 Services ₹0 Products Finance ₹8,100 C…" at bounding box center [810, 117] width 1495 height 89
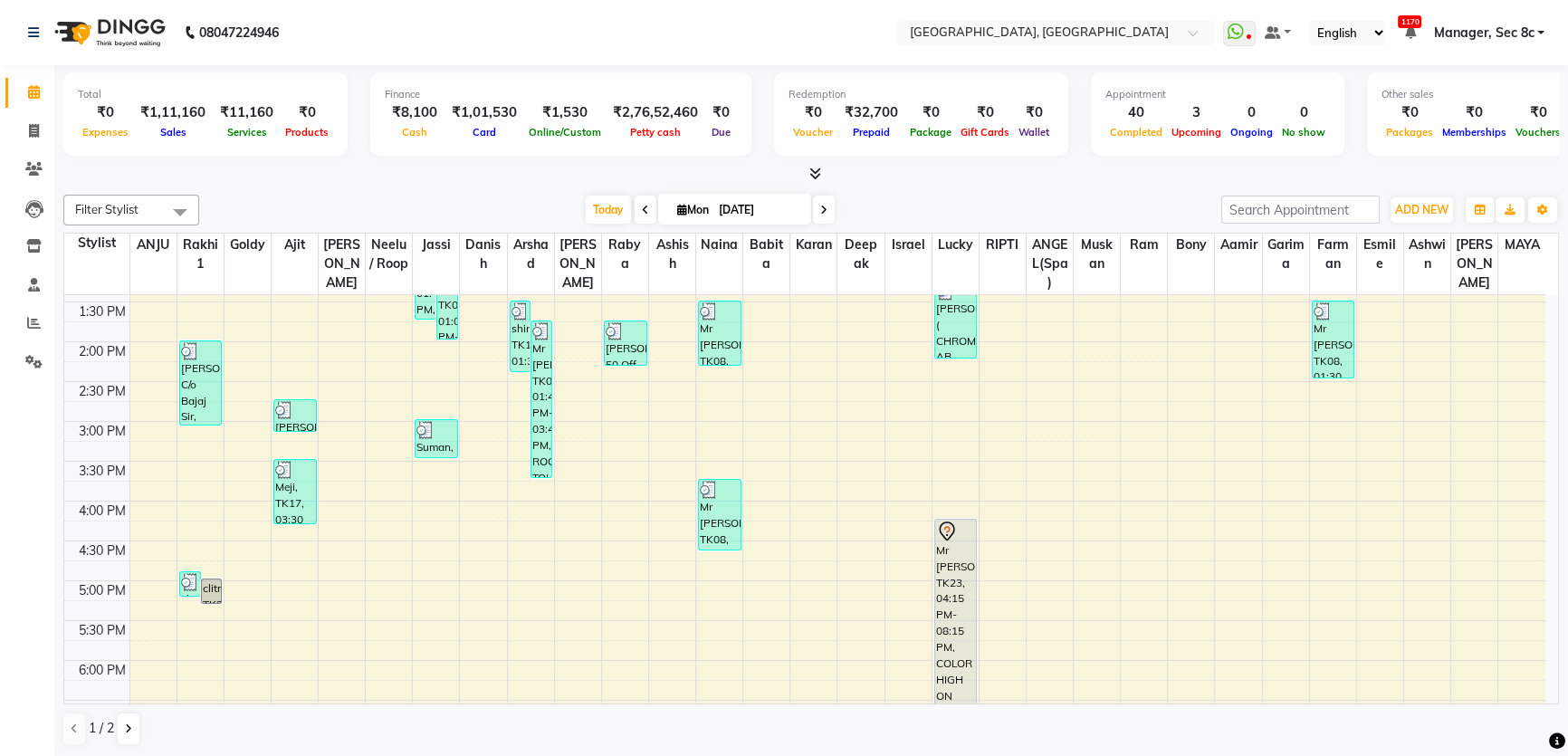
scroll to position [493, 0]
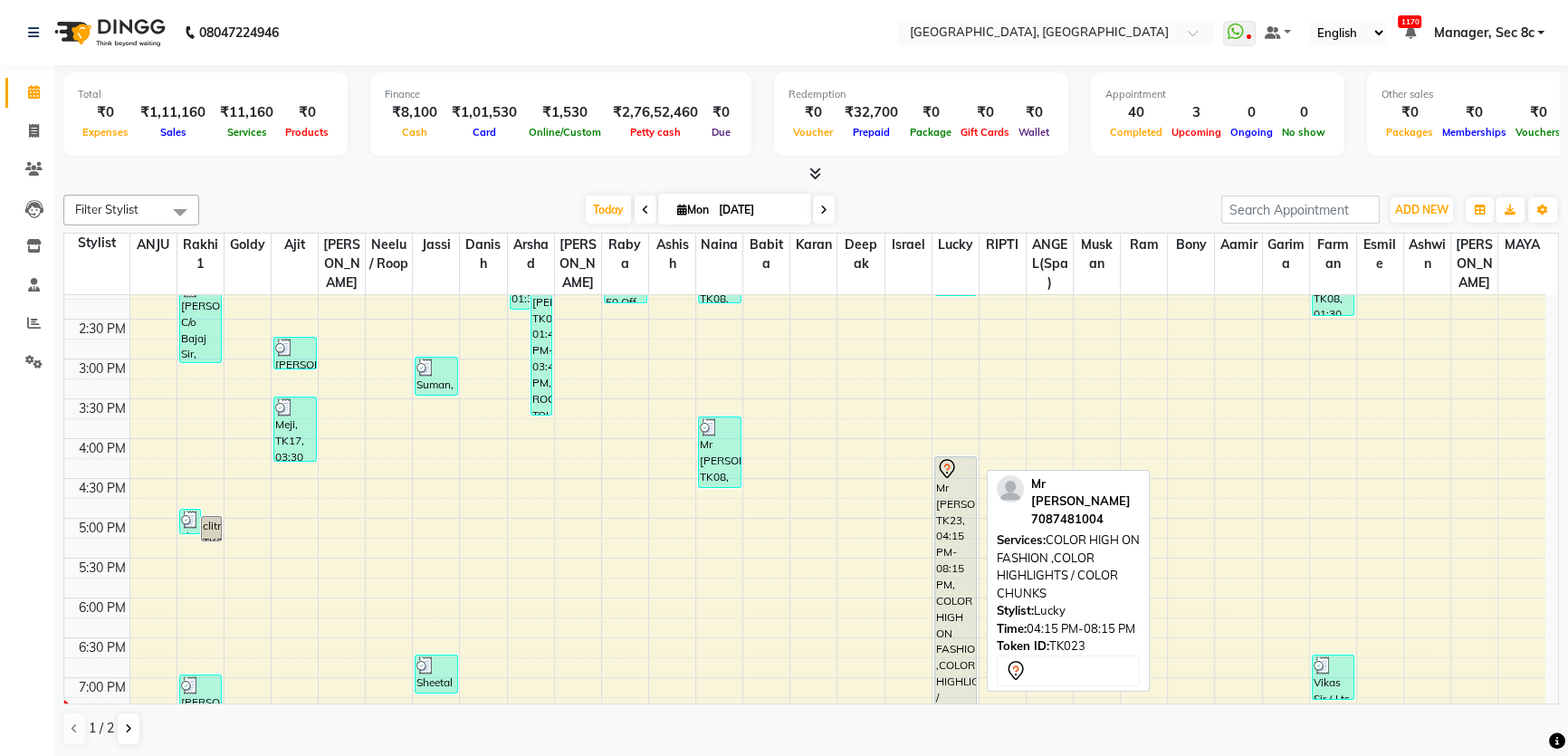
click at [945, 477] on icon at bounding box center [946, 468] width 21 height 21
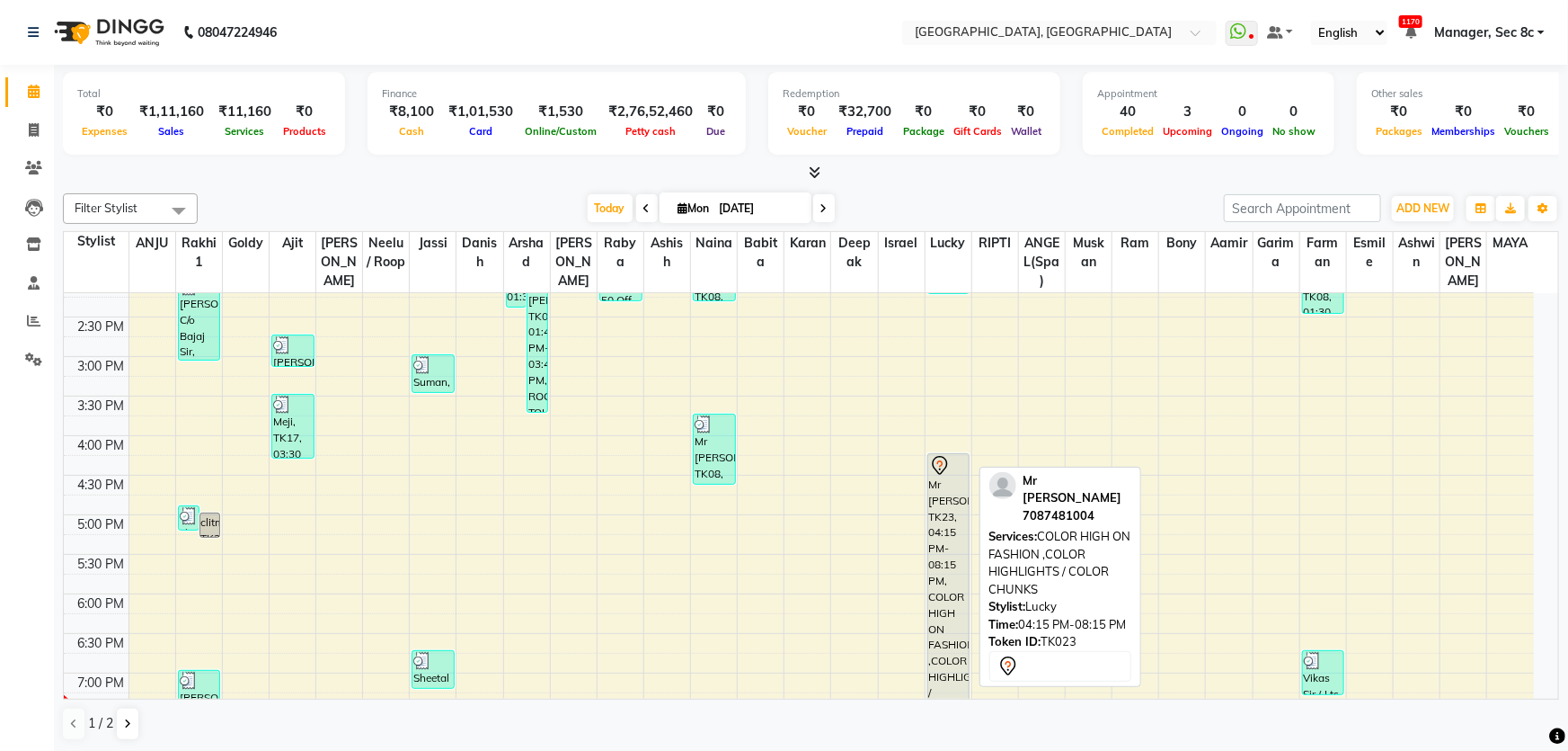
select select "7"
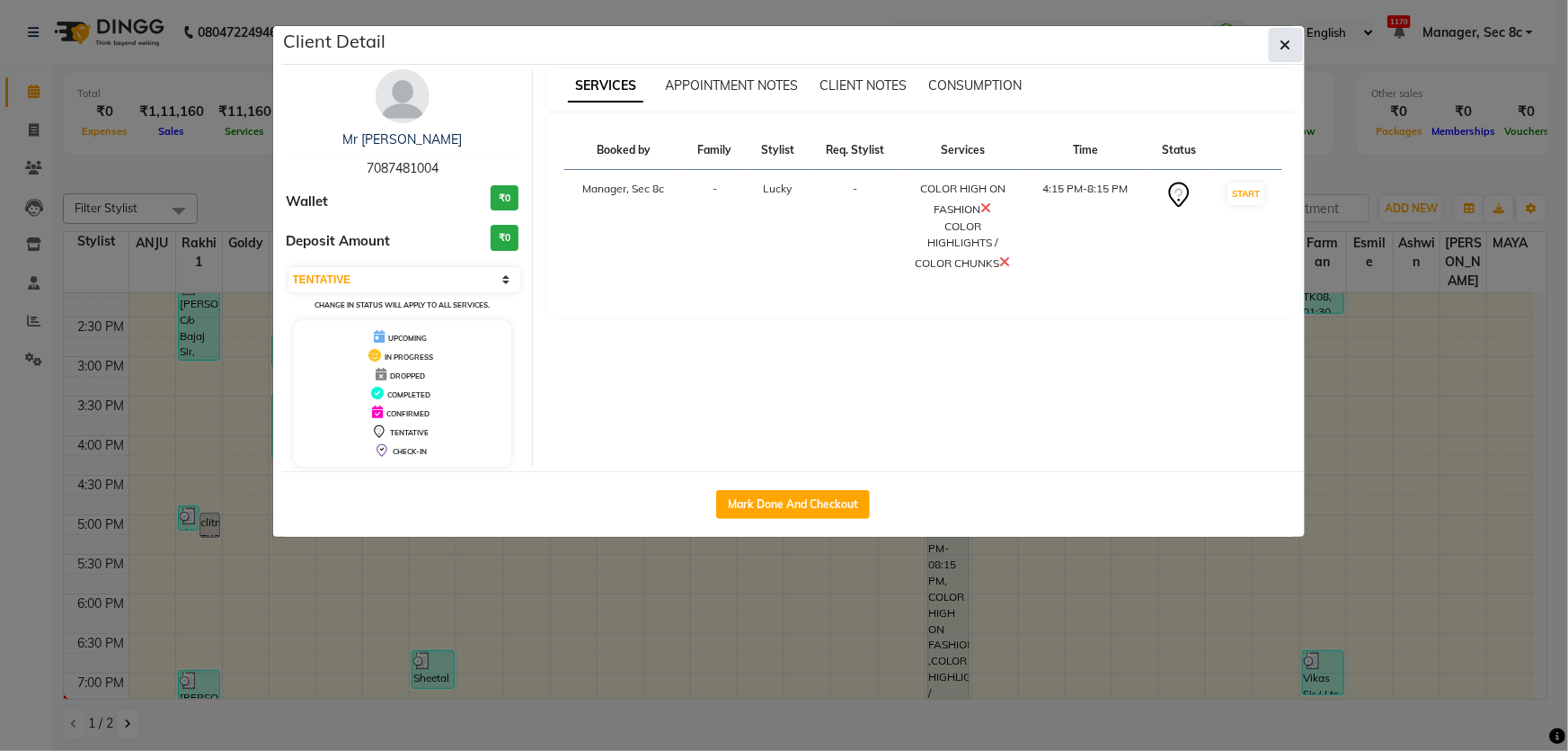
click at [1279, 37] on button "button" at bounding box center [1285, 44] width 34 height 34
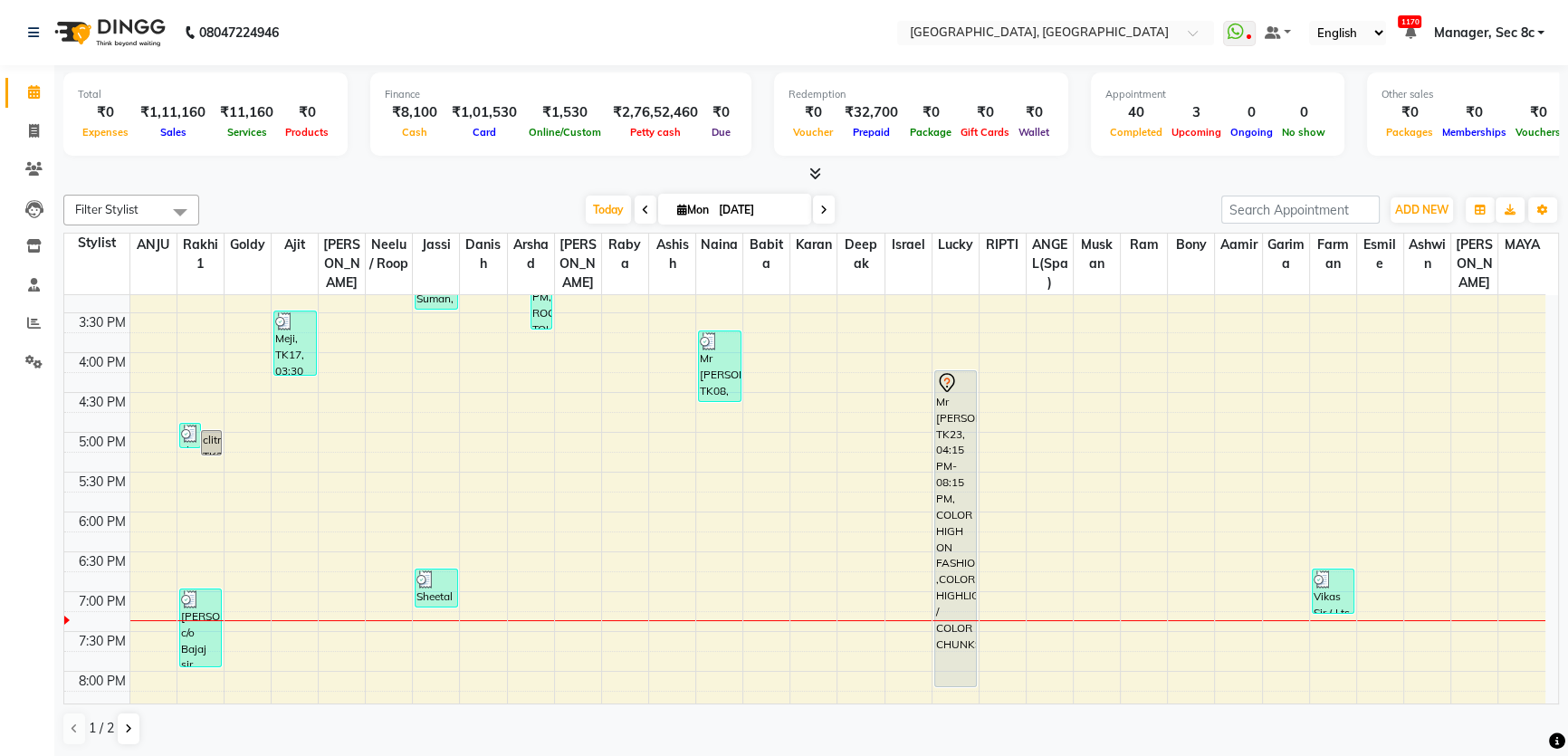
scroll to position [701, 0]
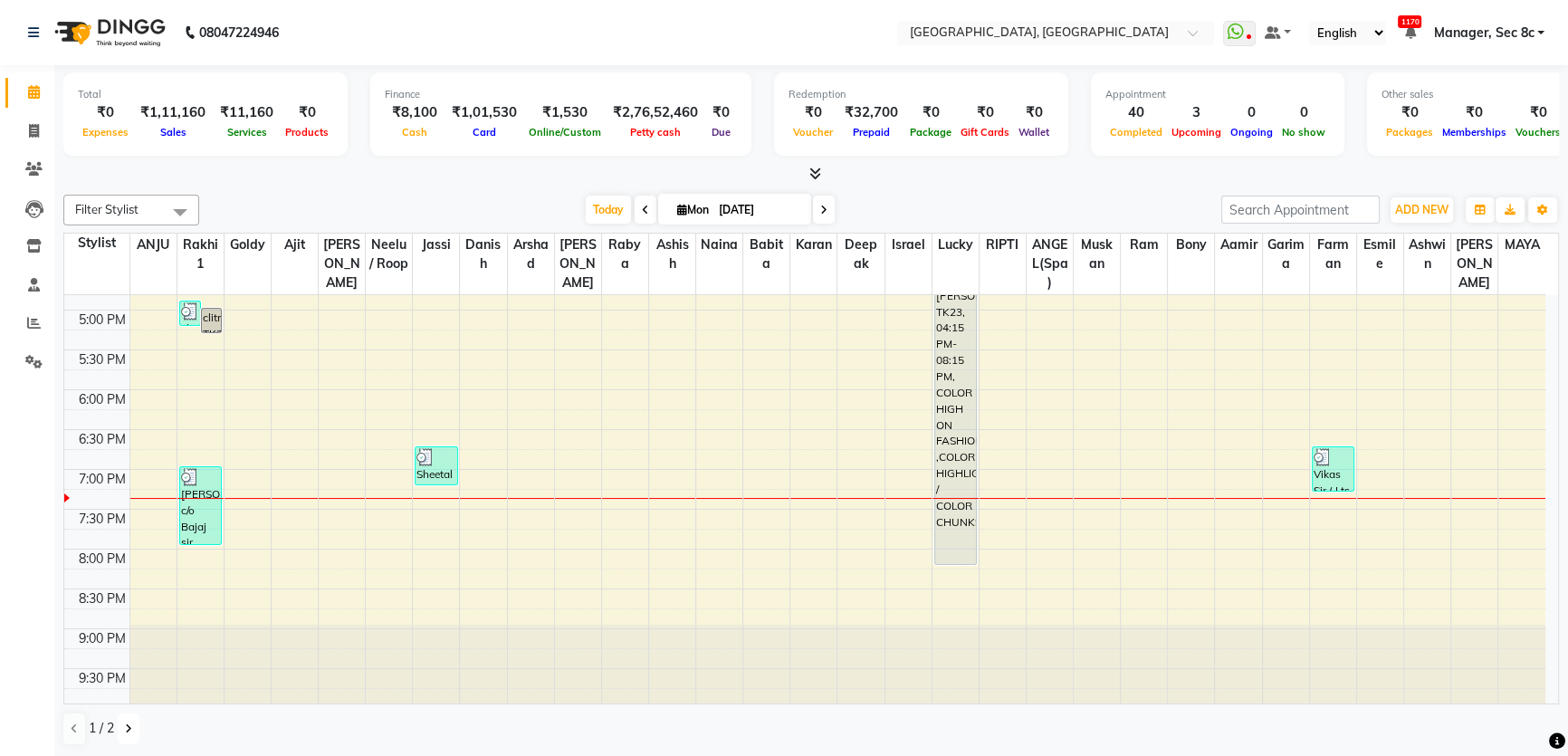
click at [120, 724] on button at bounding box center [128, 728] width 21 height 31
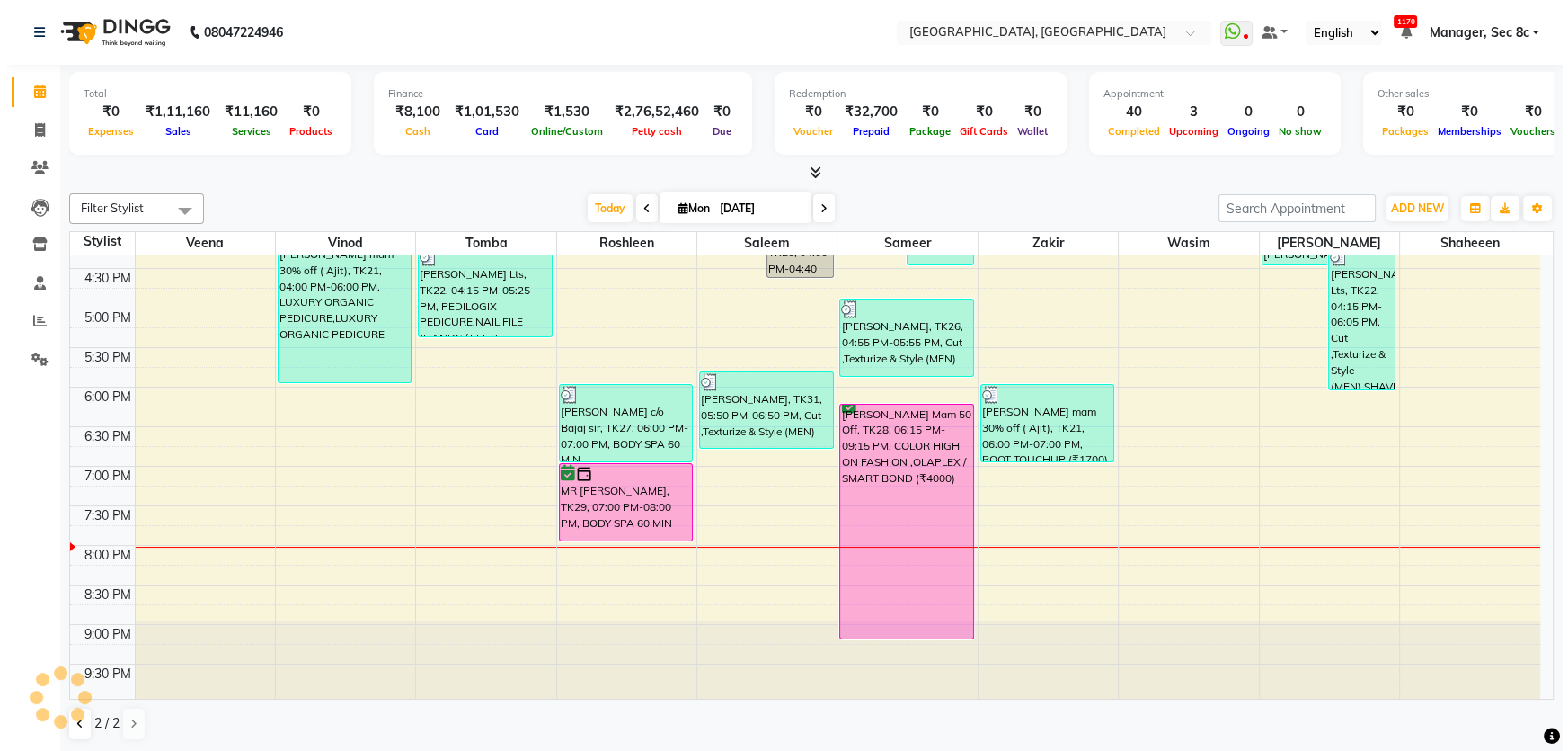
scroll to position [0, 0]
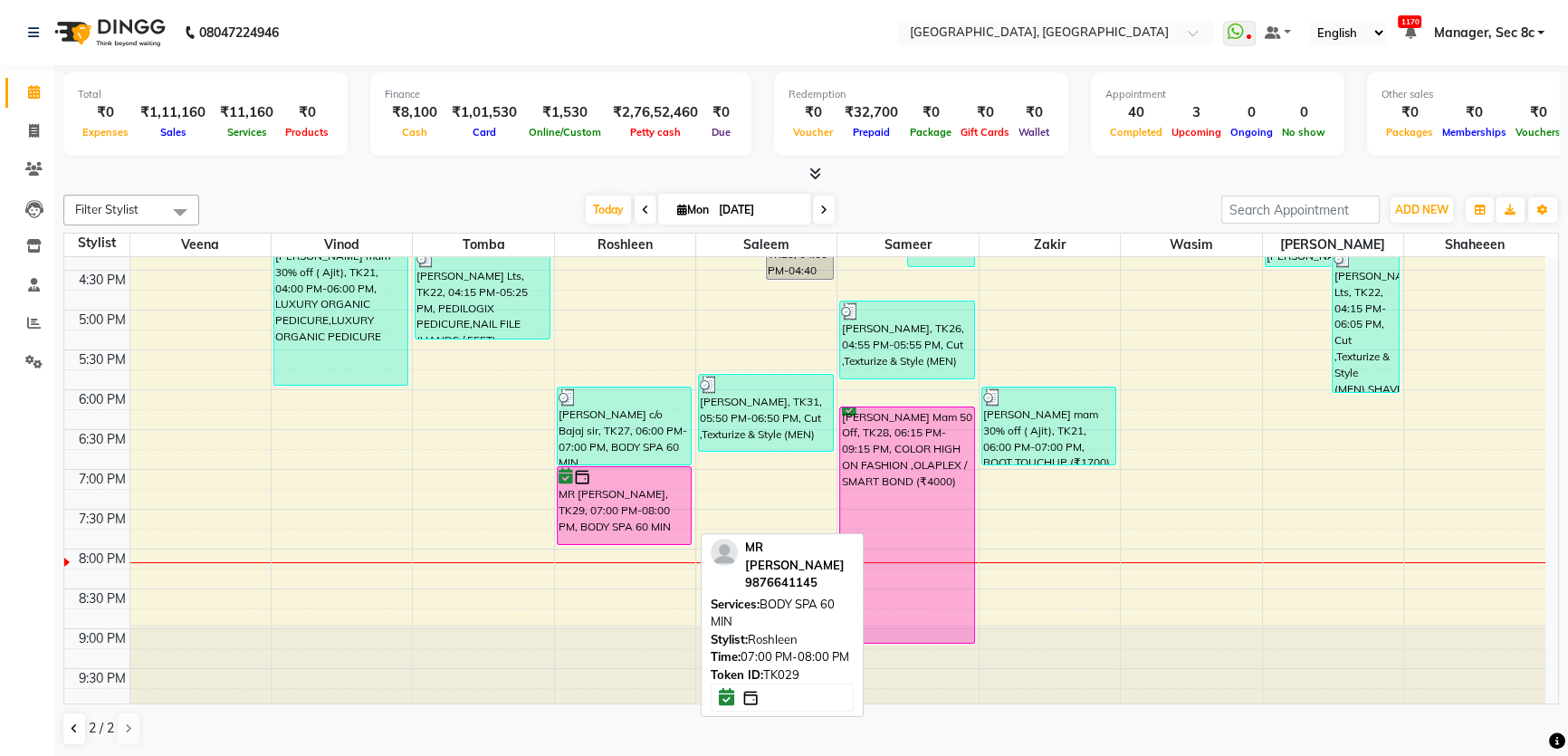
click at [582, 493] on div "MR [PERSON_NAME], TK29, 07:00 PM-08:00 PM, BODY SPA 60 MIN" at bounding box center [624, 505] width 134 height 77
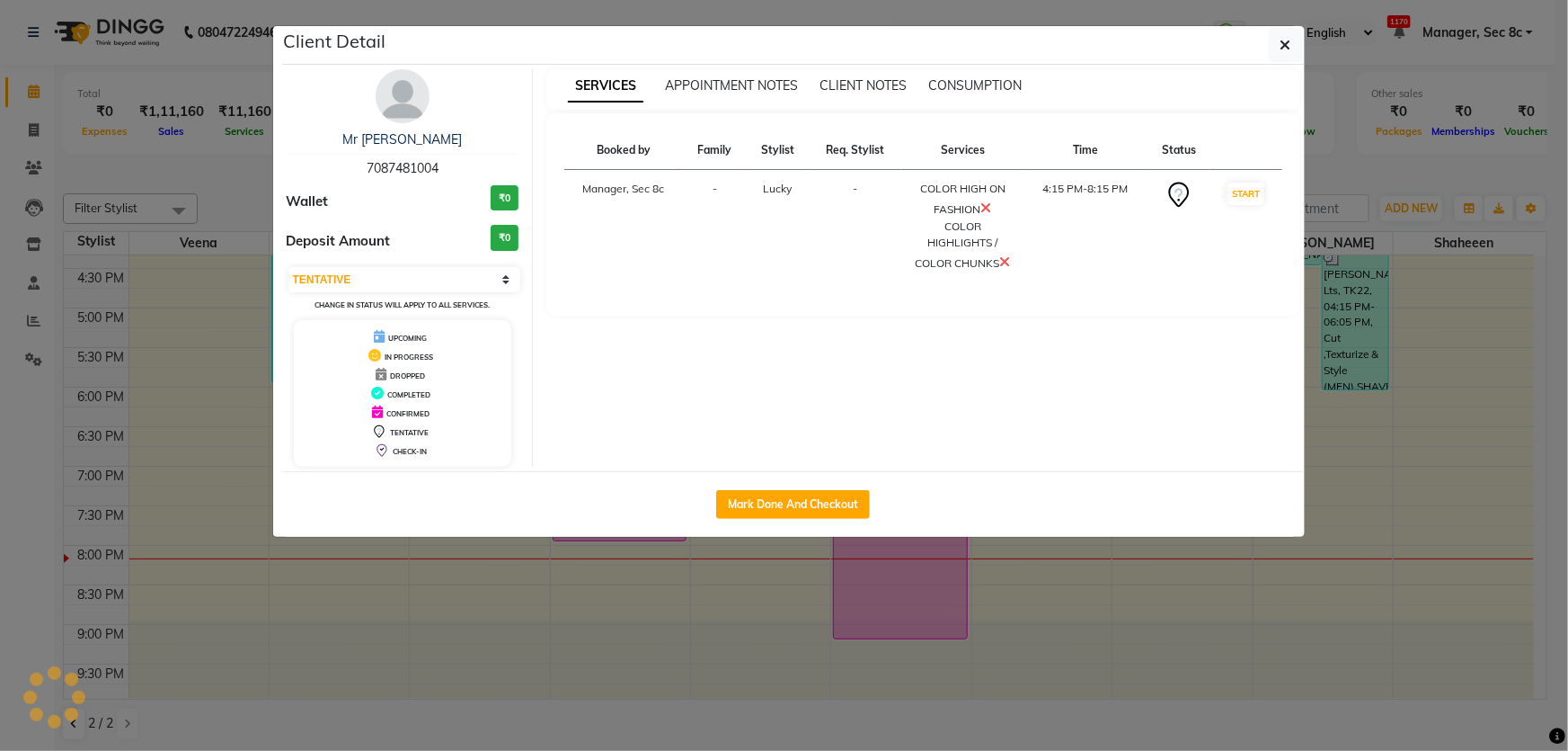
select select "6"
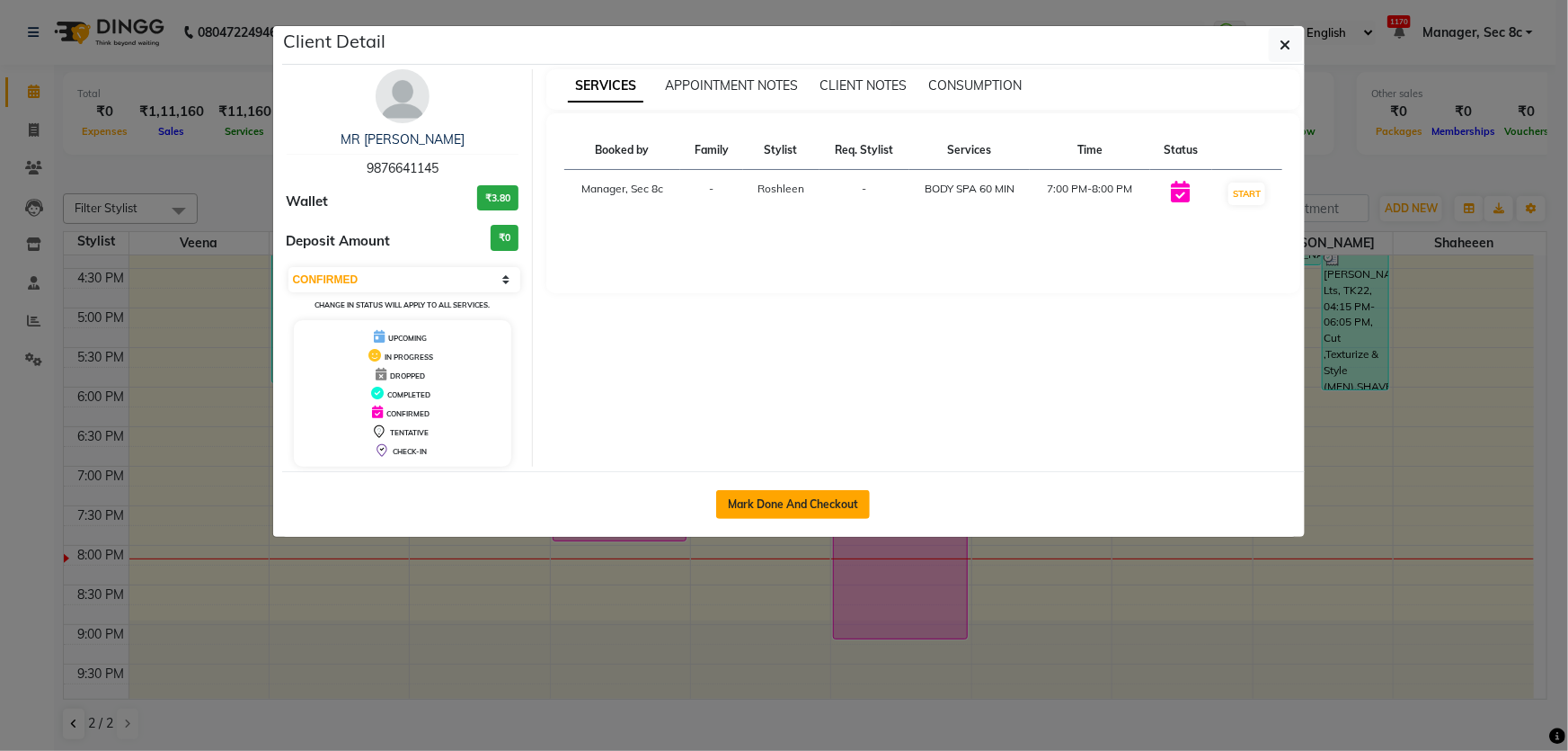
click at [780, 505] on button "Mark Done And Checkout" at bounding box center [792, 504] width 154 height 29
select select "4281"
select select "service"
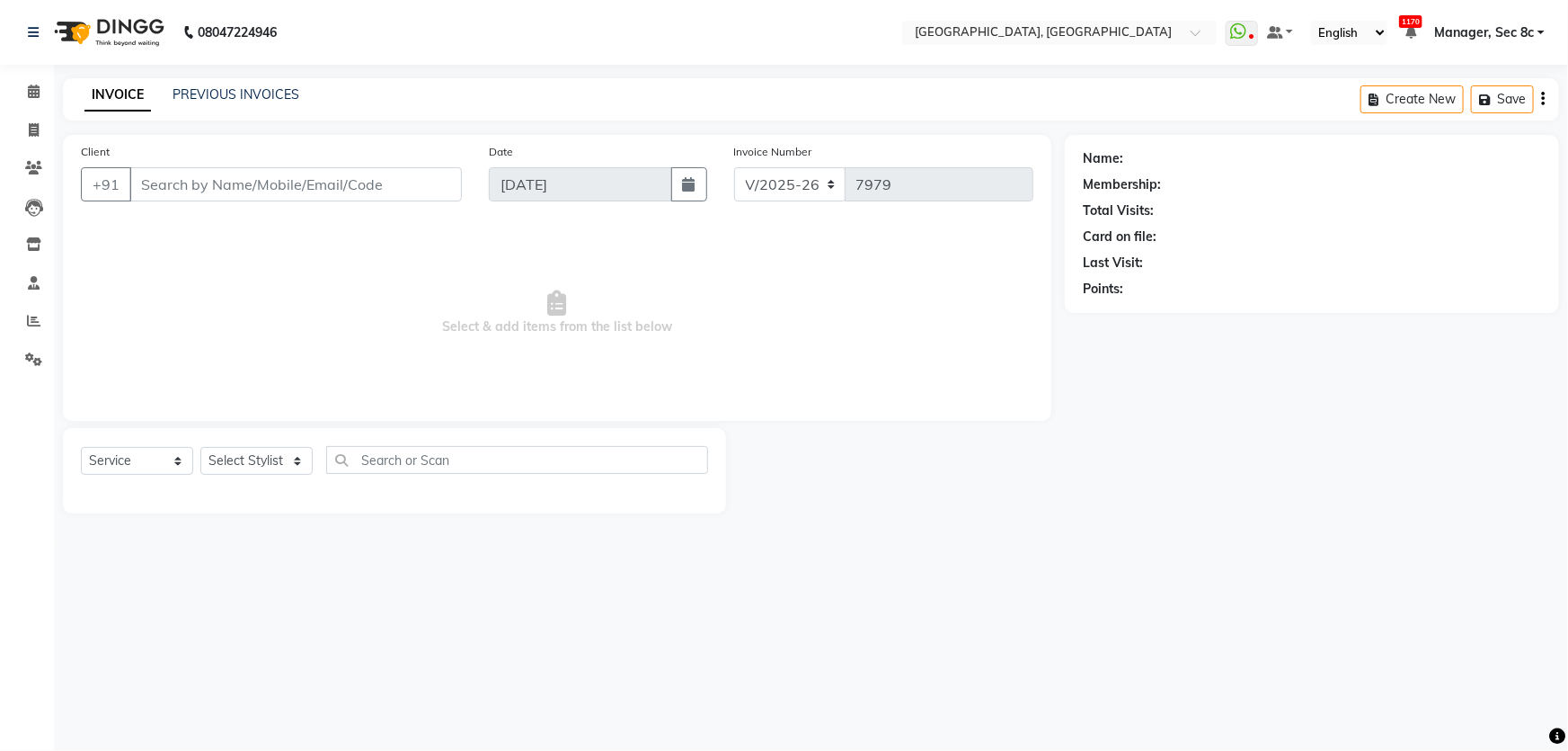
type input "9876641145"
select select "25441"
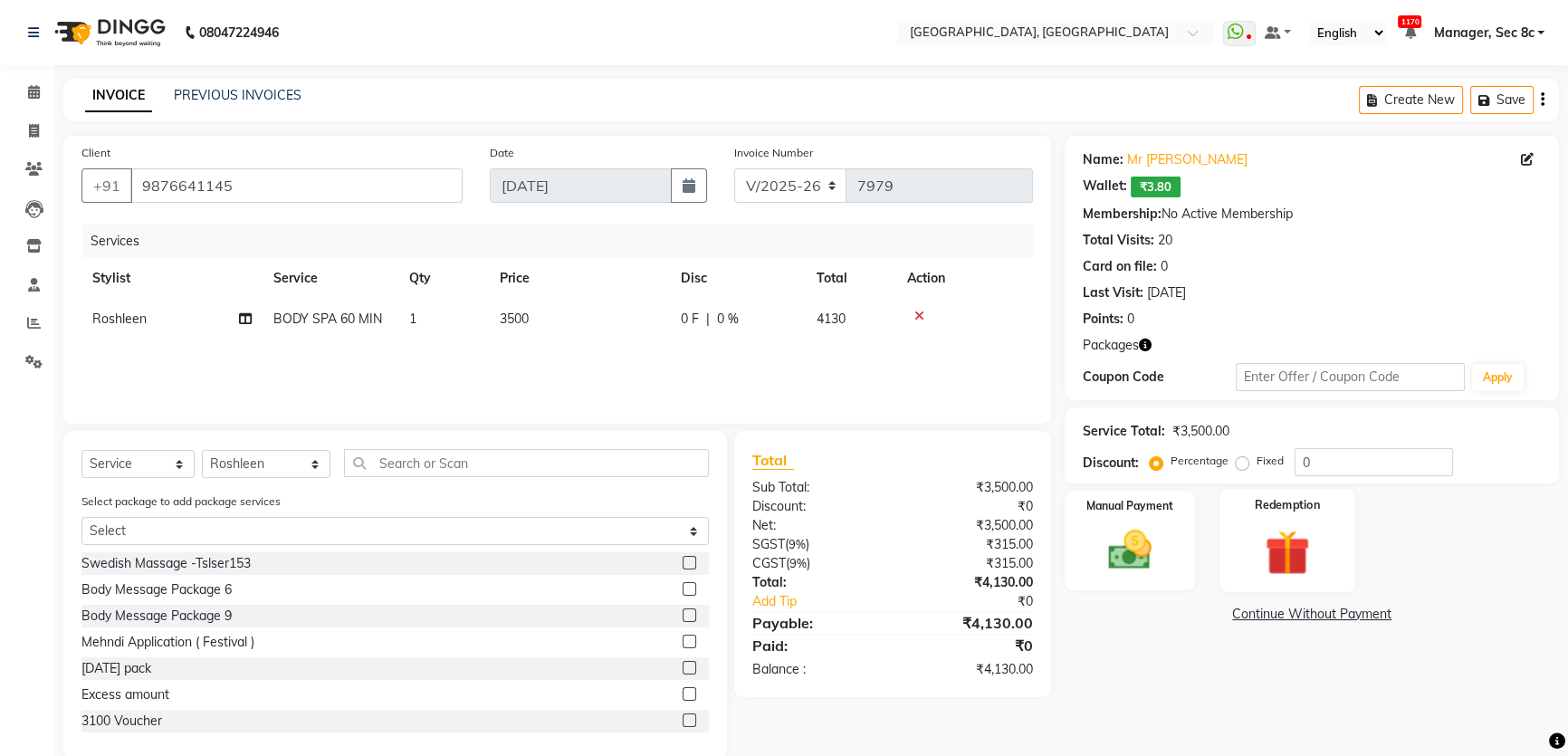
click at [1309, 531] on img at bounding box center [1287, 552] width 73 height 56
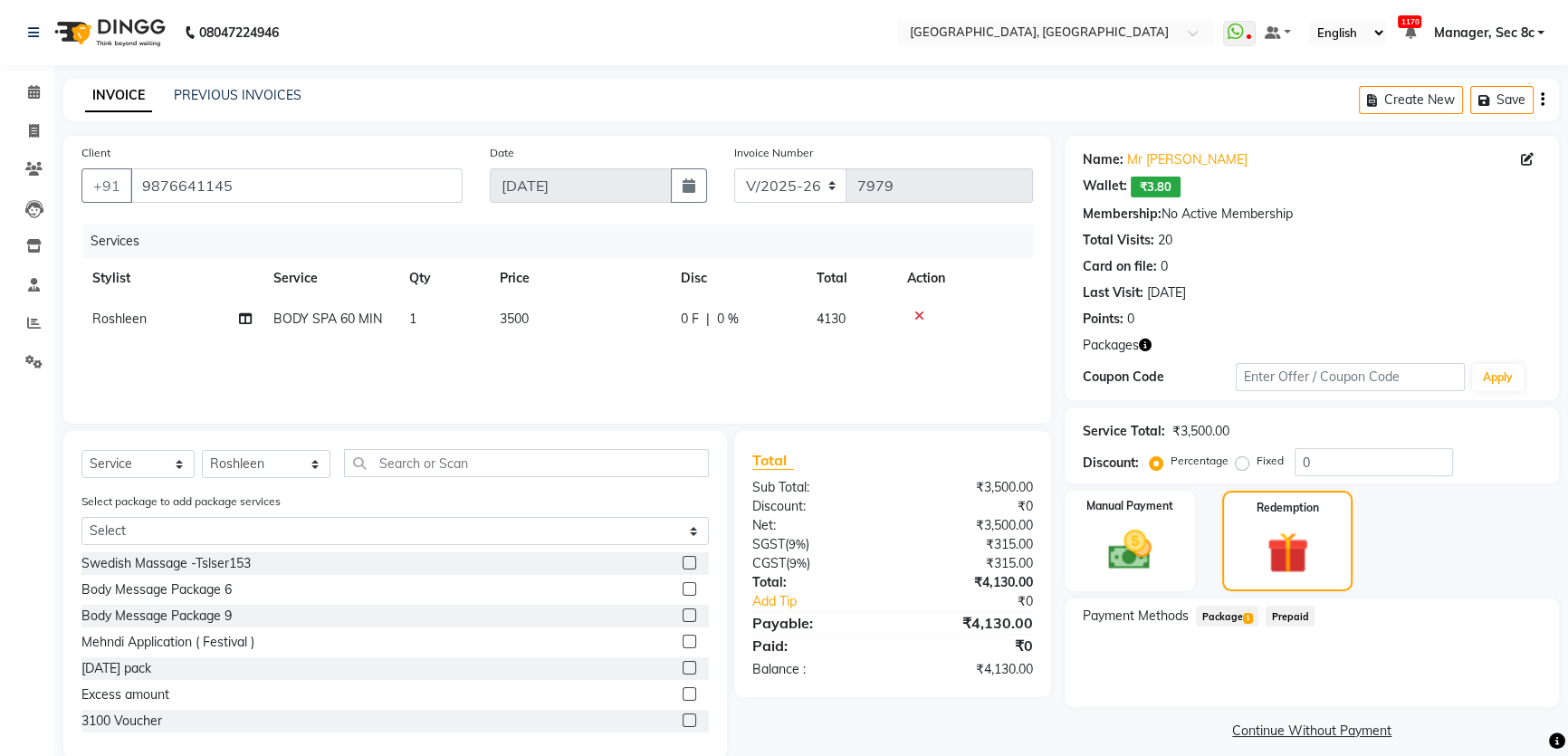
click at [1247, 628] on div "Package 1" at bounding box center [1223, 618] width 70 height 24
drag, startPoint x: 1229, startPoint y: 620, endPoint x: 1263, endPoint y: 621, distance: 34.0
click at [1234, 619] on span "Package 1" at bounding box center [1227, 616] width 62 height 20
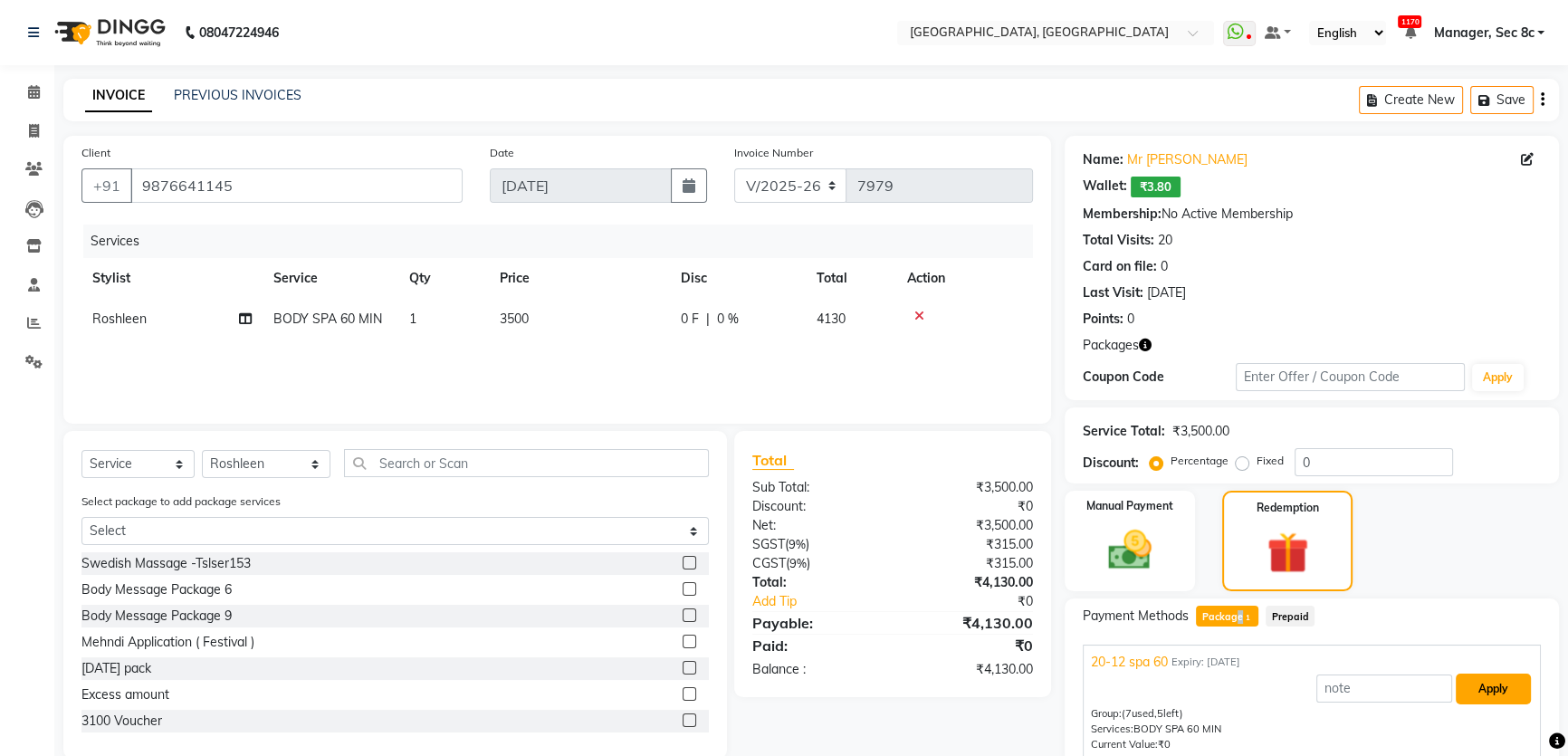
click at [1510, 695] on button "Apply" at bounding box center [1493, 688] width 75 height 31
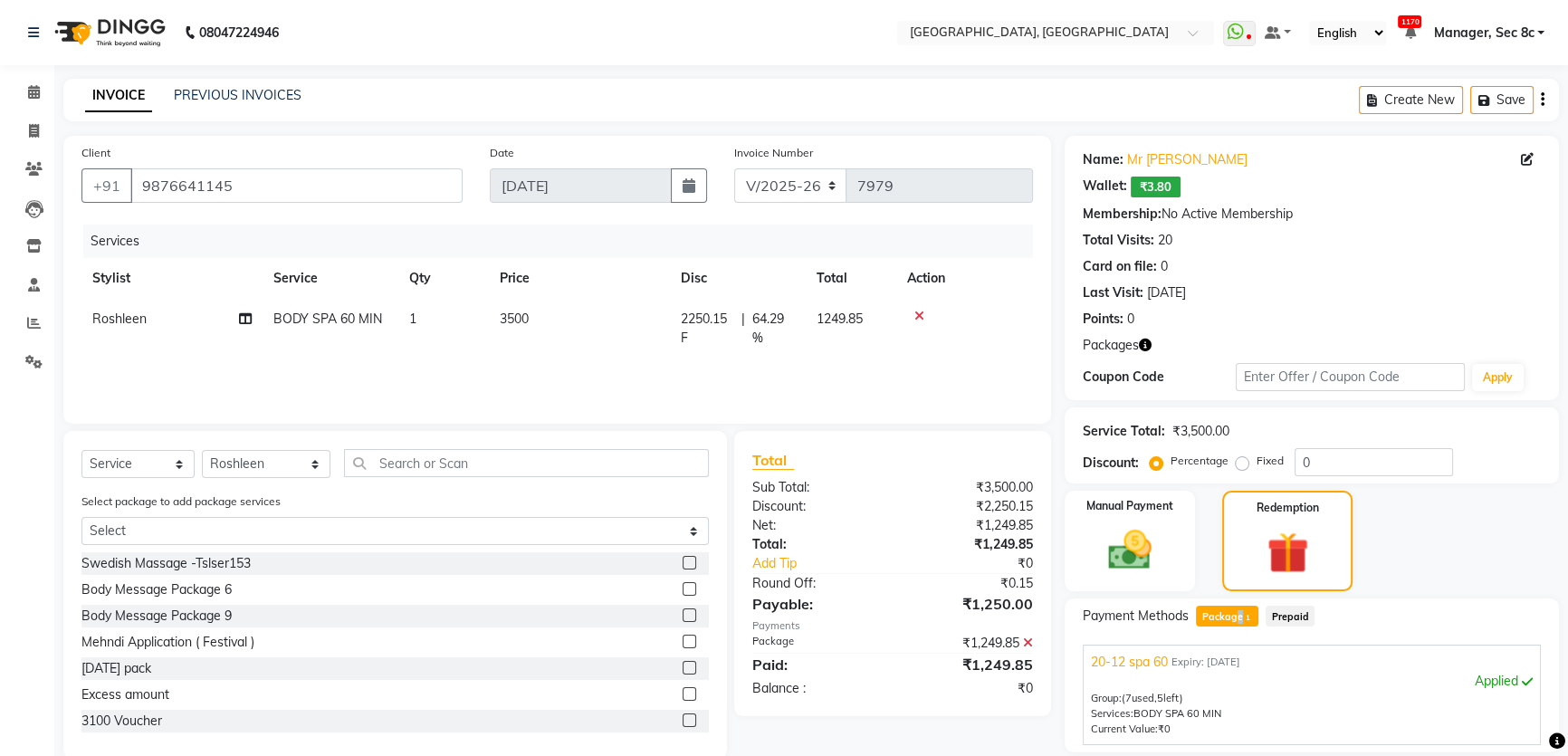
scroll to position [161, 0]
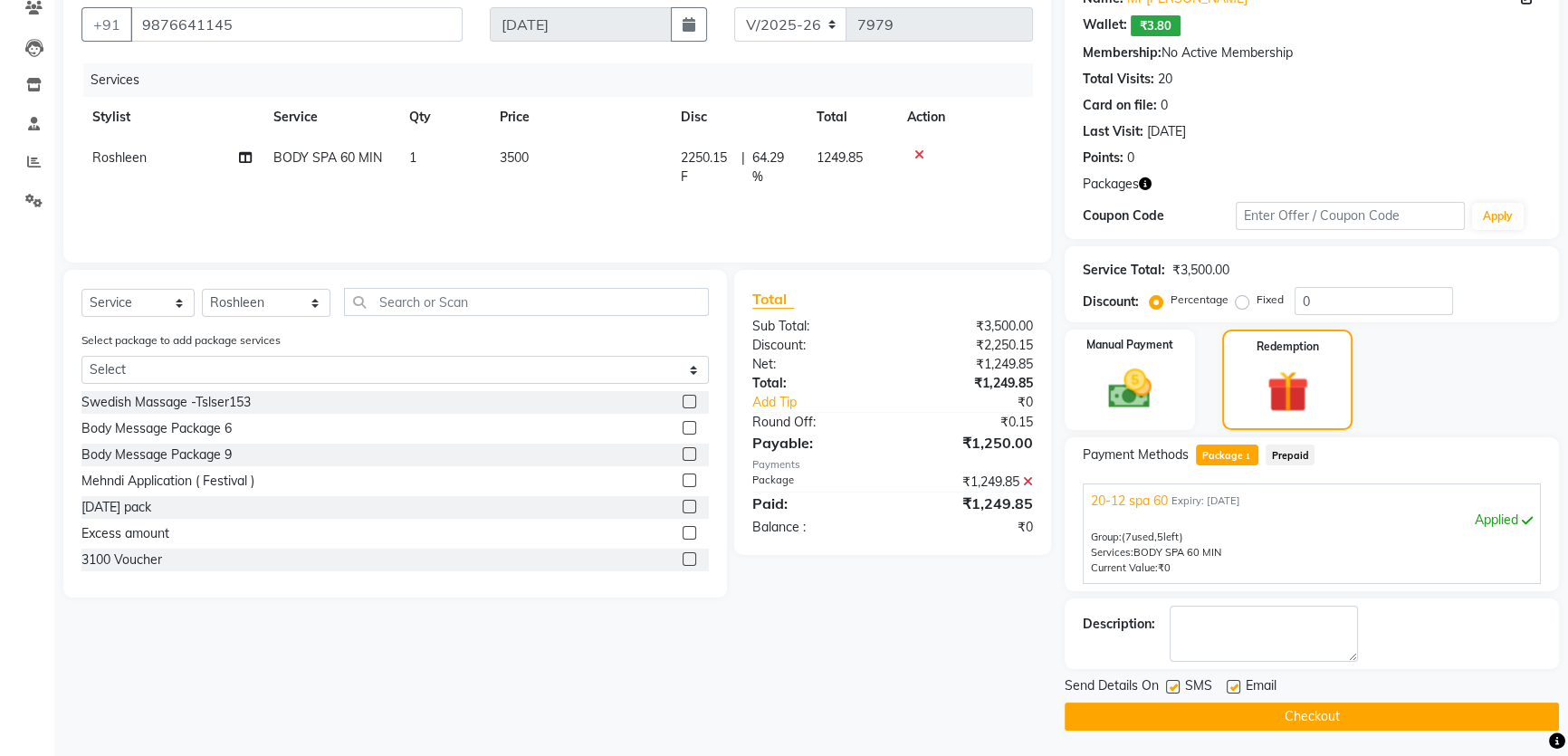
click at [1172, 688] on label at bounding box center [1172, 686] width 14 height 14
click at [1172, 688] on input "checkbox" at bounding box center [1171, 687] width 12 height 12
checkbox input "false"
click at [1218, 713] on button "Checkout" at bounding box center [1311, 716] width 495 height 28
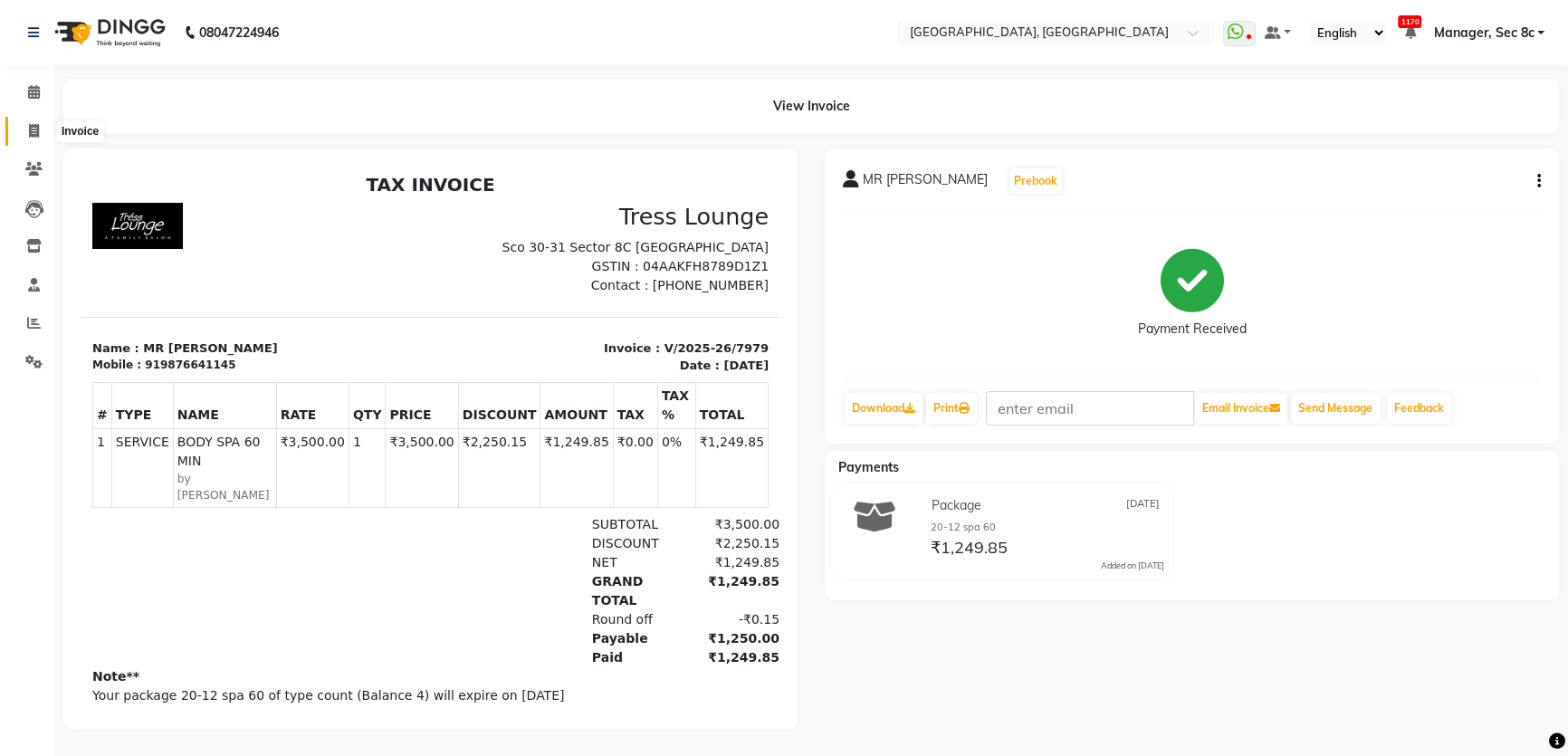
click at [26, 122] on span at bounding box center [34, 132] width 32 height 20
select select "service"
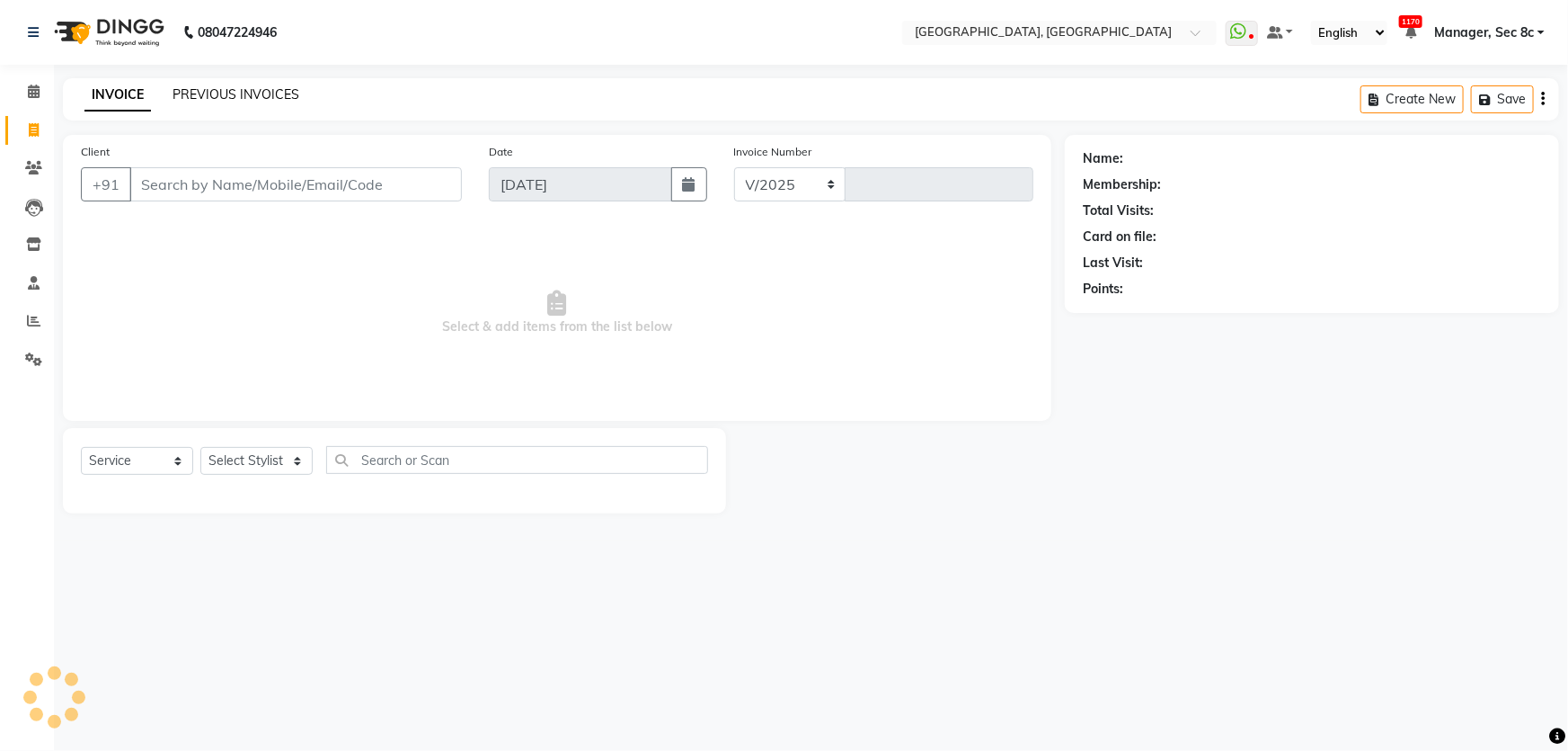
select select "4281"
type input "7982"
click at [227, 90] on link "PREVIOUS INVOICES" at bounding box center [236, 95] width 127 height 17
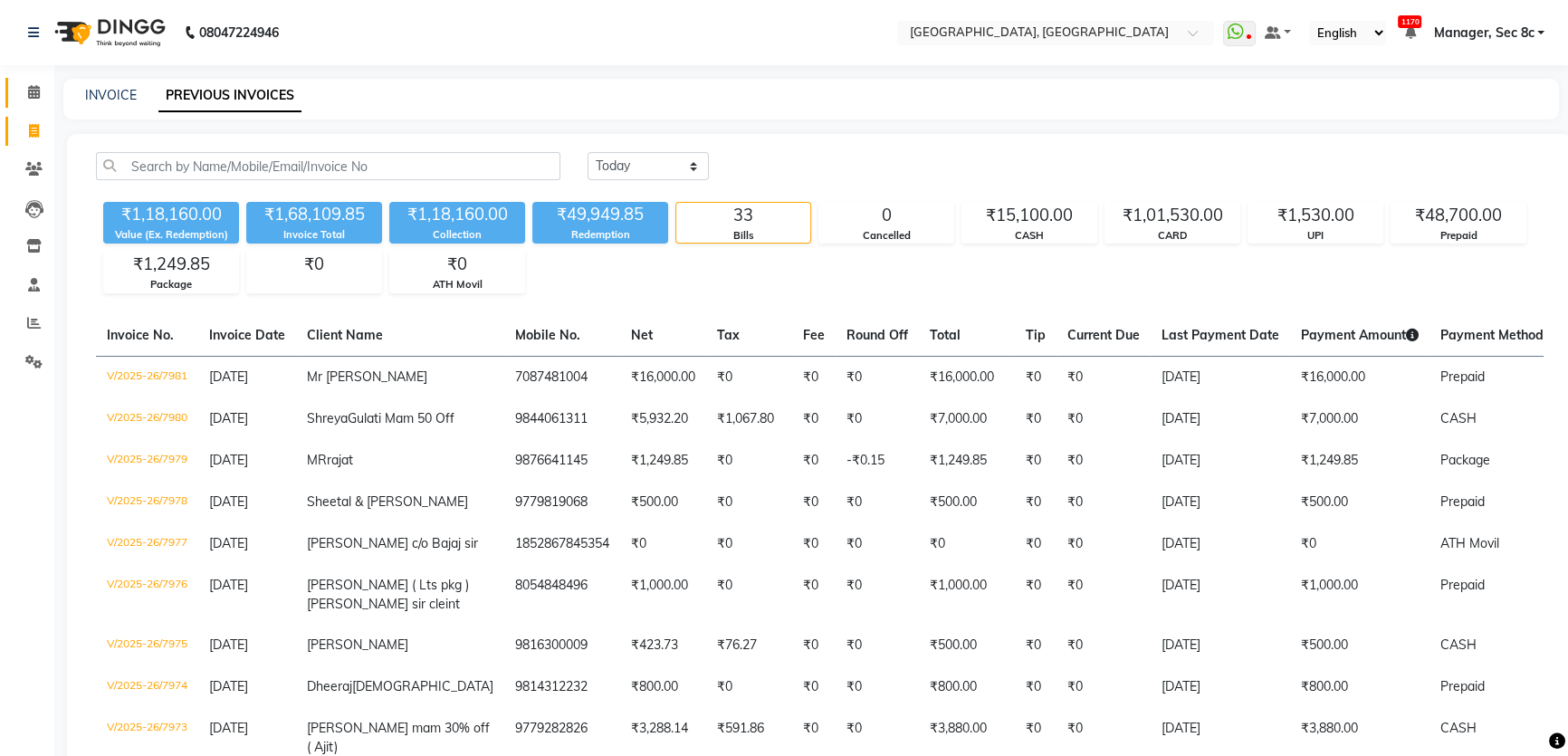
click at [26, 92] on span at bounding box center [34, 93] width 32 height 20
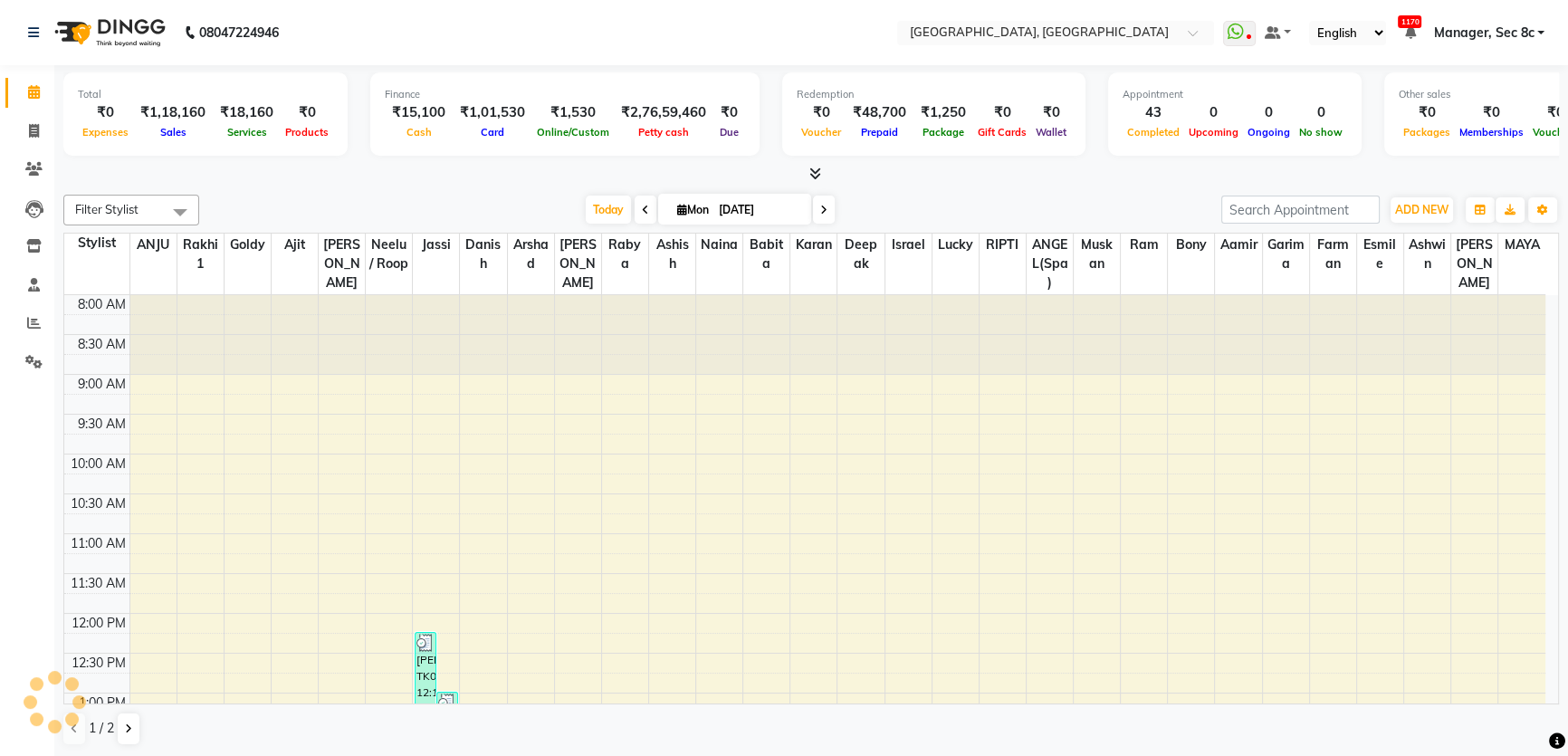
click at [1522, 36] on span "Manager, Sec 8c" at bounding box center [1483, 32] width 100 height 19
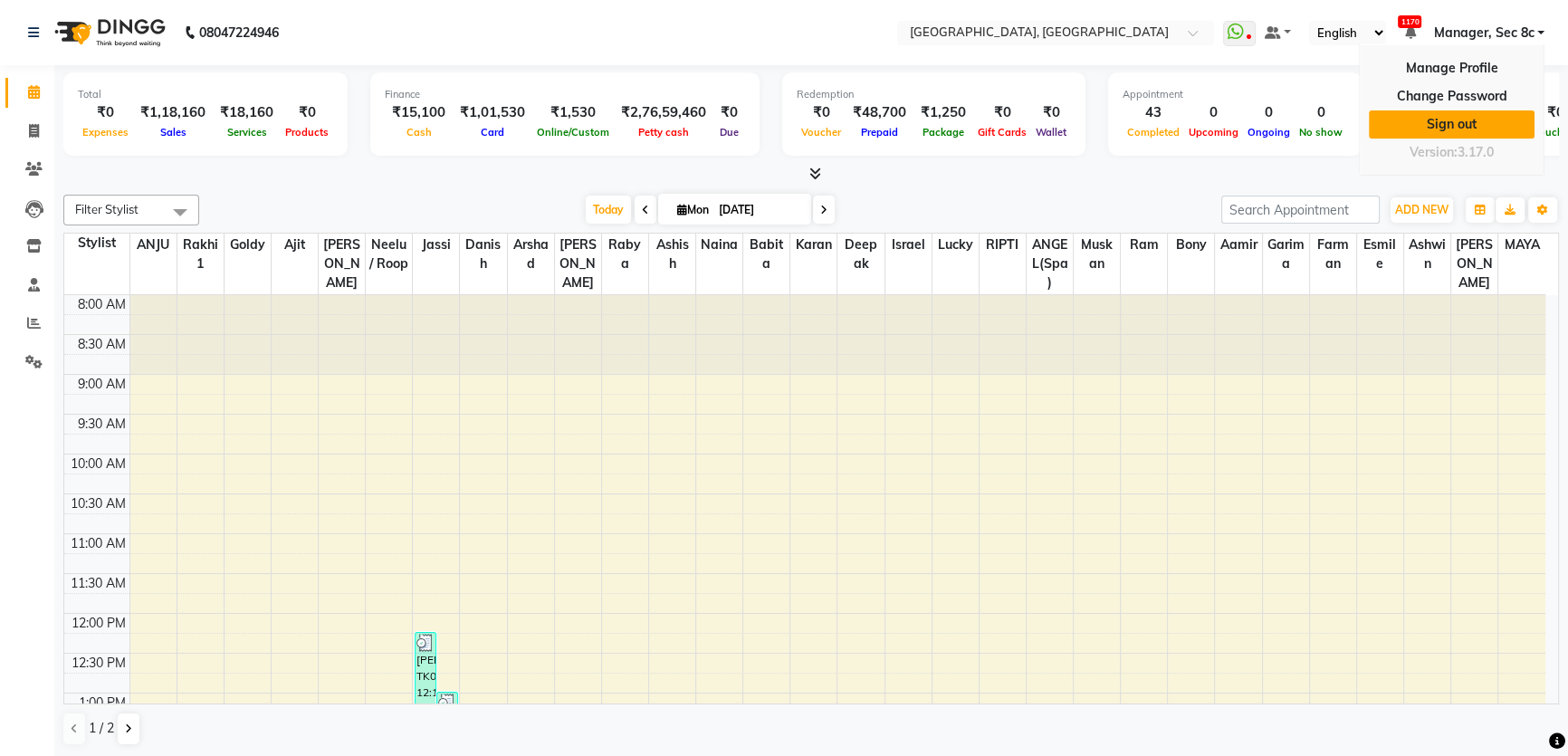
click at [1448, 123] on link "Sign out" at bounding box center [1451, 124] width 166 height 28
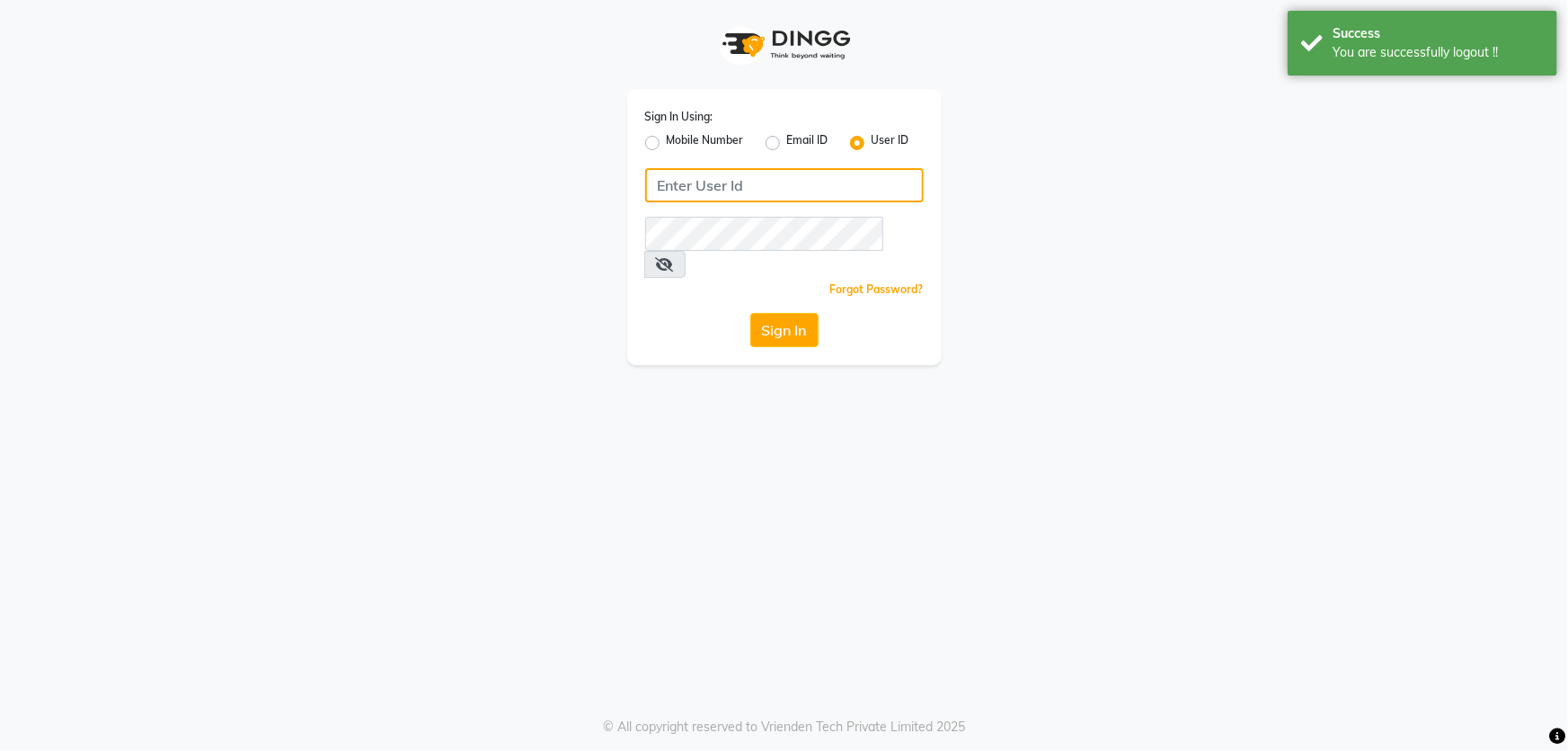
type input "1724656581"
click at [715, 131] on div "Sign In Using: Mobile Number Email ID User ID" at bounding box center [784, 130] width 278 height 47
click at [715, 135] on label "Mobile Number" at bounding box center [706, 142] width 77 height 21
click at [678, 135] on input "Mobile Number" at bounding box center [673, 137] width 12 height 12
radio input "true"
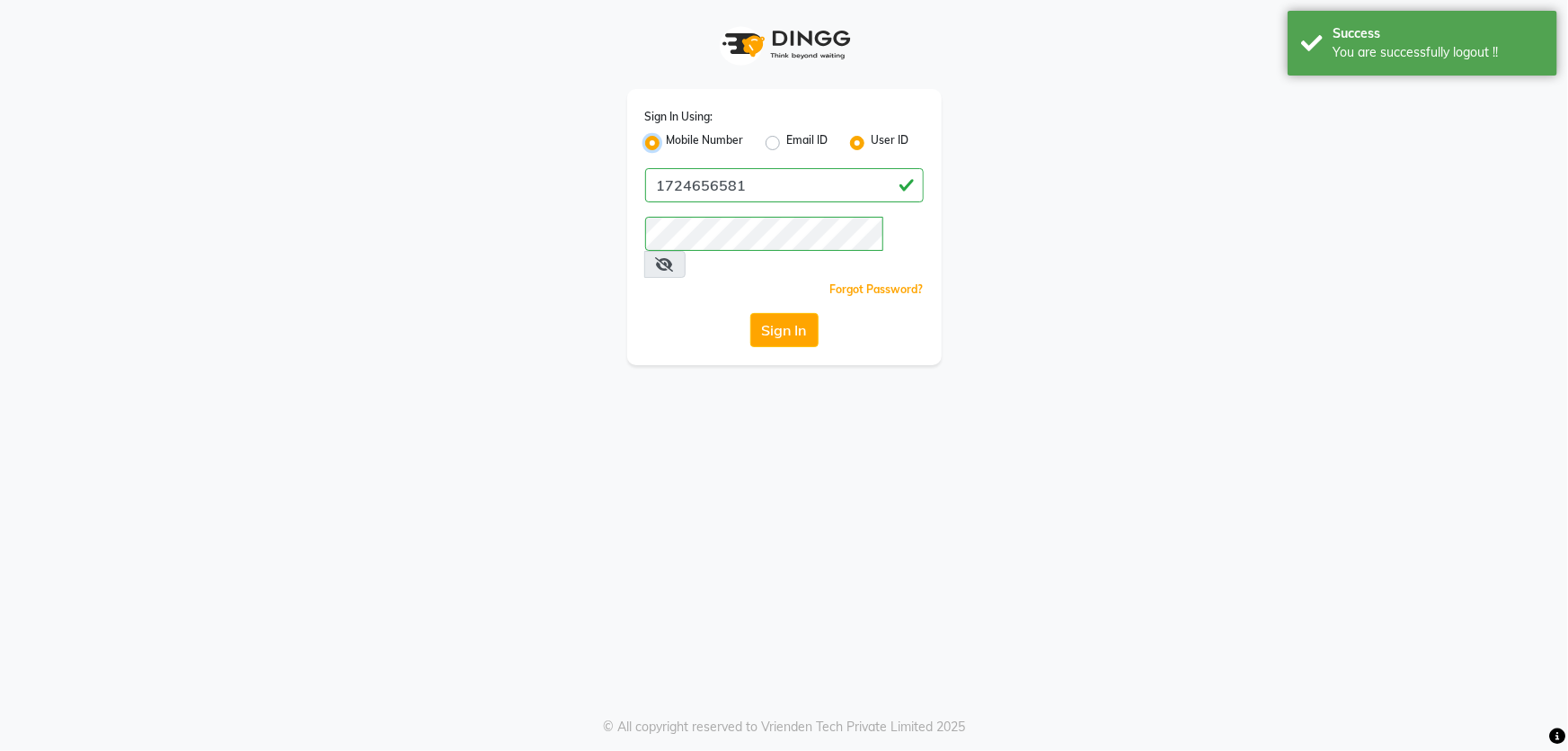
radio input "false"
click at [769, 195] on input "Username" at bounding box center [814, 184] width 218 height 34
type input "6239163922"
click at [790, 324] on div "Sign In Using: Mobile Number Email ID User ID Country Code × [PHONE_NUMBER] Rem…" at bounding box center [784, 227] width 314 height 276
click at [796, 312] on button "Sign In" at bounding box center [785, 329] width 68 height 34
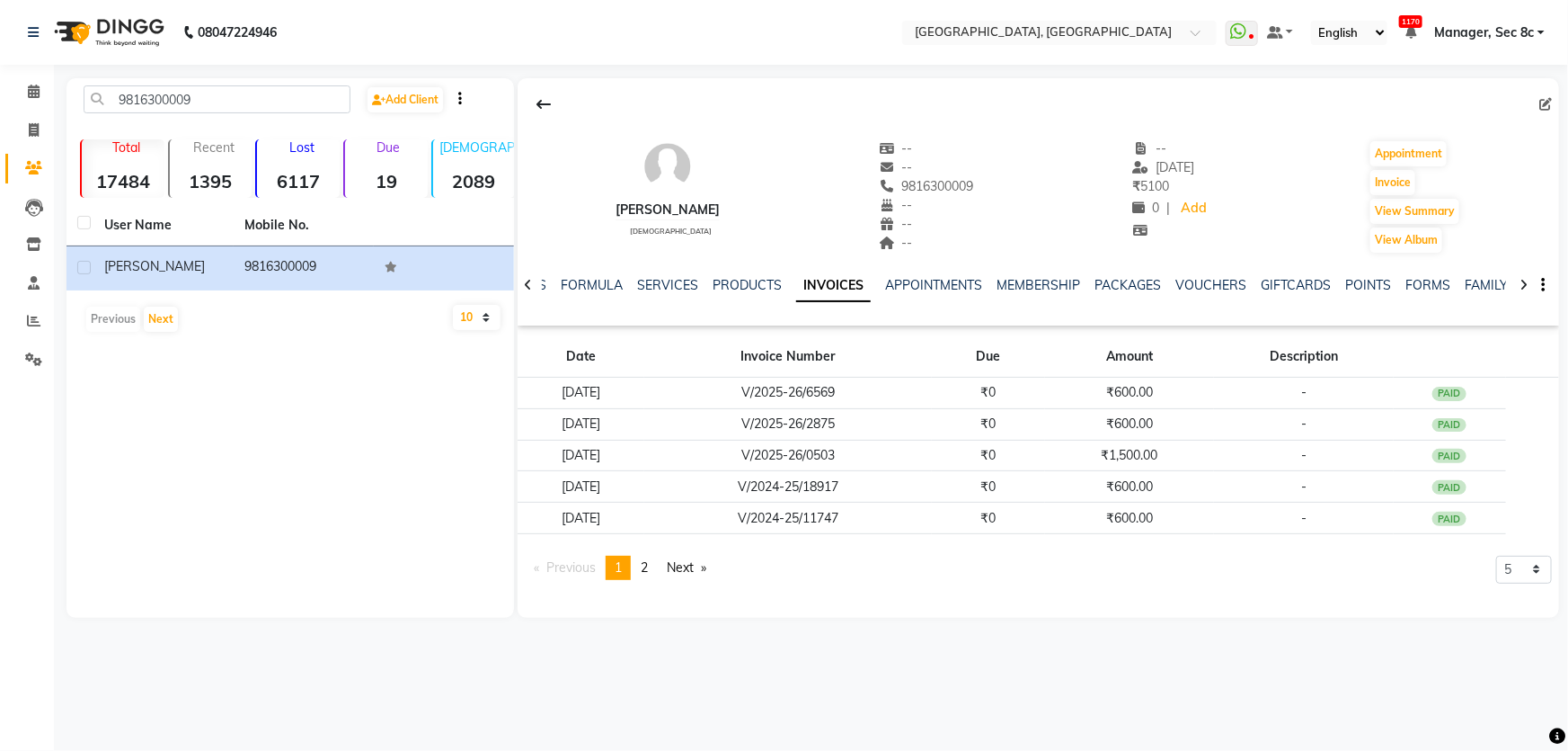
click at [1514, 25] on span "Manager, Sec 8c" at bounding box center [1484, 32] width 99 height 18
click at [1470, 123] on link "Sign out" at bounding box center [1453, 123] width 165 height 28
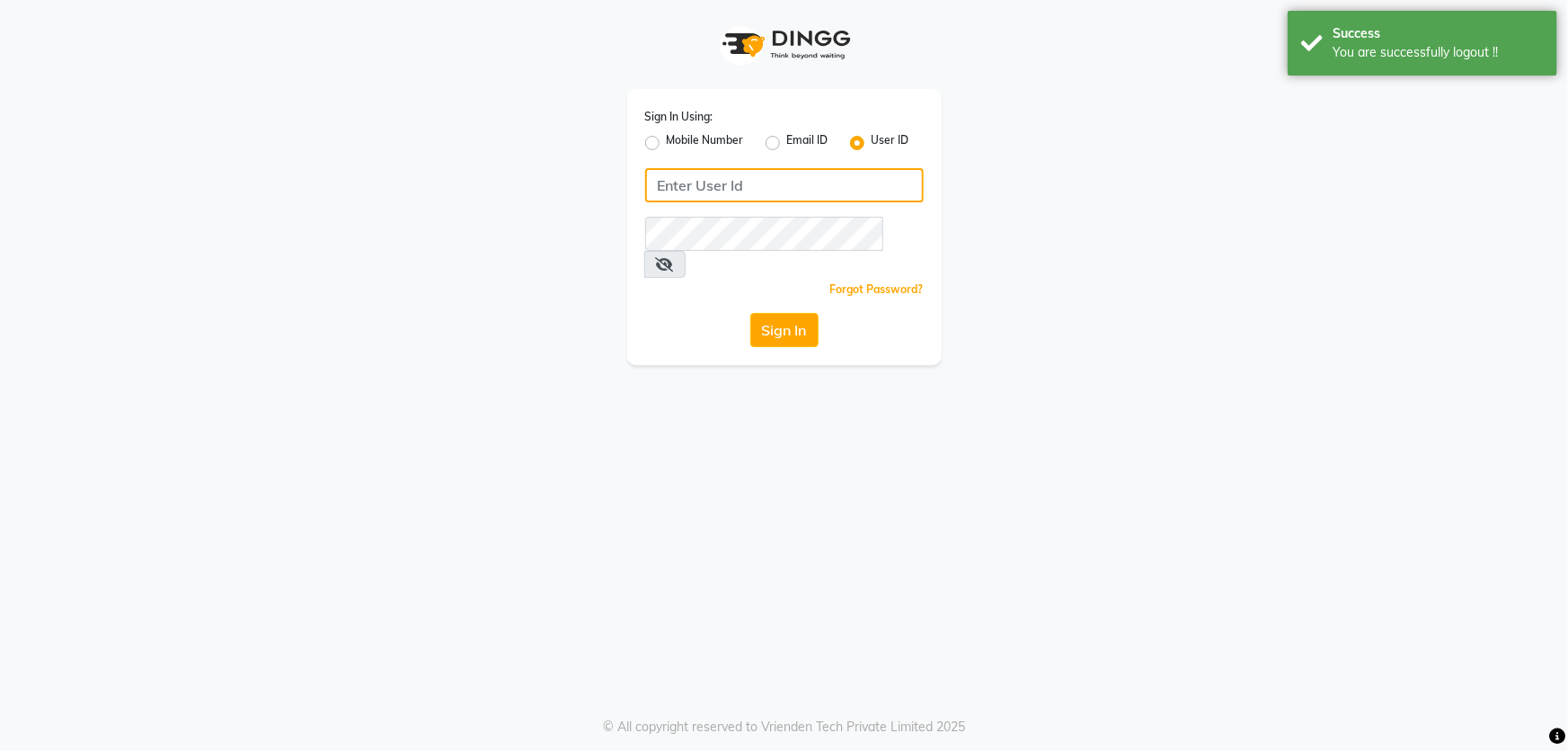
type input "1724656581"
click at [731, 135] on label "Mobile Number" at bounding box center [706, 142] width 77 height 21
click at [678, 135] on input "Mobile Number" at bounding box center [673, 137] width 12 height 12
radio input "true"
radio input "false"
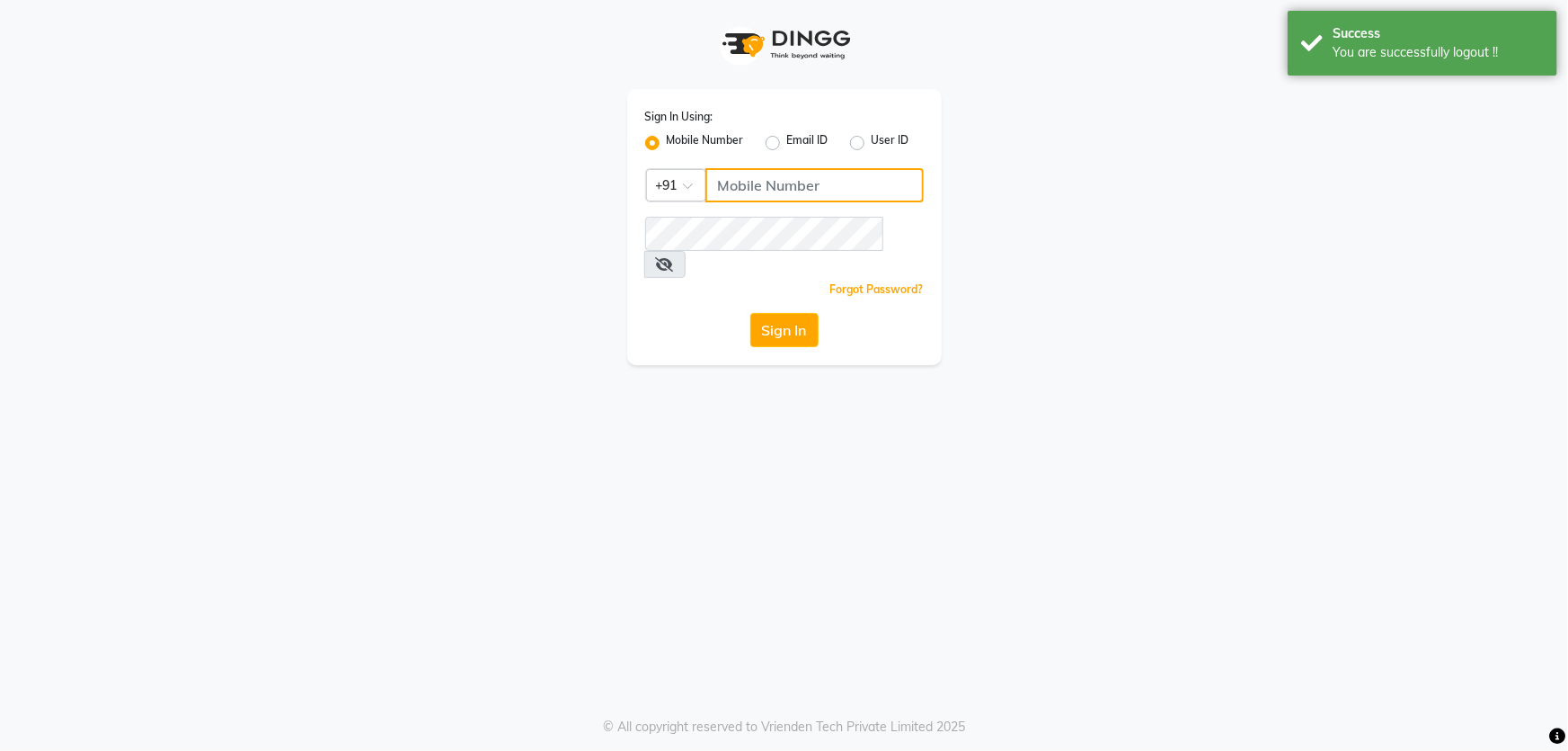
click at [733, 172] on input "Username" at bounding box center [814, 184] width 218 height 34
type input "6239163922"
click at [783, 192] on input "6239163922" at bounding box center [814, 184] width 218 height 34
click at [768, 312] on button "Sign In" at bounding box center [785, 329] width 68 height 34
